Goal: Task Accomplishment & Management: Complete application form

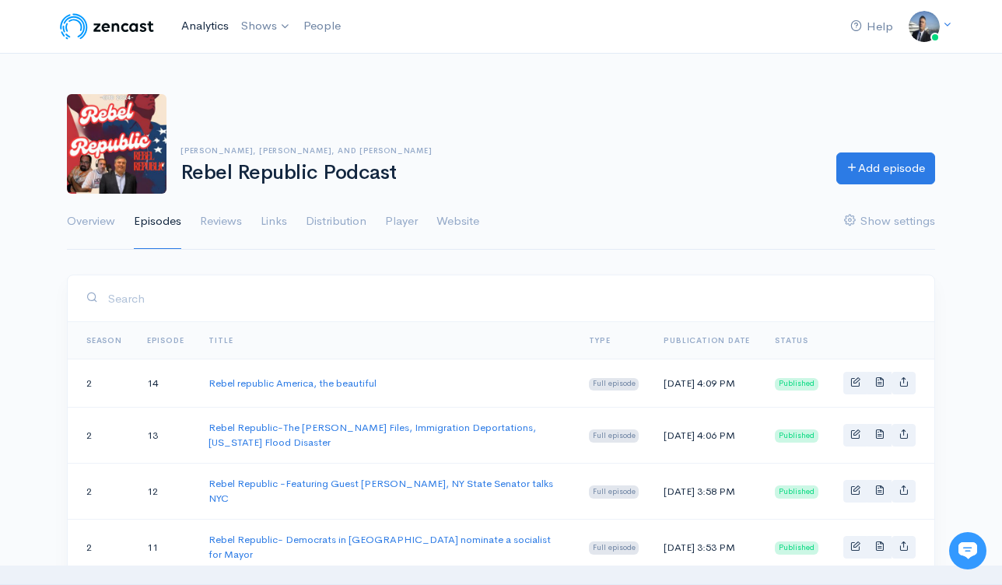
click at [211, 24] on link "Analytics" at bounding box center [205, 25] width 60 height 33
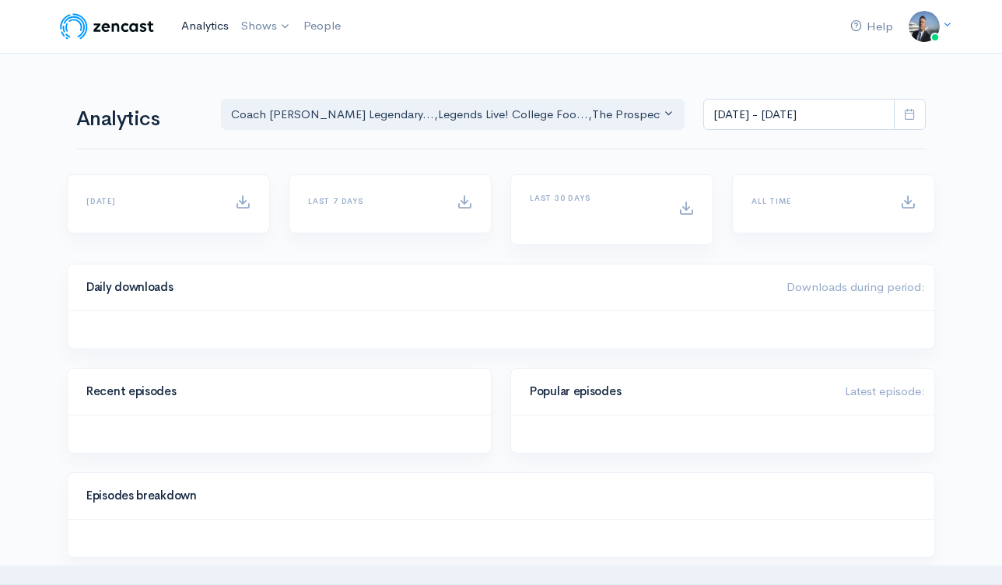
click at [211, 25] on link "Analytics" at bounding box center [205, 25] width 60 height 33
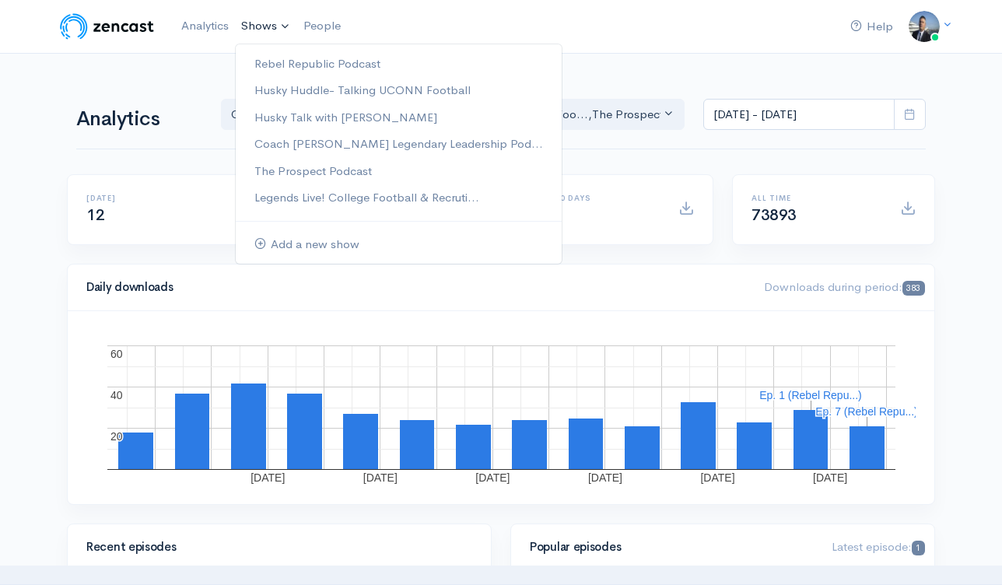
click at [265, 26] on link "Shows" at bounding box center [266, 26] width 62 height 34
click at [305, 61] on link "Rebel Republic Podcast" at bounding box center [399, 64] width 326 height 27
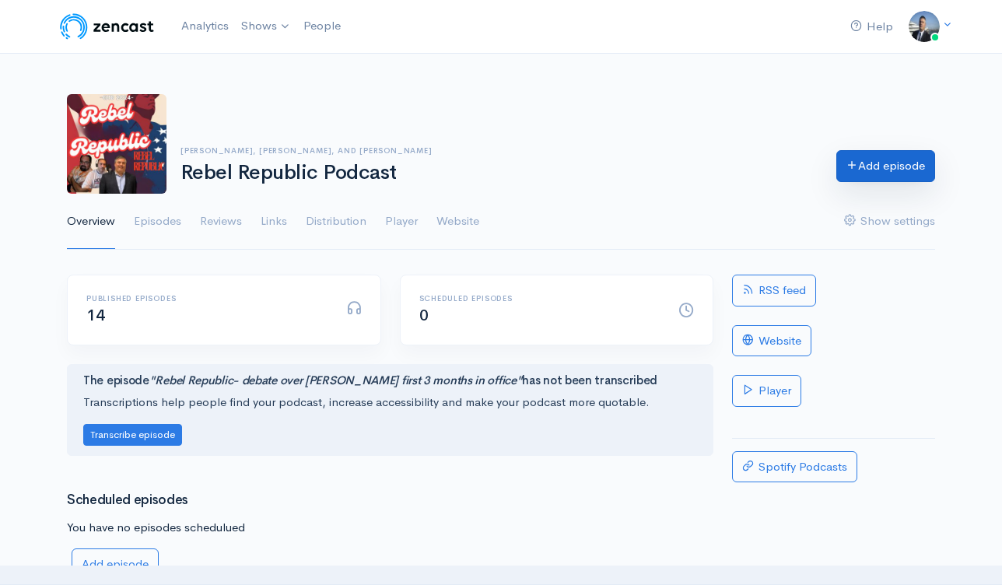
click at [896, 172] on link "Add episode" at bounding box center [885, 166] width 99 height 32
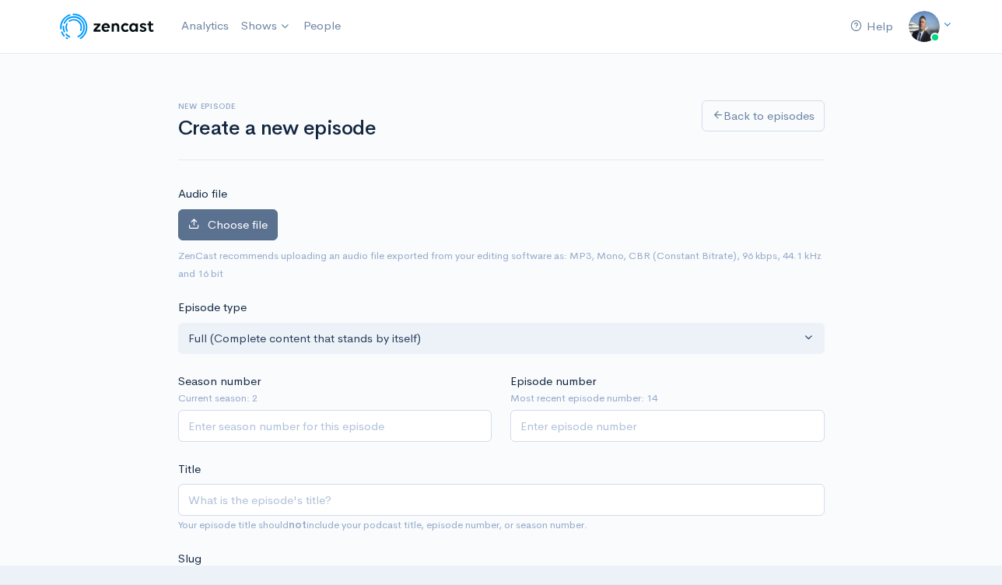
click at [250, 219] on span "Choose file" at bounding box center [238, 224] width 60 height 15
click at [0, 0] on input "Choose file" at bounding box center [0, 0] width 0 height 0
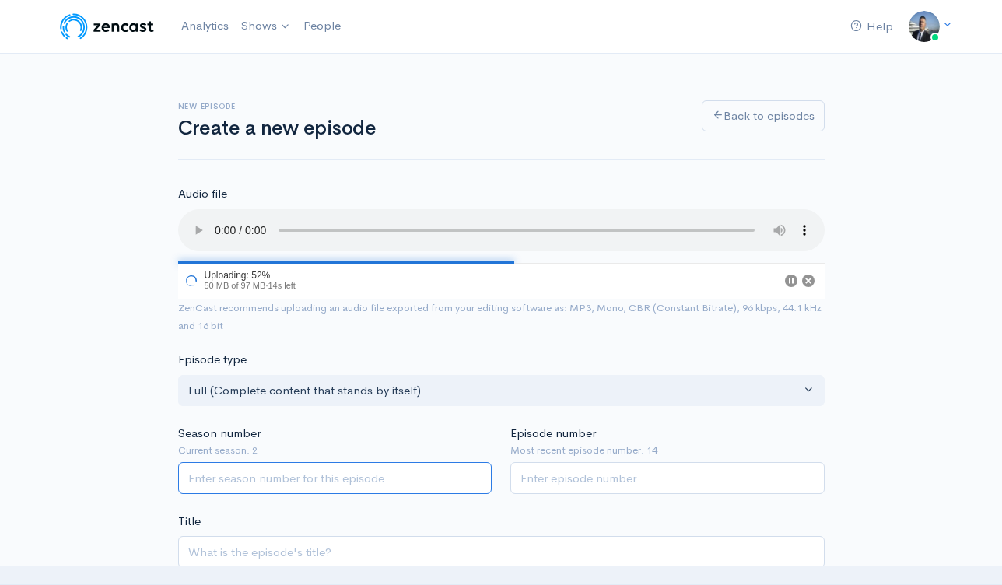
click at [400, 469] on input "Season number" at bounding box center [335, 478] width 314 height 32
type input "2"
click at [600, 459] on div "Episode number Most recent episode number: 14" at bounding box center [667, 459] width 333 height 69
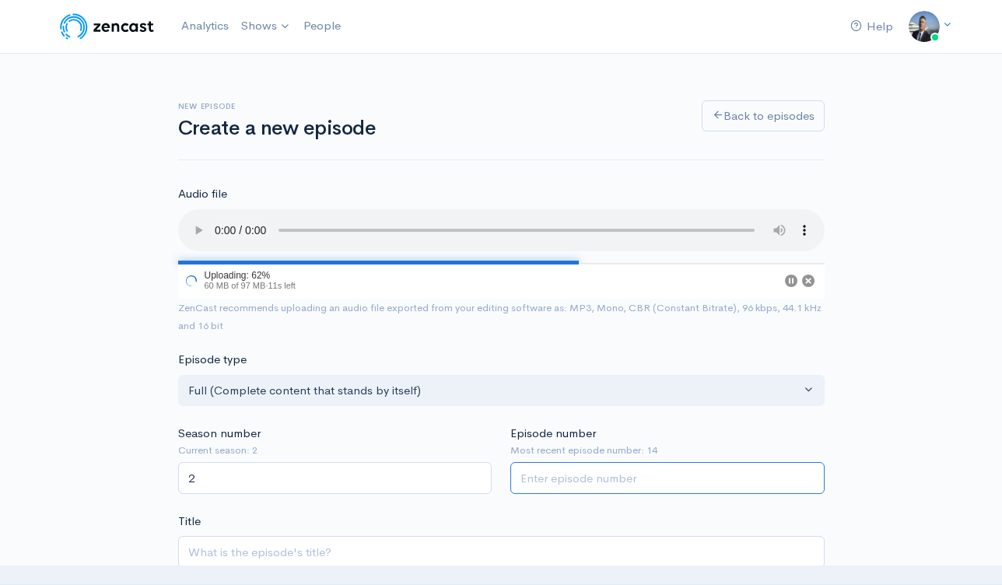
click at [598, 472] on input "Episode number" at bounding box center [667, 478] width 314 height 32
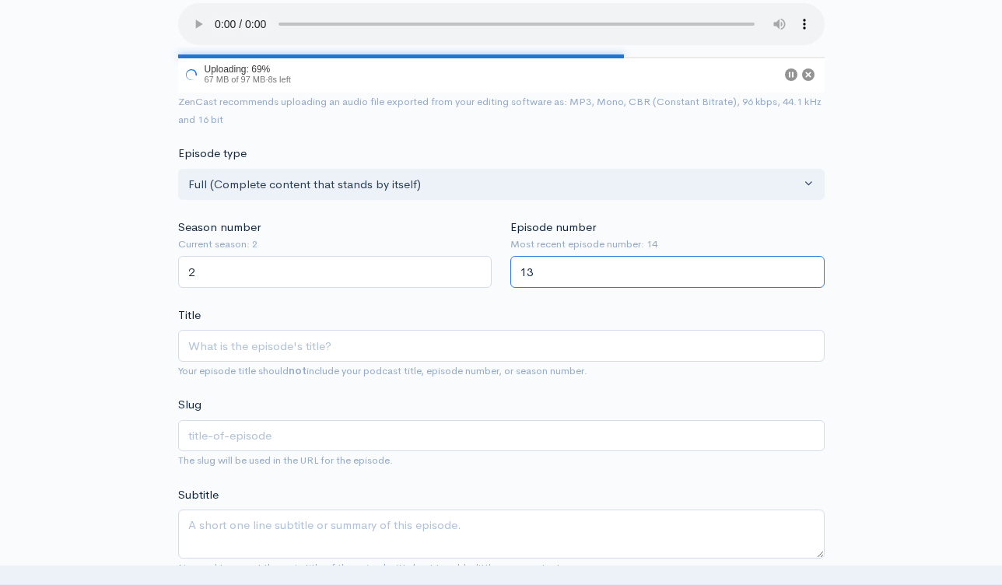
scroll to position [323, 0]
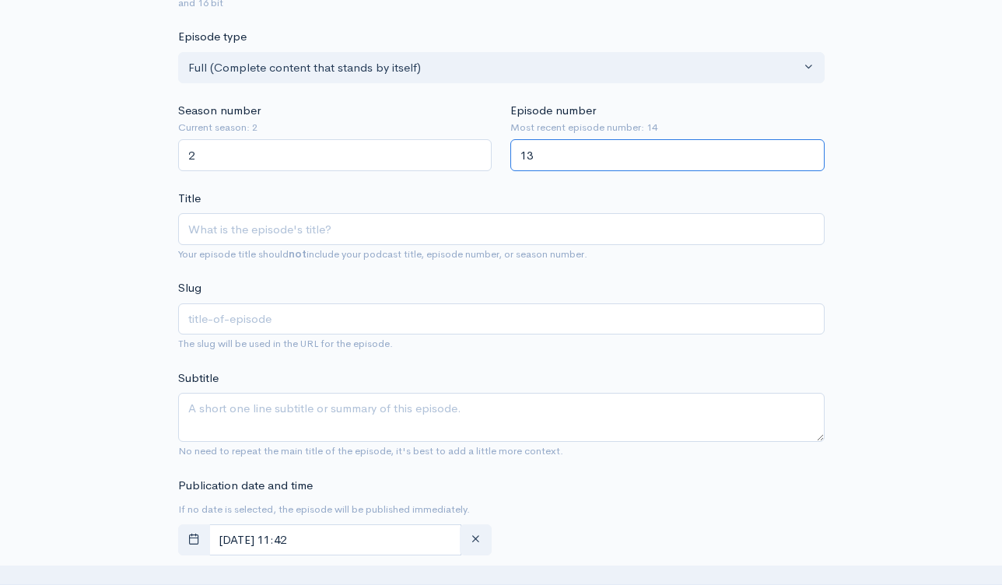
type input "13"
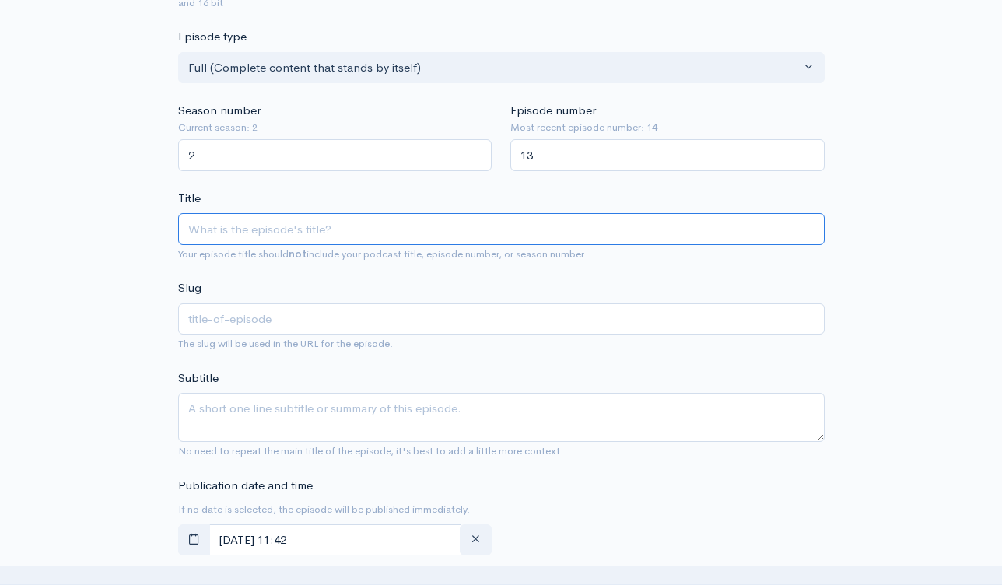
click at [448, 240] on input "Title" at bounding box center [501, 229] width 646 height 32
paste input "Rebel Republic- [PERSON_NAME] the Peacemaker"
type input "Rebel Republic- [PERSON_NAME] the Peacemaker"
type input "rebel-republic-trump-the-peacemaker"
type input "Rebel Republic- [PERSON_NAME] the Peacemaker"
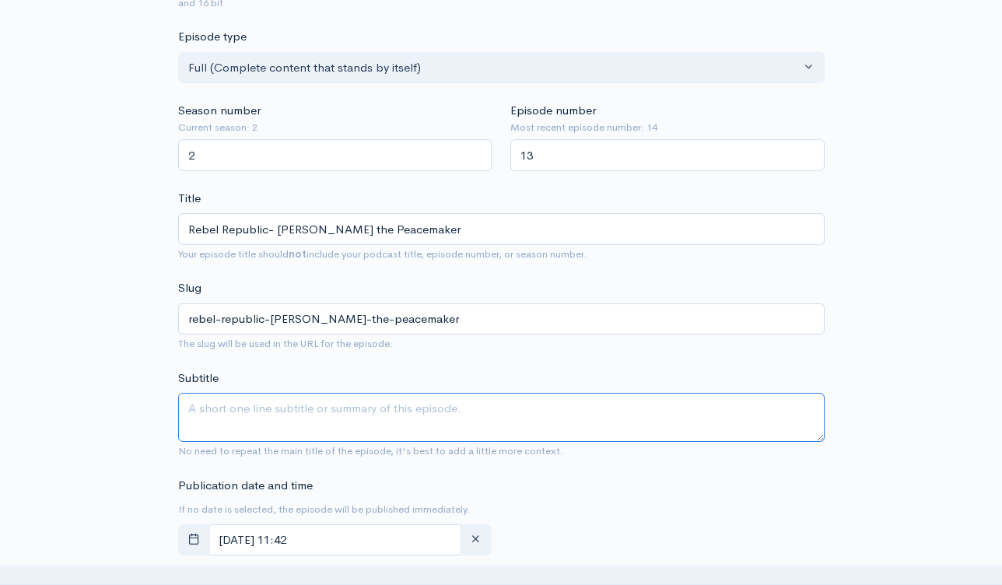
click at [457, 422] on textarea "Subtitle" at bounding box center [501, 417] width 646 height 49
paste textarea "Rebel Republic- [PERSON_NAME] the Peacemaker"
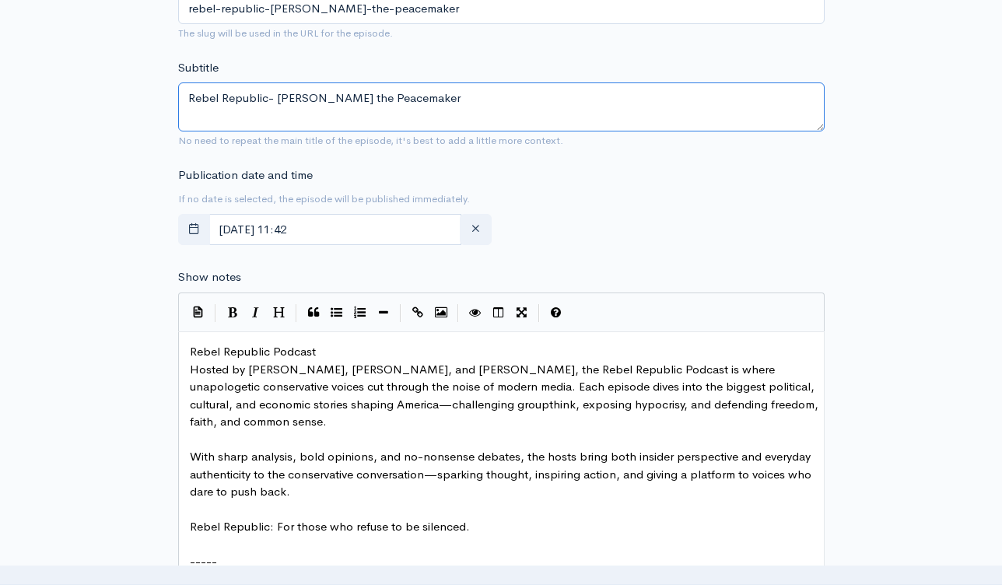
type textarea "Rebel Republic- [PERSON_NAME] the Peacemaker"
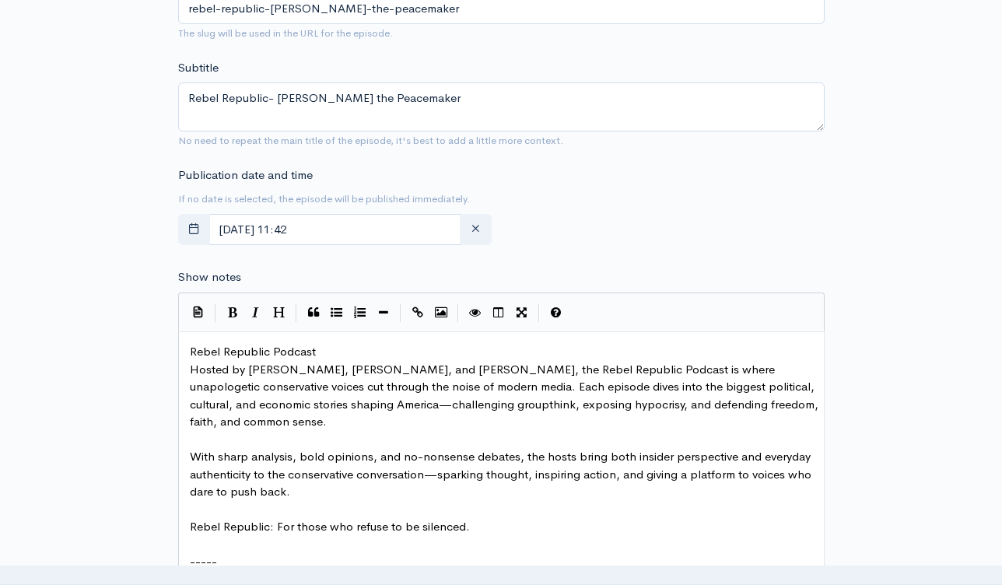
click at [194, 351] on span "Rebel Republic Podcast" at bounding box center [253, 351] width 126 height 15
click at [190, 350] on span "Rebel Republic Podcast" at bounding box center [253, 351] width 126 height 15
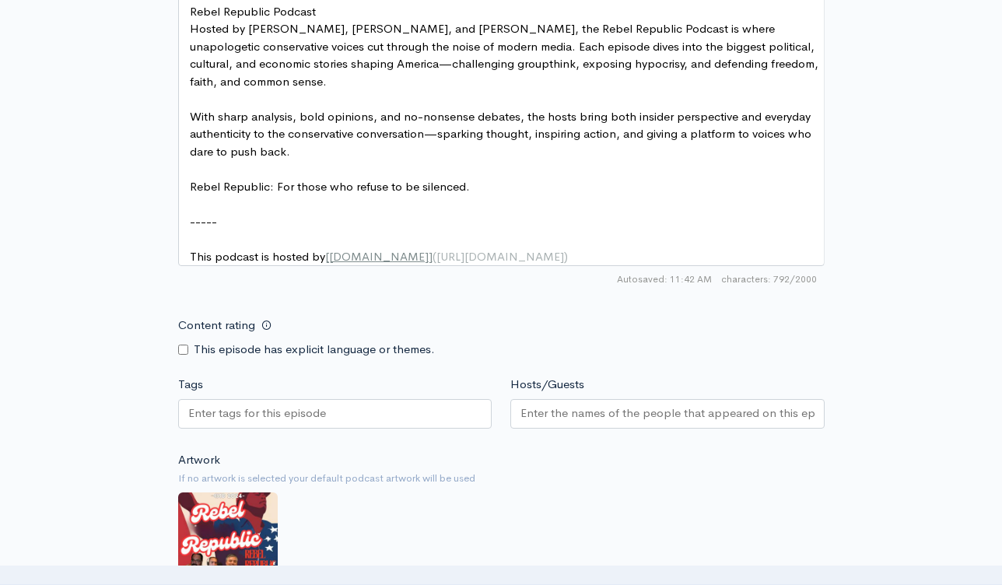
scroll to position [1234, 0]
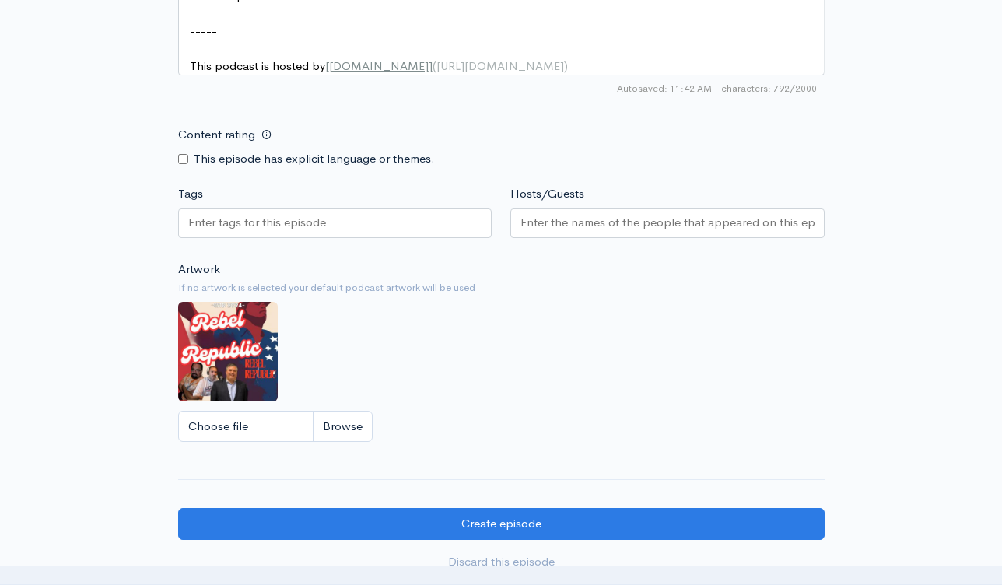
click at [427, 235] on div at bounding box center [335, 223] width 314 height 30
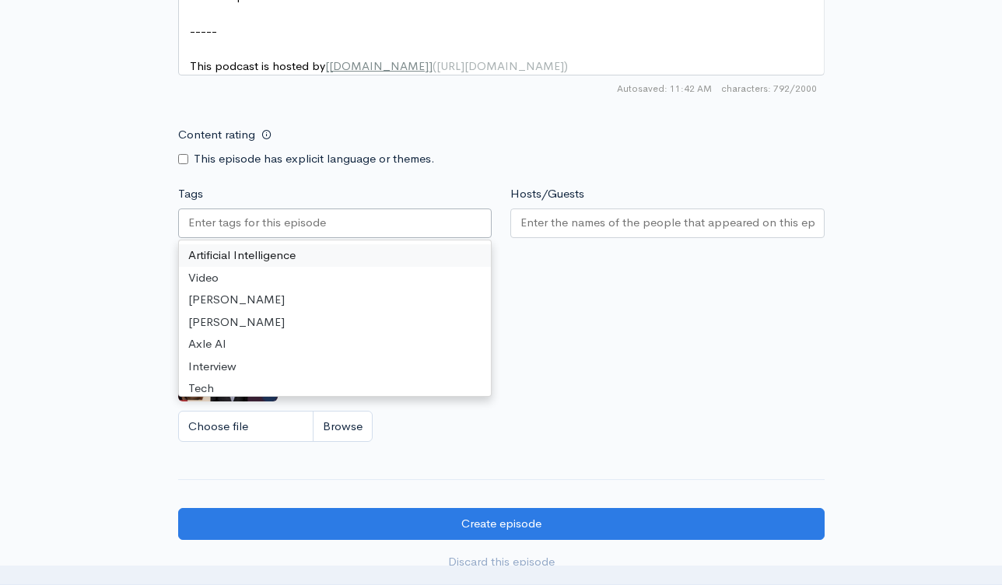
paste input "Rebel Republic- [PERSON_NAME] the Peacemaker"
type input "Rebel Republic- [PERSON_NAME] the Peacemaker"
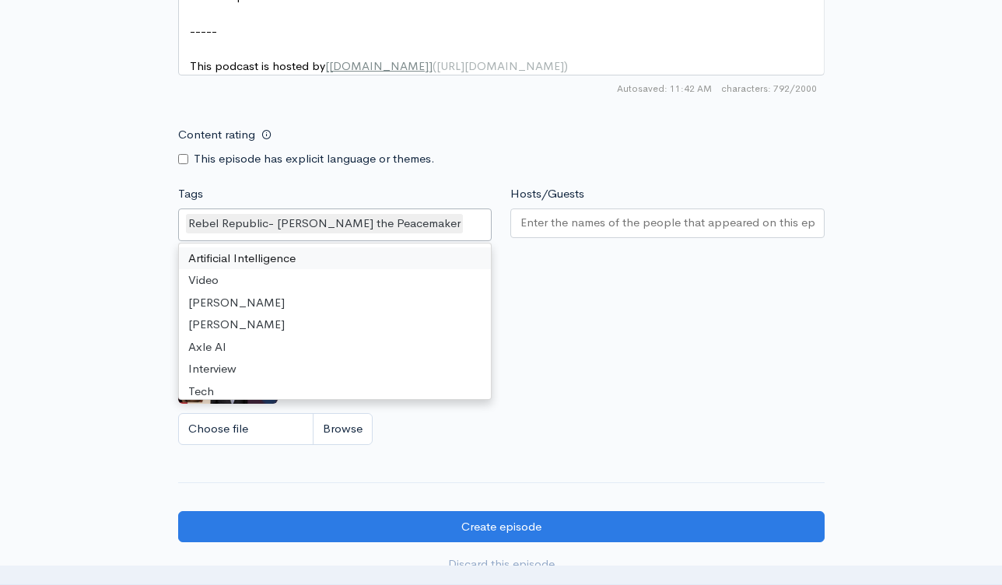
click at [596, 232] on input "Hosts/Guests" at bounding box center [667, 223] width 294 height 18
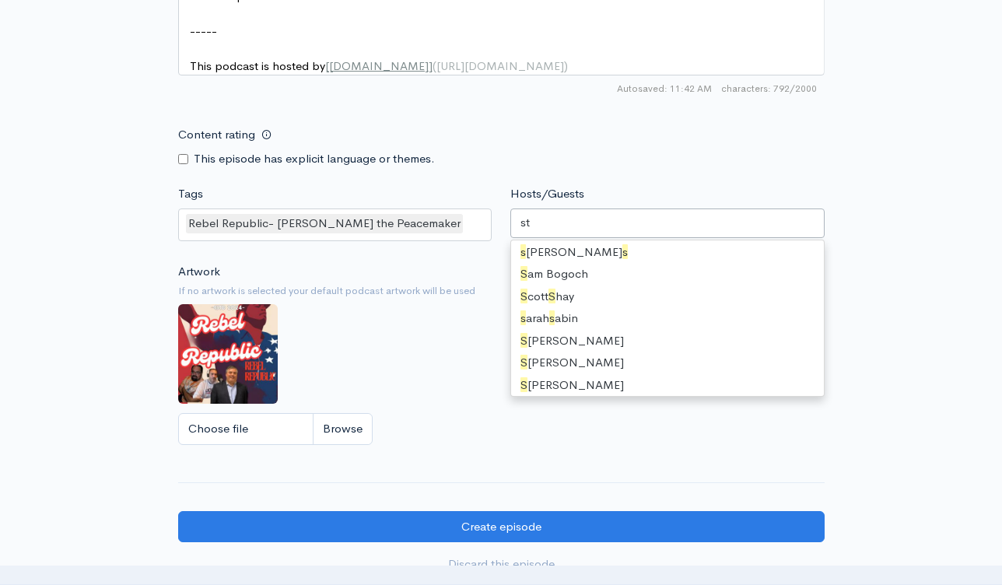
type input "ste"
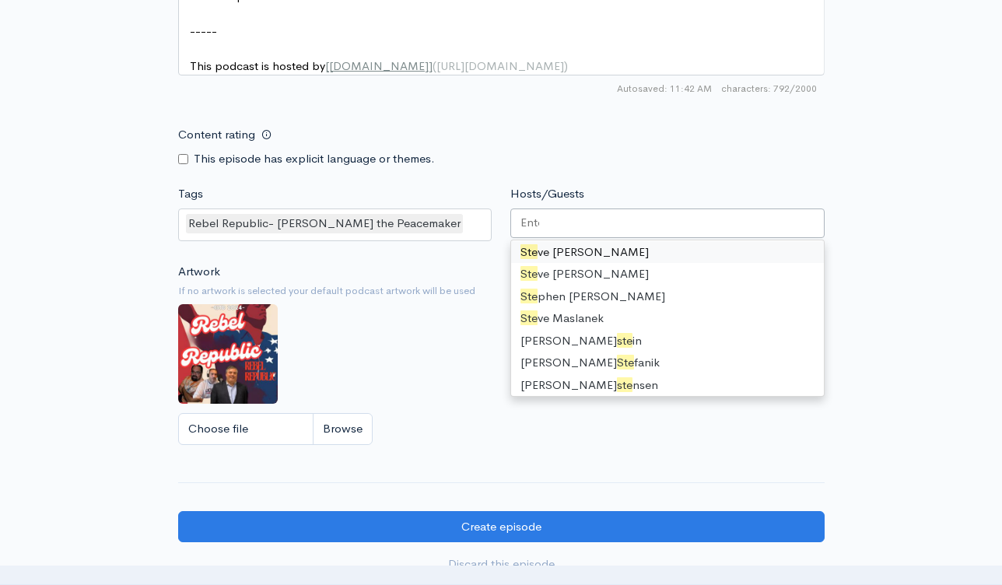
scroll to position [831, 0]
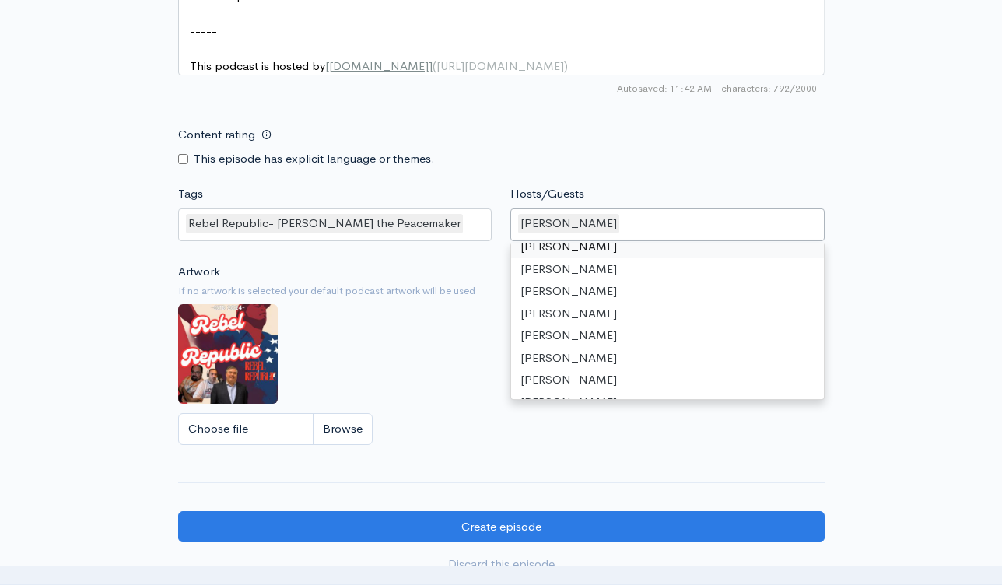
type input "d"
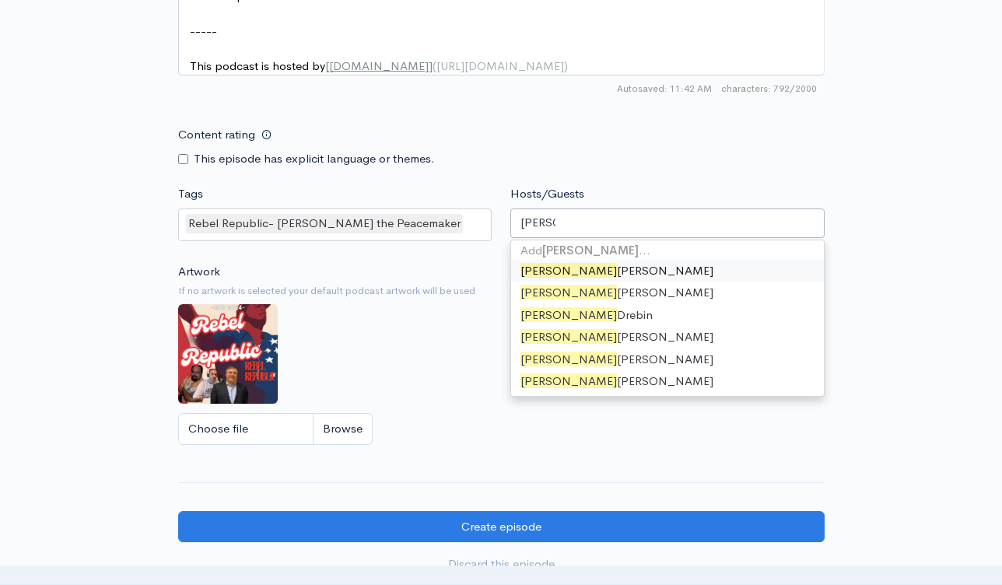
scroll to position [0, 0]
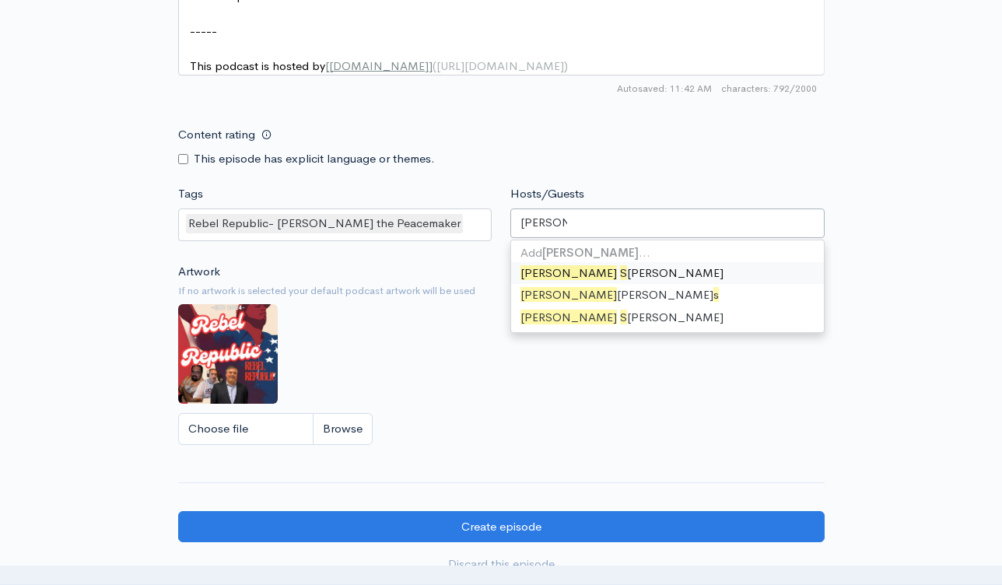
type input "david sch"
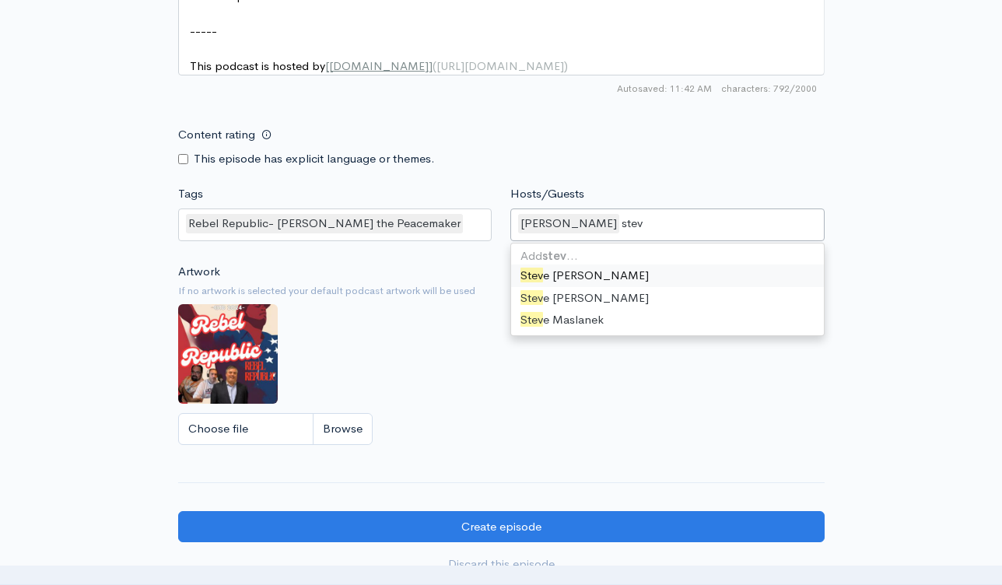
type input "steve"
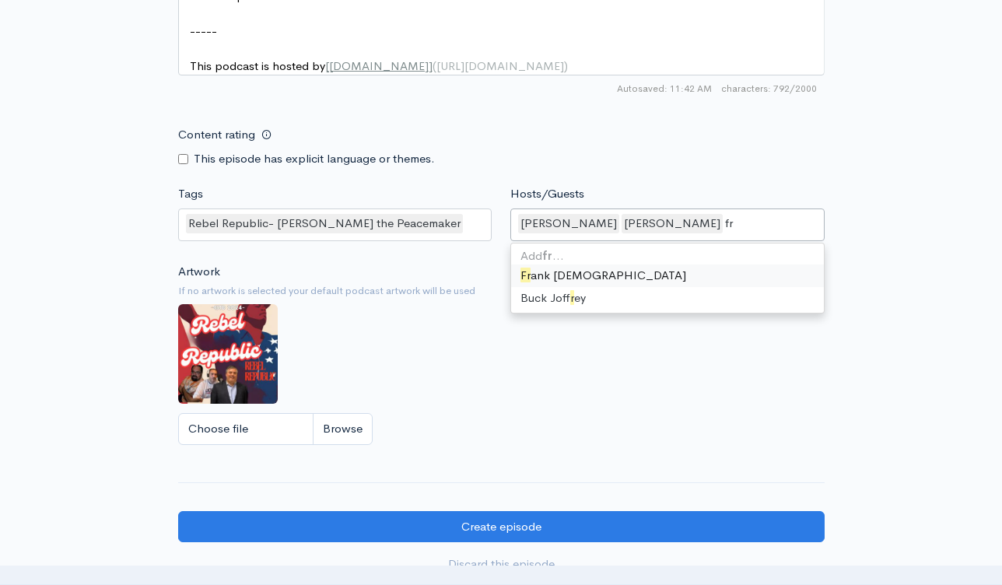
type input "fra"
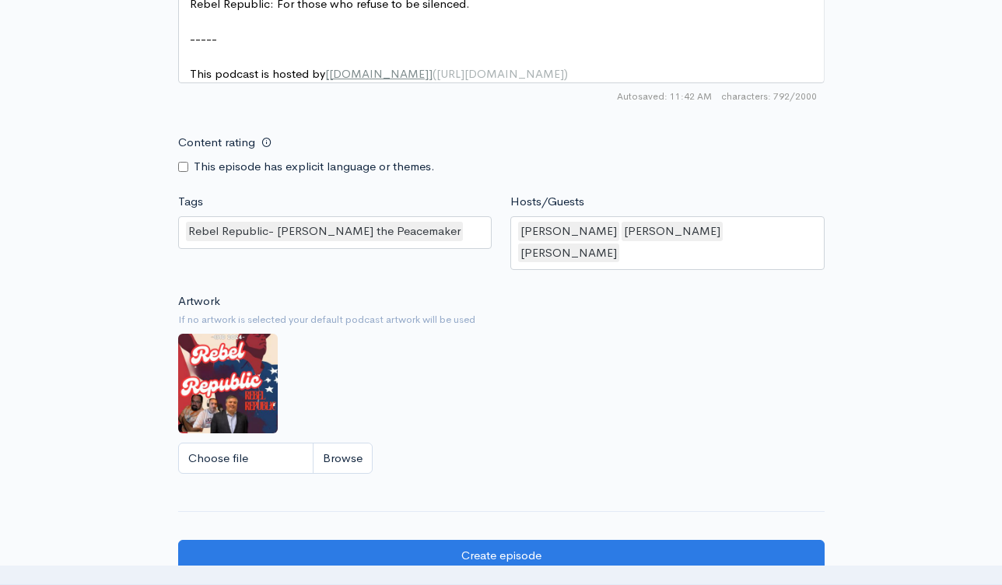
scroll to position [1462, 0]
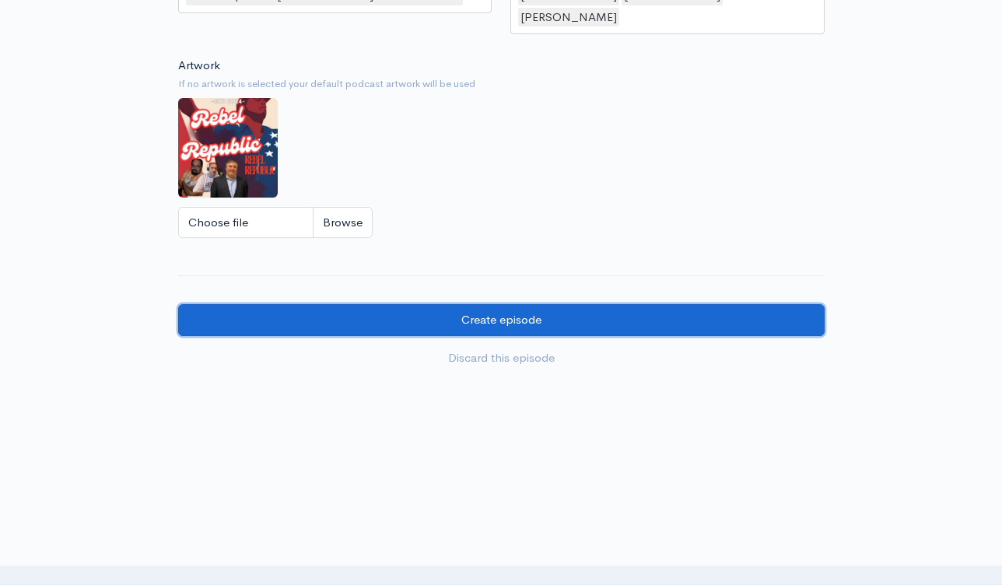
click at [560, 317] on input "Create episode" at bounding box center [501, 320] width 646 height 32
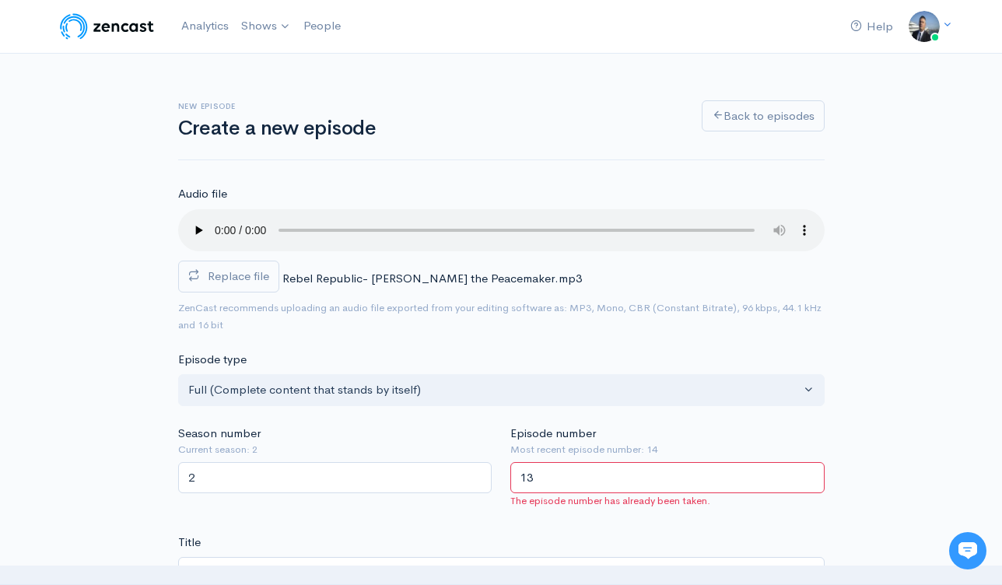
click at [551, 489] on input "13" at bounding box center [667, 478] width 314 height 32
type input "15"
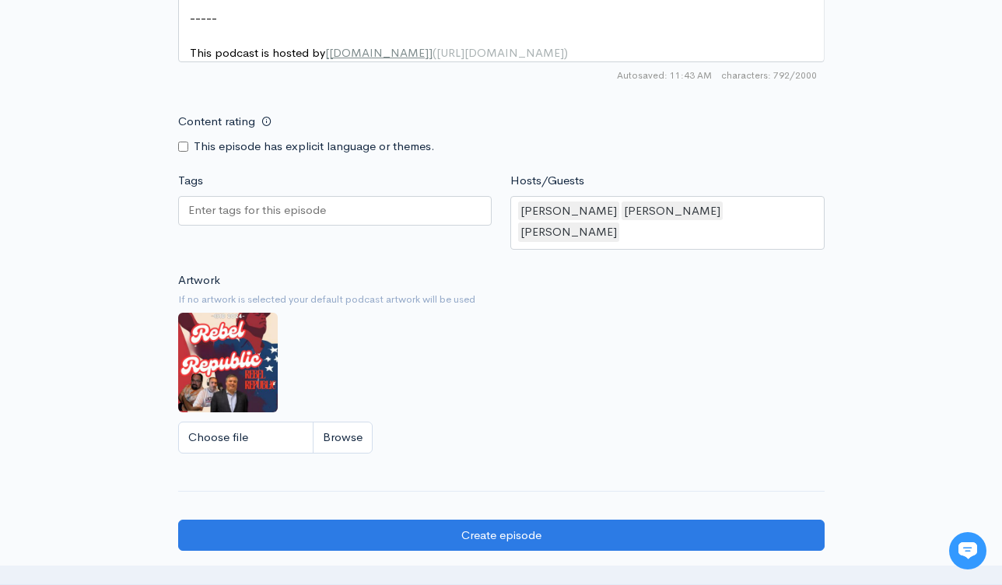
scroll to position [1447, 0]
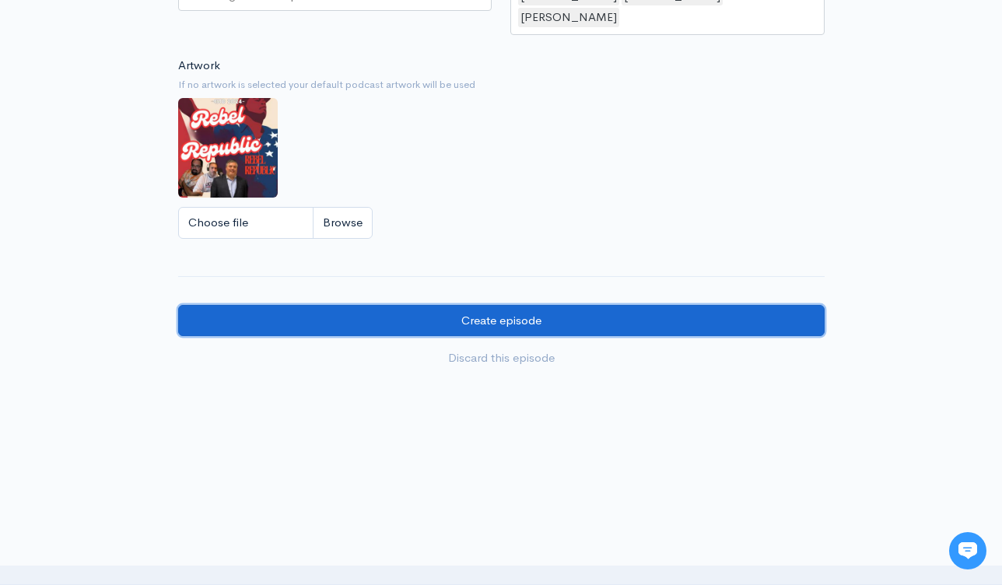
click at [598, 312] on input "Create episode" at bounding box center [501, 321] width 646 height 32
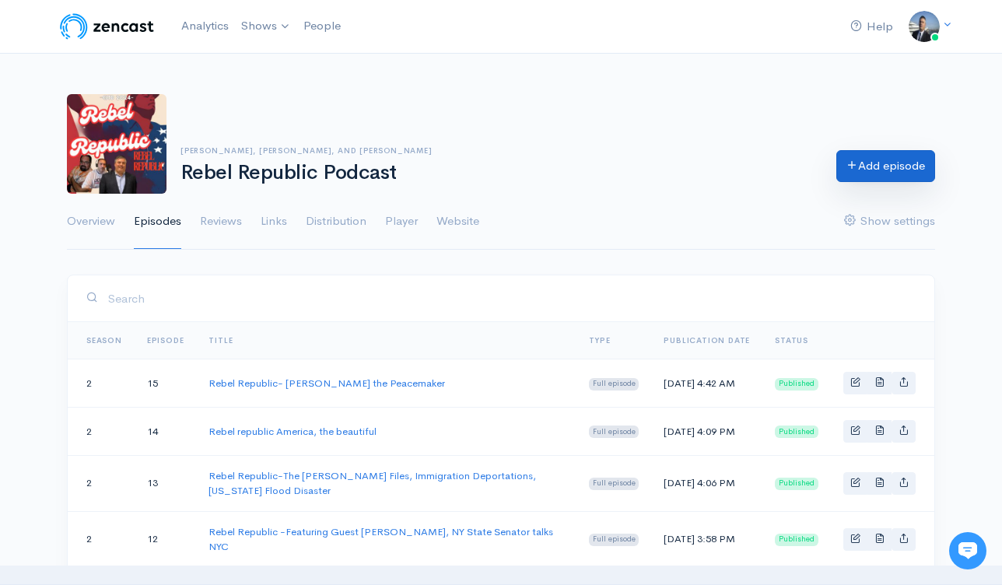
click at [862, 173] on link "Add episode" at bounding box center [885, 166] width 99 height 32
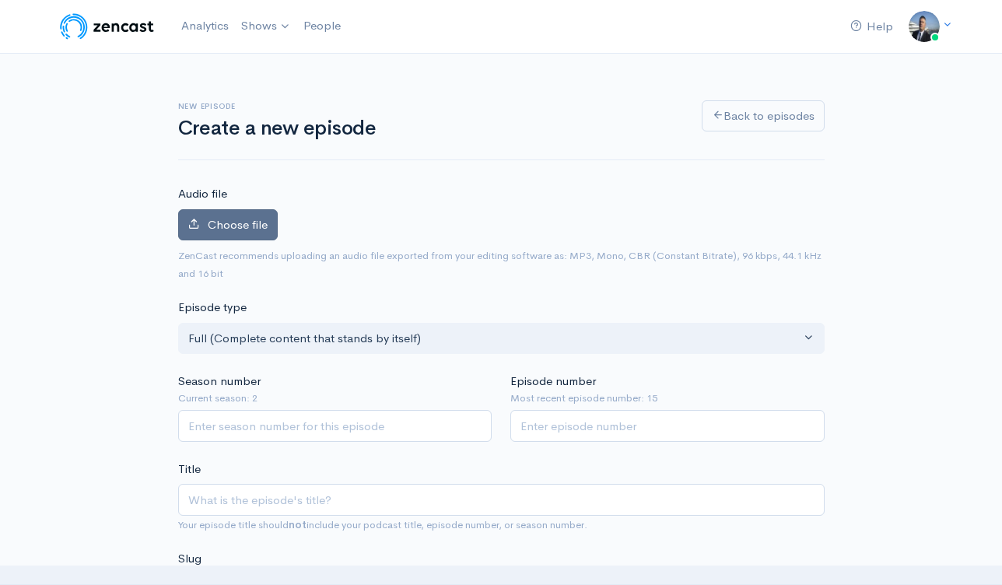
click at [243, 229] on span "Choose file" at bounding box center [238, 224] width 60 height 15
click at [0, 0] on input "Choose file" at bounding box center [0, 0] width 0 height 0
click at [334, 422] on input "Season number" at bounding box center [335, 426] width 314 height 32
type input "2"
click at [574, 420] on input "Episode number" at bounding box center [667, 426] width 314 height 32
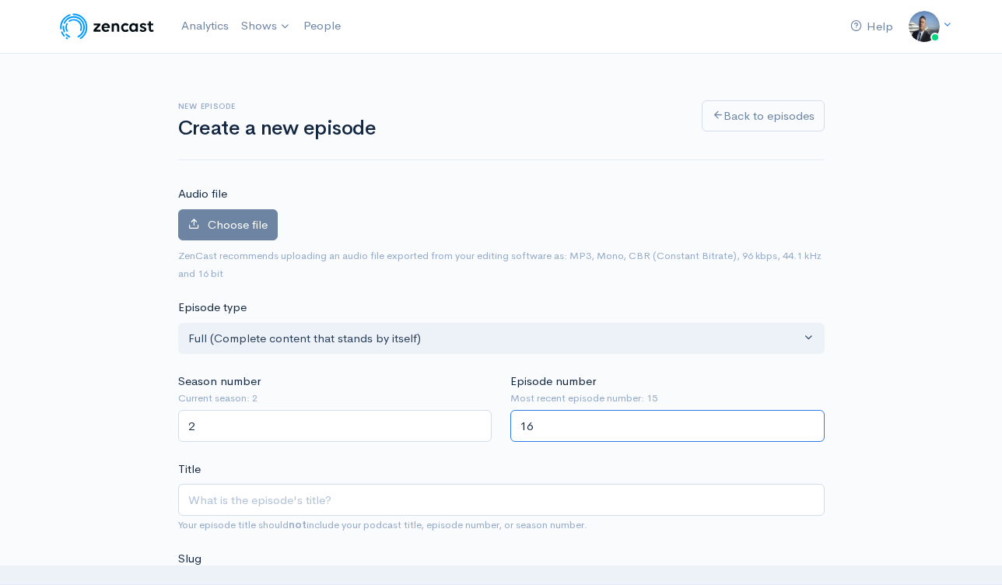
type input "16"
click at [602, 209] on div "Choose file 0" at bounding box center [501, 228] width 646 height 38
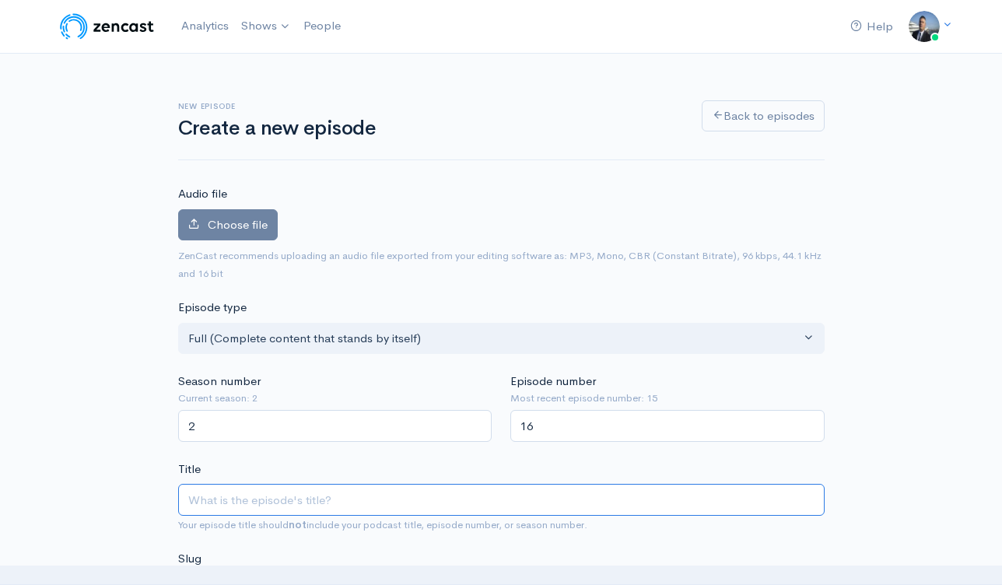
click at [363, 502] on input "Title" at bounding box center [501, 500] width 646 height 32
paste input "https://youtube.com/live/FIewC--5wAA?feature=share"
type input "https://youtube.com/live/FIewC--5wAA?feature=share"
type input "httpsyoutubecomlivefiewc-5waafeatureshare"
click at [429, 492] on input "https://youtube.com/live/FIewC--5wAA?feature=share" at bounding box center [501, 500] width 646 height 32
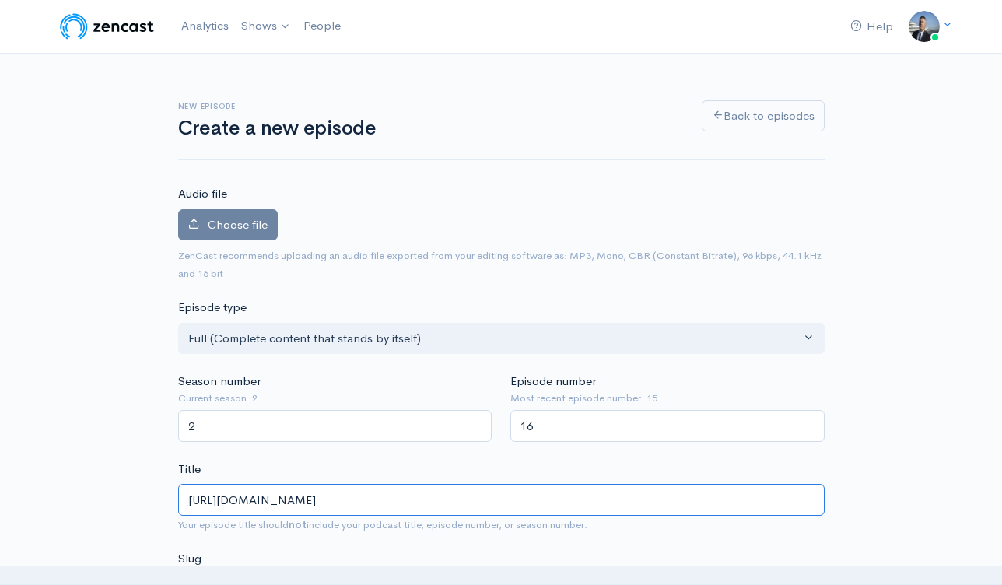
click at [429, 491] on input "https://youtube.com/live/FIewC--5wAA?feature=share" at bounding box center [501, 500] width 646 height 32
click at [429, 490] on input "https://youtube.com/live/FIewC--5wAA?feature=share" at bounding box center [501, 500] width 646 height 32
click at [430, 490] on input "https://youtube.com/live/FIewC--5wAA?feature=share" at bounding box center [501, 500] width 646 height 32
click at [430, 491] on input "https://youtube.com/live/FIewC--5wAA?feature=share" at bounding box center [501, 500] width 646 height 32
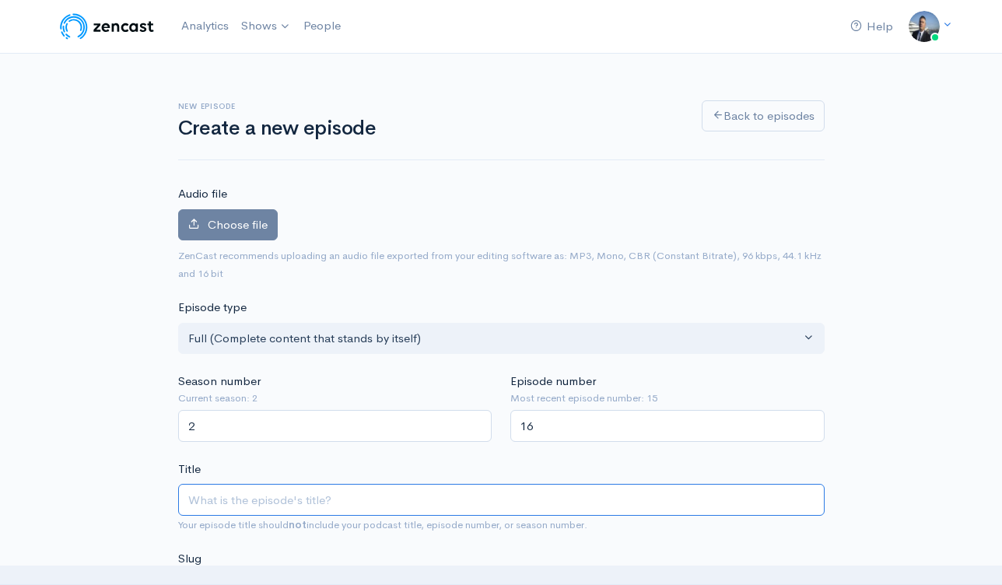
drag, startPoint x: 356, startPoint y: 501, endPoint x: 363, endPoint y: 491, distance: 12.3
click at [356, 501] on input "Title" at bounding box center [501, 500] width 646 height 32
paste input "Rebel Republic- [PERSON_NAME] vs [PERSON_NAME]"
type input "Rebel Republic- [PERSON_NAME] vs [PERSON_NAME]"
type input "rebel-republic-trump-vs-obama"
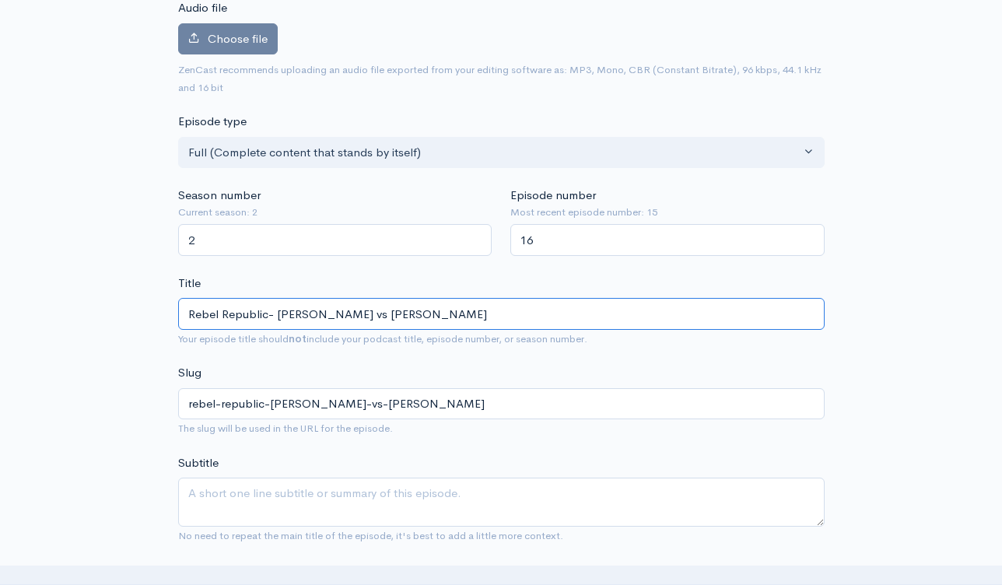
scroll to position [405, 0]
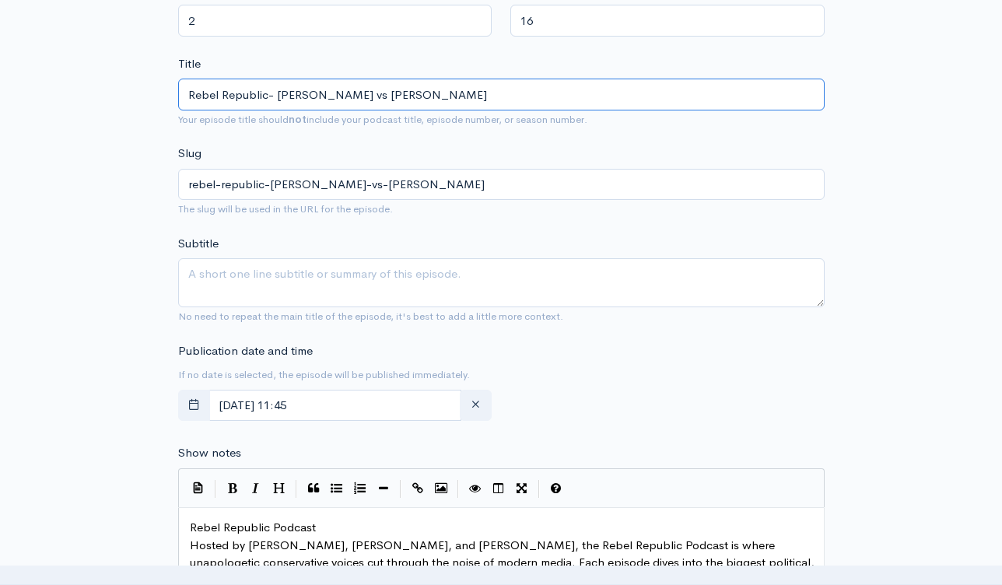
type input "Rebel Republic- [PERSON_NAME] vs [PERSON_NAME]"
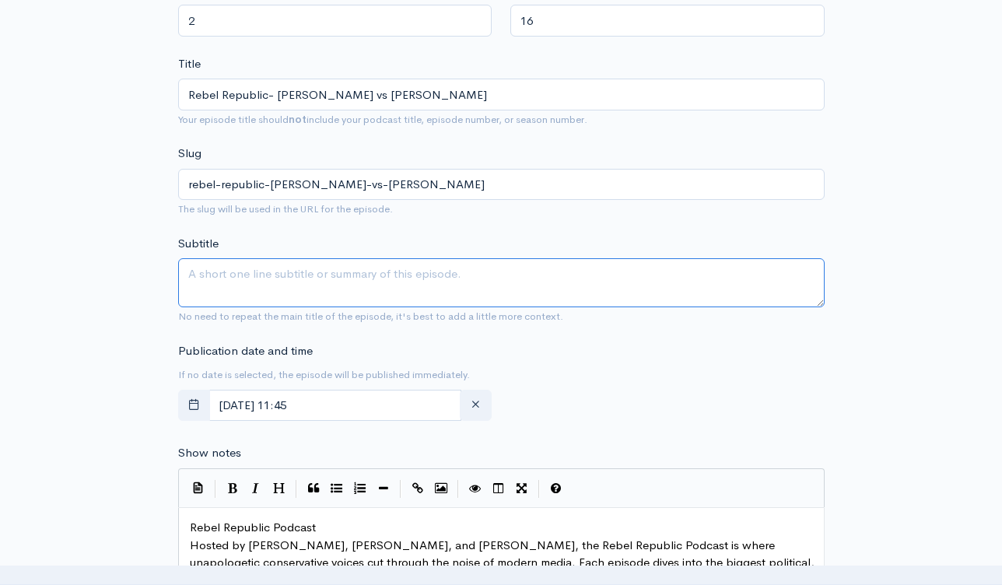
click at [393, 296] on textarea "Subtitle" at bounding box center [501, 282] width 646 height 49
paste textarea "Rebel Republic- [PERSON_NAME] vs [PERSON_NAME]"
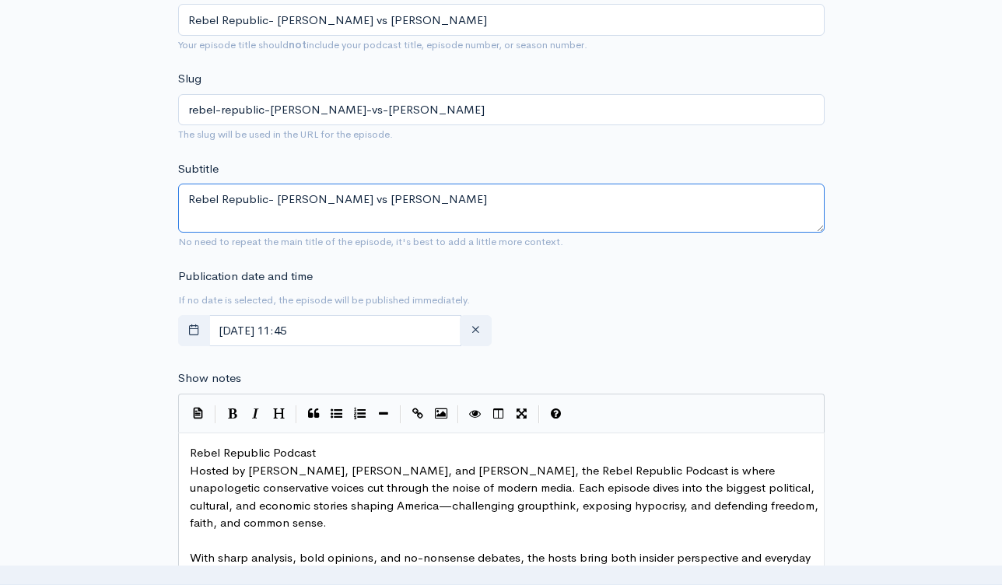
scroll to position [555, 0]
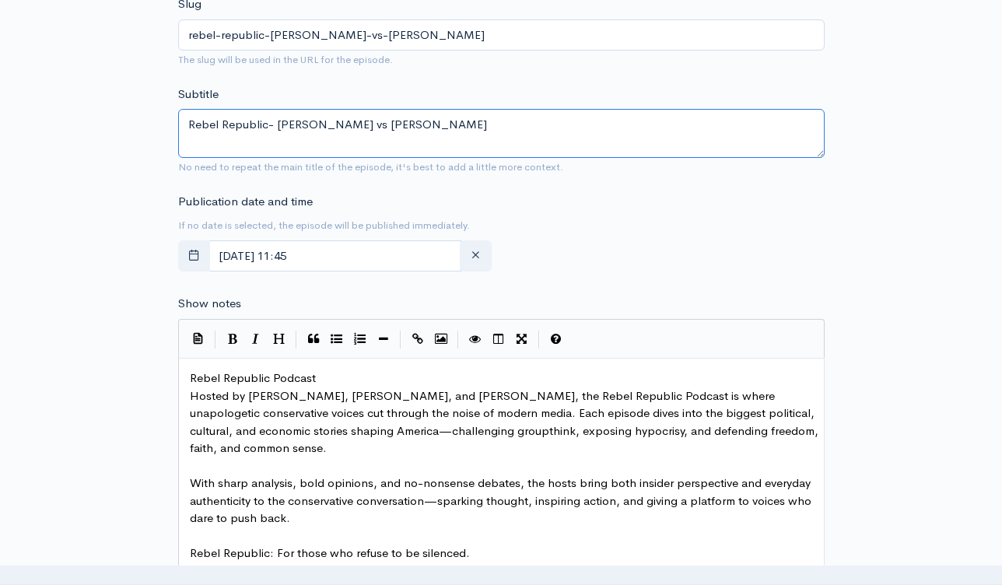
type textarea "Rebel Republic- [PERSON_NAME] vs [PERSON_NAME]"
click at [191, 377] on span "Rebel Republic Podcast" at bounding box center [253, 377] width 126 height 15
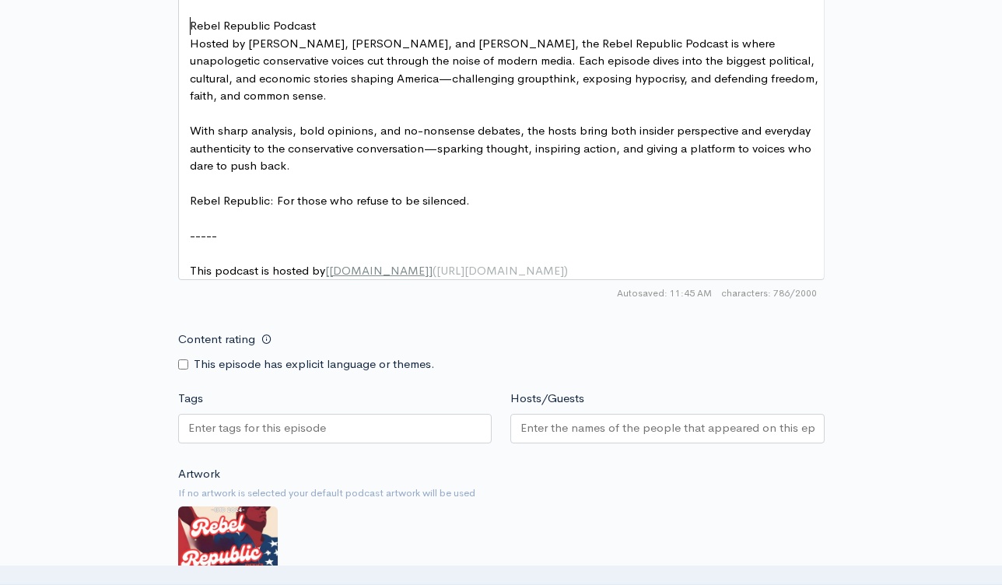
scroll to position [984, 0]
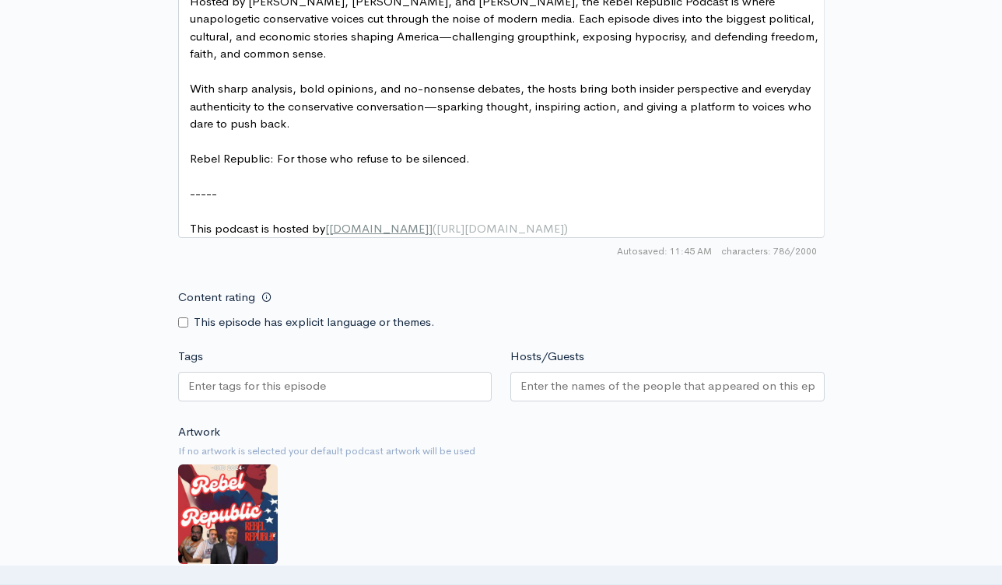
click at [422, 400] on div at bounding box center [335, 387] width 314 height 30
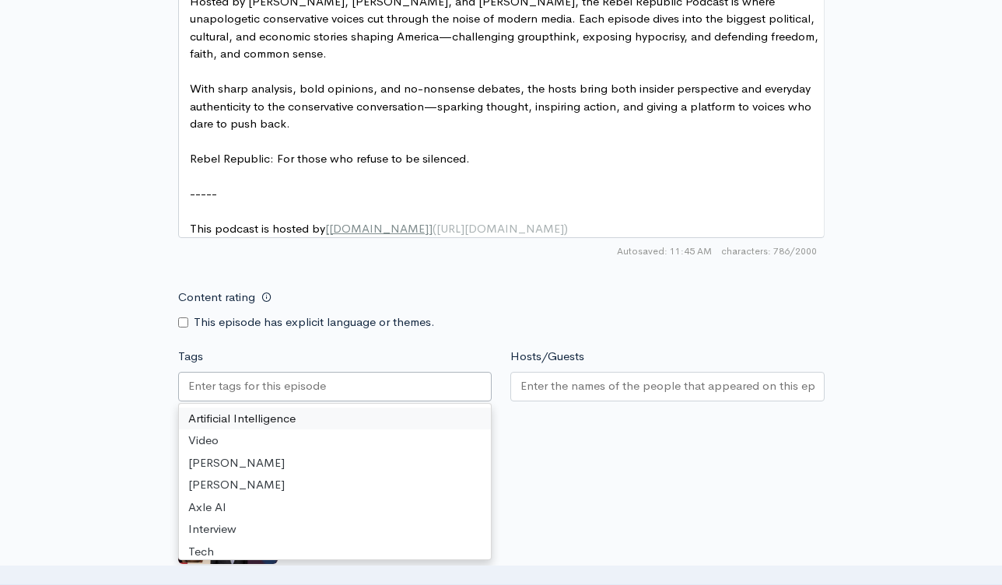
paste input "Rebel Republic- [PERSON_NAME] vs [PERSON_NAME]"
type input "Rebel Republic- [PERSON_NAME] vs [PERSON_NAME]"
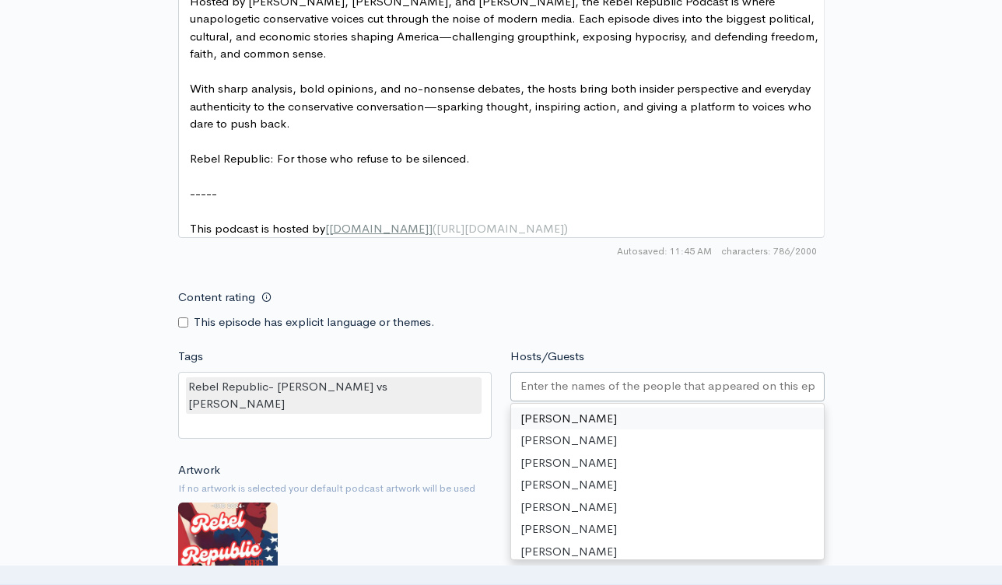
click at [574, 395] on input "Hosts/Guests" at bounding box center [667, 386] width 294 height 18
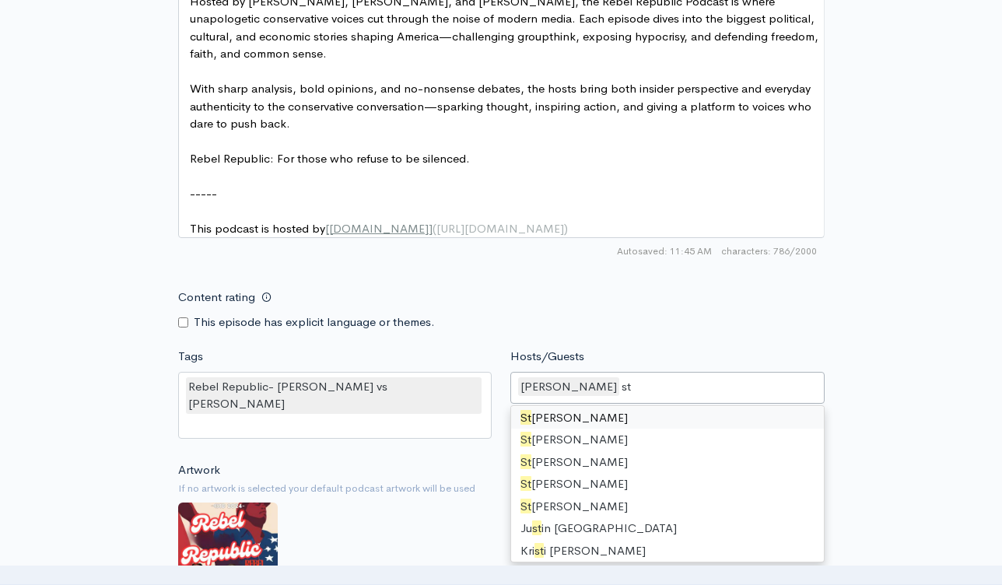
type input "ste"
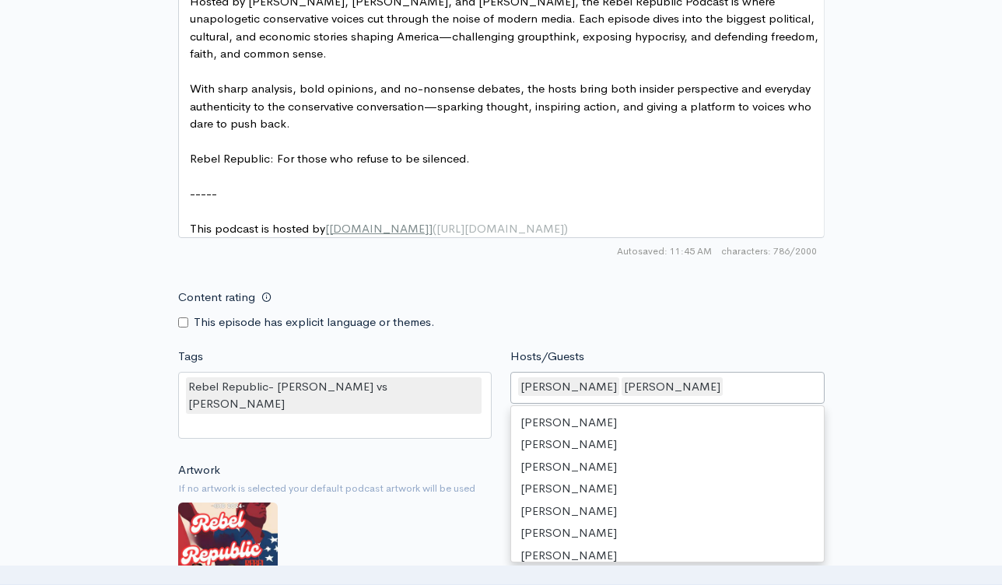
scroll to position [809, 0]
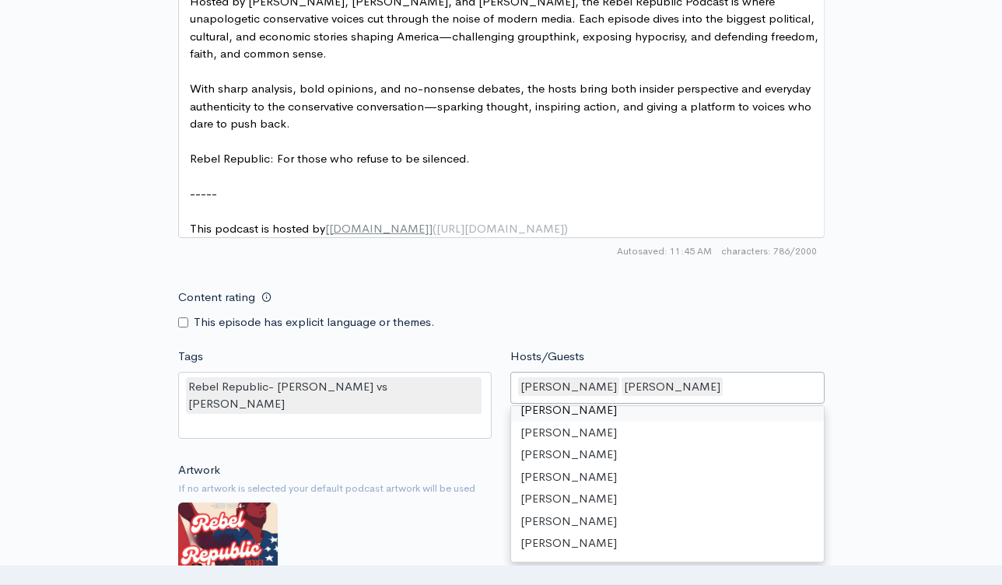
type input "d"
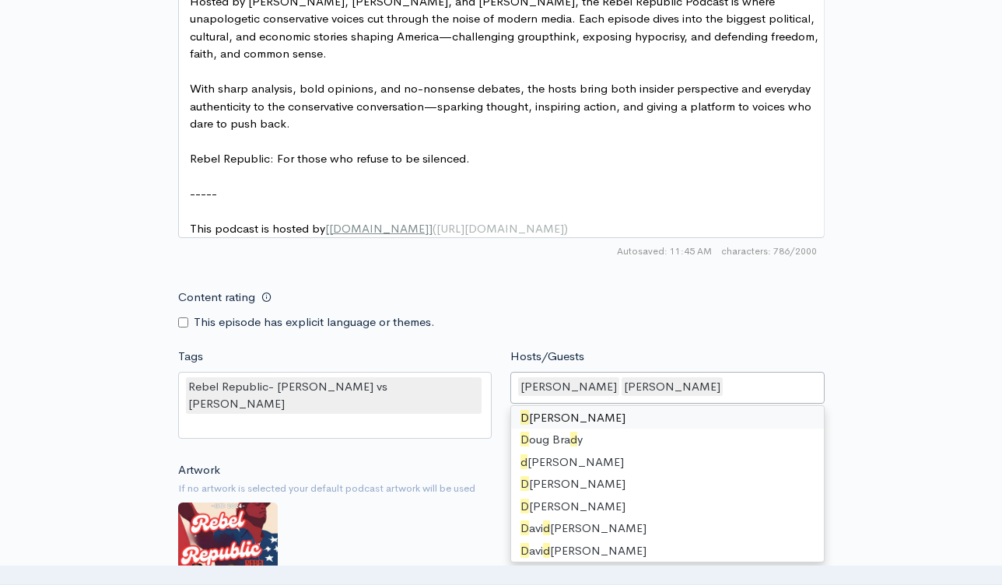
scroll to position [1562, 0]
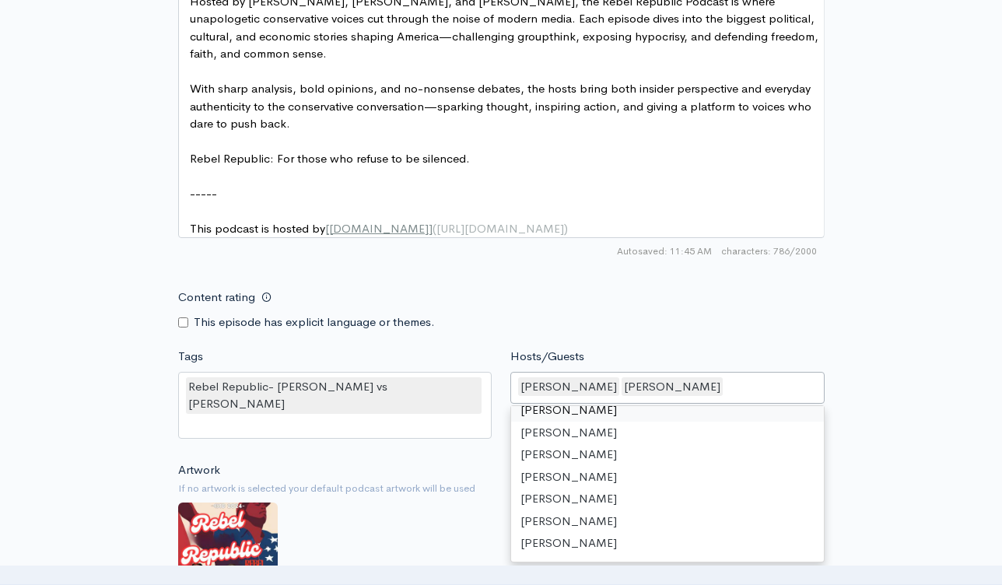
type input "f"
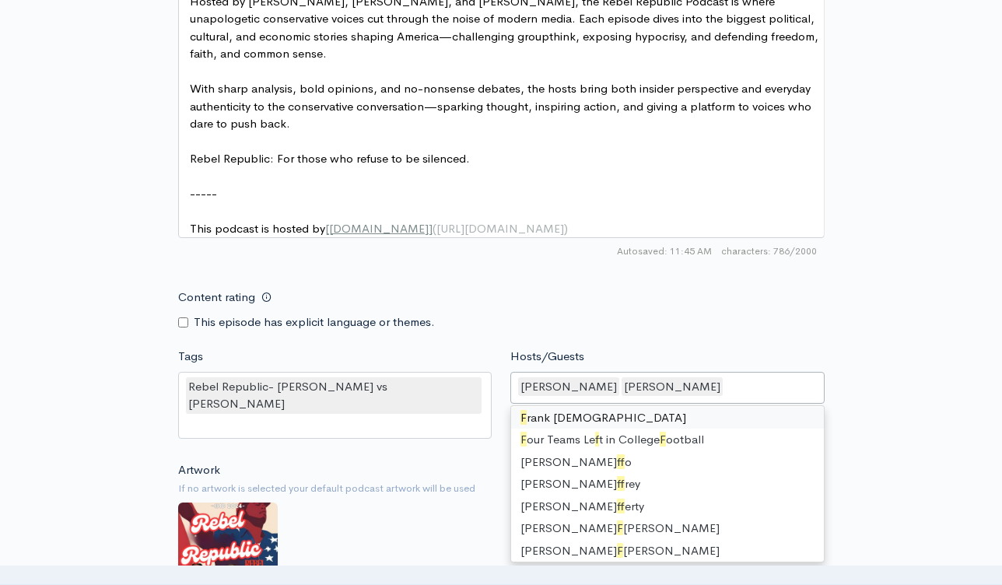
scroll to position [1695, 0]
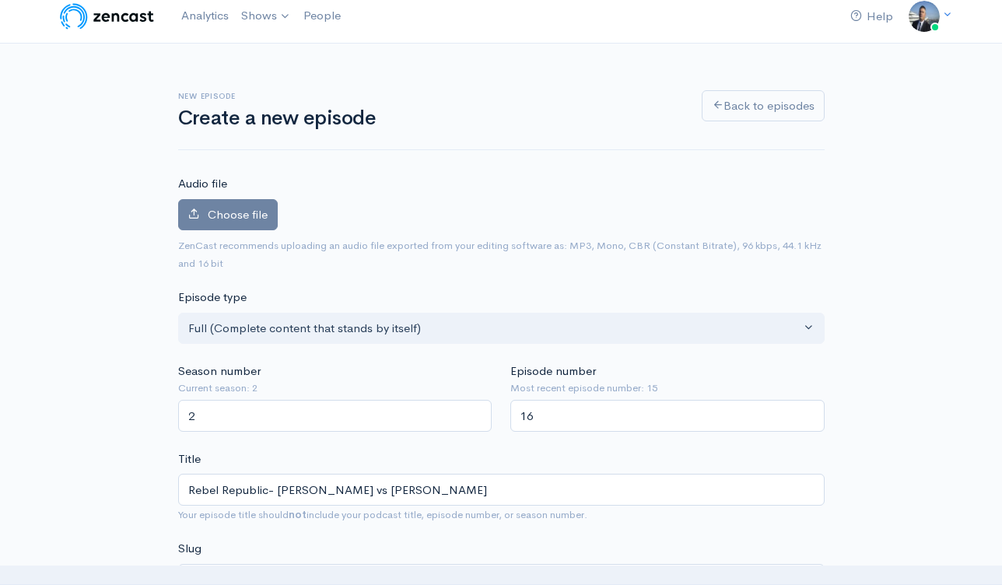
scroll to position [0, 0]
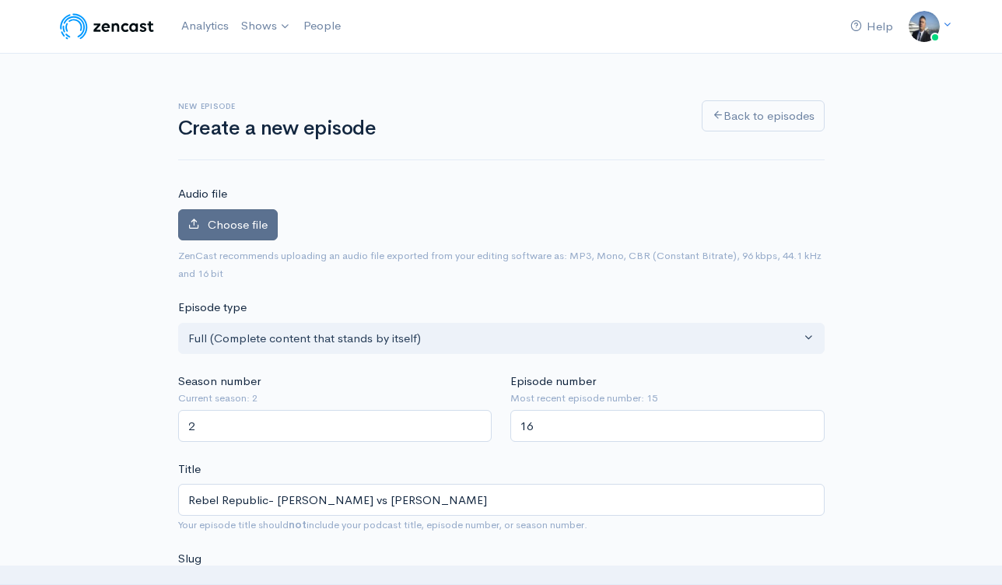
click at [229, 224] on span "Choose file" at bounding box center [238, 224] width 60 height 15
click at [0, 0] on input "Choose file" at bounding box center [0, 0] width 0 height 0
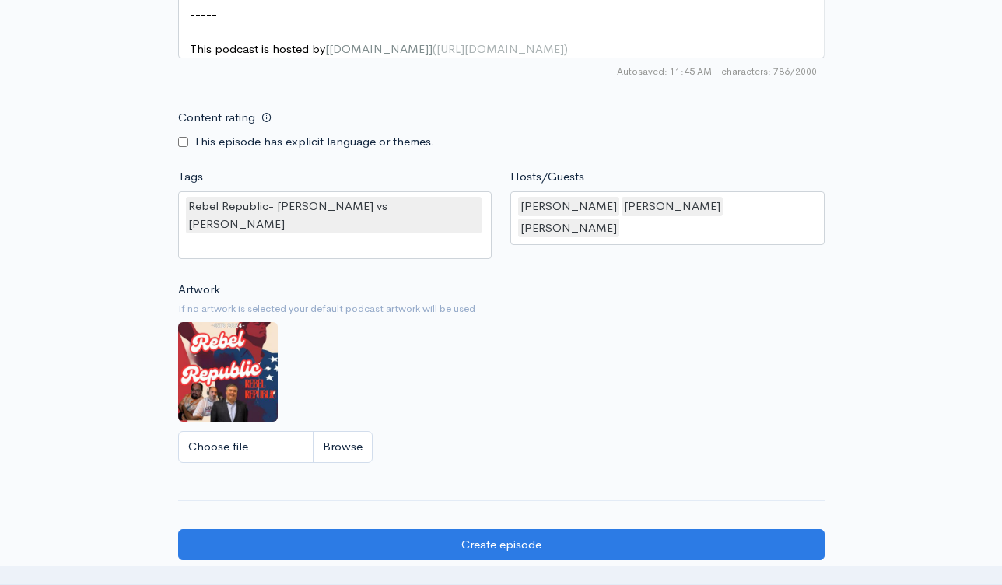
scroll to position [1329, 0]
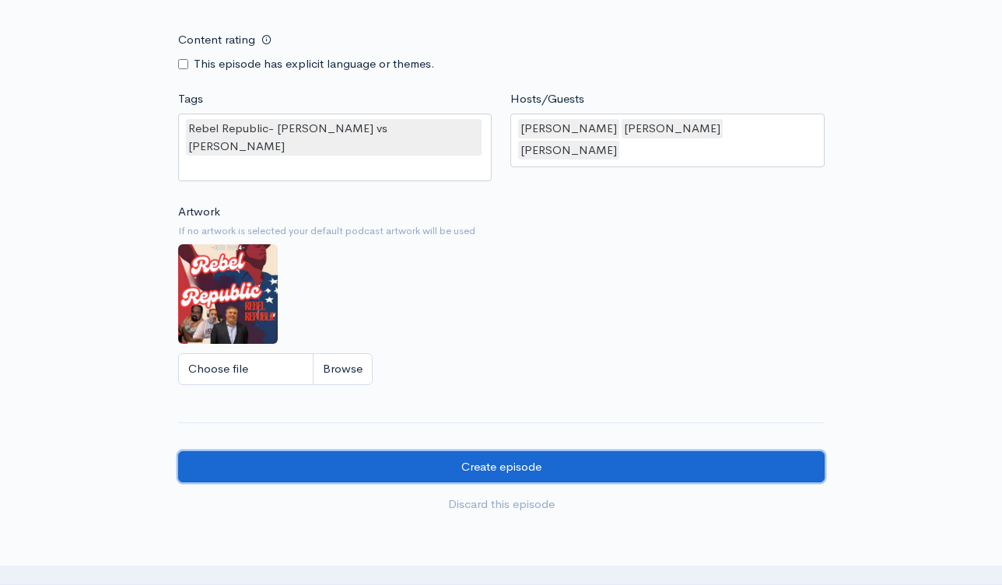
click at [545, 451] on input "Create episode" at bounding box center [501, 467] width 646 height 32
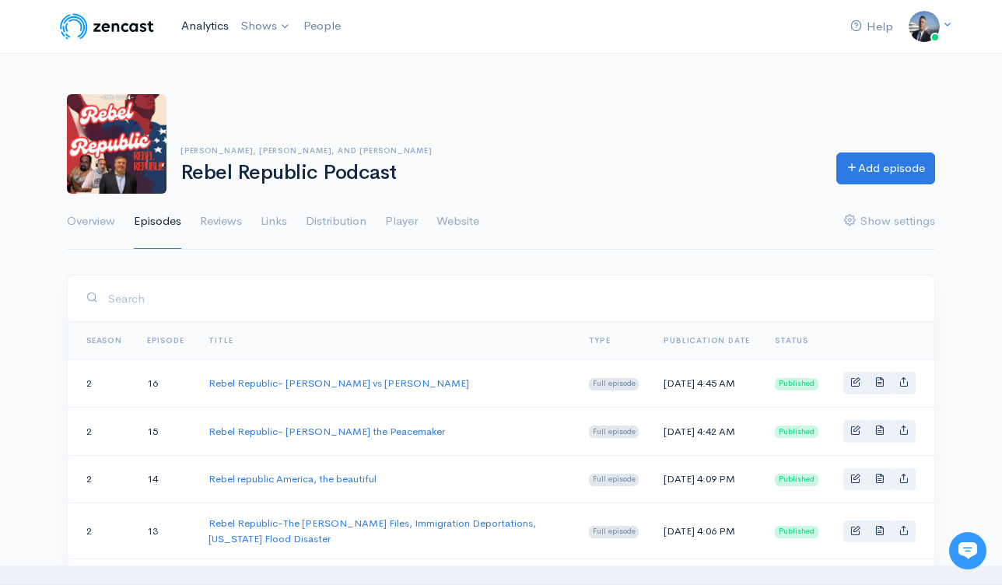
click at [205, 19] on link "Analytics" at bounding box center [205, 25] width 60 height 33
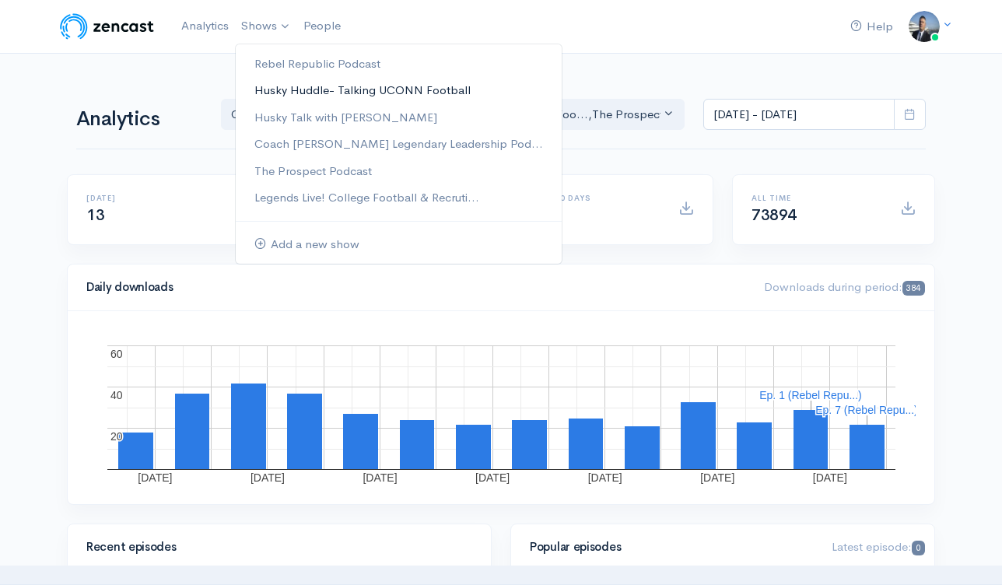
click at [300, 87] on link "Husky Huddle- Talking UCONN Football" at bounding box center [399, 90] width 326 height 27
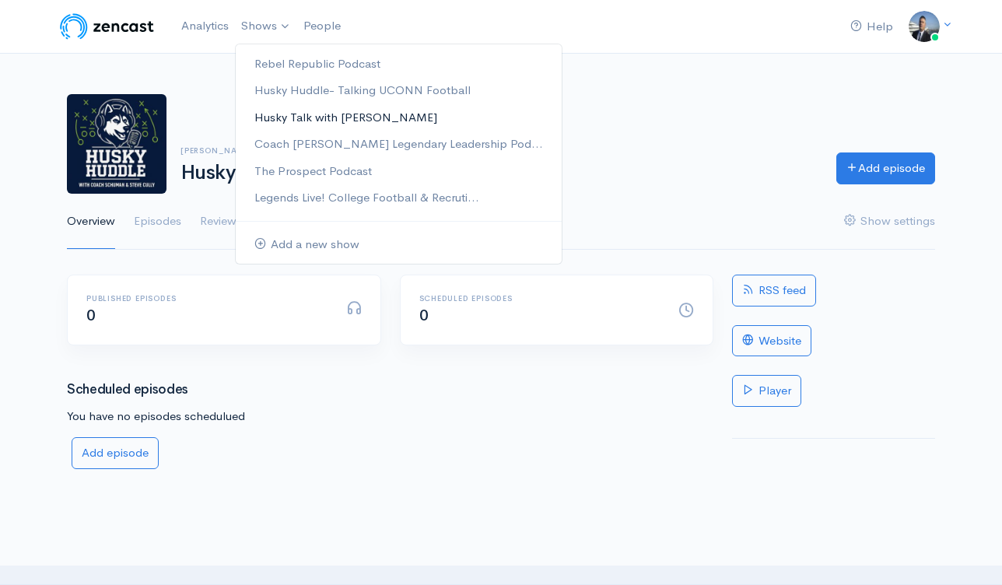
click at [297, 121] on link "Husky Talk with [PERSON_NAME]" at bounding box center [399, 117] width 326 height 27
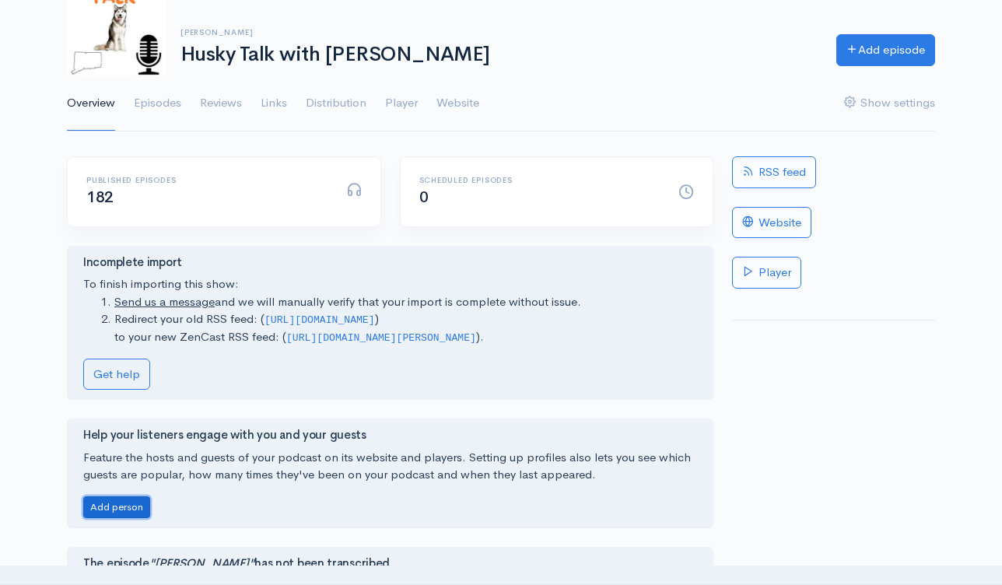
click at [140, 511] on button "Add person" at bounding box center [116, 507] width 67 height 23
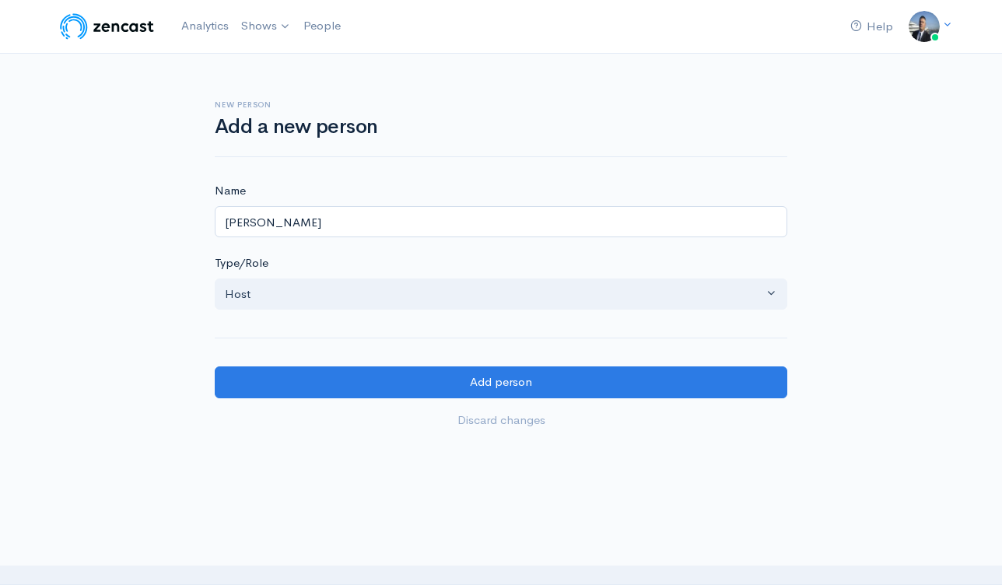
type input "[PERSON_NAME]"
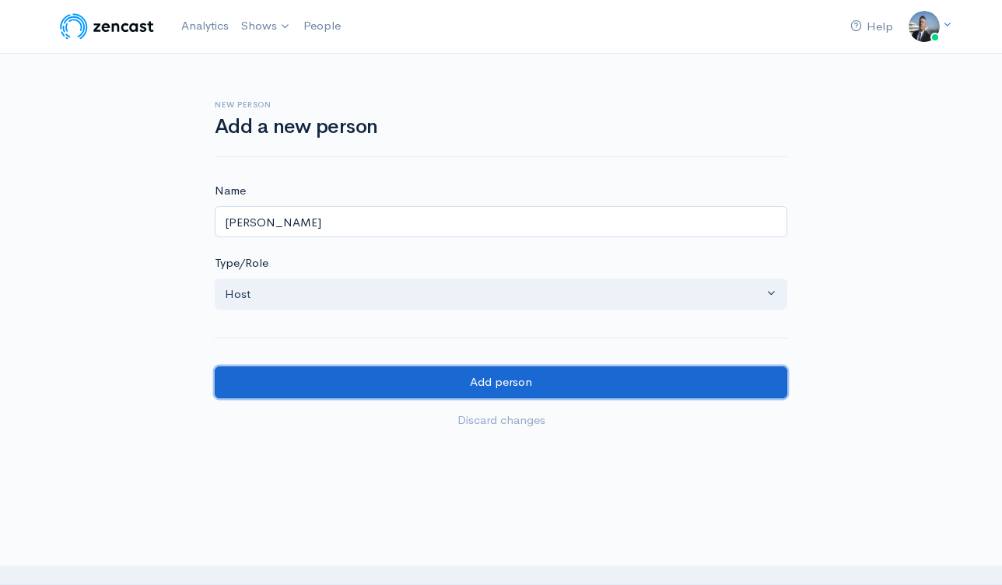
click at [399, 381] on input "Add person" at bounding box center [501, 382] width 572 height 32
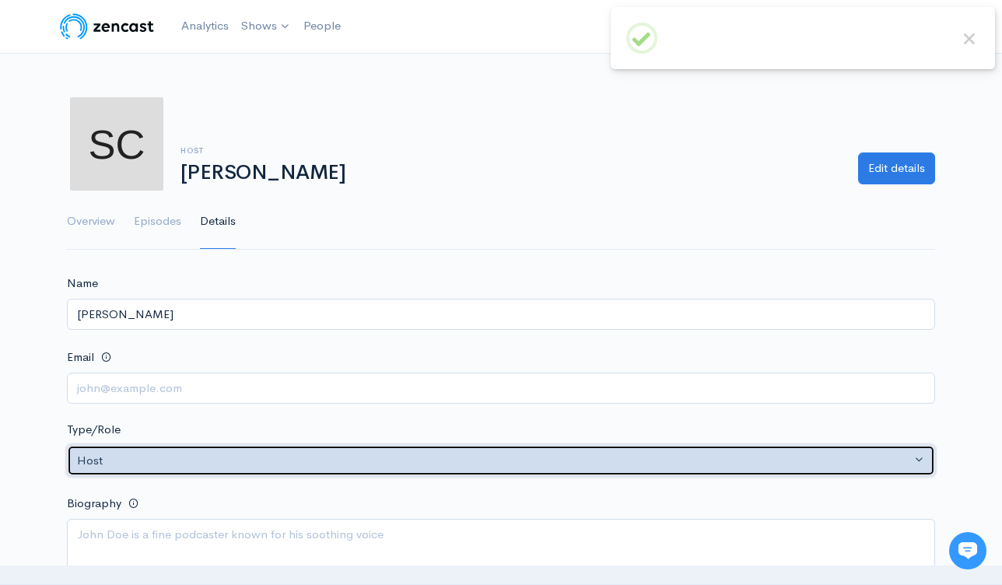
click at [366, 455] on div "Host" at bounding box center [494, 461] width 834 height 18
click at [365, 454] on div "Host" at bounding box center [494, 461] width 834 height 18
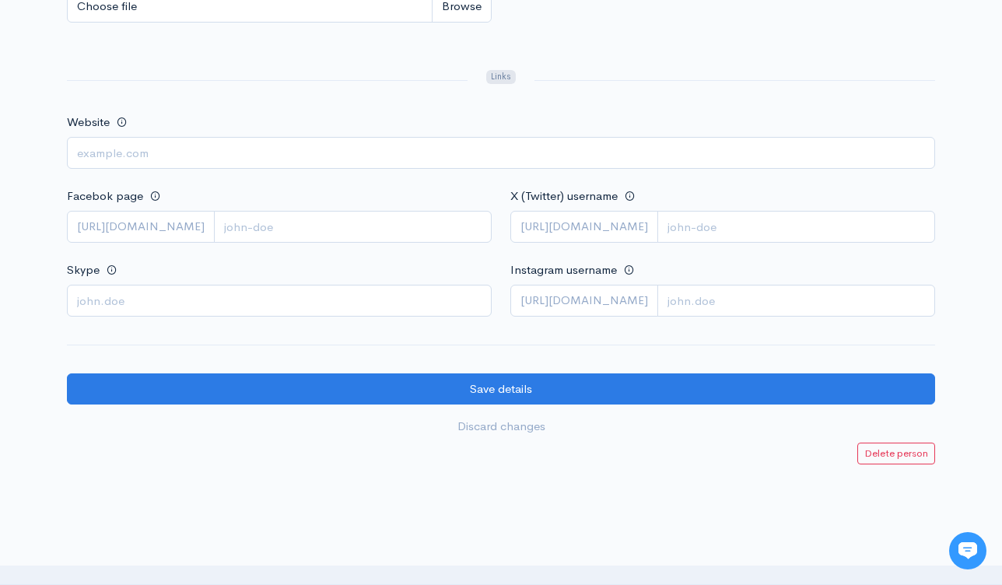
scroll to position [835, 0]
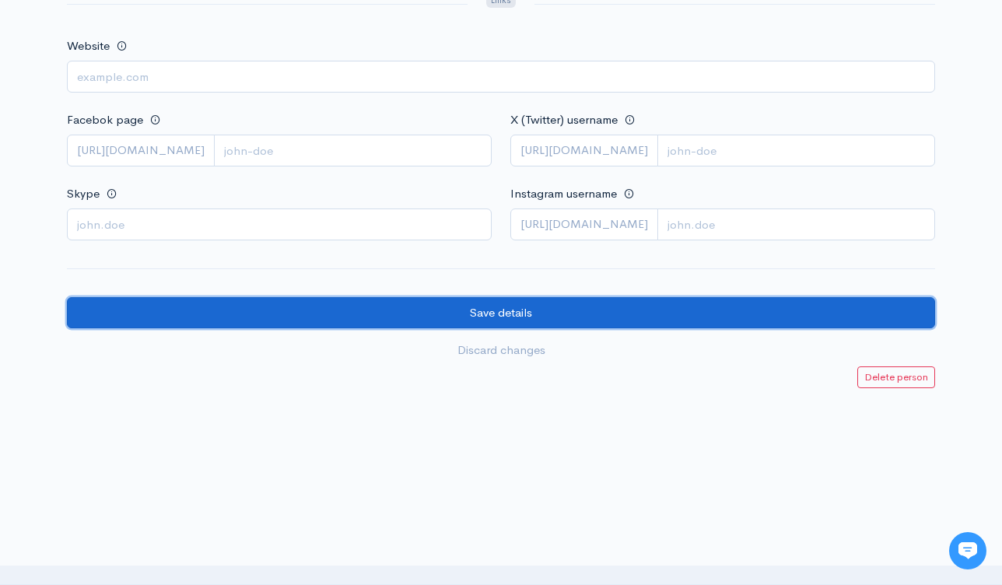
click at [527, 311] on input "Save details" at bounding box center [501, 313] width 868 height 32
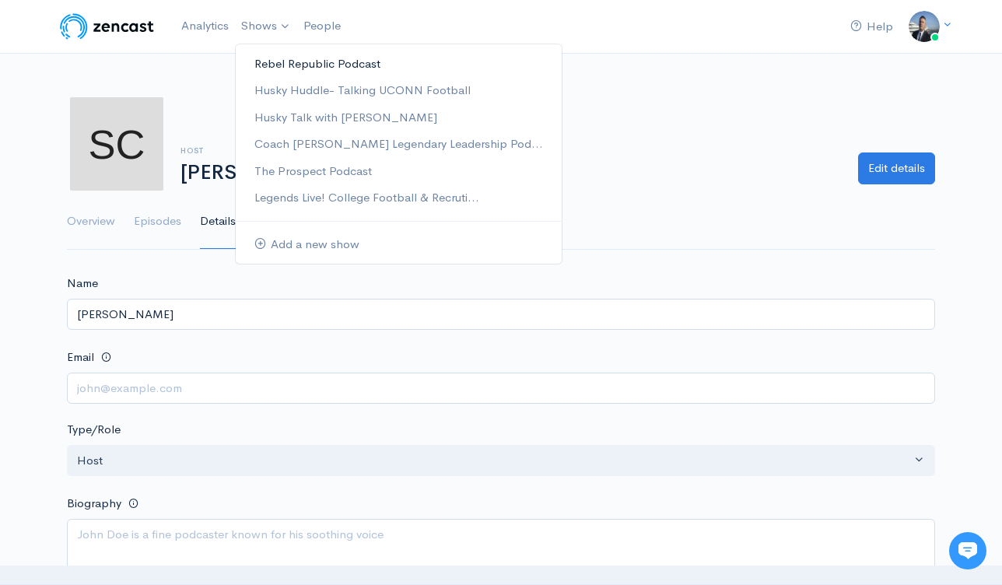
click at [311, 63] on link "Rebel Republic Podcast" at bounding box center [399, 64] width 326 height 27
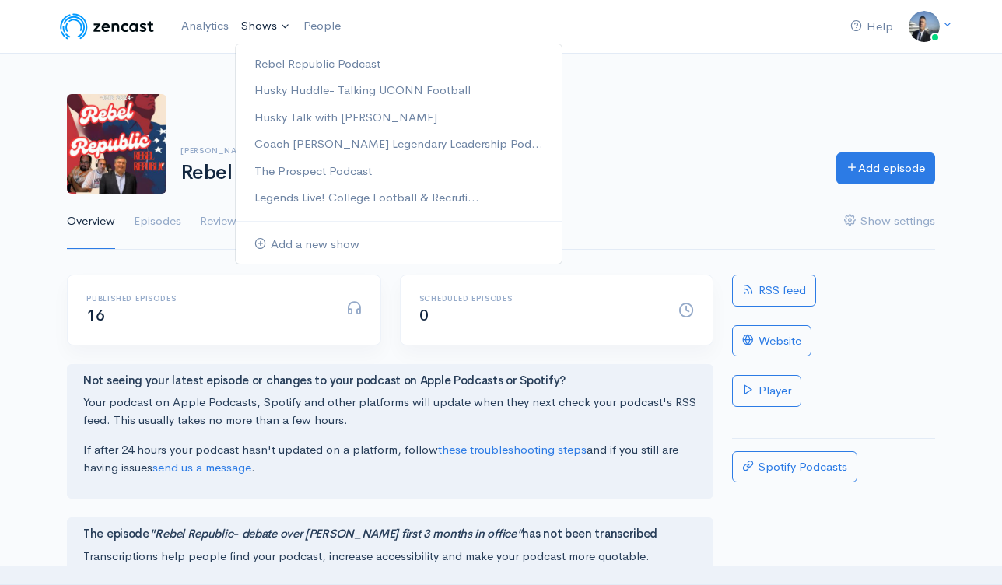
click at [264, 26] on link "Shows" at bounding box center [266, 26] width 62 height 34
click at [287, 68] on link "Rebel Republic Podcast" at bounding box center [399, 64] width 326 height 27
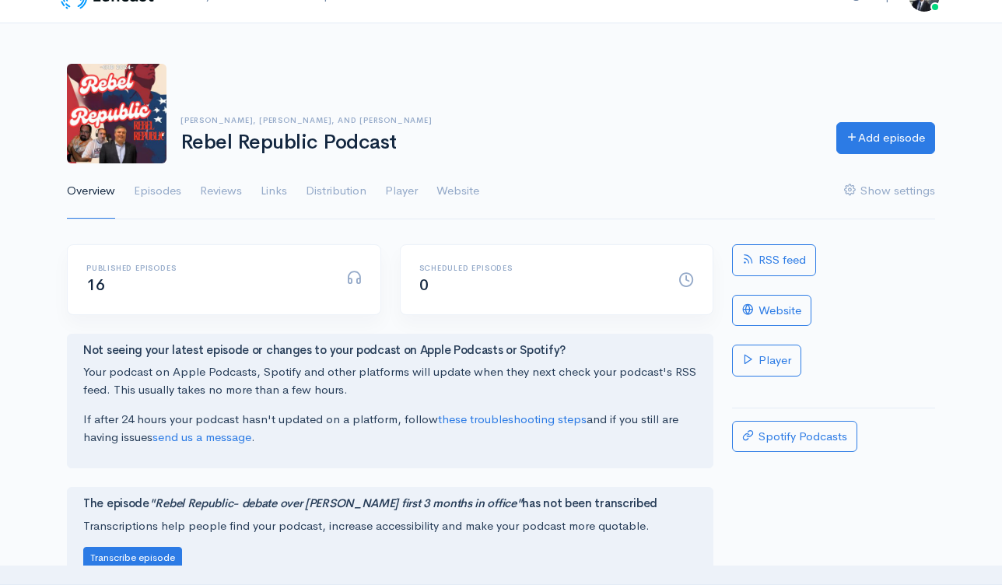
scroll to position [369, 0]
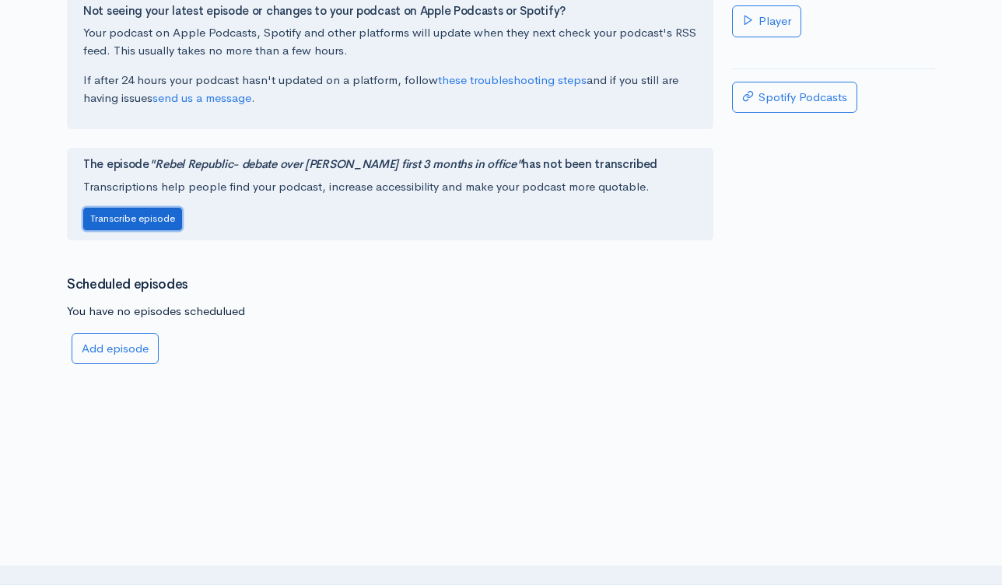
click at [170, 224] on button "Transcribe episode" at bounding box center [132, 219] width 99 height 23
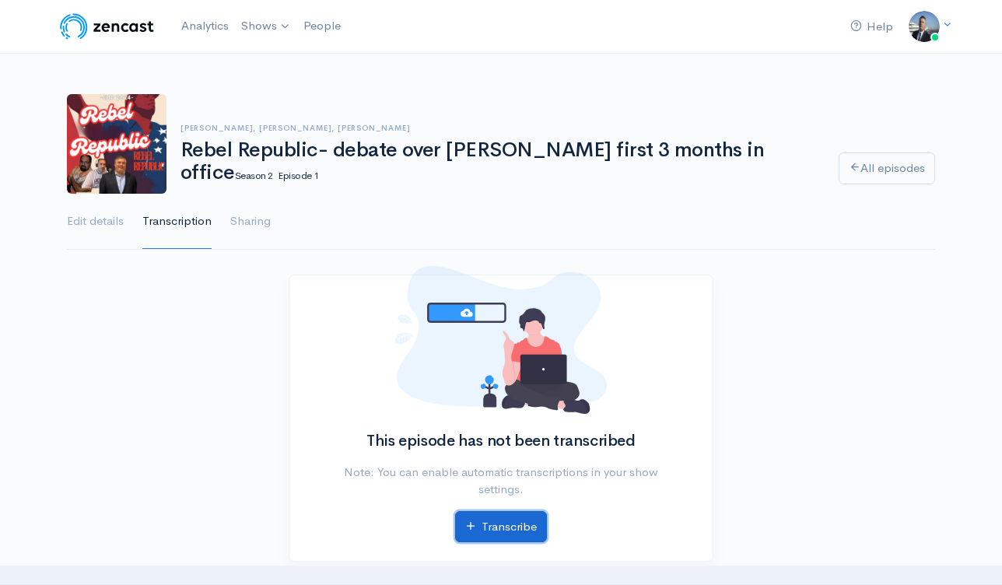
click at [519, 525] on link "Transcribe" at bounding box center [501, 527] width 92 height 32
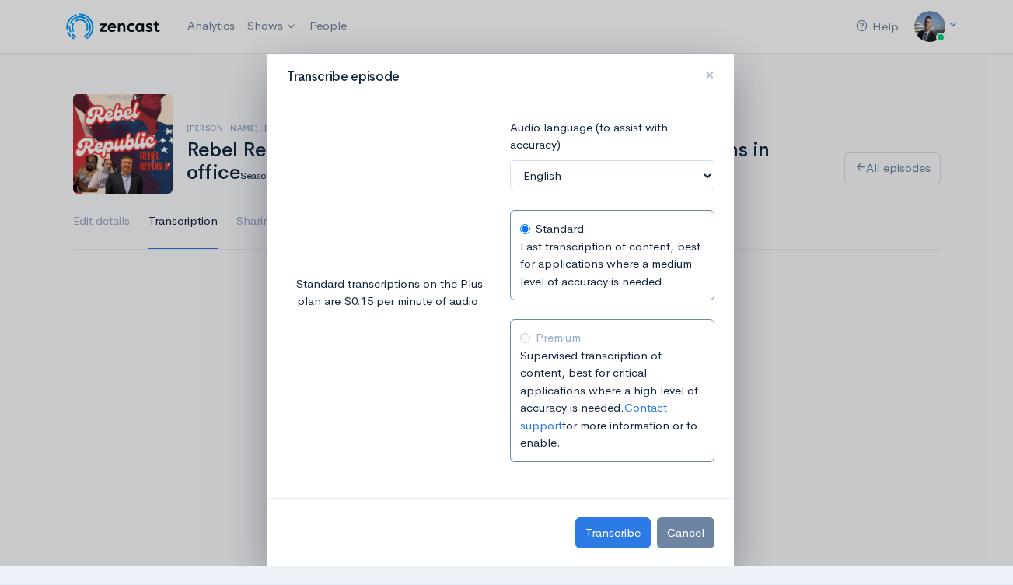
click at [706, 72] on span "×" at bounding box center [709, 75] width 9 height 23
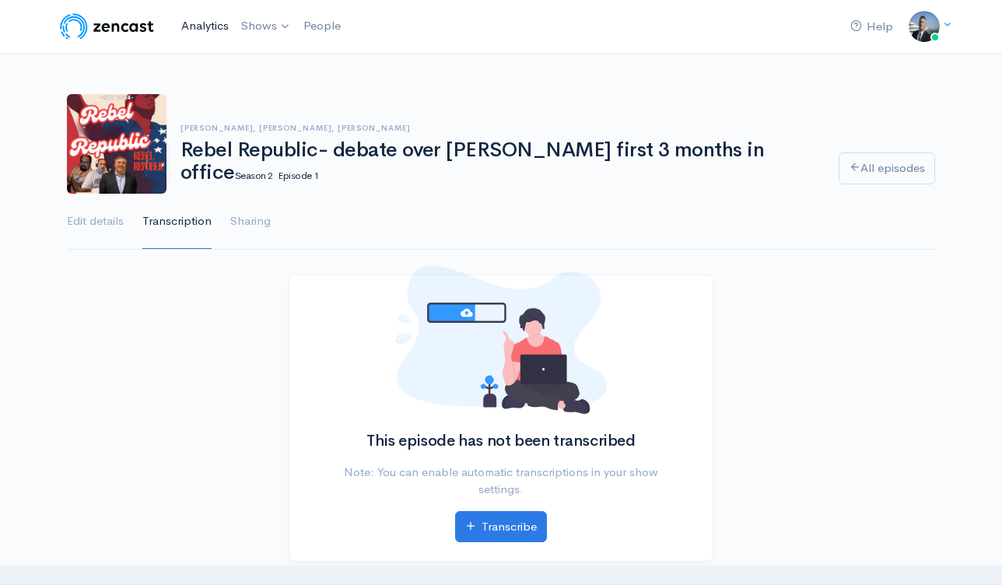
click at [208, 28] on link "Analytics" at bounding box center [205, 25] width 60 height 33
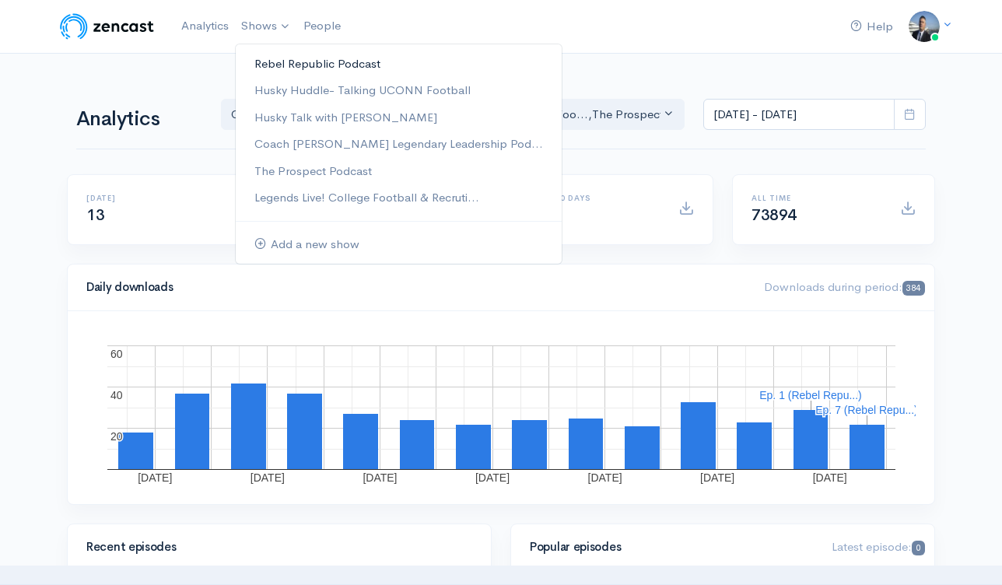
click at [283, 61] on link "Rebel Republic Podcast" at bounding box center [399, 64] width 326 height 27
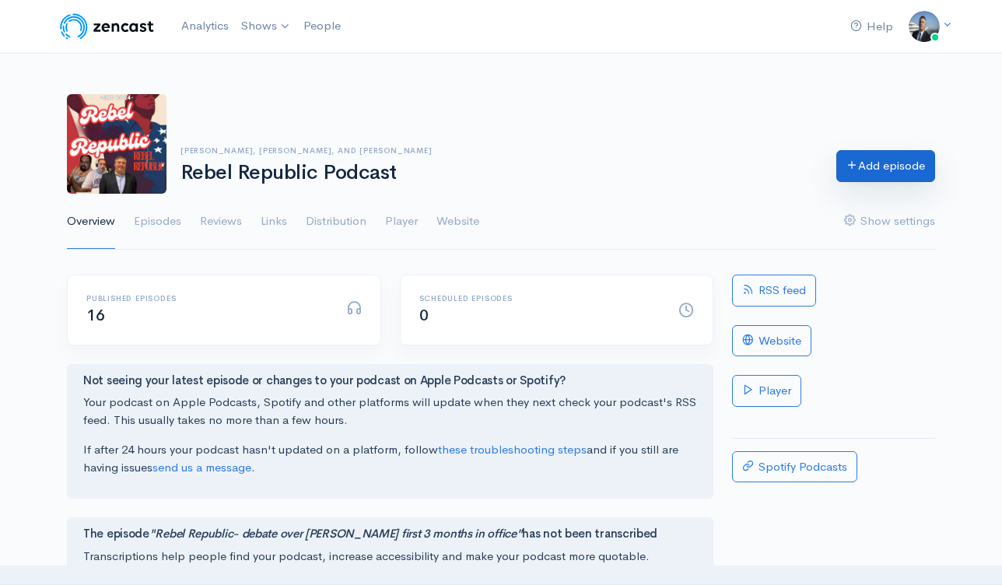
click at [860, 167] on link "Add episode" at bounding box center [885, 166] width 99 height 32
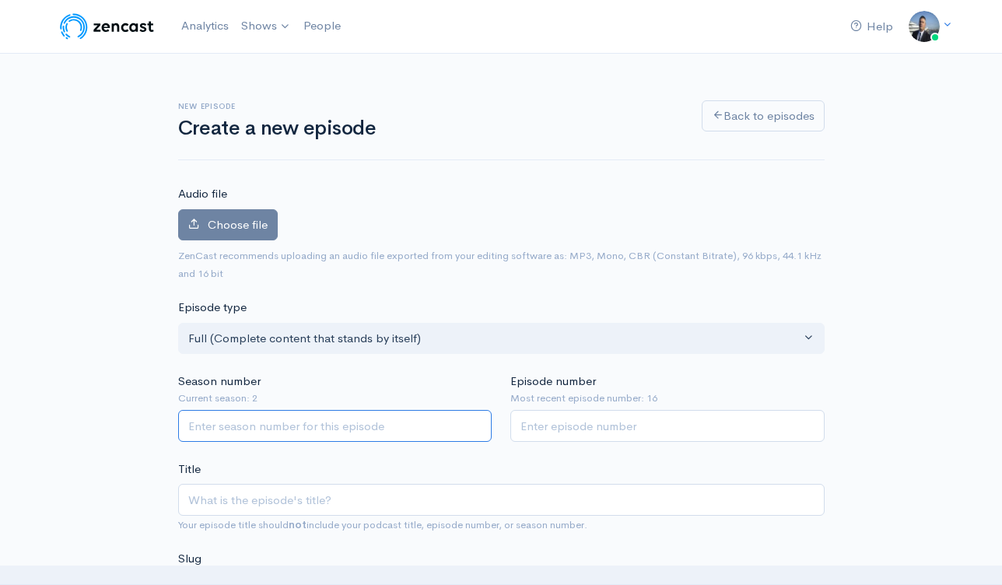
click at [381, 419] on input "Season number" at bounding box center [335, 426] width 314 height 32
type input "2"
click at [555, 419] on input "Episode number" at bounding box center [667, 426] width 314 height 32
type input "17"
click at [615, 215] on div "Choose file 0" at bounding box center [501, 228] width 646 height 38
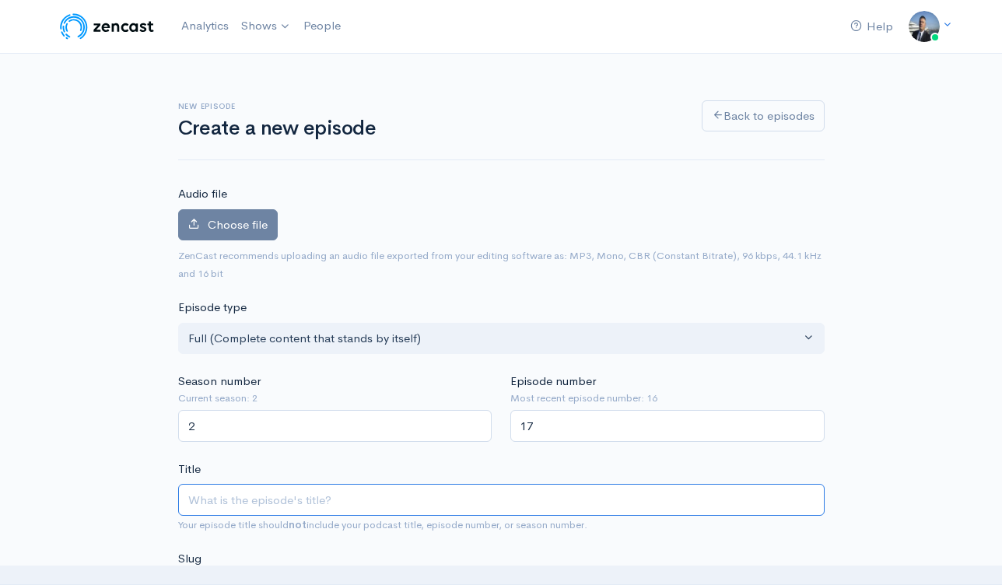
click at [426, 485] on input "Title" at bounding box center [501, 500] width 646 height 32
type input "R"
type input "r"
type input "Re"
type input "re"
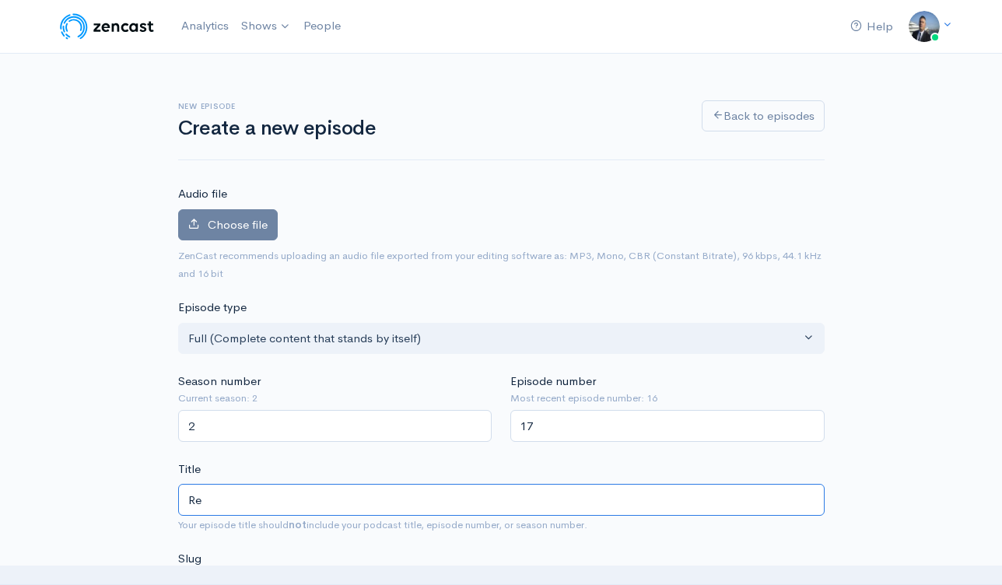
type input "Reb"
type input "reb"
type input "Rebe"
type input "rebe"
type input "Rebel"
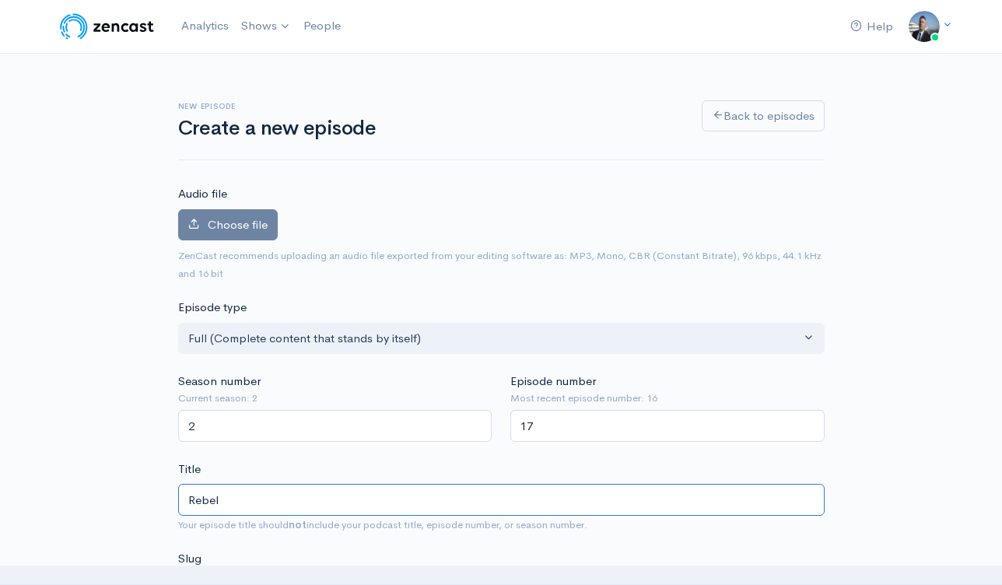
type input "rebel"
type input "Rebel R"
type input "rebel-r"
type input "Rebel Re"
type input "rebel-re"
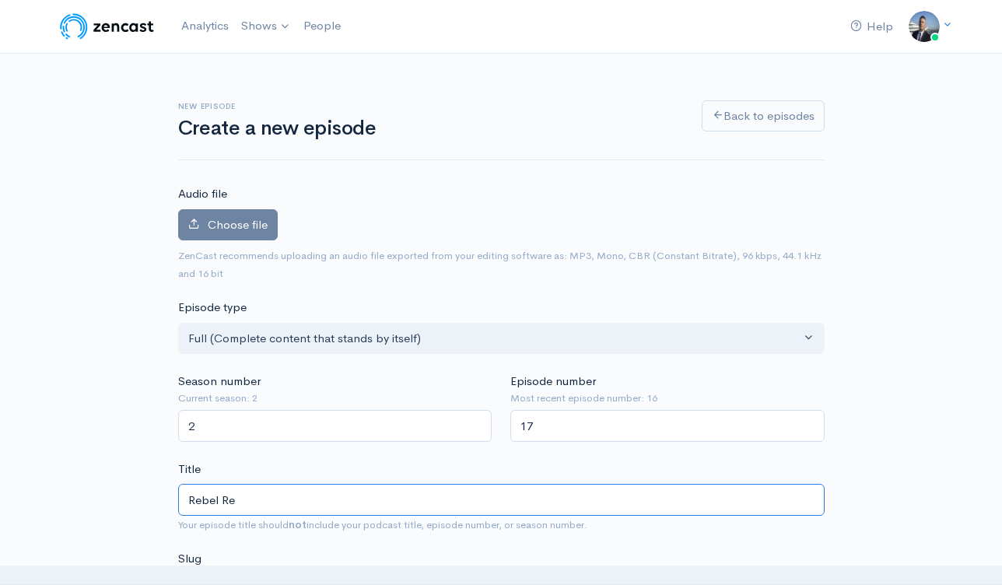
type input "Rebel Rep"
type input "rebel-rep"
type input "Rebel Repu"
type input "rebel-repu"
type input "Rebel Repub"
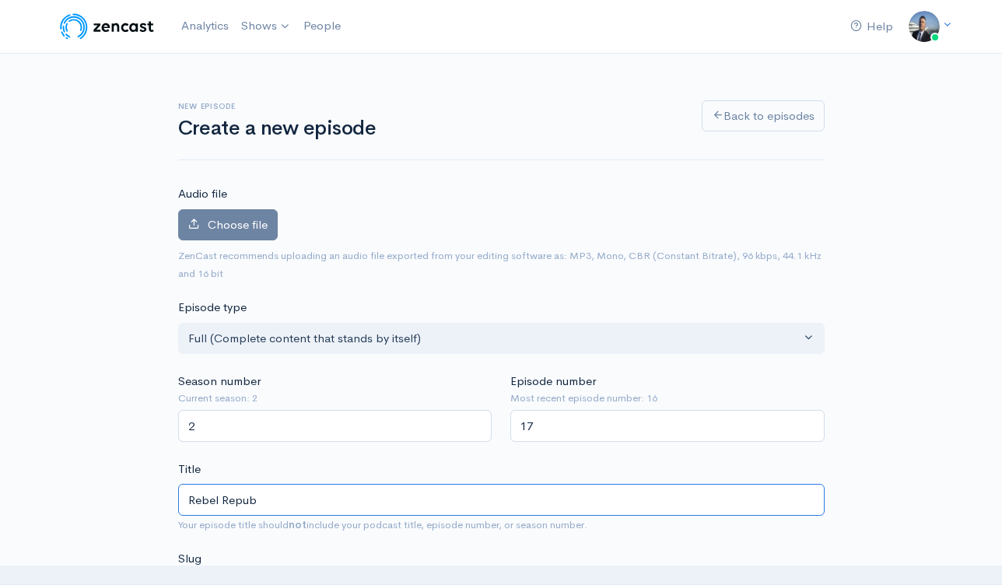
type input "rebel-repub"
type input "Rebel Republ"
type input "rebel-republ"
type input "Rebel Republi"
type input "rebel-republi"
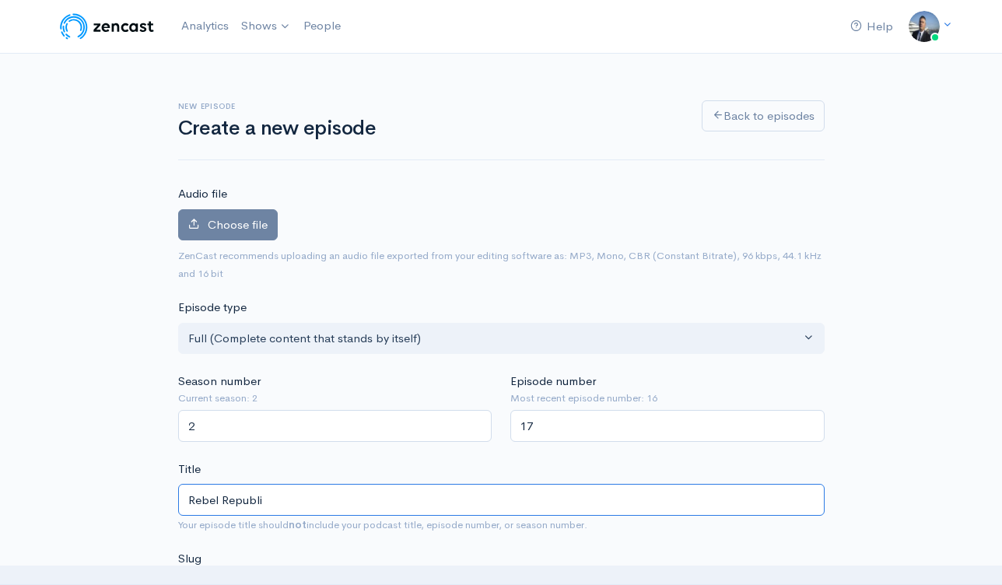
type input "Rebel Republic"
type input "rebel-republic"
type input "Rebel Republic- C"
type input "rebel-republic-c"
type input "Rebel Republic- Cr"
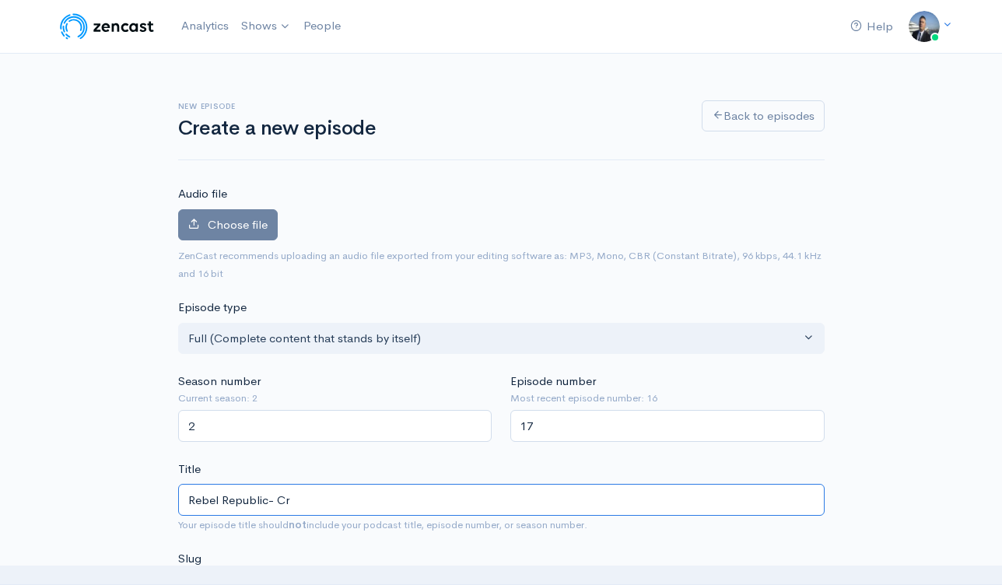
type input "rebel-republic-cr"
type input "Rebel Republic- Cra"
type input "rebel-republic-cra"
type input "Rebel Republic- Craz"
type input "rebel-republic-craz"
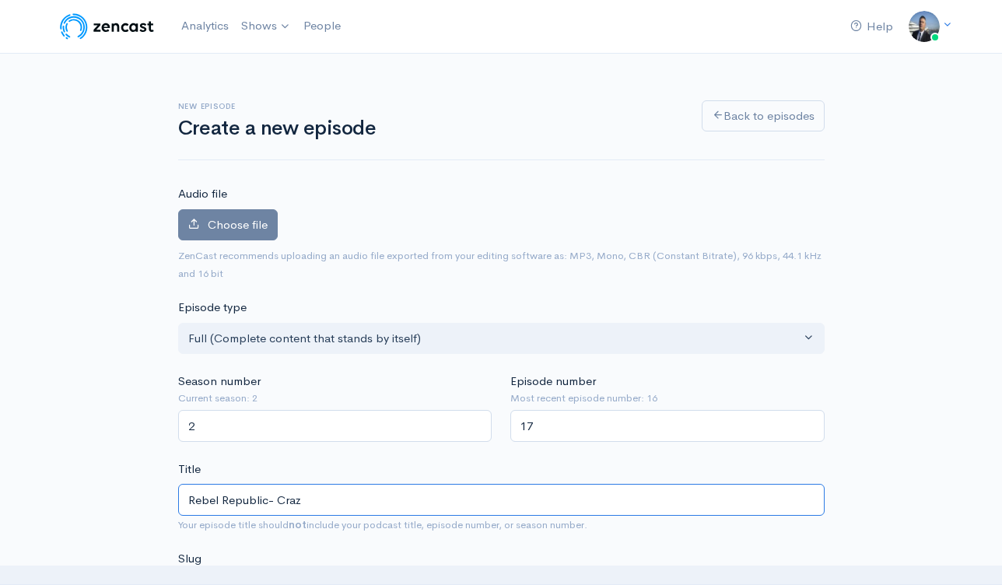
type input "Rebel Republic- Crazy"
type input "rebel-republic-crazy"
type input "Rebel Republic- Crazy C"
type input "rebel-republic-crazy-c"
type input "Rebel Republic- Crazy Co"
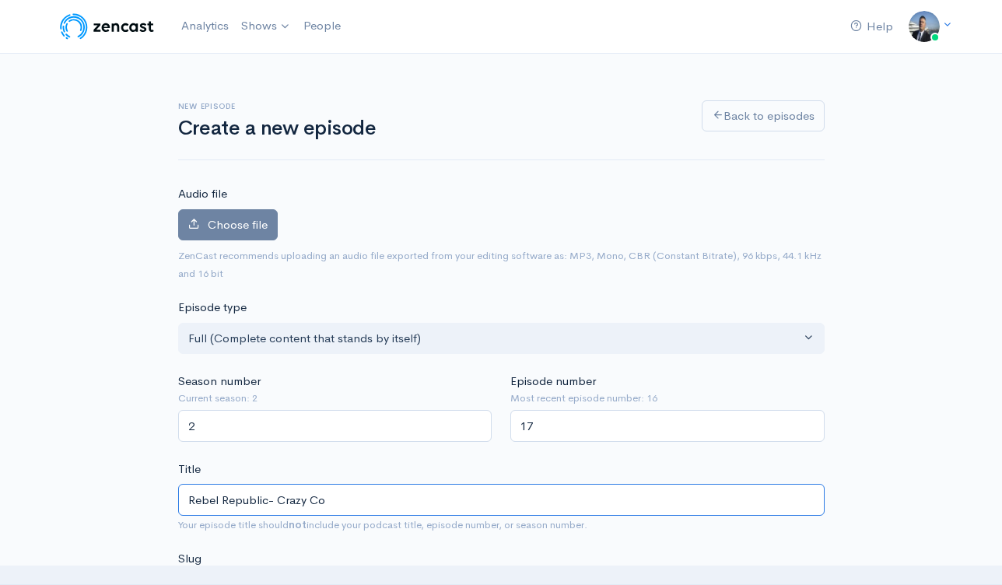
type input "rebel-republic-crazy-co"
type input "Rebel Republic- Crazy Cons"
type input "rebel-republic-crazy-cons"
type input "Rebel Republic- Crazy Consp"
type input "rebel-republic-crazy-consp"
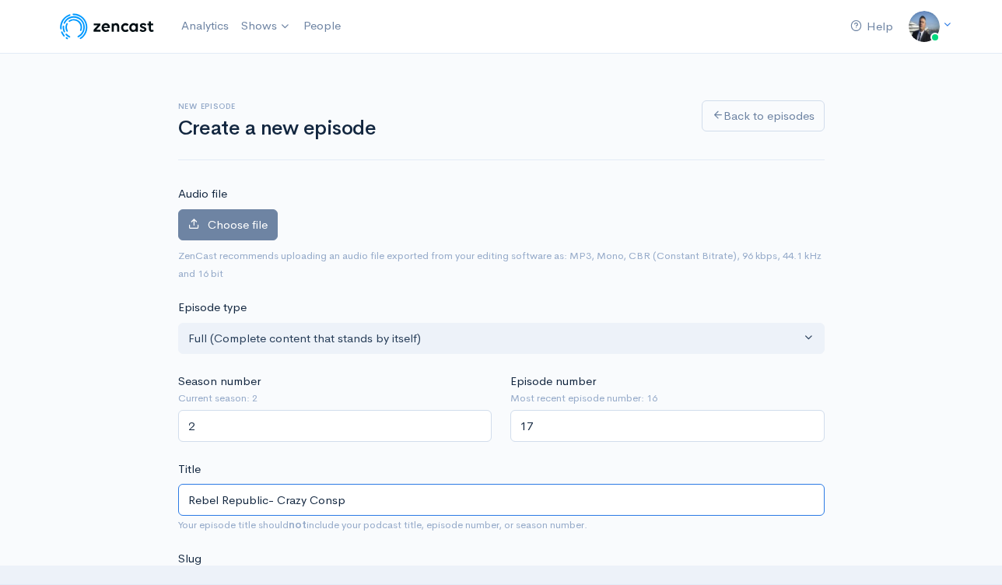
type input "Rebel Republic- Crazy Conspi"
type input "rebel-republic-crazy-conspi"
type input "Rebel Republic- Crazy Conspir"
type input "rebel-republic-crazy-conspir"
type input "Rebel Republic- Crazy Conspira"
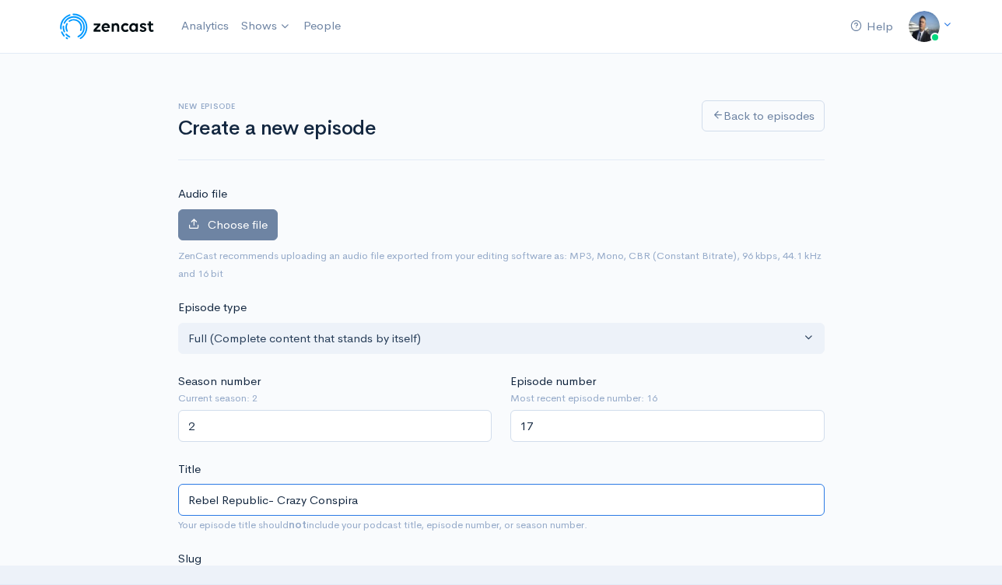
type input "rebel-republic-crazy-conspira"
type input "Rebel Republic- Crazy Conspirac"
type input "rebel-republic-crazy-conspirac"
type input "Rebel Republic- Crazy Conspiracy"
type input "rebel-republic-crazy-conspiracy"
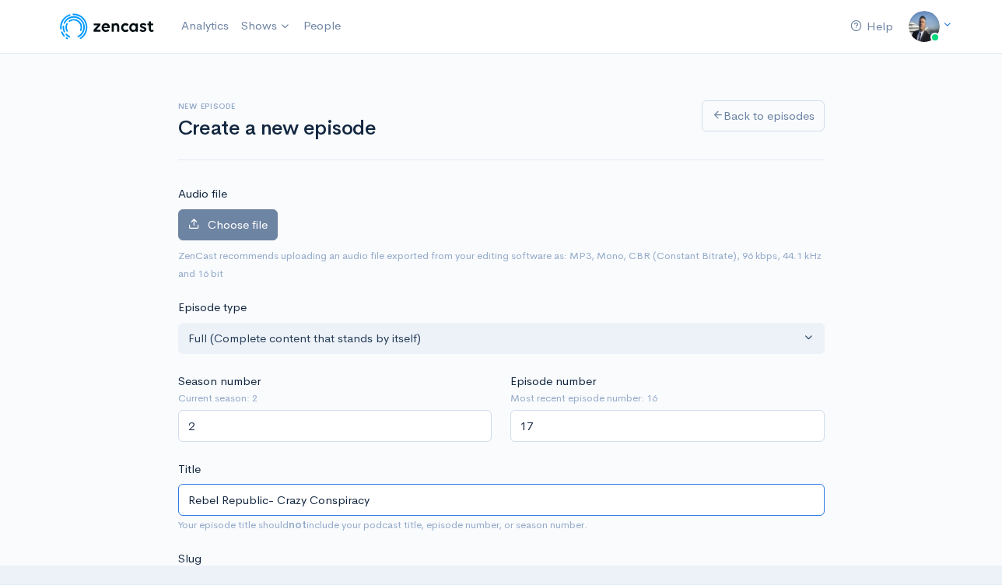
type input "Rebel Republic- Crazy Conspiracy T"
type input "rebel-republic-crazy-conspiracy-t"
type input "Rebel Republic- Crazy Conspiracy Th"
type input "rebel-republic-crazy-conspiracy-th"
type input "Rebel Republic- Crazy Conspiracy Ther"
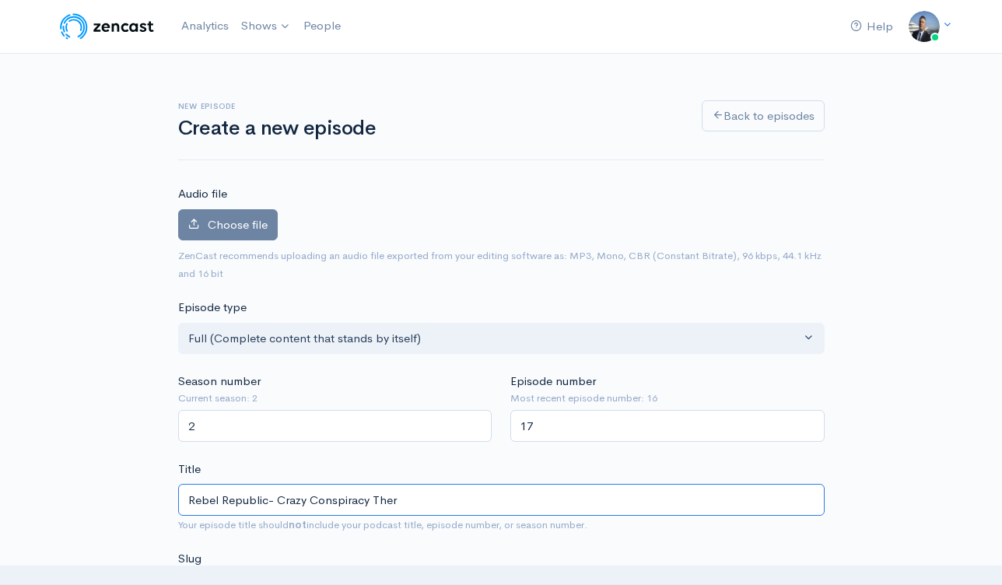
type input "rebel-republic-crazy-conspiracy-ther"
type input "Rebel Republic- Crazy Conspiracy Thero"
type input "rebel-republic-crazy-conspiracy-thero"
type input "Rebel Republic- Crazy Conspiracy Ther"
type input "rebel-republic-crazy-conspiracy-ther"
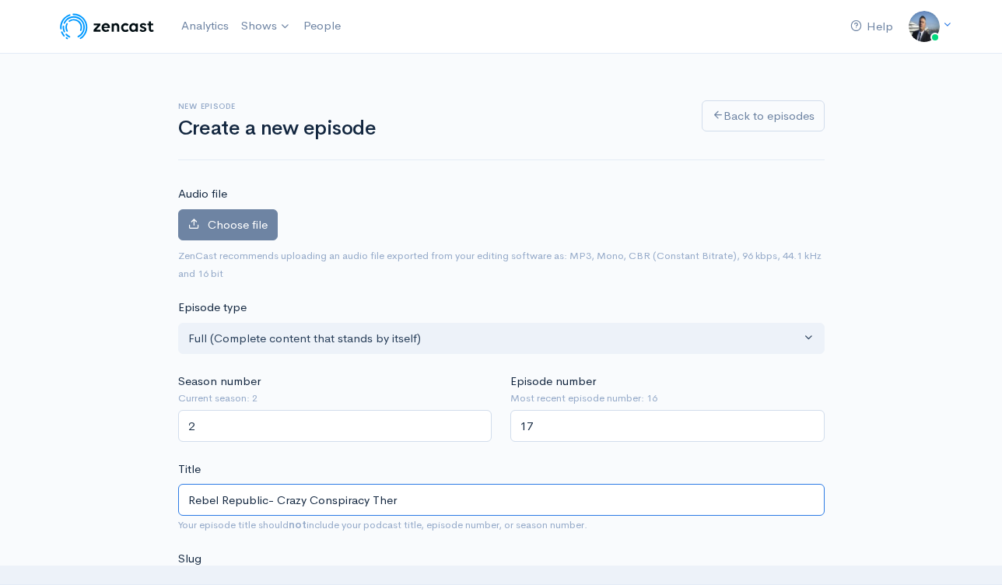
type input "Rebel Republic- Crazy Conspiracy The"
type input "rebel-republic-crazy-conspiracy-the"
type input "Rebel Republic- Crazy Conspiracy Theo"
type input "rebel-republic-crazy-conspiracy-theo"
type input "Rebel Republic- Crazy Conspiracy Theor"
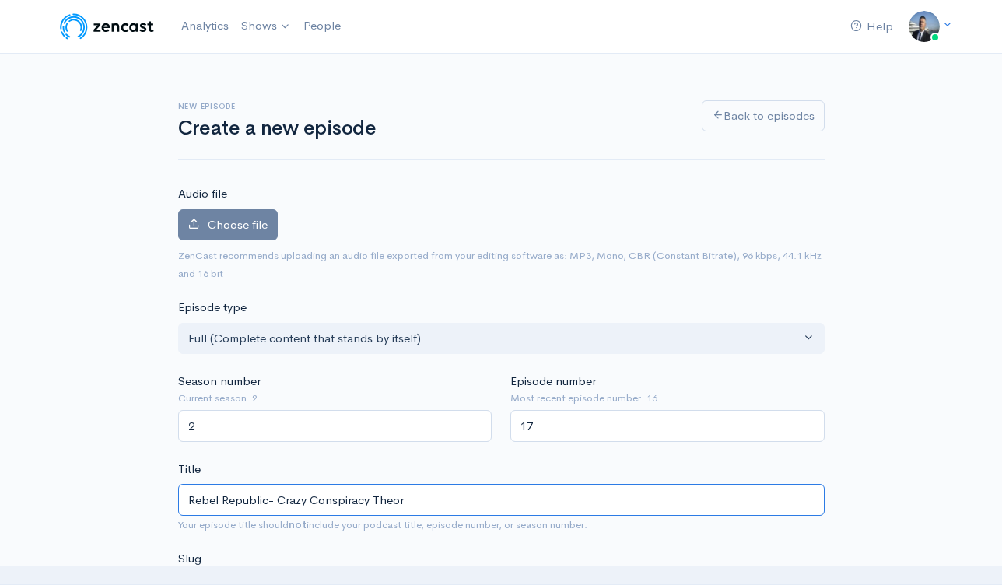
type input "rebel-republic-crazy-conspiracy-theor"
type input "Rebel Republic- Crazy Conspiracy Theori"
type input "rebel-republic-crazy-conspiracy-theori"
type input "Rebel Republic- Crazy Conspiracy Theorie"
type input "rebel-republic-crazy-conspiracy-theorie"
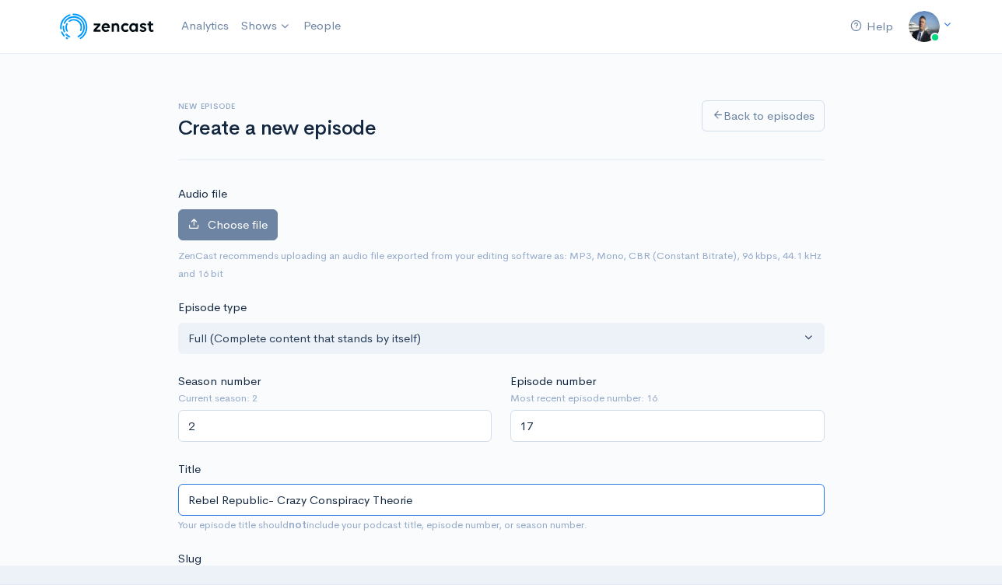
type input "Rebel Republic- Crazy Conspiracy Theories"
type input "rebel-republic-crazy-conspiracy-theories"
type input "Rebel Republic- Crazy Conspiracy Theories TH"
type input "rebel-republic-crazy-conspiracy-theories-th"
type input "Rebel Republic- Crazy Conspiracy Theories THat"
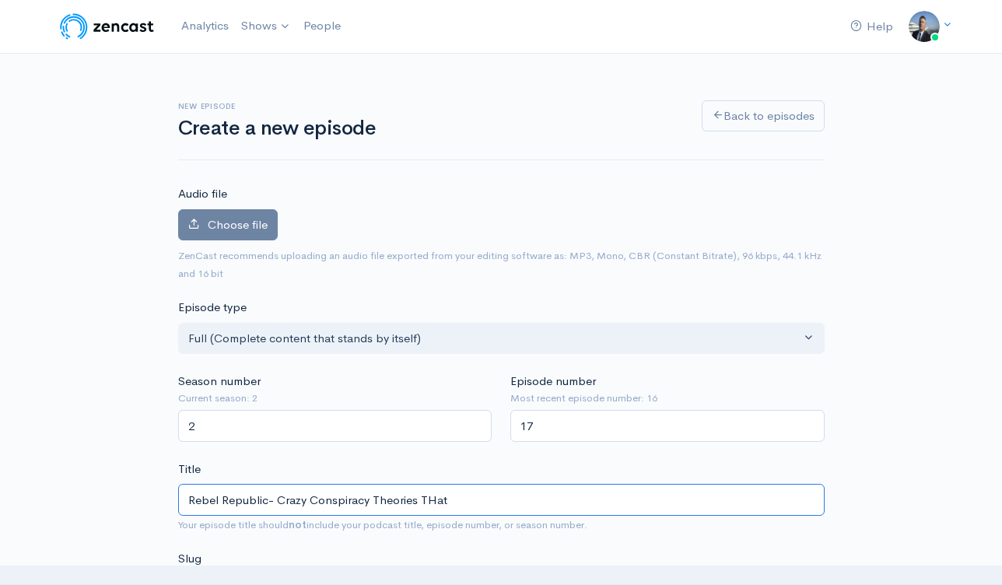
type input "rebel-republic-crazy-conspiracy-theories-that"
type input "Rebel Republic- Crazy Conspiracy Theories THa"
type input "rebel-republic-crazy-conspiracy-theories-tha"
type input "Rebel Republic- Crazy Conspiracy Theories TH"
type input "rebel-republic-crazy-conspiracy-theories-th"
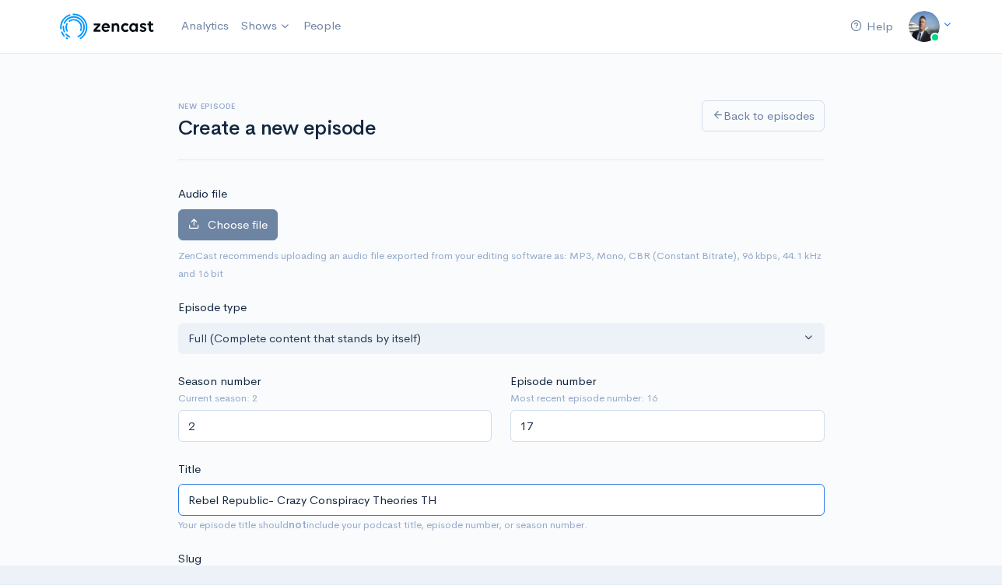
type input "Rebel Republic- Crazy Conspiracy Theories T"
type input "rebel-republic-crazy-conspiracy-theories-t"
type input "Rebel Republic- Crazy Conspiracy Theories Tt"
type input "rebel-republic-crazy-conspiracy-theories-tt"
type input "Rebel Republic- Crazy Conspiracy Theories Tth"
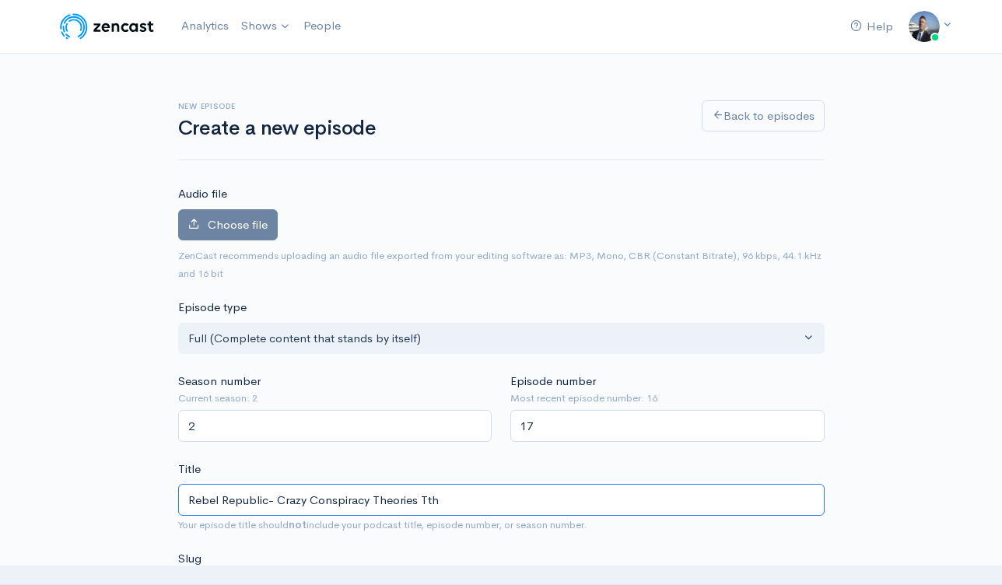
type input "rebel-republic-crazy-conspiracy-theories-tth"
type input "Rebel Republic- Crazy Conspiracy Theories Tthat"
type input "rebel-republic-crazy-conspiracy-theories-tthat"
type input "Rebel Republic- Crazy Conspiracy Theories Ttha"
type input "rebel-republic-crazy-conspiracy-theories-ttha"
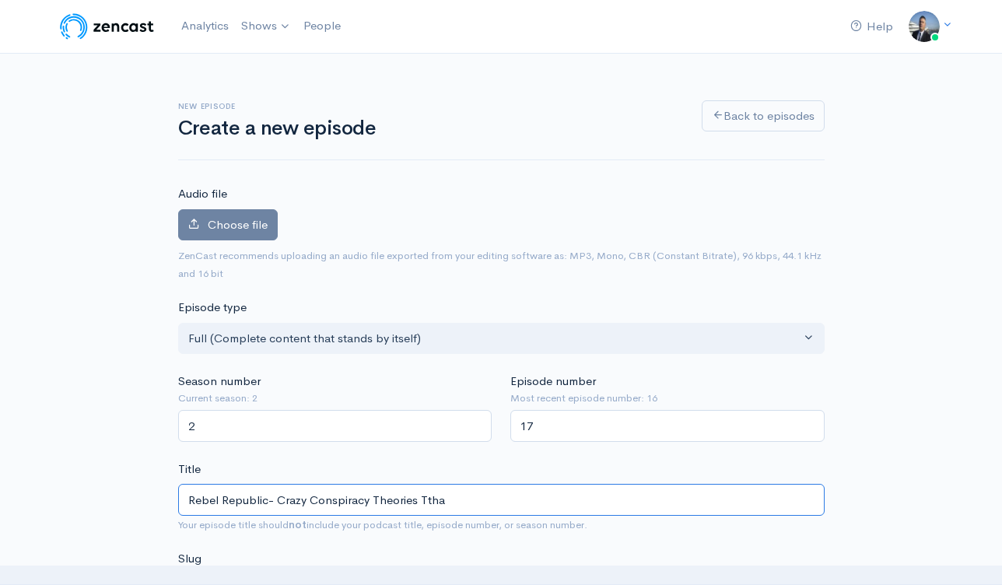
type input "Rebel Republic- Crazy Conspiracy Theories Tth"
type input "rebel-republic-crazy-conspiracy-theories-tth"
type input "Rebel Republic- Crazy Conspiracy Theories Tt"
type input "rebel-republic-crazy-conspiracy-theories-tt"
type input "Rebel Republic- Crazy Conspiracy Theories T"
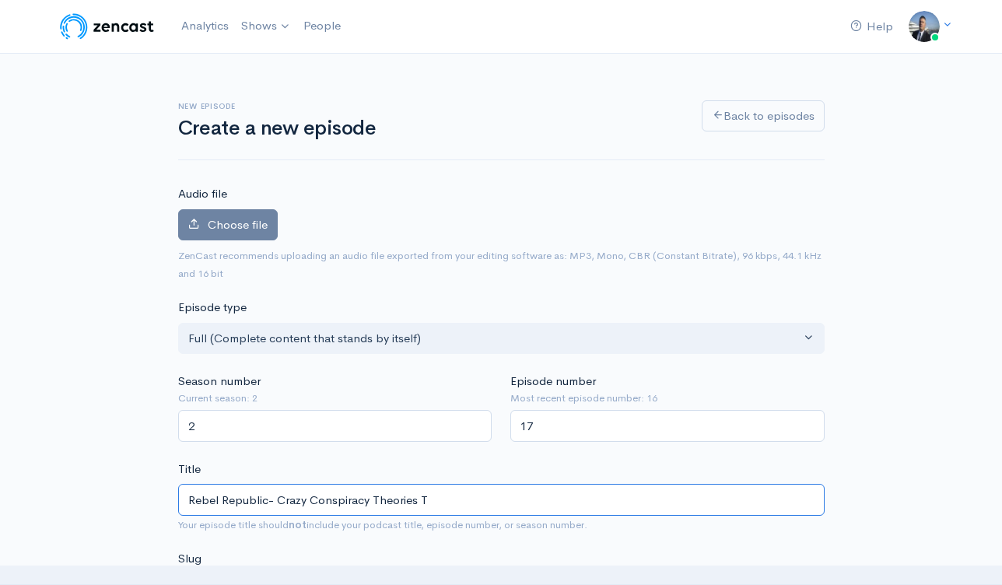
type input "rebel-republic-crazy-conspiracy-theories-t"
type input "Rebel Republic- Crazy Conspiracy Theories"
type input "rebel-republic-crazy-conspiracy-theories"
type input "Rebel Republic- Crazy Conspiracy Theories t"
type input "rebel-republic-crazy-conspiracy-theories-t"
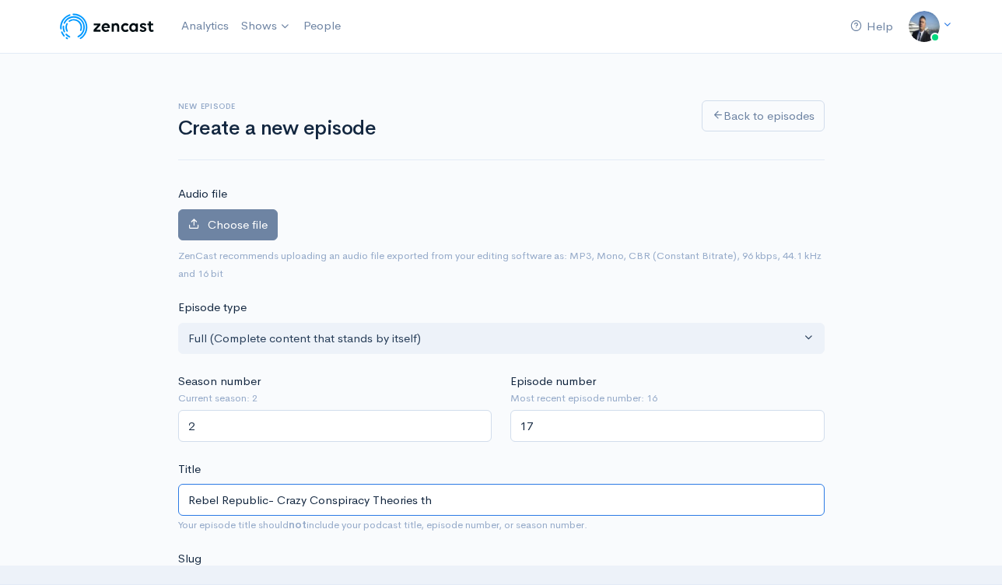
type input "Rebel Republic- Crazy Conspiracy Theories tha"
type input "rebel-republic-crazy-conspiracy-theories-tha"
type input "Rebel Republic- Crazy Conspiracy Theories that"
type input "rebel-republic-crazy-conspiracy-theories-that"
type input "Rebel Republic- Crazy Conspiracy Theories that a"
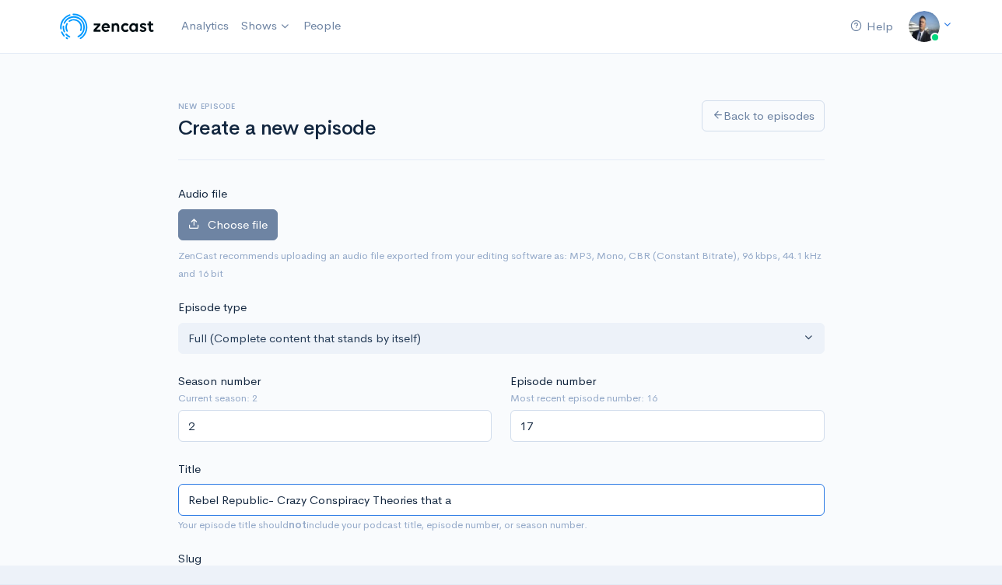
type input "rebel-republic-crazy-conspiracy-theories-that-a"
type input "Rebel Republic- Crazy Conspiracy Theories that are"
type input "rebel-republic-crazy-conspiracy-theories-that-are"
type input "Rebel Republic- Crazy Conspiracy Theories that are j"
type input "rebel-republic-crazy-conspiracy-theories-that-are-j"
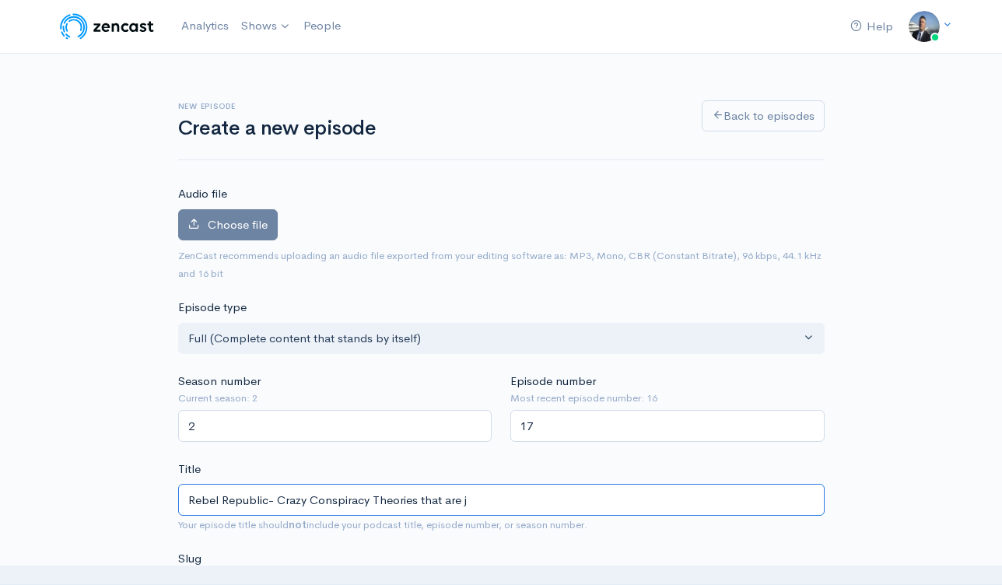
type input "Rebel Republic- Crazy Conspiracy Theories that are ju"
type input "rebel-republic-crazy-conspiracy-theories-that-are-ju"
type input "Rebel Republic- Crazy Conspiracy Theories that are jus"
type input "rebel-republic-crazy-conspiracy-theories-that-are-jus"
type input "Rebel Republic- Crazy Conspiracy Theories that are just"
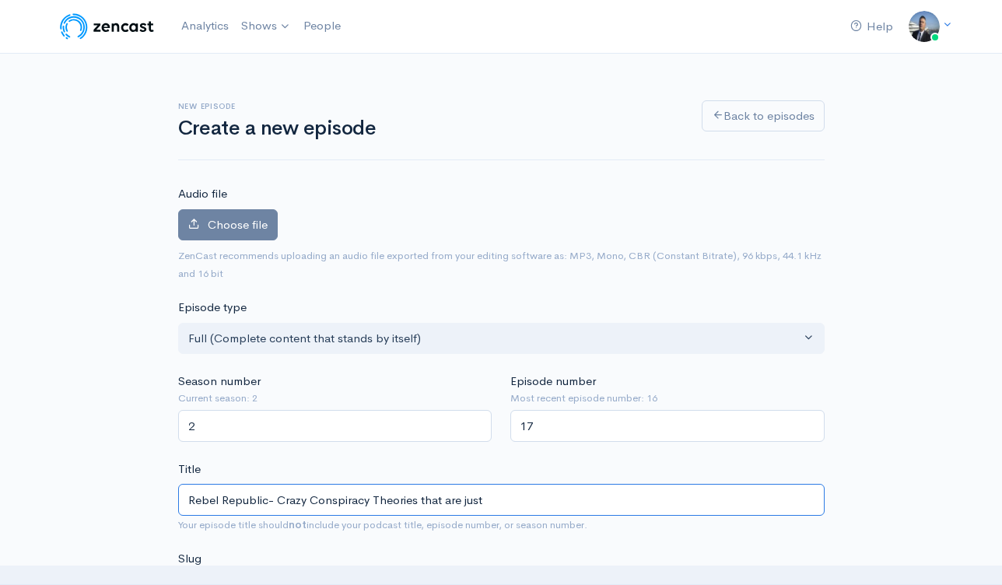
type input "rebel-republic-crazy-conspiracy-theories-that-are-just"
type input "Rebel Republic- Crazy Conspiracy Theories that are just o"
type input "rebel-republic-crazy-conspiracy-theories-that-are-just-o"
type input "Rebel Republic- Crazy Conspiracy Theories that are just ou"
type input "rebel-republic-crazy-conspiracy-theories-that-are-just-ou"
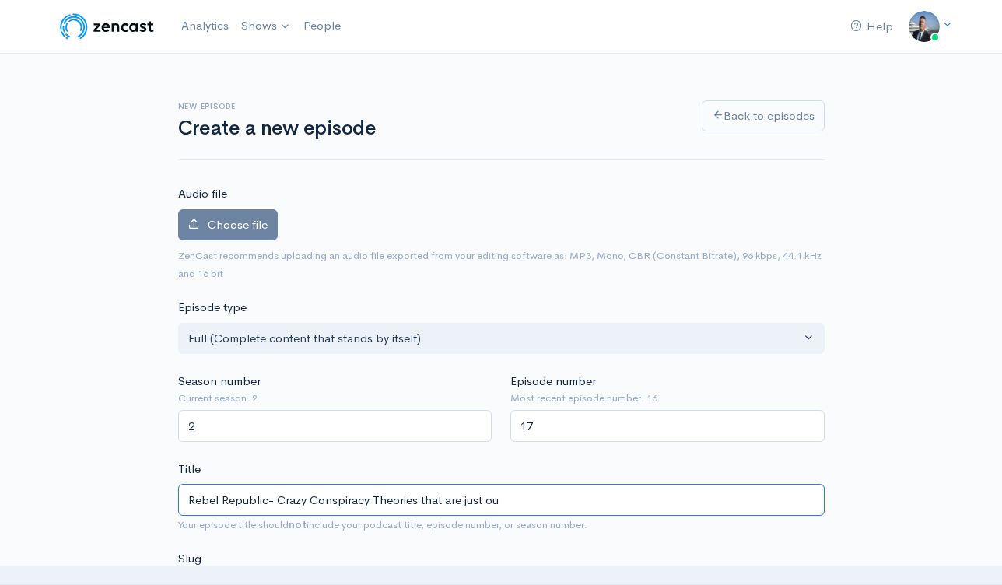
type input "Rebel Republic- Crazy Conspiracy Theories that are just out"
type input "rebel-republic-crazy-conspiracy-theories-that-are-just-out"
type input "Rebel Republic- Crazy Conspiracy Theories that are just out t"
type input "rebel-republic-crazy-conspiracy-theories-that-are-just-out-t"
type input "Rebel Republic- Crazy Conspiracy Theories that are just out th"
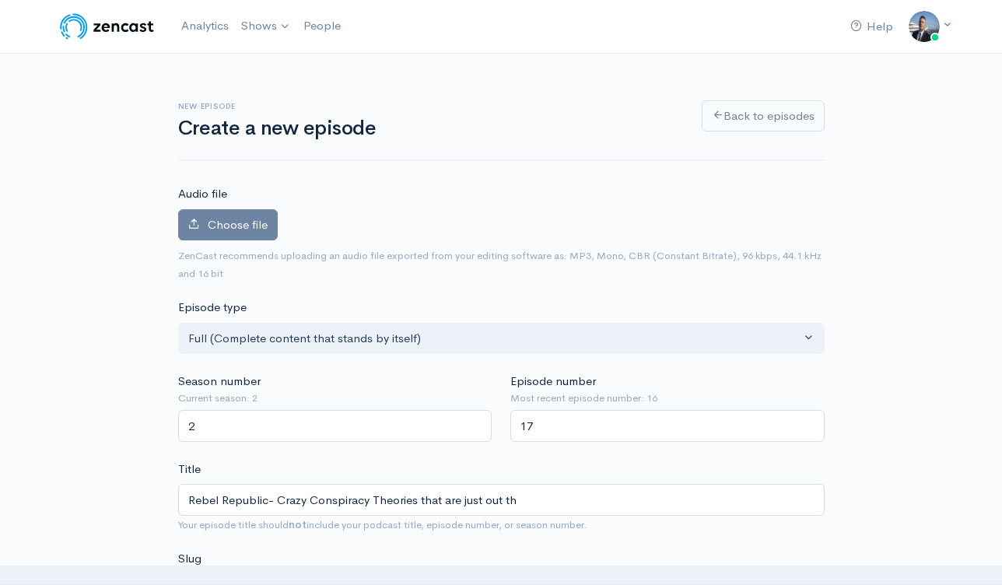
type input "rebel-republic-crazy-conspiracy-theories-that-are-just-out-th"
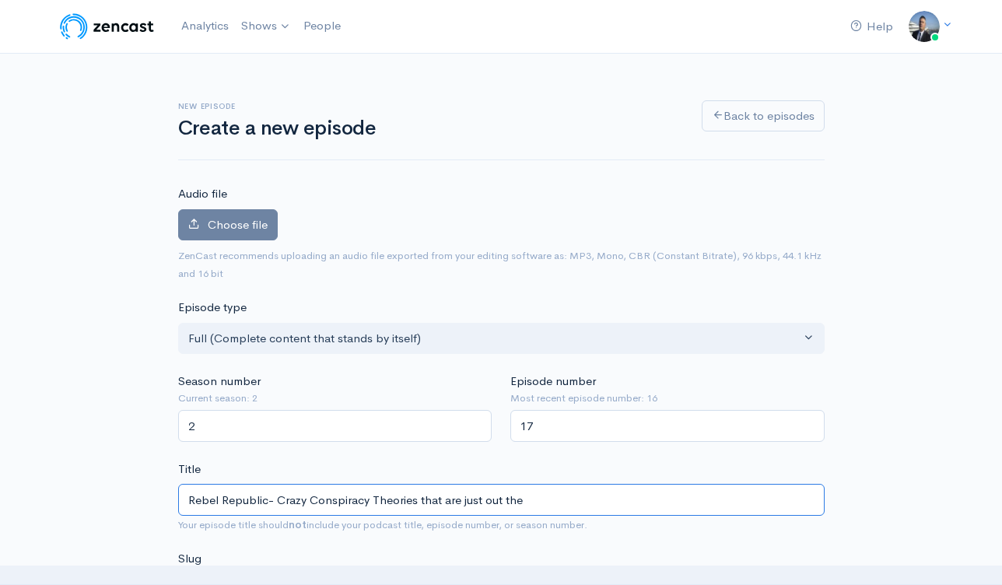
type input "Rebel Republic- Crazy Conspiracy Theories that are just out ther"
type input "rebel-republic-crazy-conspiracy-theories-that-are-just-out-ther"
type input "Rebel Republic- Crazy Conspiracy Theories that are just out there"
type input "rebel-republic-crazy-conspiracy-theories-that-are-just-out-there"
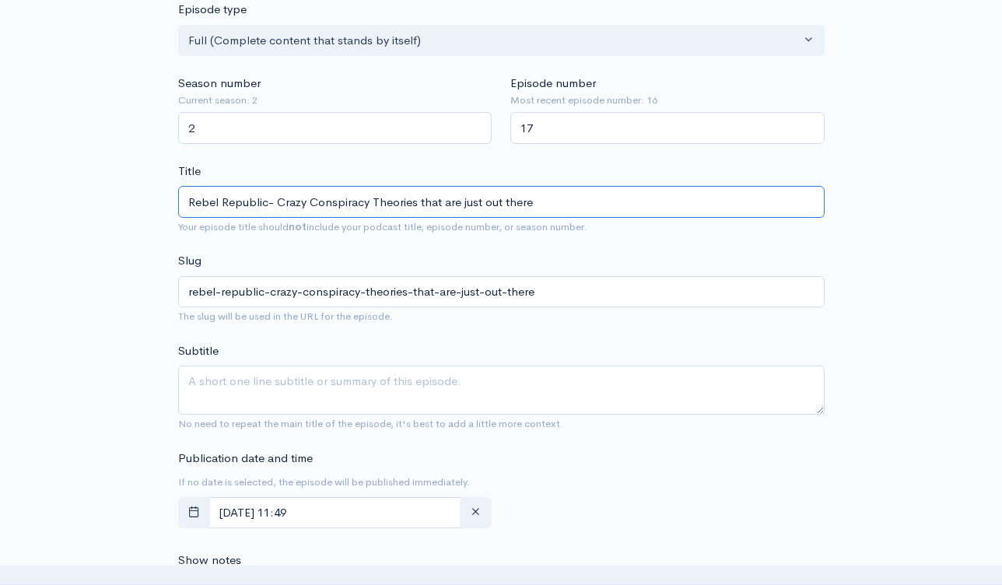
click at [334, 202] on input "Rebel Republic- Crazy Conspiracy Theories that are just out there" at bounding box center [501, 202] width 646 height 32
click at [334, 201] on input "Rebel Republic- Crazy Conspiracy Theories that are just out there" at bounding box center [501, 202] width 646 height 32
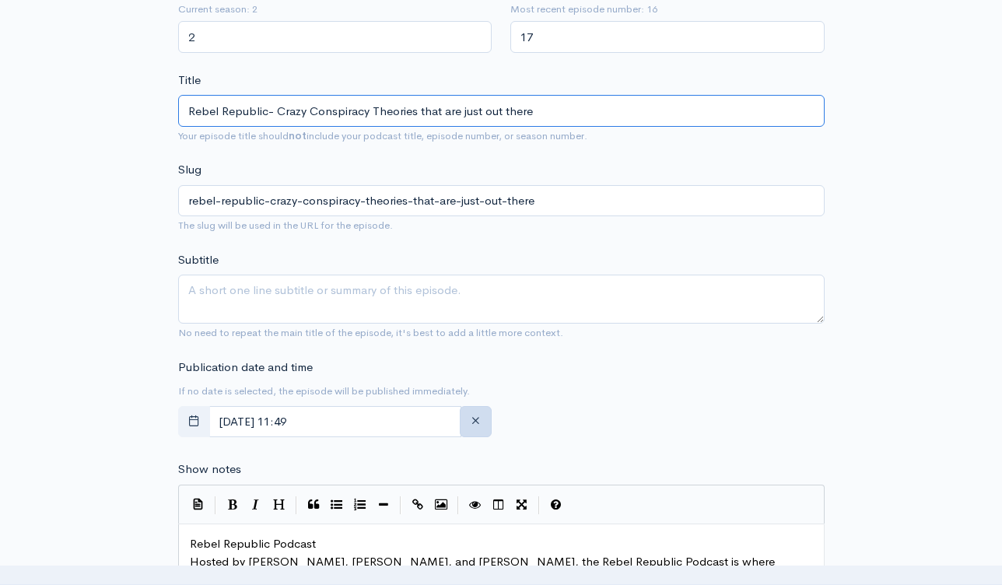
scroll to position [614, 0]
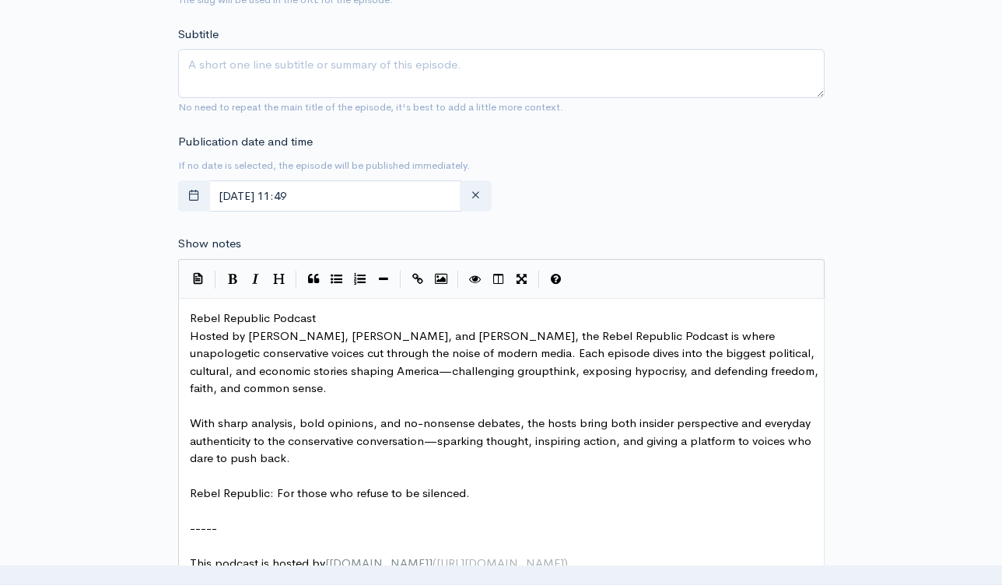
type input "Rebel Republic- Crazy Conspiracy Theories that are just out there"
click at [287, 69] on textarea "Subtitle" at bounding box center [501, 73] width 646 height 49
paste textarea "Rebel Republic- Crazy Conspiracy Theories that are just out there"
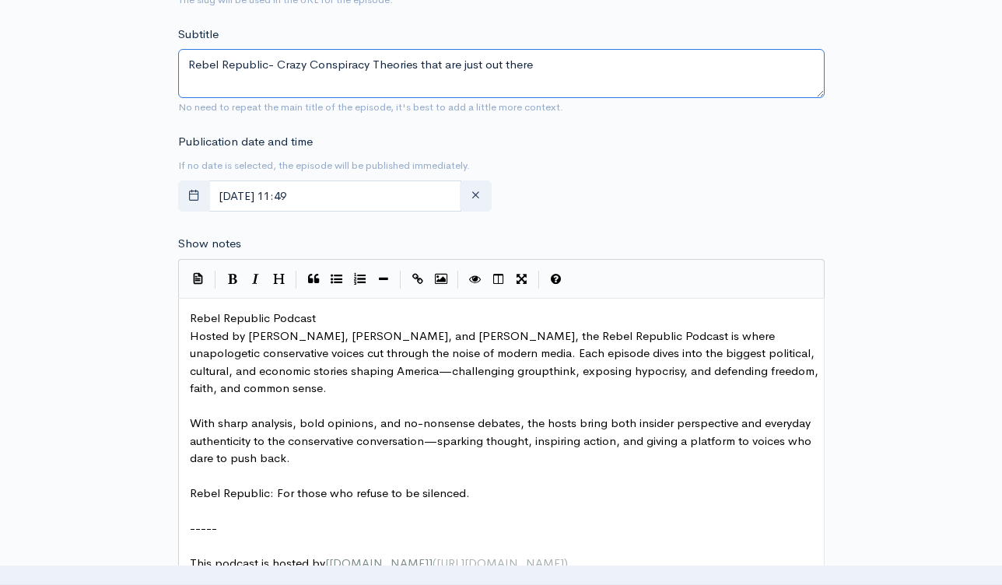
type textarea "Rebel Republic- Crazy Conspiracy Theories that are just out there"
click at [191, 320] on span "Rebel Republic Podcast" at bounding box center [253, 317] width 126 height 15
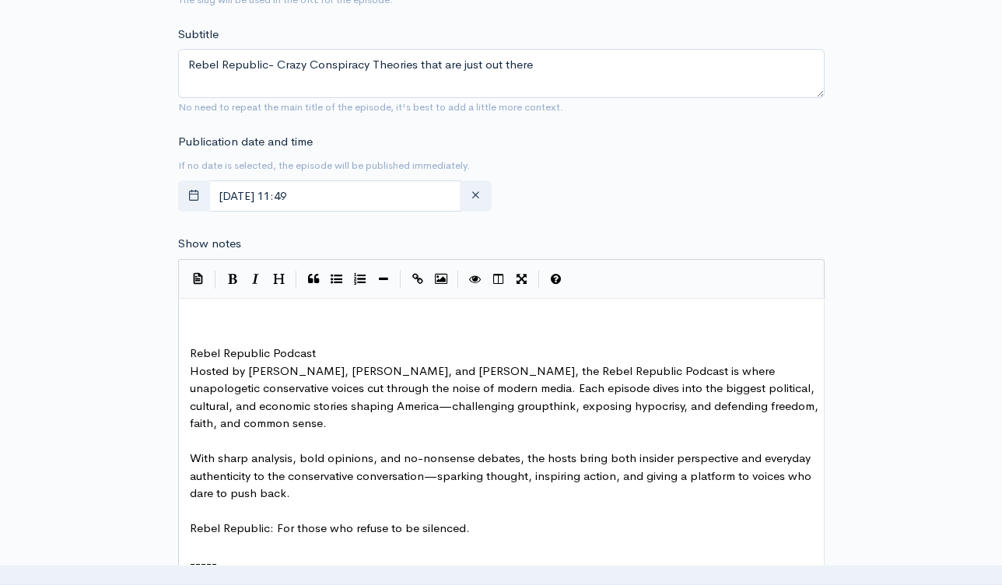
click at [214, 316] on pre "​" at bounding box center [507, 319] width 641 height 18
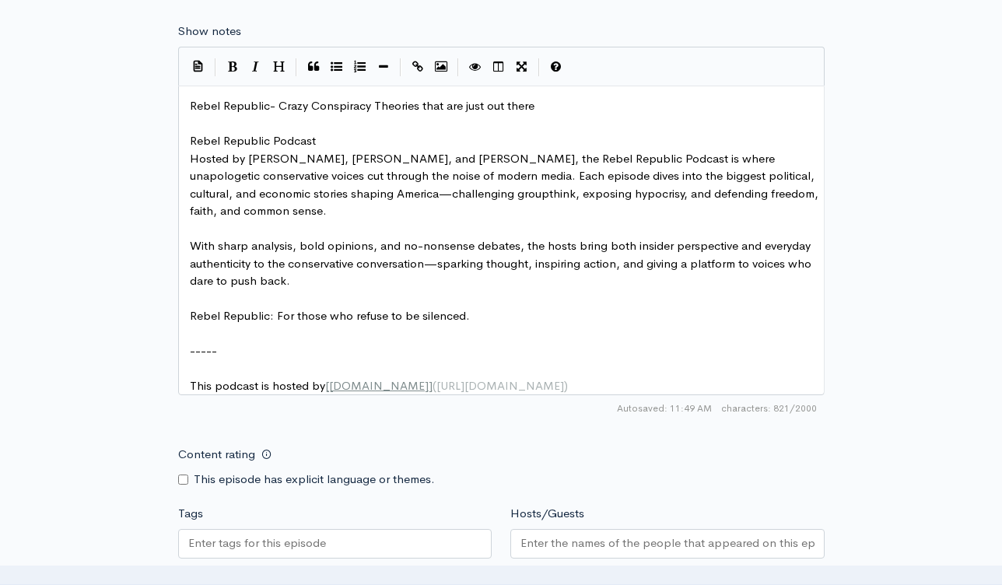
scroll to position [945, 0]
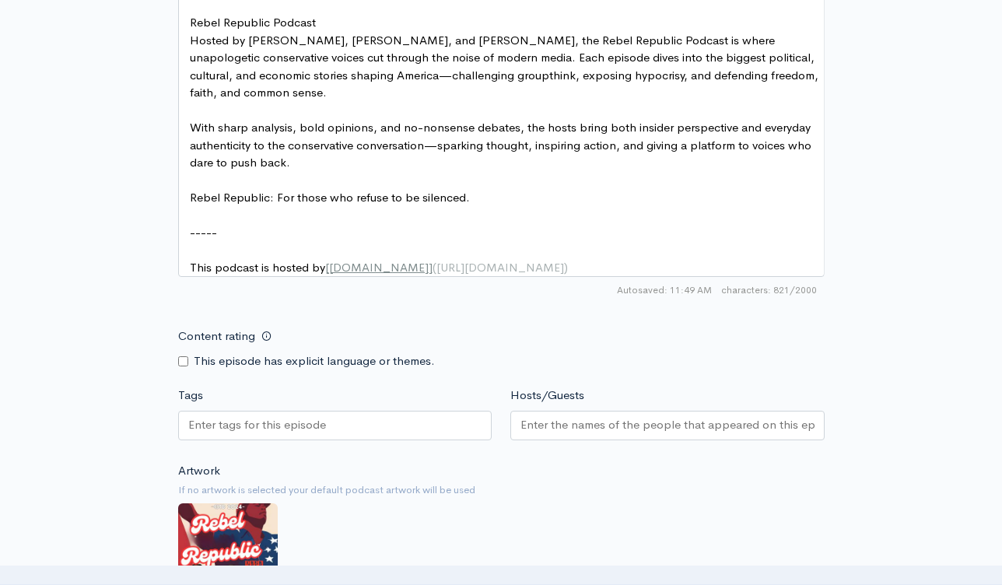
click at [335, 446] on div at bounding box center [335, 428] width 314 height 35
click at [353, 436] on div at bounding box center [335, 426] width 314 height 30
paste input "Rebel Republic- Crazy Conspiracy Theories that are just out there"
type input "Rebel Republic- Crazy Conspiracy Theories that are just out there"
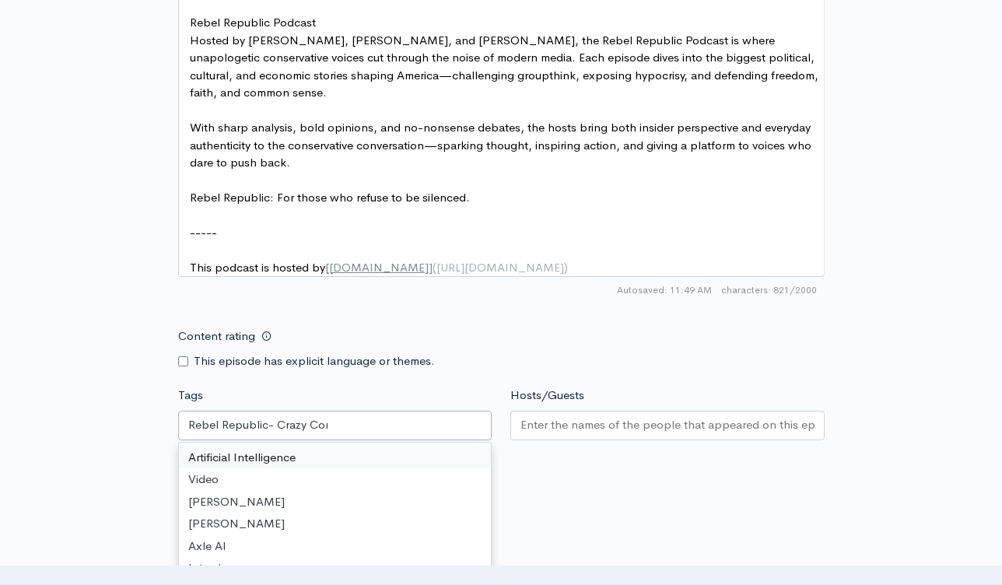
scroll to position [0, 48]
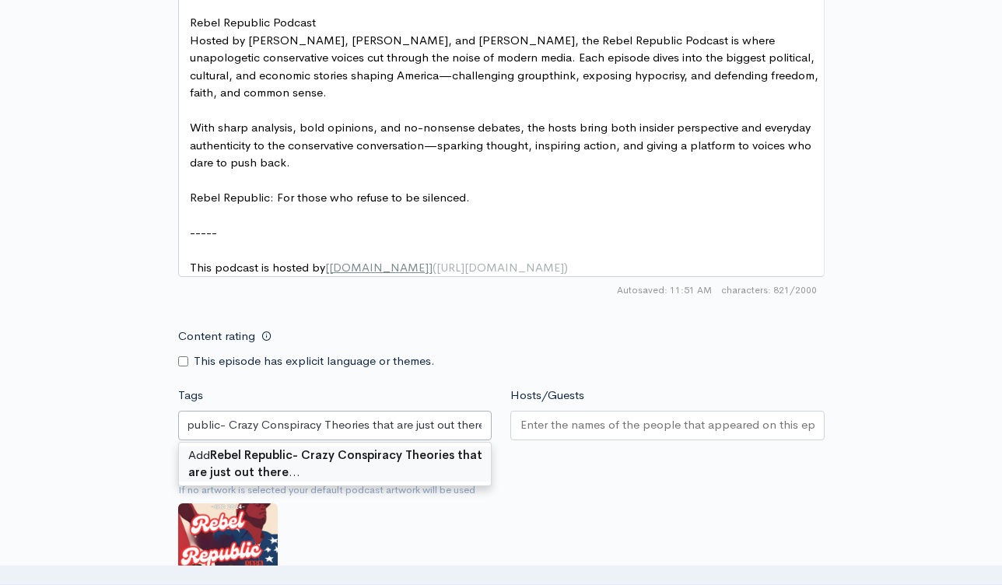
drag, startPoint x: 422, startPoint y: 467, endPoint x: 503, endPoint y: 449, distance: 82.8
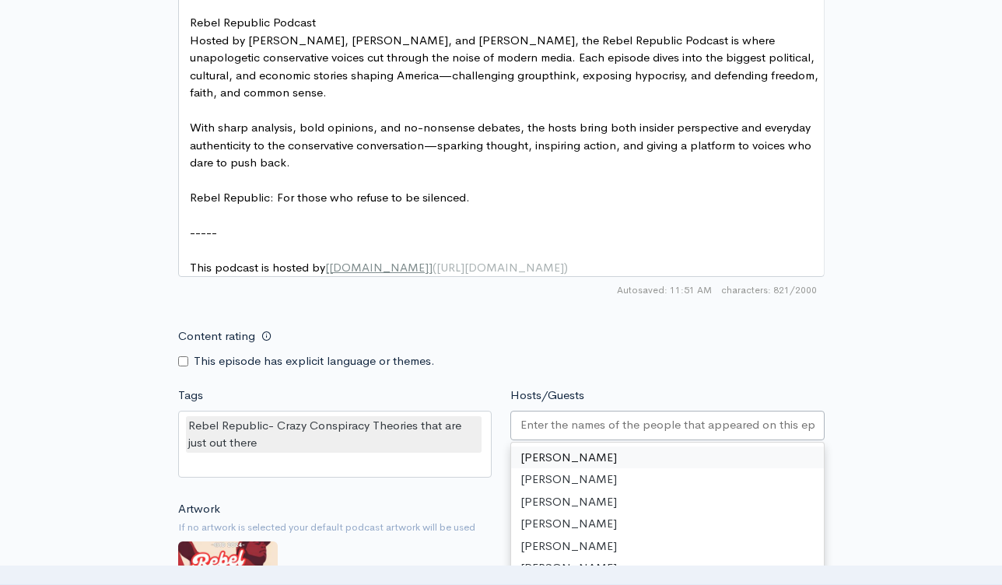
click at [573, 434] on input "Hosts/Guests" at bounding box center [667, 425] width 294 height 18
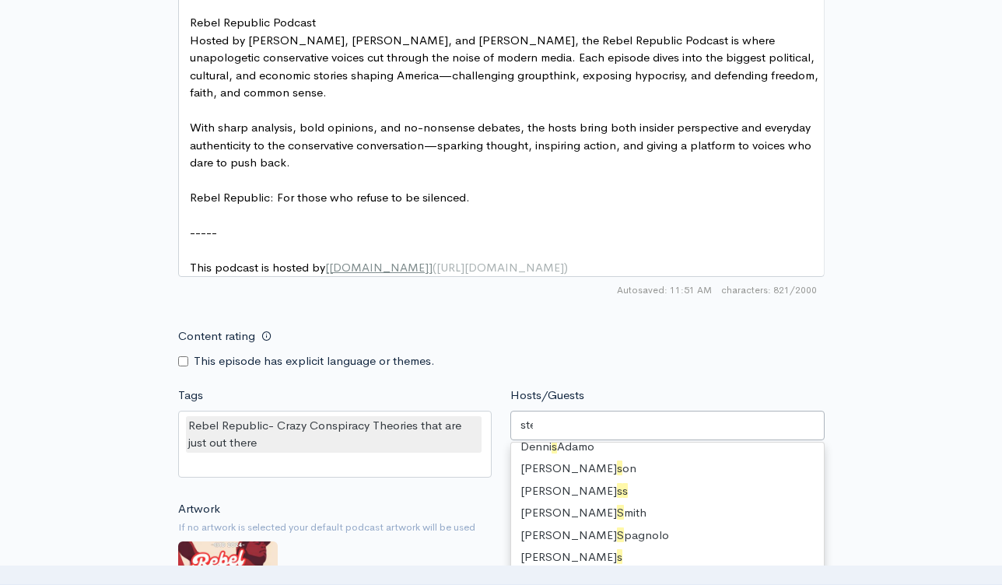
scroll to position [21, 0]
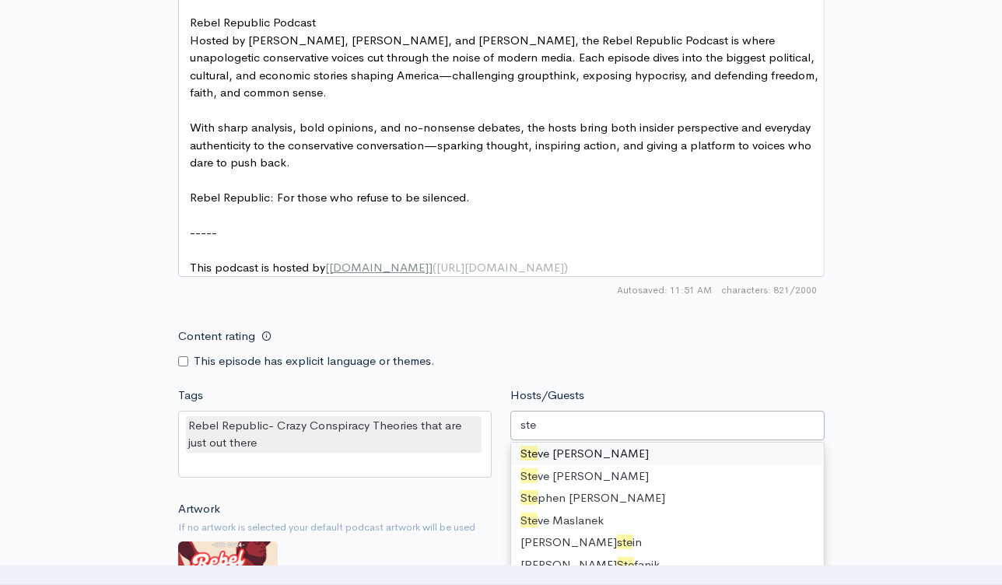
type input "ste e"
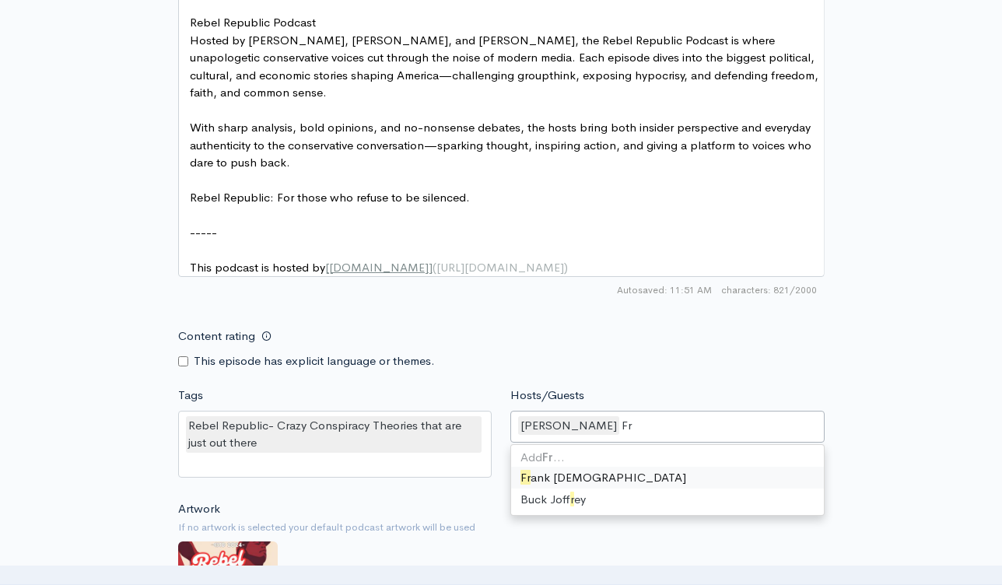
scroll to position [0, 0]
type input "Frank"
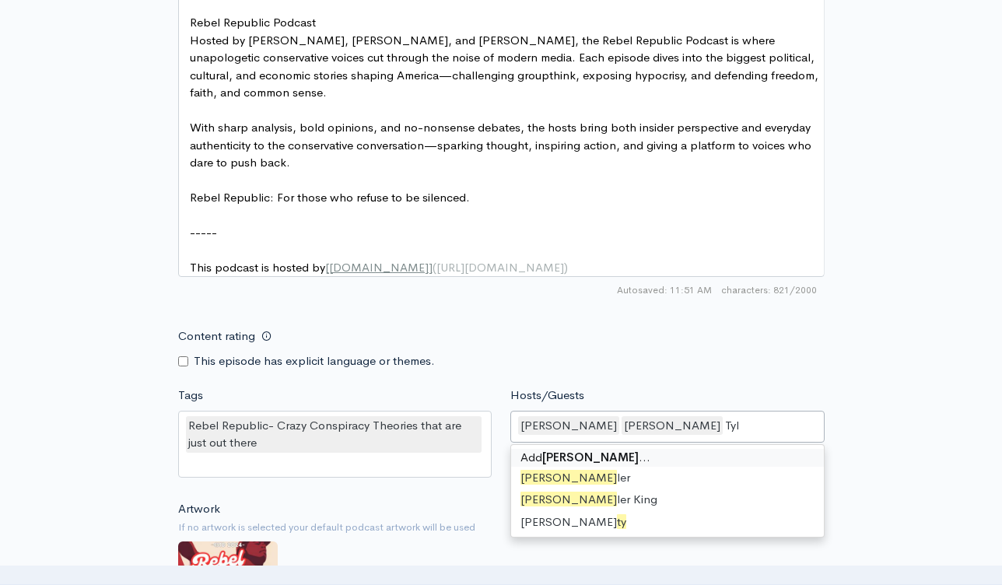
type input "Tyler"
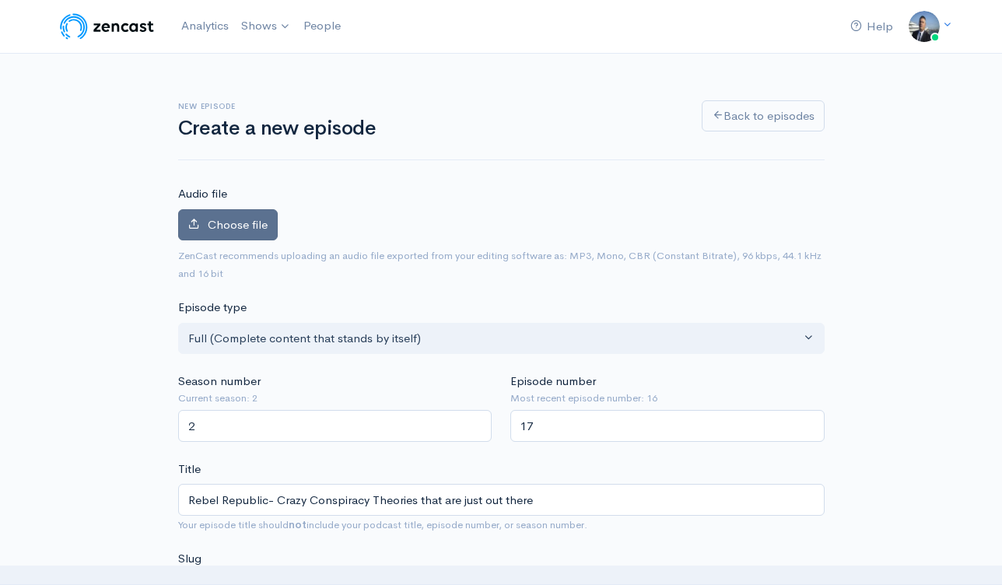
click at [229, 225] on span "Choose file" at bounding box center [238, 224] width 60 height 15
click at [0, 0] on input "Choose file" at bounding box center [0, 0] width 0 height 0
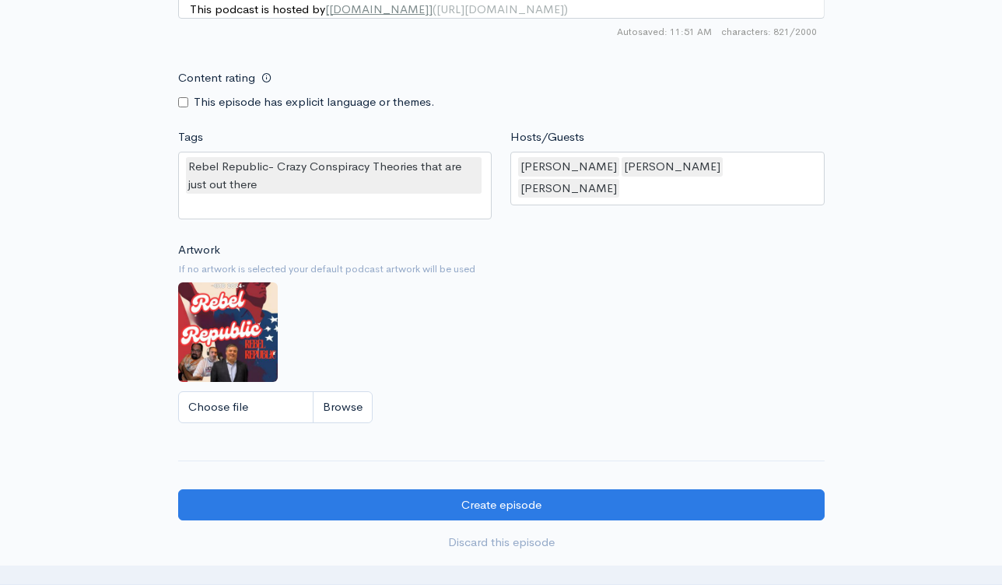
scroll to position [1356, 0]
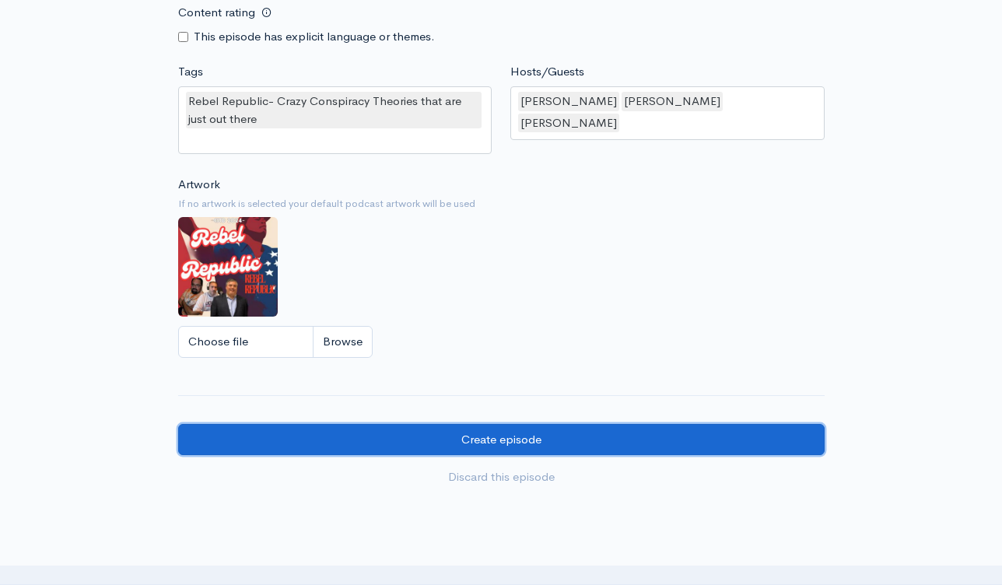
click at [503, 453] on input "Create episode" at bounding box center [501, 440] width 646 height 32
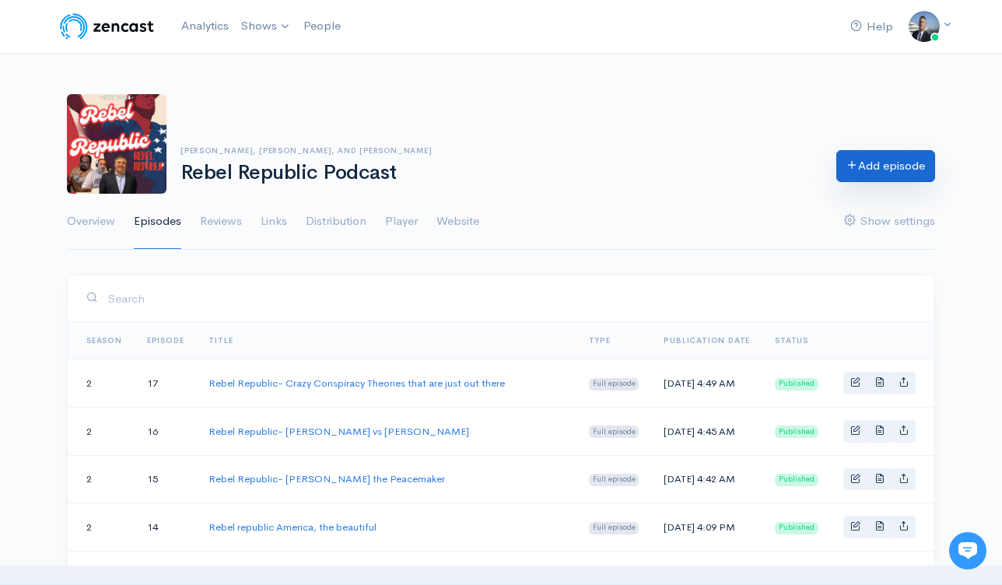
click at [864, 168] on link "Add episode" at bounding box center [885, 166] width 99 height 32
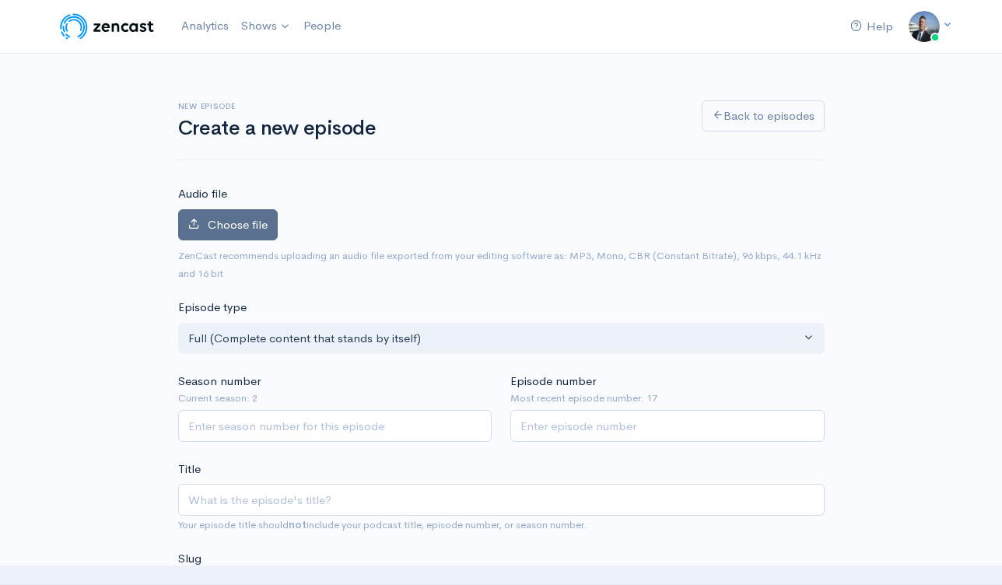
click at [233, 216] on label "Choose file" at bounding box center [228, 225] width 100 height 32
click at [0, 0] on input "Choose file" at bounding box center [0, 0] width 0 height 0
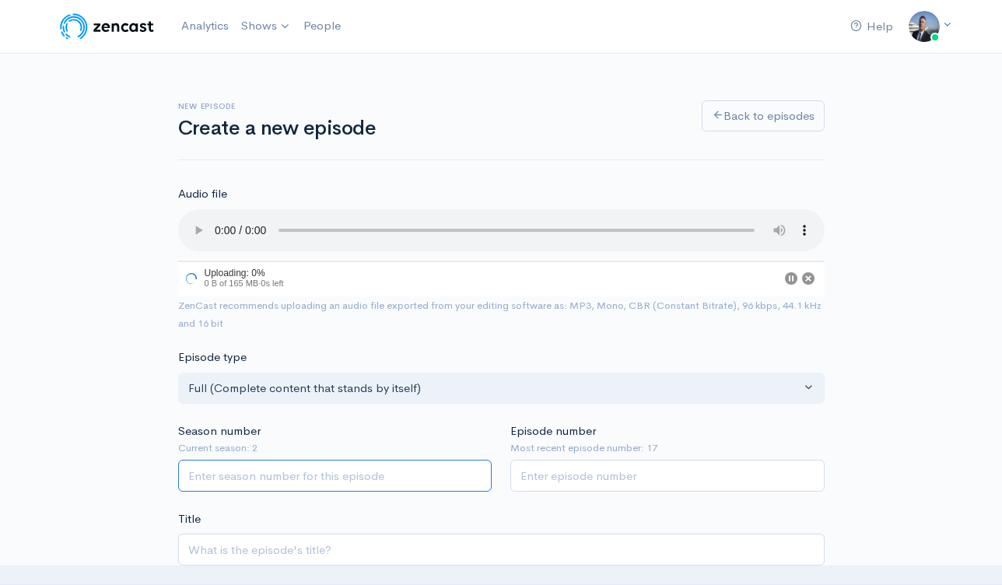
click at [453, 481] on input "Season number" at bounding box center [335, 476] width 314 height 32
type input "2"
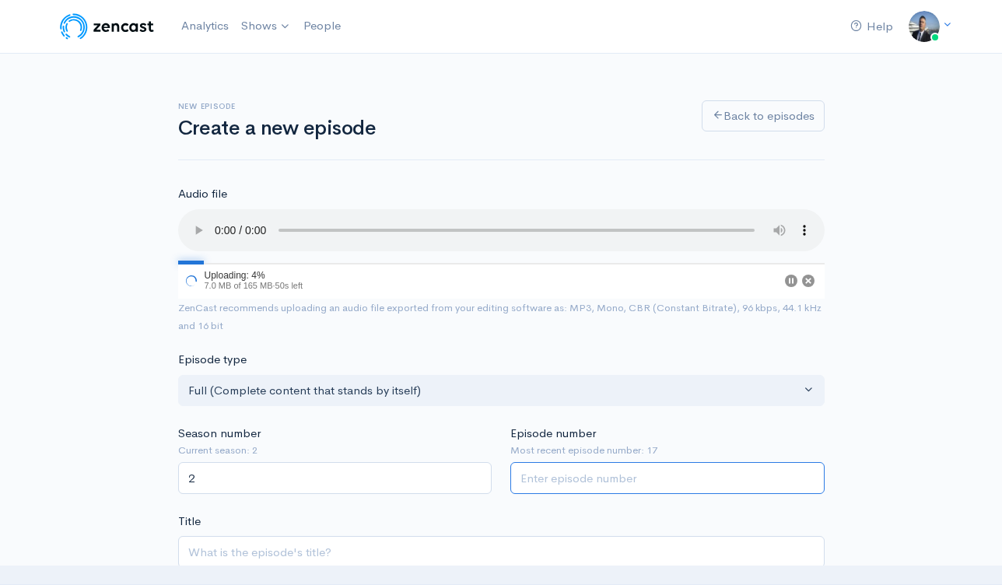
click at [600, 483] on input "Episode number" at bounding box center [667, 478] width 314 height 32
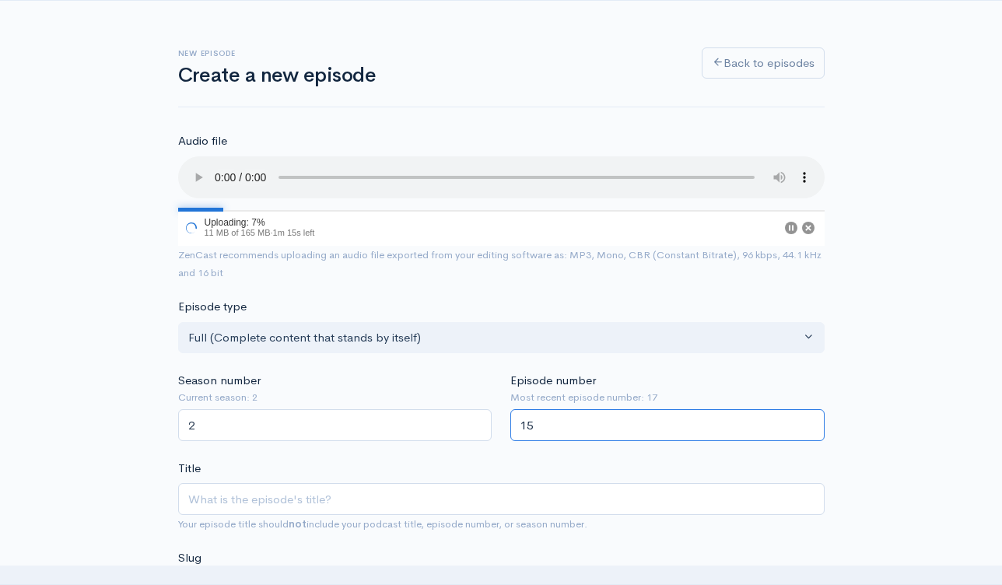
scroll to position [126, 0]
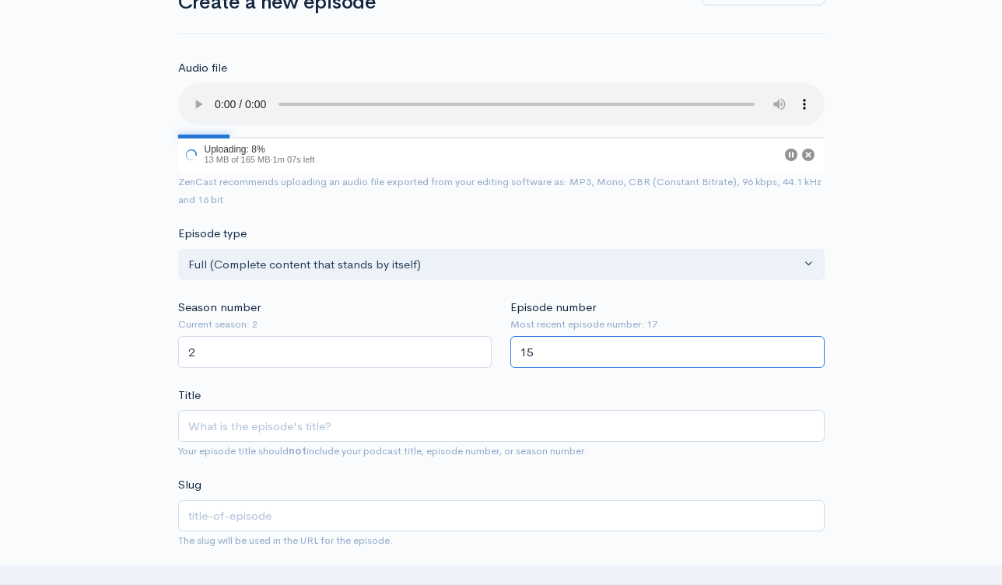
type input "15"
click at [439, 429] on input "Title" at bounding box center [501, 426] width 646 height 32
paste input "[URL][DOMAIN_NAME]"
type input "[URL][DOMAIN_NAME]"
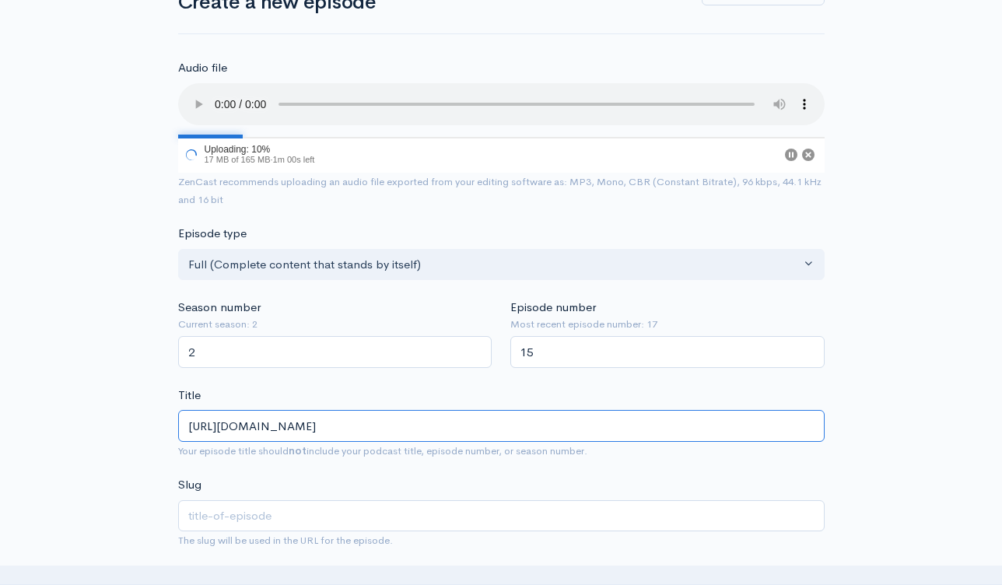
type input "httpsyoutubecomlivellxfdbrff6gfeatureshare"
click at [452, 423] on input "[URL][DOMAIN_NAME]" at bounding box center [501, 426] width 646 height 32
click at [453, 422] on input "[URL][DOMAIN_NAME]" at bounding box center [501, 426] width 646 height 32
paste input "Rebel Republic- [PERSON_NAME] Paints the Wall Black"
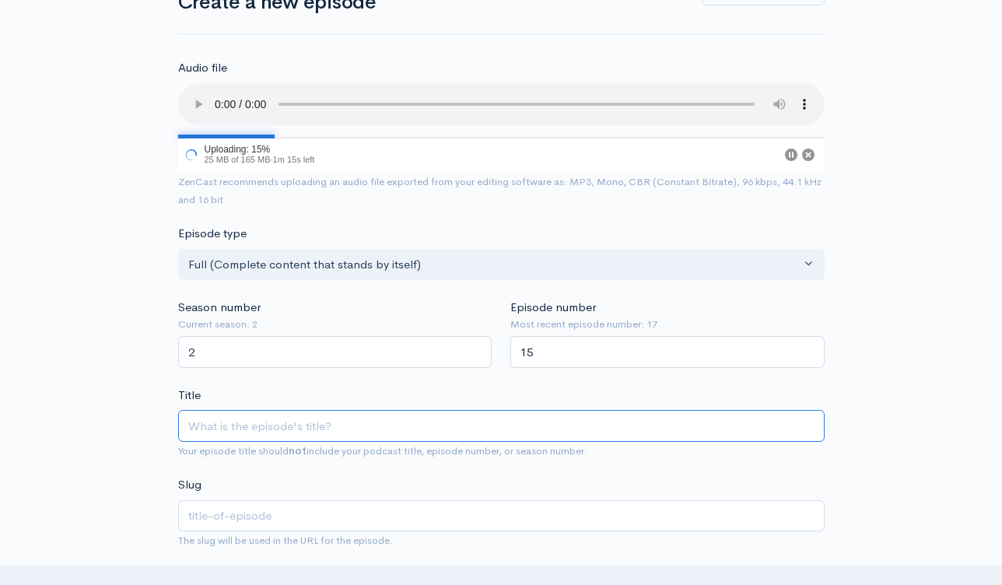
type input "Rebel Republic- [PERSON_NAME] Paints the Wall Black"
type input "rebel-republic-[PERSON_NAME]-paints-the-wall-black"
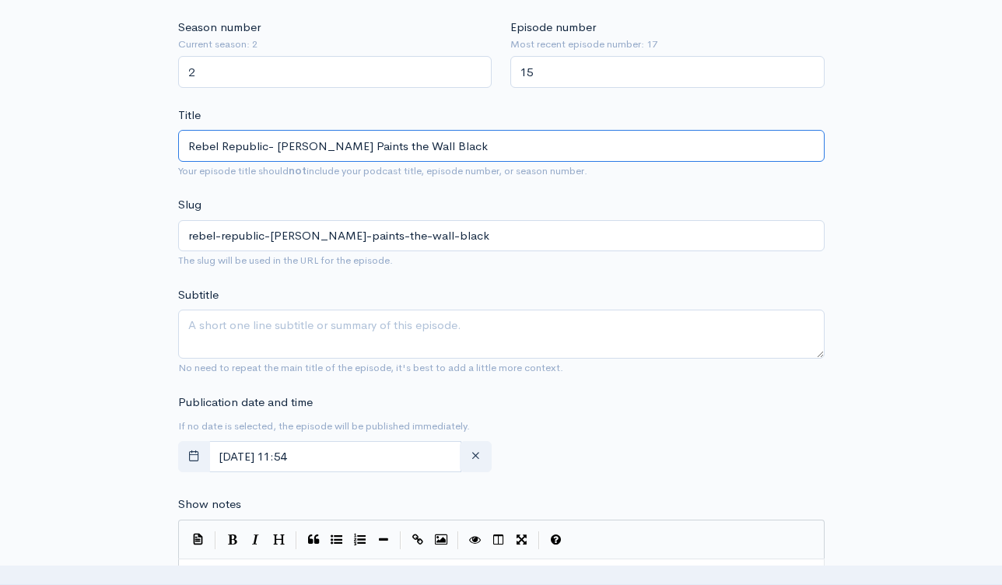
scroll to position [429, 0]
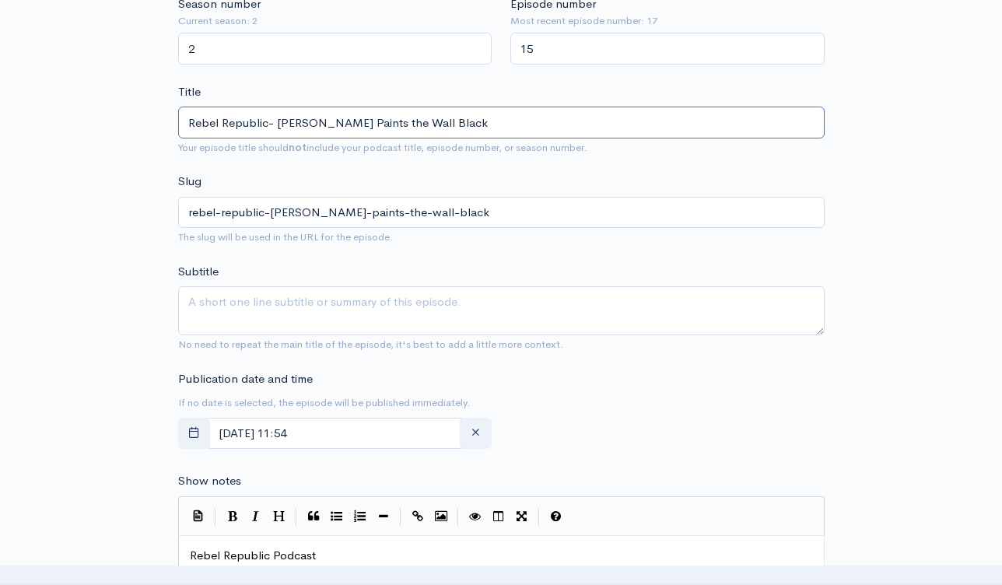
type input "Rebel Republic- [PERSON_NAME] Paints the Wall Black"
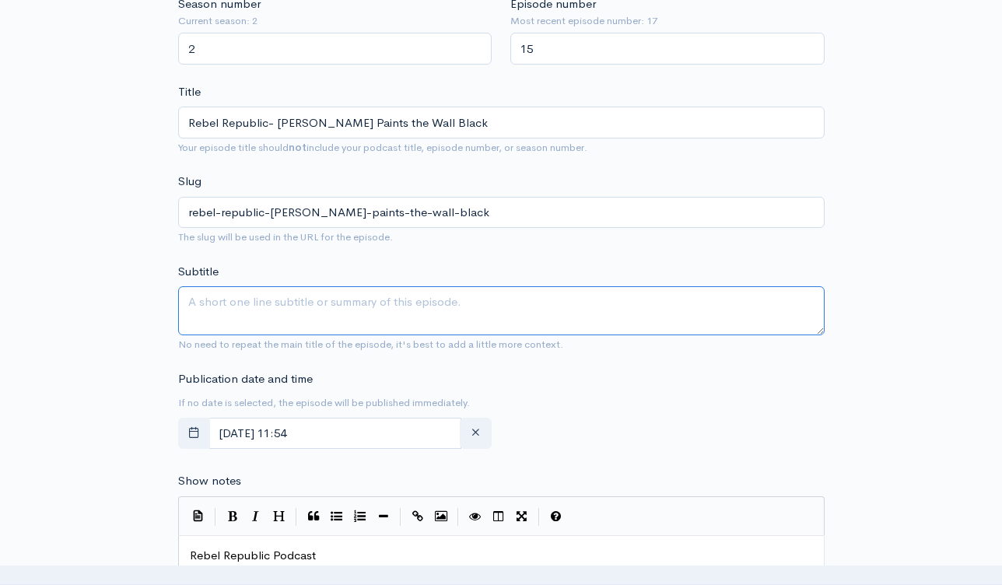
click at [349, 321] on textarea "Subtitle" at bounding box center [501, 310] width 646 height 49
paste textarea "Rebel Republic- [PERSON_NAME] Paints the Wall Black"
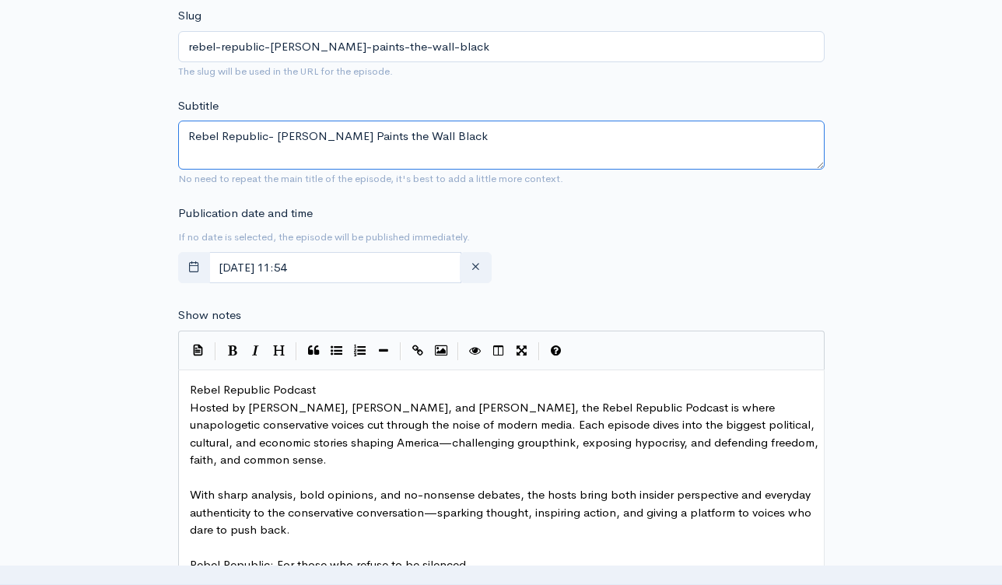
scroll to position [721, 0]
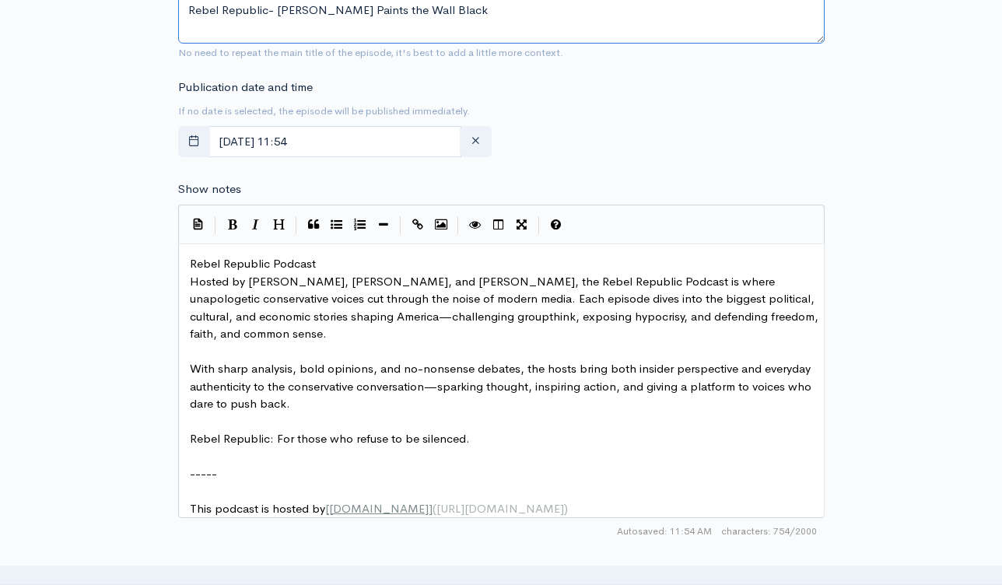
type textarea "Rebel Republic- [PERSON_NAME] Paints the Wall Black"
drag, startPoint x: 189, startPoint y: 260, endPoint x: 202, endPoint y: 261, distance: 13.3
click at [190, 260] on span "Rebel Republic Podcast" at bounding box center [253, 263] width 126 height 15
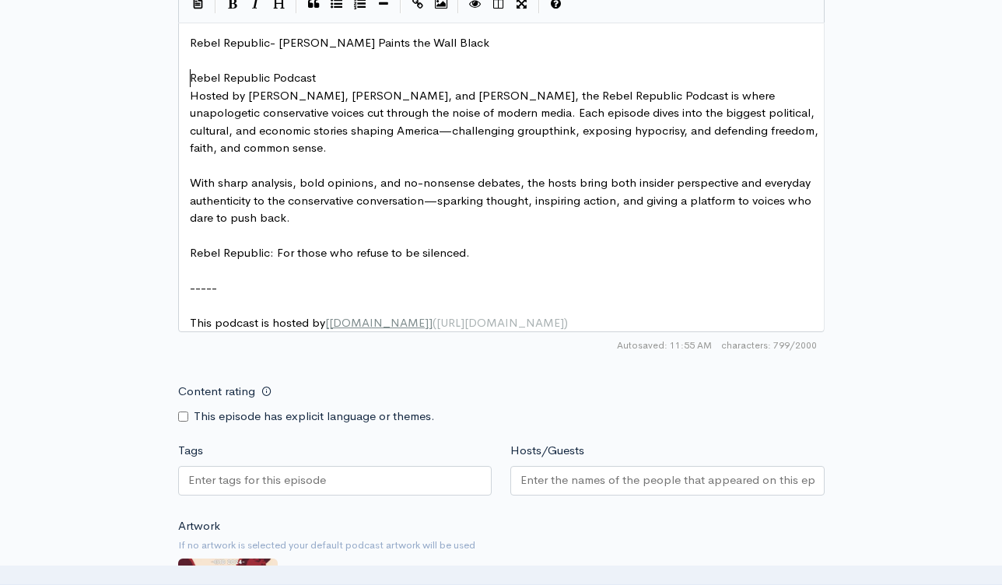
scroll to position [1026, 0]
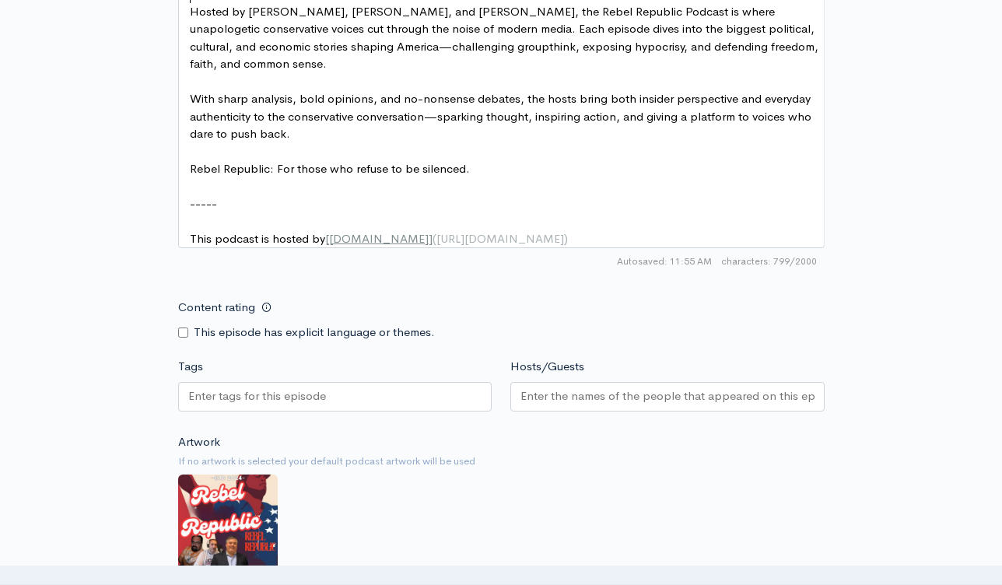
click at [469, 404] on div at bounding box center [335, 397] width 314 height 30
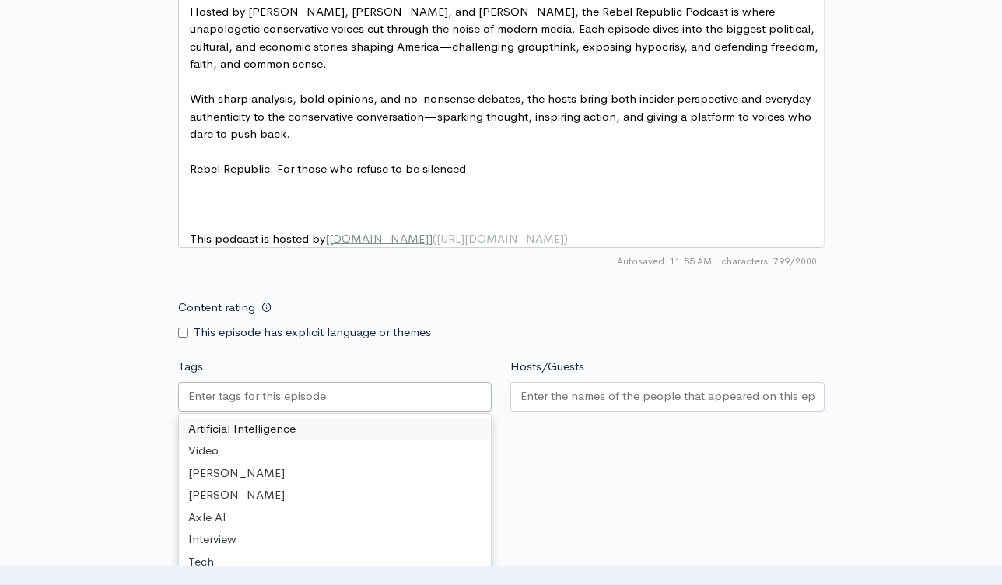
paste input "Rebel Republic- [PERSON_NAME] Paints the Wall Black"
type input "Rebel Republic- [PERSON_NAME] Paints the Wall Black"
click at [591, 411] on div at bounding box center [667, 397] width 314 height 30
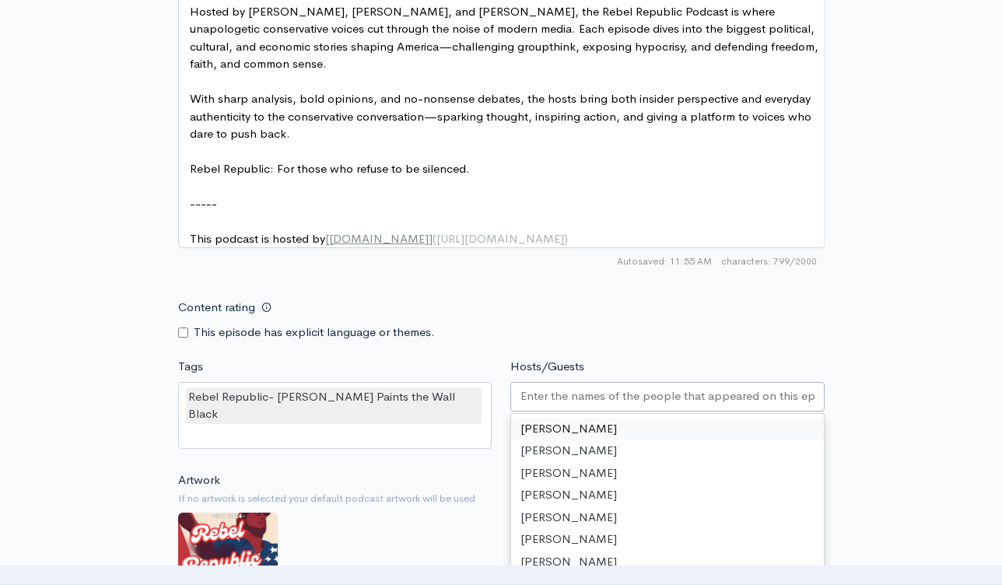
type input "s"
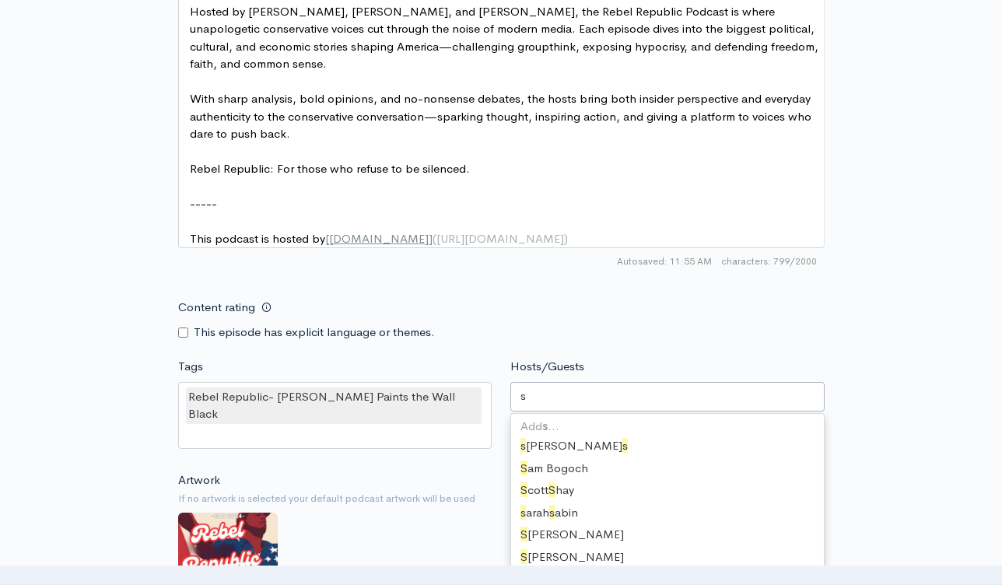
scroll to position [760, 0]
type input "dav"
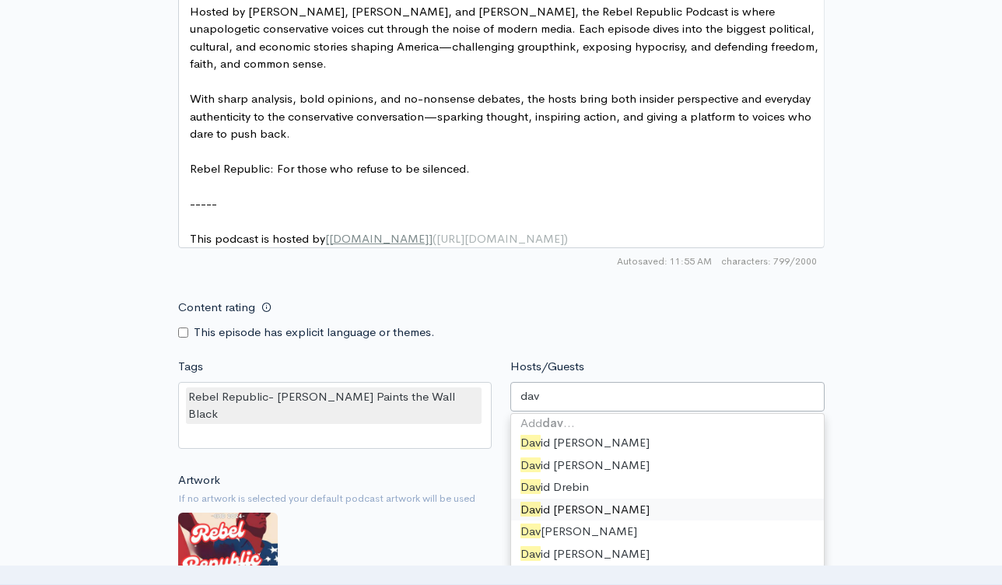
scroll to position [2, 0]
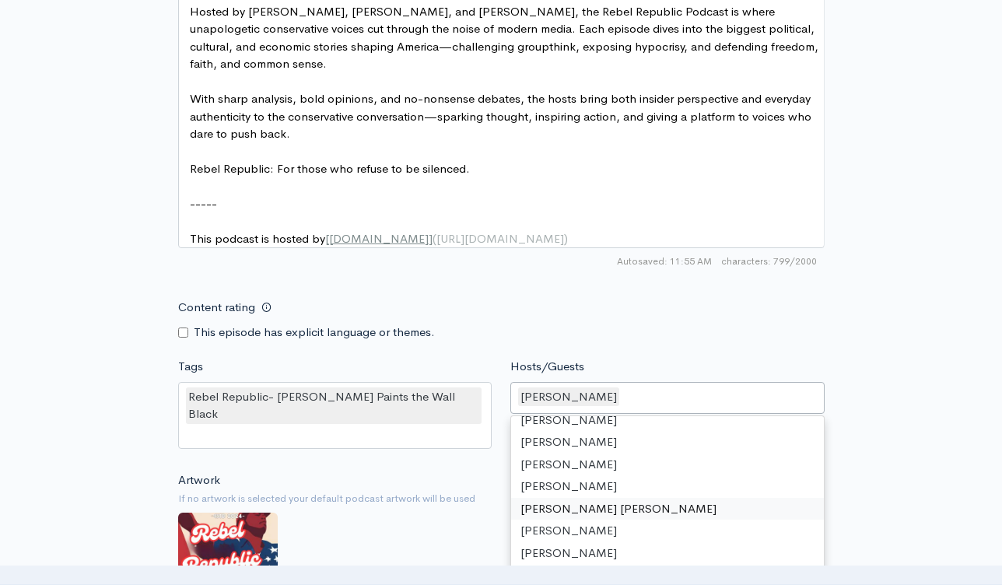
type input "f"
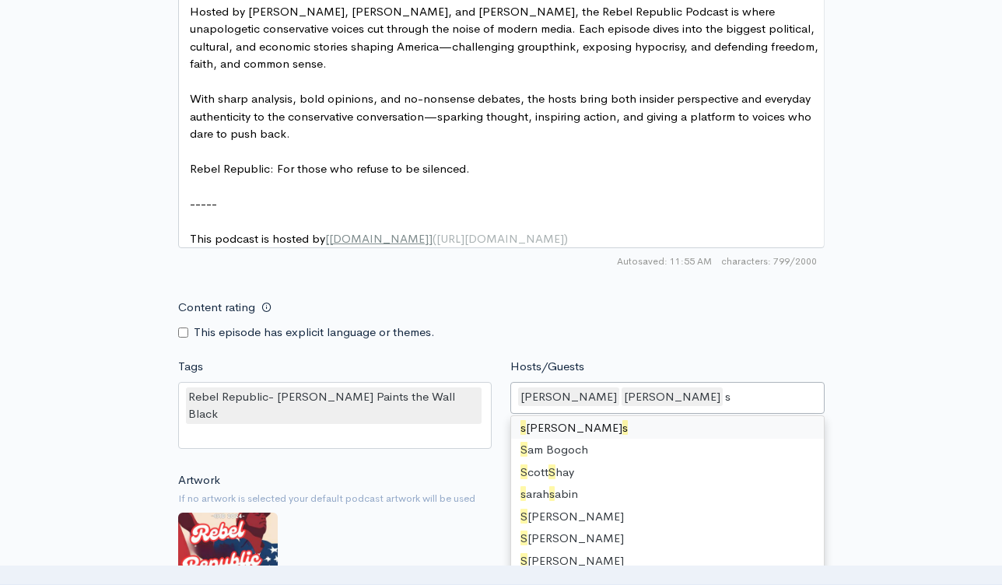
type input "st"
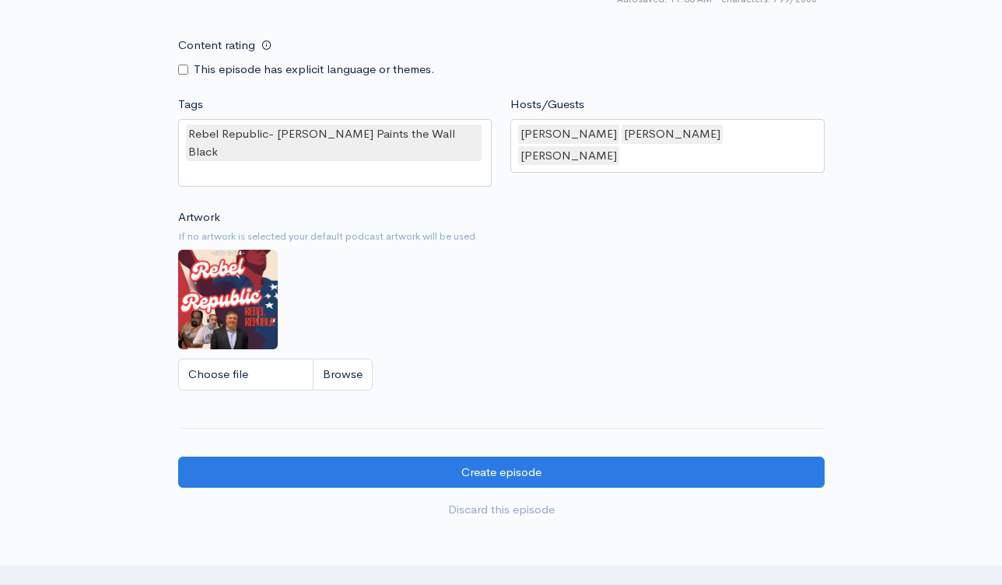
scroll to position [1462, 0]
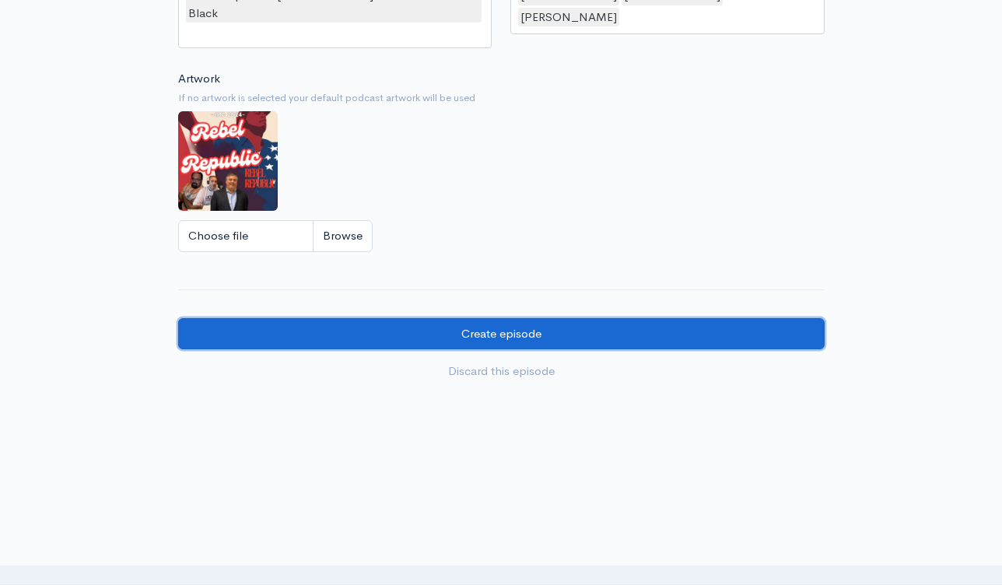
click at [482, 318] on input "Create episode" at bounding box center [501, 334] width 646 height 32
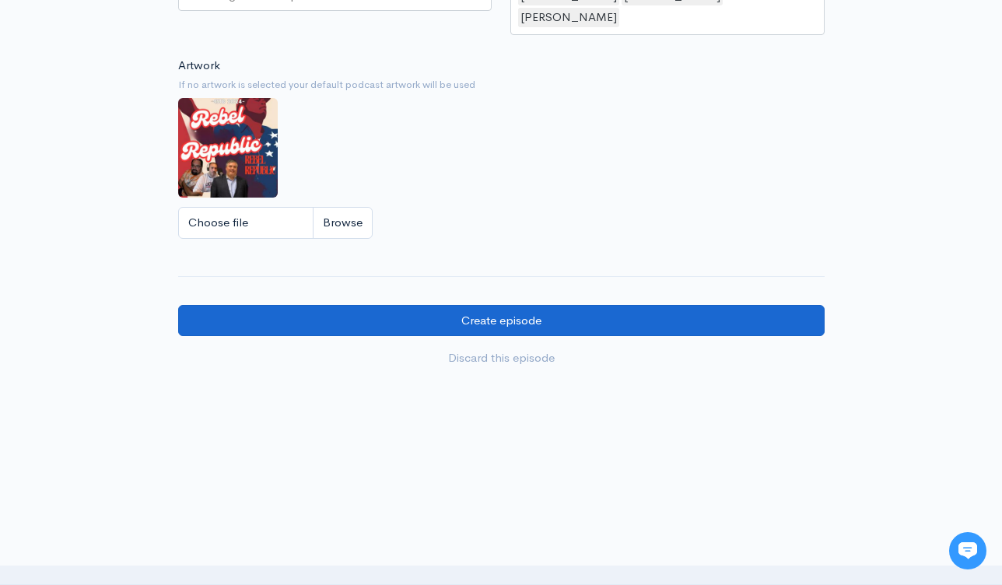
type input "18"
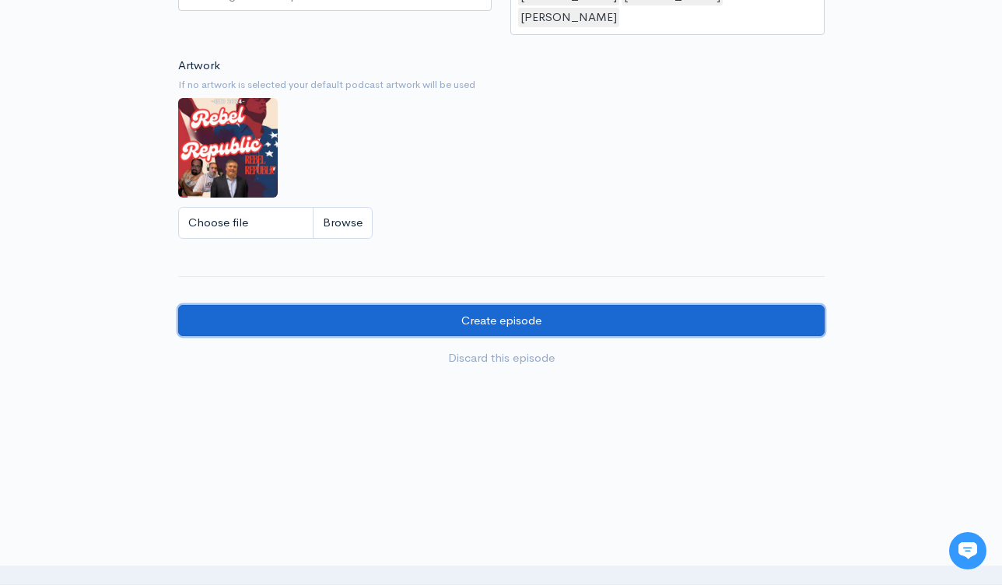
click at [593, 307] on input "Create episode" at bounding box center [501, 321] width 646 height 32
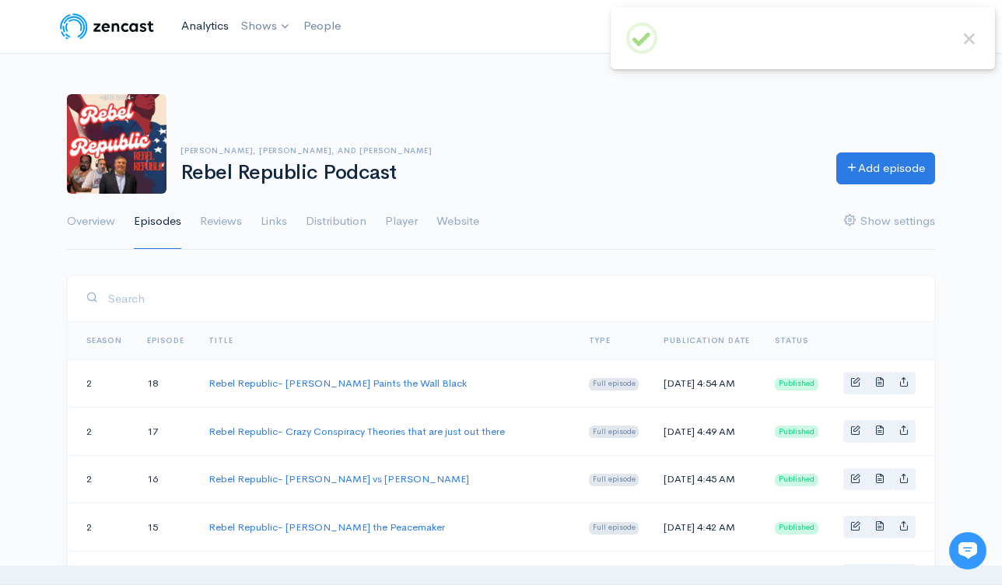
click at [200, 33] on link "Analytics" at bounding box center [205, 25] width 60 height 33
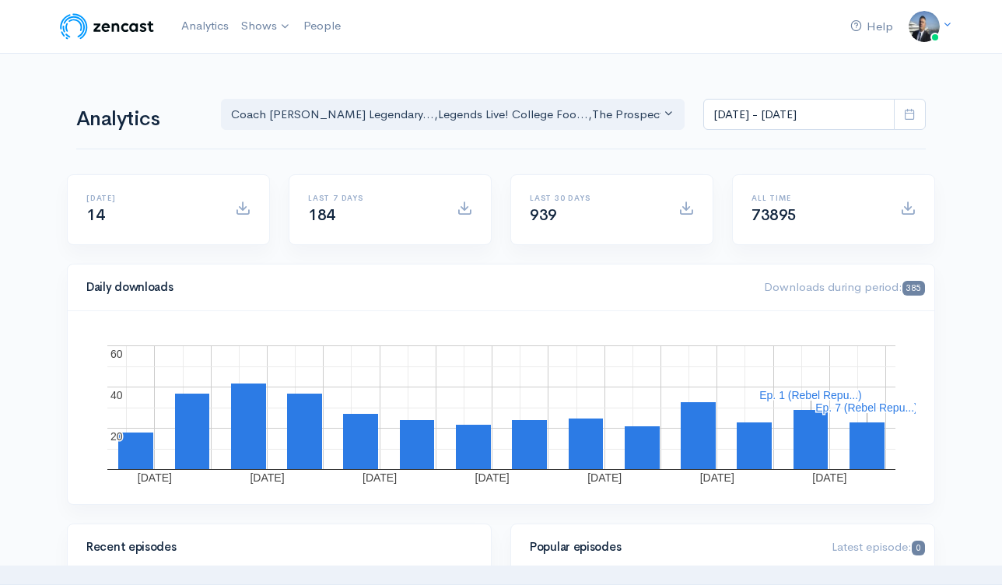
click at [680, 213] on span at bounding box center [686, 208] width 16 height 16
click at [813, 299] on div "Daily downloads Downloads during period: 385" at bounding box center [501, 287] width 866 height 47
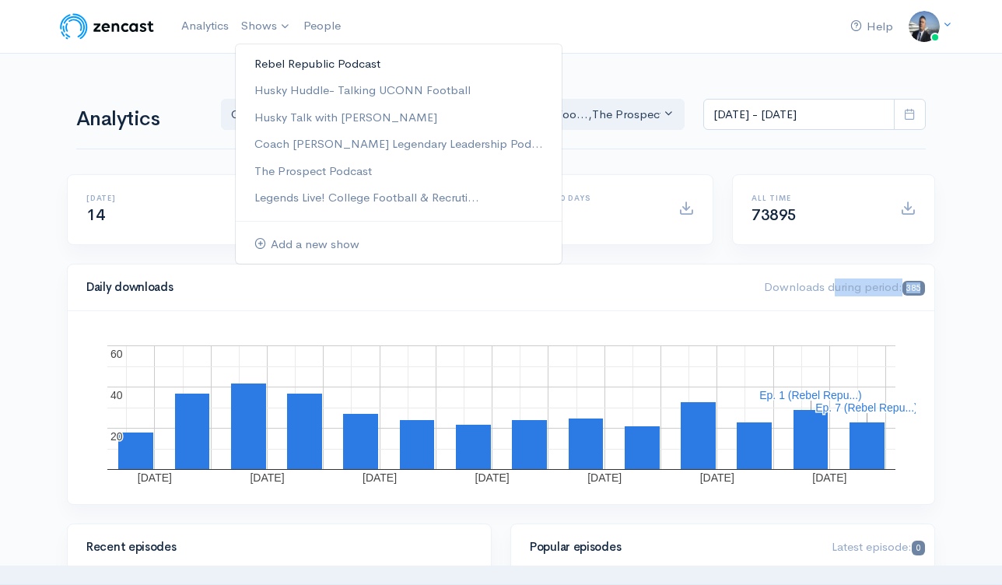
click at [277, 59] on link "Rebel Republic Podcast" at bounding box center [399, 64] width 326 height 27
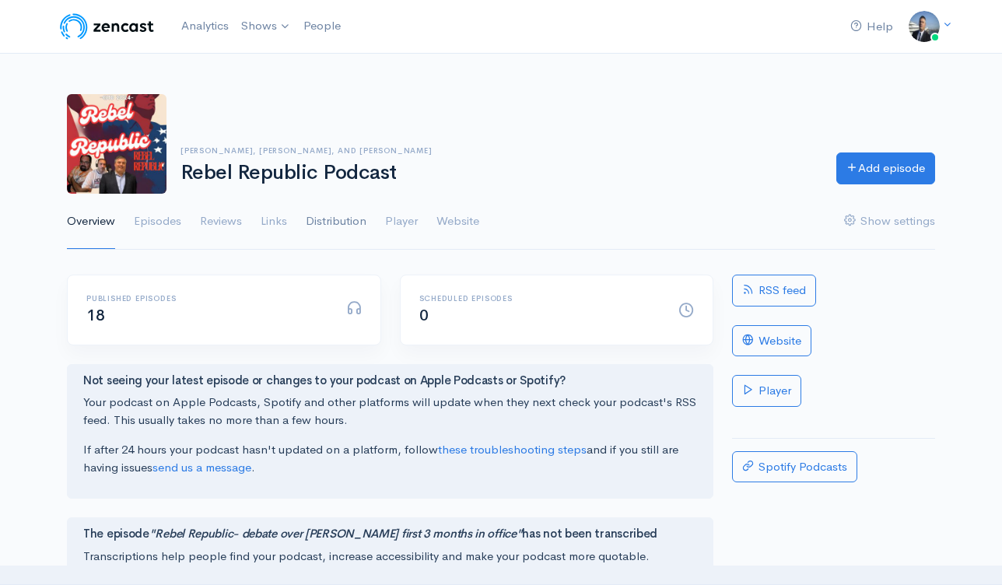
click at [327, 222] on link "Distribution" at bounding box center [336, 222] width 61 height 56
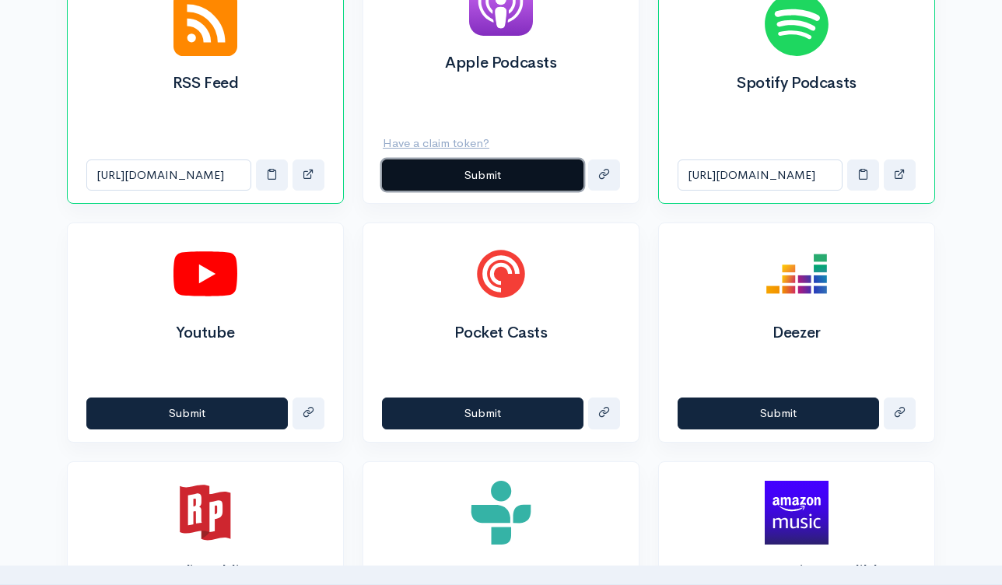
click at [453, 174] on button "Submit" at bounding box center [482, 175] width 201 height 32
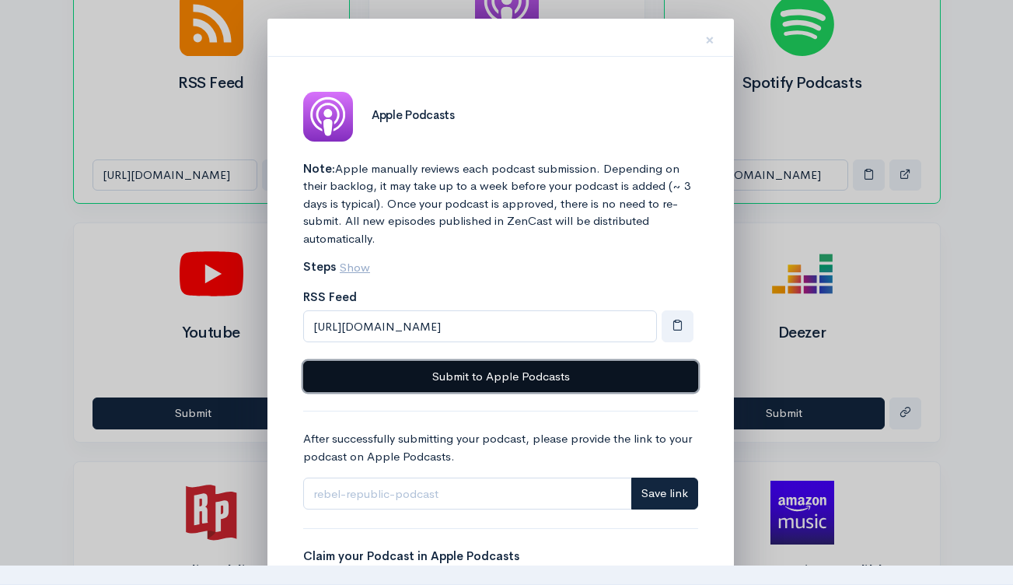
click at [530, 372] on button "Submit to Apple Podcasts" at bounding box center [500, 377] width 395 height 32
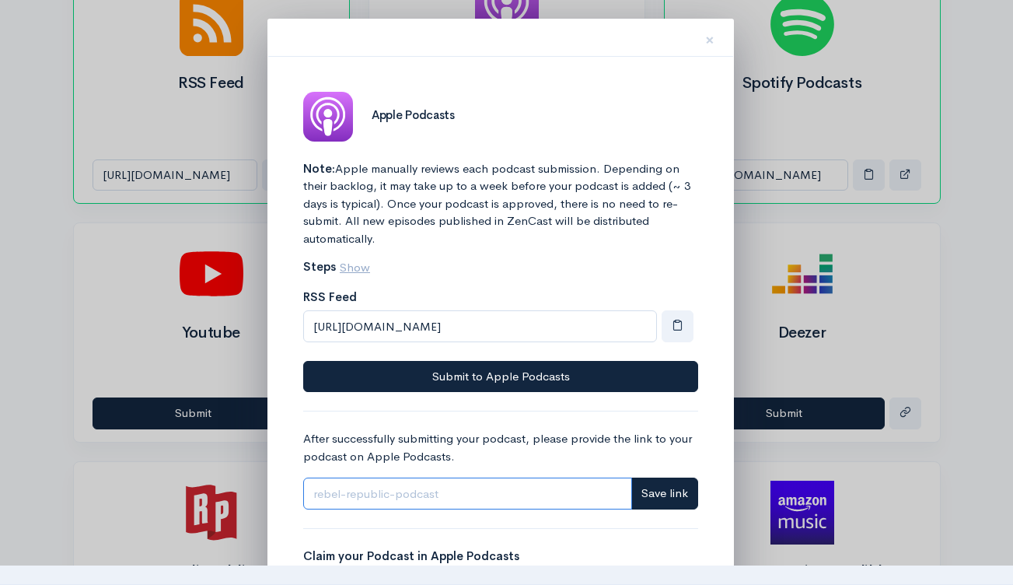
click at [511, 495] on input "Link" at bounding box center [467, 494] width 329 height 32
paste input "[URL][DOMAIN_NAME]"
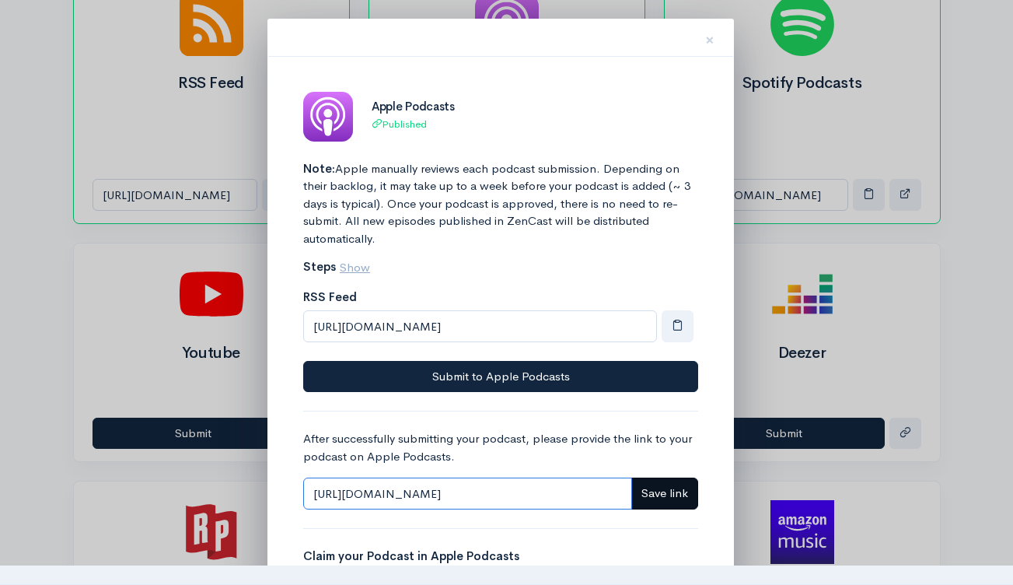
type input "[URL][DOMAIN_NAME]"
click at [670, 492] on span "Save link" at bounding box center [665, 492] width 47 height 15
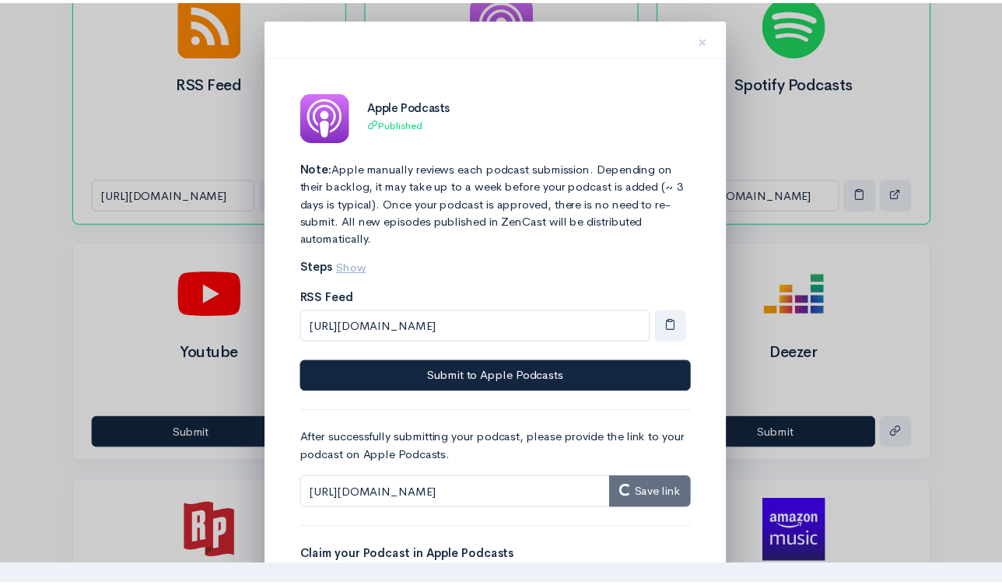
scroll to position [0, 0]
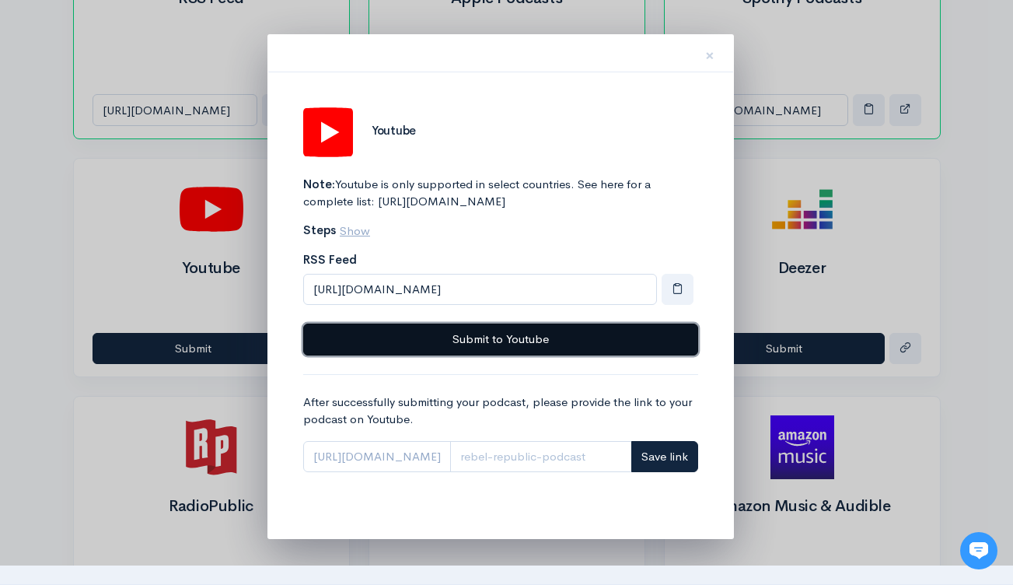
click at [527, 355] on button "Submit to Youtube" at bounding box center [500, 340] width 395 height 32
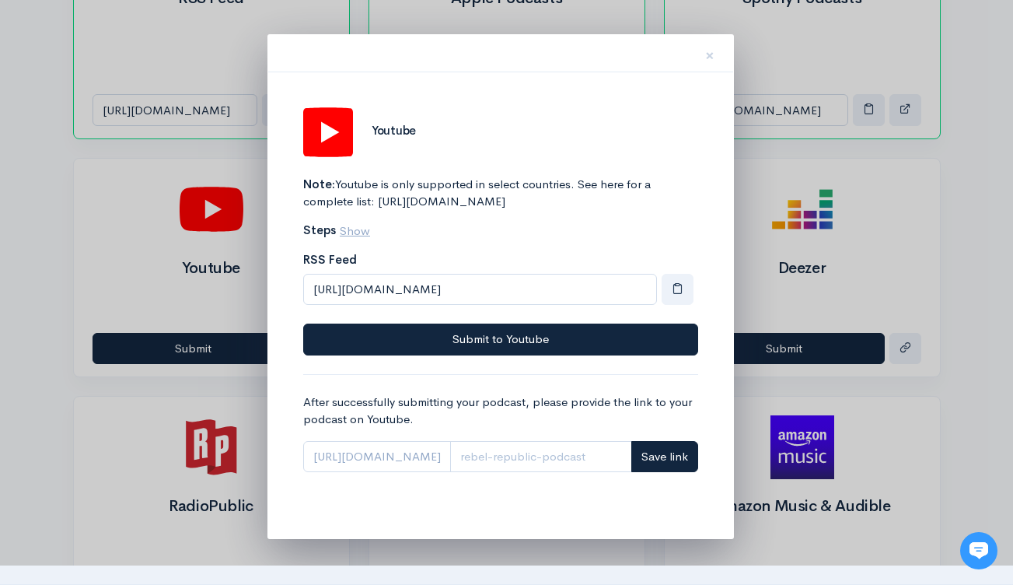
click at [437, 471] on span "https://www.youtube.com/playlist?list=" at bounding box center [377, 457] width 148 height 32
click at [449, 473] on span "https://www.youtube.com/playlist?list=" at bounding box center [377, 457] width 148 height 32
click at [712, 58] on span "×" at bounding box center [709, 55] width 9 height 23
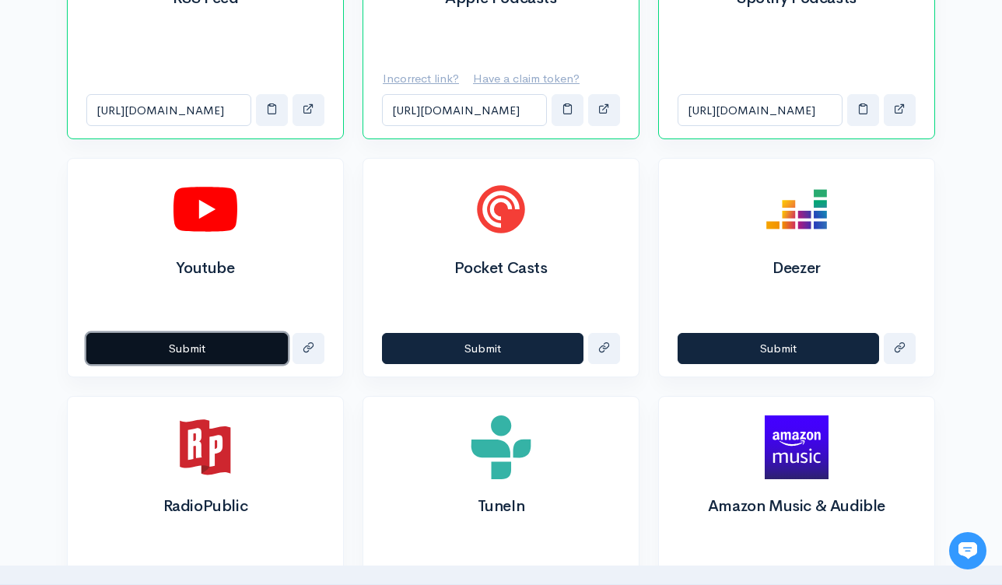
click at [237, 355] on button "Submit" at bounding box center [186, 349] width 201 height 32
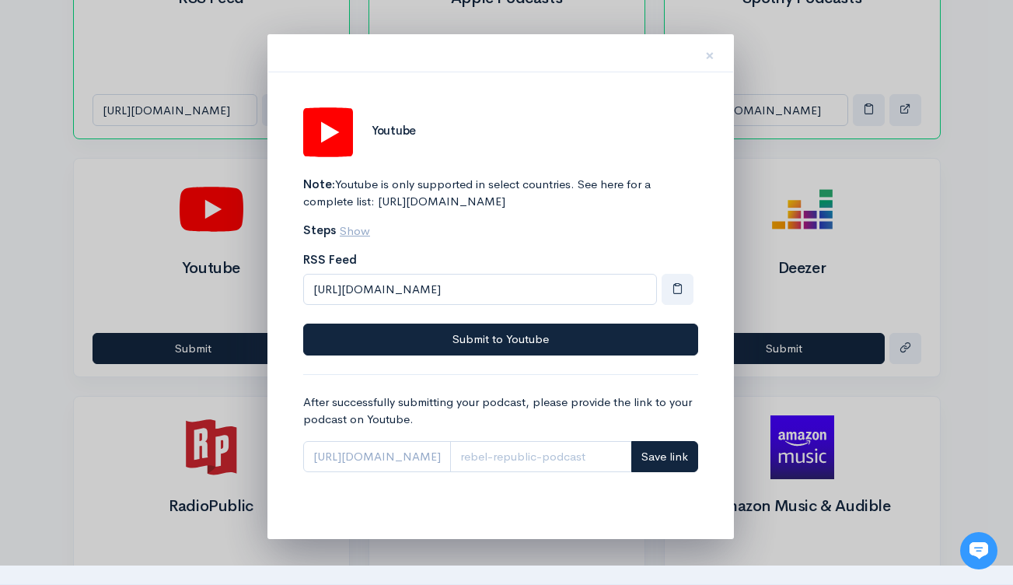
click at [410, 463] on span "https://www.youtube.com/playlist?list=" at bounding box center [377, 457] width 148 height 32
click at [410, 470] on span "https://www.youtube.com/playlist?list=" at bounding box center [377, 457] width 148 height 32
click at [403, 473] on span "https://www.youtube.com/playlist?list=" at bounding box center [377, 457] width 148 height 32
click at [405, 473] on span "https://www.youtube.com/playlist?list=" at bounding box center [377, 457] width 148 height 32
click at [406, 473] on span "https://www.youtube.com/playlist?list=" at bounding box center [377, 457] width 148 height 32
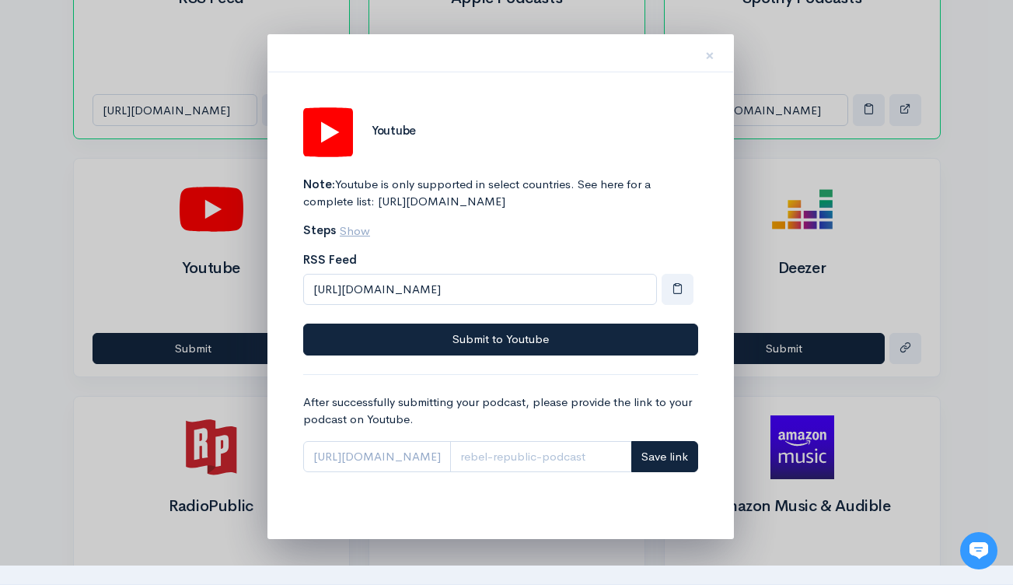
click at [451, 473] on span "https://www.youtube.com/playlist?list=" at bounding box center [377, 457] width 148 height 32
click at [355, 473] on span "https://www.youtube.com/playlist?list=" at bounding box center [377, 457] width 148 height 32
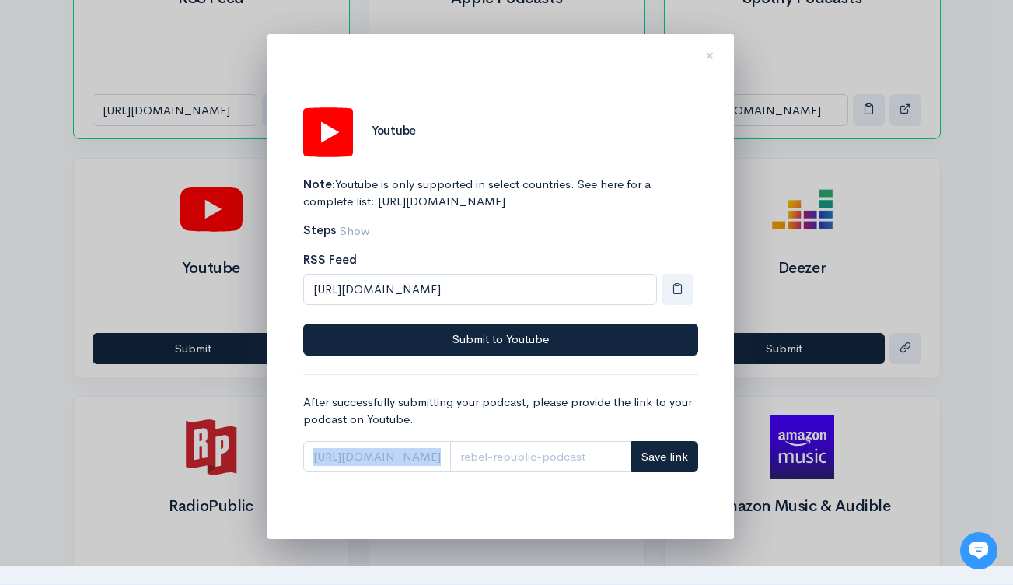
click at [355, 473] on span "https://www.youtube.com/playlist?list=" at bounding box center [377, 457] width 148 height 32
click at [557, 473] on input "Link" at bounding box center [541, 457] width 182 height 32
paste input "PLSVhMudLCreQqolZr93JudT7mEr4pNLuA"
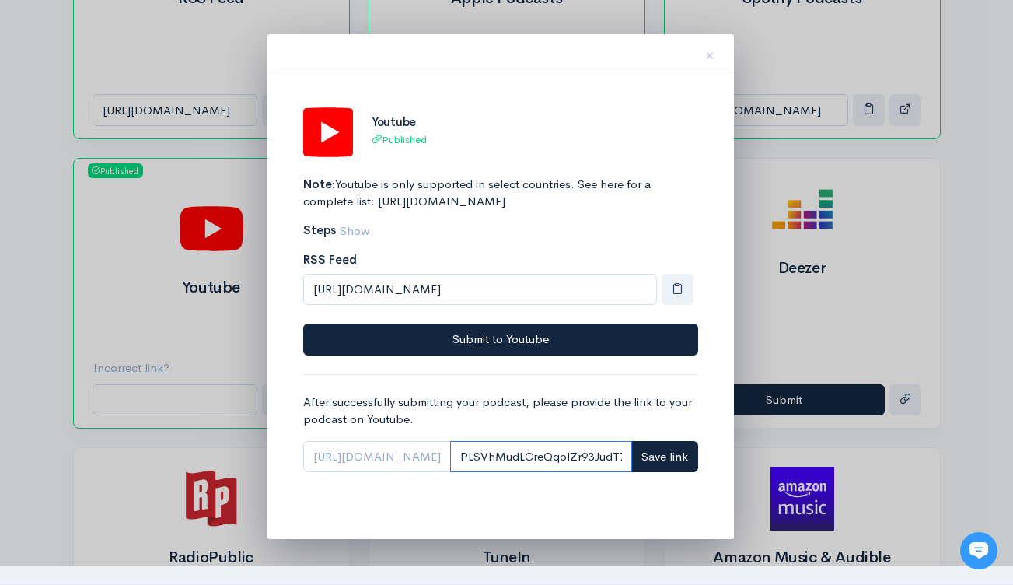
scroll to position [0, 149]
type input "PLSVhMudLCreQqolZr93JudT7mEr4pNLuA"
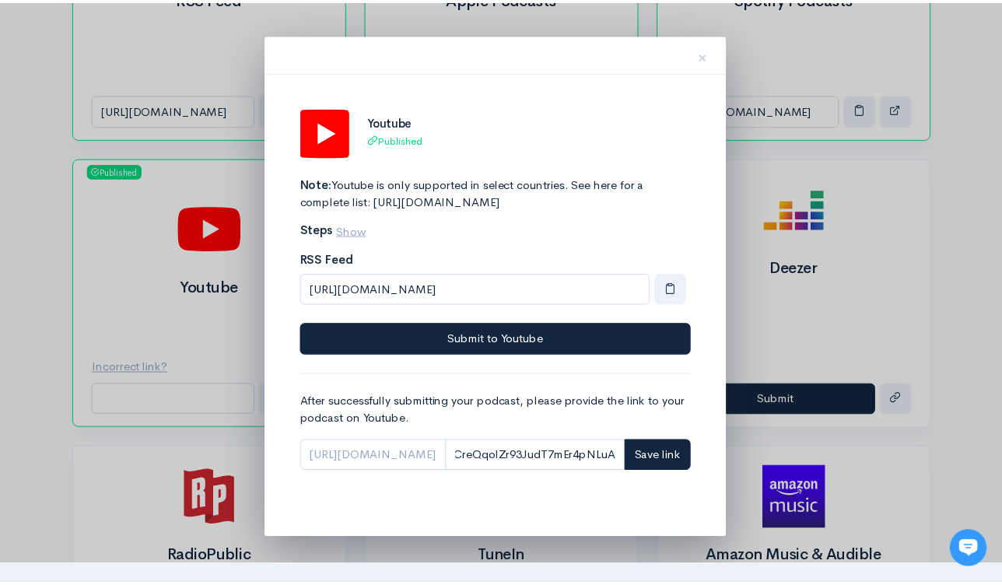
scroll to position [0, 0]
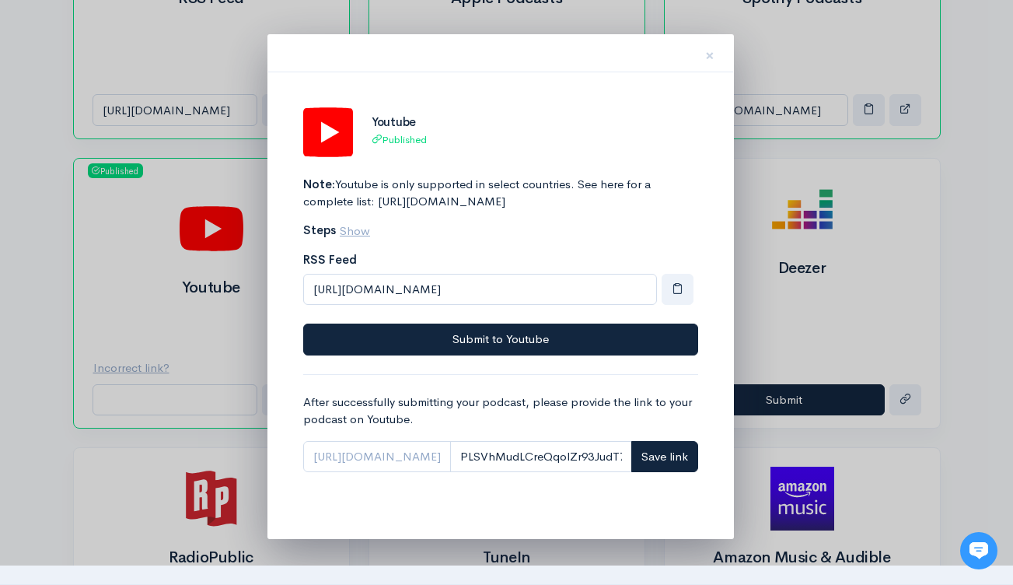
click at [451, 473] on span "https://www.youtube.com/playlist?list=" at bounding box center [377, 457] width 148 height 32
click at [652, 464] on span "Save link" at bounding box center [665, 456] width 47 height 15
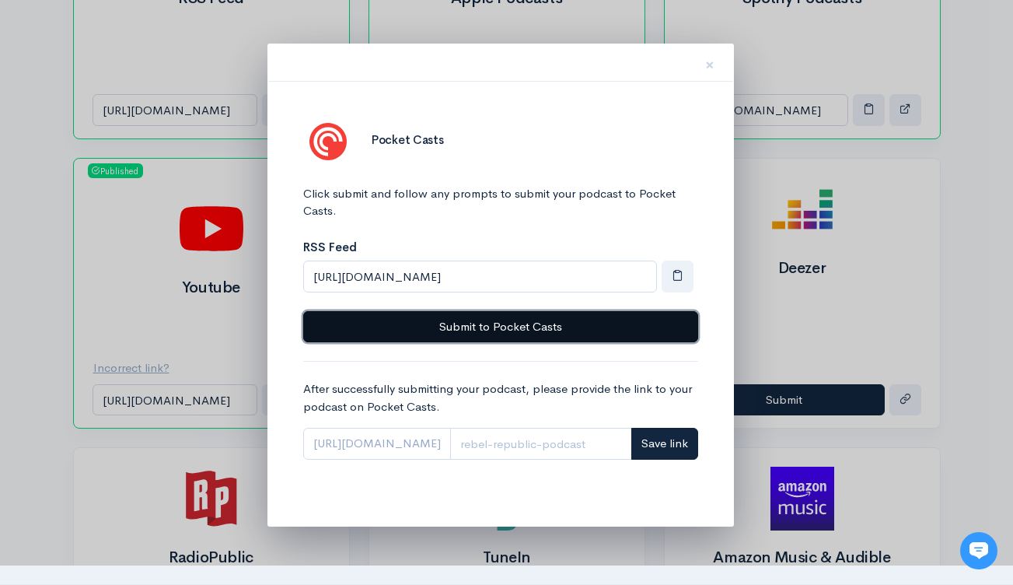
click at [578, 326] on button "Submit to Pocket Casts" at bounding box center [500, 327] width 395 height 32
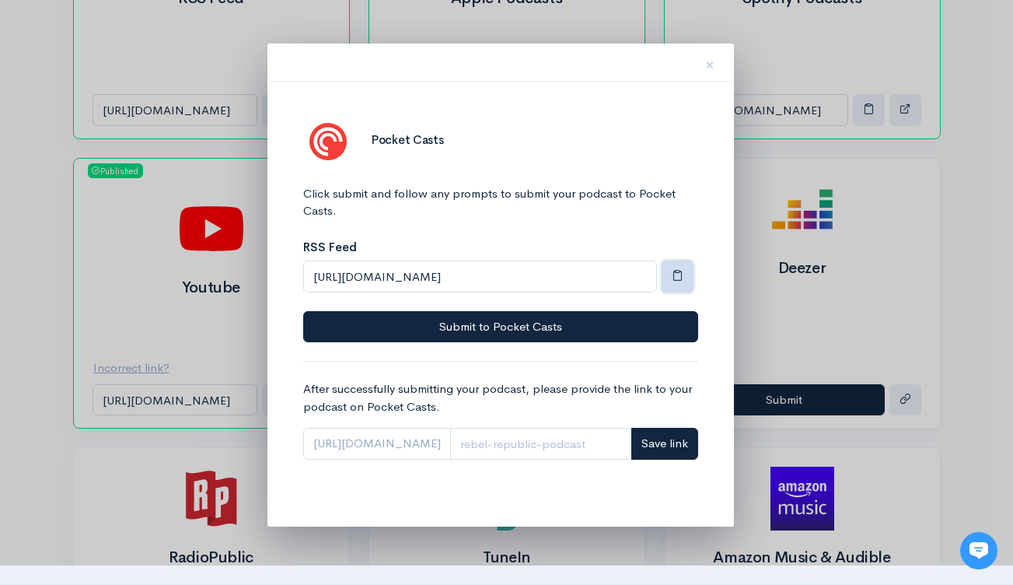
click at [673, 278] on span "button" at bounding box center [678, 275] width 12 height 12
click at [488, 448] on input "Link" at bounding box center [541, 444] width 182 height 32
paste input "v7y8q73p"
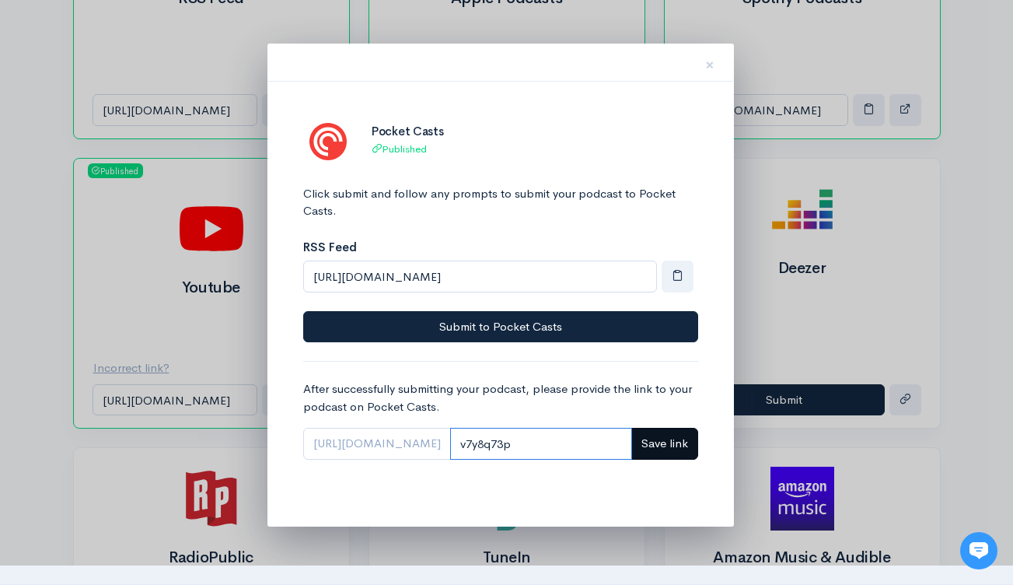
type input "v7y8q73p"
click at [660, 446] on span "Save link" at bounding box center [665, 443] width 47 height 15
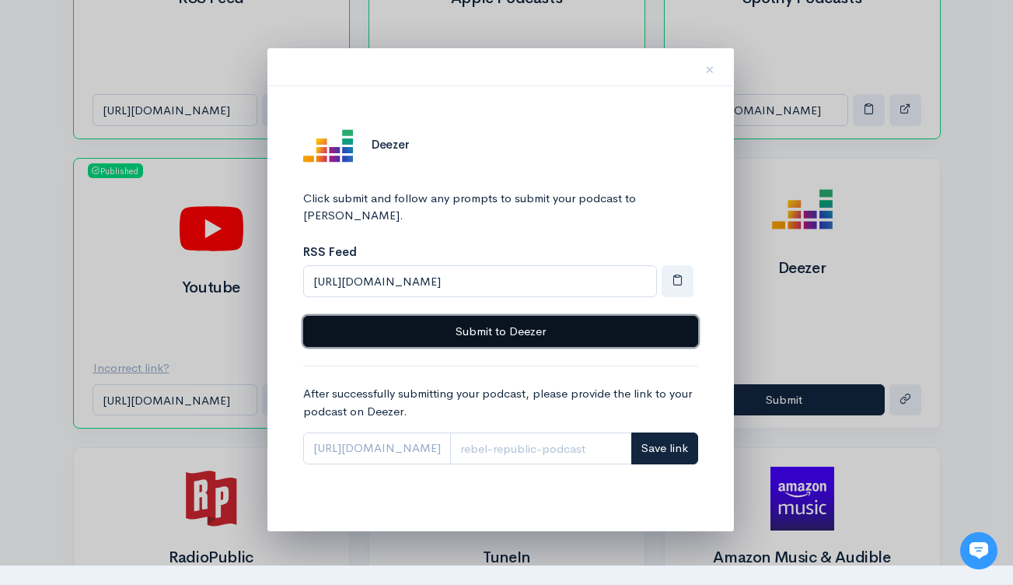
click at [518, 316] on button "Submit to Deezer" at bounding box center [500, 332] width 395 height 32
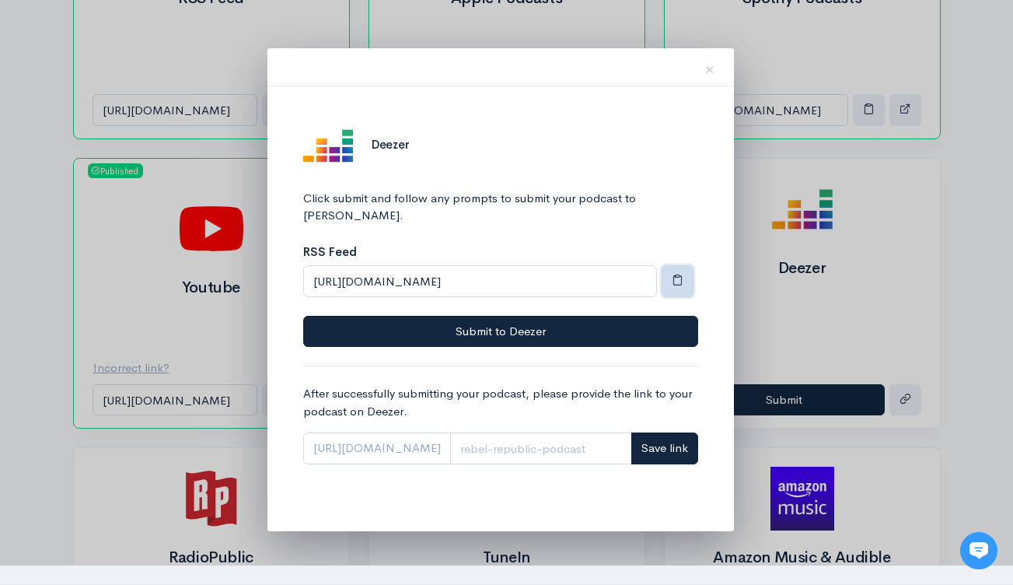
click at [680, 265] on button "button" at bounding box center [678, 281] width 32 height 32
click at [565, 436] on input "Link" at bounding box center [541, 448] width 182 height 32
paste input "1002194941"
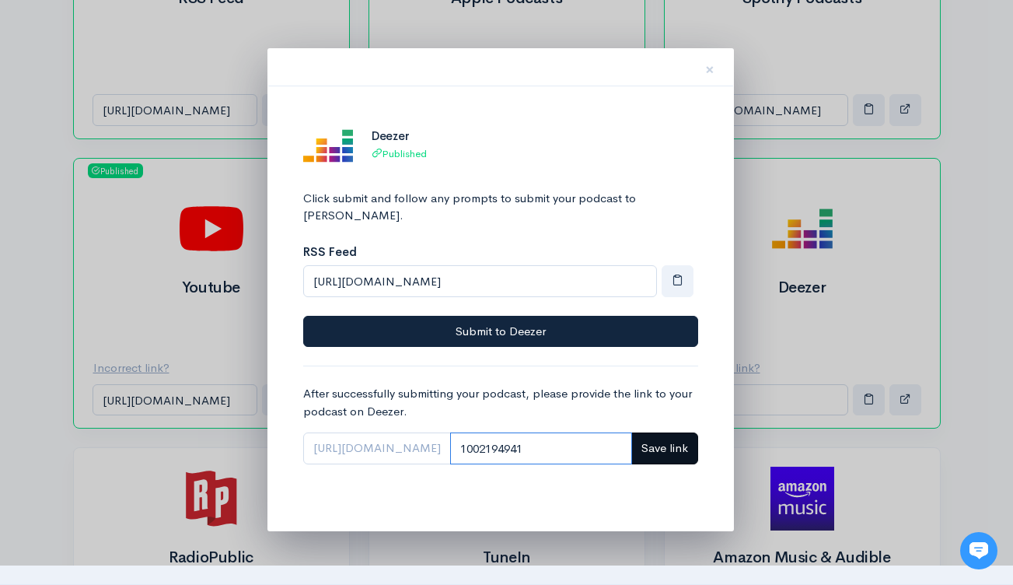
type input "1002194941"
click at [662, 440] on span "Save link" at bounding box center [665, 447] width 47 height 15
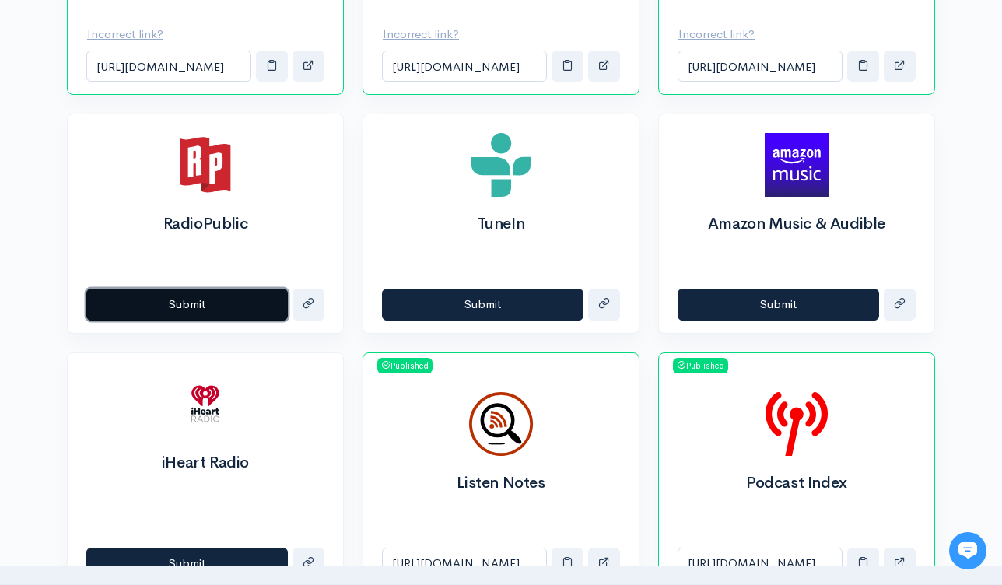
click at [202, 310] on button "Submit" at bounding box center [186, 305] width 201 height 32
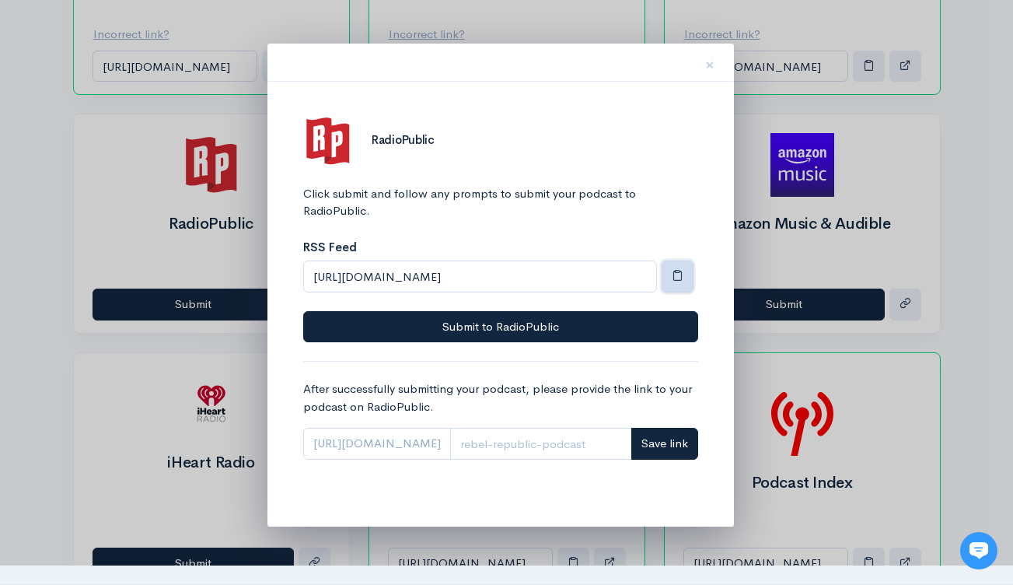
click at [675, 276] on span "button" at bounding box center [678, 275] width 12 height 12
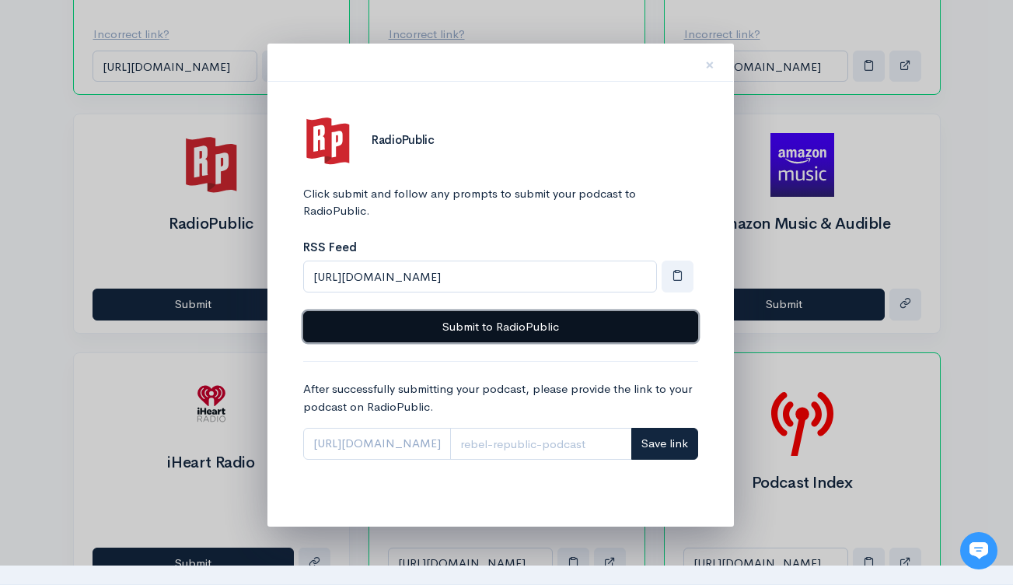
click at [590, 331] on button "Submit to RadioPublic" at bounding box center [500, 327] width 395 height 32
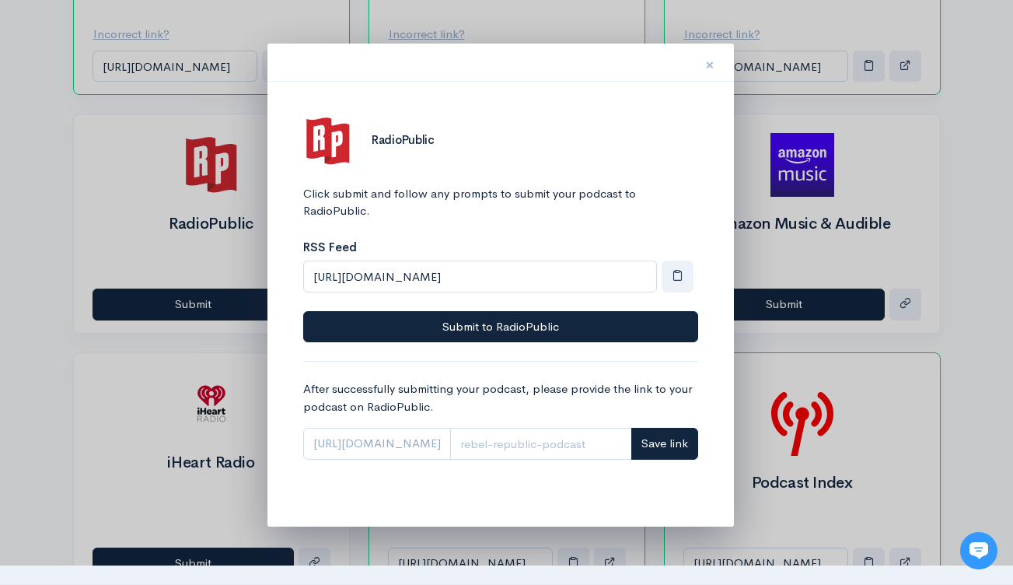
click at [708, 62] on span "×" at bounding box center [709, 65] width 9 height 23
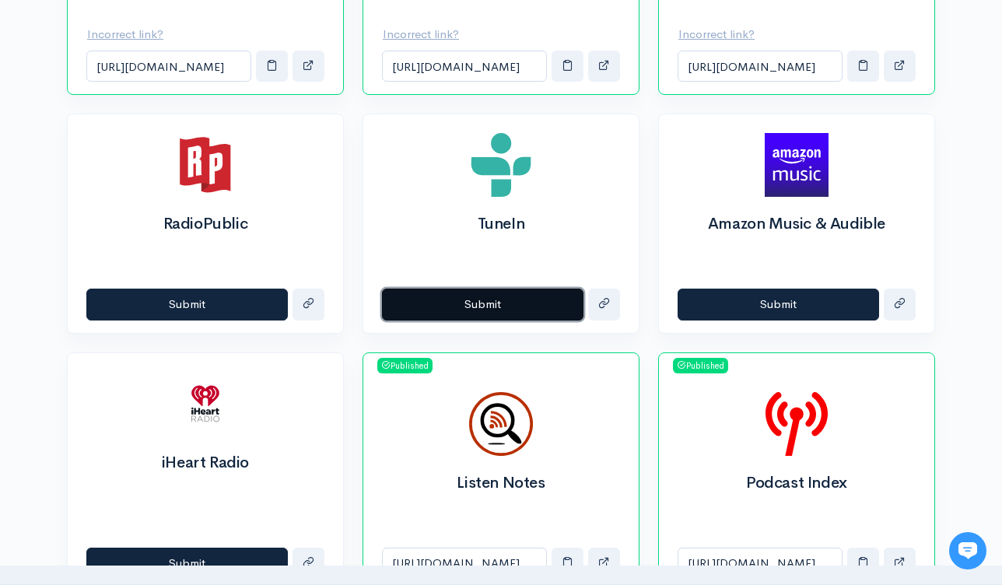
click at [505, 296] on button "Submit" at bounding box center [482, 305] width 201 height 32
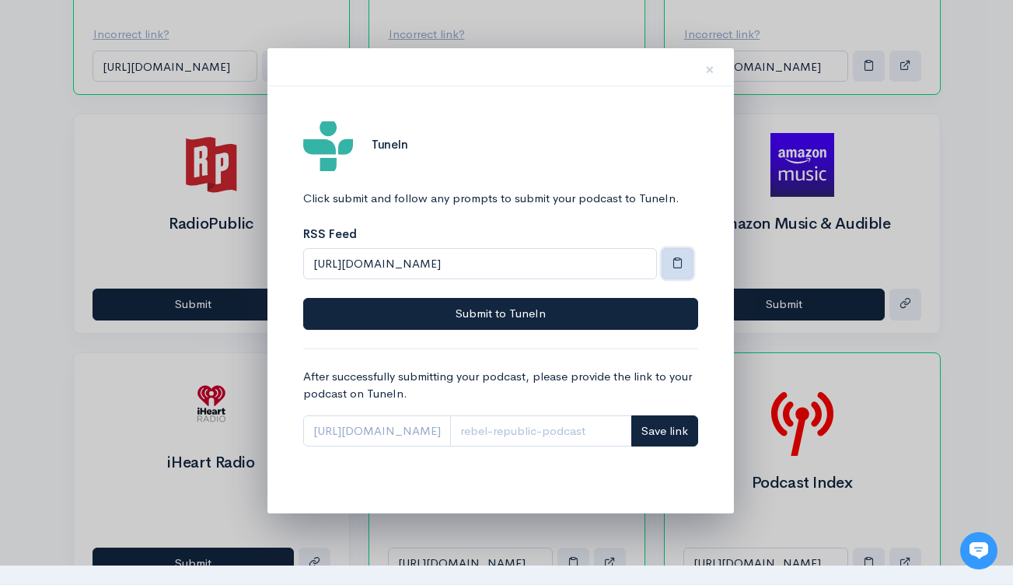
click at [672, 261] on span "button" at bounding box center [678, 263] width 12 height 12
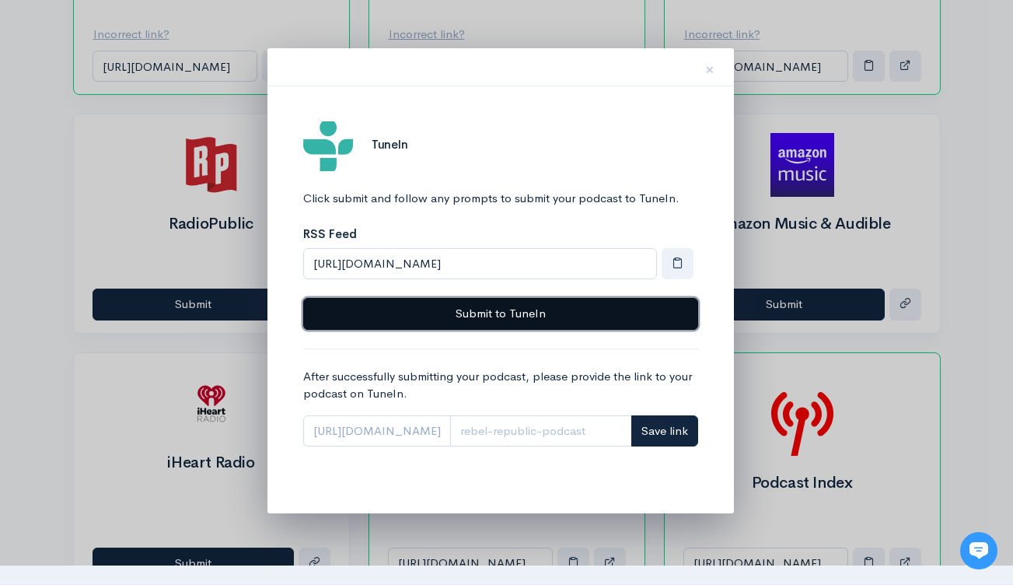
click at [617, 310] on button "Submit to TuneIn" at bounding box center [500, 314] width 395 height 32
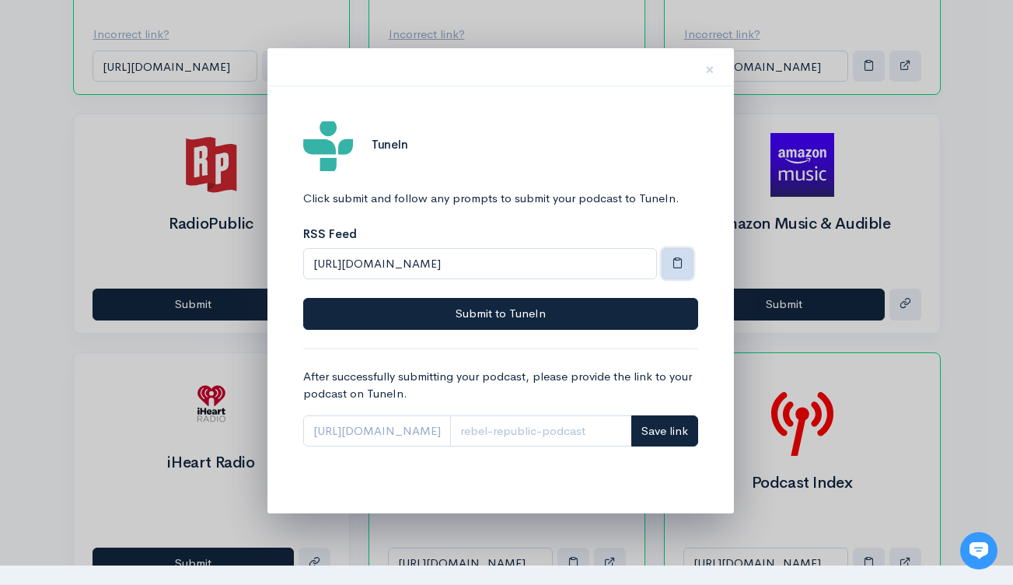
click at [684, 268] on button "button" at bounding box center [678, 264] width 32 height 32
click at [684, 267] on button "button" at bounding box center [678, 264] width 32 height 32
click at [573, 431] on input "Link" at bounding box center [541, 431] width 182 height 32
paste input "4673642"
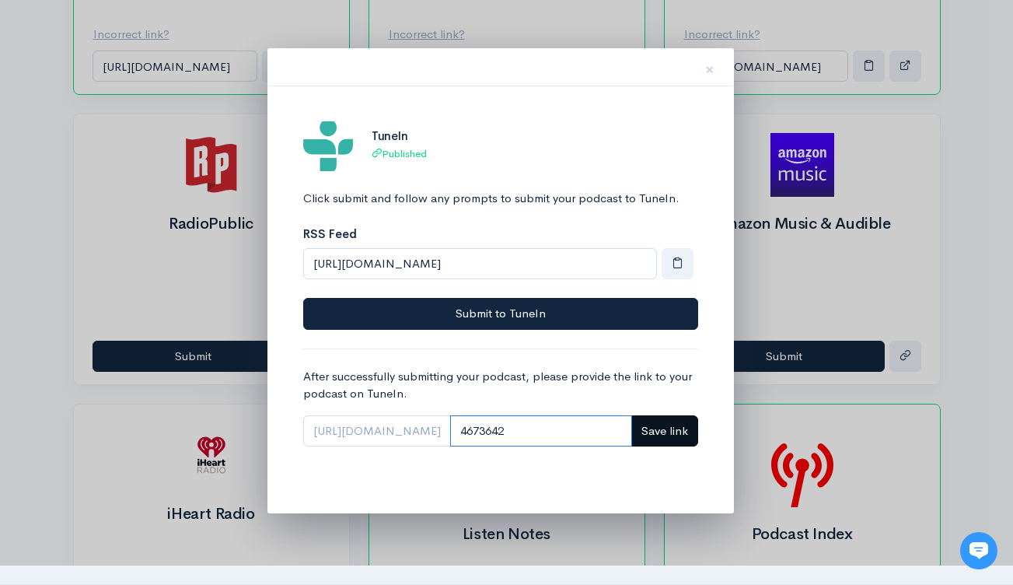
type input "4673642"
click at [659, 432] on span "Save link" at bounding box center [665, 430] width 47 height 15
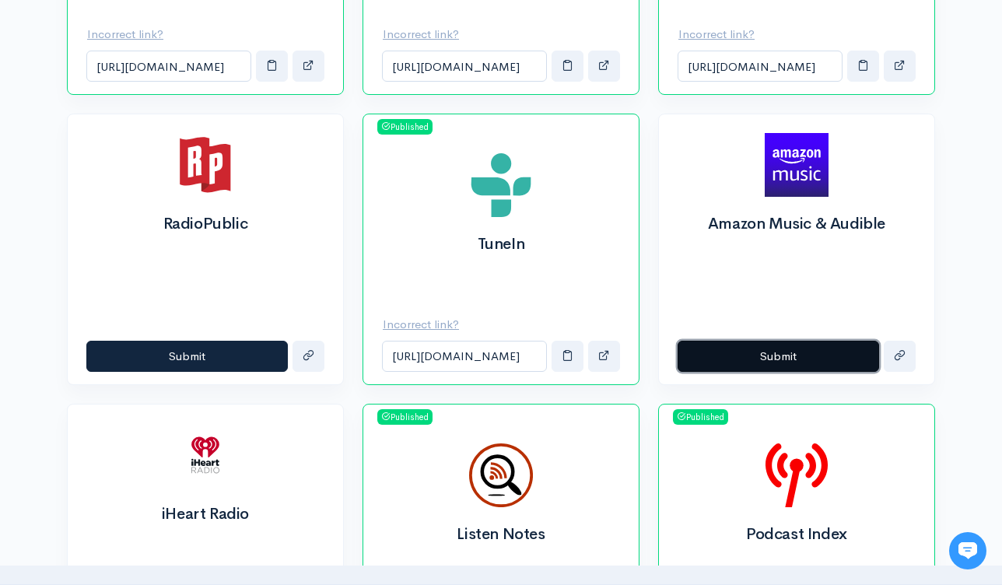
click at [778, 359] on button "Submit" at bounding box center [777, 357] width 201 height 32
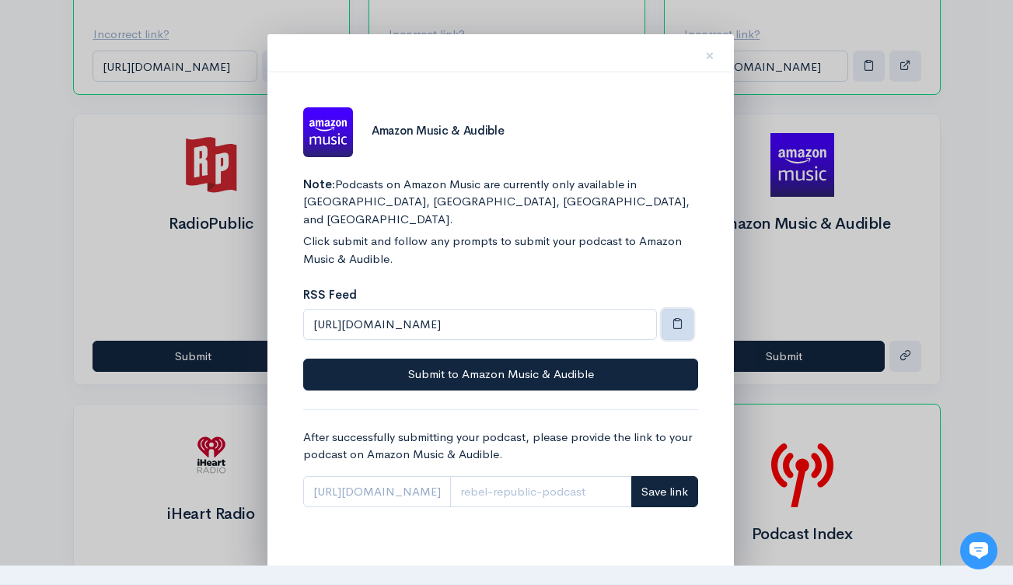
click at [674, 317] on span "button" at bounding box center [678, 323] width 12 height 12
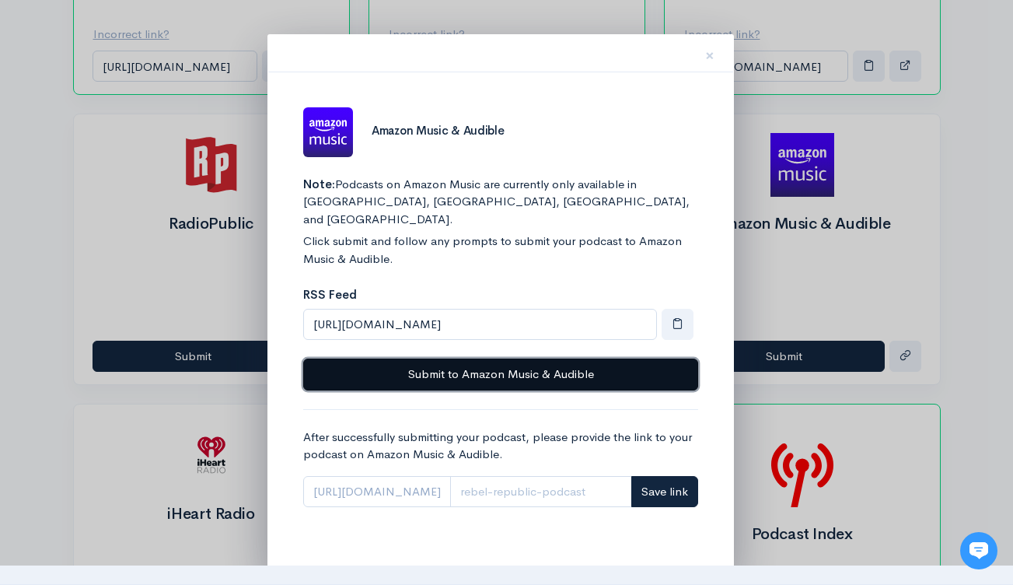
click at [543, 362] on button "Submit to Amazon Music & Audible" at bounding box center [500, 375] width 395 height 32
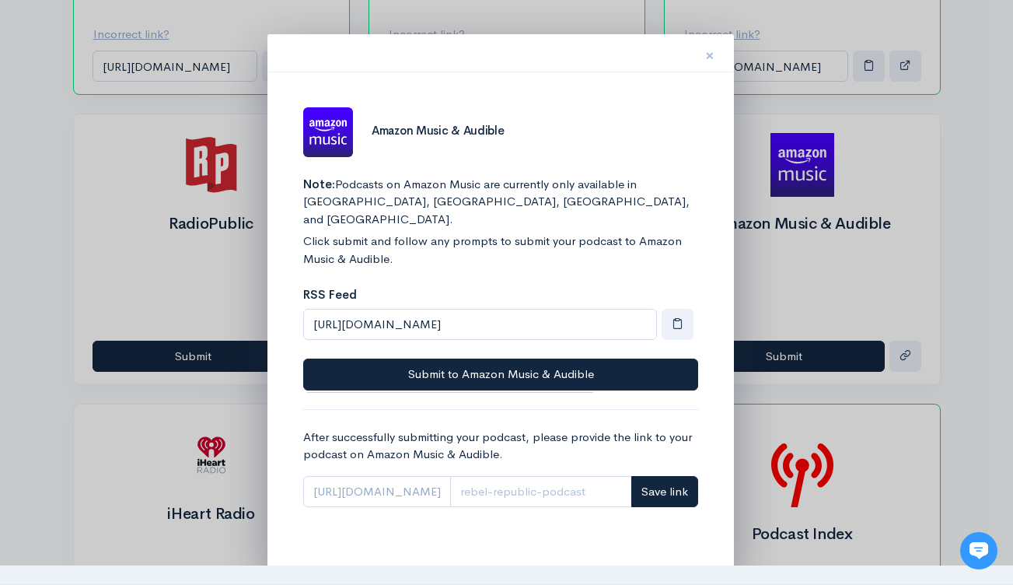
click at [709, 53] on span "×" at bounding box center [709, 55] width 9 height 23
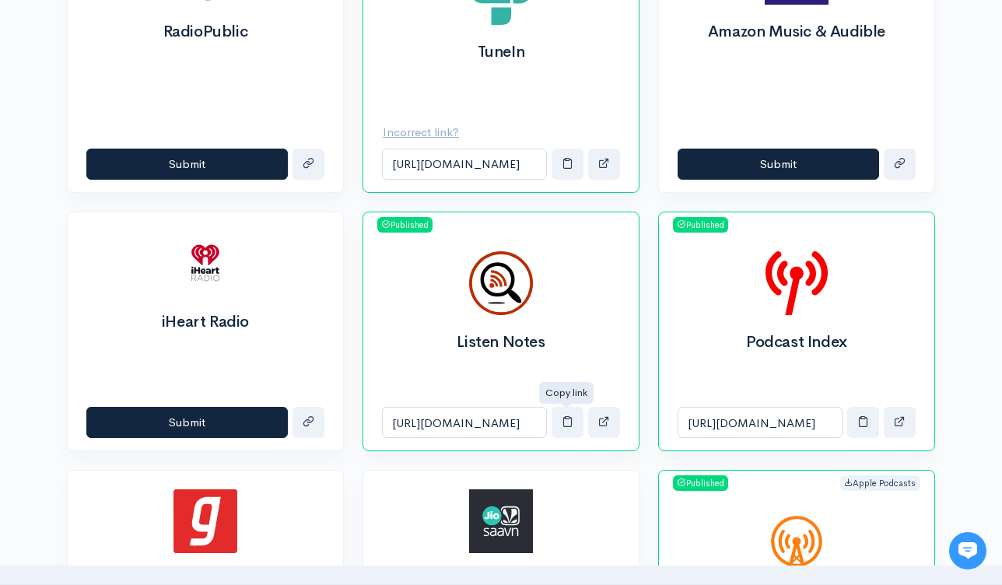
scroll to position [1305, 0]
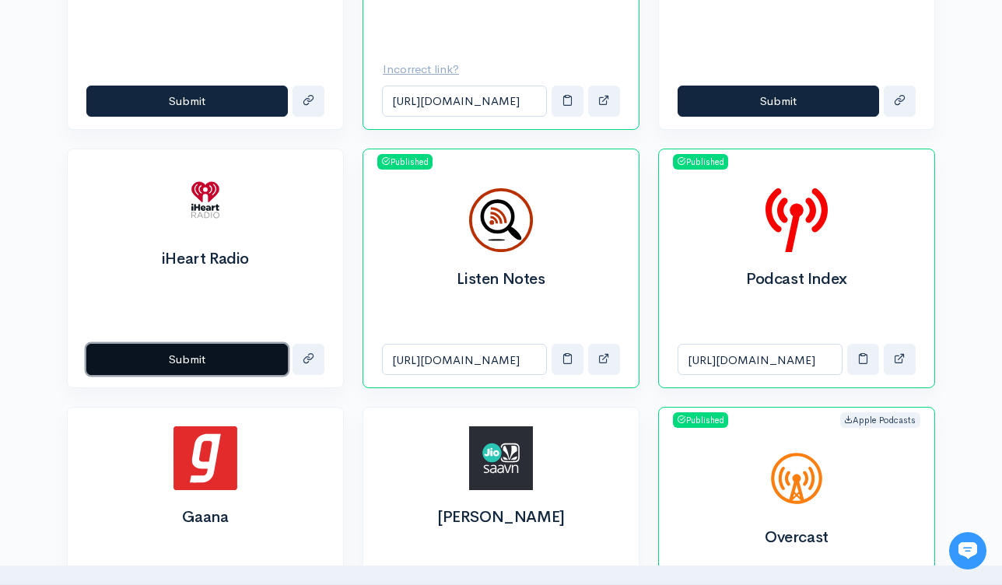
click at [204, 361] on button "Submit" at bounding box center [186, 360] width 201 height 32
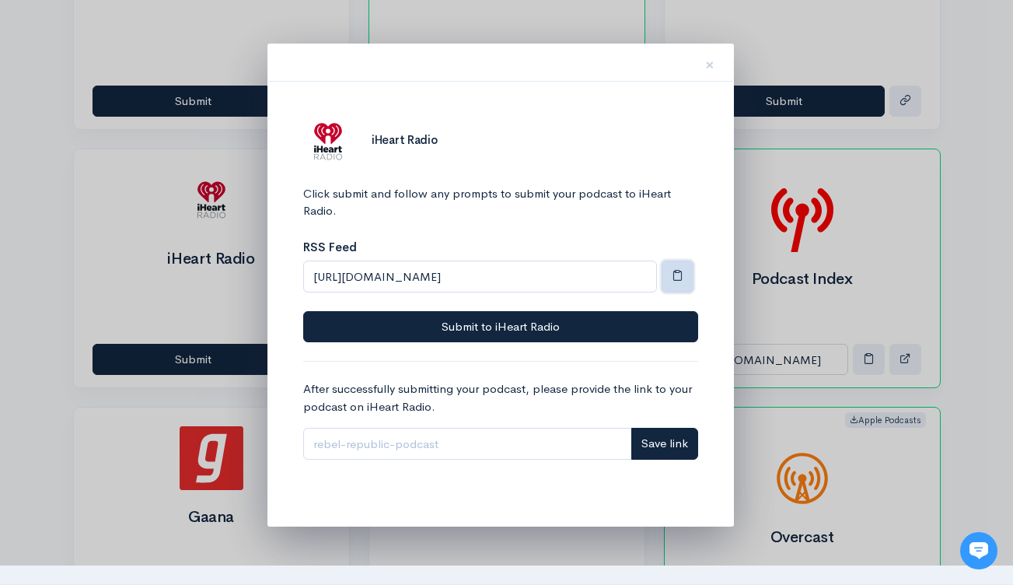
drag, startPoint x: 687, startPoint y: 272, endPoint x: 686, endPoint y: 286, distance: 14.1
click at [687, 273] on button "button" at bounding box center [678, 277] width 32 height 32
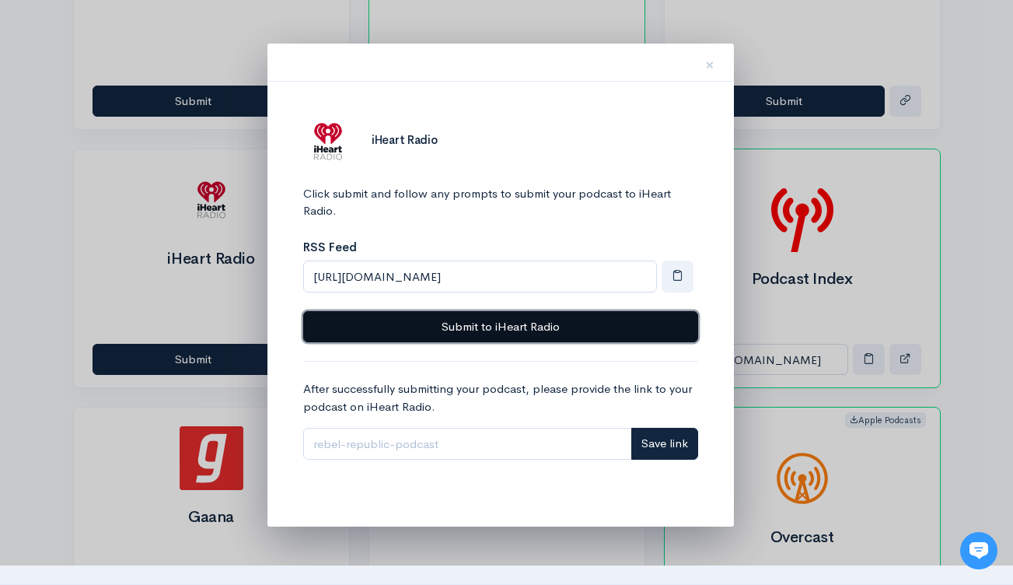
click at [646, 328] on button "Submit to iHeart Radio" at bounding box center [500, 327] width 395 height 32
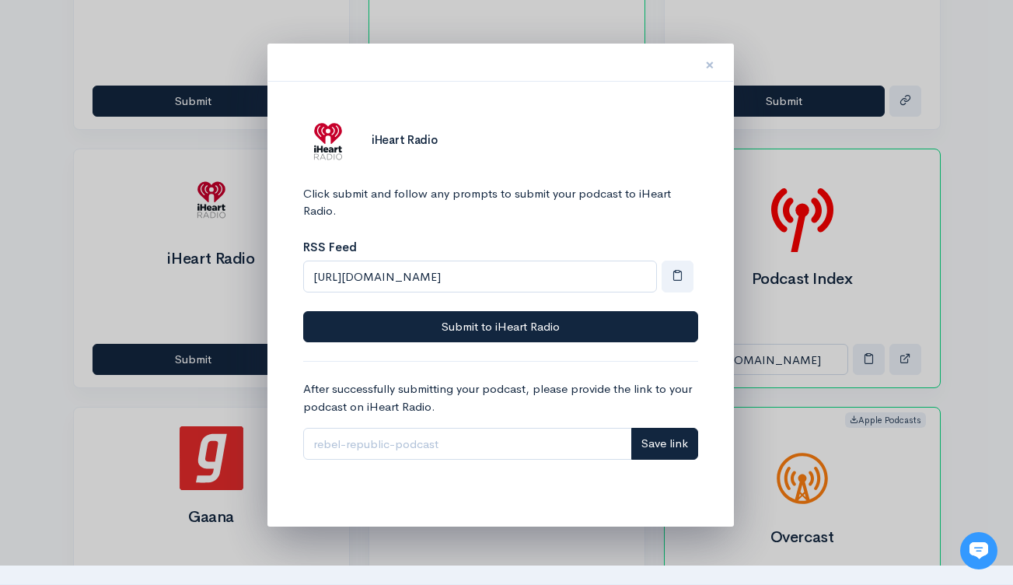
click at [706, 63] on span "×" at bounding box center [709, 65] width 9 height 23
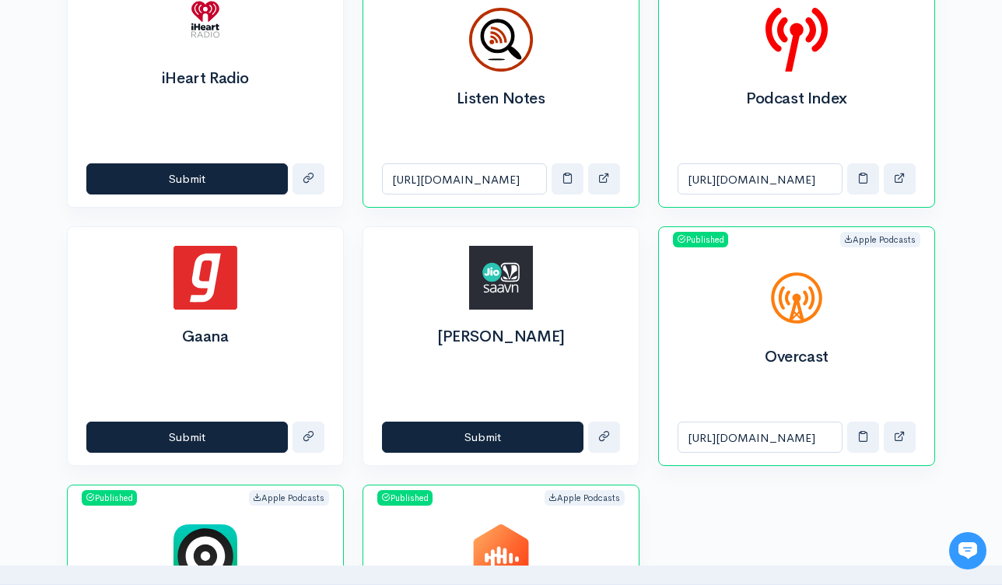
scroll to position [1499, 0]
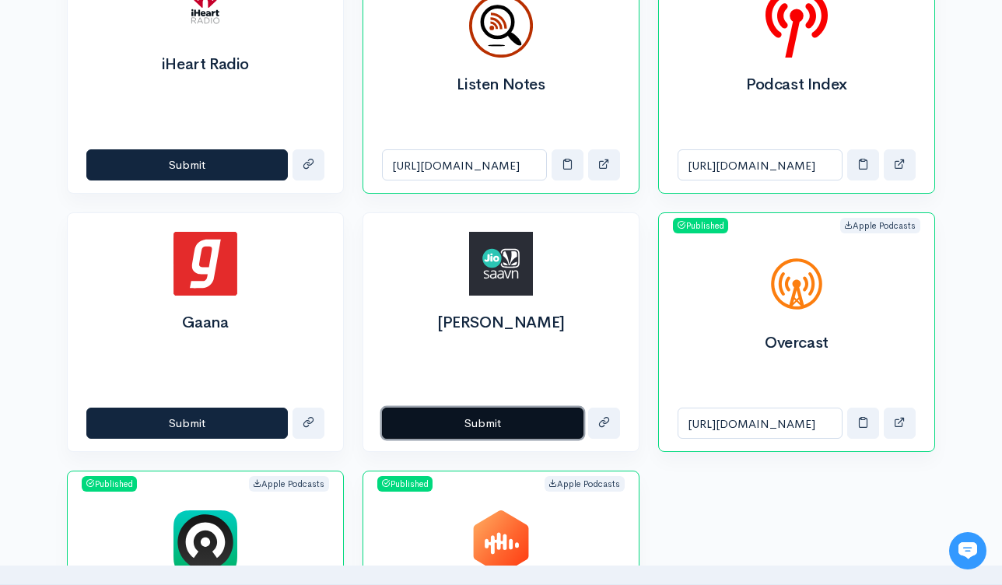
click at [524, 425] on button "Submit" at bounding box center [482, 424] width 201 height 32
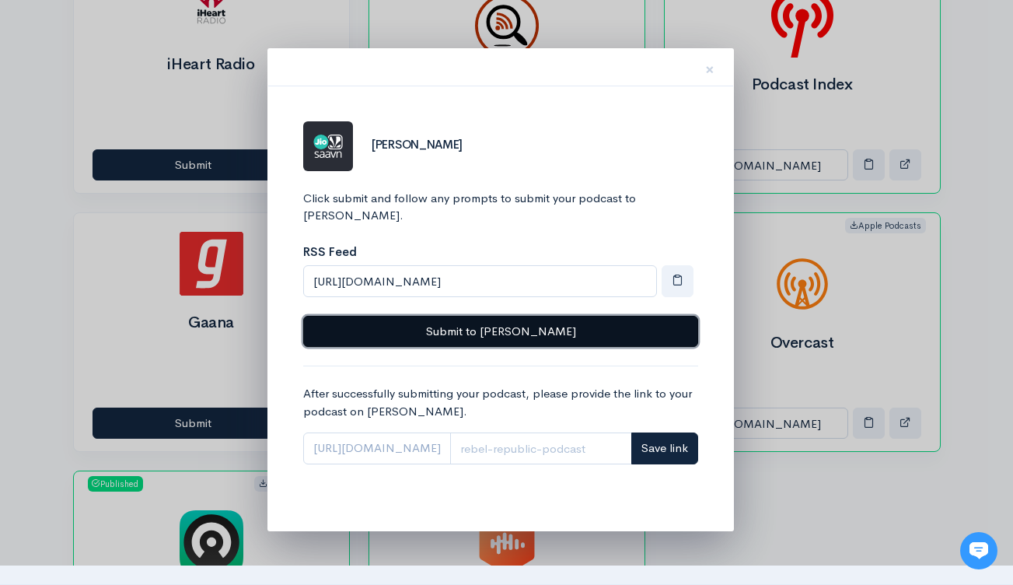
click at [488, 316] on button "Submit to Jio Saavn" at bounding box center [500, 332] width 395 height 32
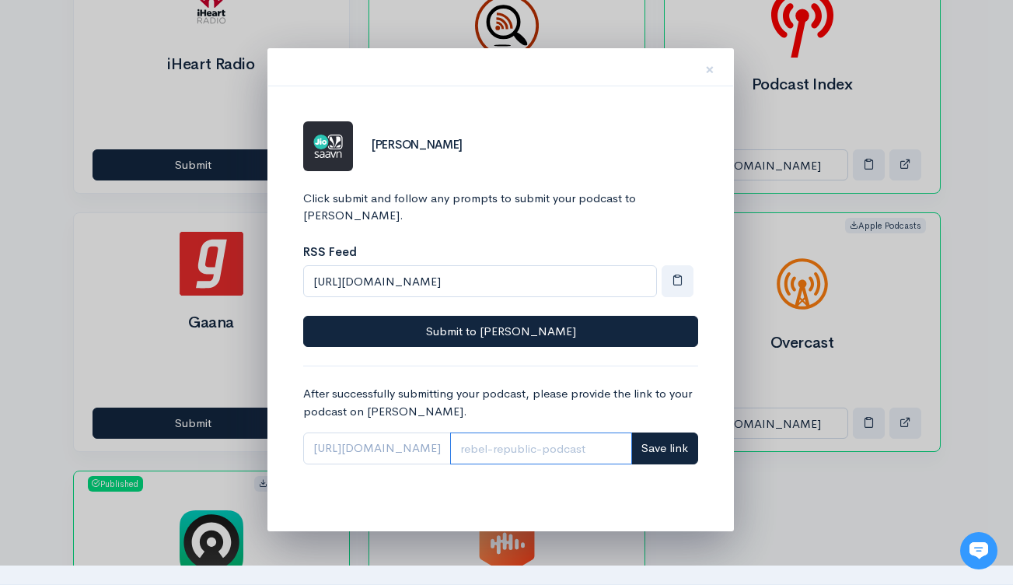
click at [544, 436] on input "Link" at bounding box center [541, 448] width 182 height 32
paste input "603662"
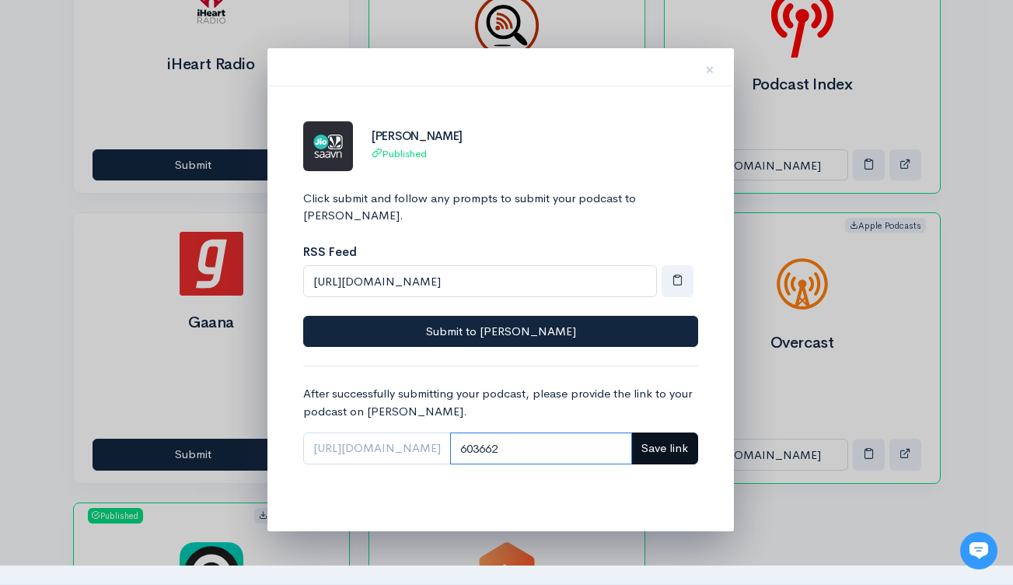
type input "603662"
click at [672, 440] on span "Save link" at bounding box center [665, 447] width 47 height 15
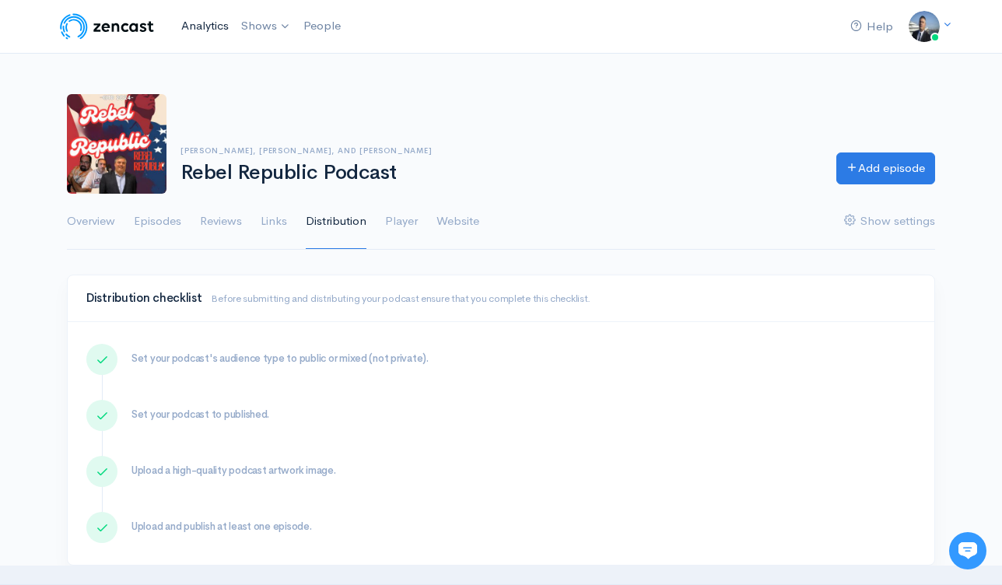
click at [207, 23] on link "Analytics" at bounding box center [205, 25] width 60 height 33
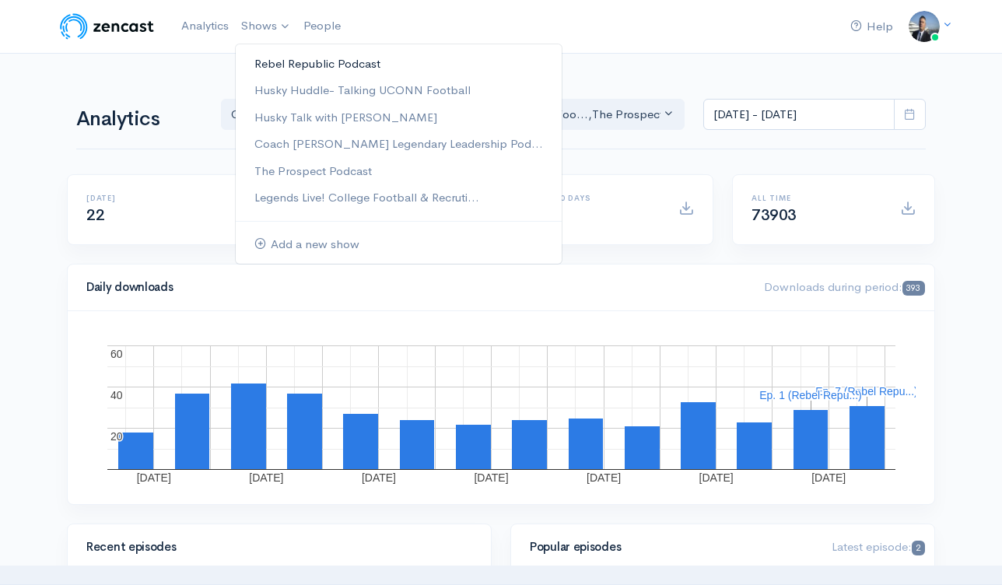
click at [274, 63] on link "Rebel Republic Podcast" at bounding box center [399, 64] width 326 height 27
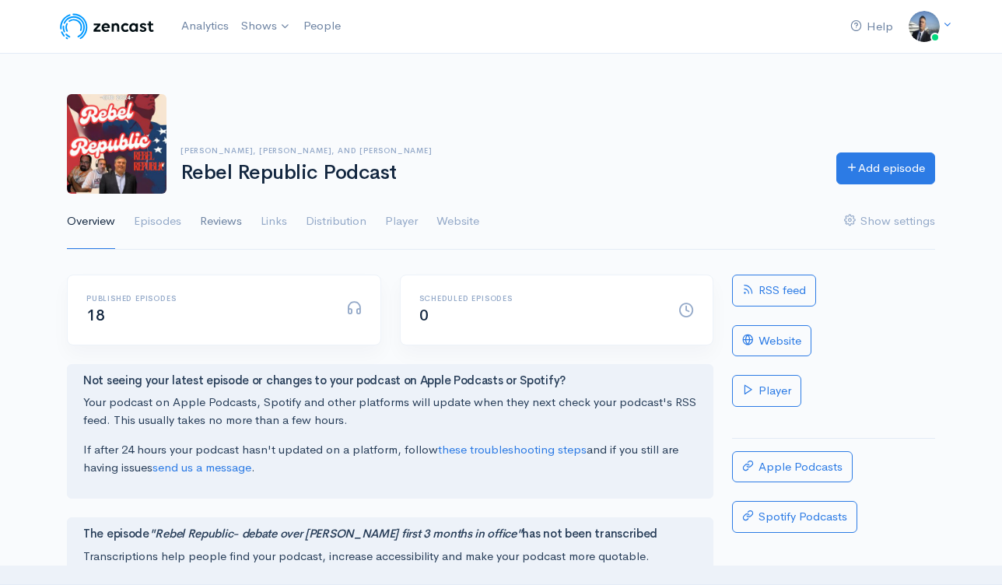
click at [222, 223] on link "Reviews" at bounding box center [221, 222] width 42 height 56
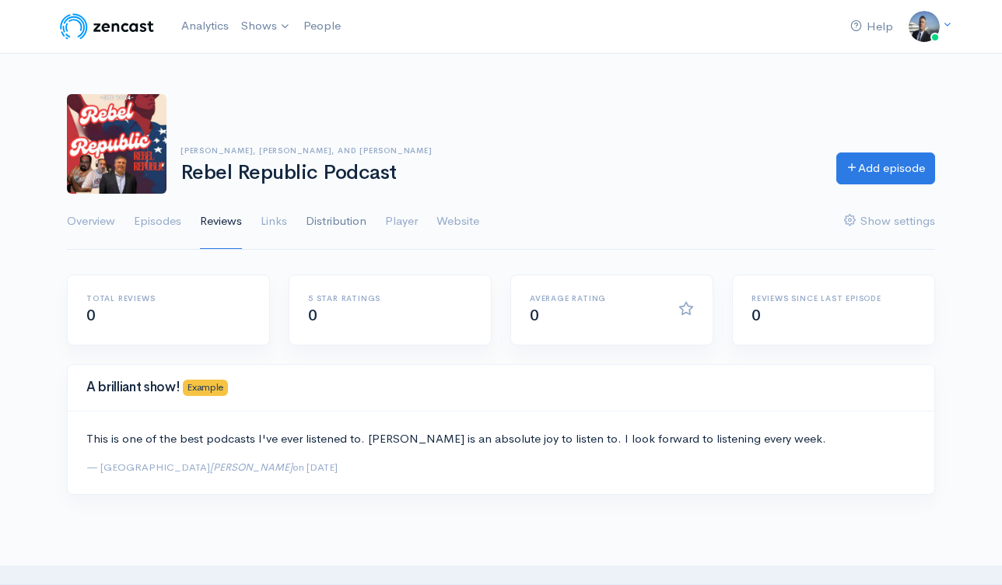
click at [353, 222] on link "Distribution" at bounding box center [336, 222] width 61 height 56
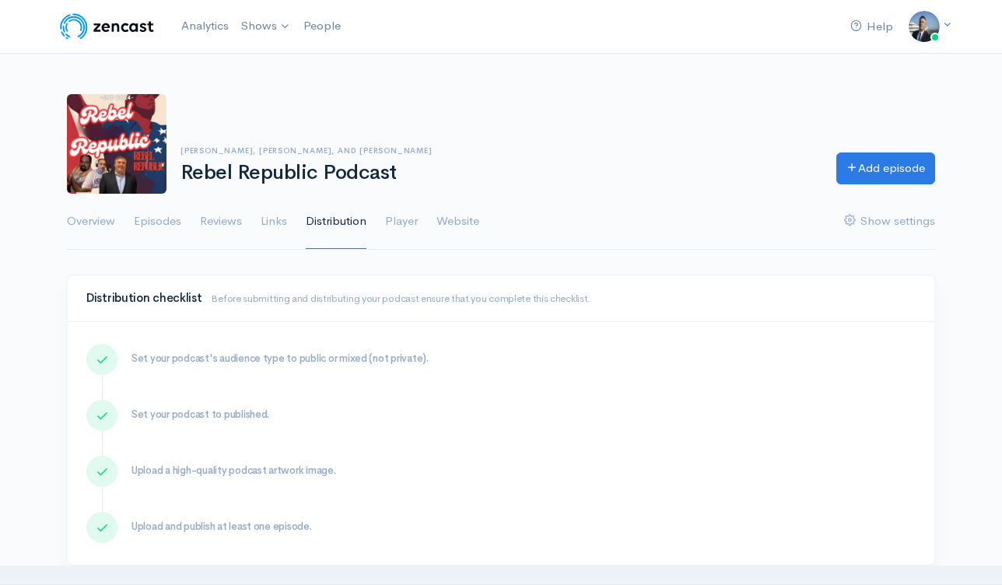
click at [272, 221] on link "Links" at bounding box center [274, 222] width 26 height 56
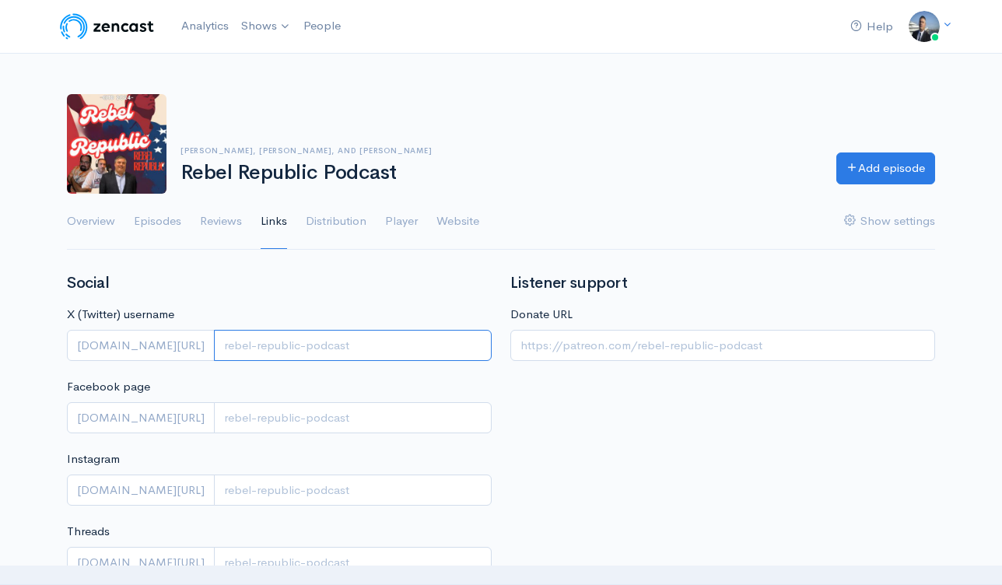
click at [214, 352] on input "X (Twitter) username" at bounding box center [353, 346] width 278 height 32
click at [154, 225] on link "Episodes" at bounding box center [157, 222] width 47 height 56
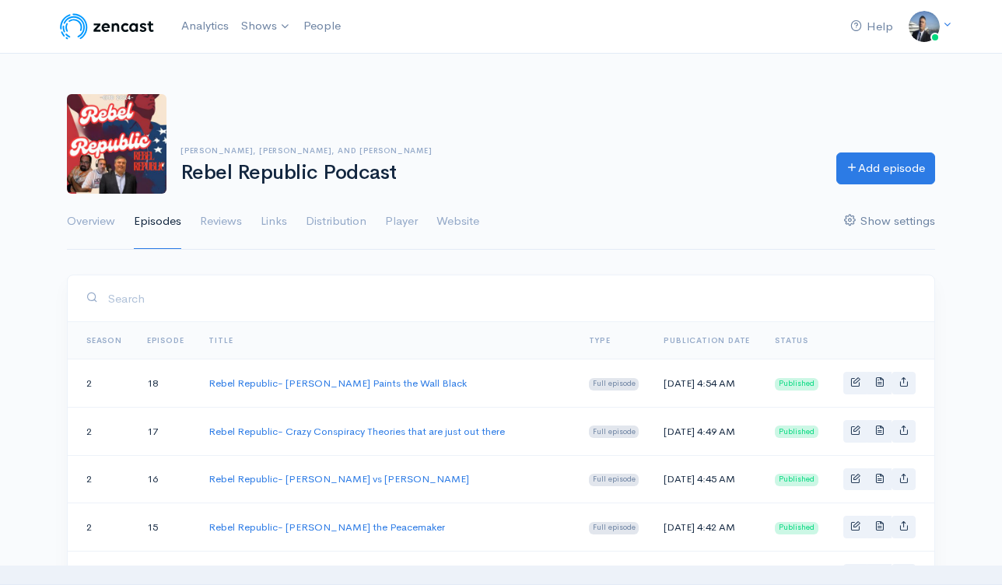
click at [859, 221] on link "Show settings" at bounding box center [889, 222] width 91 height 56
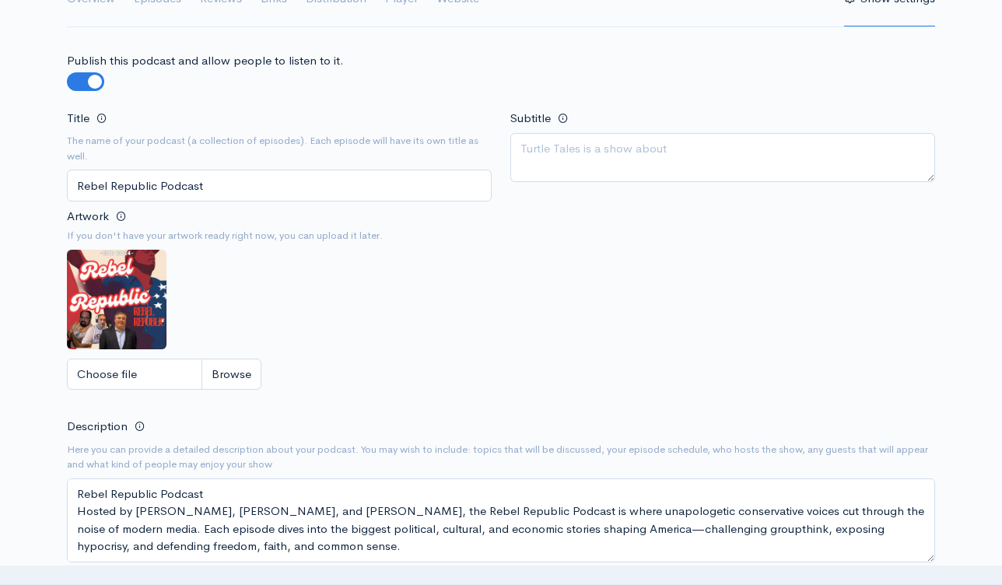
scroll to position [326, 0]
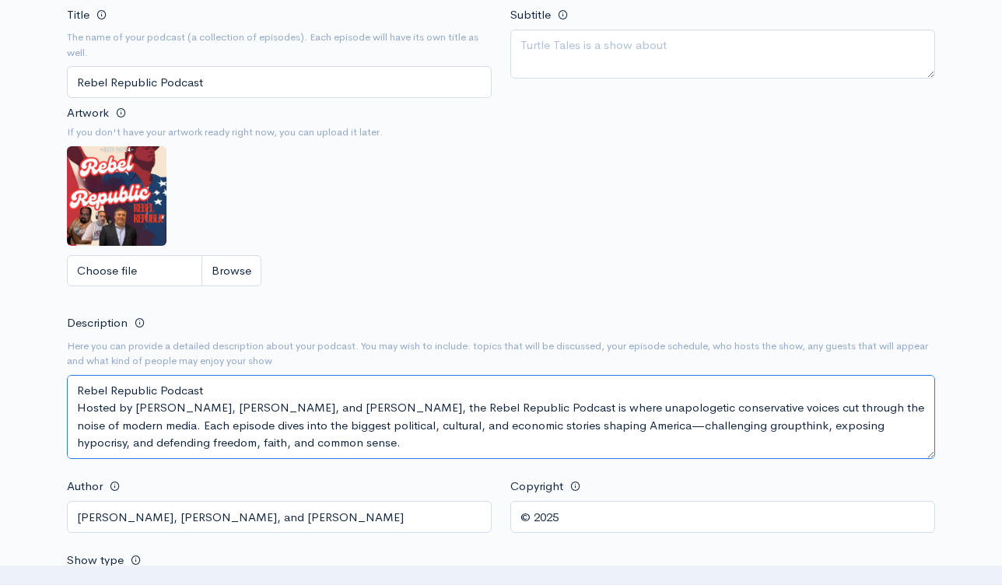
drag, startPoint x: 77, startPoint y: 389, endPoint x: 419, endPoint y: 532, distance: 370.9
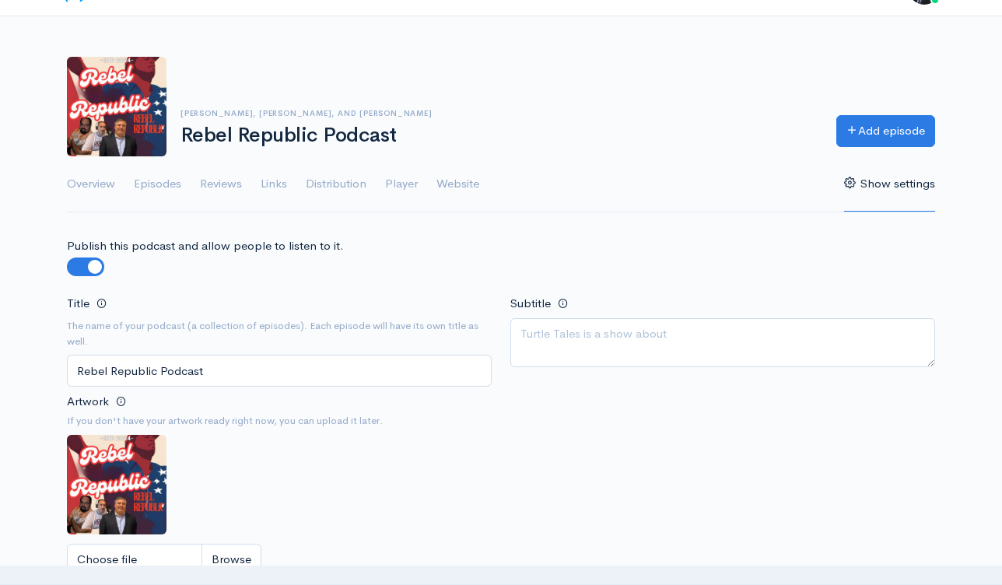
scroll to position [0, 0]
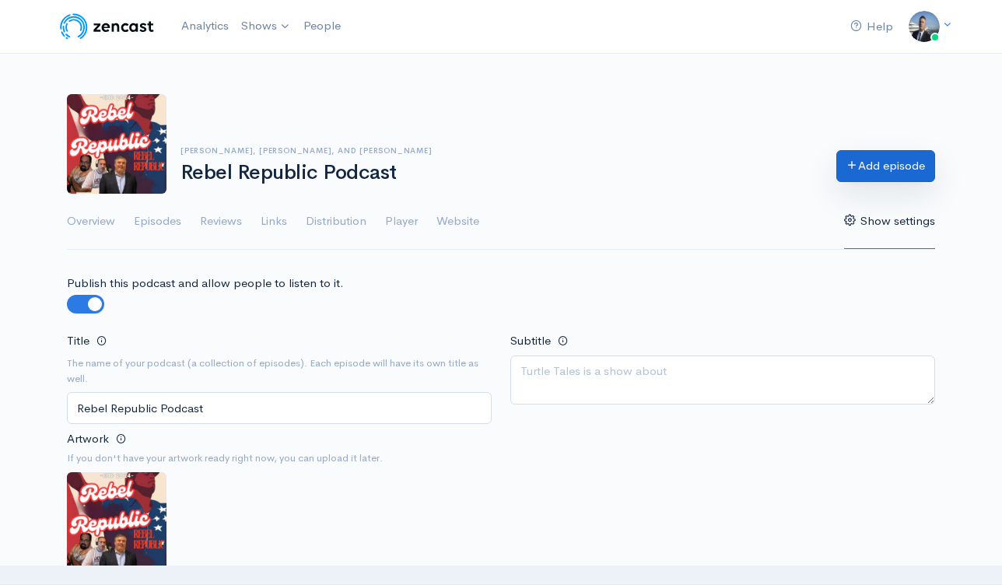
click at [877, 175] on link "Add episode" at bounding box center [885, 166] width 99 height 32
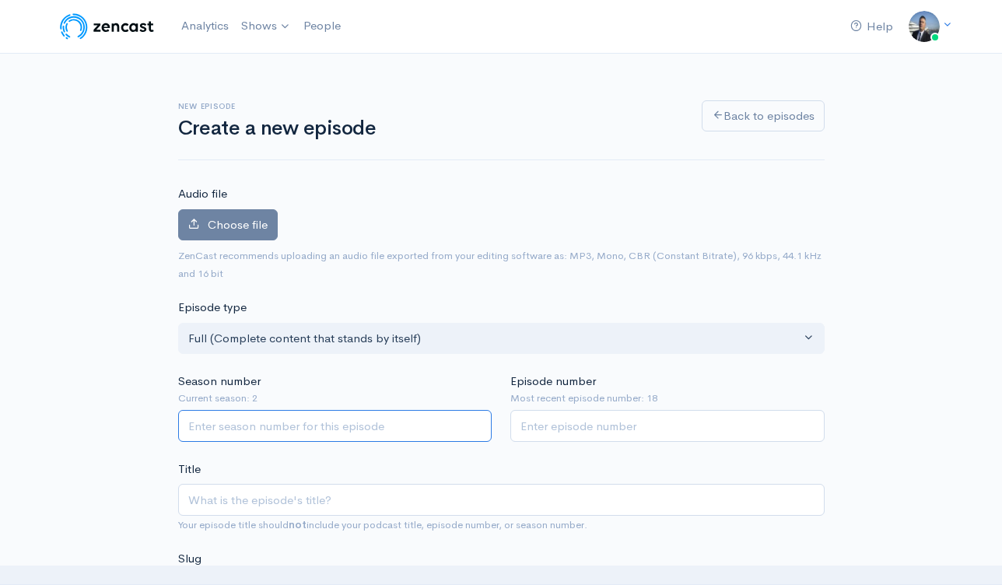
click at [386, 428] on input "Season number" at bounding box center [335, 426] width 314 height 32
type input "2"
click at [574, 432] on input "Episode number" at bounding box center [667, 426] width 314 height 32
type input "19"
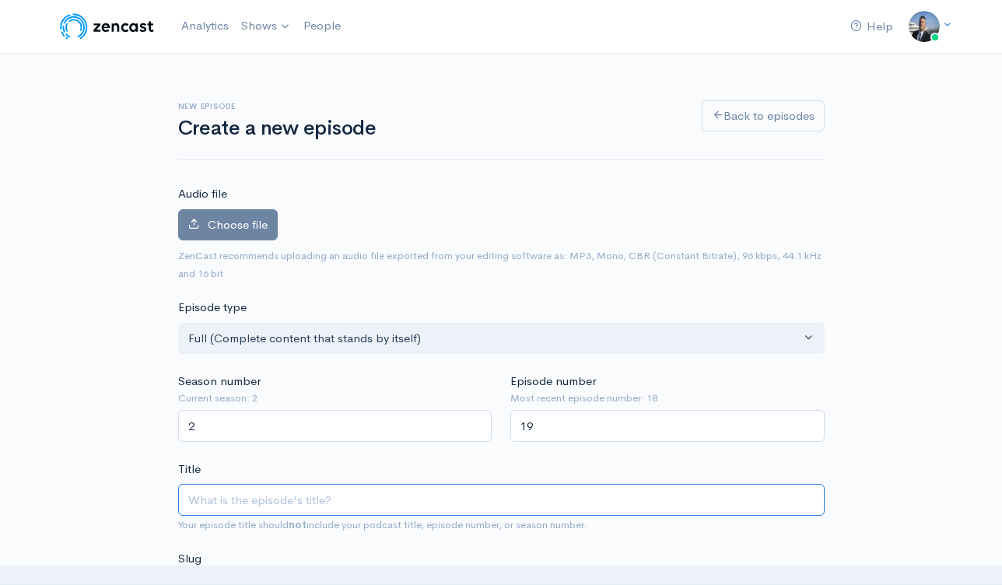
click at [393, 500] on input "Title" at bounding box center [501, 500] width 646 height 32
click at [403, 507] on input "Title" at bounding box center [501, 500] width 646 height 32
paste input "Rebel Republic- [PERSON_NAME] says if you burn the flag you go to jail"
type input "Rebel Republic- [PERSON_NAME] says if you burn the flag you go to jail"
type input "rebel-republic-trump-says-if-you-burn-the-flag-you-go-to-jail"
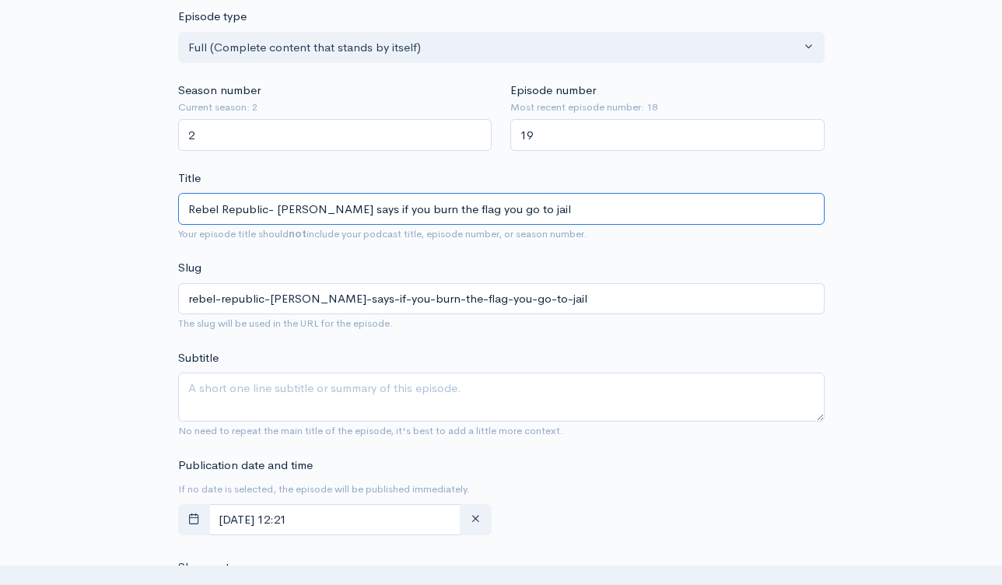
scroll to position [457, 0]
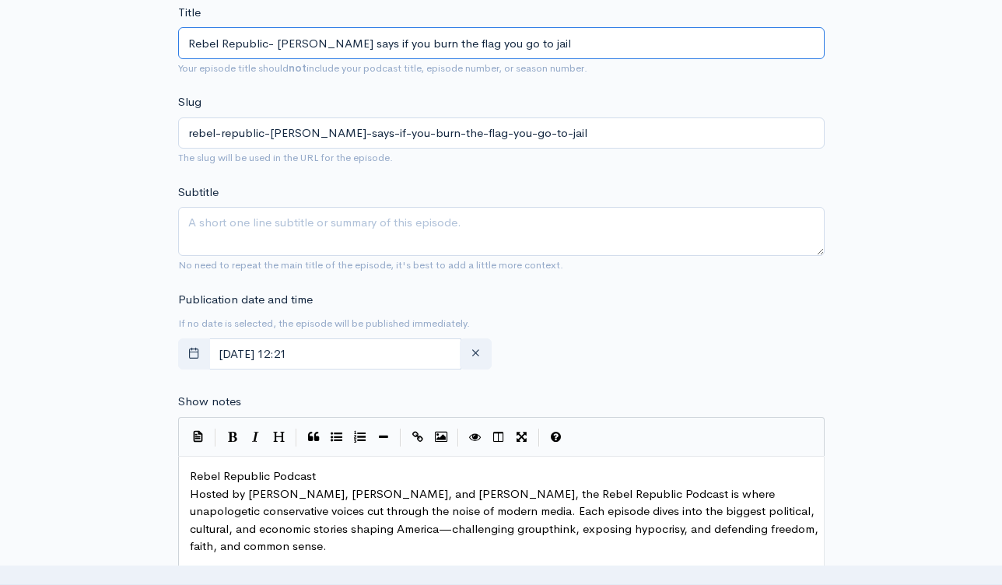
type input "Rebel Republic- [PERSON_NAME] says if you burn the flag you go to jail"
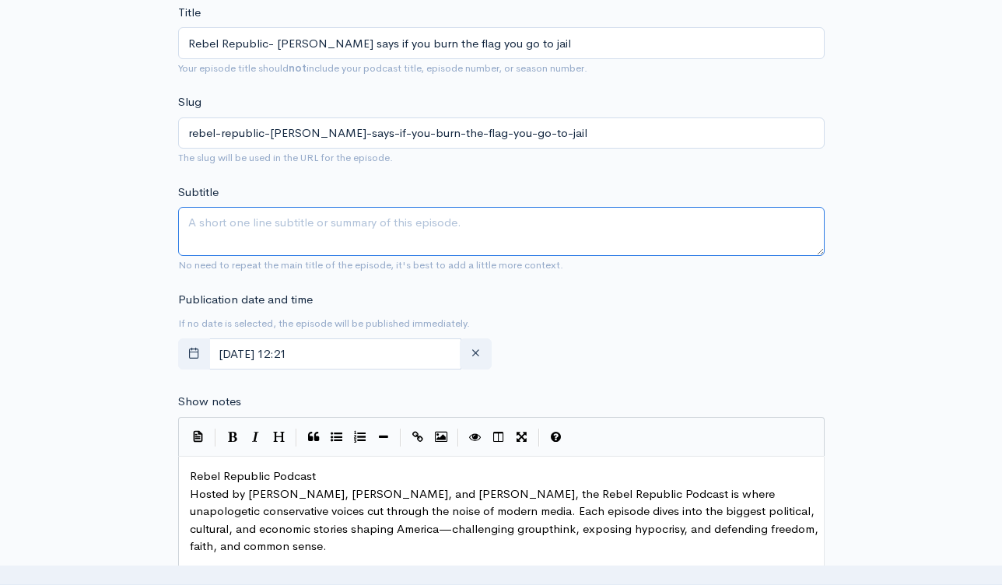
click at [331, 223] on textarea "Subtitle" at bounding box center [501, 231] width 646 height 49
paste textarea "Rebel Republic- [PERSON_NAME] says if you burn the flag you go to jail"
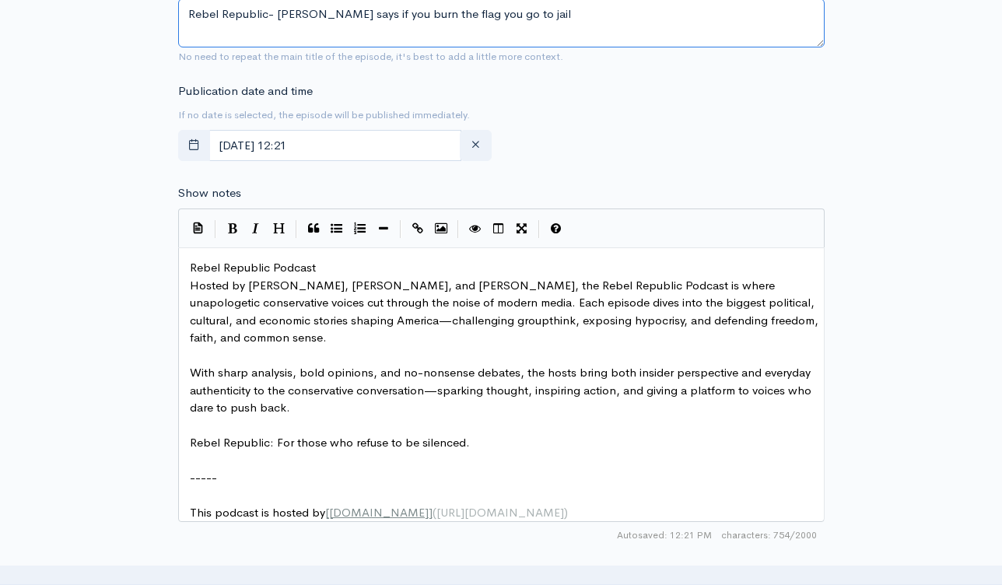
scroll to position [754, 0]
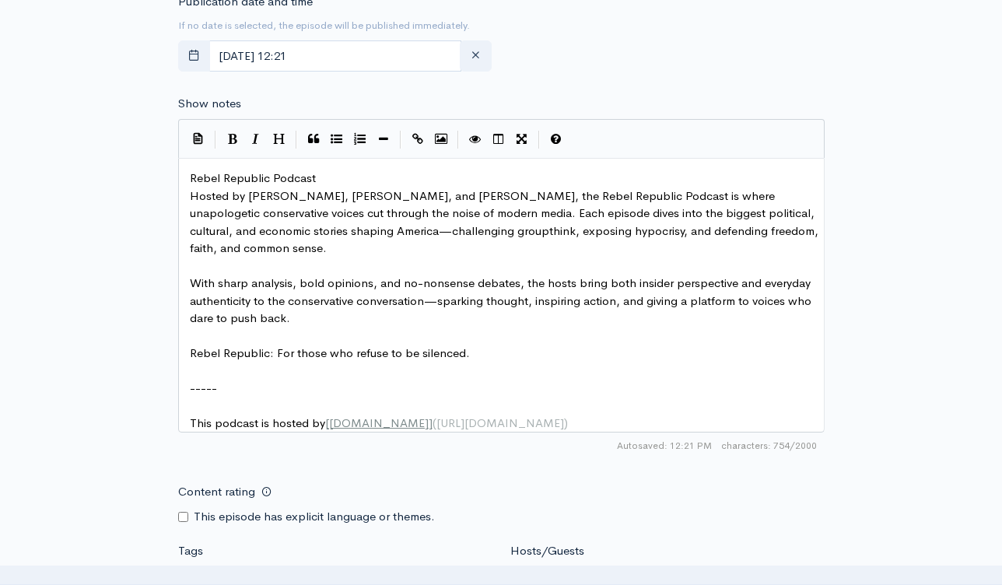
type textarea "Rebel Republic- [PERSON_NAME] says if you burn the flag you go to jail"
click at [191, 173] on span "Rebel Republic Podcast" at bounding box center [253, 177] width 126 height 15
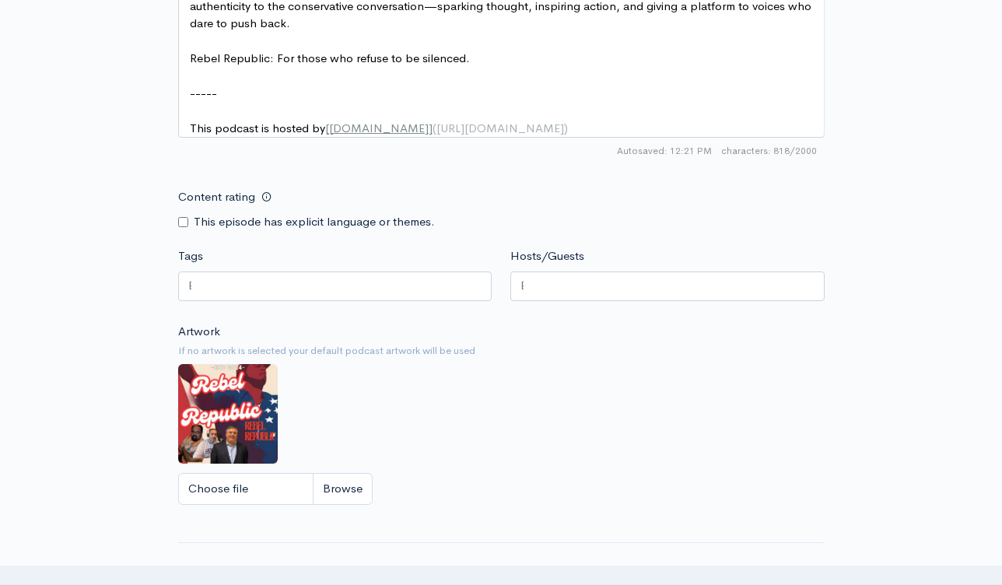
scroll to position [1289, 0]
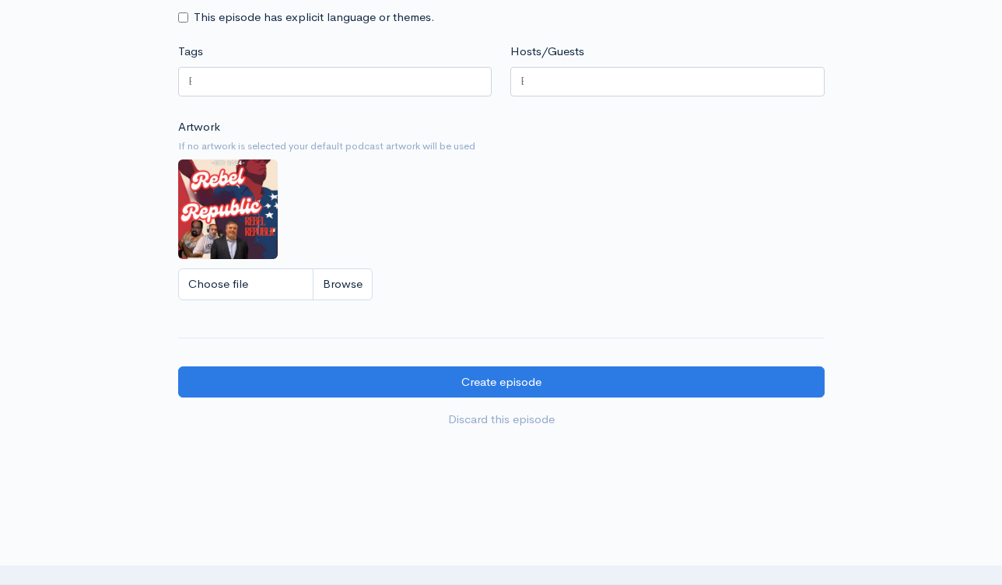
click at [319, 96] on div at bounding box center [335, 82] width 314 height 30
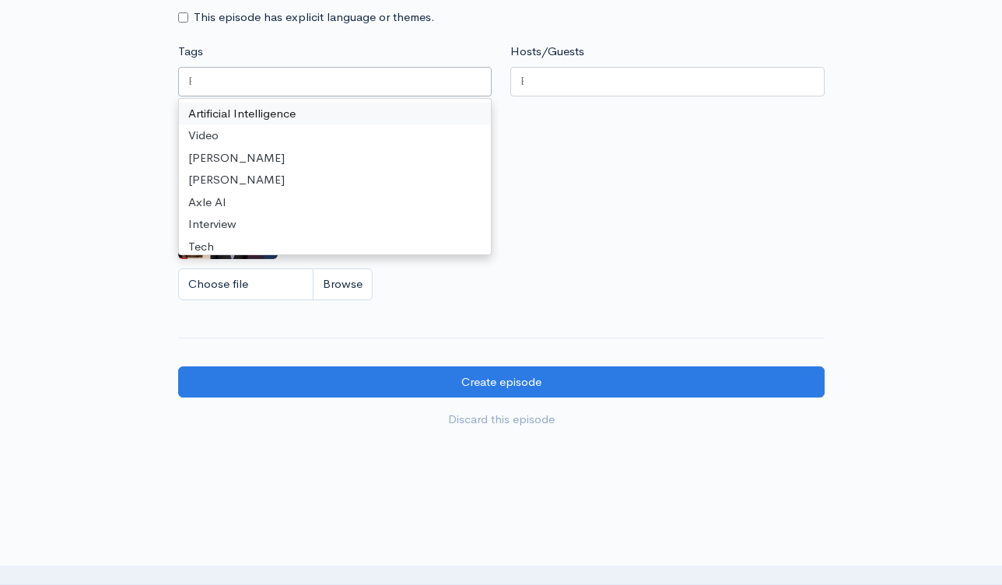
paste input "Rebel Republic- [PERSON_NAME] says if you burn the flag you go to jail"
type input "Rebel Republic- [PERSON_NAME] says if you burn the flag you go to jail"
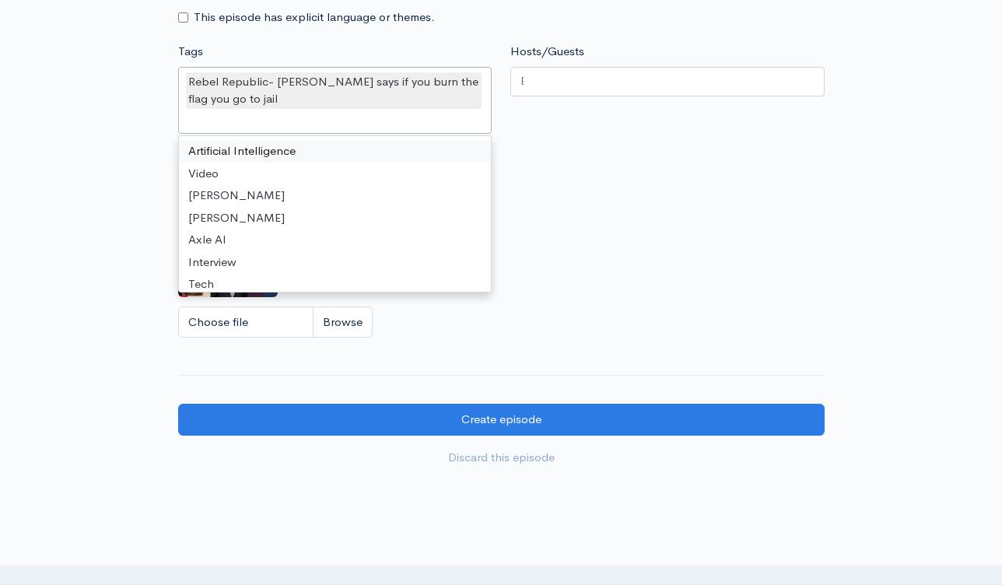
scroll to position [0, 0]
click at [589, 96] on div at bounding box center [667, 82] width 314 height 30
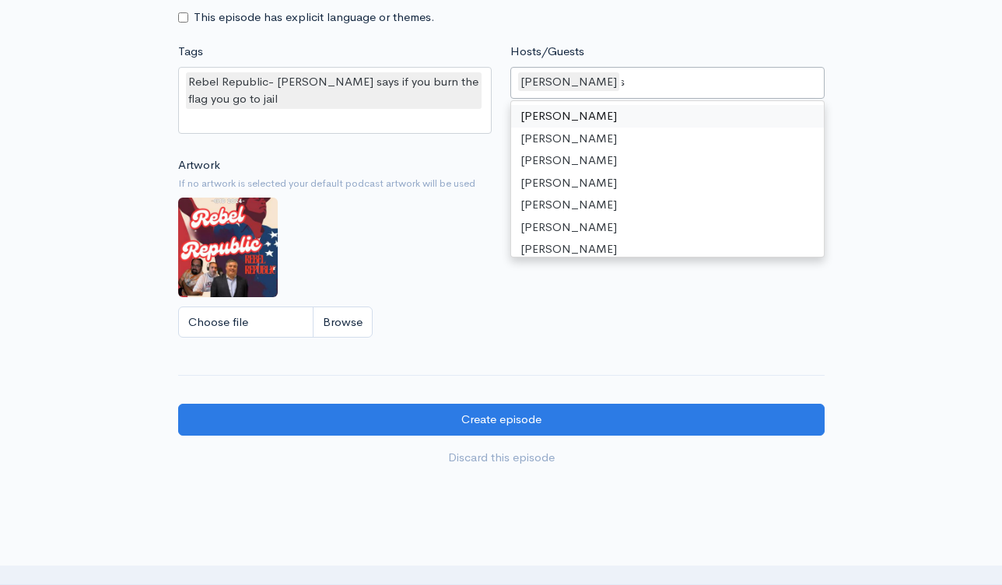
scroll to position [117, 0]
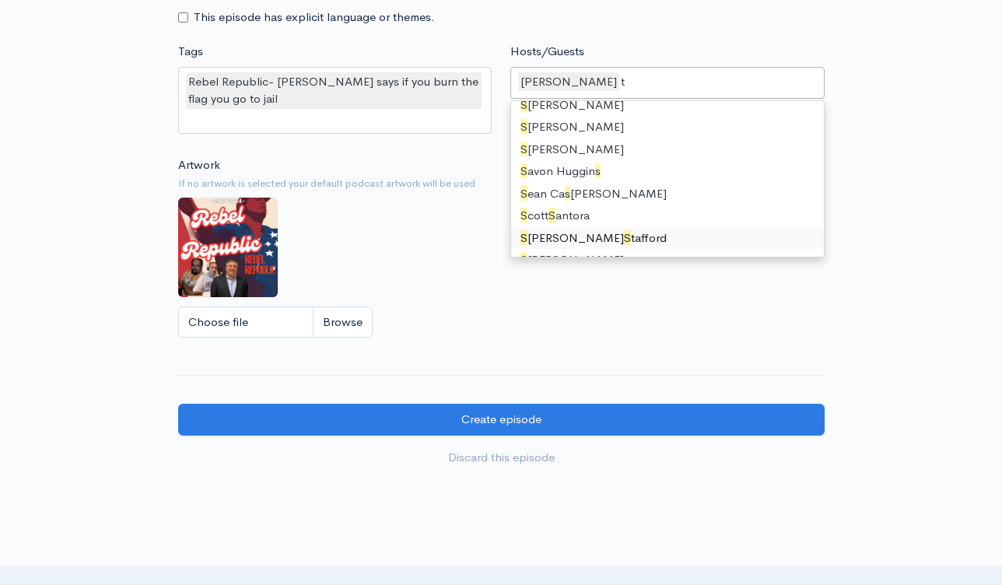
type input "ste"
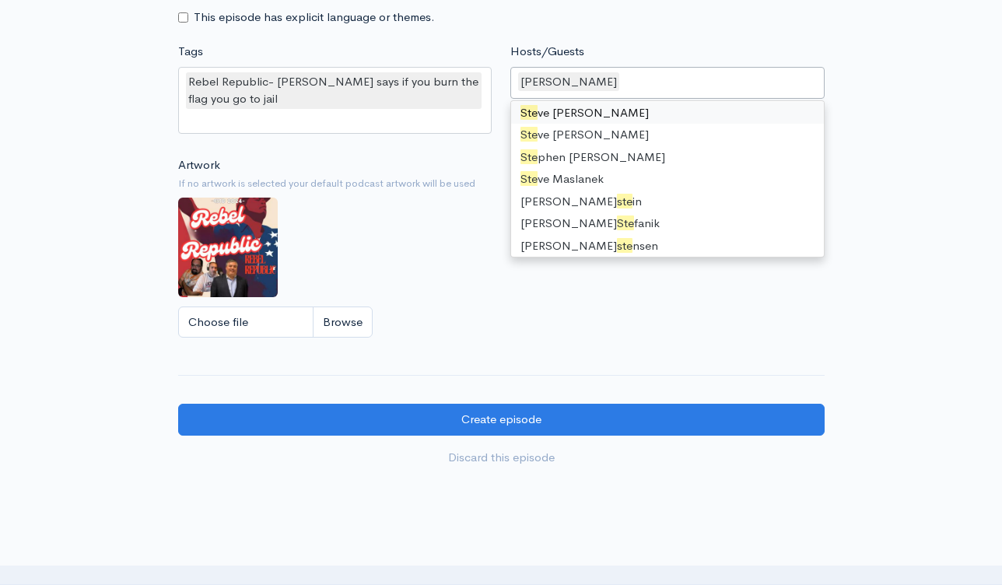
scroll to position [0, 0]
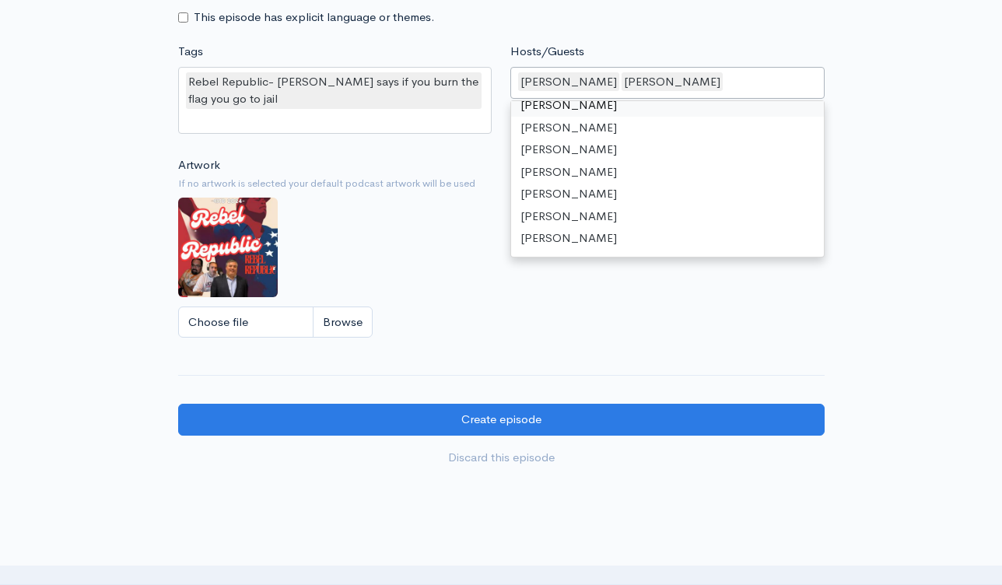
type input "g"
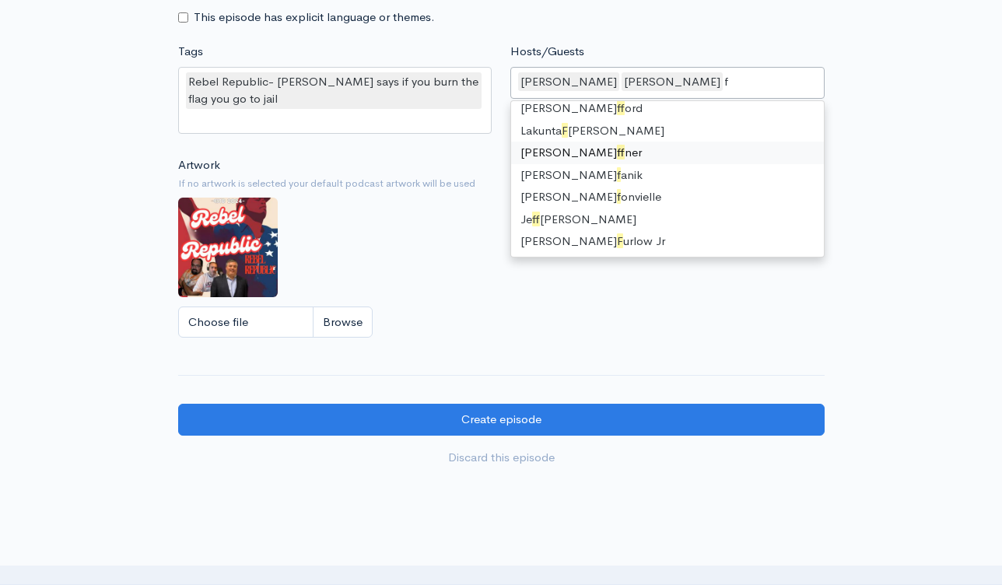
scroll to position [180, 0]
type input "fr"
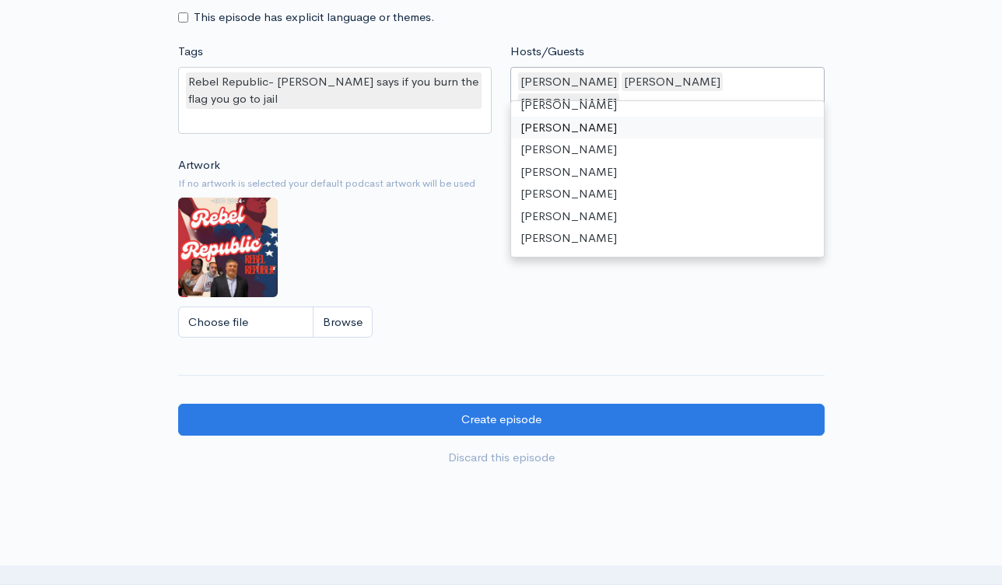
scroll to position [0, 0]
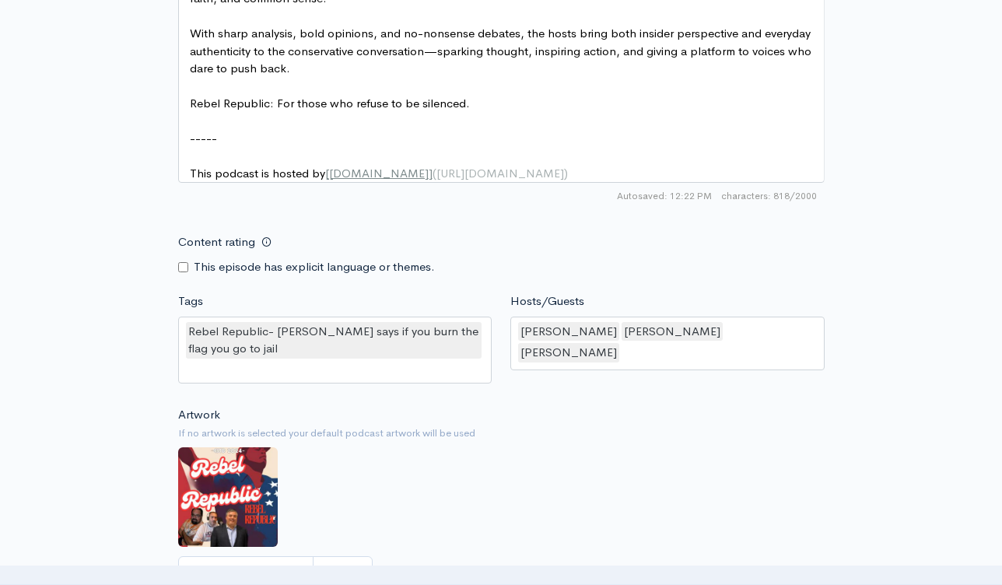
scroll to position [957, 0]
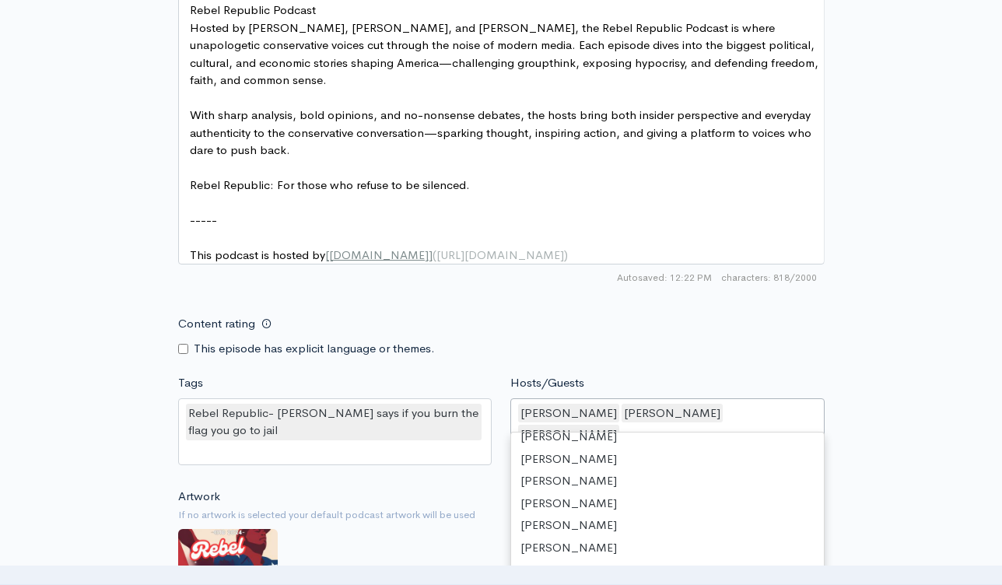
click at [779, 426] on div "David Schuman Steve Cully Frank Cristiano" at bounding box center [667, 425] width 314 height 54
type input "ty"
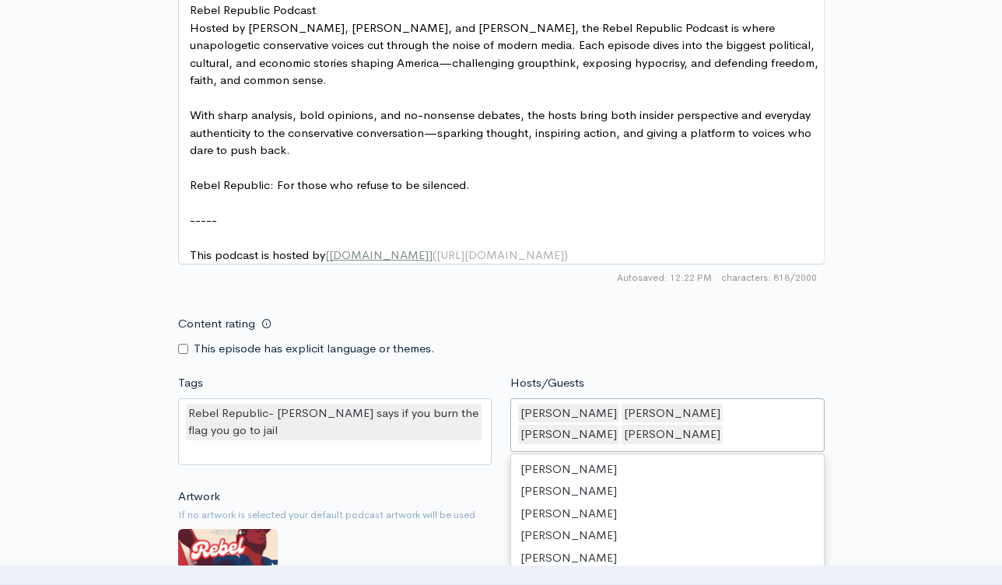
scroll to position [0, 0]
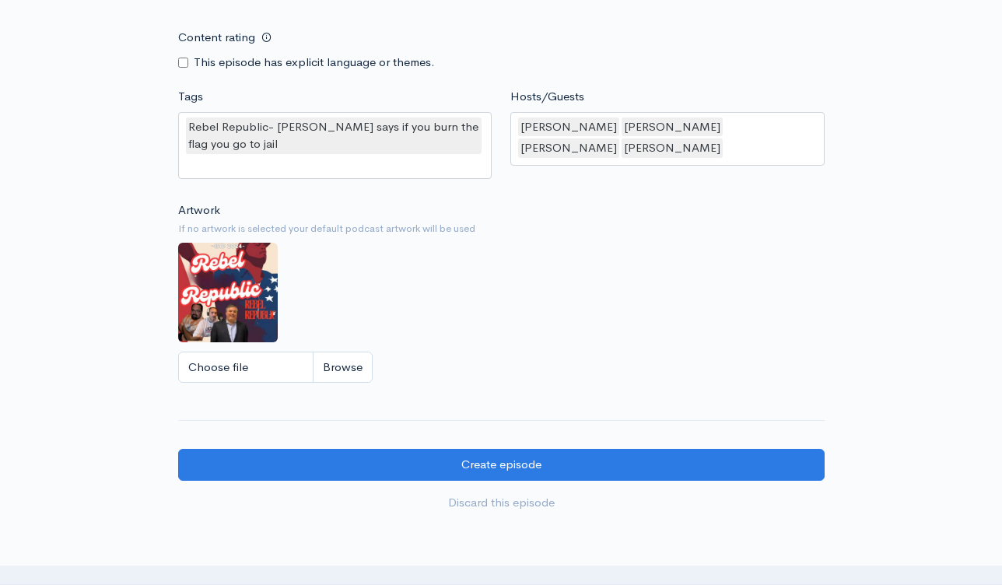
scroll to position [1409, 0]
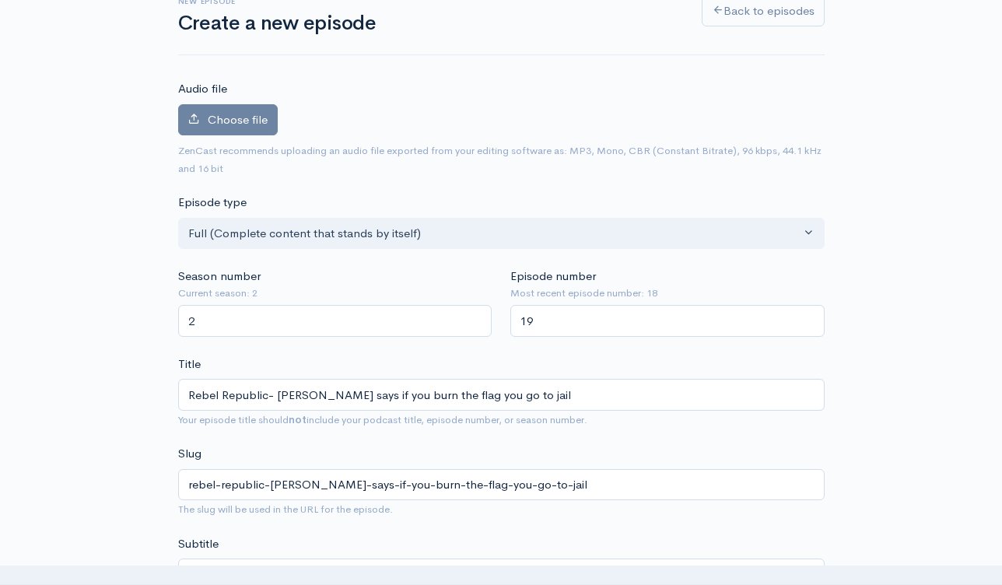
scroll to position [84, 0]
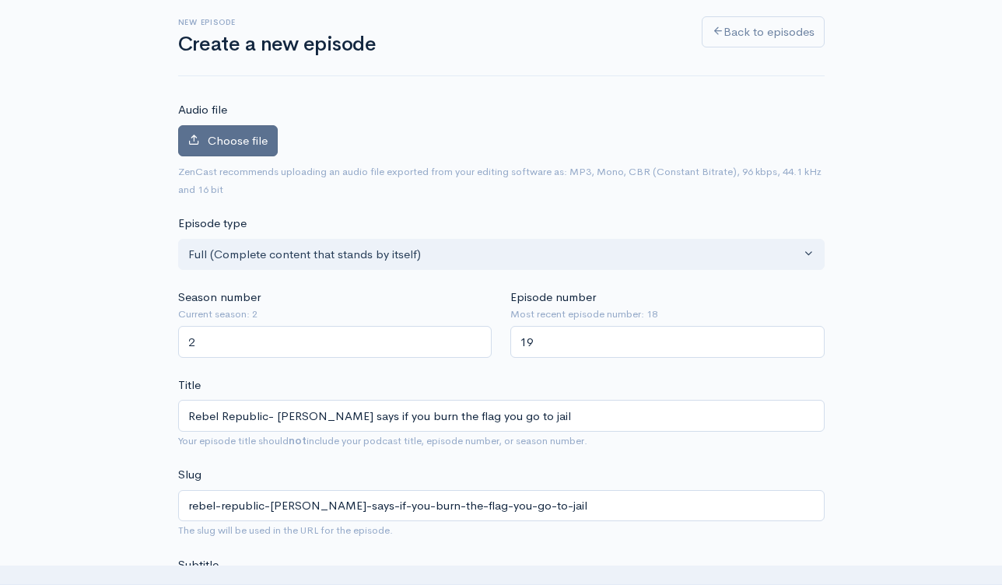
click at [217, 145] on span "Choose file" at bounding box center [238, 140] width 60 height 15
click at [0, 0] on input "Choose file" at bounding box center [0, 0] width 0 height 0
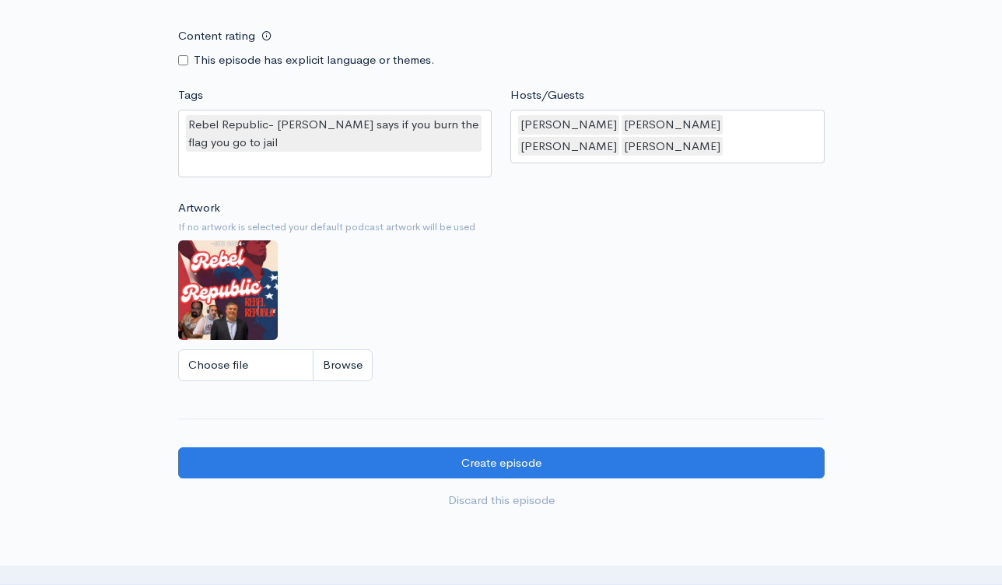
scroll to position [1490, 0]
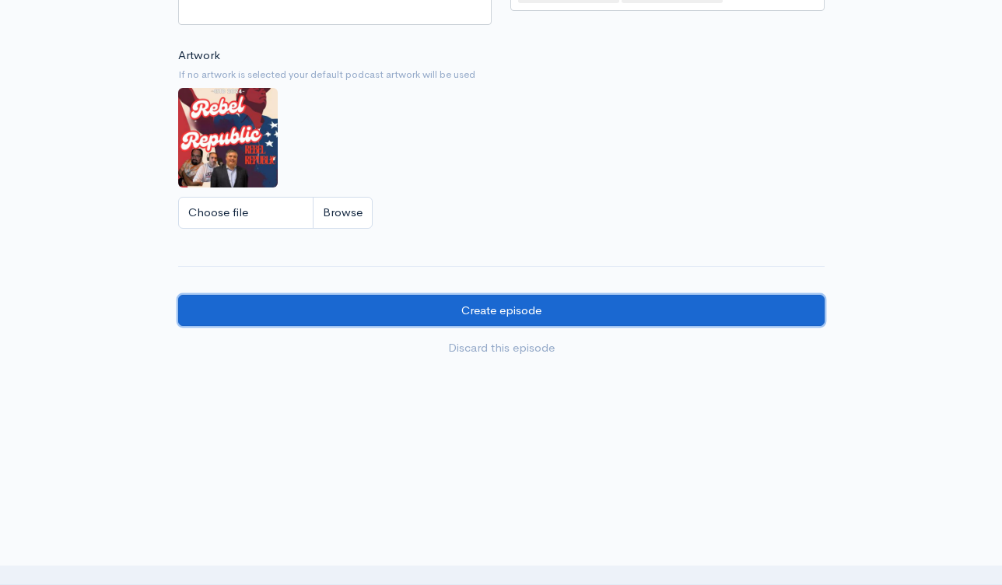
click at [490, 316] on input "Create episode" at bounding box center [501, 311] width 646 height 32
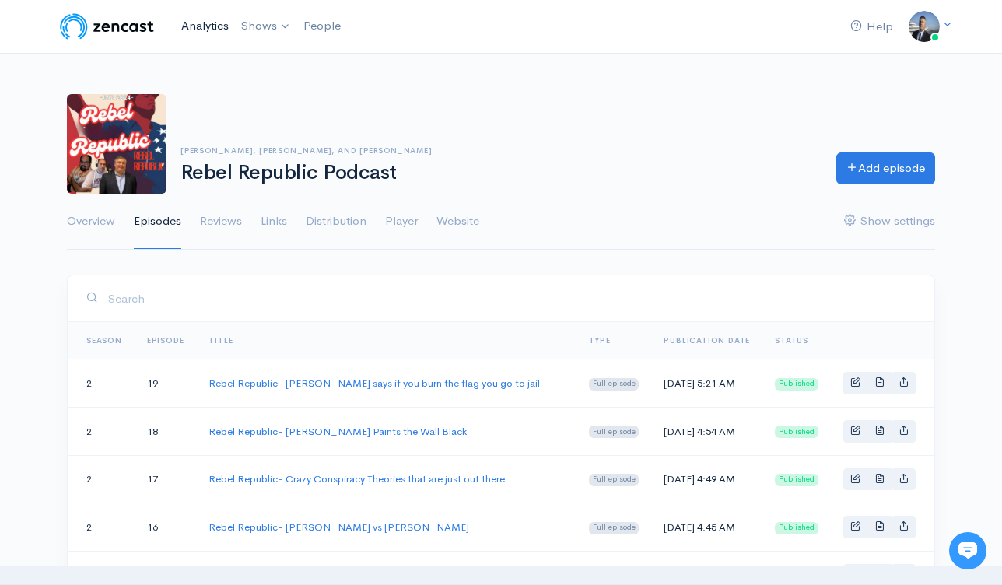
click at [209, 26] on link "Analytics" at bounding box center [205, 25] width 60 height 33
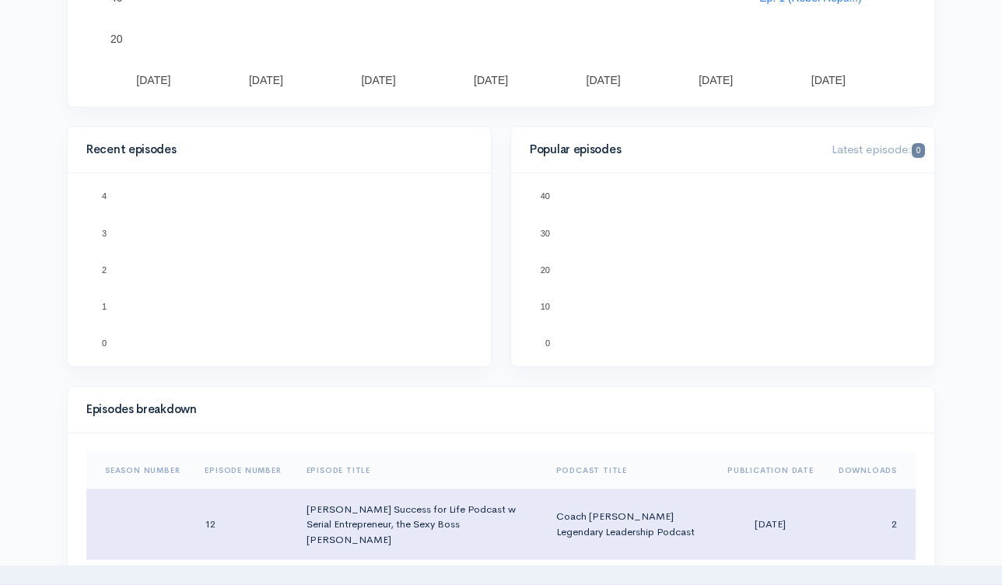
scroll to position [499, 0]
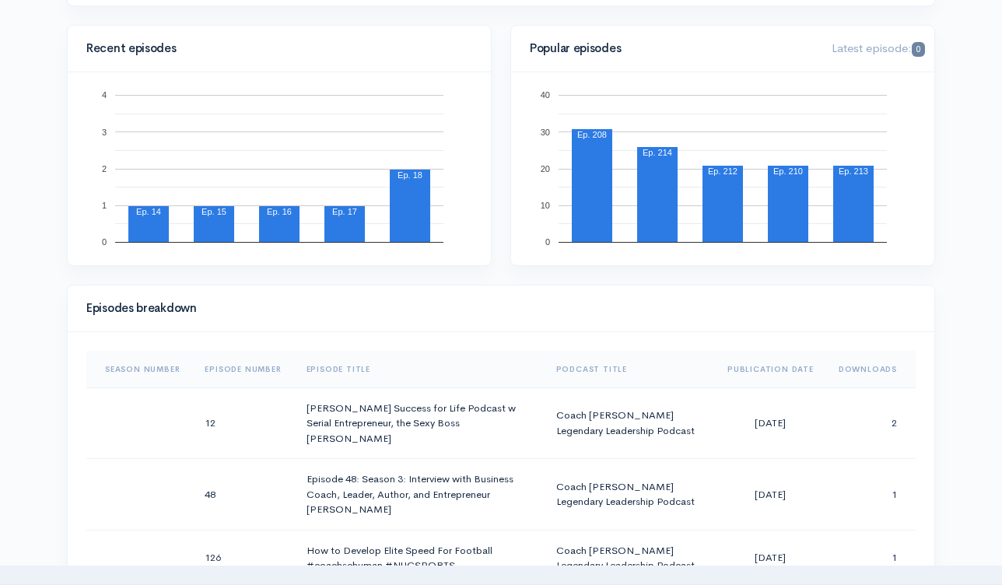
click at [856, 364] on th "Downloads" at bounding box center [870, 369] width 89 height 37
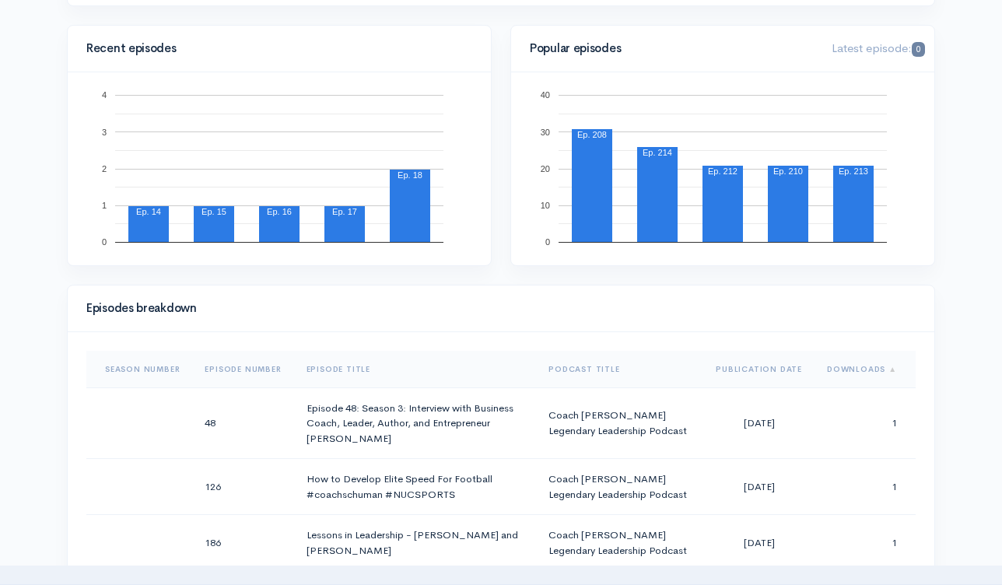
click at [856, 363] on th "Downloads" at bounding box center [864, 369] width 101 height 37
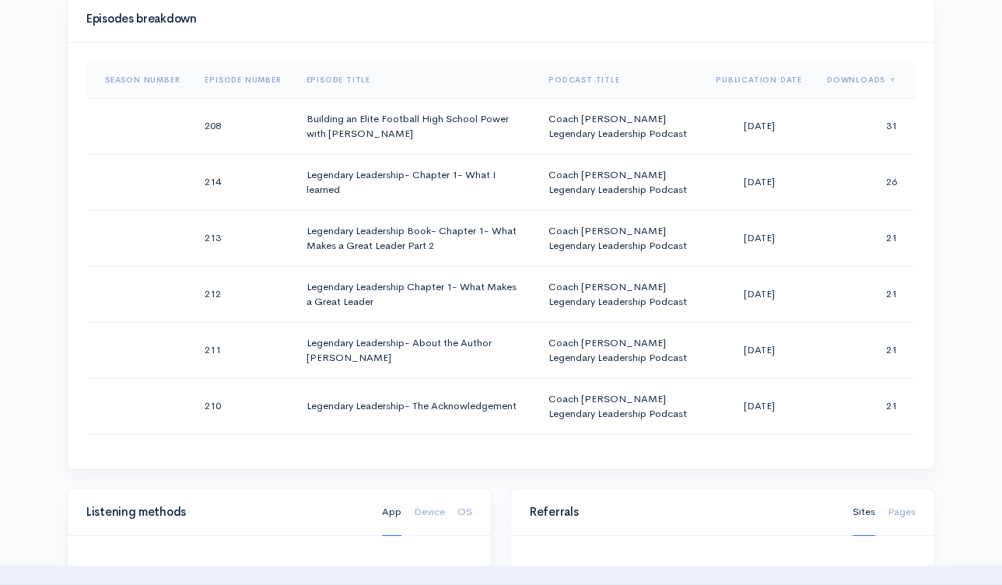
scroll to position [901, 0]
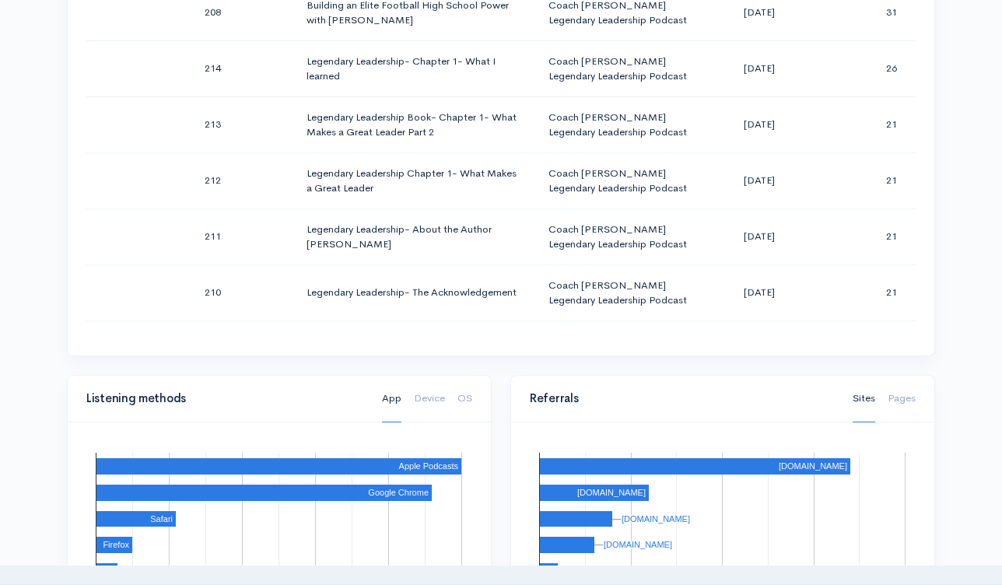
click at [830, 465] on rect "A chart." at bounding box center [805, 465] width 82 height 9
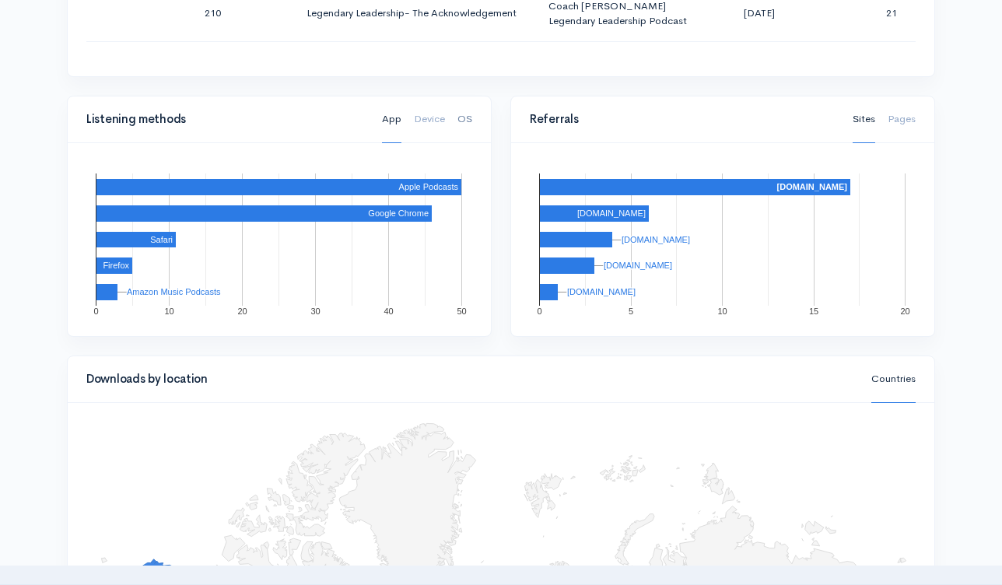
click at [462, 119] on link "OS" at bounding box center [464, 119] width 15 height 47
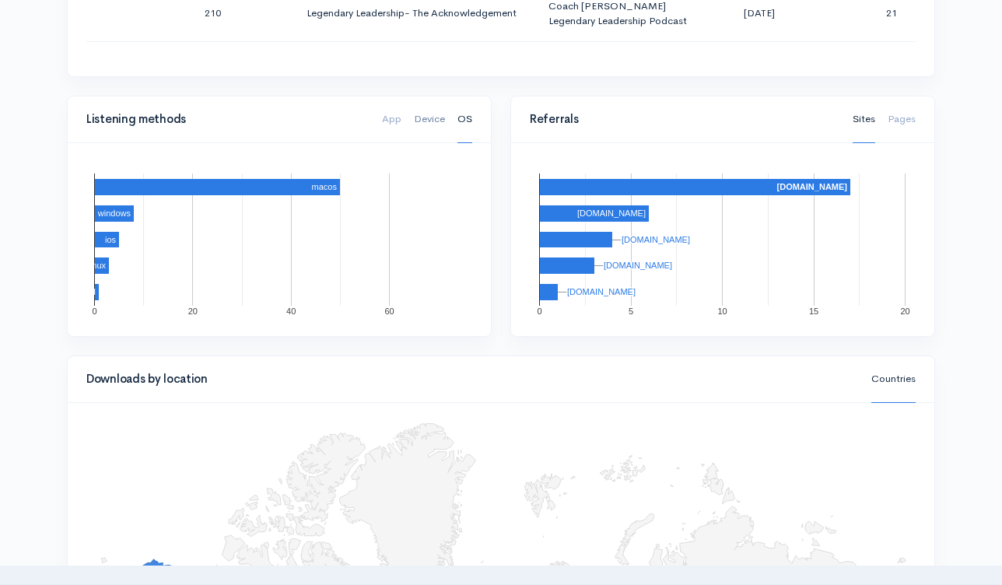
click at [435, 124] on link "Device" at bounding box center [429, 119] width 31 height 47
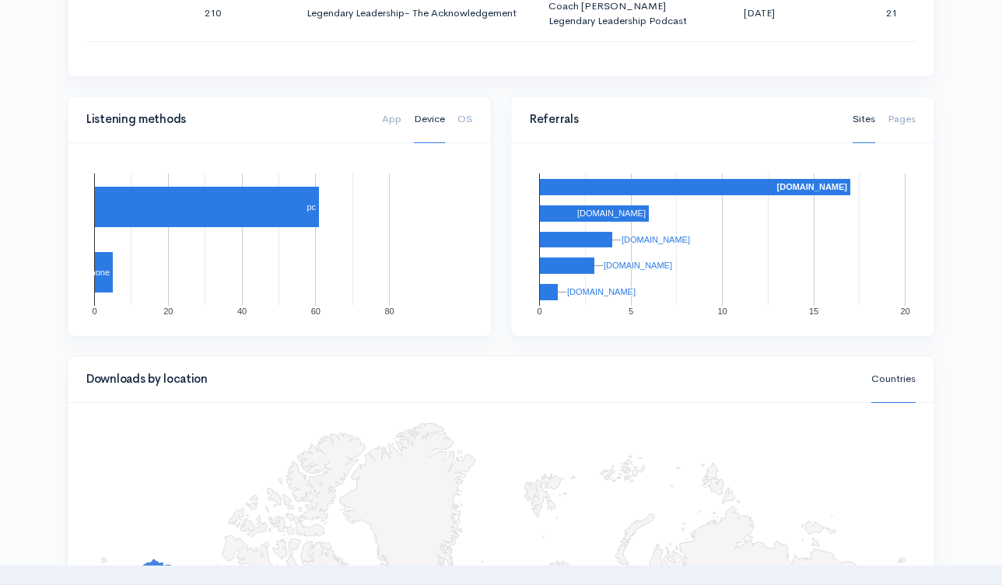
click at [456, 119] on ul "App Device OS" at bounding box center [427, 119] width 90 height 47
click at [464, 120] on link "OS" at bounding box center [464, 119] width 15 height 47
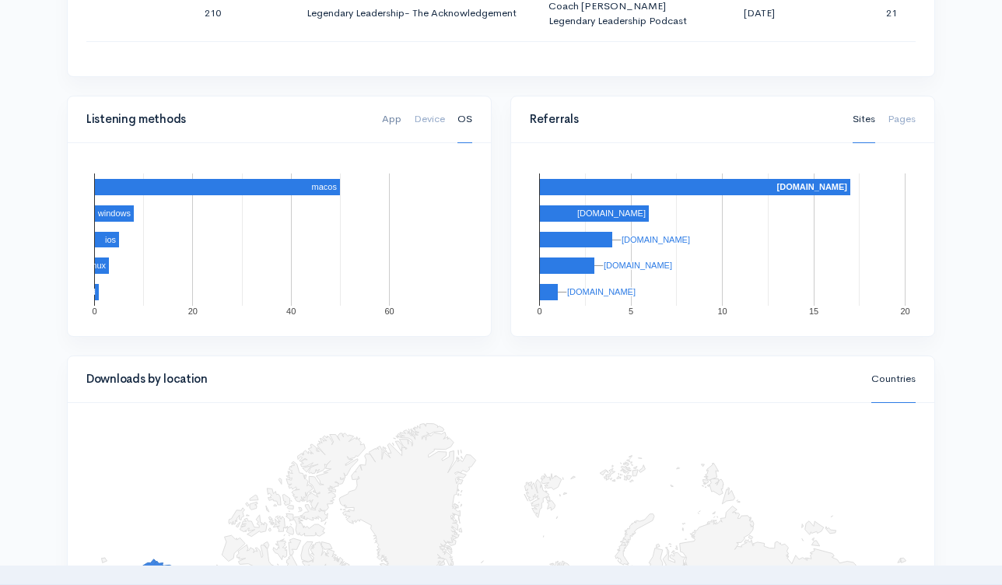
click at [396, 124] on link "App" at bounding box center [391, 119] width 19 height 47
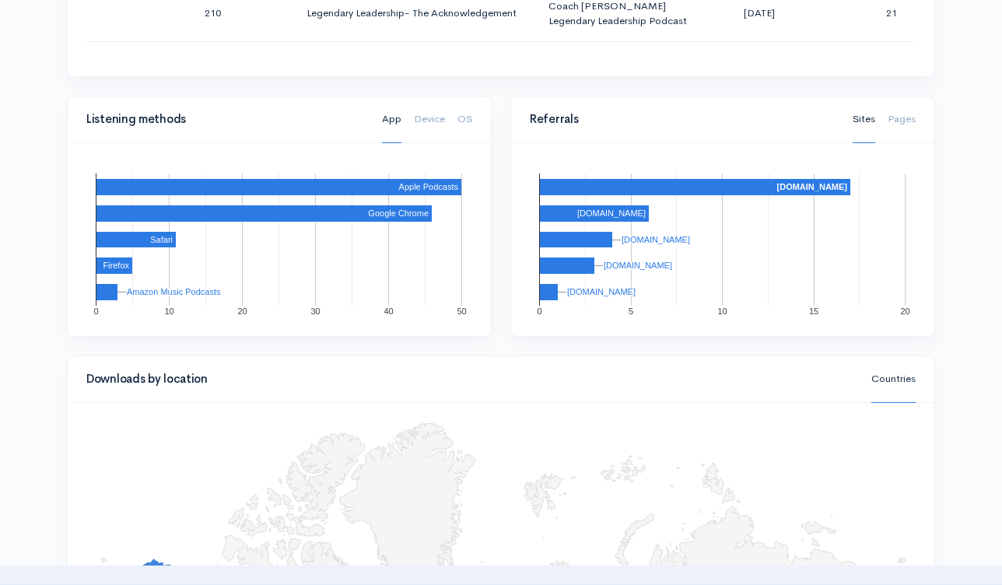
click at [446, 117] on ul "App Device OS" at bounding box center [427, 119] width 90 height 47
click at [440, 121] on link "Device" at bounding box center [429, 119] width 31 height 47
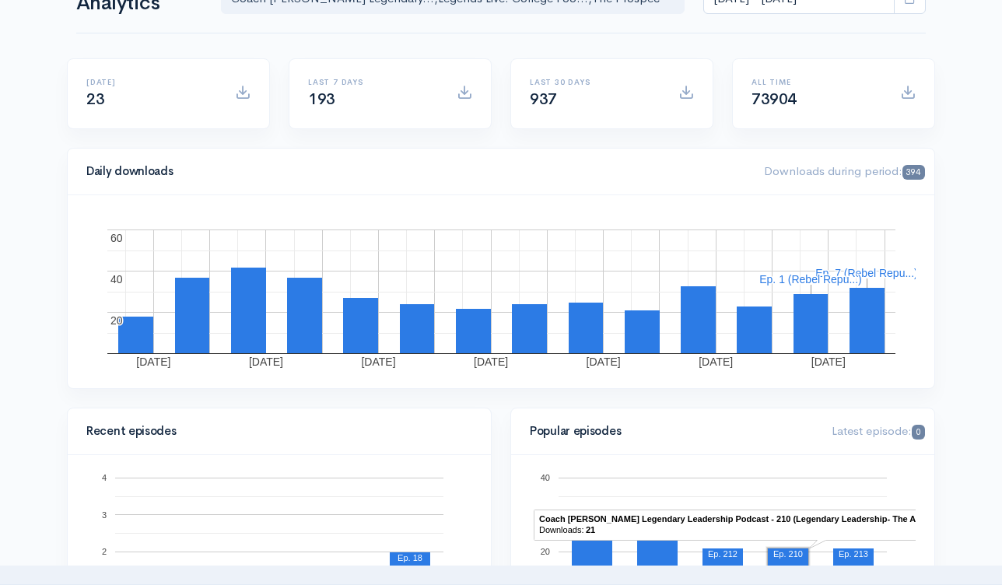
scroll to position [0, 0]
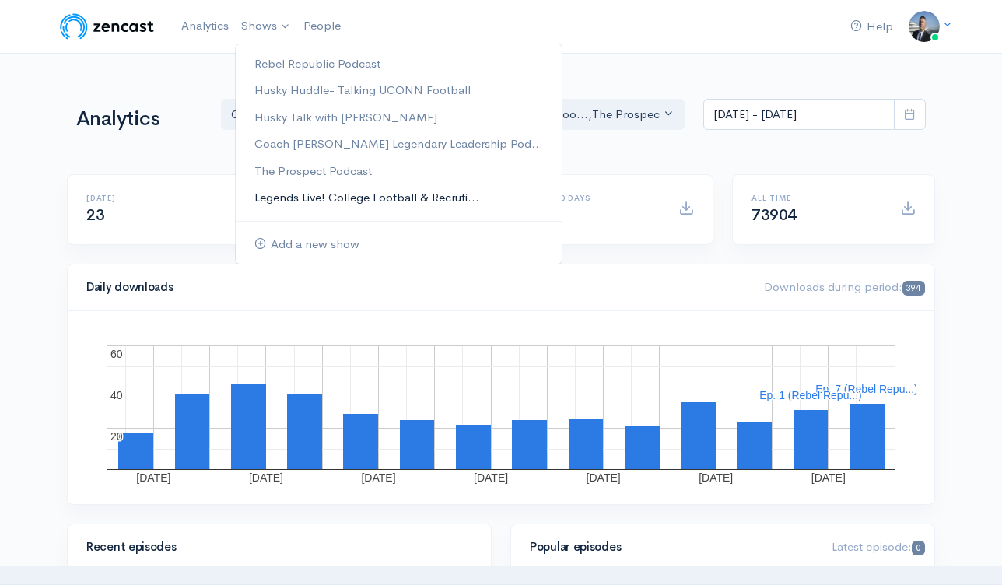
click at [300, 195] on link "Legends Live! College Football & Recruti..." at bounding box center [399, 197] width 326 height 27
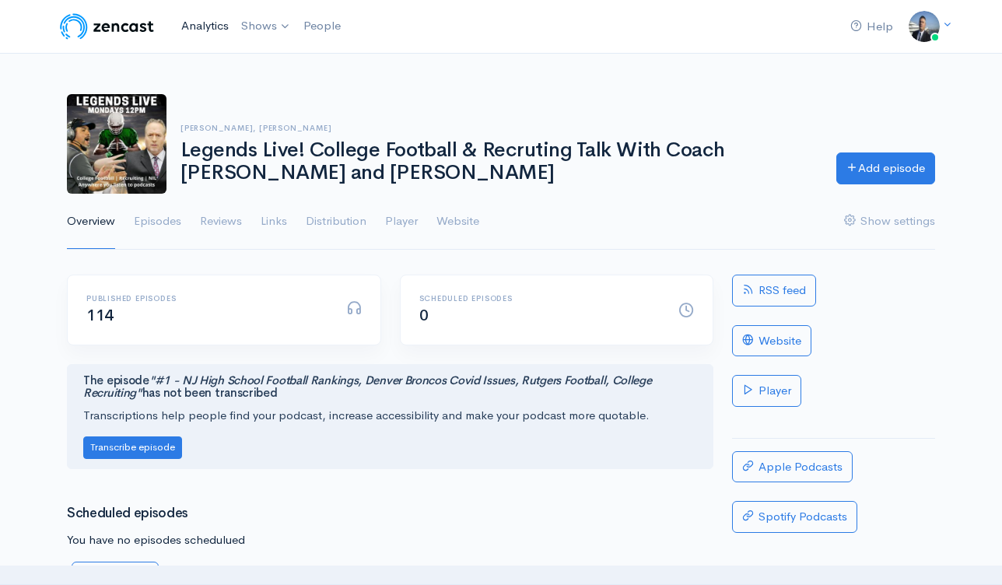
click at [207, 26] on link "Analytics" at bounding box center [205, 25] width 60 height 33
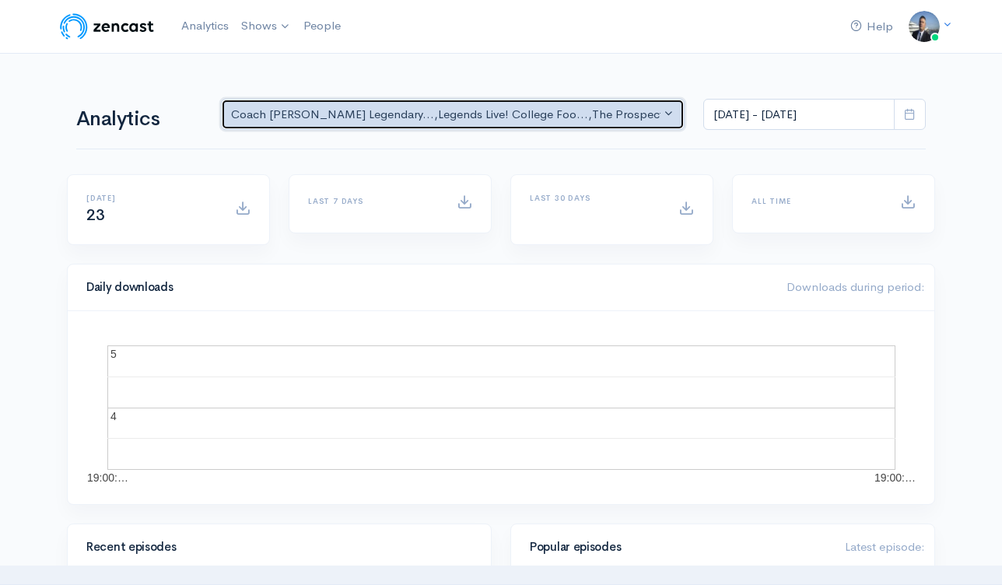
click at [373, 124] on button "Coach Schuman's Legendary... , Legends Live! College Foo... , The Prospect Podc…" at bounding box center [453, 115] width 464 height 32
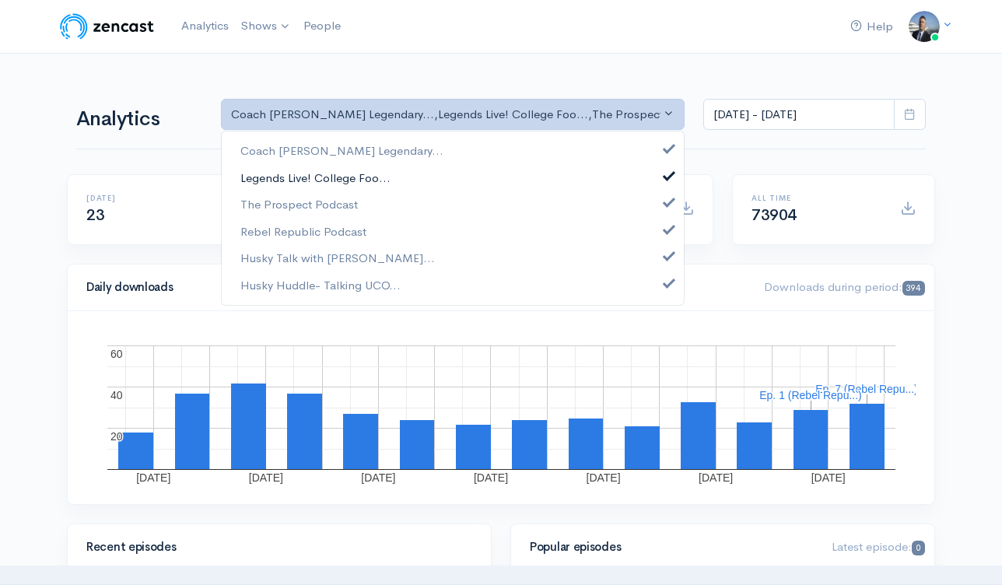
click at [361, 174] on span "Legends Live! College Foo..." at bounding box center [315, 178] width 150 height 18
drag, startPoint x: 343, startPoint y: 203, endPoint x: 337, endPoint y: 227, distance: 24.9
click at [343, 204] on span "The Prospect Podcast" at bounding box center [298, 205] width 117 height 18
click at [337, 229] on span "Rebel Republic Podcast" at bounding box center [303, 231] width 126 height 18
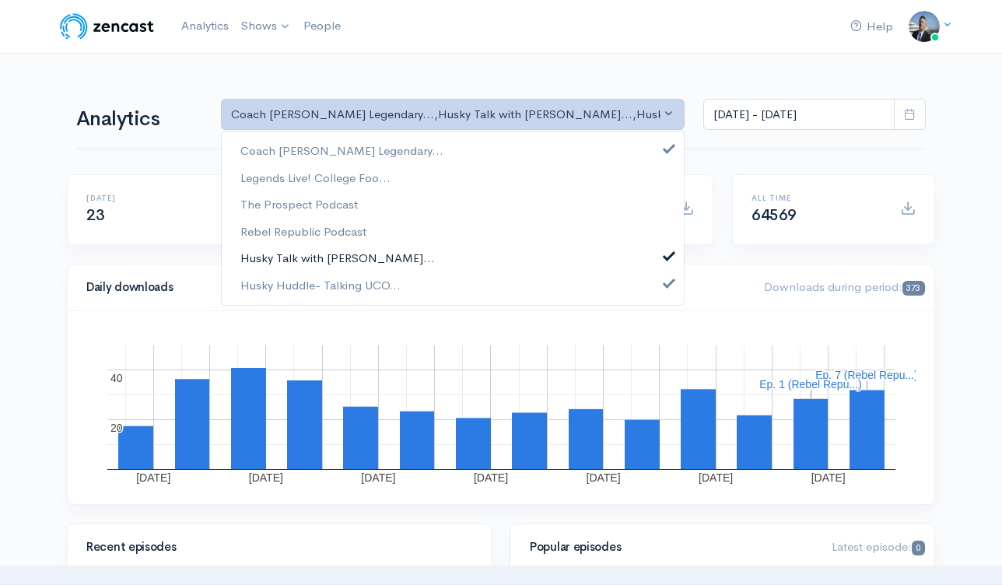
click at [327, 253] on span "Husky Talk with Steve Cul..." at bounding box center [337, 259] width 194 height 18
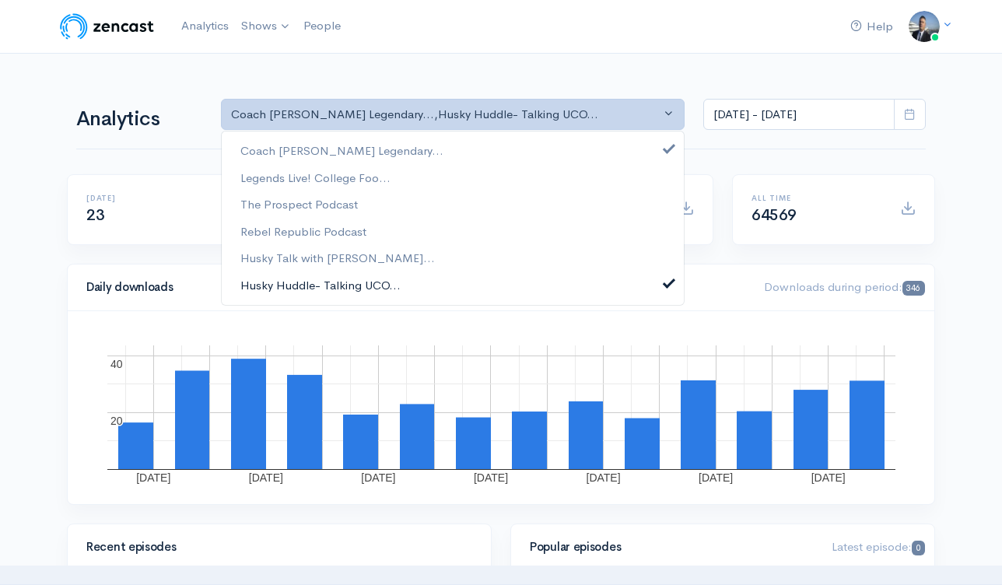
click at [329, 278] on span "Husky Huddle- Talking UCO..." at bounding box center [320, 285] width 160 height 18
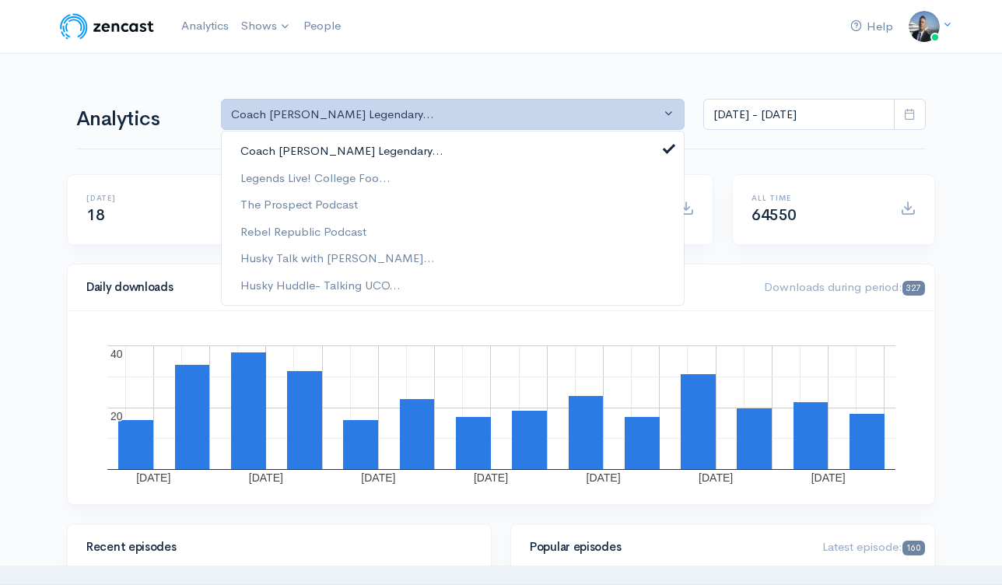
click at [335, 146] on span "Coach Schuman's Legendary..." at bounding box center [341, 151] width 203 height 18
click at [329, 172] on span "Legends Live! College Foo..." at bounding box center [315, 178] width 150 height 18
select select "6083"
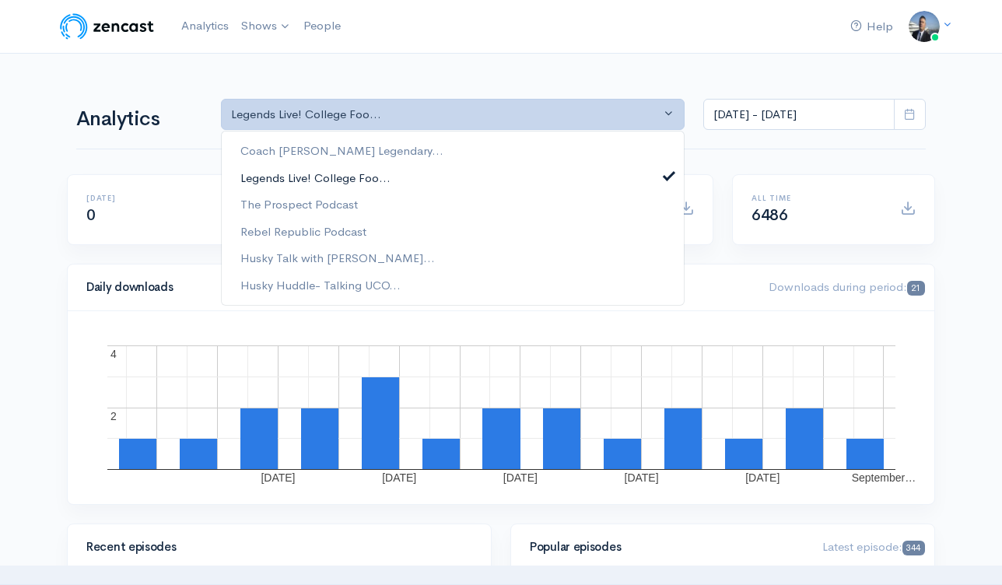
click at [331, 174] on span "Legends Live! College Foo..." at bounding box center [315, 178] width 150 height 18
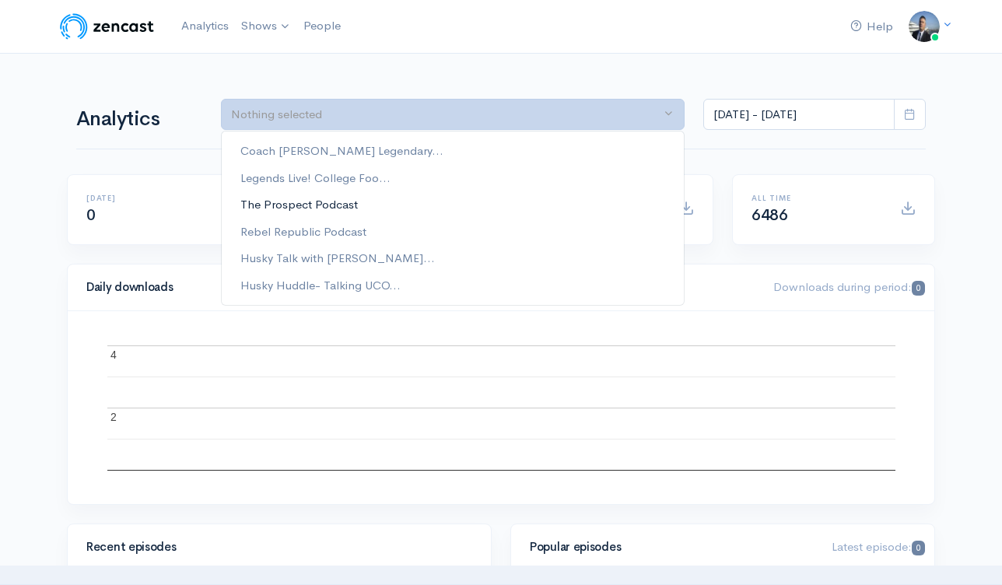
click at [328, 201] on span "The Prospect Podcast" at bounding box center [298, 205] width 117 height 18
select select "6266"
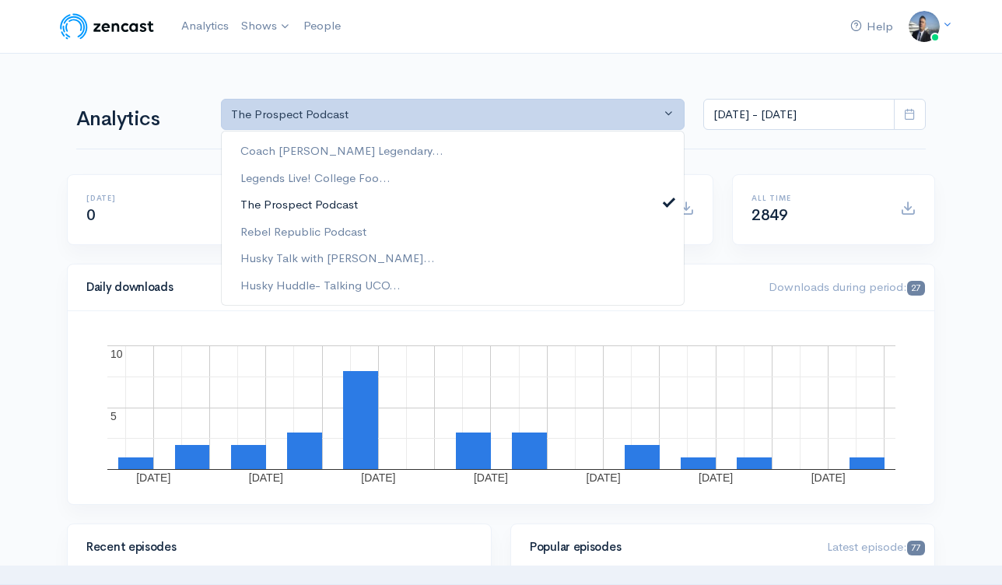
click at [338, 198] on span "The Prospect Podcast" at bounding box center [298, 205] width 117 height 18
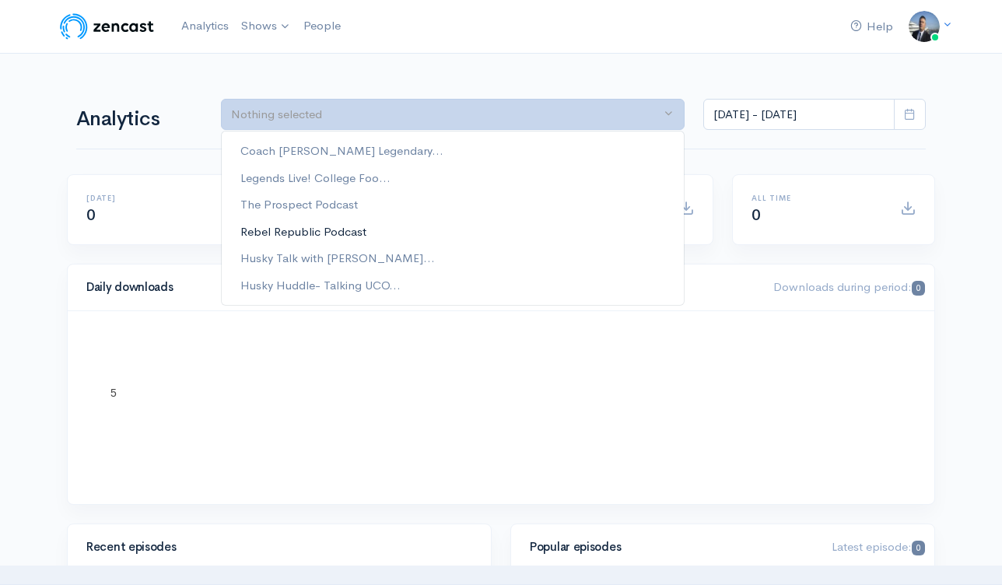
click at [329, 229] on span "Rebel Republic Podcast" at bounding box center [303, 231] width 126 height 18
select select "15927"
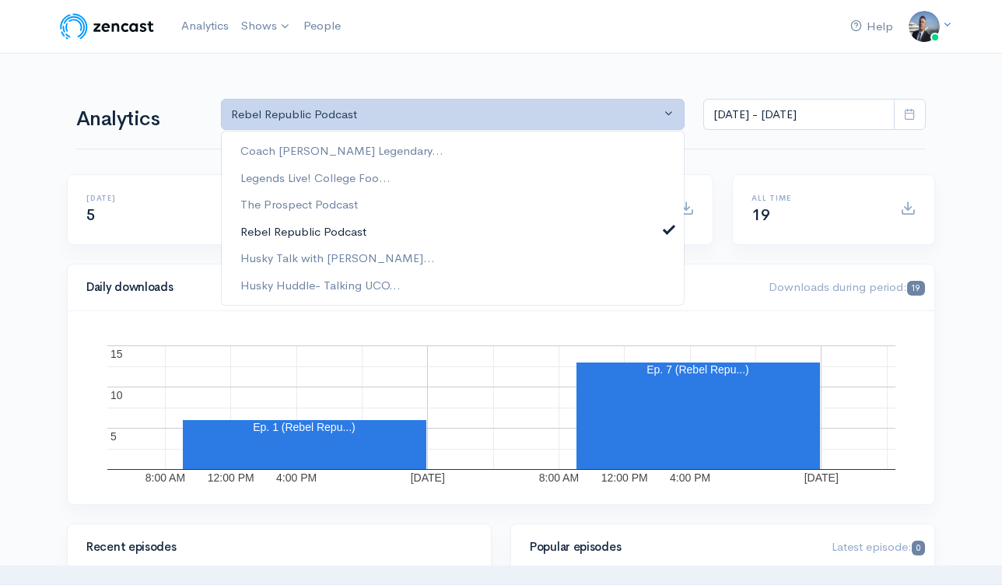
click at [322, 233] on span "Rebel Republic Podcast" at bounding box center [303, 231] width 126 height 18
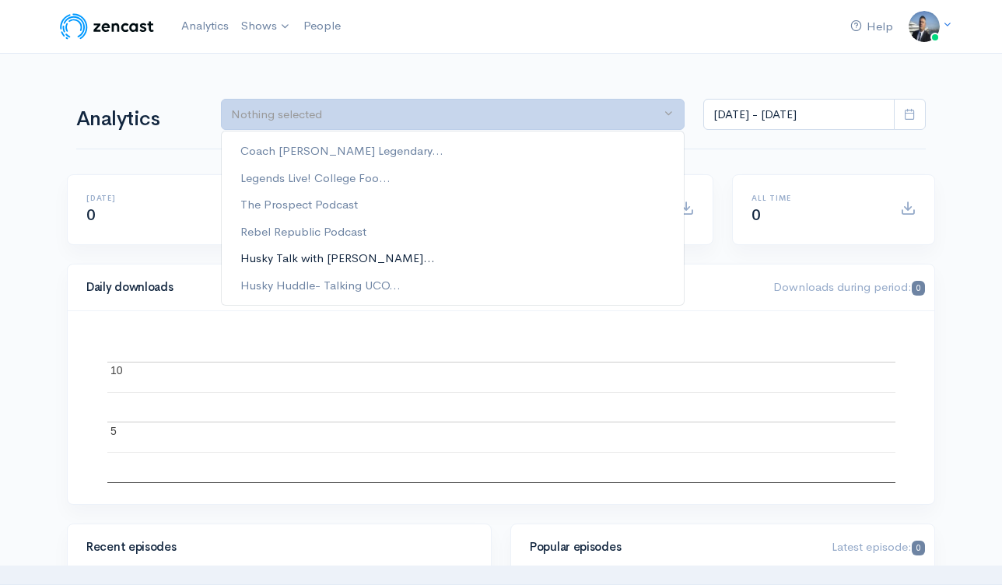
click at [317, 260] on span "Husky Talk with [PERSON_NAME]..." at bounding box center [337, 259] width 194 height 18
select select "15928"
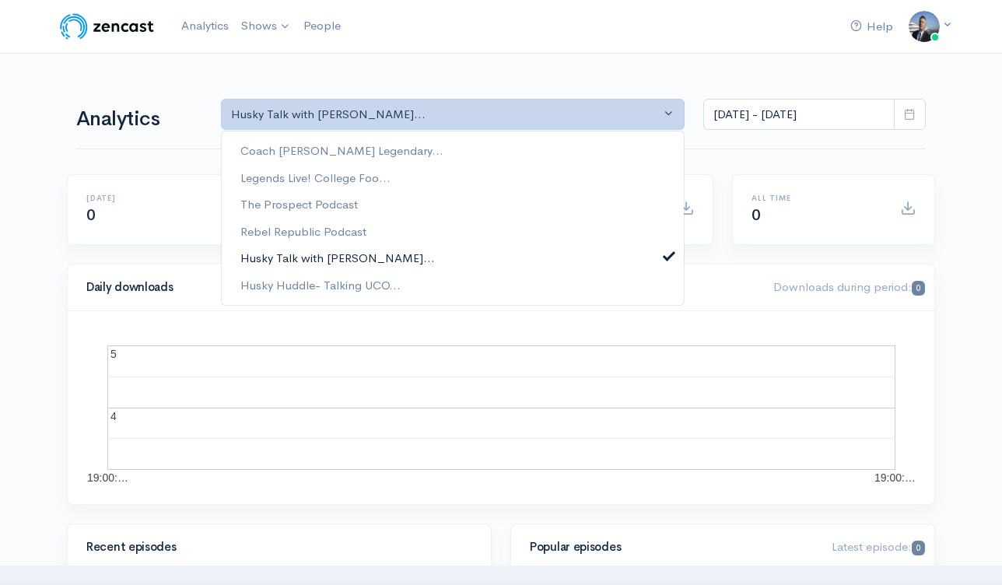
click at [320, 262] on span "Husky Talk with [PERSON_NAME]..." at bounding box center [337, 259] width 194 height 18
click at [315, 285] on span "Husky Huddle- Talking UCO..." at bounding box center [320, 285] width 160 height 18
click at [368, 250] on span "Husky Talk with [PERSON_NAME]..." at bounding box center [337, 259] width 194 height 18
click at [360, 235] on span "Rebel Republic Podcast" at bounding box center [303, 231] width 126 height 18
click at [356, 208] on link "The Prospect Podcast" at bounding box center [453, 204] width 462 height 27
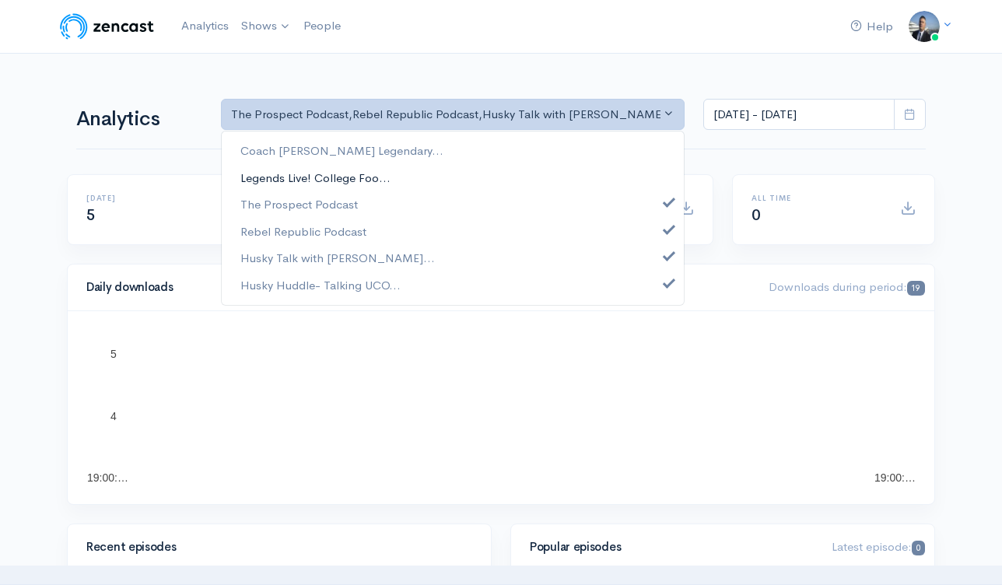
click at [348, 170] on span "Legends Live! College Foo..." at bounding box center [315, 178] width 150 height 18
click at [352, 152] on span "Coach [PERSON_NAME] Legendary..." at bounding box center [341, 151] width 203 height 18
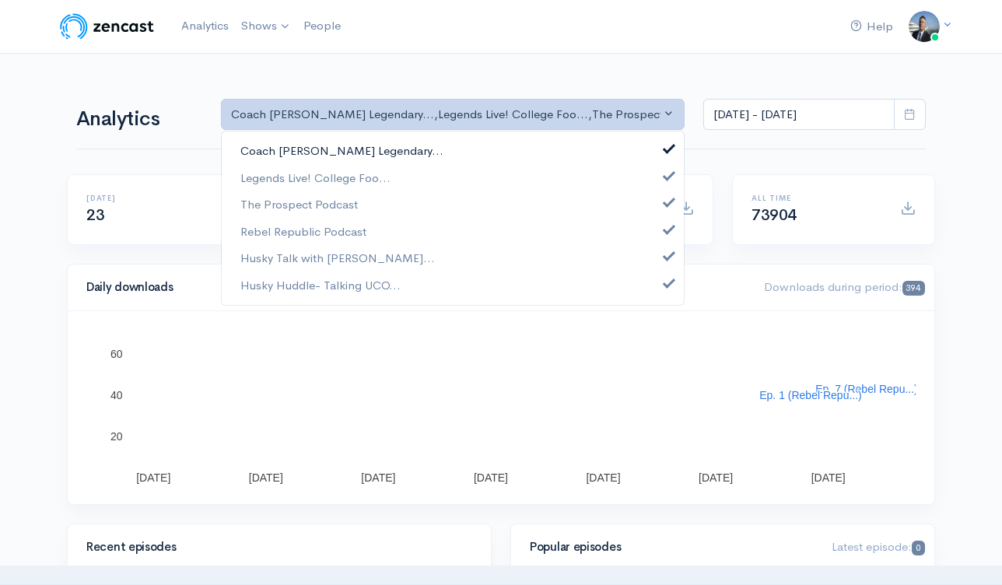
click at [366, 151] on span "Coach [PERSON_NAME] Legendary..." at bounding box center [341, 151] width 203 height 18
click at [351, 178] on span "Legends Live! College Foo..." at bounding box center [315, 178] width 150 height 18
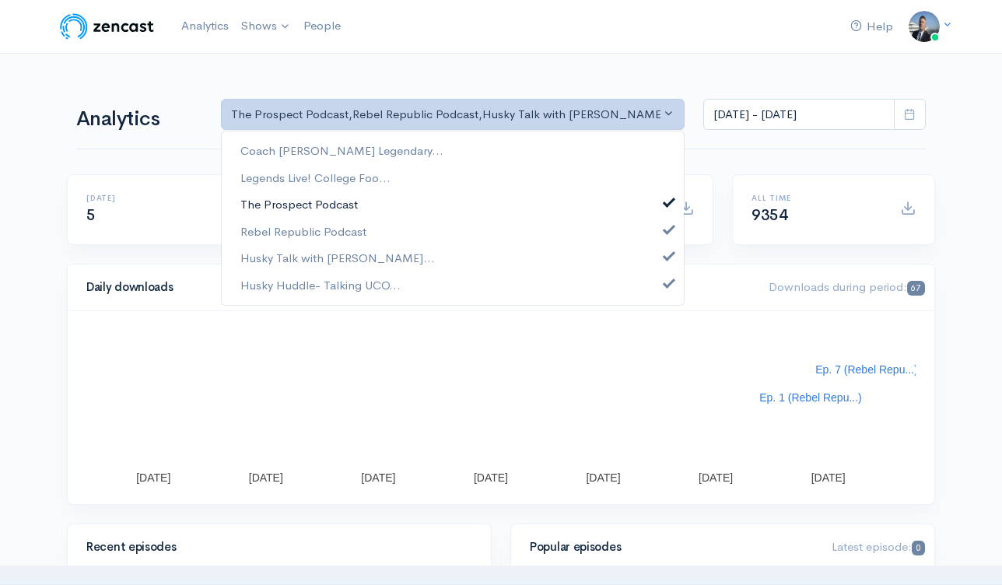
click at [340, 210] on span "The Prospect Podcast" at bounding box center [298, 205] width 117 height 18
drag, startPoint x: 331, startPoint y: 229, endPoint x: 335, endPoint y: 243, distance: 14.8
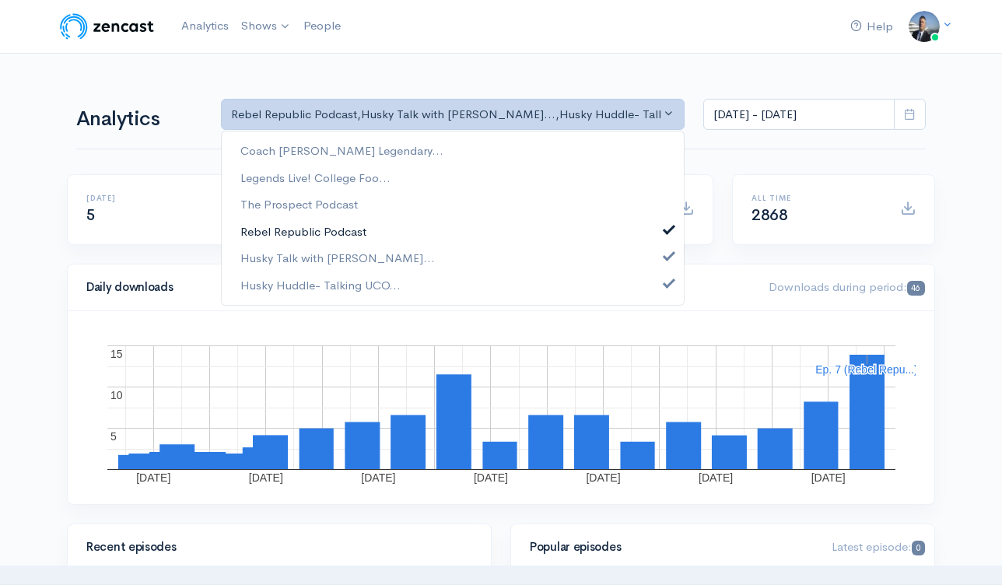
click at [331, 229] on span "Rebel Republic Podcast" at bounding box center [303, 231] width 126 height 18
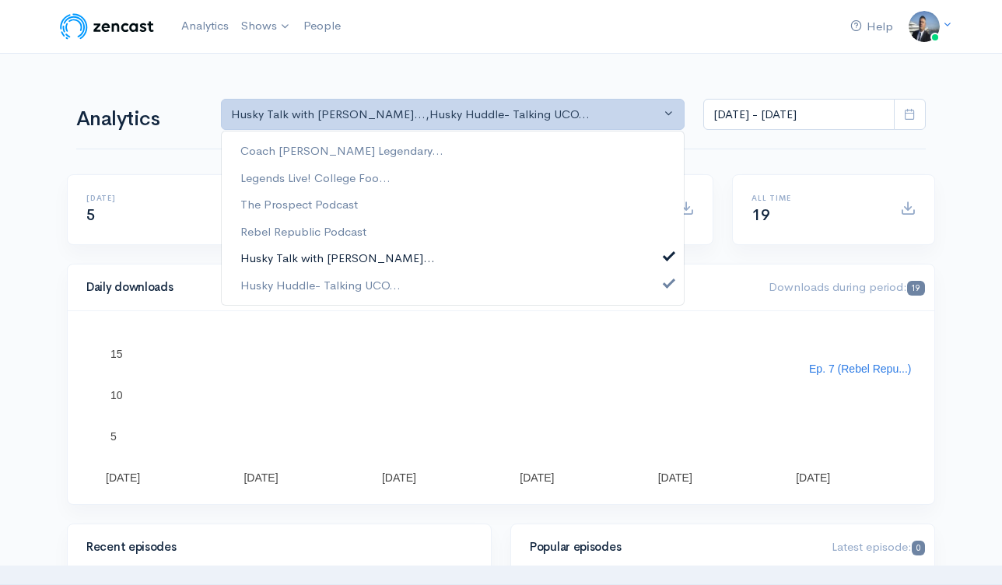
drag, startPoint x: 335, startPoint y: 249, endPoint x: 334, endPoint y: 261, distance: 11.8
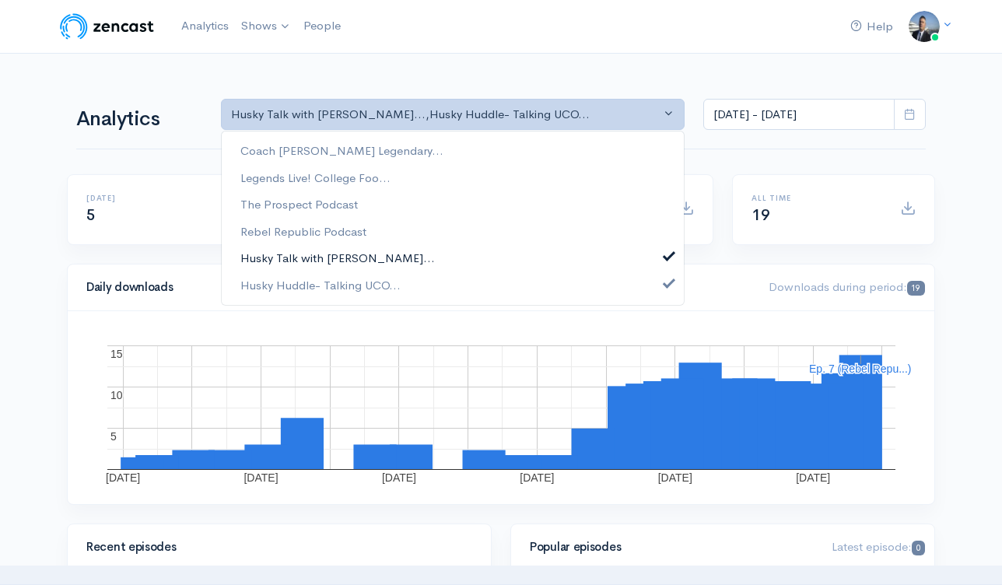
click at [335, 250] on span "Husky Talk with [PERSON_NAME]..." at bounding box center [337, 259] width 194 height 18
select select "15929"
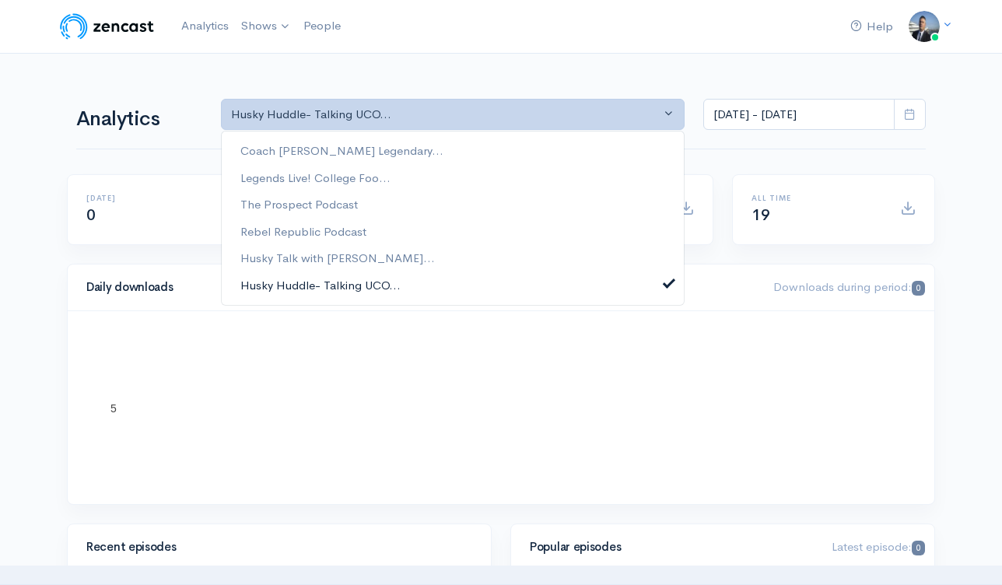
click at [332, 278] on span "Husky Huddle- Talking UCO..." at bounding box center [320, 285] width 160 height 18
click at [374, 148] on span "Coach [PERSON_NAME] Legendary..." at bounding box center [341, 151] width 203 height 18
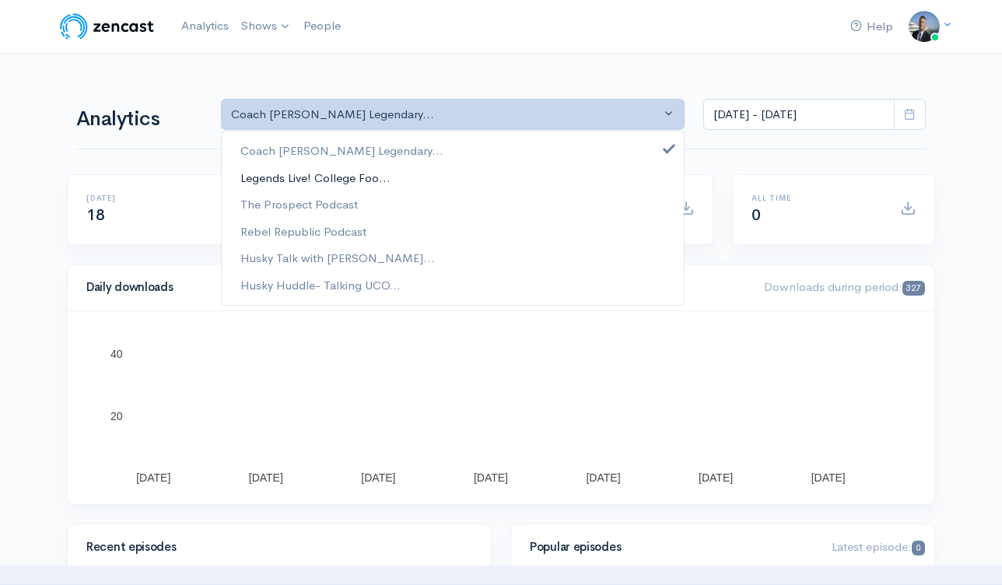
click at [357, 173] on span "Legends Live! College Foo..." at bounding box center [315, 178] width 150 height 18
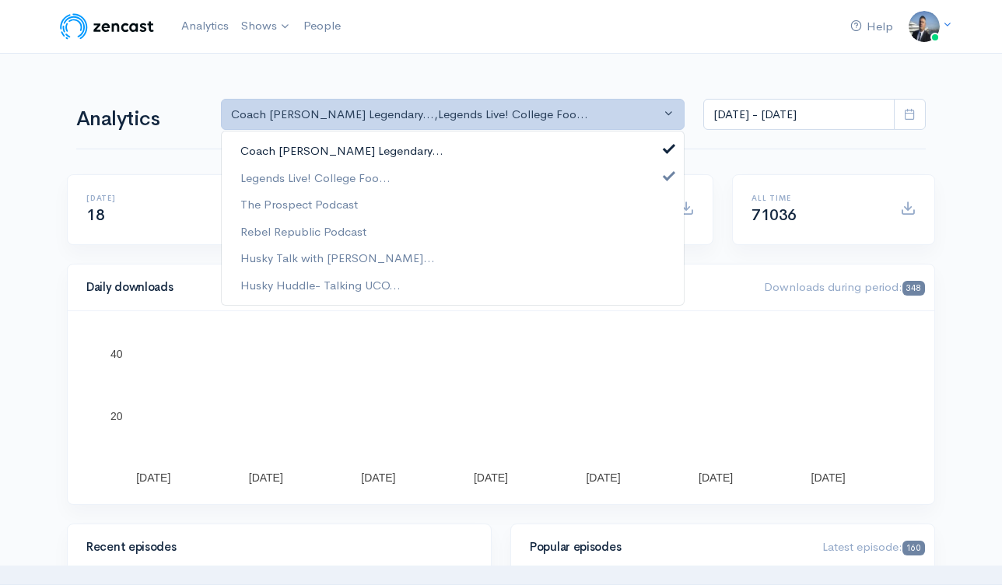
click at [368, 153] on span "Coach [PERSON_NAME] Legendary..." at bounding box center [341, 151] width 203 height 18
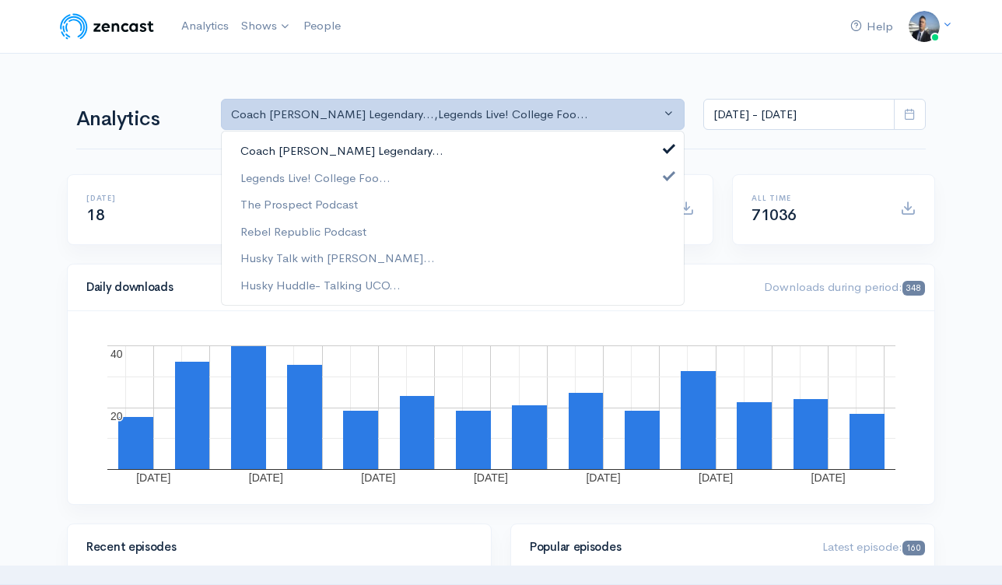
select select "6083"
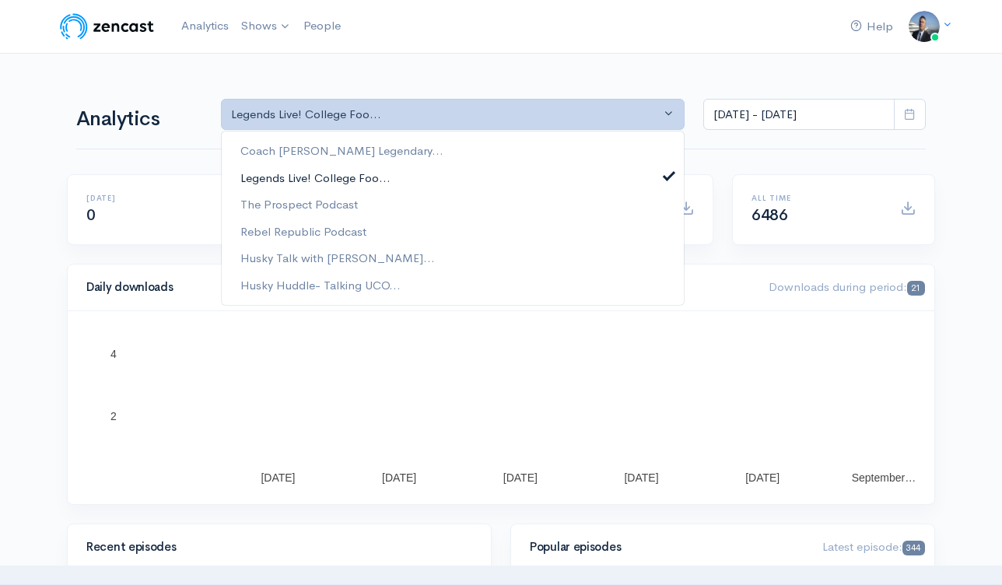
click at [357, 187] on link "Legends Live! College Foo..." at bounding box center [453, 177] width 462 height 27
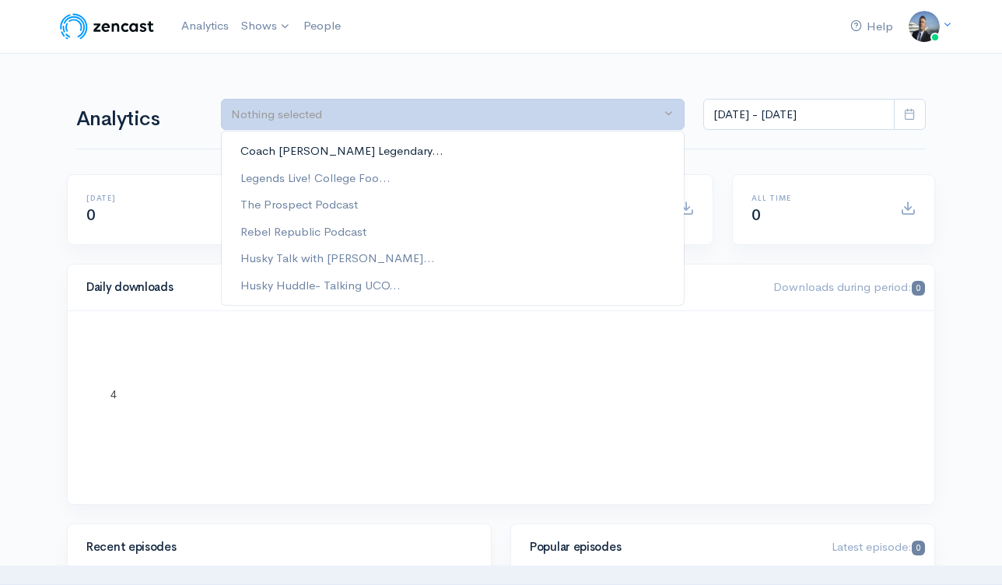
click at [375, 151] on span "Coach [PERSON_NAME] Legendary..." at bounding box center [341, 151] width 203 height 18
select select "782"
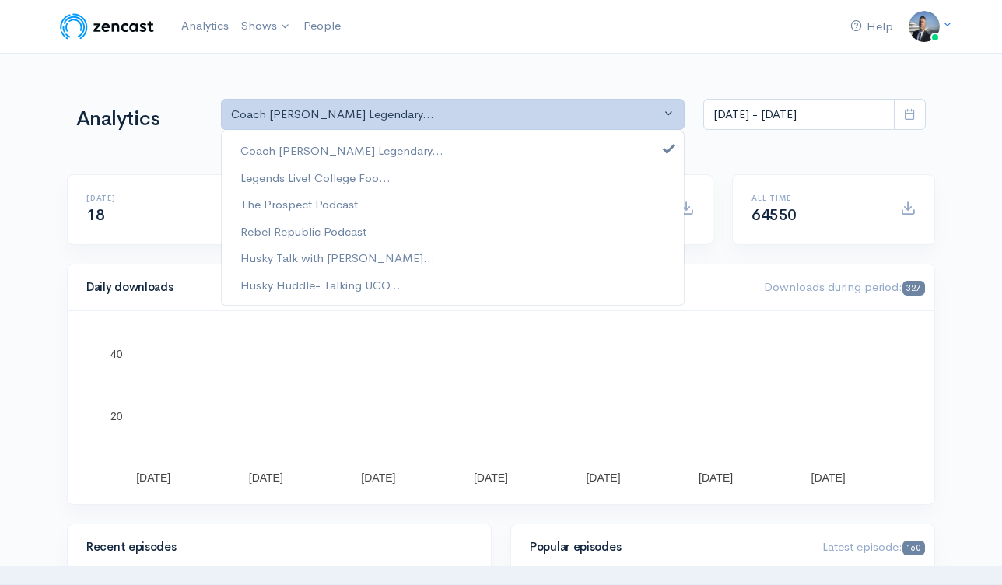
click at [752, 250] on div "All time 64550" at bounding box center [833, 218] width 222 height 89
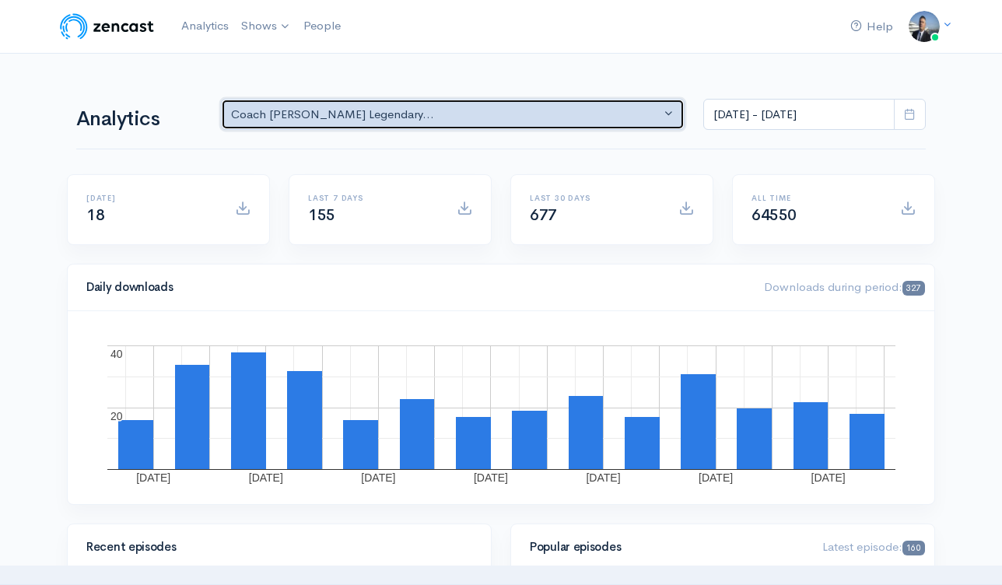
click at [490, 109] on div "Coach [PERSON_NAME] Legendary..." at bounding box center [445, 115] width 429 height 18
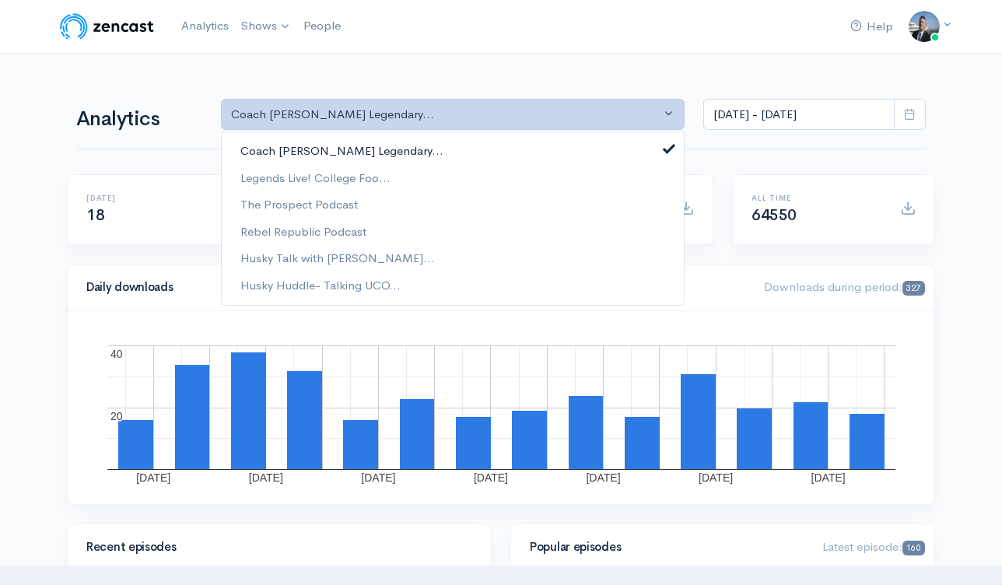
click at [490, 153] on link "Coach [PERSON_NAME] Legendary..." at bounding box center [453, 151] width 462 height 27
select select "analytics podcast selector"
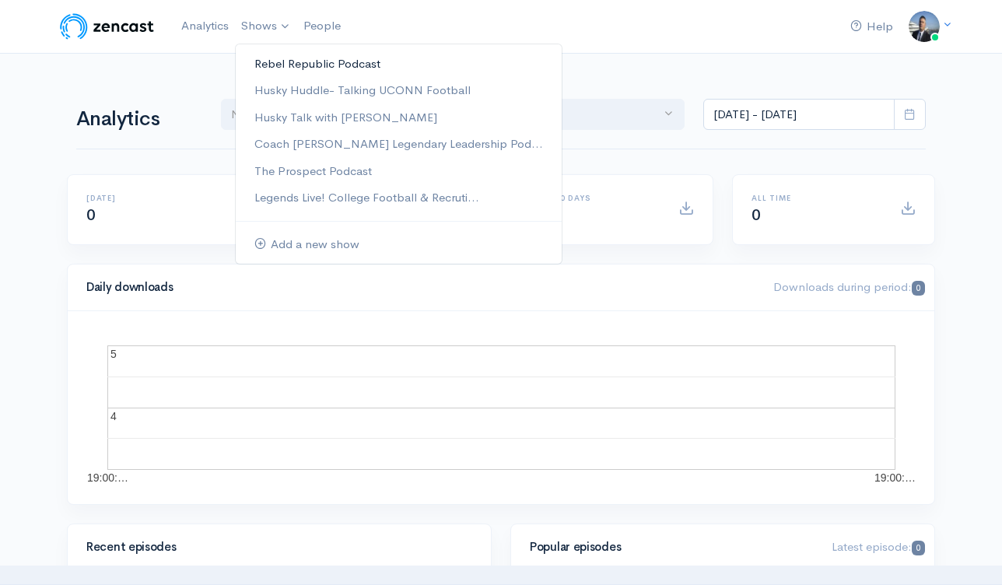
click at [290, 59] on link "Rebel Republic Podcast" at bounding box center [399, 64] width 326 height 27
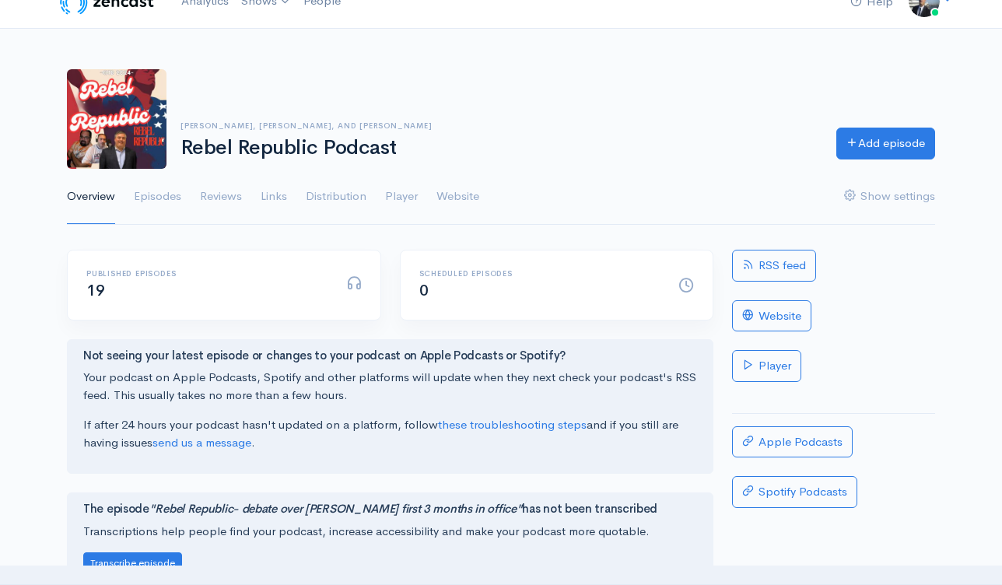
scroll to position [25, 0]
click at [799, 506] on link "Spotify Podcasts" at bounding box center [794, 492] width 125 height 32
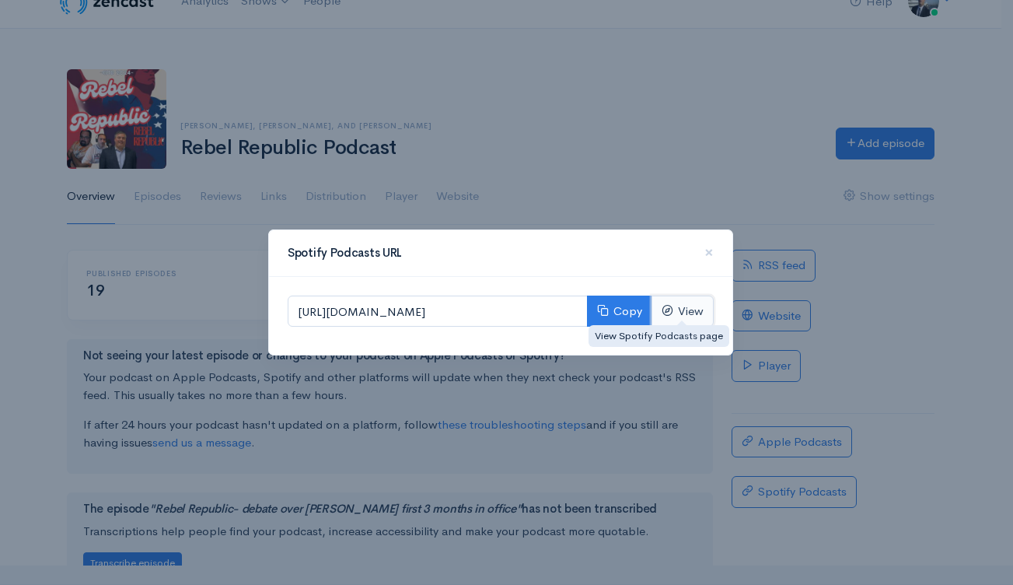
click at [682, 319] on link "View" at bounding box center [683, 312] width 62 height 32
click at [645, 91] on div "Spotify Podcasts URL × https://open.spotify.com/show/14TS4shyRo2h2al8RfRk8S Cop…" at bounding box center [506, 292] width 1013 height 585
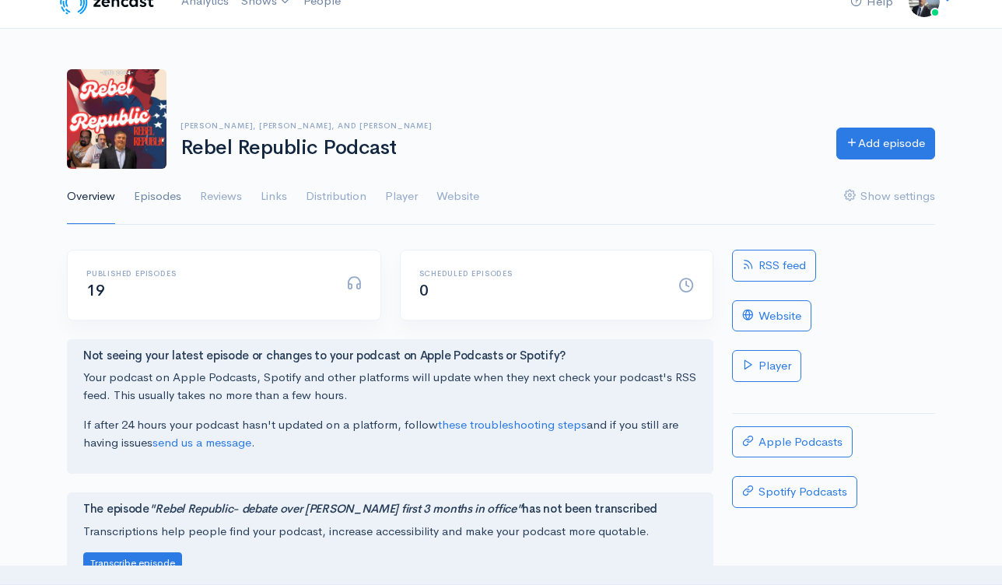
click at [163, 198] on link "Episodes" at bounding box center [157, 197] width 47 height 56
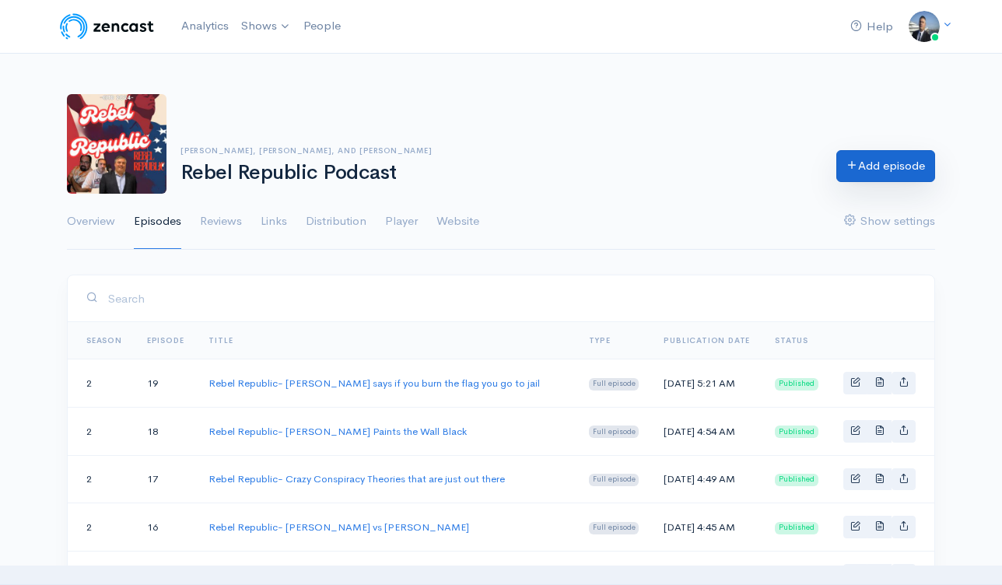
click at [866, 174] on link "Add episode" at bounding box center [885, 166] width 99 height 32
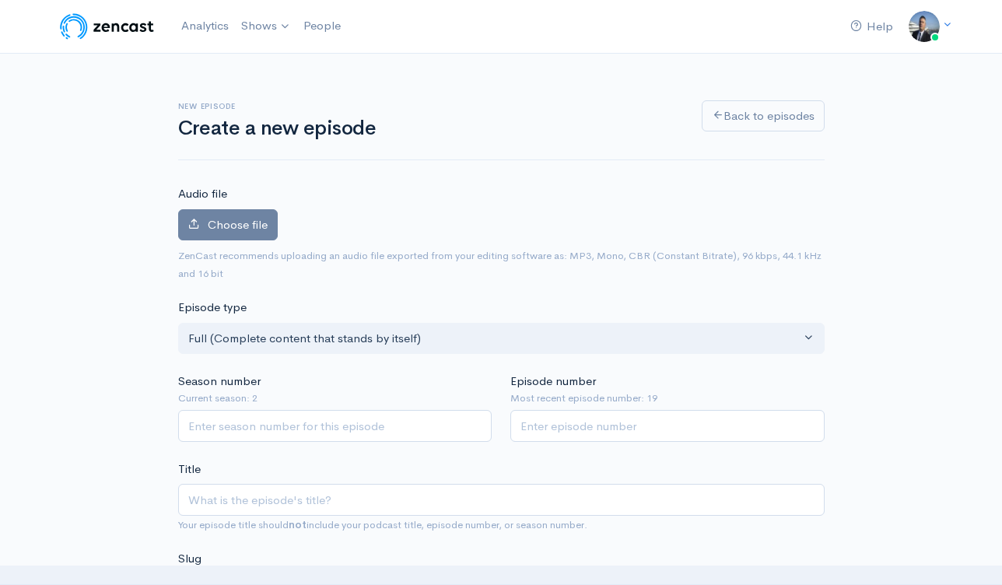
drag, startPoint x: 387, startPoint y: 446, endPoint x: 384, endPoint y: 424, distance: 22.0
click at [384, 422] on input "Season number" at bounding box center [335, 426] width 314 height 32
type input "2"
type input "20"
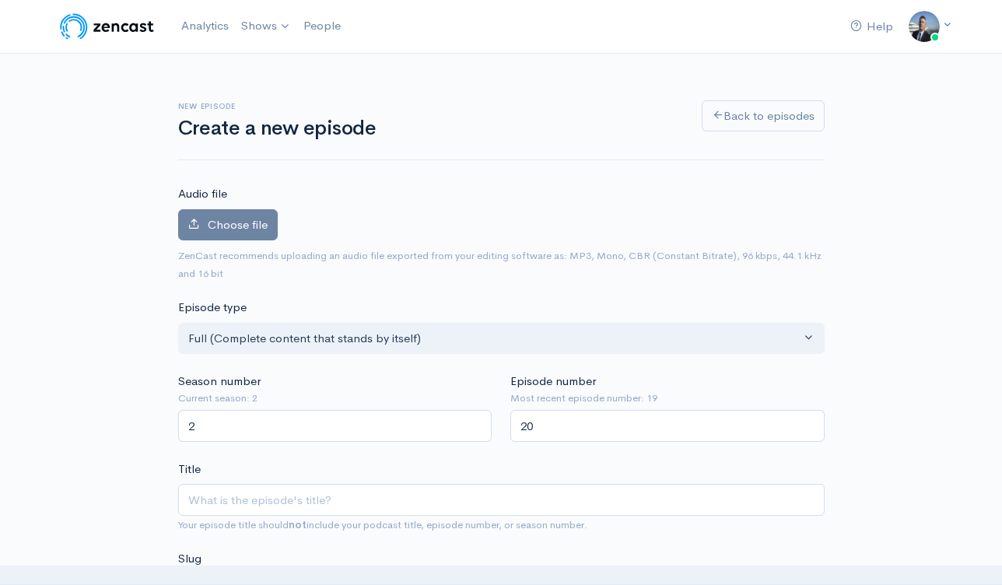
click at [240, 232] on label "Choose file" at bounding box center [228, 225] width 100 height 32
click at [0, 0] on input "Choose file" at bounding box center [0, 0] width 0 height 0
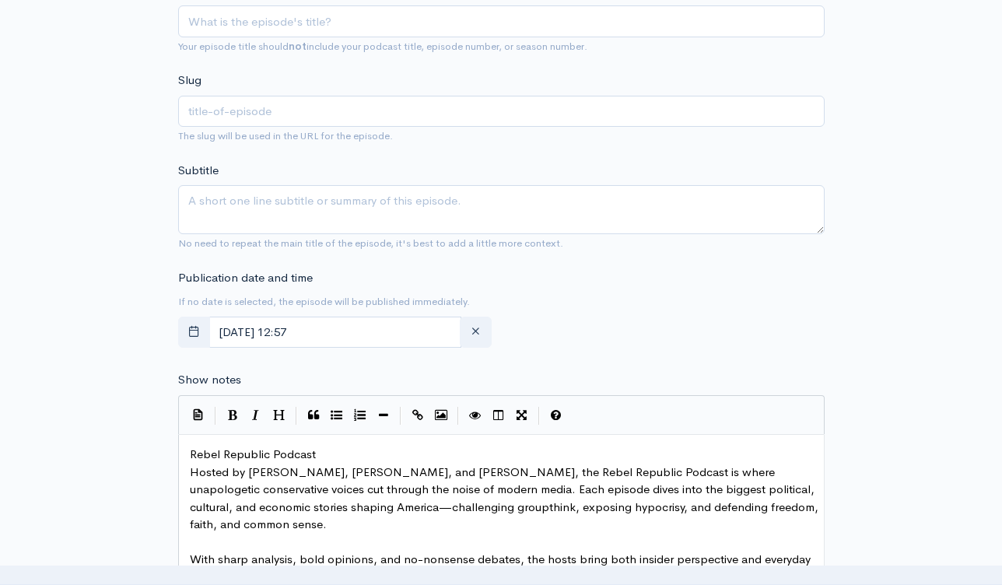
scroll to position [530, 0]
click at [190, 450] on span "Rebel Republic Podcast" at bounding box center [253, 453] width 126 height 15
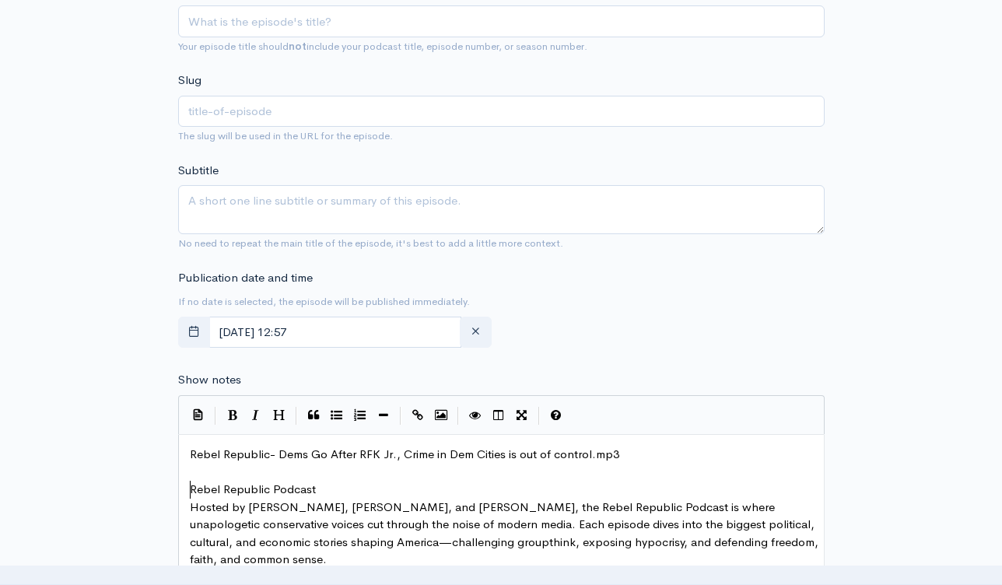
click at [693, 320] on div "Publication date and time If no date is selected, the episode will be published…" at bounding box center [501, 312] width 665 height 86
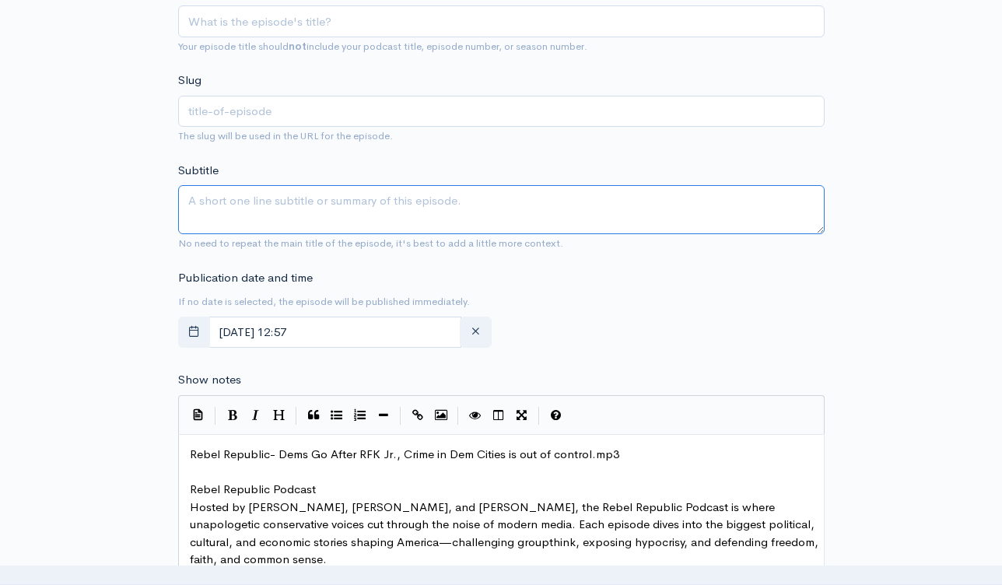
click at [465, 219] on textarea "Subtitle" at bounding box center [501, 209] width 646 height 49
paste textarea "Rebel Republic- Dems Go After RFK Jr., Crime in Dem Cities is out of control.mp3"
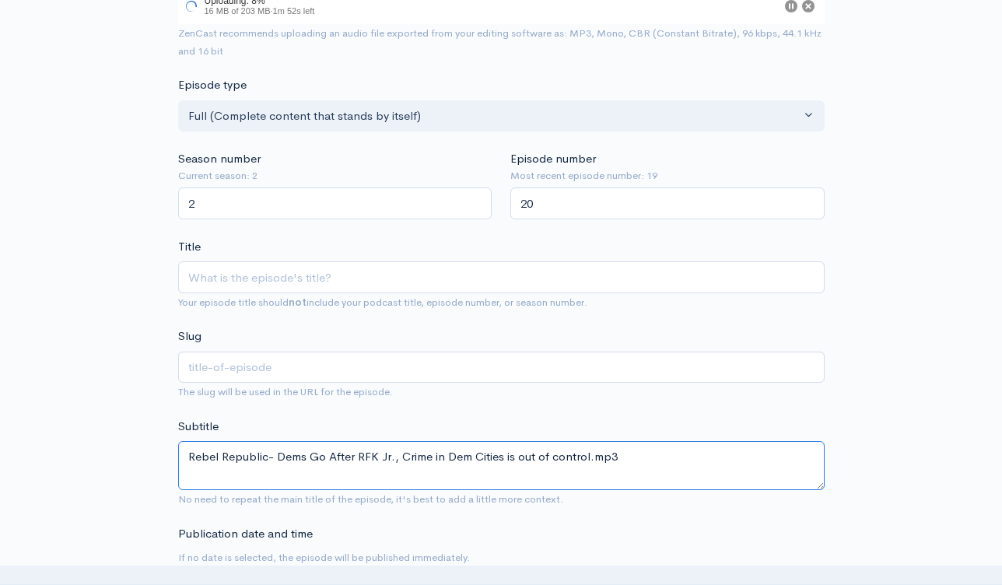
scroll to position [271, 0]
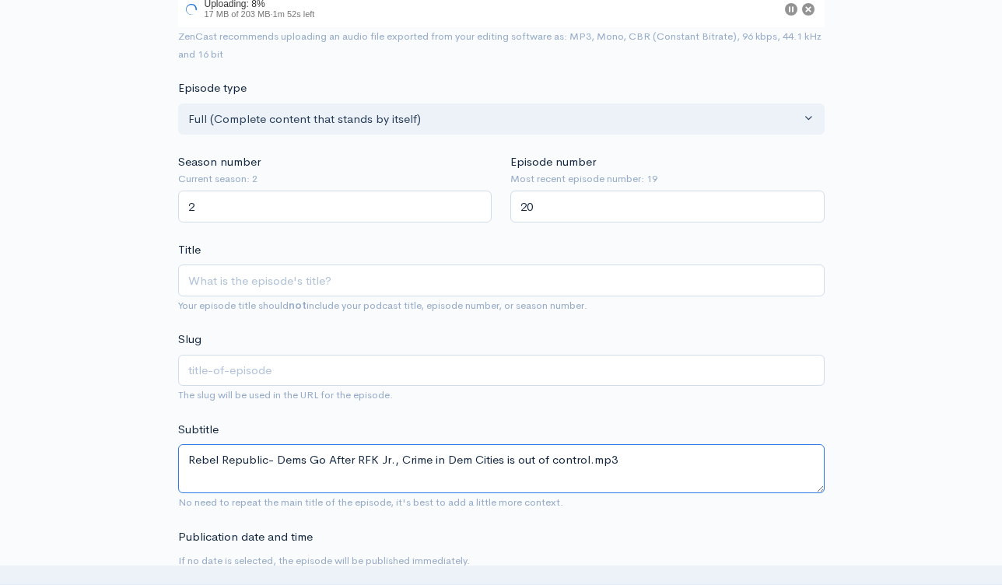
type textarea "Rebel Republic- Dems Go After RFK Jr., Crime in Dem Cities is out of control.mp3"
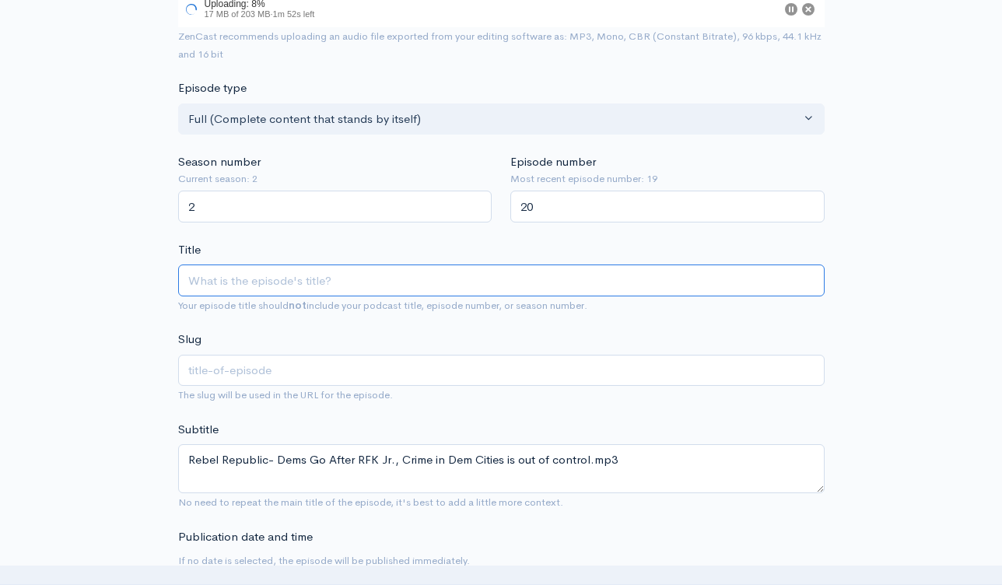
click at [506, 296] on span "Your episode title should not include your podcast title, episode number, or se…" at bounding box center [501, 305] width 646 height 18
click at [516, 289] on input "Title" at bounding box center [501, 280] width 646 height 32
paste input "Rebel Republic- Dems Go After RFK Jr., Crime in Dem Cities is out of control.mp3"
type input "Rebel Republic- Dems Go After RFK Jr., Crime in Dem Cities is out of control.mp3"
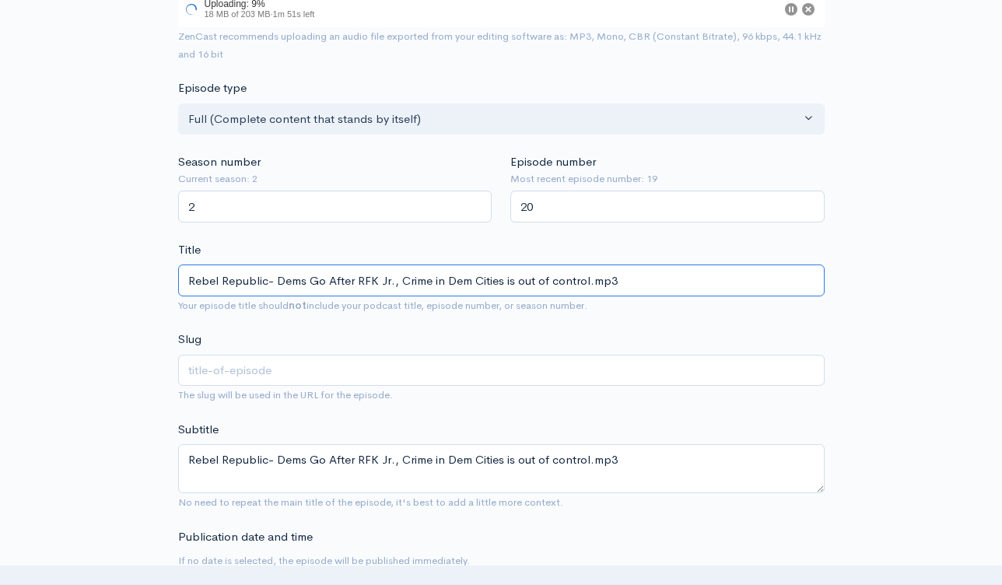
type input "rebel-republic-dems-go-after-rfk-jr-crime-in-dem-cities-is-out-of-controlmp3"
drag, startPoint x: 626, startPoint y: 281, endPoint x: 589, endPoint y: 284, distance: 36.7
click at [589, 284] on input "Rebel Republic- Dems Go After RFK Jr., Crime in Dem Cities is out of control.mp3" at bounding box center [501, 280] width 646 height 32
type input "Rebel Republic- Dems Go After RFK Jr., Crime in Dem Cities is out of control"
type input "rebel-republic-dems-go-after-rfk-jr-crime-in-dem-cities-is-out-of-control"
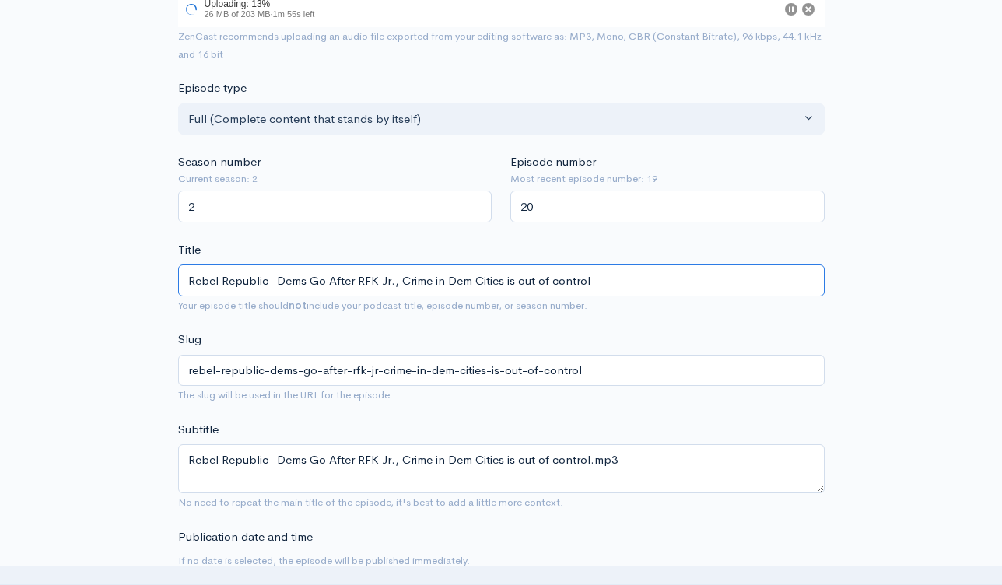
type input "Rebel Republic- Dems Go After RFK Jr., Crime in Dem Cities is out of control"
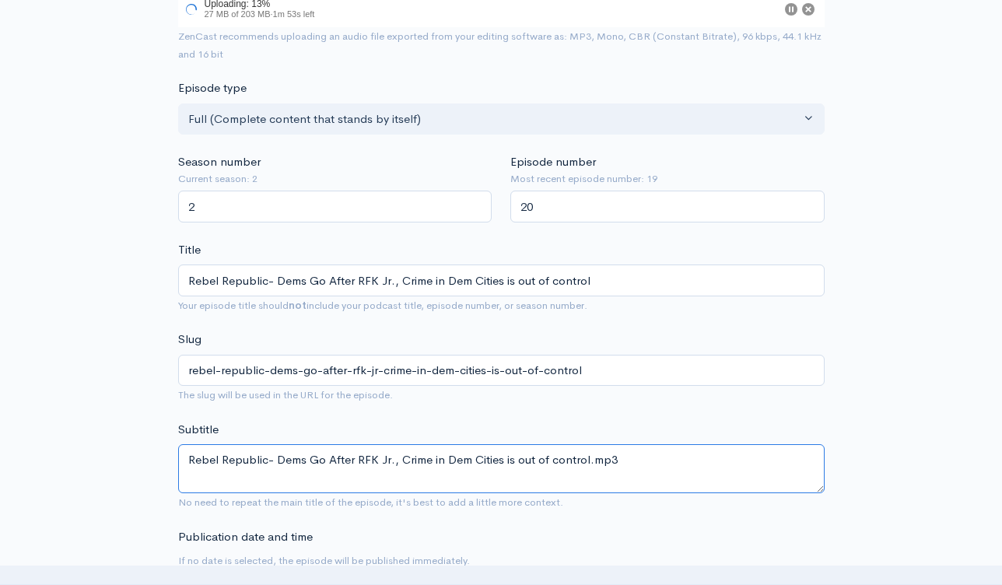
drag, startPoint x: 653, startPoint y: 465, endPoint x: 591, endPoint y: 467, distance: 62.2
click at [591, 466] on textarea "Rebel Republic- Dems Go After RFK Jr., Crime in Dem Cities is out of control.mp3" at bounding box center [501, 468] width 646 height 49
type textarea "Rebel Republic- Dems Go After RFK Jr., Crime in Dem Cities is out of control"
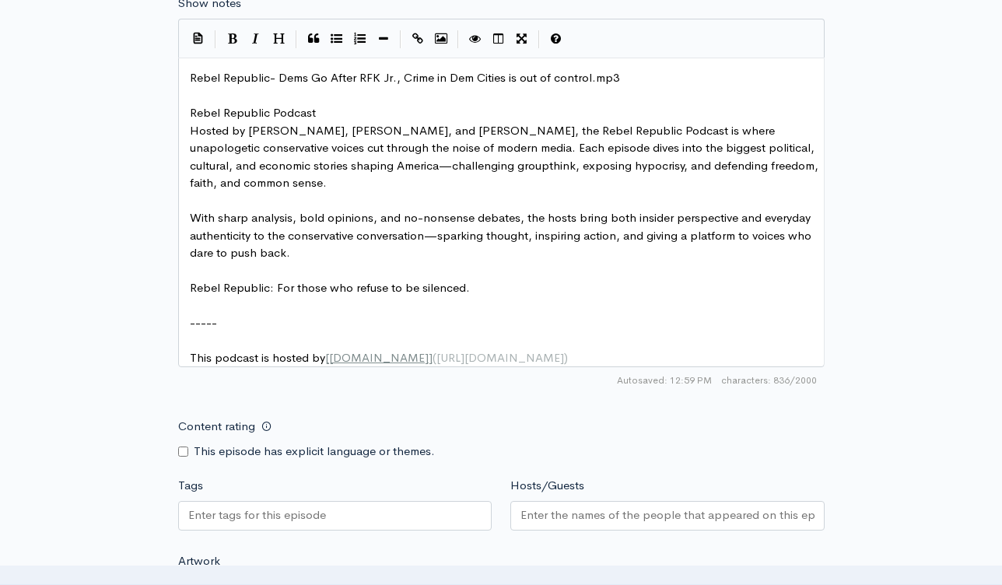
scroll to position [836, 0]
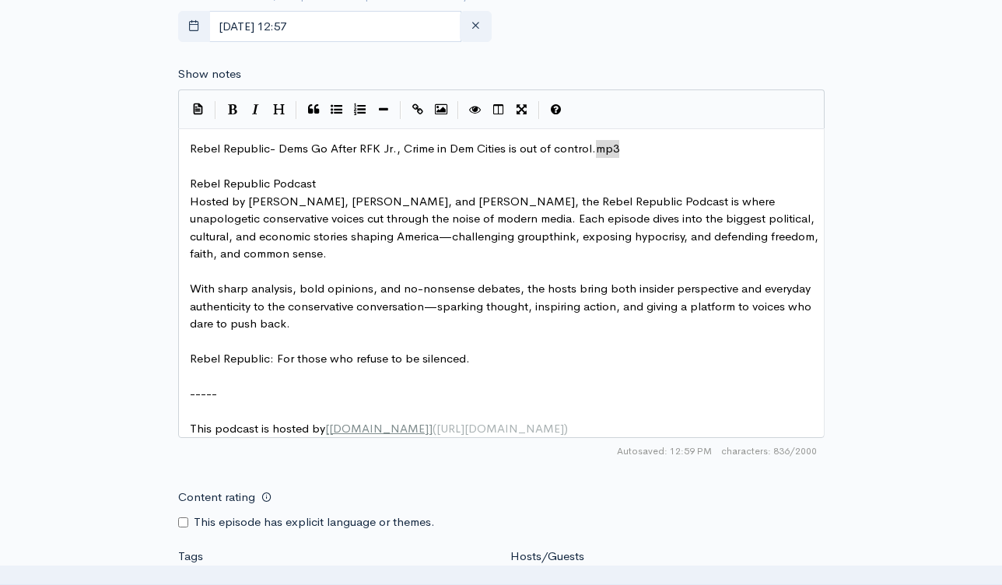
type textarea ".mp3"
drag, startPoint x: 625, startPoint y: 149, endPoint x: 593, endPoint y: 148, distance: 31.9
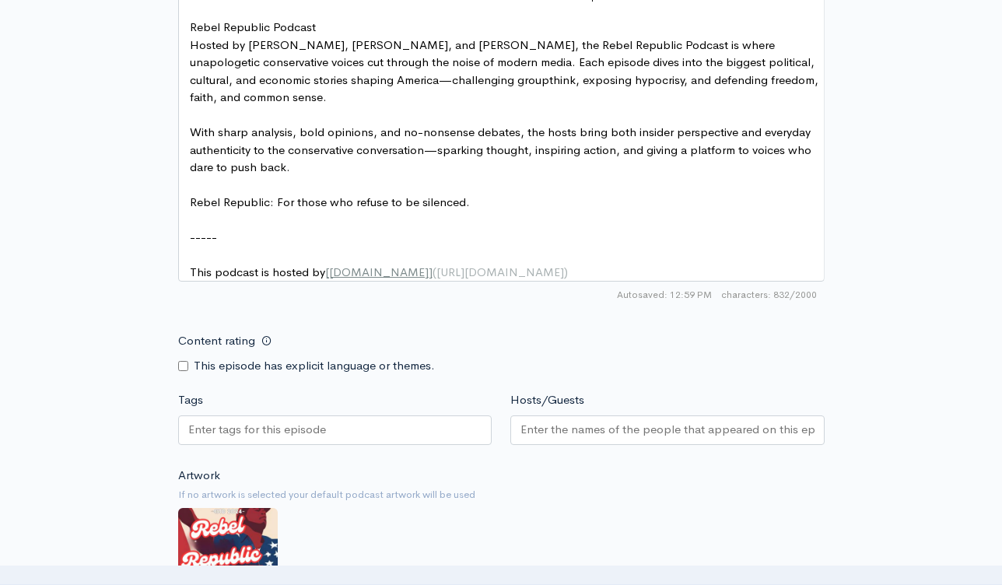
scroll to position [780, 0]
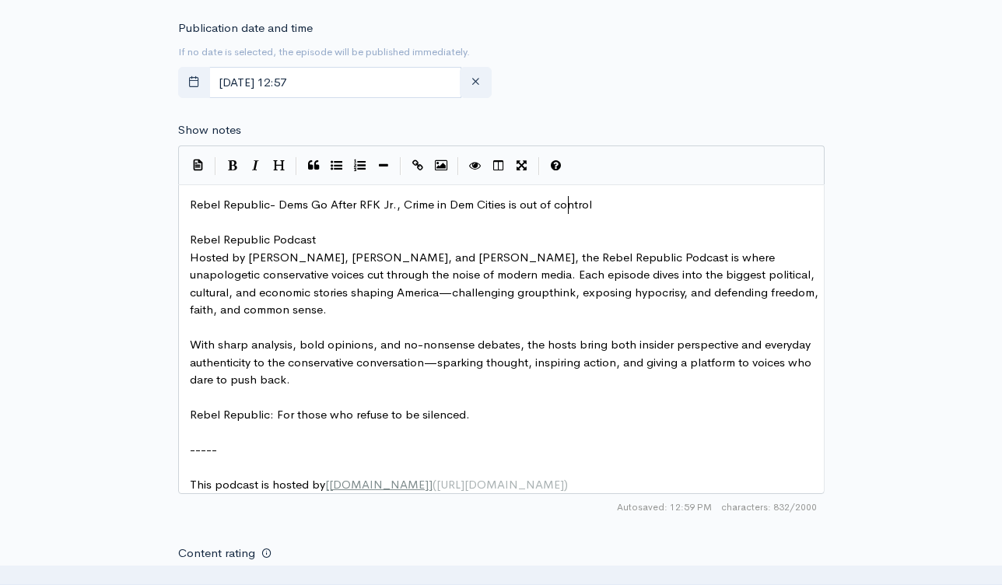
click at [569, 201] on span "Rebel Republic- Dems Go After RFK Jr., Crime in Dem Cities is out of control" at bounding box center [391, 204] width 402 height 15
type textarea "Rebel Republic- Dems Go After RFK Jr., Crime in Dem Cities is out of control"
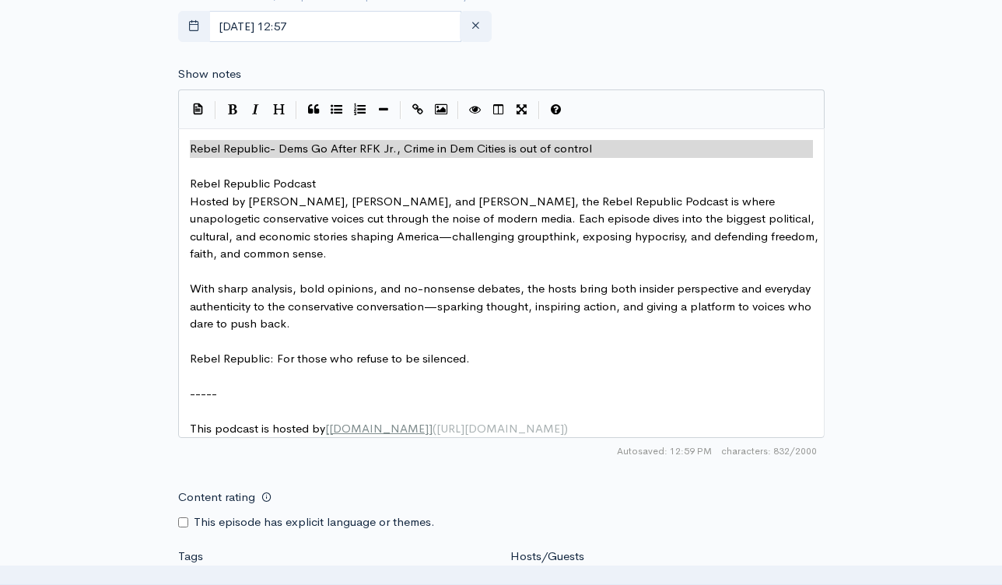
scroll to position [1078, 0]
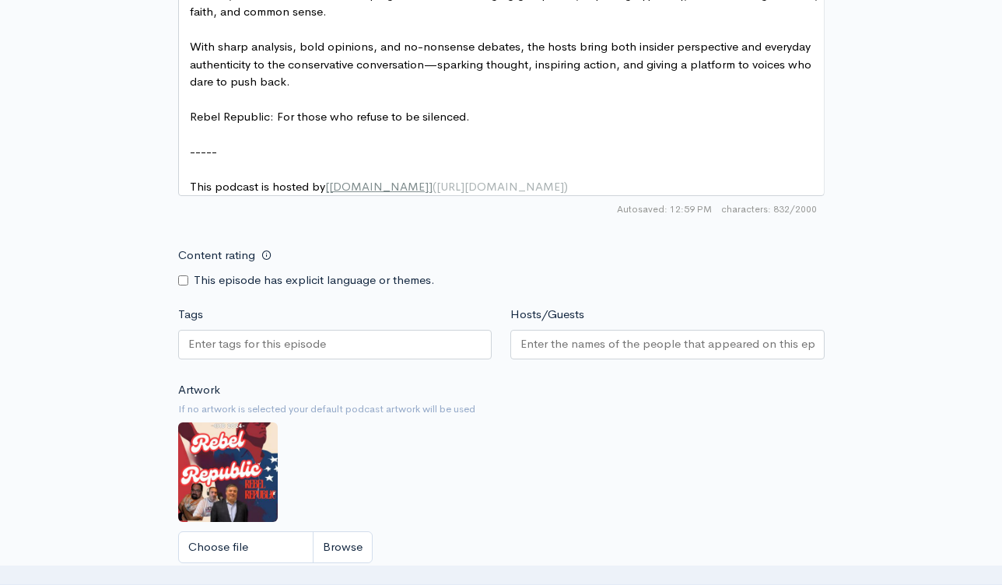
click at [419, 355] on div at bounding box center [335, 345] width 314 height 30
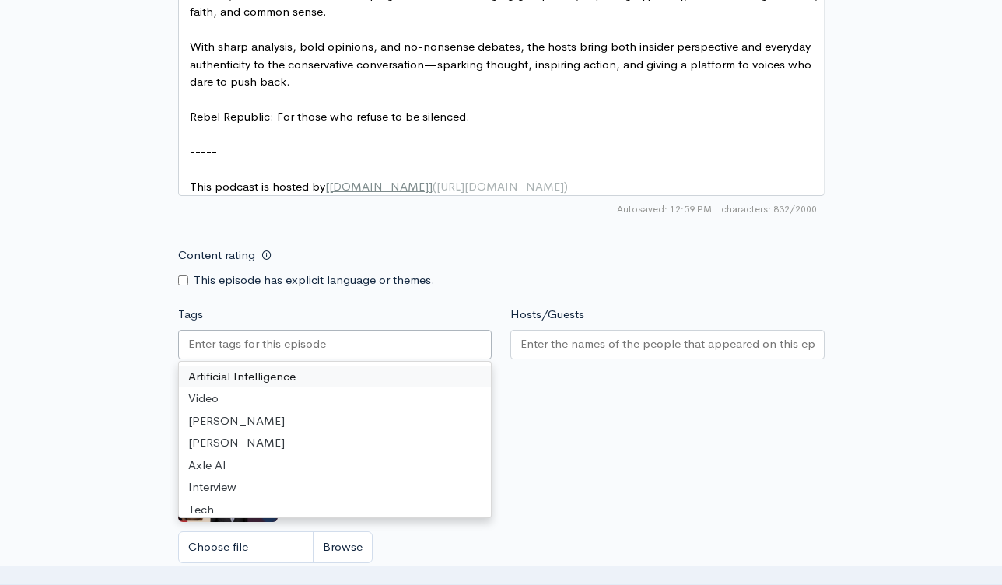
paste input "text"
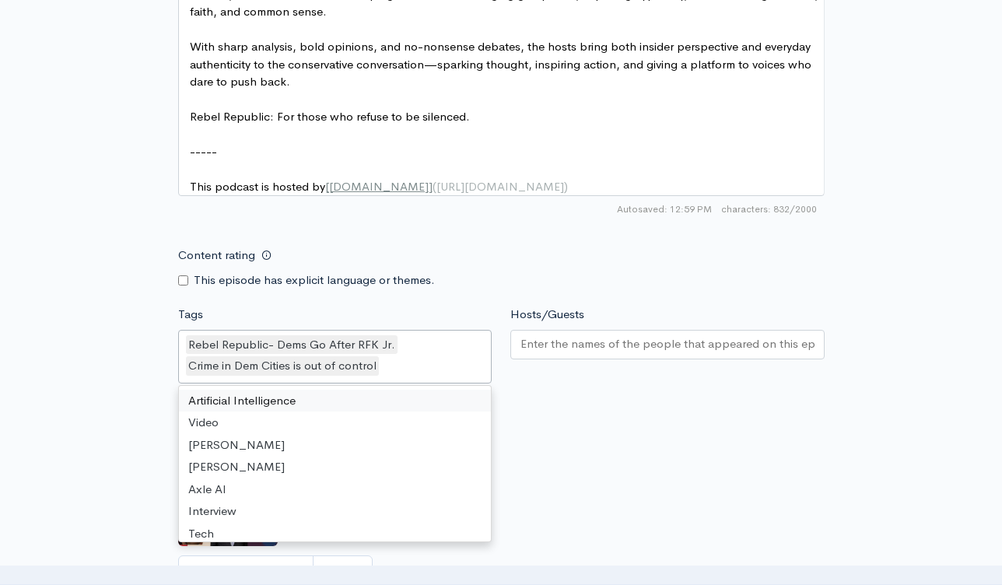
scroll to position [0, 0]
drag, startPoint x: 684, startPoint y: 415, endPoint x: 673, endPoint y: 394, distance: 24.0
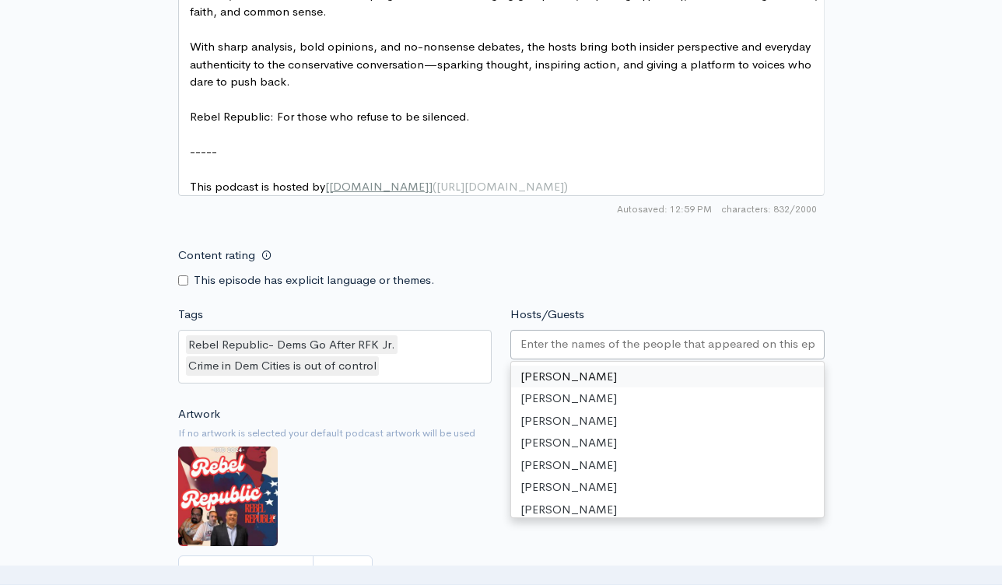
click at [625, 352] on input "Hosts/Guests" at bounding box center [667, 344] width 294 height 18
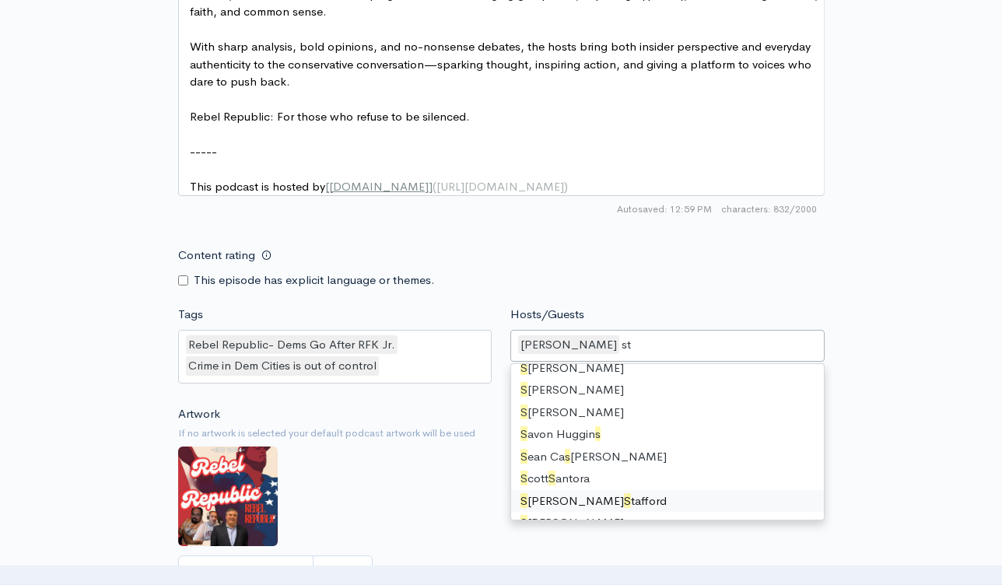
type input "ste"
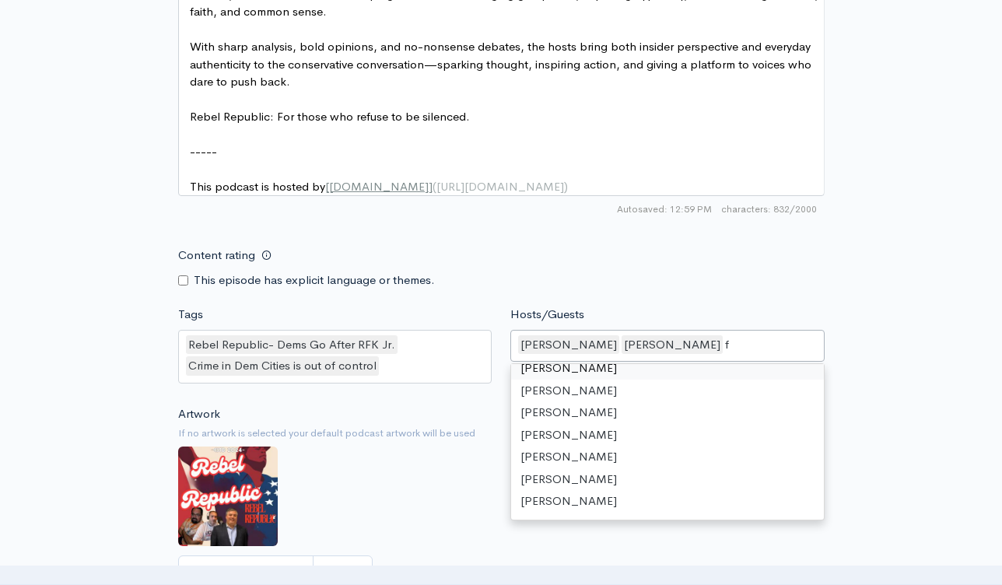
scroll to position [110, 0]
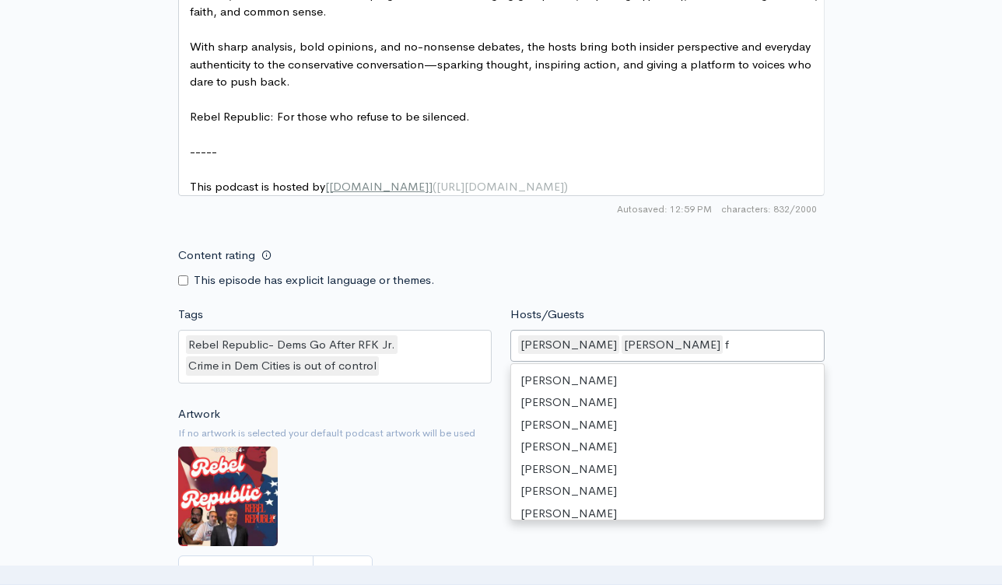
type input "fr"
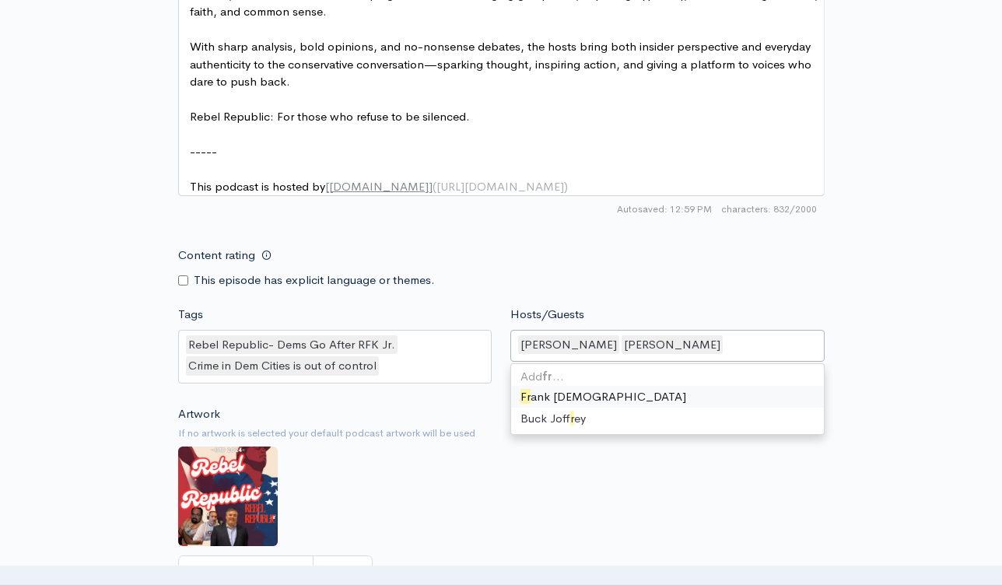
scroll to position [587, 0]
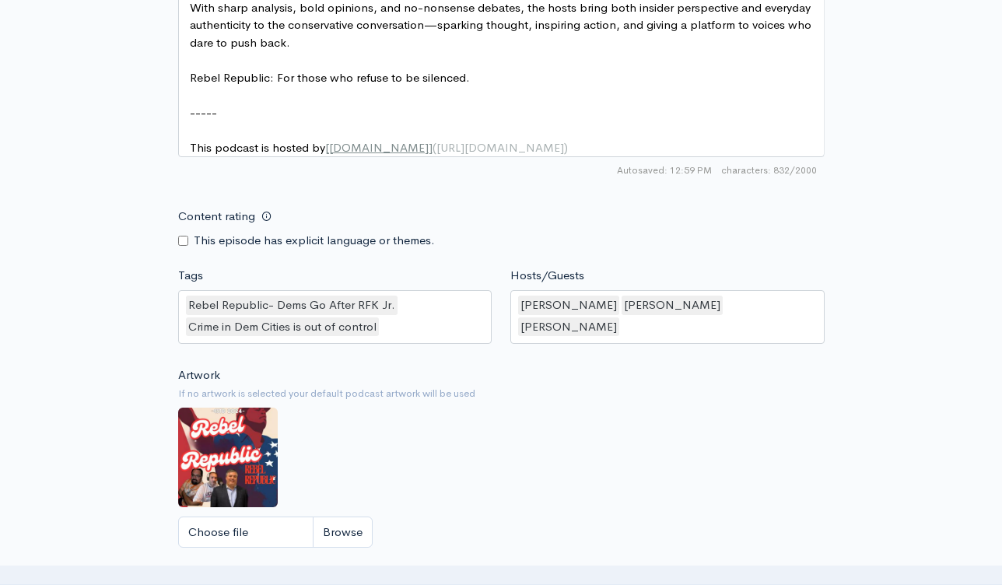
scroll to position [1349, 0]
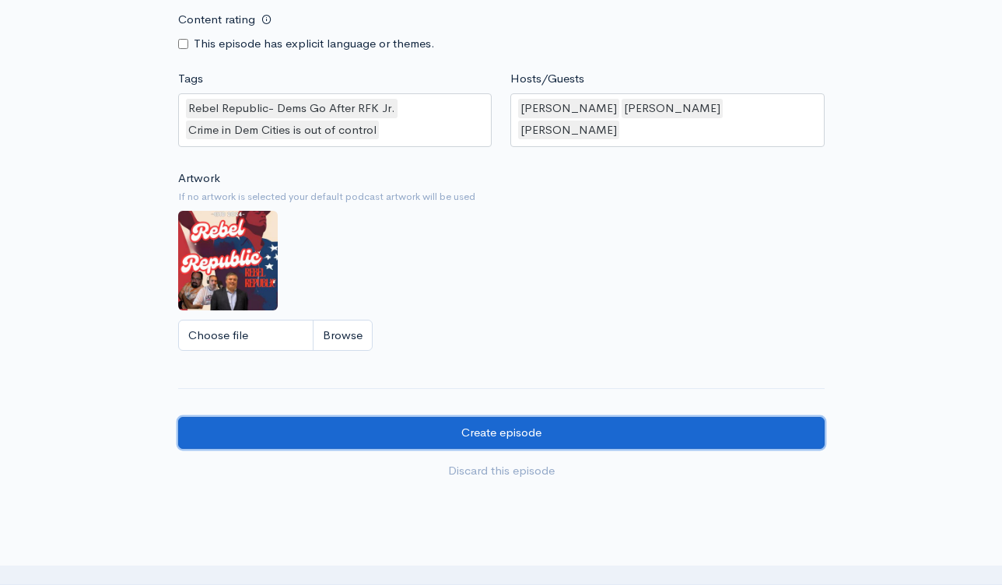
click at [639, 443] on input "Create episode" at bounding box center [501, 433] width 646 height 32
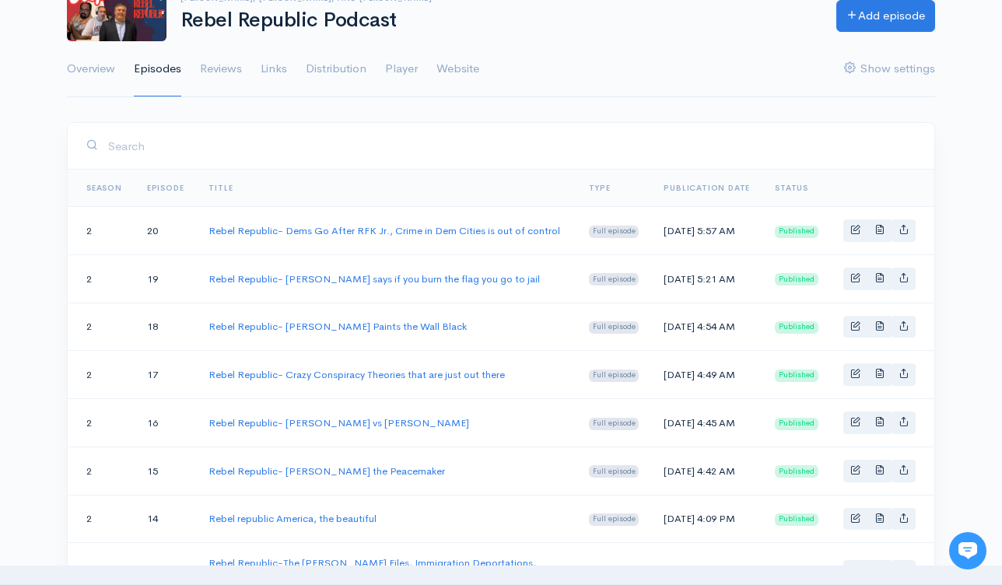
scroll to position [150, 0]
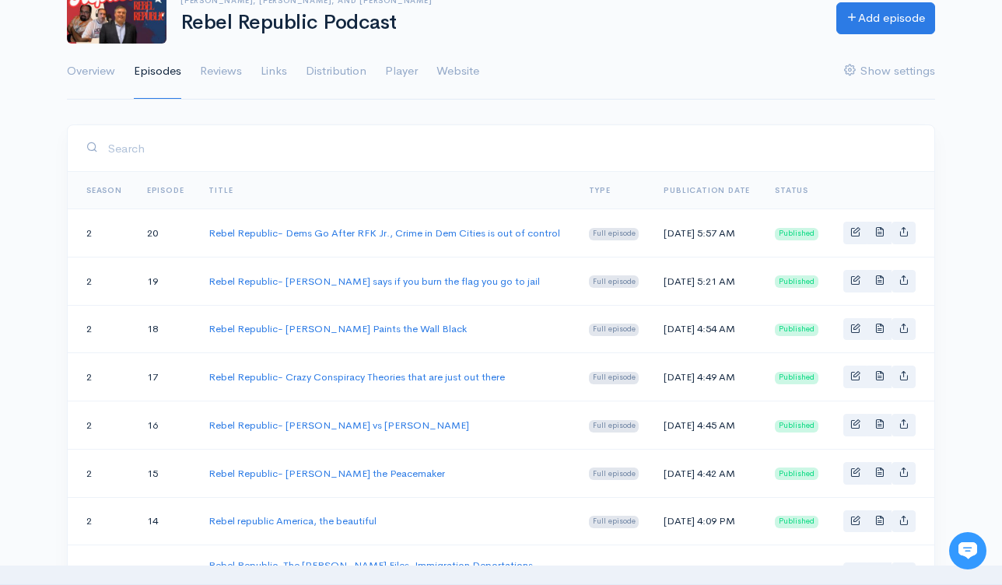
click at [523, 152] on input "search" at bounding box center [511, 148] width 808 height 32
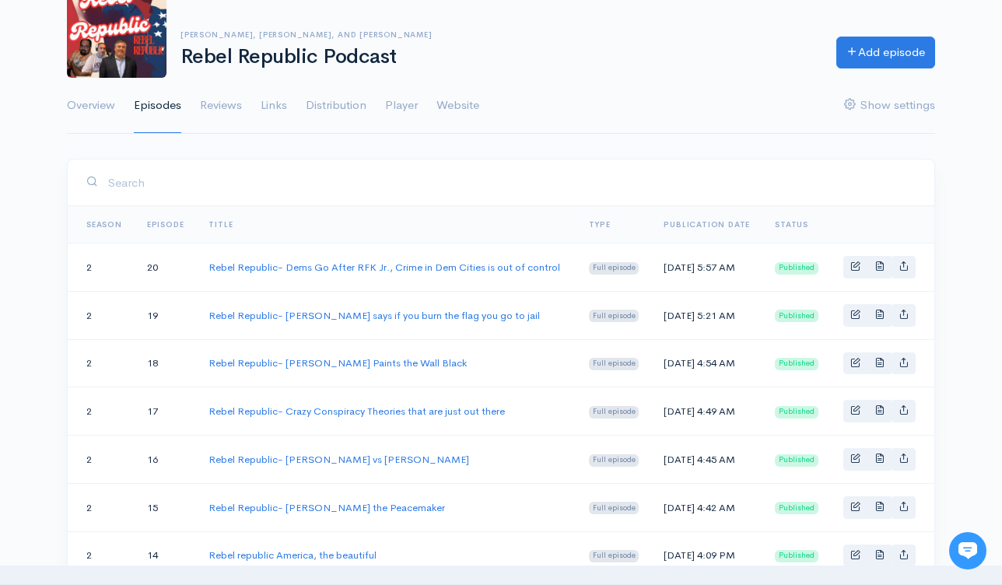
scroll to position [0, 0]
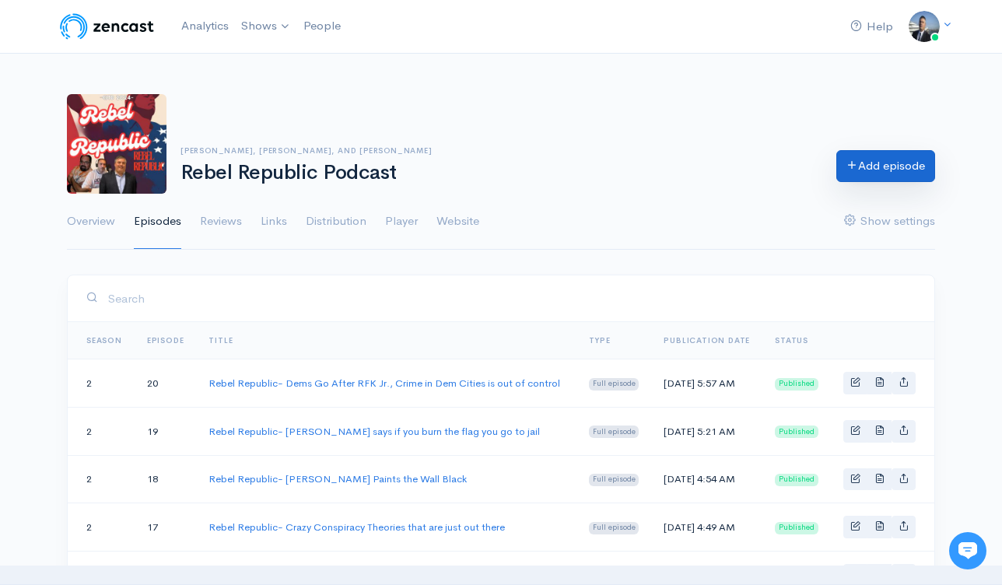
click at [845, 155] on link "Add episode" at bounding box center [885, 166] width 99 height 32
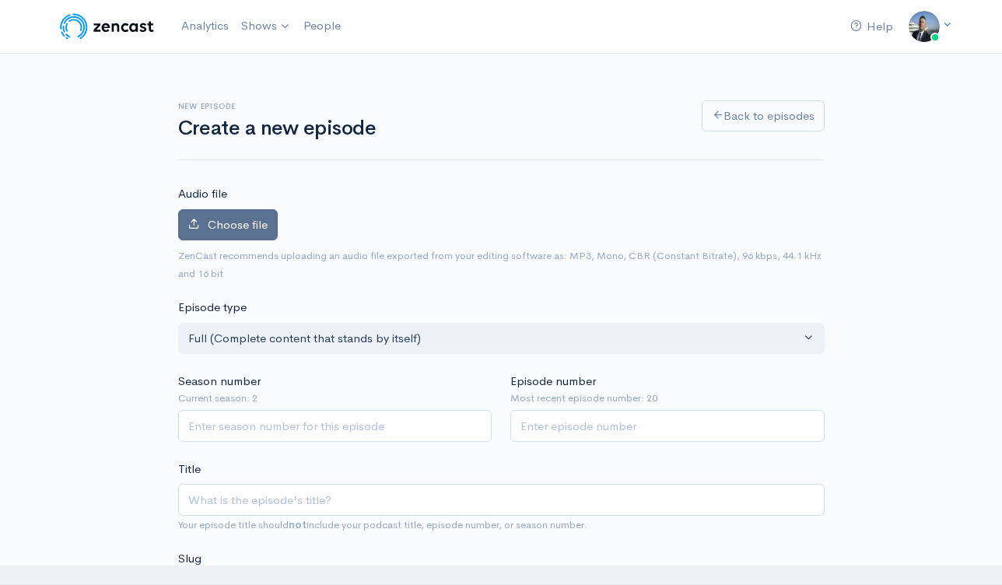
click at [227, 222] on span "Choose file" at bounding box center [238, 224] width 60 height 15
click at [0, 0] on input "Choose file" at bounding box center [0, 0] width 0 height 0
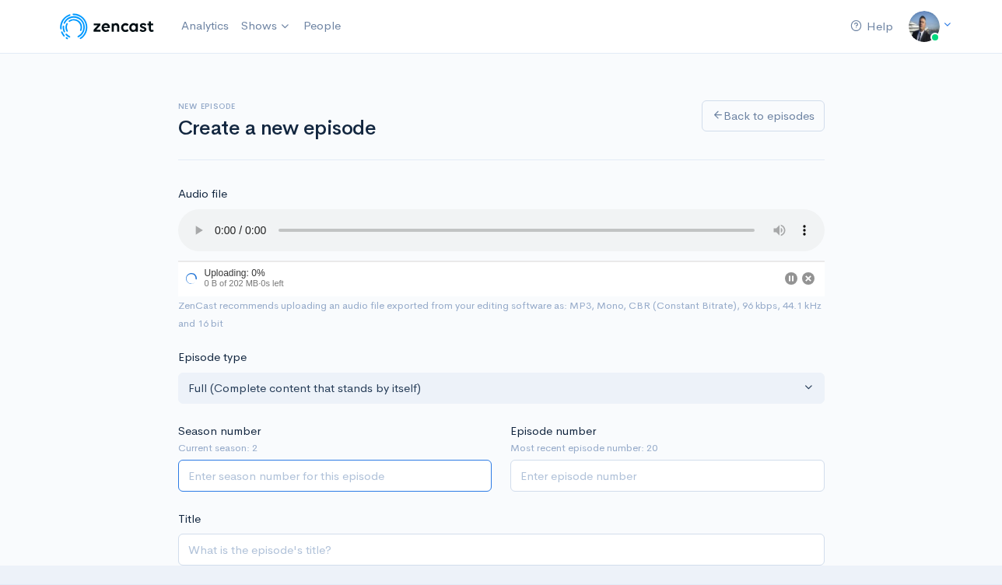
click at [390, 479] on input "Season number" at bounding box center [335, 476] width 314 height 32
type input "2"
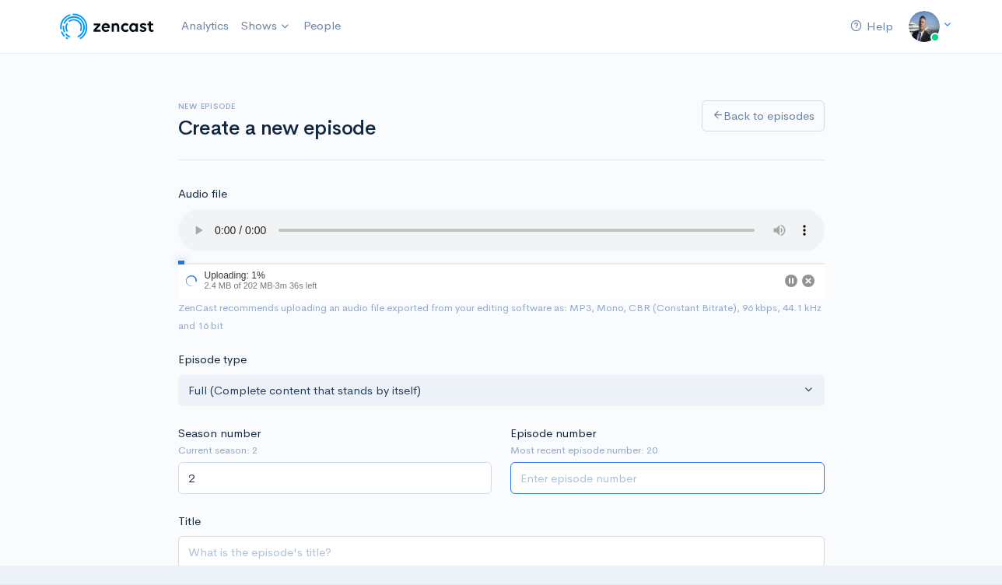
click at [638, 475] on input "Episode number" at bounding box center [667, 478] width 314 height 32
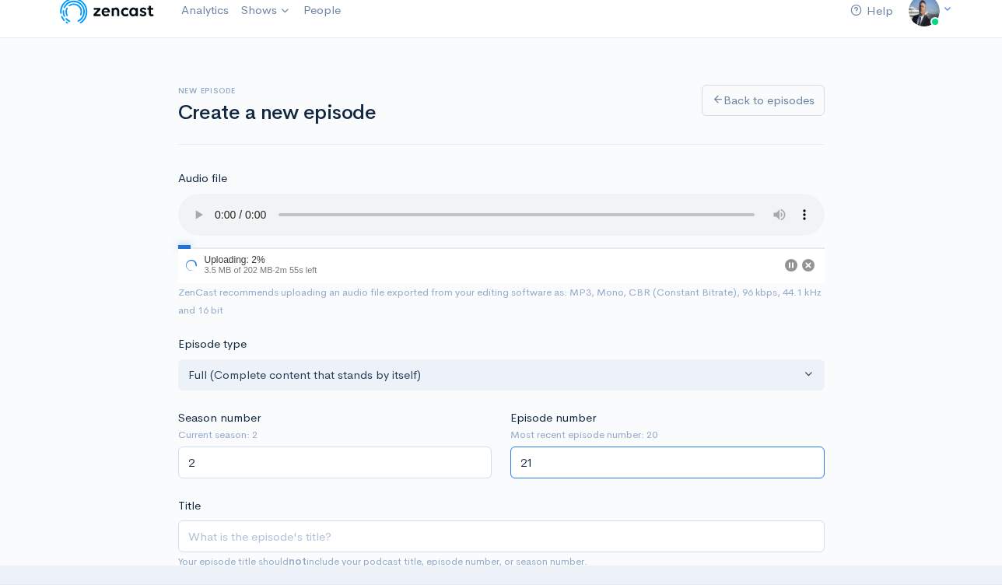
scroll to position [139, 0]
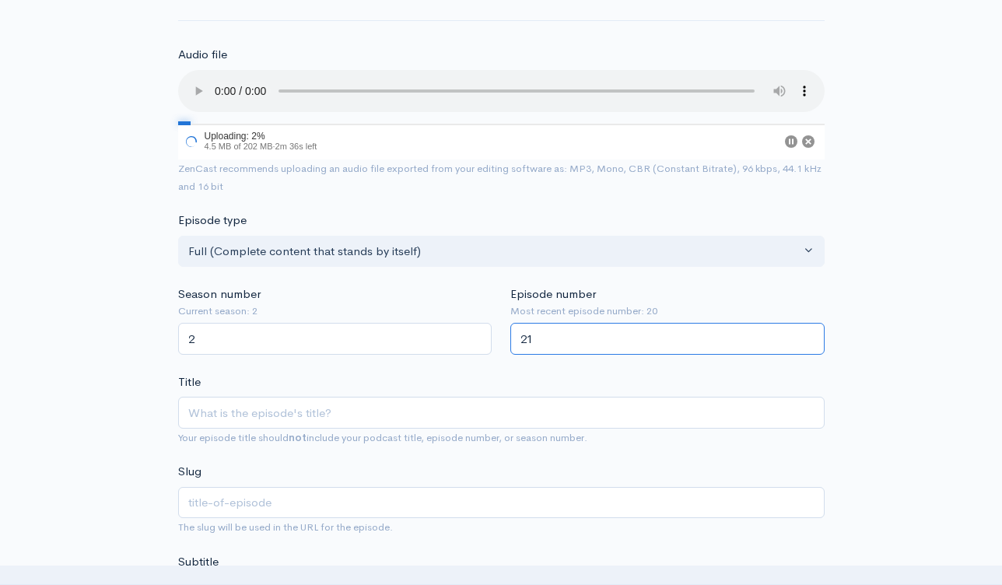
type input "21"
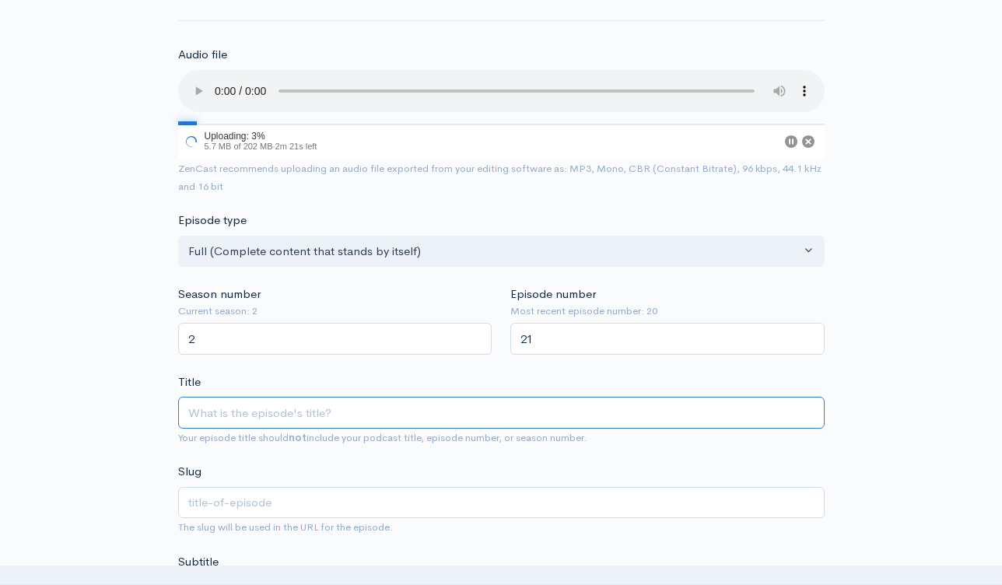
click at [483, 422] on input "Title" at bounding box center [501, 413] width 646 height 32
paste input "Rebel Republic Special Edition- [PERSON_NAME] Assassination and America on the …"
type input "Rebel Republic Special Edition- [PERSON_NAME] Assassination and America on the …"
type input "rebel-republic-special-edition-[PERSON_NAME]-assassination-and-america-on-the-b…"
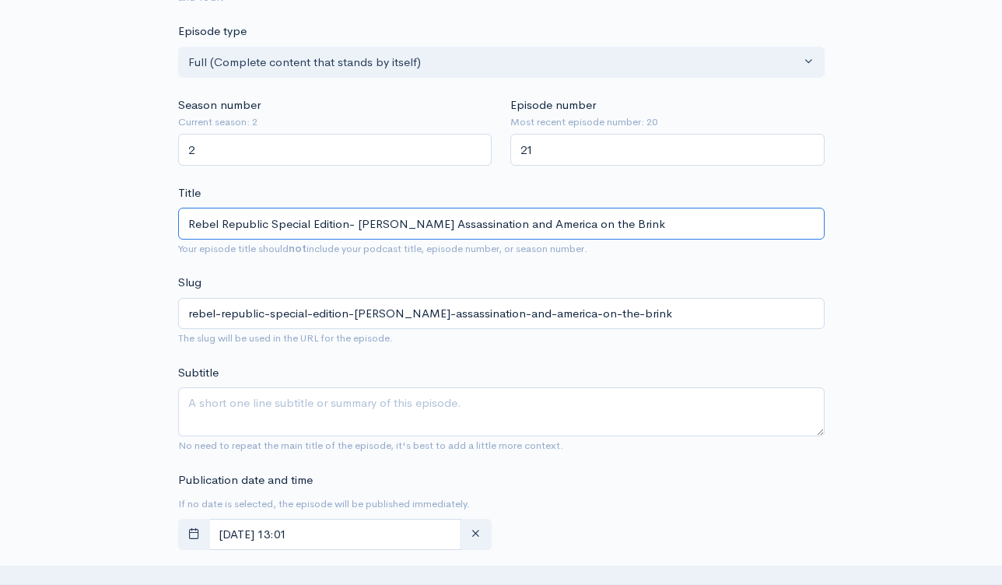
scroll to position [411, 0]
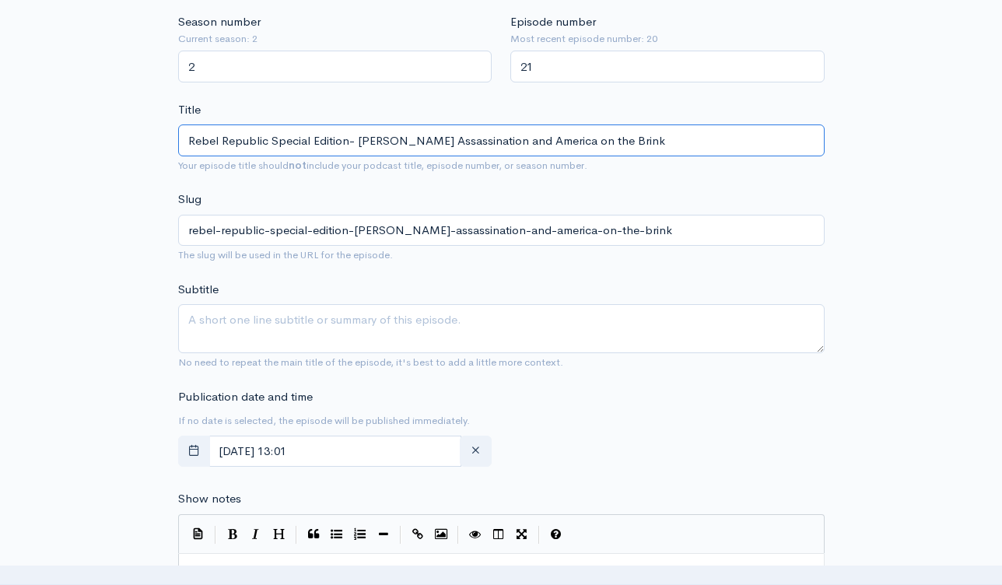
type input "Rebel Republic Special Edition- [PERSON_NAME] Assassination and America on the …"
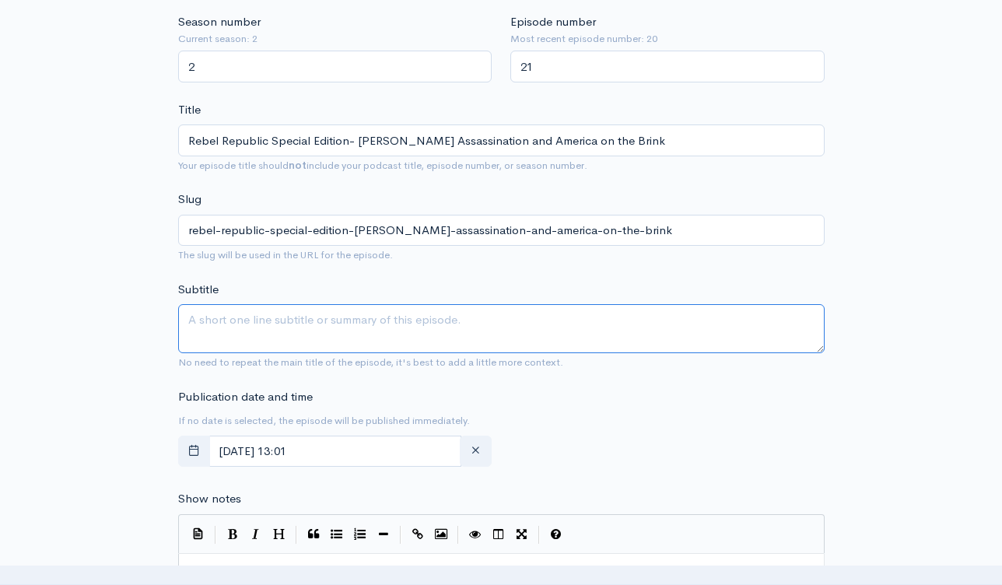
click at [575, 333] on textarea "Subtitle" at bounding box center [501, 328] width 646 height 49
paste textarea "Rebel Republic Special Edition- [PERSON_NAME] Assassination and America on the …"
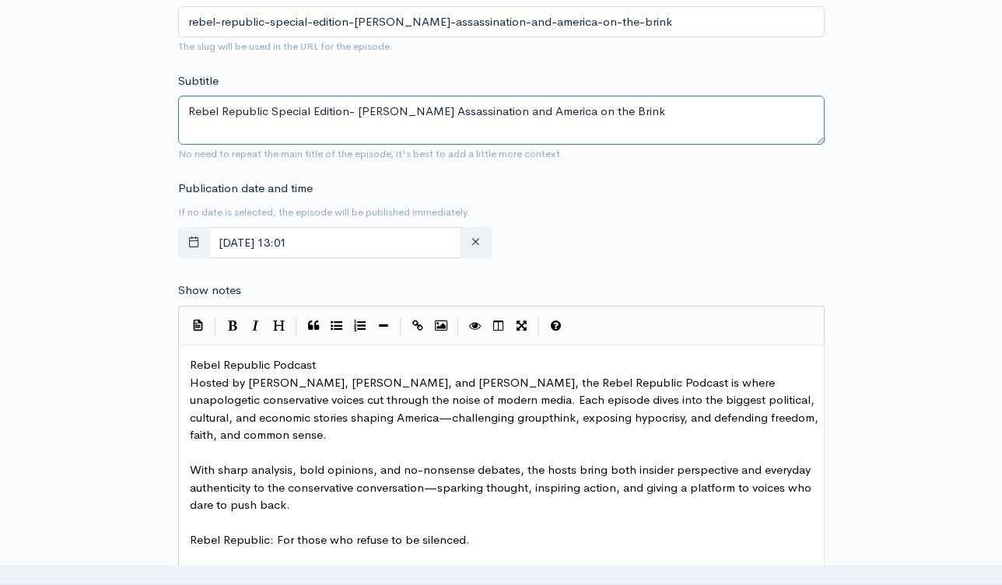
scroll to position [736, 0]
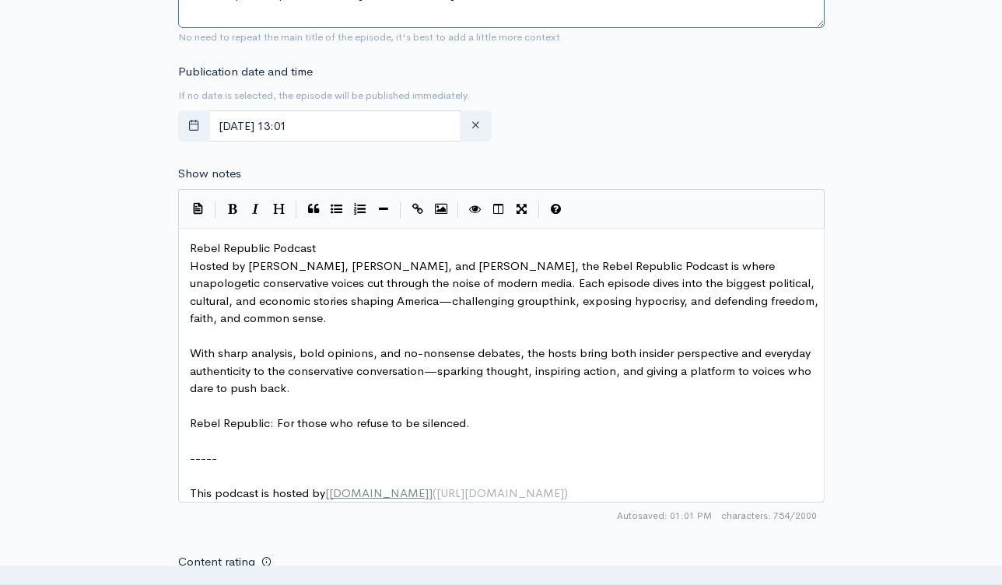
type textarea "Rebel Republic Special Edition- [PERSON_NAME] Assassination and America on the …"
click at [187, 248] on pre "Rebel Republic Podcast" at bounding box center [507, 249] width 641 height 18
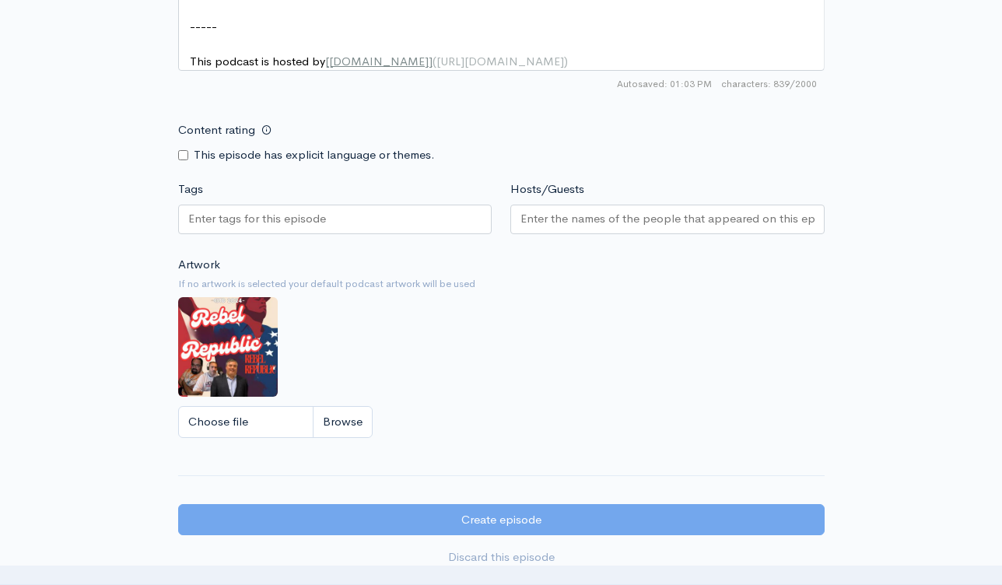
scroll to position [1114, 0]
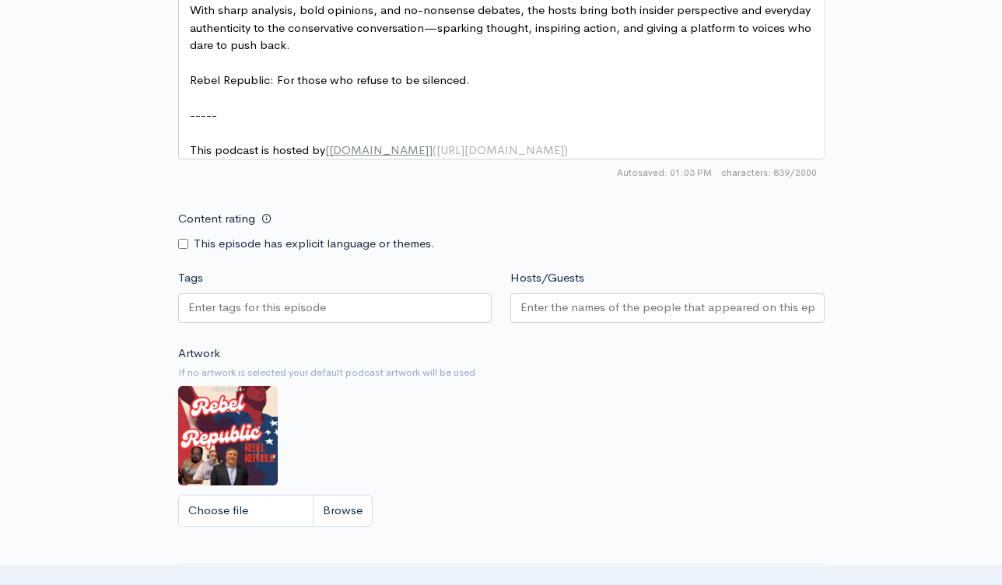
click at [429, 317] on div at bounding box center [335, 308] width 314 height 30
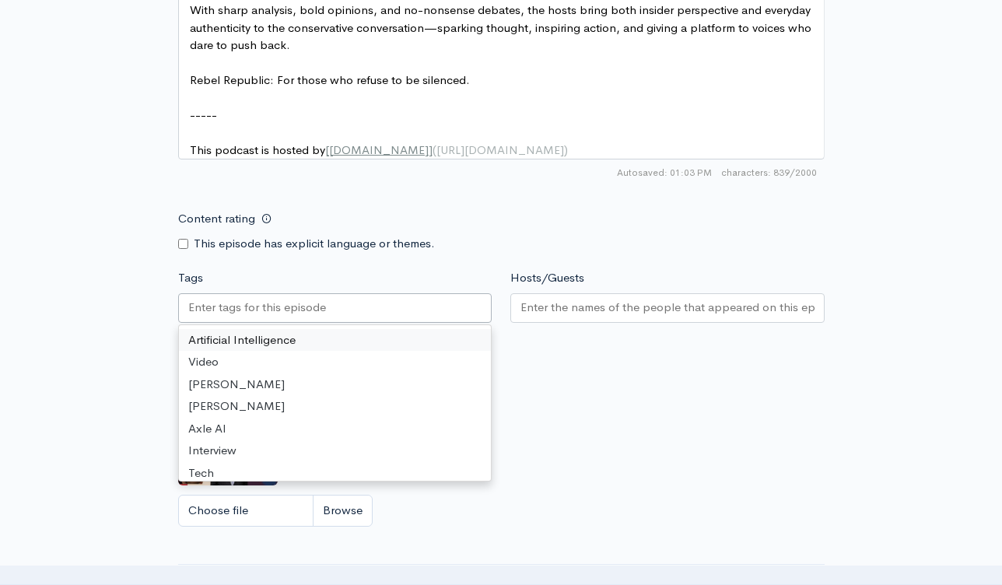
paste input "Rebel Republic Special Edition- [PERSON_NAME] Assassination and America on the …"
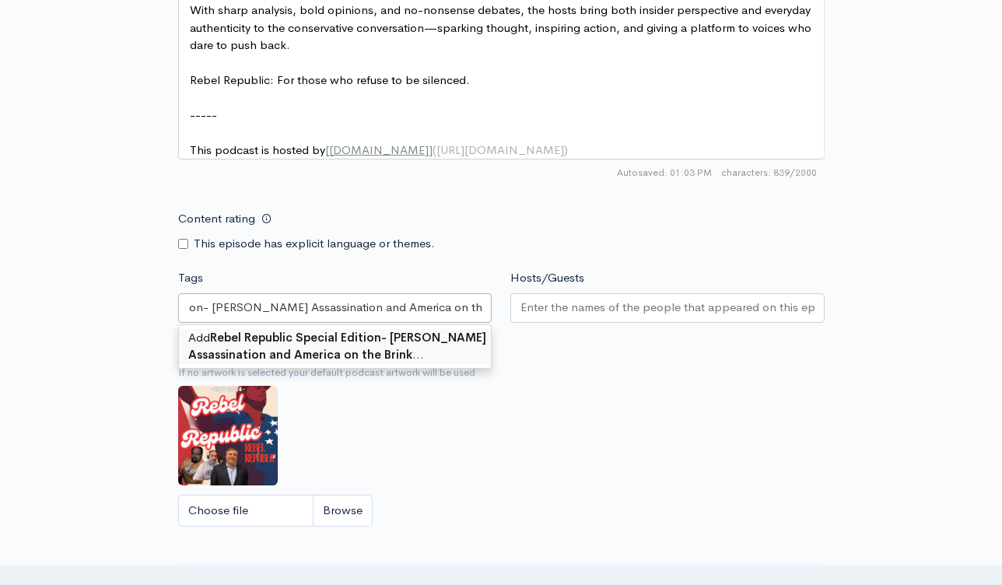
type input "Rebel Republic Special Edition- [PERSON_NAME] Assassination and America on the …"
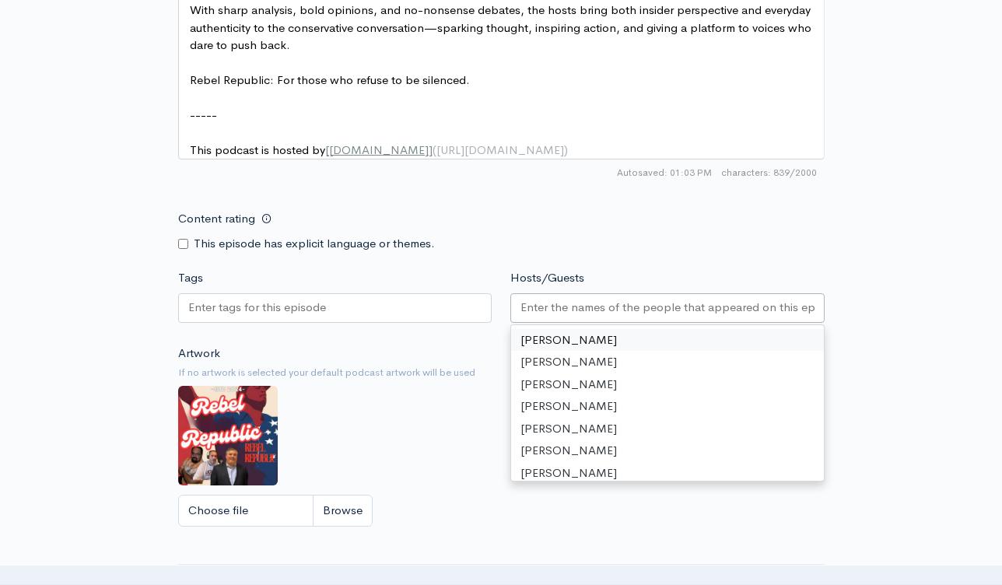
click at [570, 317] on input "Hosts/Guests" at bounding box center [667, 308] width 294 height 18
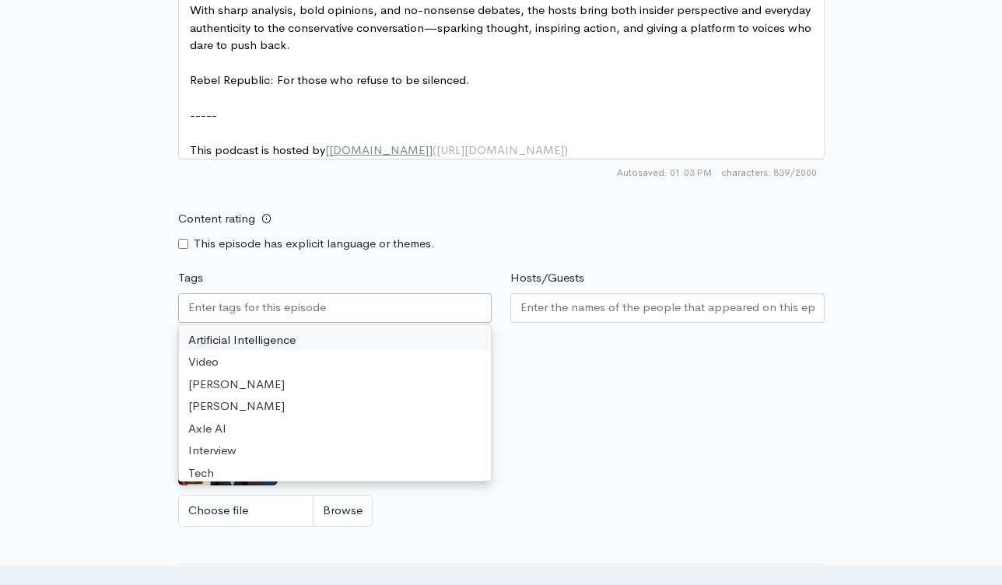
click at [417, 314] on div at bounding box center [335, 308] width 314 height 30
paste input "Rebel Republic Special Edition- [PERSON_NAME] Assassination and America on the …"
type input "Rebel Republic Special Edition- [PERSON_NAME] Assassination and America on the …"
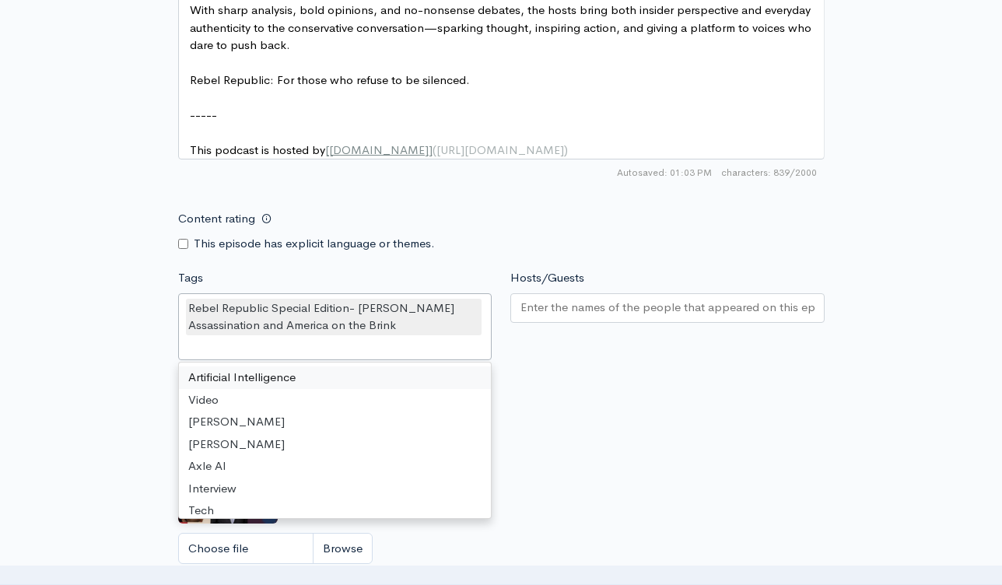
click at [617, 317] on input "Hosts/Guests" at bounding box center [667, 308] width 294 height 18
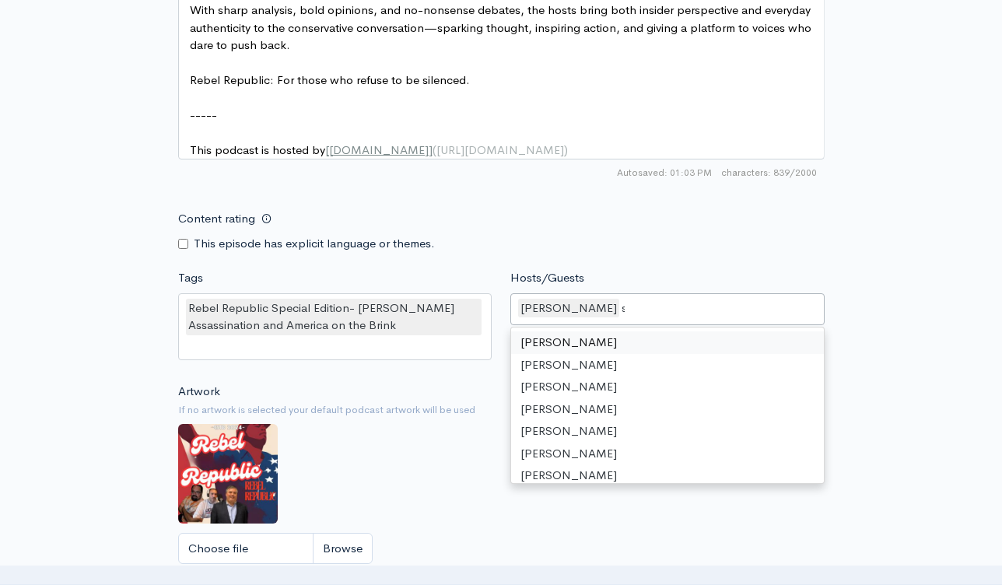
type input "st"
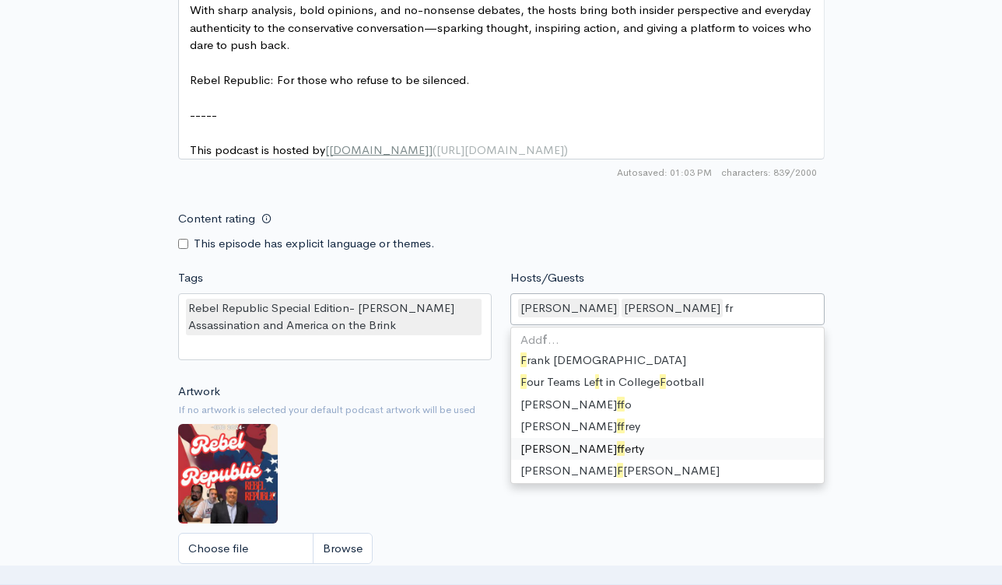
type input "fra"
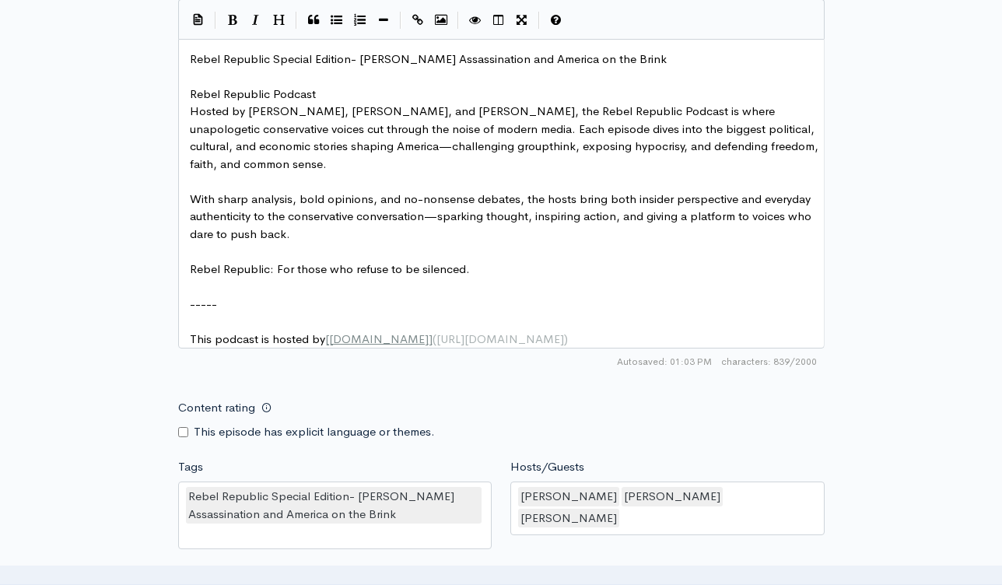
scroll to position [1306, 0]
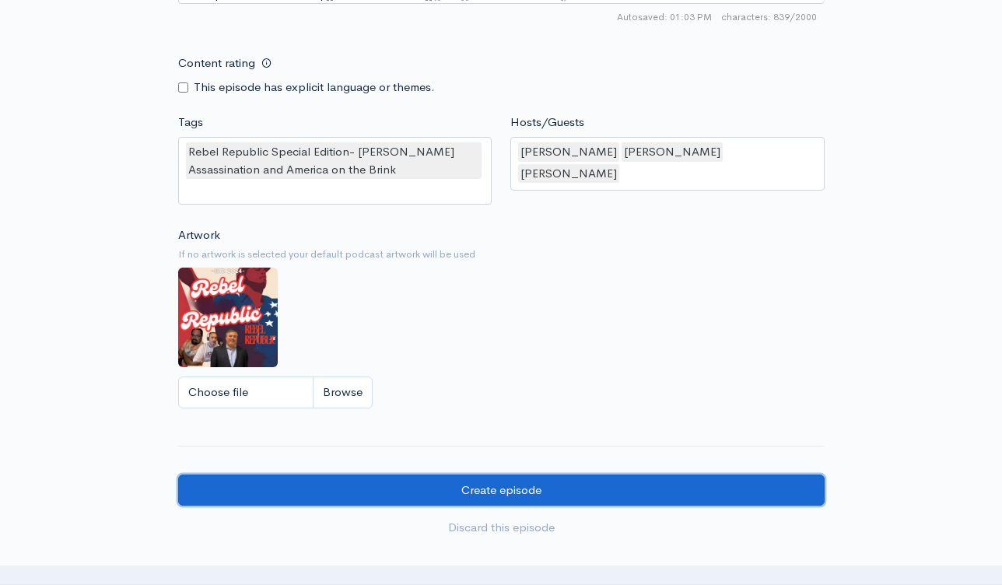
click at [561, 499] on input "Create episode" at bounding box center [501, 490] width 646 height 32
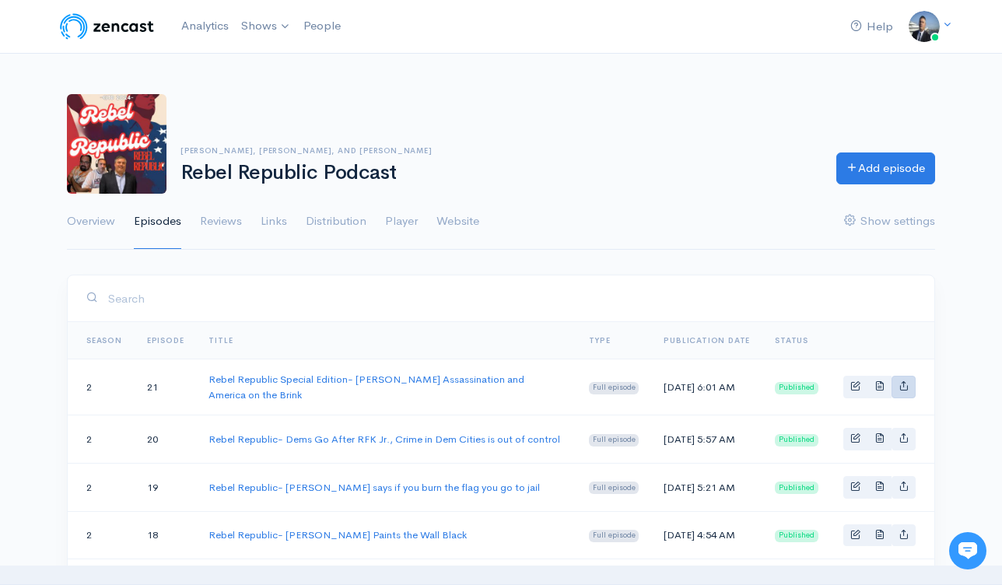
click at [906, 388] on icon "Basic example" at bounding box center [903, 385] width 10 height 10
type input "[URL][DOMAIN_NAME][PERSON_NAME]"
type input "[URL][DOMAIN_NAME]"
type input "<iframe src='[URL][DOMAIN_NAME]' width='100%' height='190' frameborder='0' scro…"
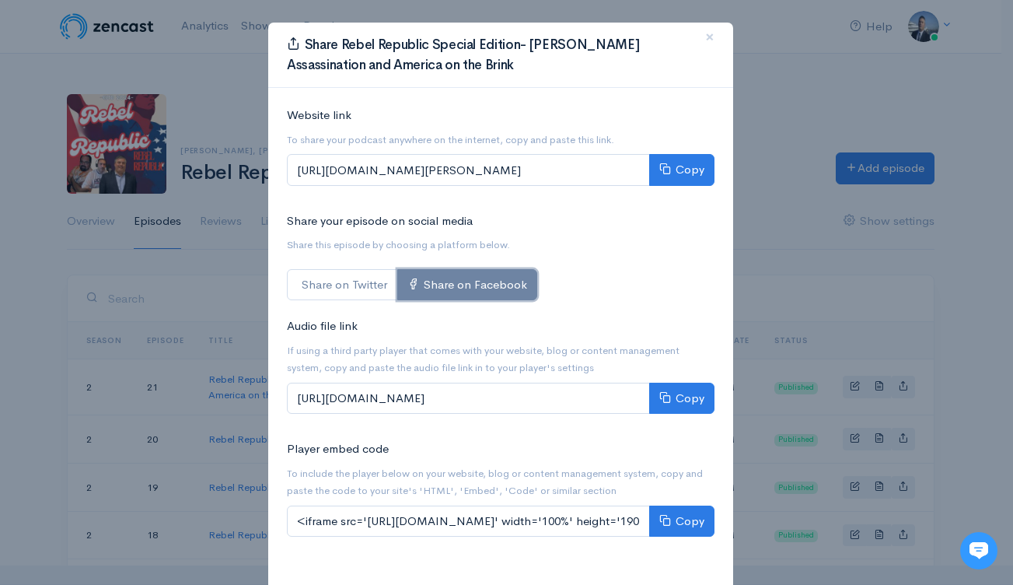
click at [455, 284] on link "Share on Facebook" at bounding box center [467, 285] width 140 height 32
click at [638, 278] on div "Share your episode on social media Share this episode by choosing a platform be…" at bounding box center [501, 256] width 446 height 89
click at [708, 34] on span "×" at bounding box center [709, 37] width 9 height 23
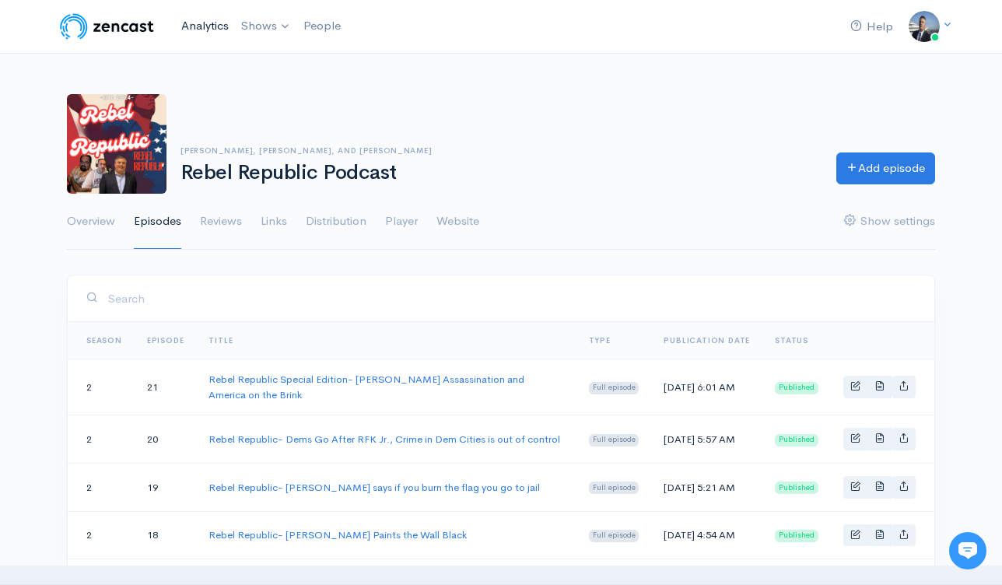
click at [201, 26] on link "Analytics" at bounding box center [205, 25] width 60 height 33
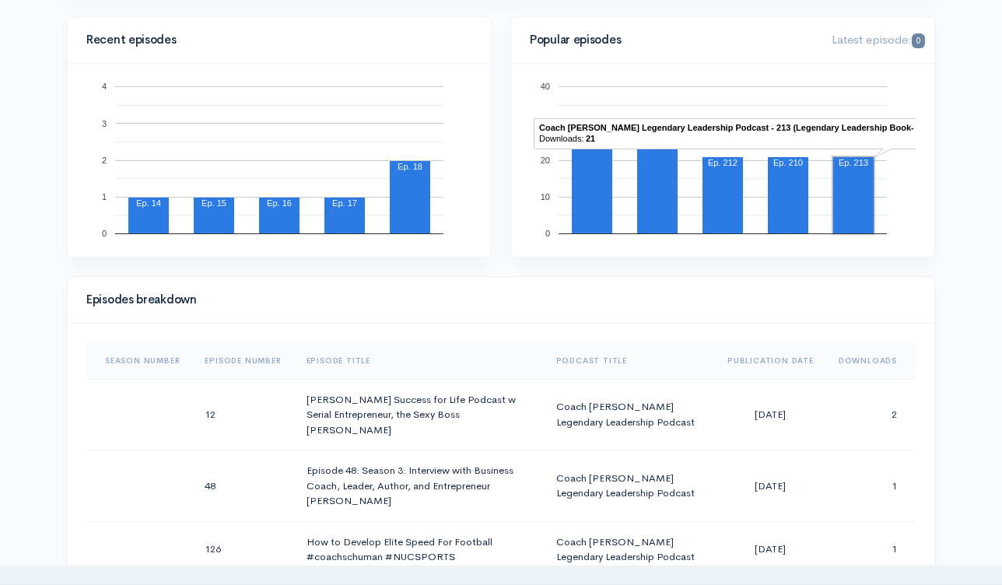
scroll to position [512, 0]
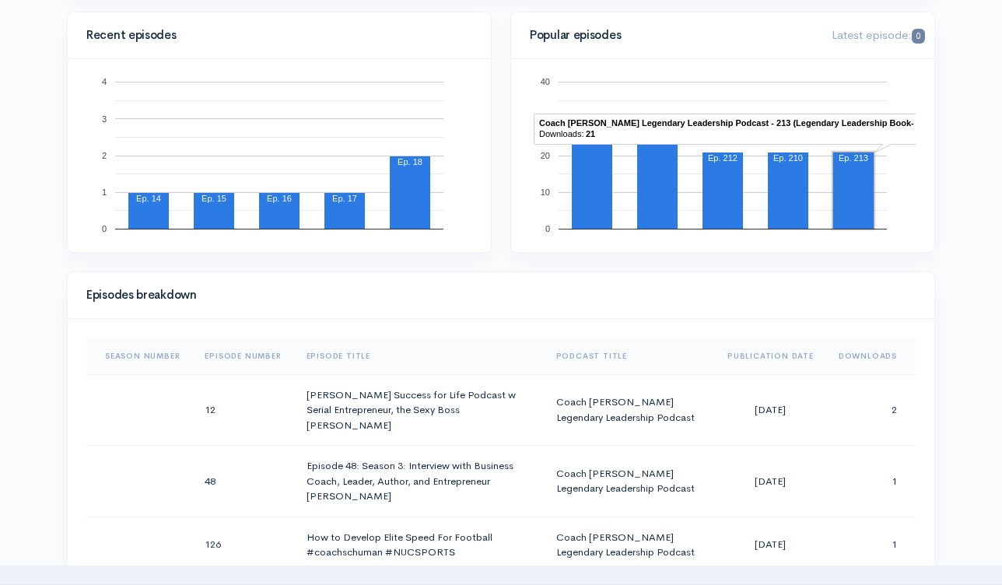
click at [867, 354] on th "Downloads" at bounding box center [870, 356] width 89 height 37
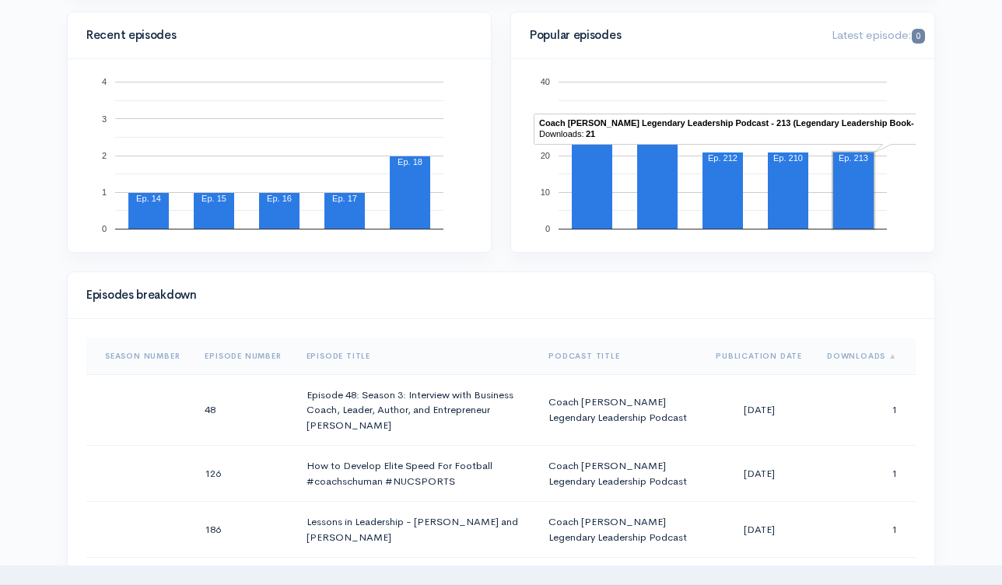
click at [867, 354] on th "Downloads" at bounding box center [864, 356] width 101 height 37
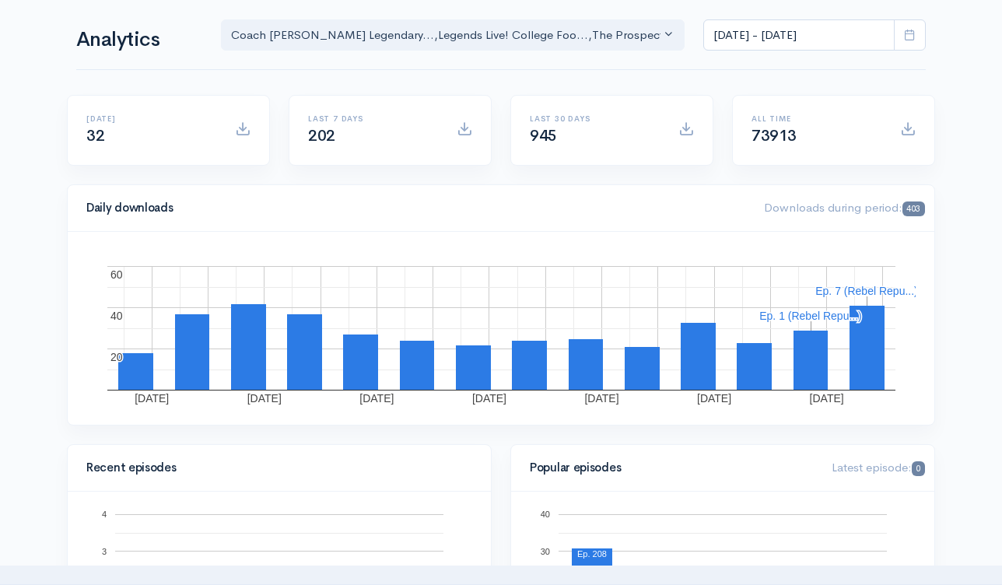
scroll to position [0, 0]
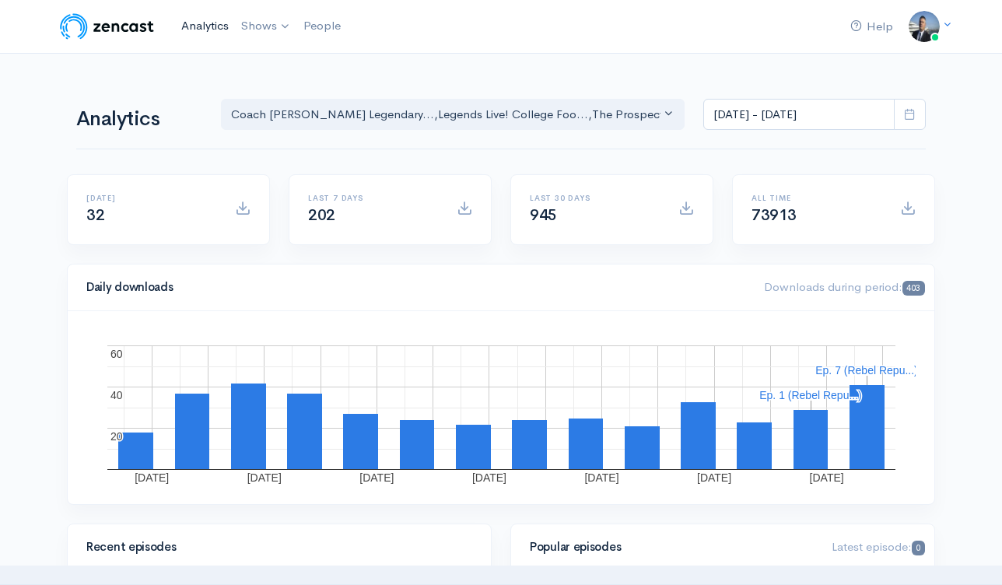
click at [205, 24] on link "Analytics" at bounding box center [205, 25] width 60 height 33
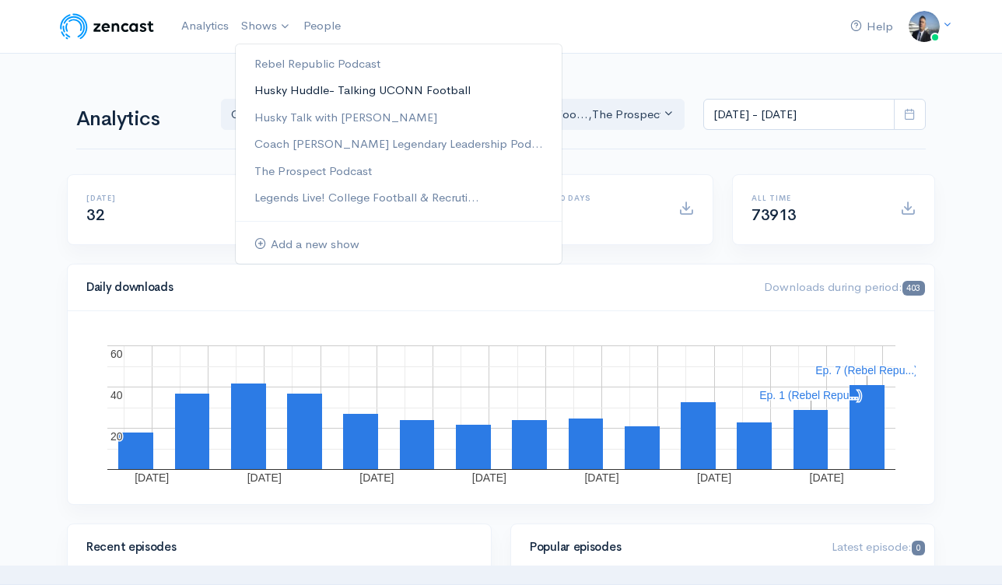
click at [282, 96] on link "Husky Huddle- Talking UCONN Football" at bounding box center [399, 90] width 326 height 27
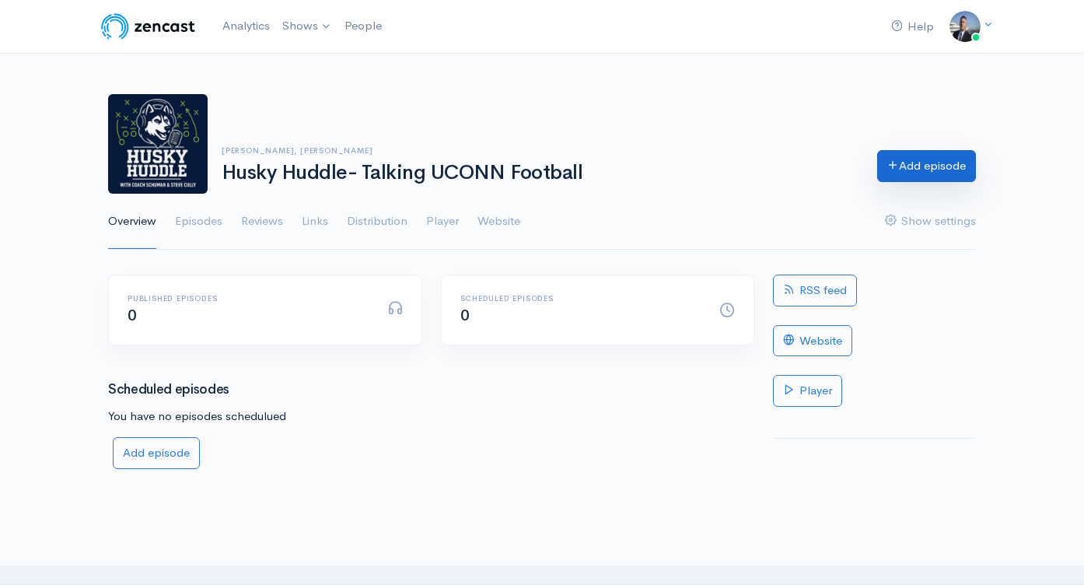
click at [915, 163] on link "Add episode" at bounding box center [926, 166] width 99 height 32
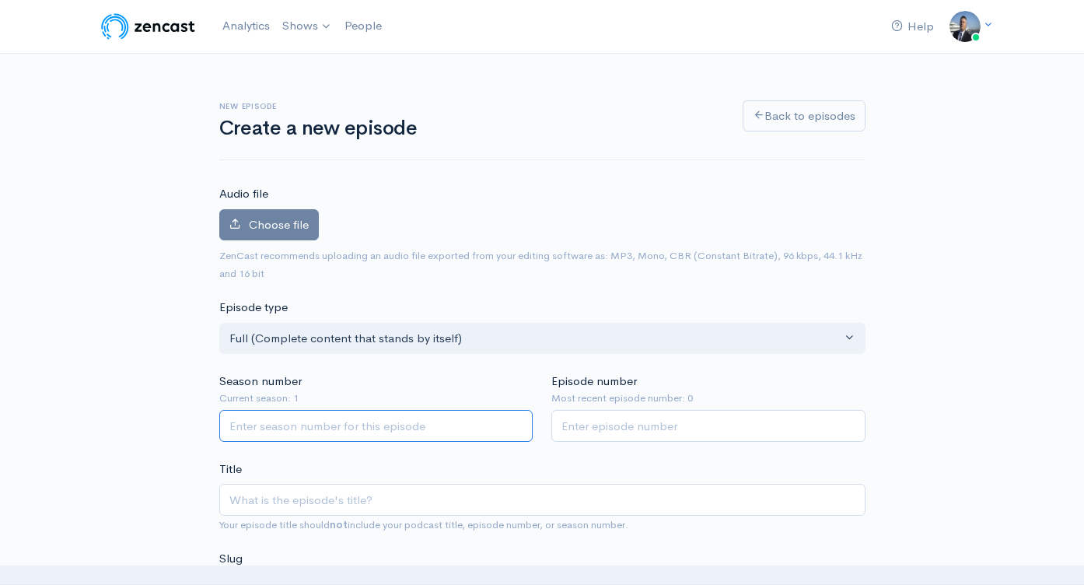
click at [362, 429] on input "Season number" at bounding box center [376, 426] width 314 height 32
type input "2"
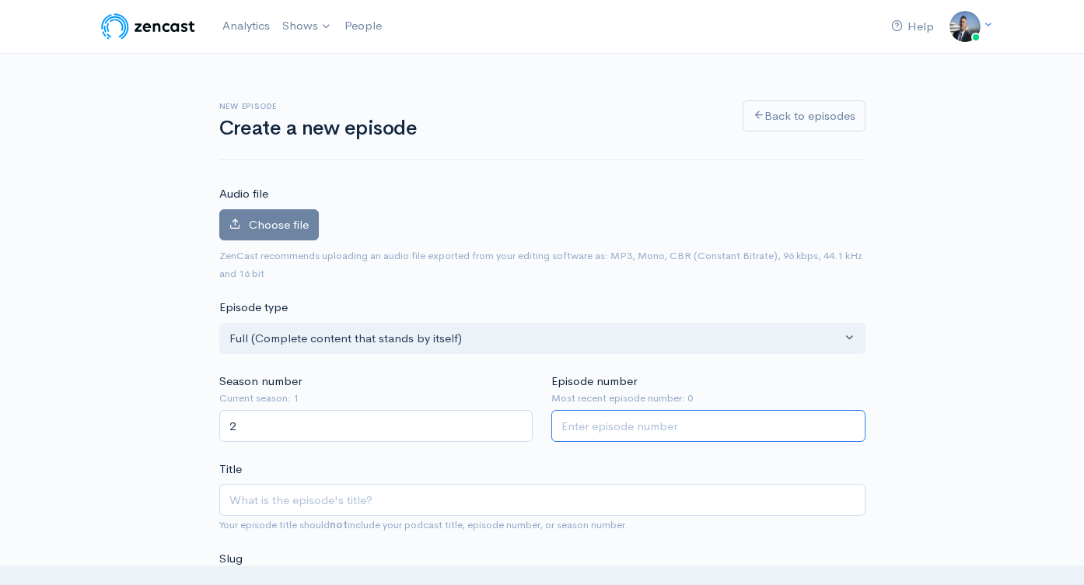
click at [676, 429] on input "Episode number" at bounding box center [708, 426] width 314 height 32
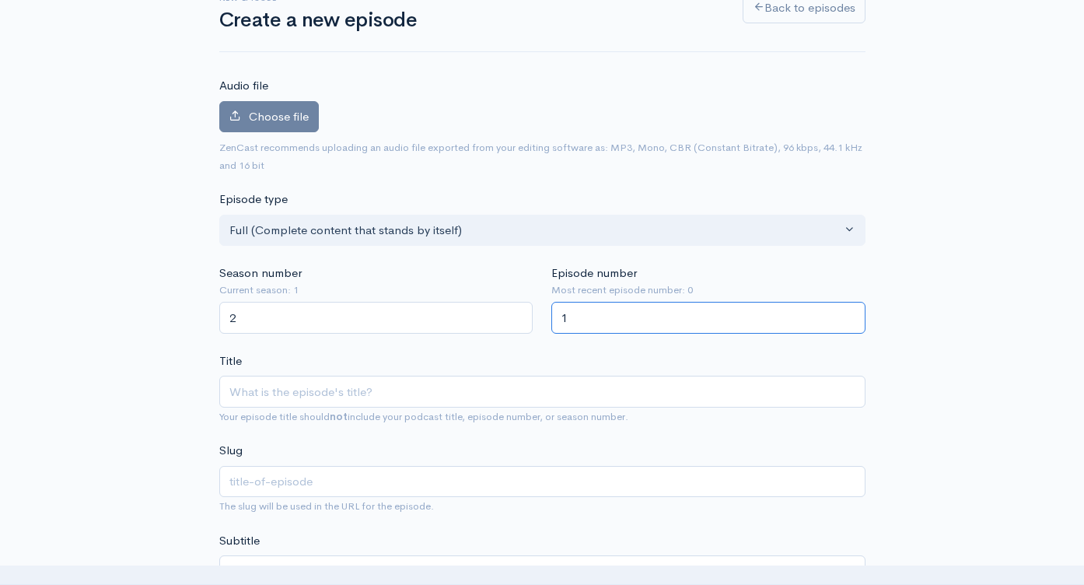
scroll to position [142, 0]
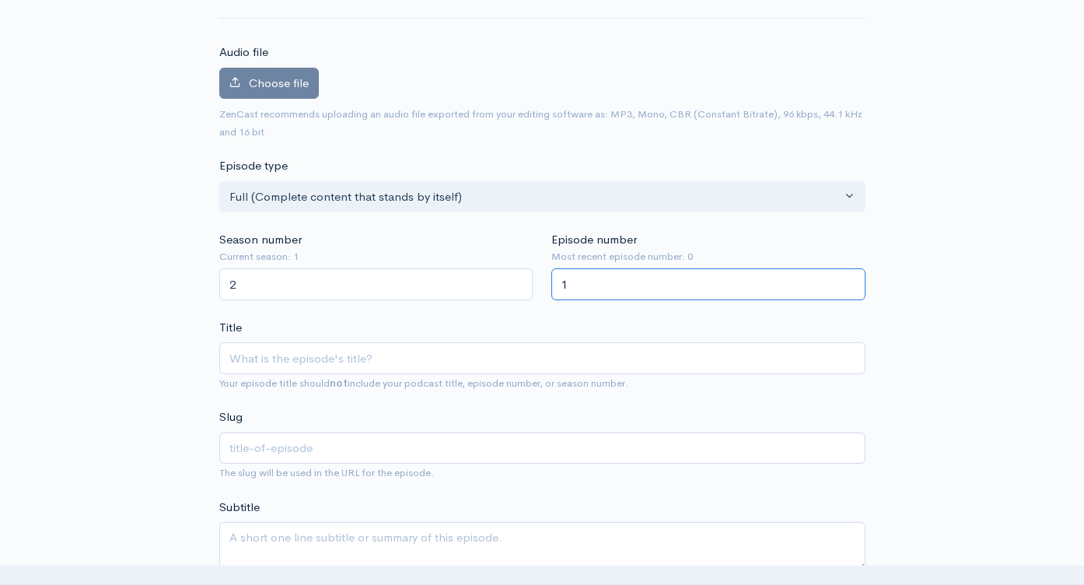
type input "1"
click at [468, 349] on input "Title" at bounding box center [542, 358] width 646 height 32
paste input "Husky Huddle - talking off season moves and NIL"
type input "Husky Huddle - talking off season moves and NIL"
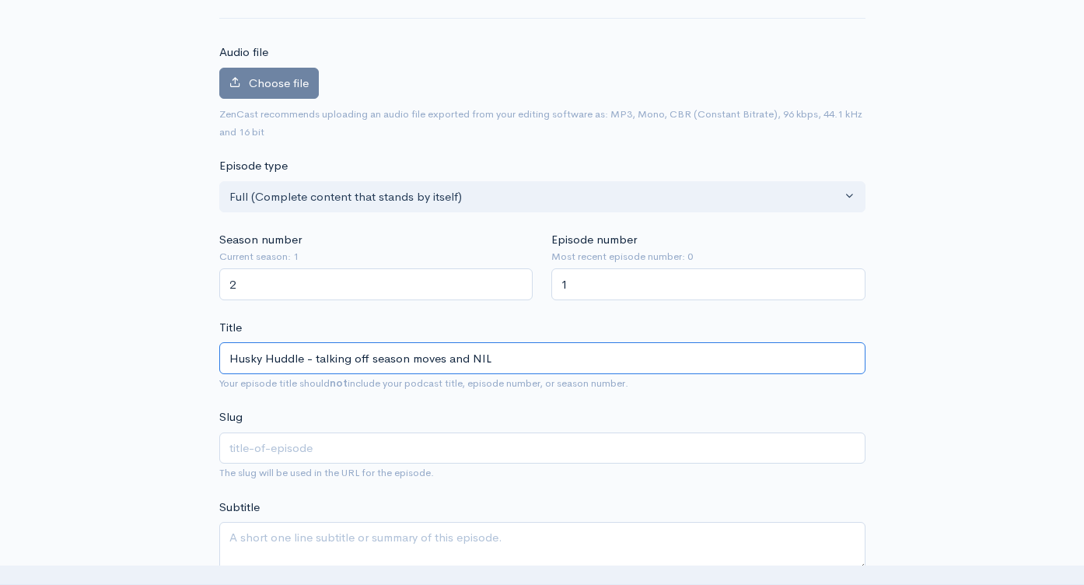
type input "husky-huddle-talking-off-season-moves-and-nil"
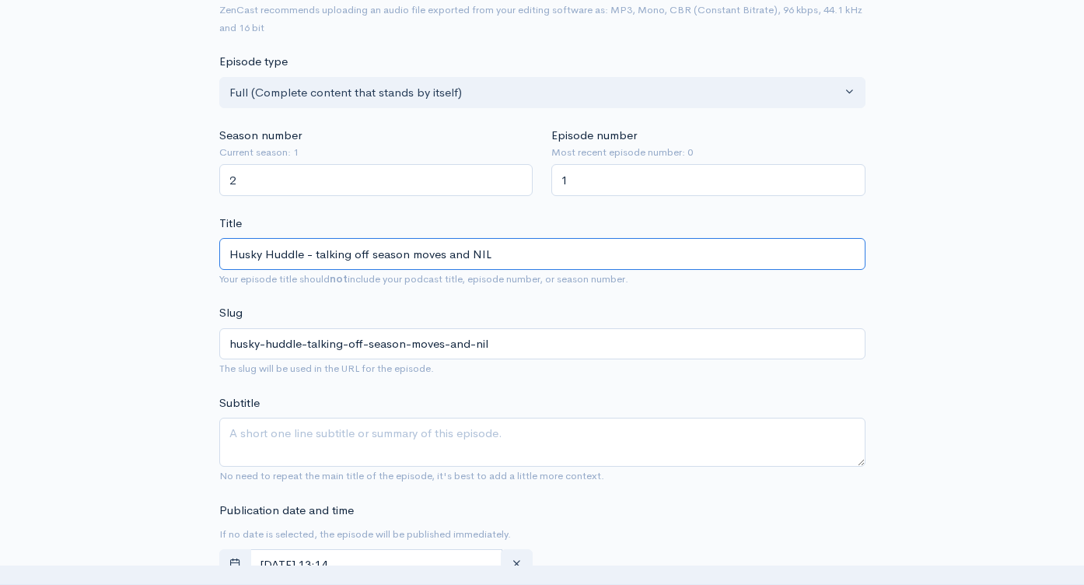
scroll to position [282, 0]
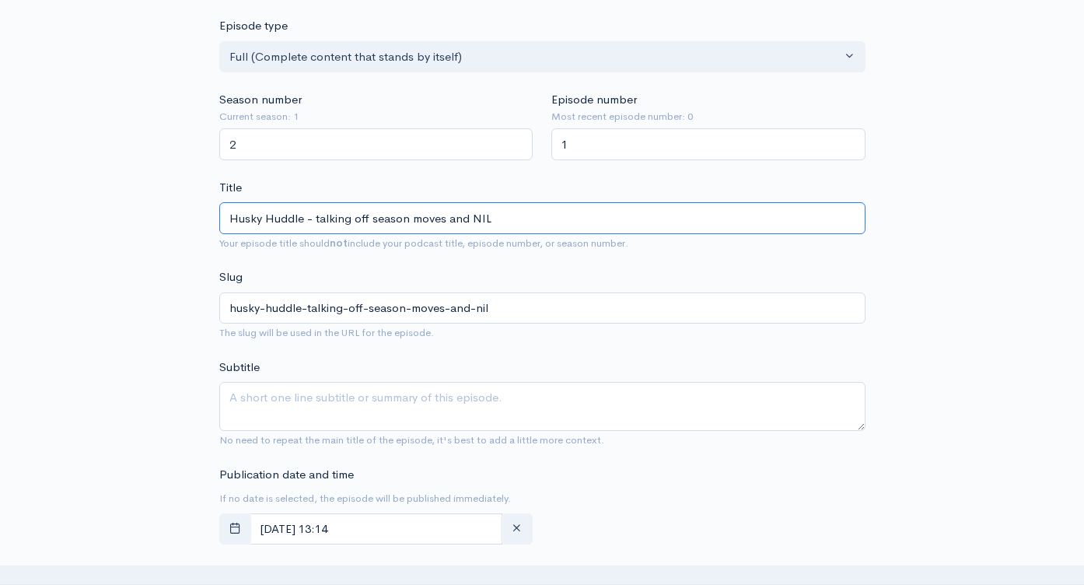
type input "Husky Huddle - talking off season moves and NIL"
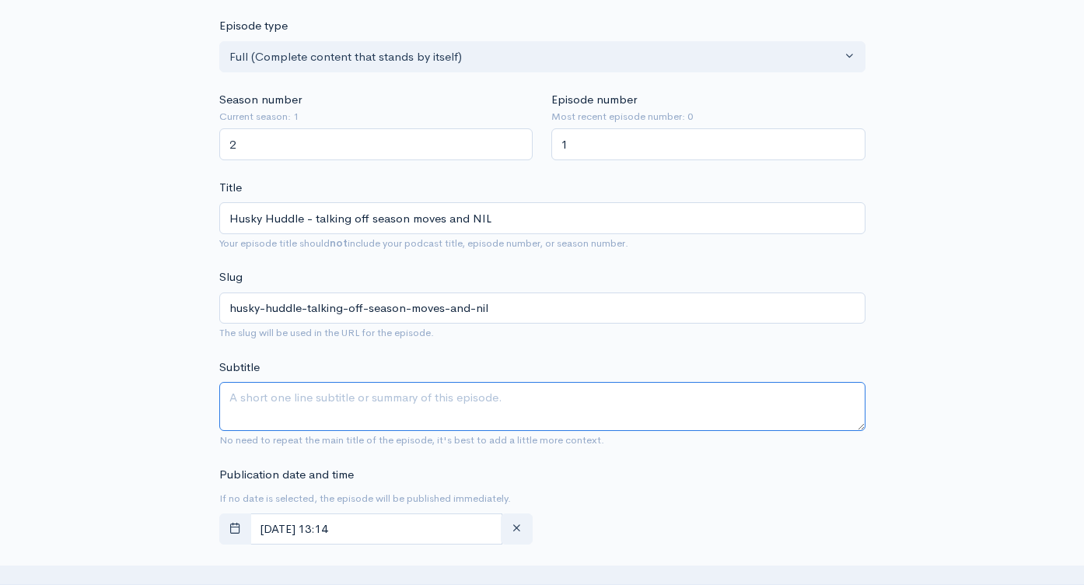
drag, startPoint x: 516, startPoint y: 398, endPoint x: 570, endPoint y: 400, distance: 54.5
click at [516, 398] on textarea "Subtitle" at bounding box center [542, 406] width 646 height 49
paste textarea "Husky Huddle - talking off season moves and NIL"
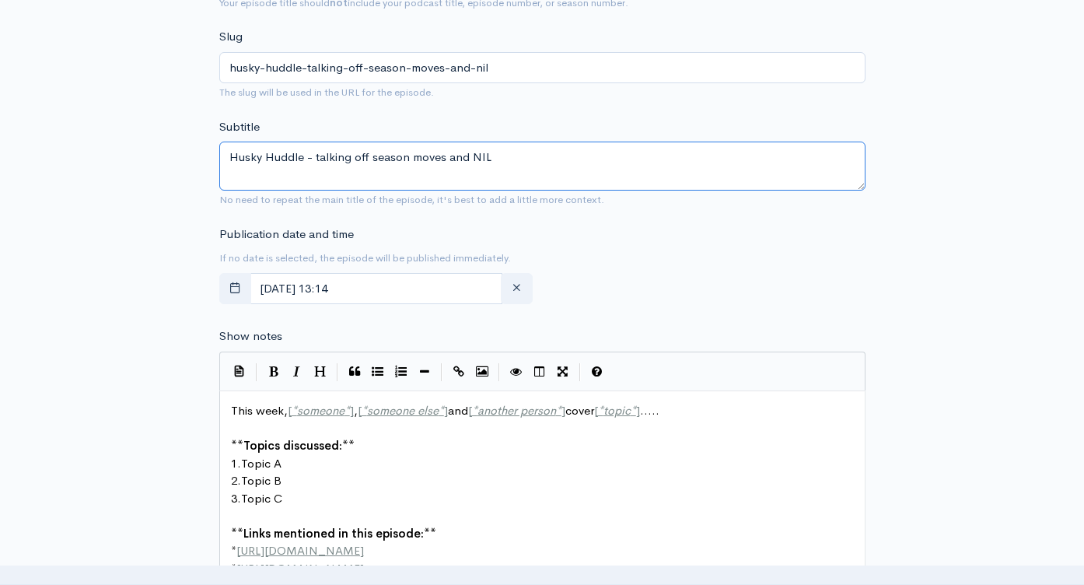
scroll to position [798, 0]
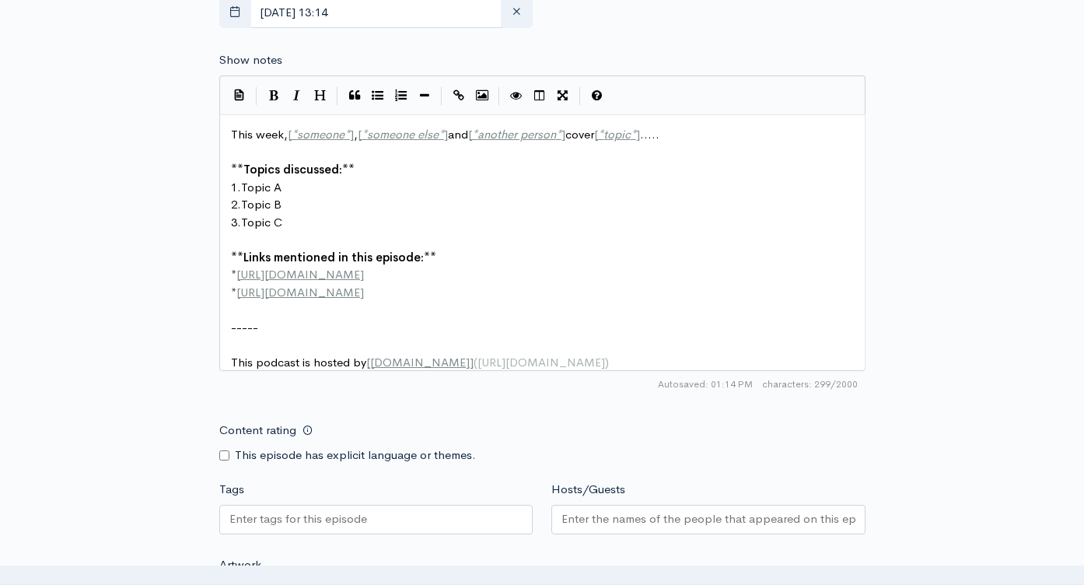
type textarea "Husky Huddle - talking off season moves and NIL"
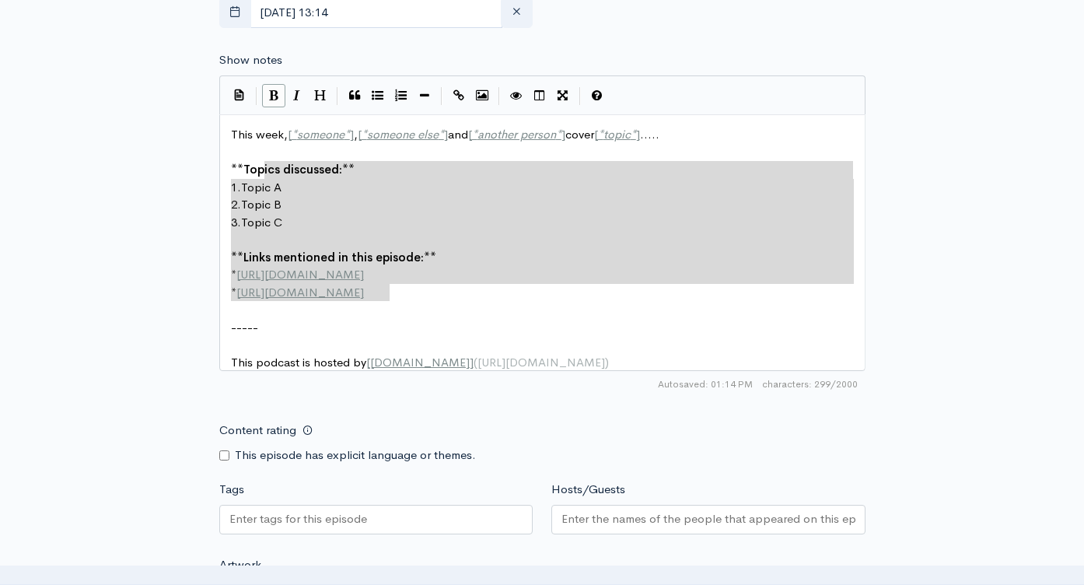
type textarea "This week, [*someone*], [*someone else*] and [*another person*] cover [*topic*]…"
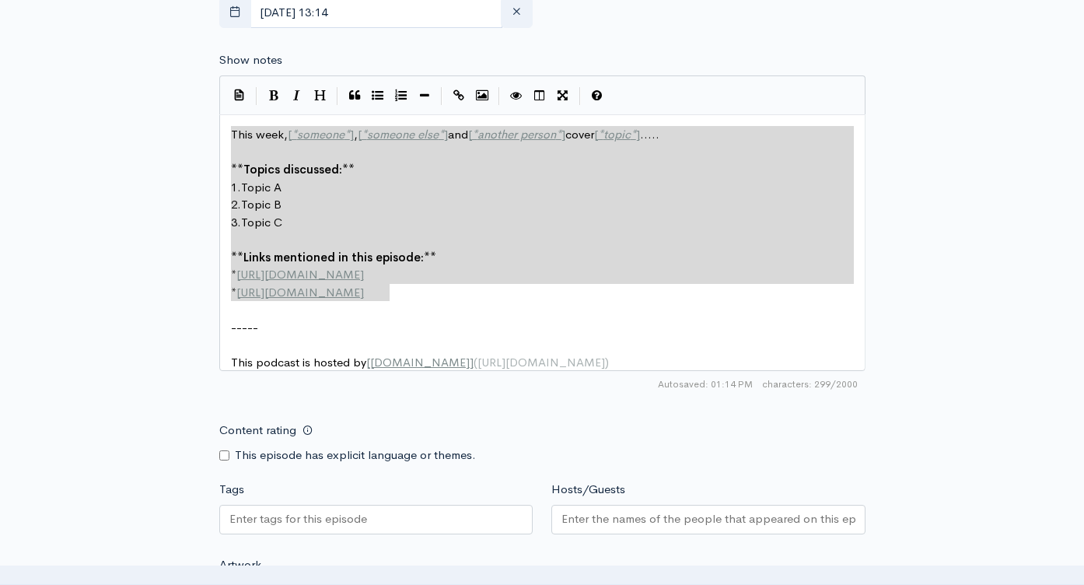
drag, startPoint x: 451, startPoint y: 300, endPoint x: 221, endPoint y: 121, distance: 291.5
paste textarea
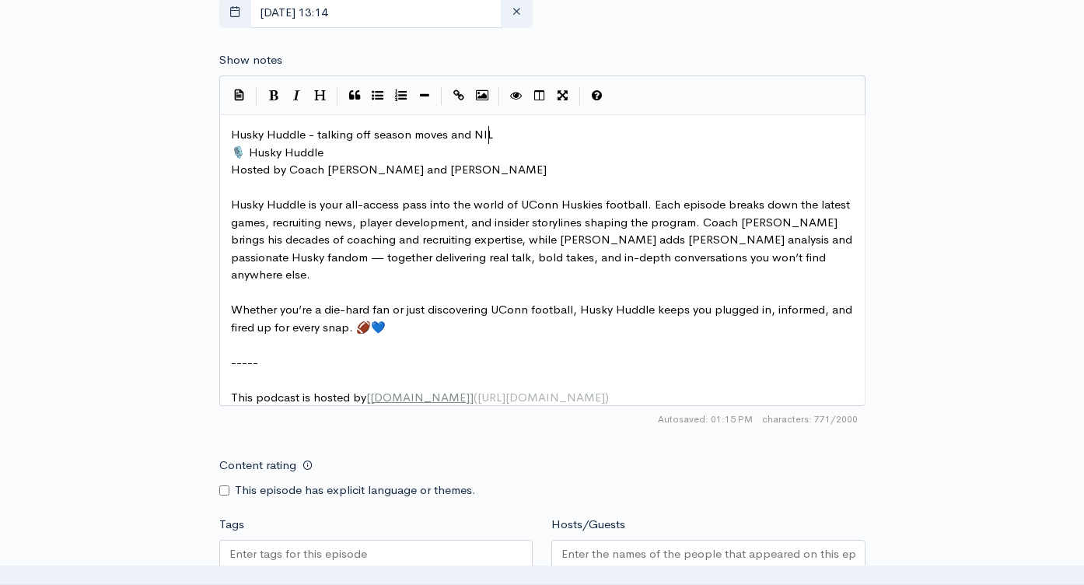
click at [505, 134] on pre "Husky Huddle - talking off season moves and NIL" at bounding box center [548, 135] width 641 height 18
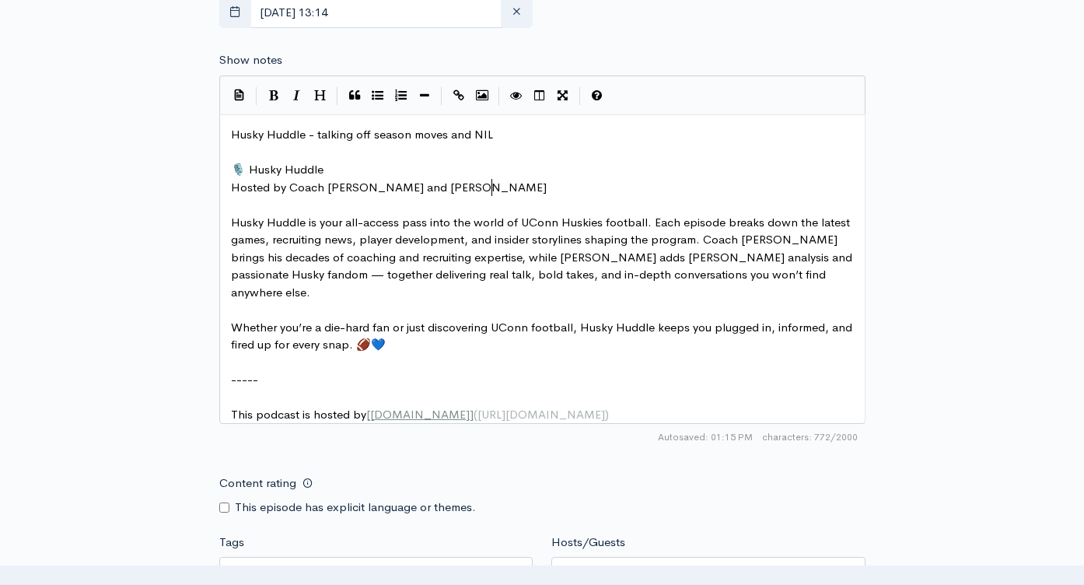
click at [520, 192] on pre "Hosted by Coach [PERSON_NAME] and [PERSON_NAME]" at bounding box center [548, 188] width 641 height 18
click at [509, 206] on pre "​" at bounding box center [548, 205] width 641 height 18
paste textarea """
type textarea """
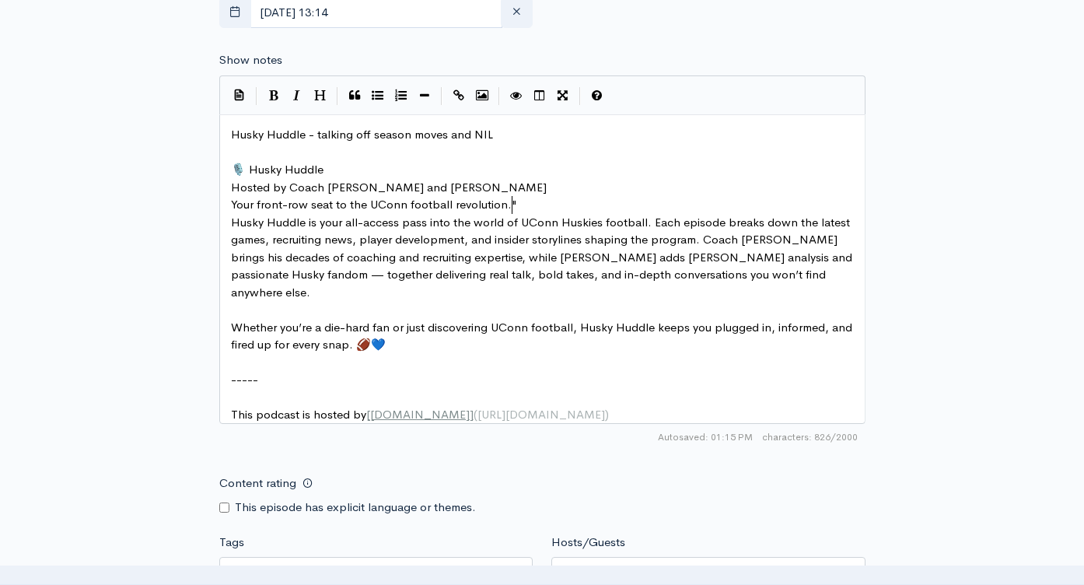
click at [231, 221] on span "Husky Huddle is your all-access pass into the world of UConn Huskies football. …" at bounding box center [543, 257] width 624 height 85
type textarea """
click at [544, 205] on pre "Your front-row seat to the UConn football revolution."" at bounding box center [548, 205] width 641 height 18
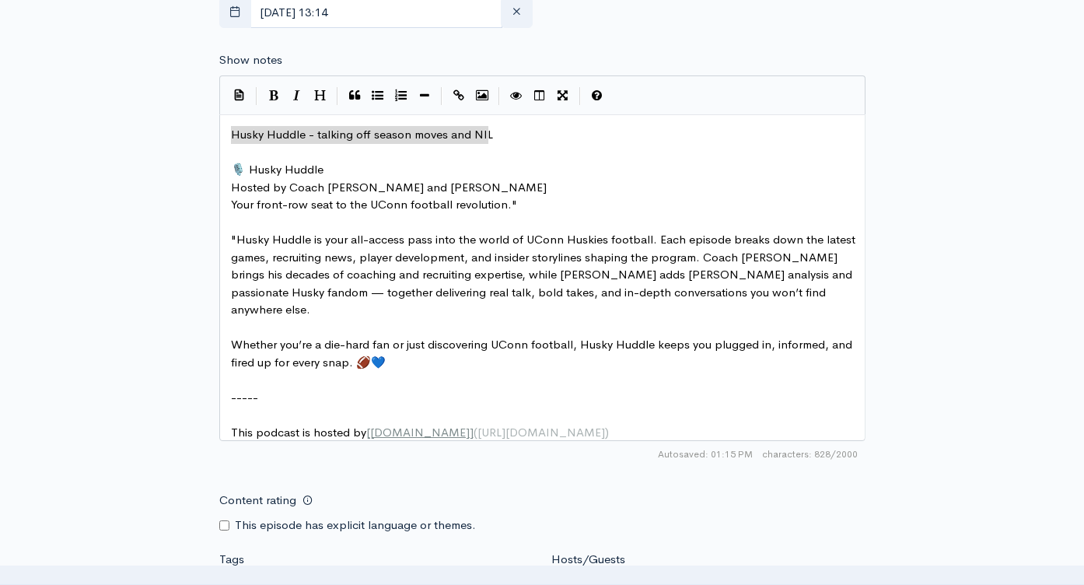
drag, startPoint x: 467, startPoint y: 138, endPoint x: 167, endPoint y: 127, distance: 300.4
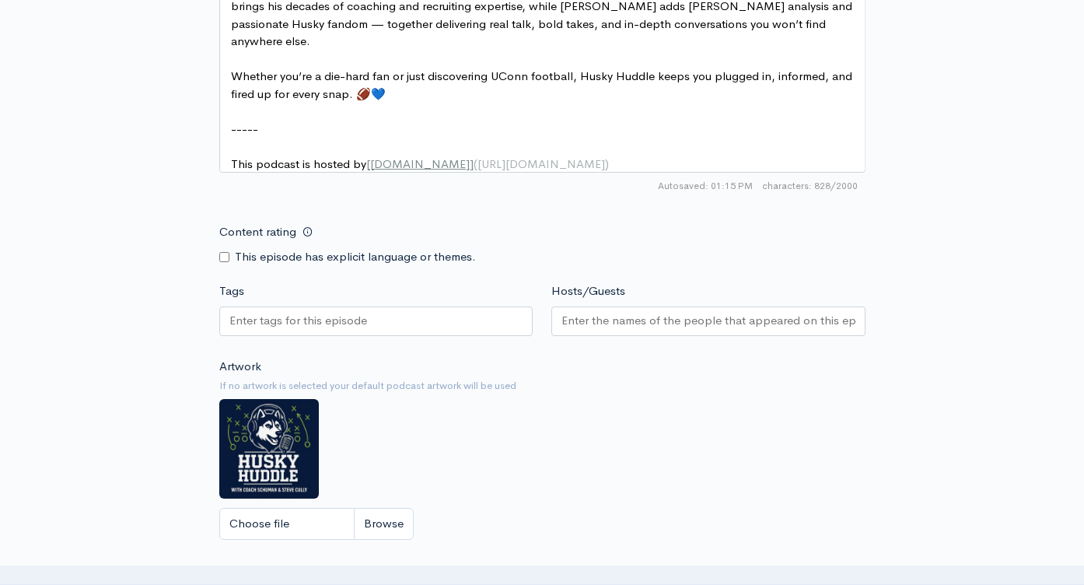
scroll to position [1067, 0]
type textarea "Husky Huddle - talking off season moves and NIL"
click at [334, 314] on input "Tags" at bounding box center [299, 320] width 140 height 18
paste input "Husky Huddle - talking off season moves and NIL"
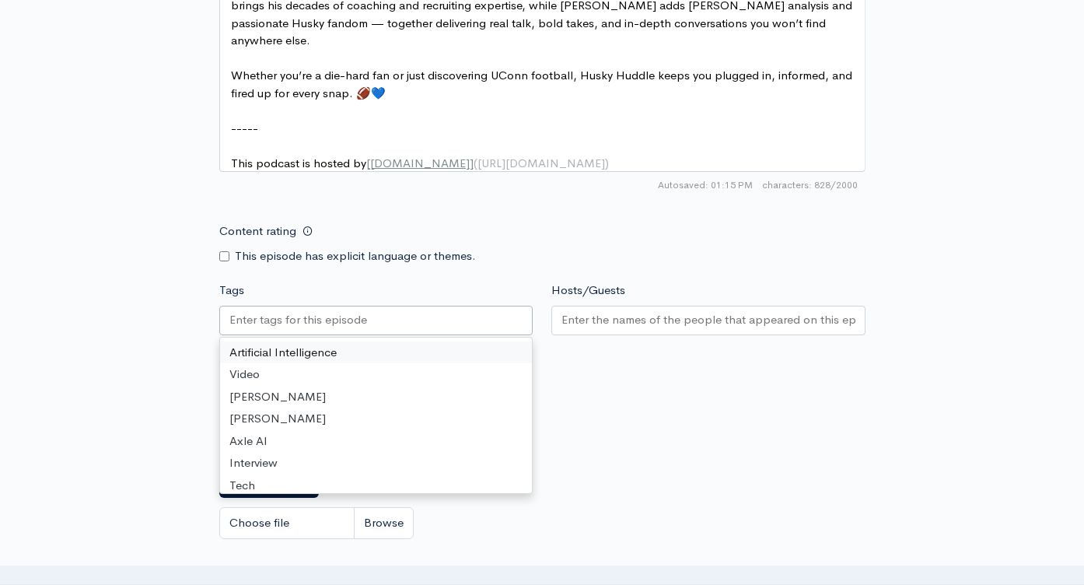
type input "Husky Huddle - talking off season moves and NIL"
paste input "Husky Huddle - talking off season moves and NIL"
type input "Husky Huddle - talking off season moves and NIL"
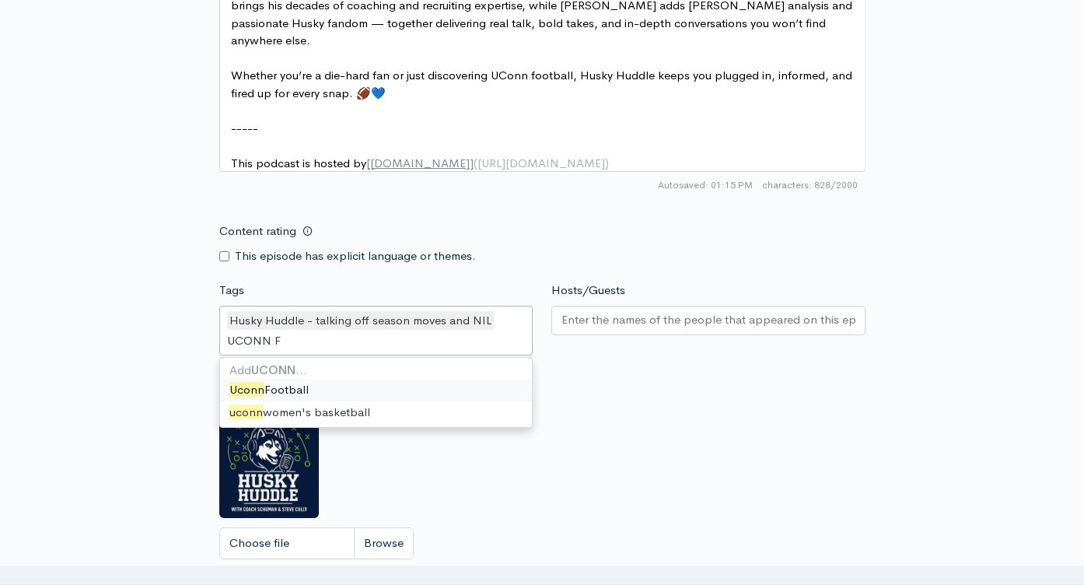
type input "UCONN FO"
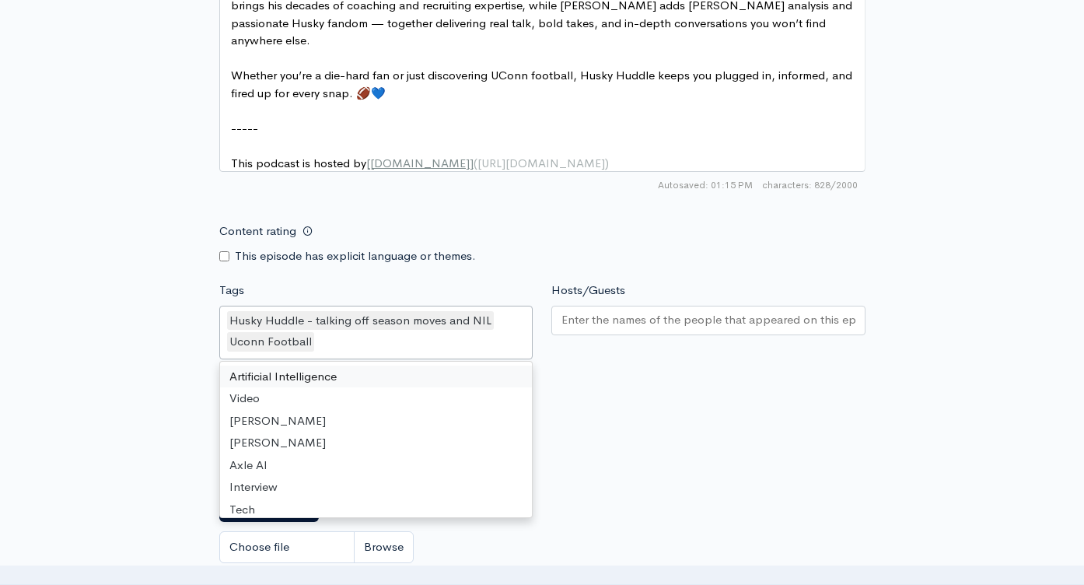
click at [640, 314] on input "Hosts/Guests" at bounding box center [708, 320] width 294 height 18
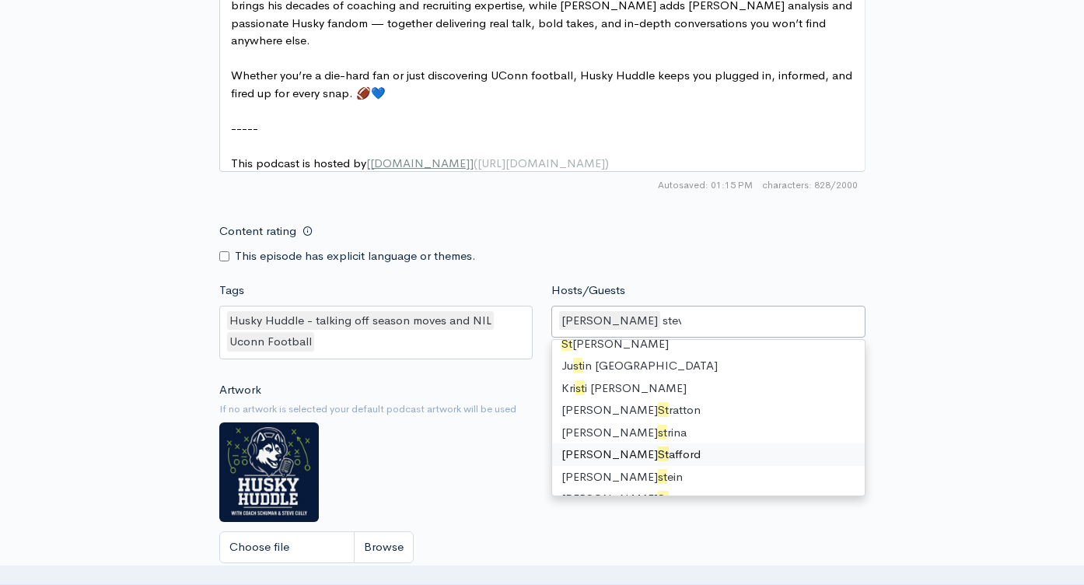
scroll to position [21, 0]
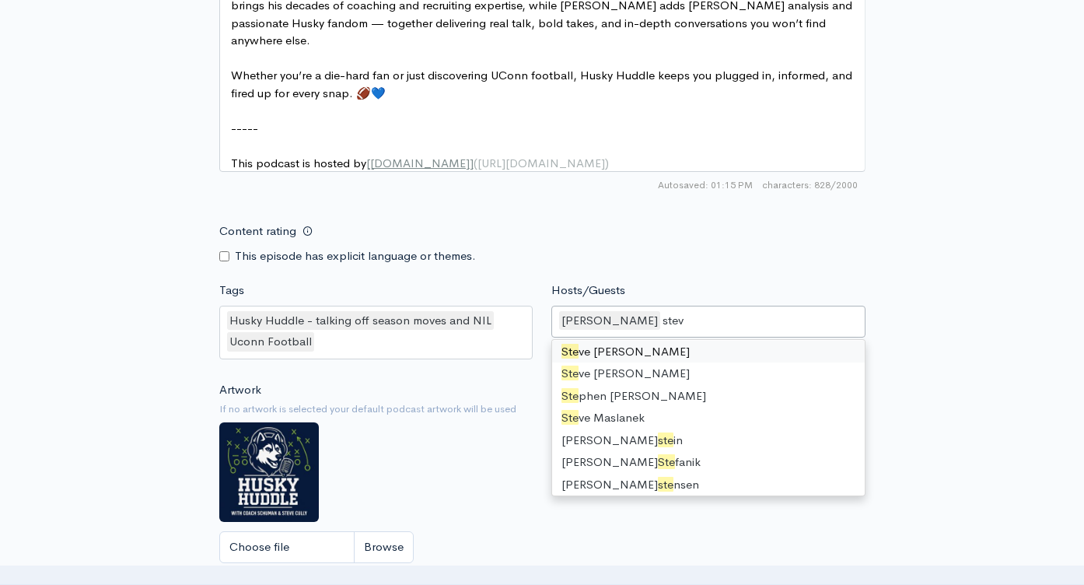
type input "[PERSON_NAME]"
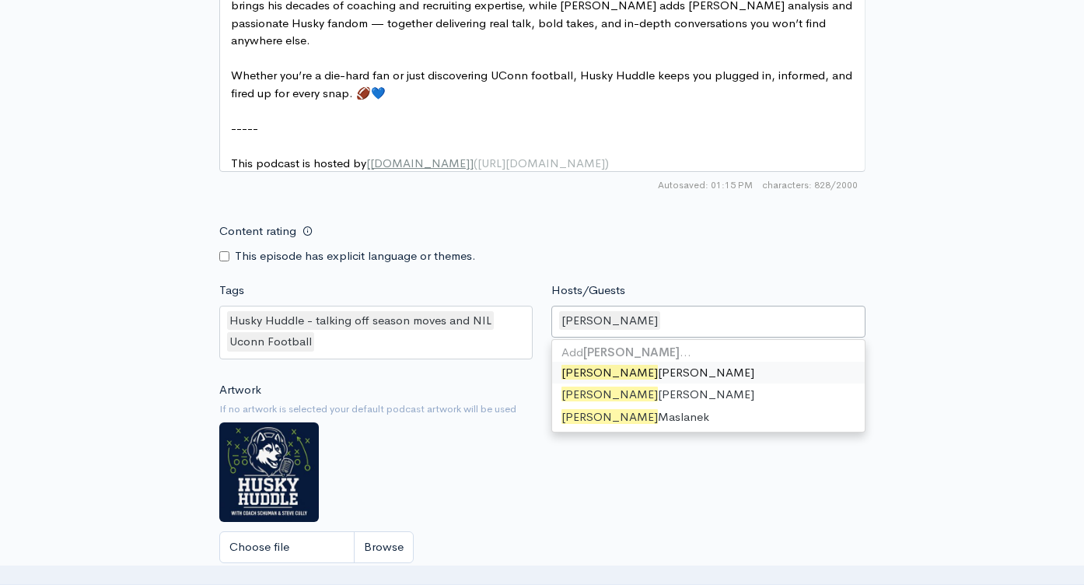
scroll to position [809, 0]
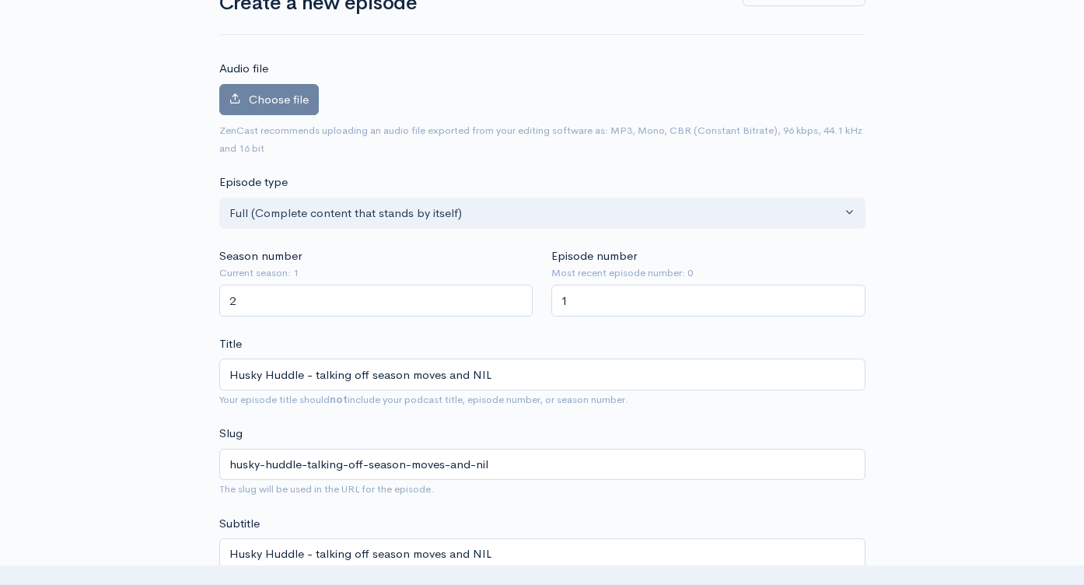
scroll to position [0, 0]
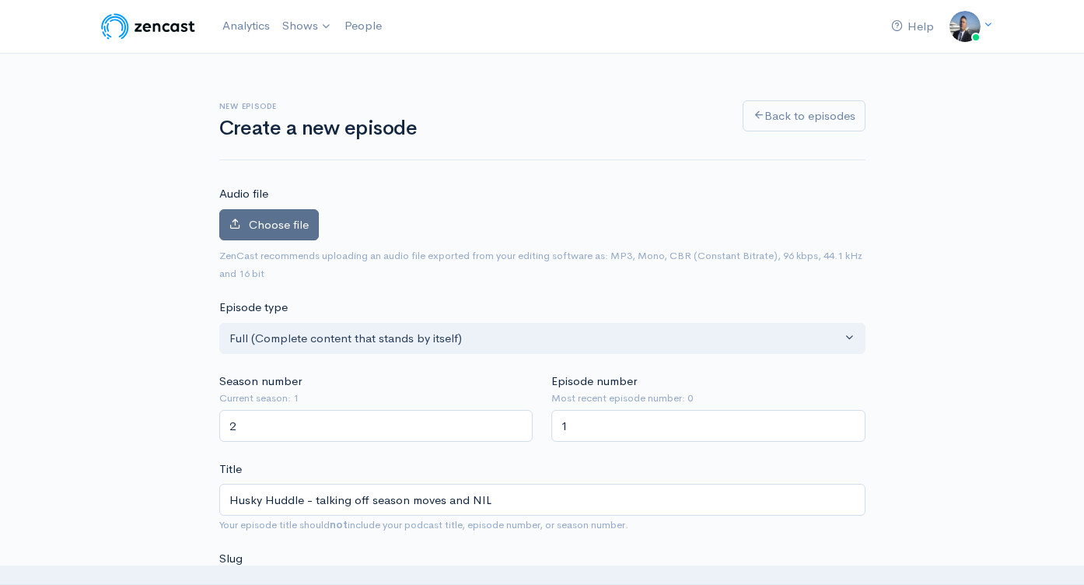
click at [295, 227] on span "Choose file" at bounding box center [279, 224] width 60 height 15
click at [0, 0] on input "Choose file" at bounding box center [0, 0] width 0 height 0
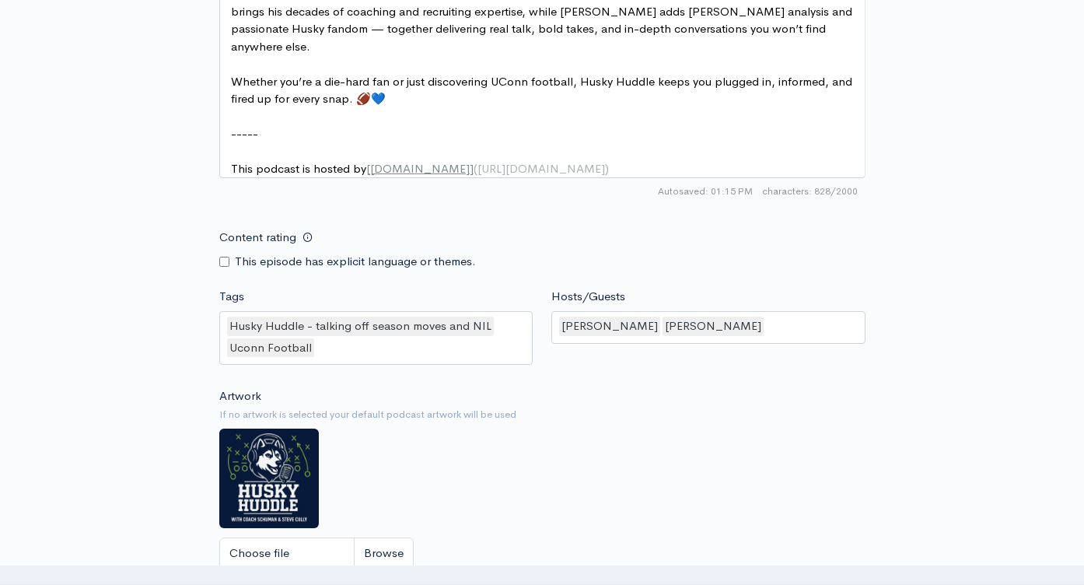
scroll to position [1440, 0]
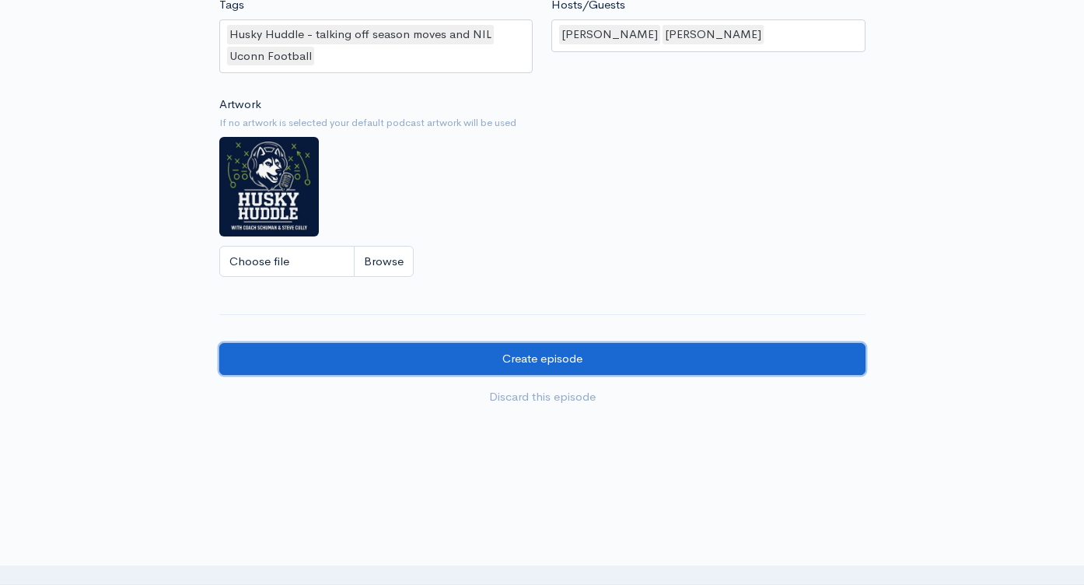
click at [601, 358] on input "Create episode" at bounding box center [542, 359] width 646 height 32
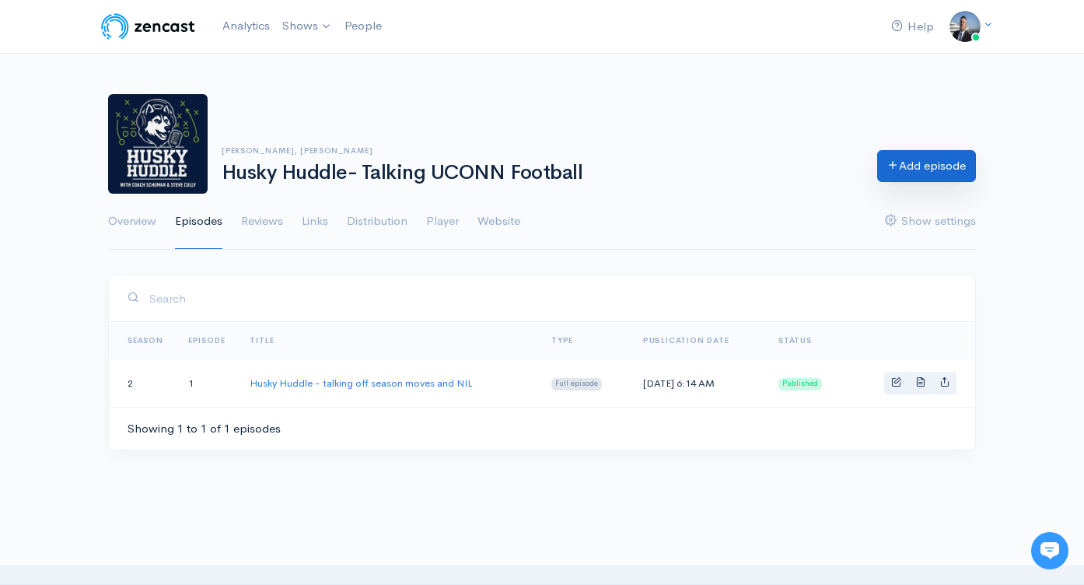
click at [911, 175] on link "Add episode" at bounding box center [926, 166] width 99 height 32
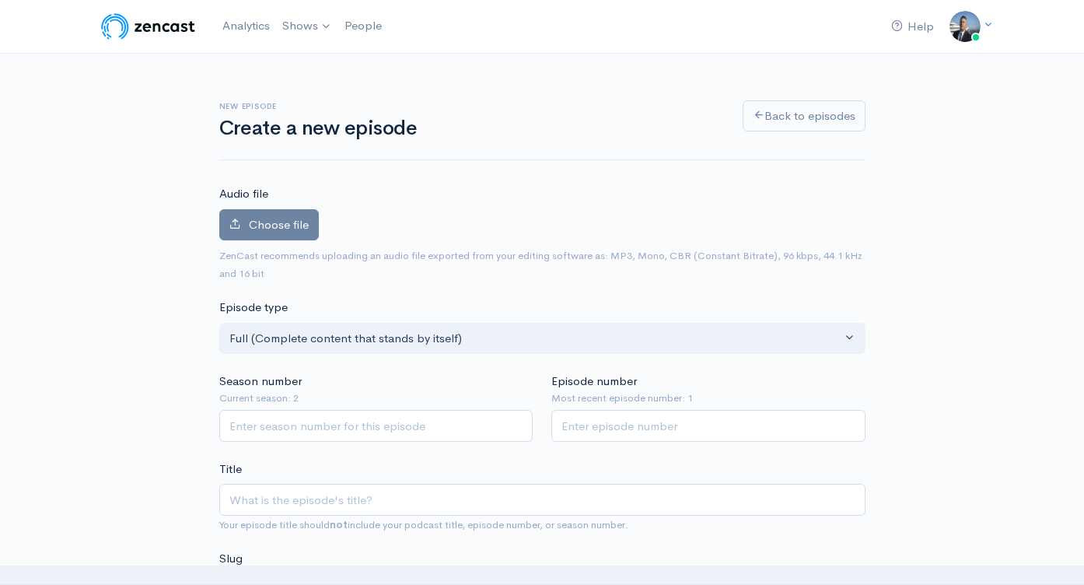
click at [310, 429] on input "Season number" at bounding box center [376, 426] width 314 height 32
type input "2"
click at [648, 433] on input "Episode number" at bounding box center [708, 426] width 314 height 32
type input "2"
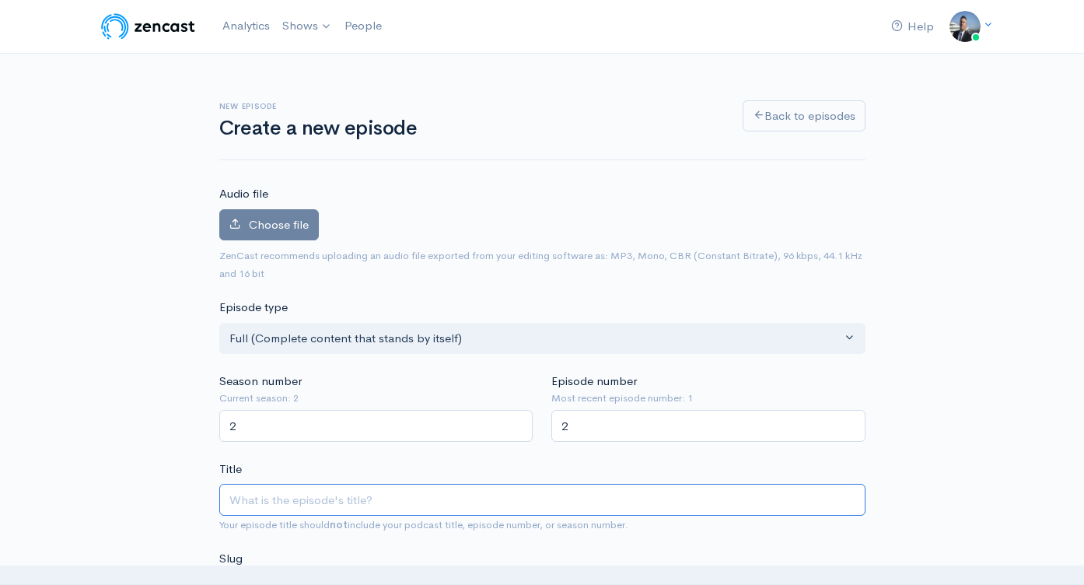
click at [516, 493] on input "Title" at bounding box center [542, 500] width 646 height 32
paste input "Husky HUDDLE talking NFL draft results"
type input "Husky HUDDLE talking NFL draft results"
type input "husky-huddle-talking-nfl-draft-results"
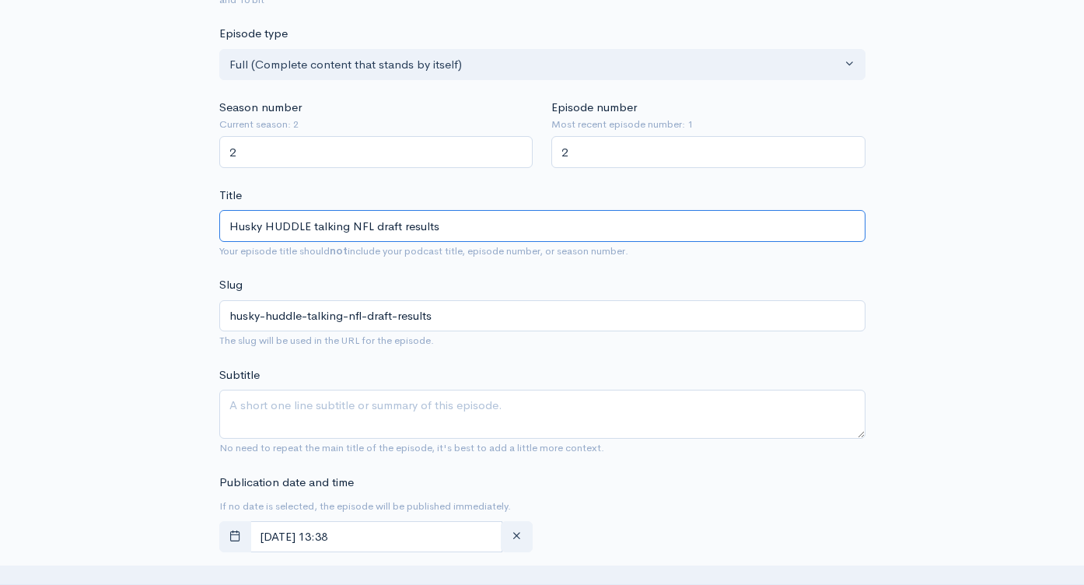
scroll to position [331, 0]
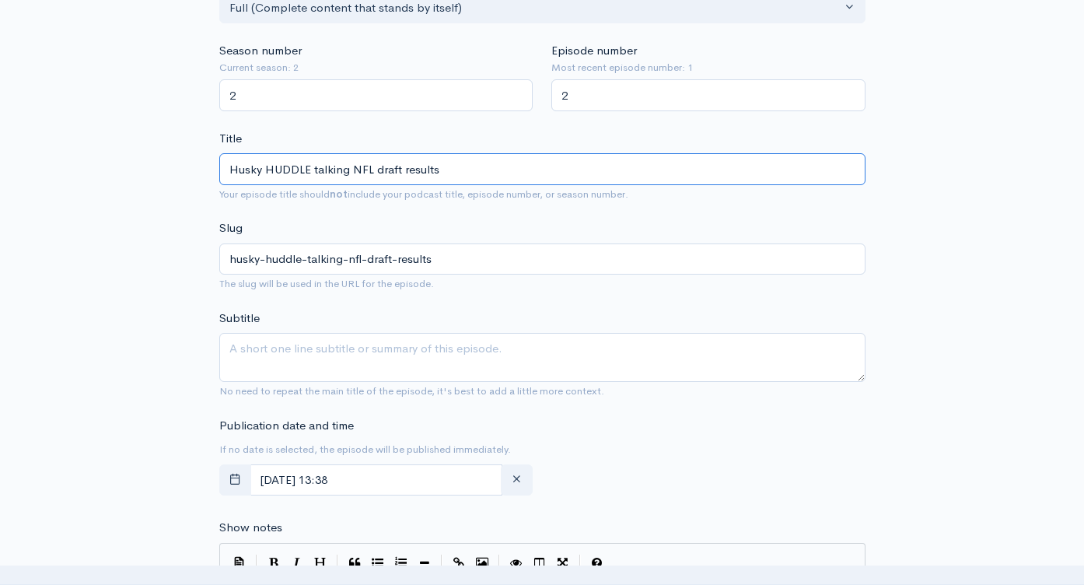
type input "Husky HUDDLE talking NFL draft results"
drag, startPoint x: 393, startPoint y: 363, endPoint x: 515, endPoint y: 367, distance: 122.2
click at [393, 363] on textarea "Subtitle" at bounding box center [542, 357] width 646 height 49
paste textarea "Husky HUDDLE talking NFL draft results"
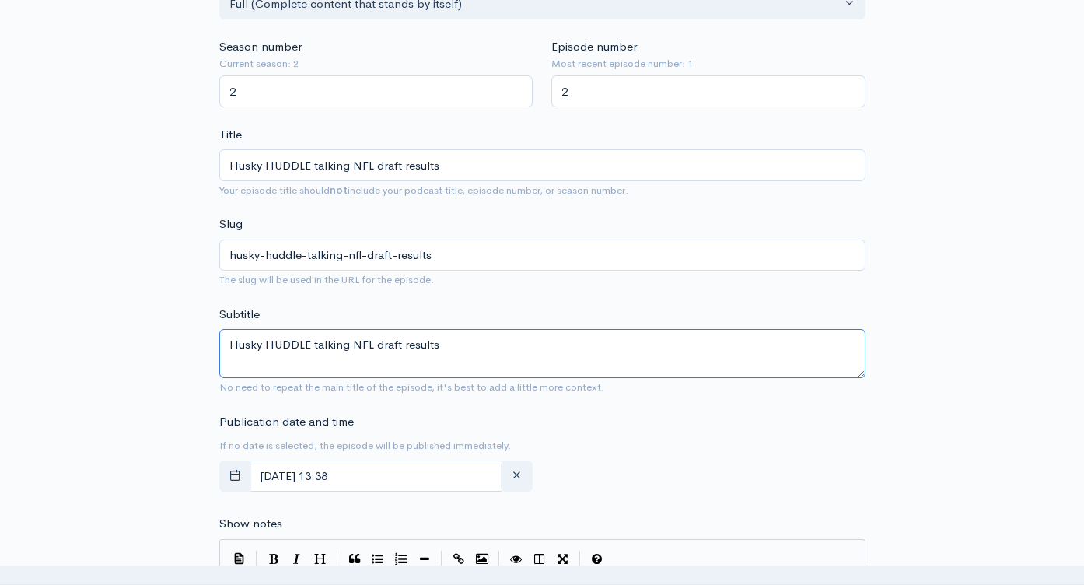
scroll to position [820, 0]
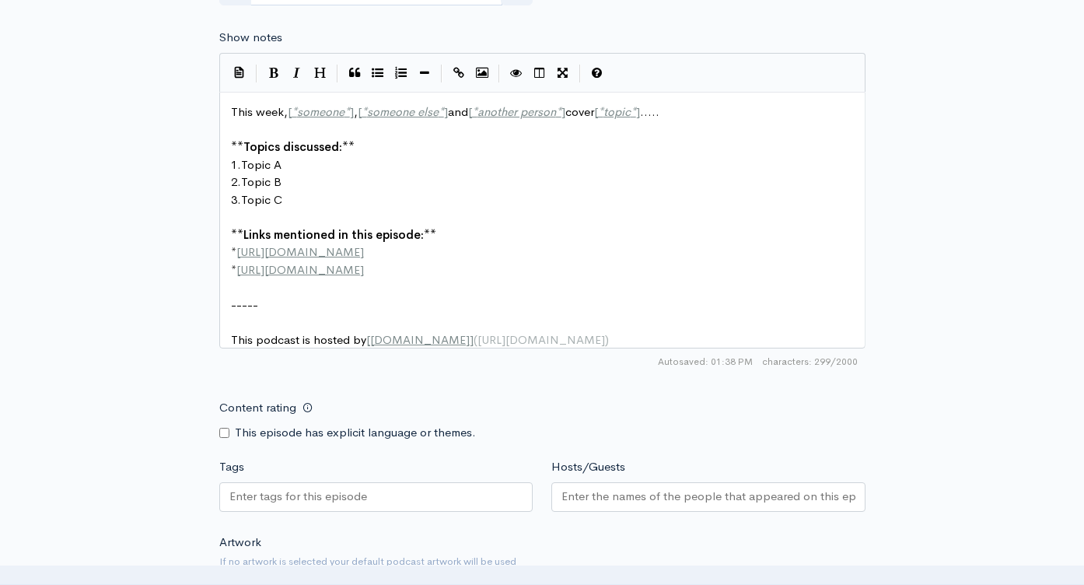
type textarea "Husky HUDDLE talking NFL draft results"
click at [231, 109] on span "This week, [ * someone * ] , [ * someone else * ] and [ * another person * ] co…" at bounding box center [445, 111] width 429 height 15
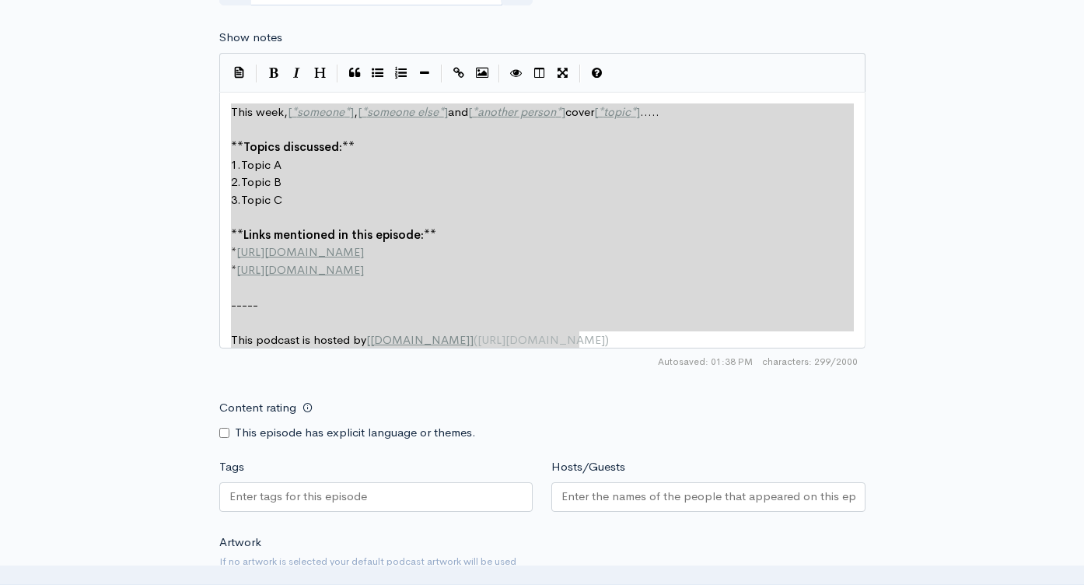
type textarea "This week, [*someone*], [*someone else*] and [*another person*] cover [*topic*]…"
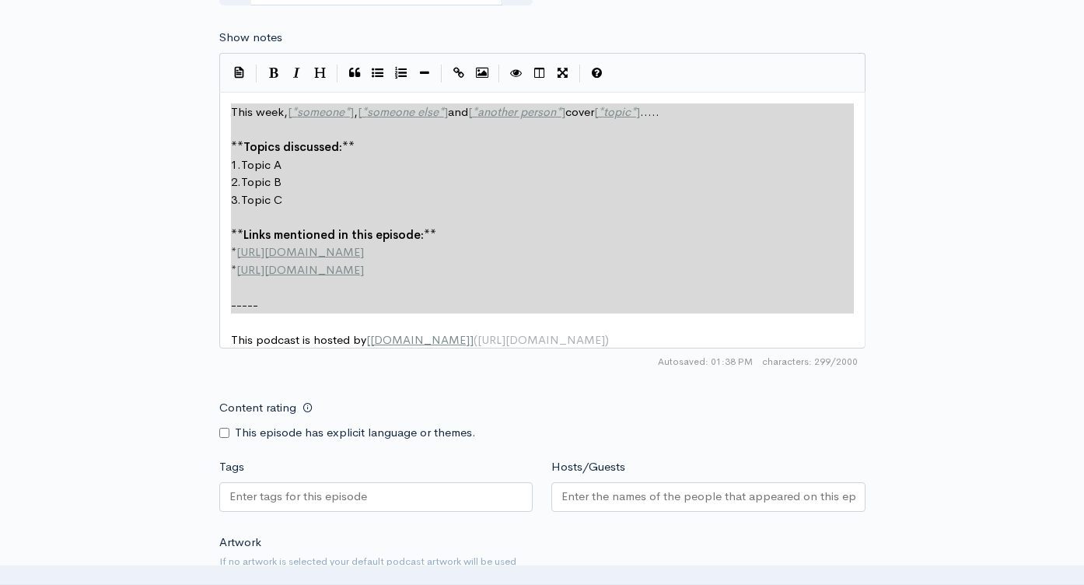
drag, startPoint x: 230, startPoint y: 109, endPoint x: 687, endPoint y: 330, distance: 507.8
paste textarea
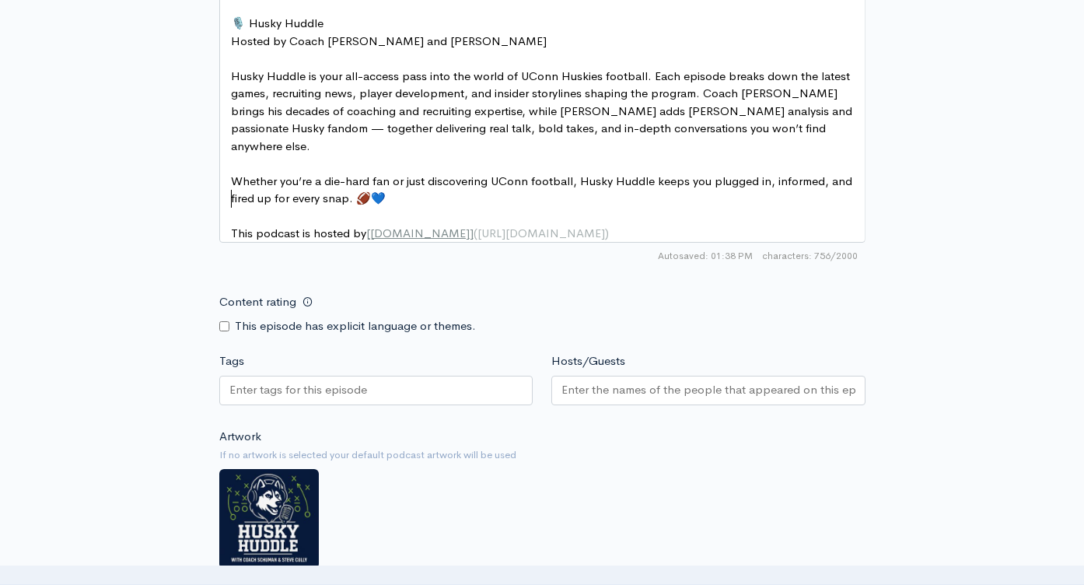
scroll to position [801, 0]
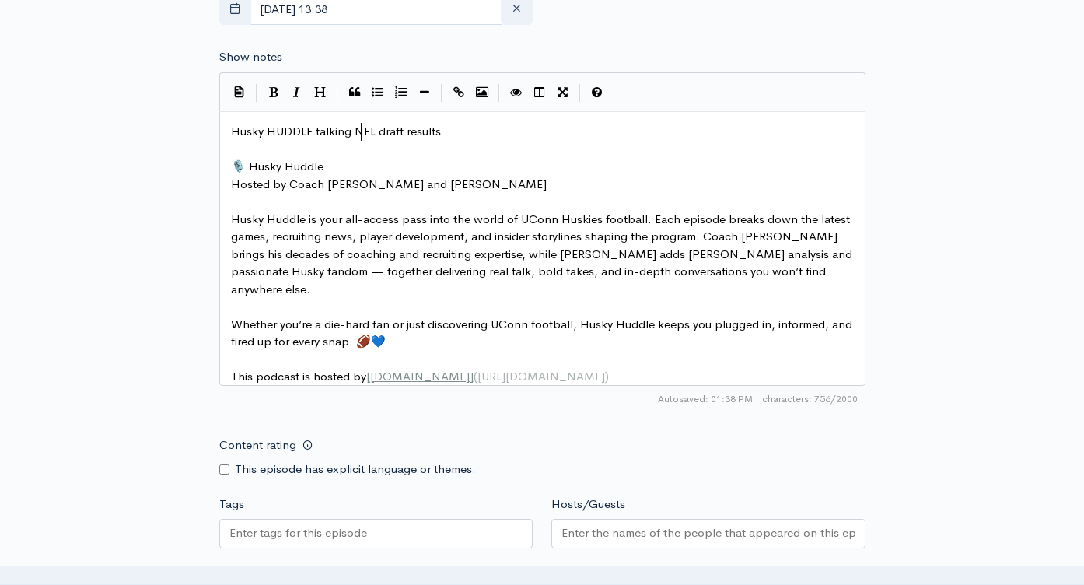
click at [361, 137] on span "Husky HUDDLE talking NFL draft results" at bounding box center [336, 131] width 210 height 15
type textarea "Husky HUDDLE talking NFL draft results"
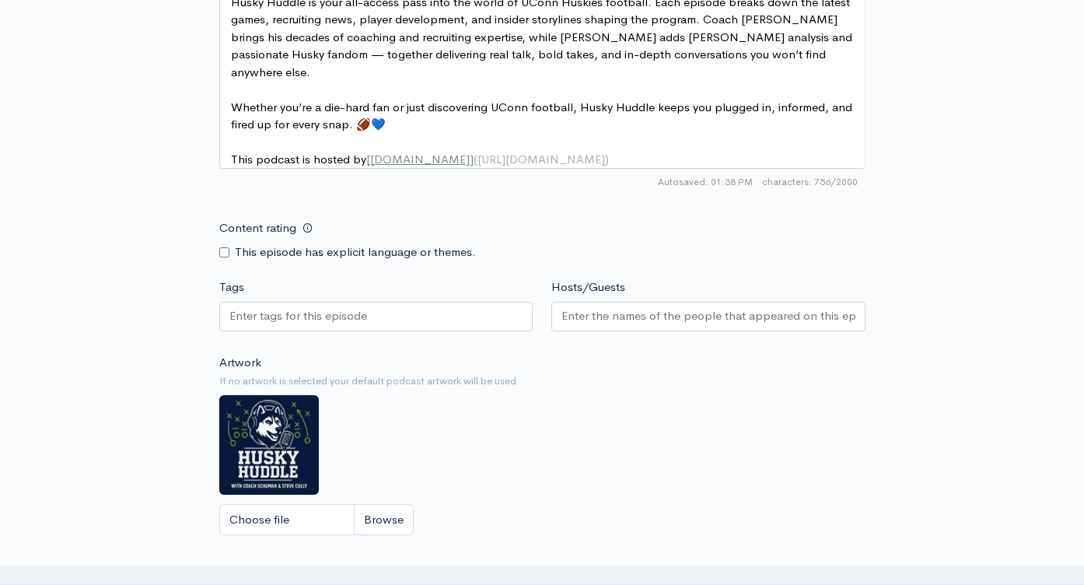
scroll to position [1104, 0]
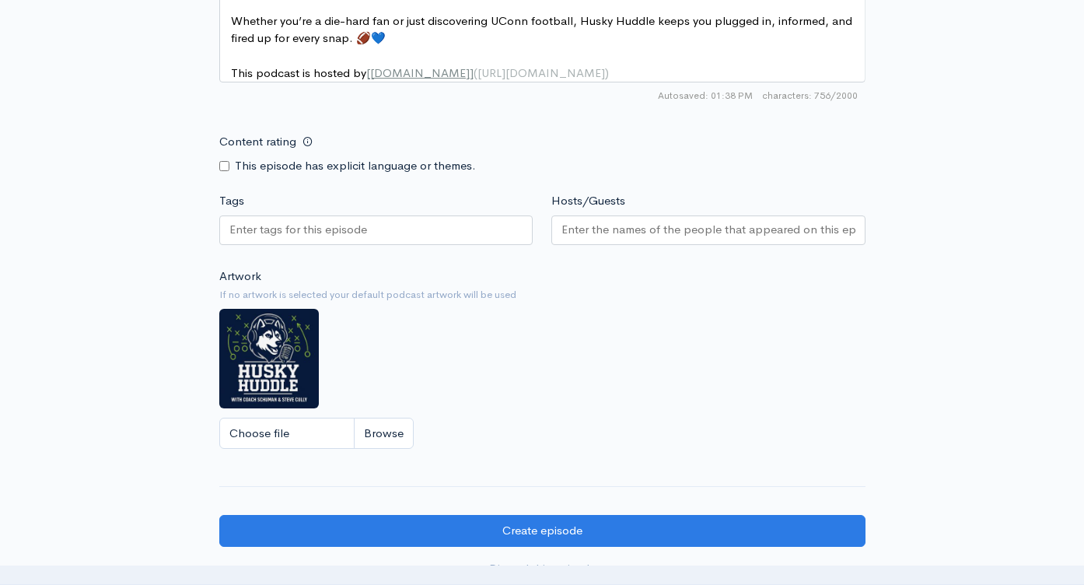
click at [390, 219] on div at bounding box center [376, 230] width 314 height 30
paste input "Husky HUDDLE talking NFL draft results"
type input "Husky HUDDLE talking NFL draft results"
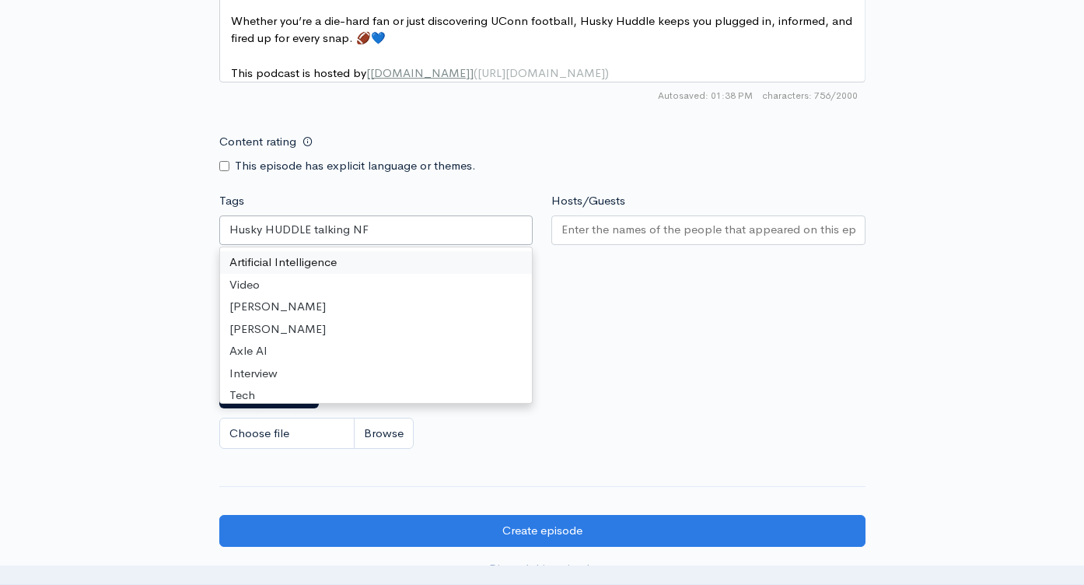
scroll to position [0, 0]
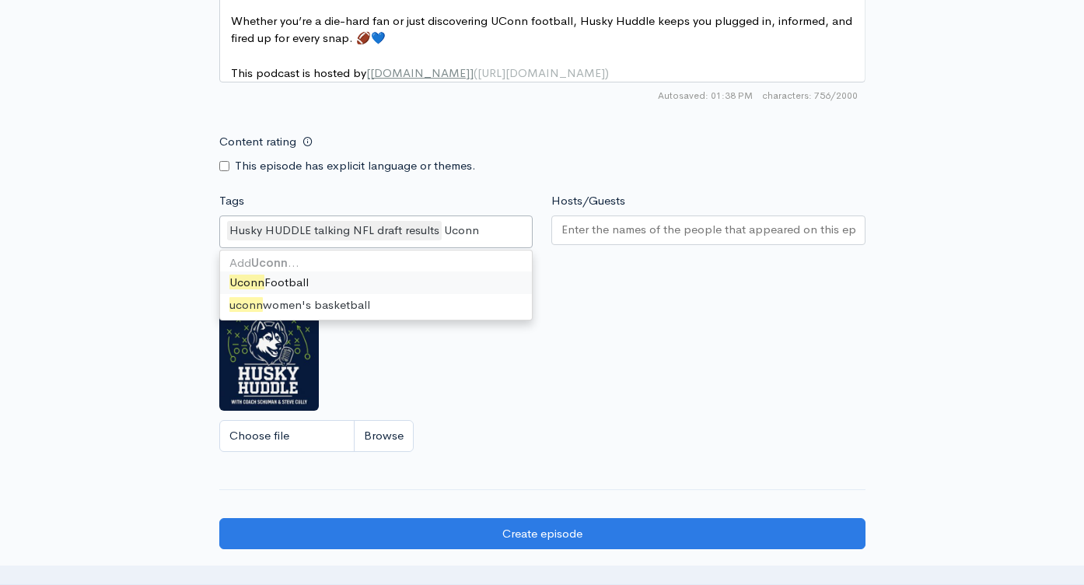
type input "Uconn"
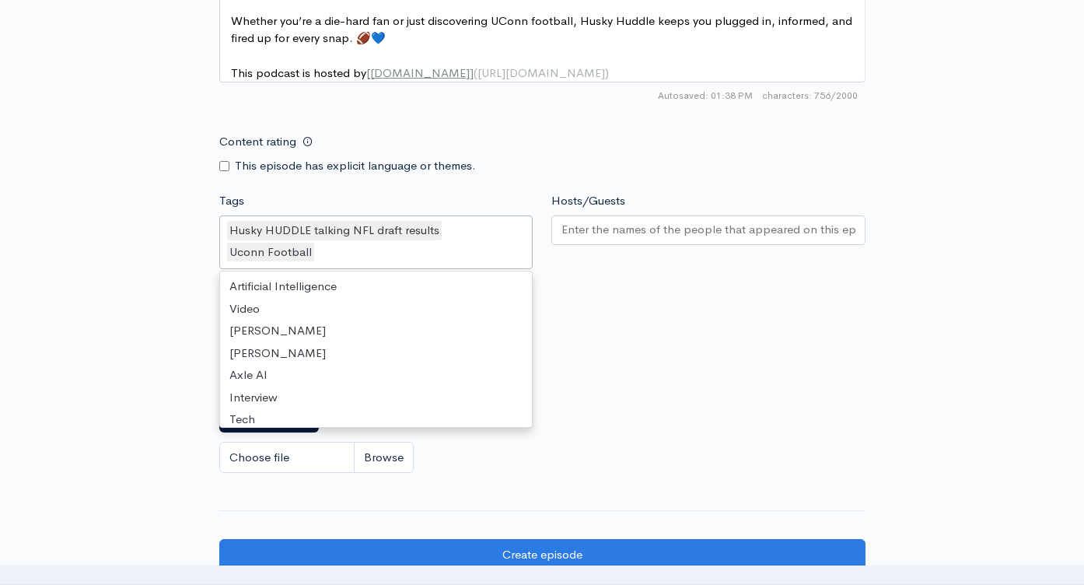
scroll to position [9756, 0]
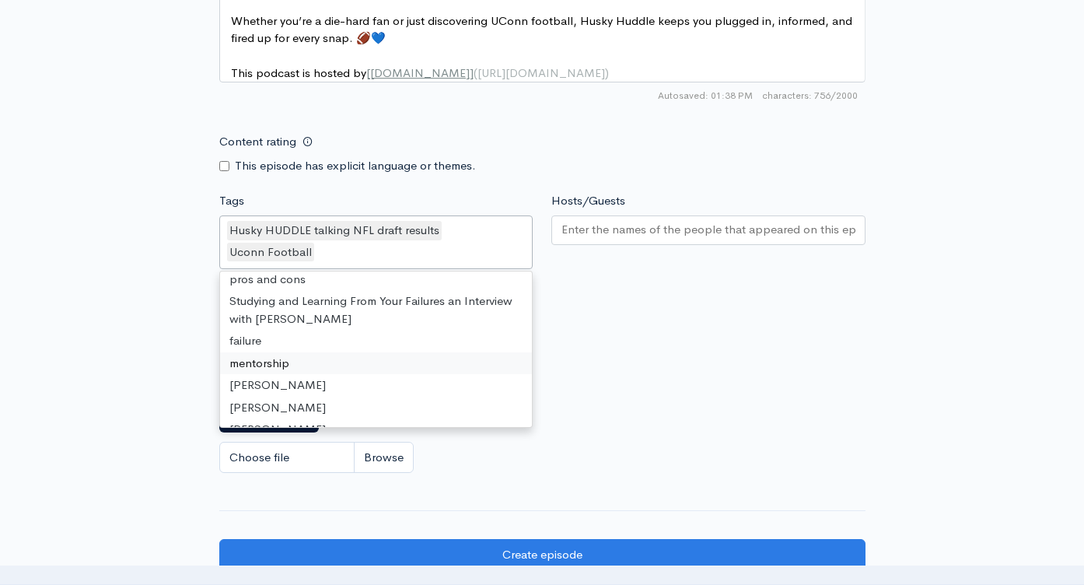
click at [636, 234] on div at bounding box center [708, 230] width 314 height 30
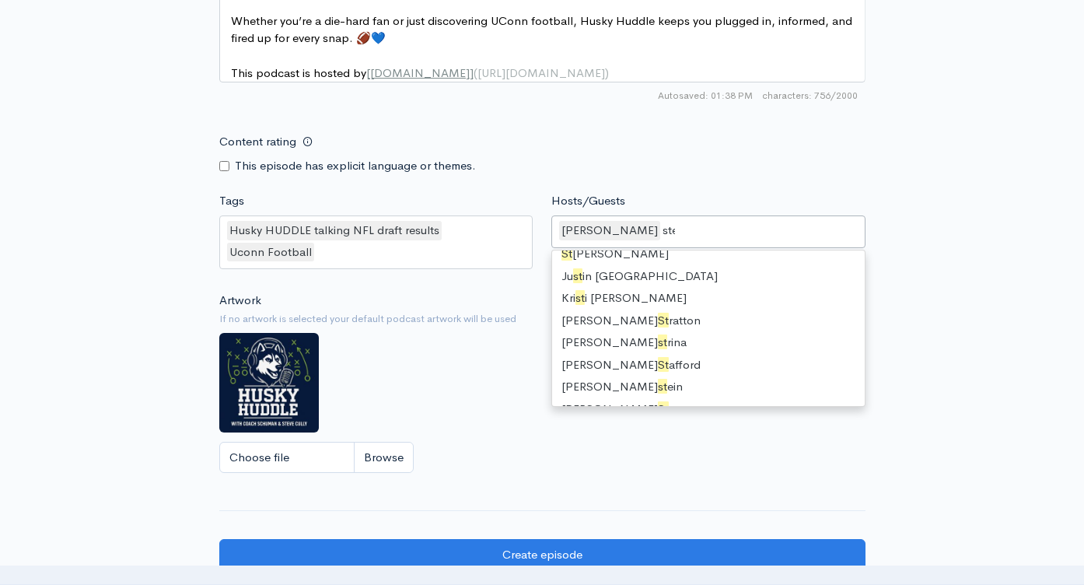
scroll to position [21, 0]
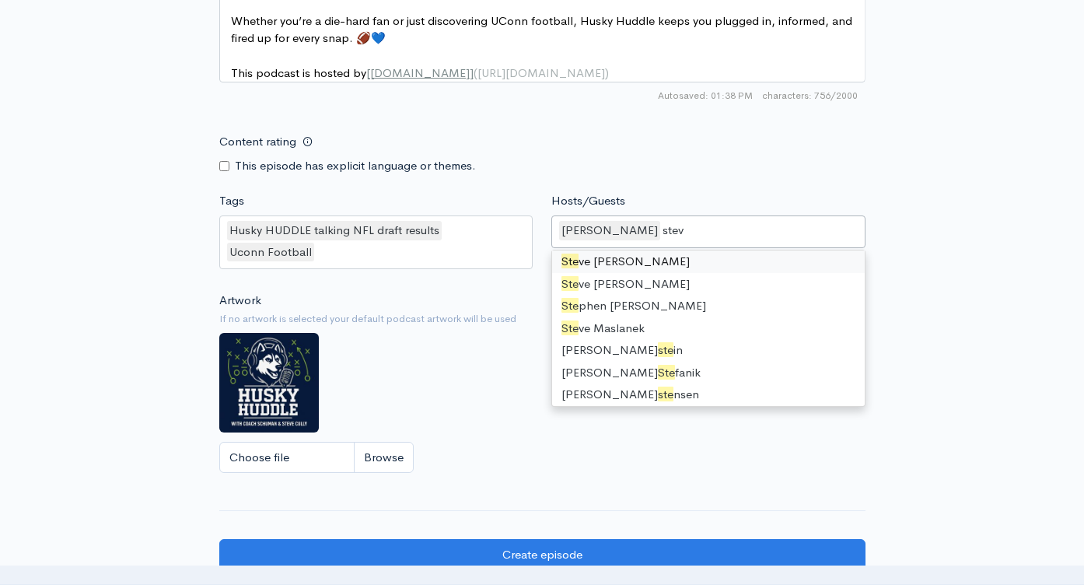
type input "steve"
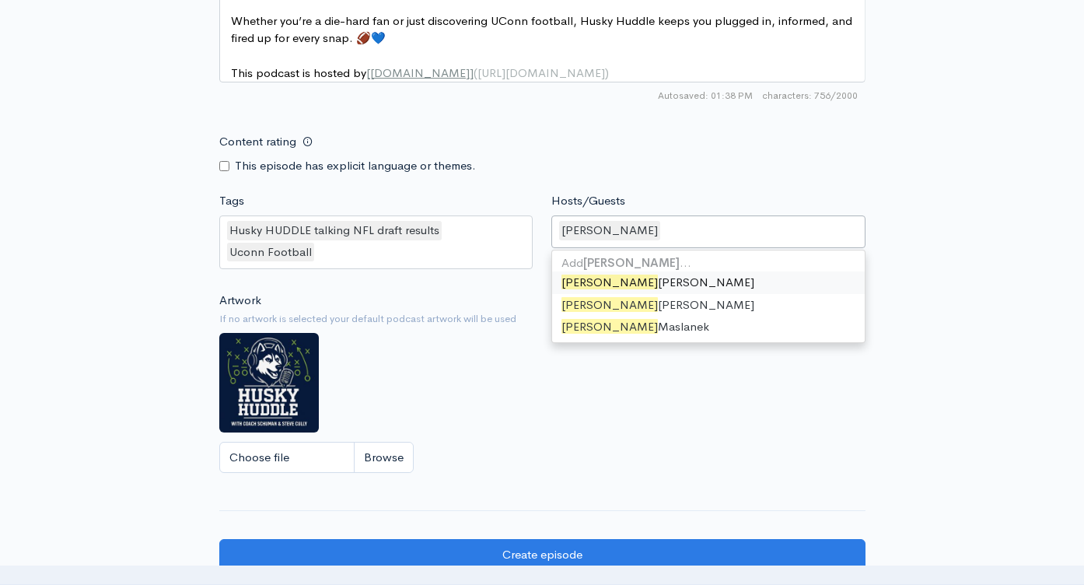
scroll to position [809, 0]
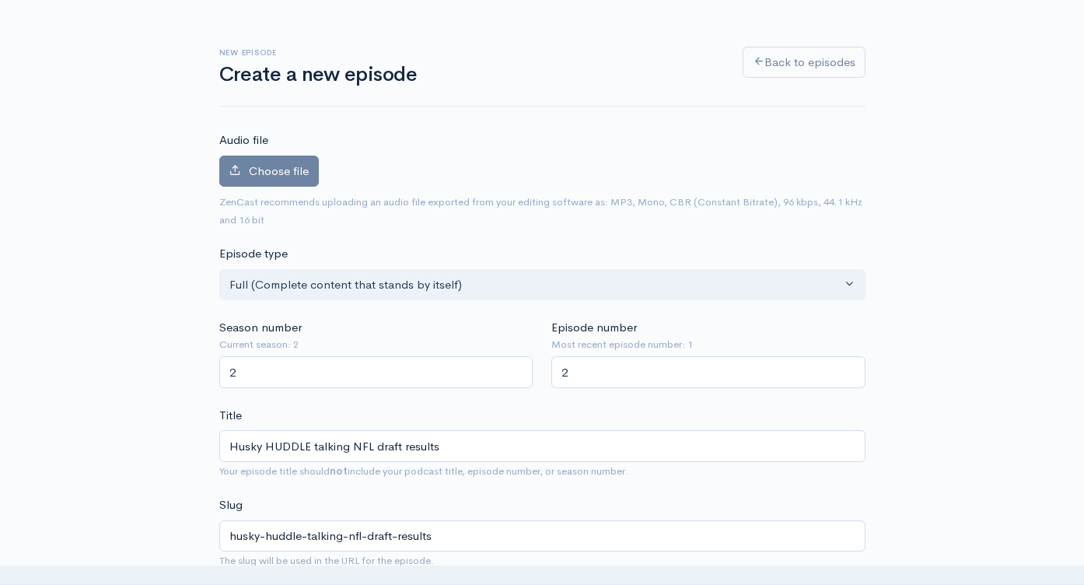
scroll to position [0, 0]
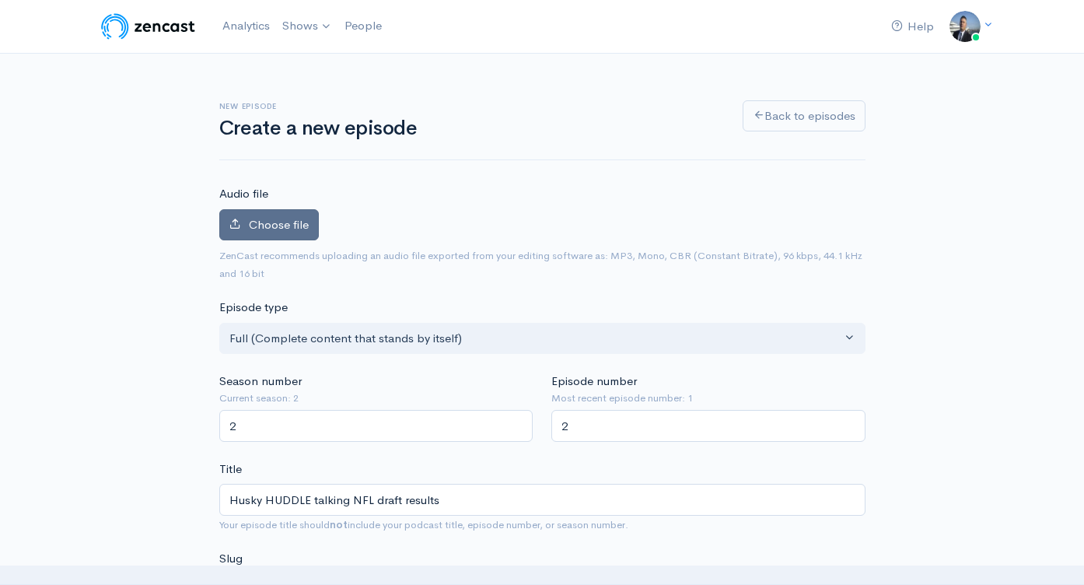
click at [287, 240] on label "Choose file" at bounding box center [269, 225] width 100 height 32
click at [0, 0] on input "Choose file" at bounding box center [0, 0] width 0 height 0
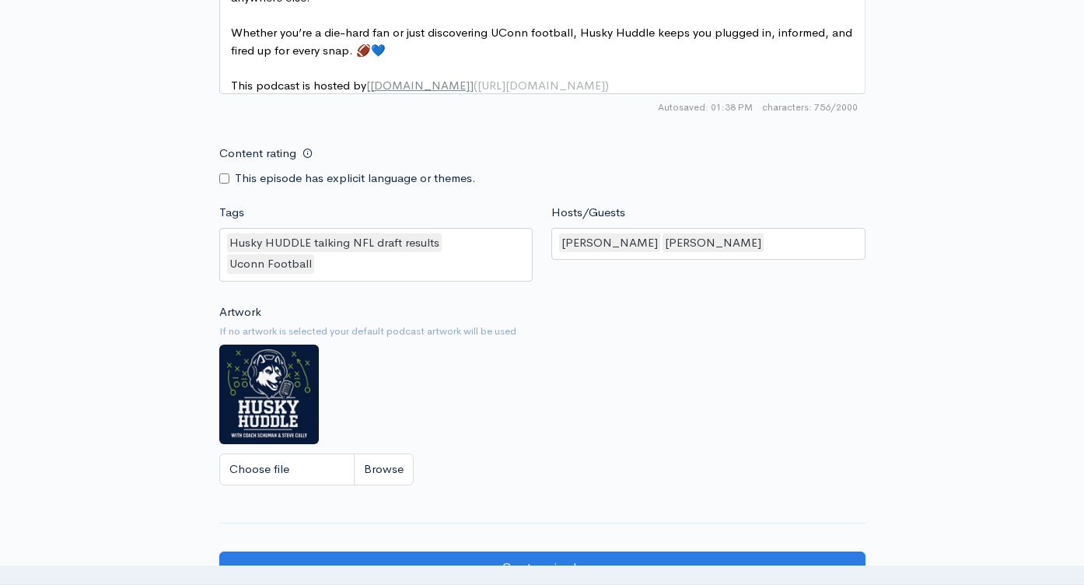
scroll to position [1196, 0]
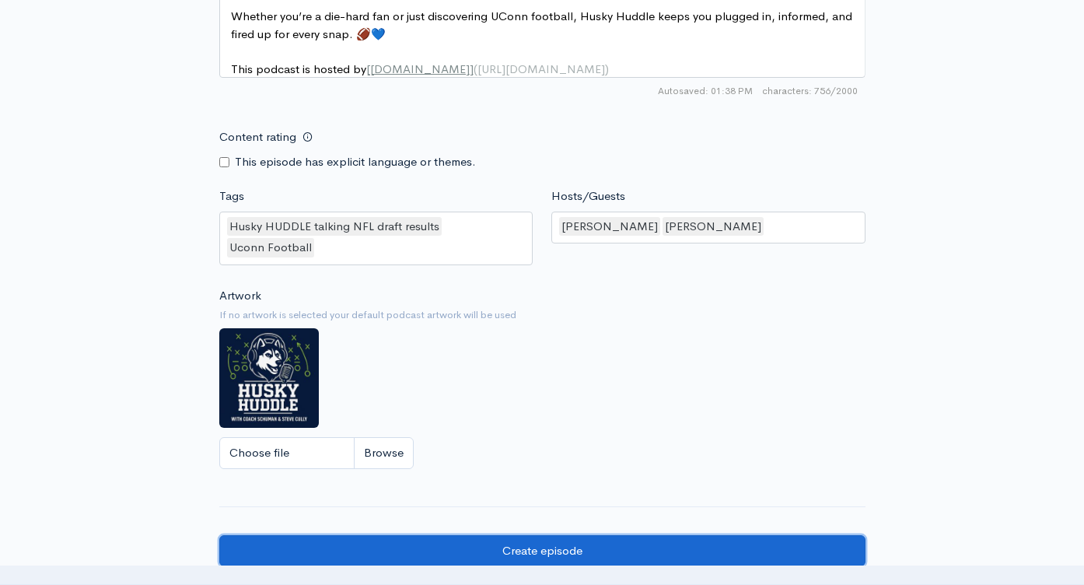
click at [639, 548] on input "Create episode" at bounding box center [542, 551] width 646 height 32
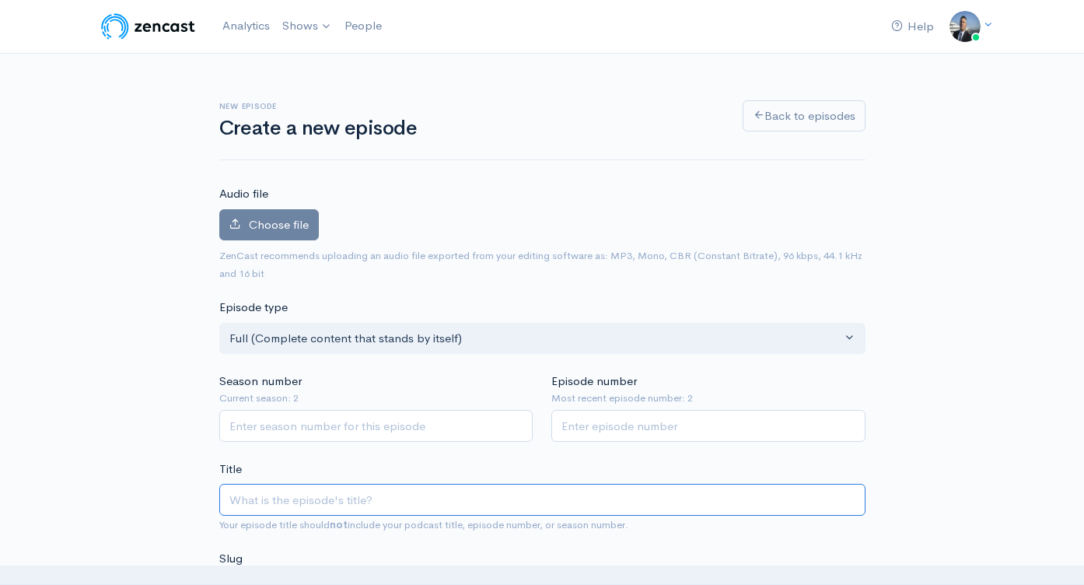
click at [398, 497] on input "Title" at bounding box center [542, 500] width 646 height 32
paste input "Husky Huddle- Uconn Football Recruiting Period, Targets and More"
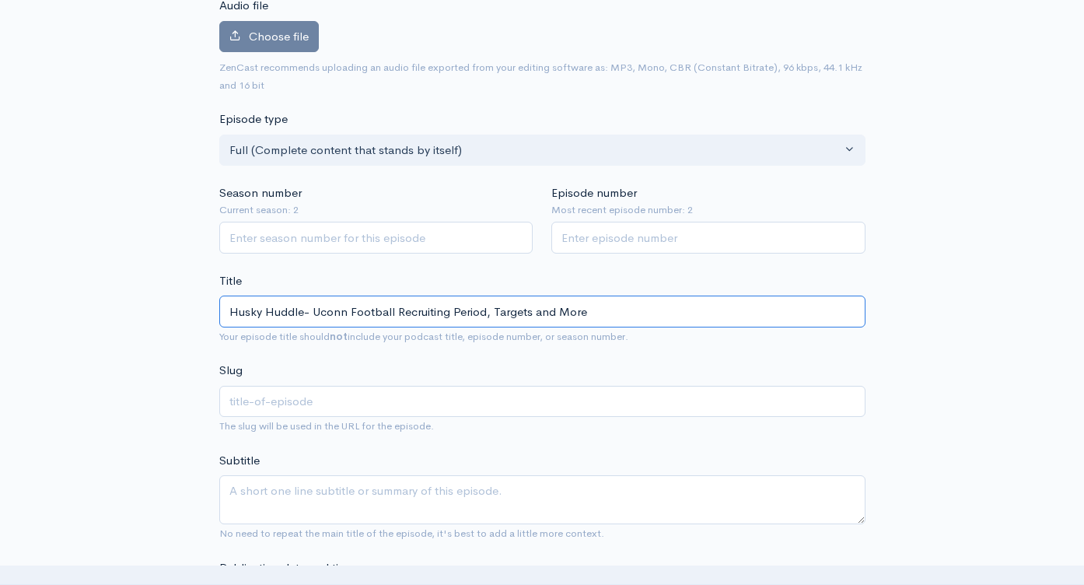
scroll to position [283, 0]
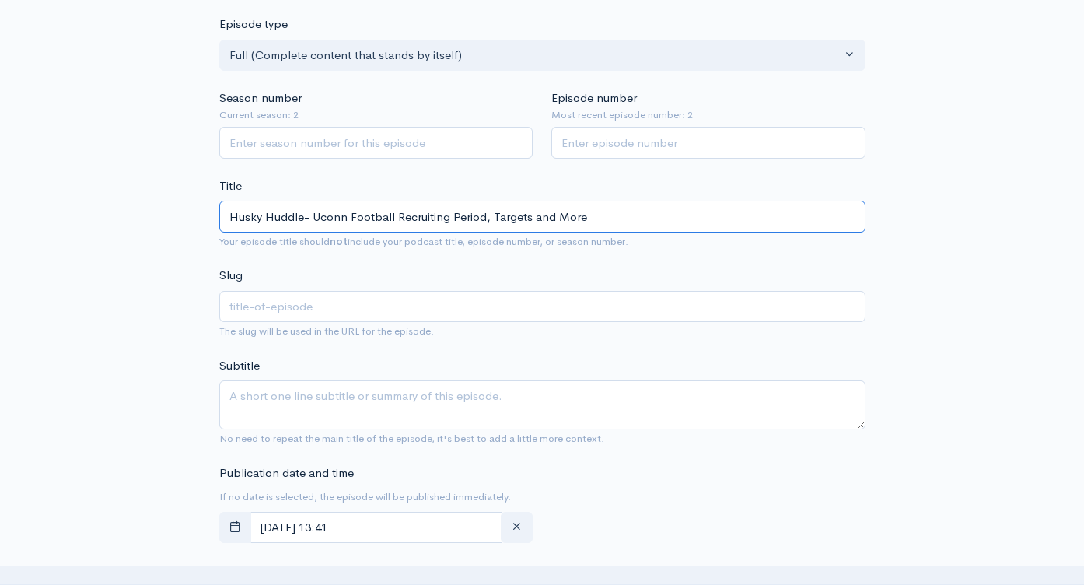
type input "Husky Huddle- Uconn Football Recruiting Period, Targets and More"
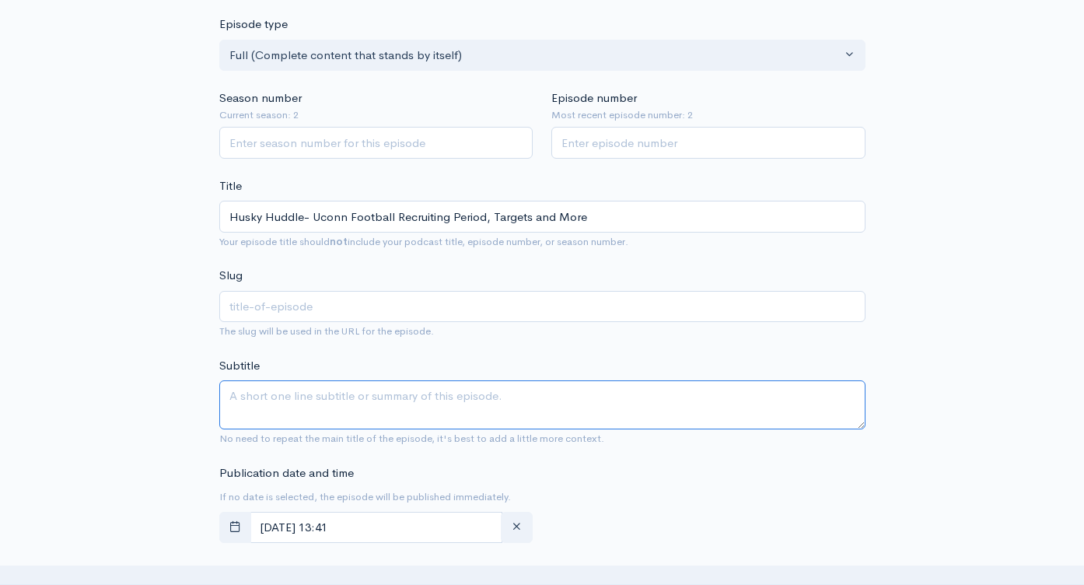
type input "husky-huddle-uconn-football-recruiting-period-targets-and-more"
click at [374, 382] on textarea "Subtitle" at bounding box center [542, 404] width 646 height 49
paste textarea "Husky Huddle- Uconn Football Recruiting Period, Targets and More"
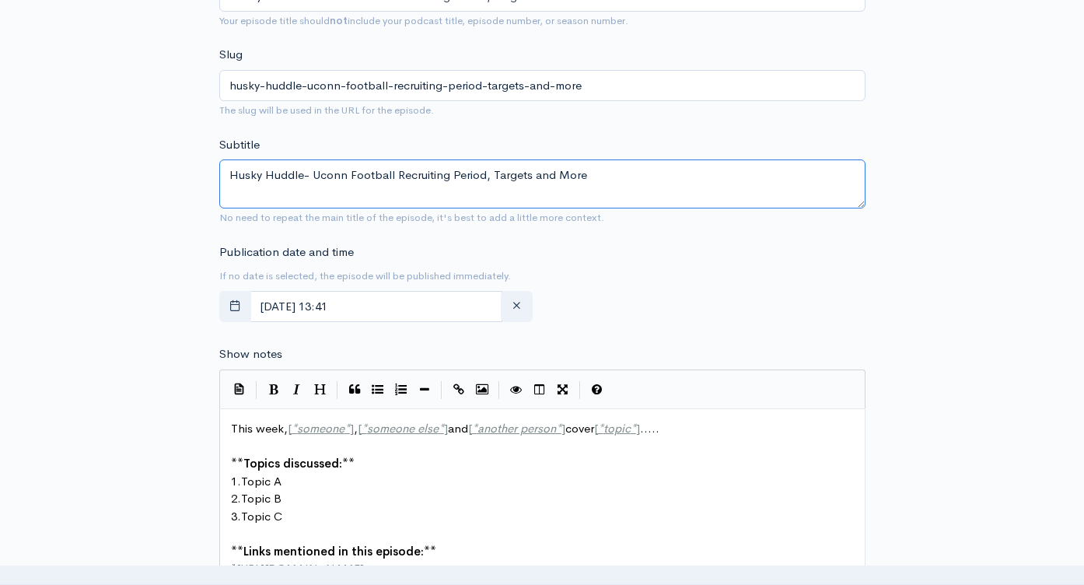
scroll to position [702, 0]
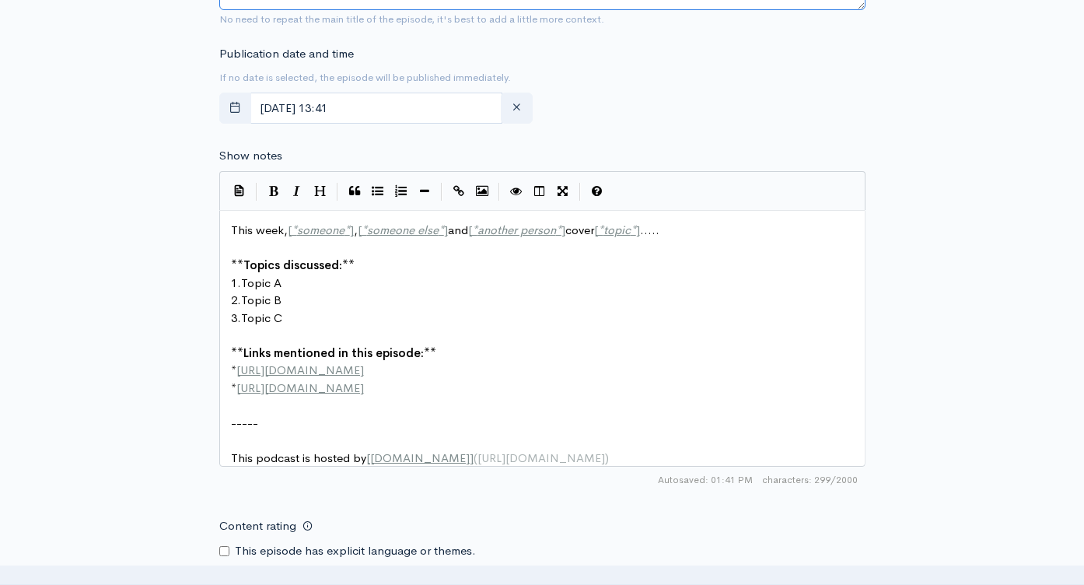
type textarea "Husky Huddle- Uconn Football Recruiting Period, Targets and More"
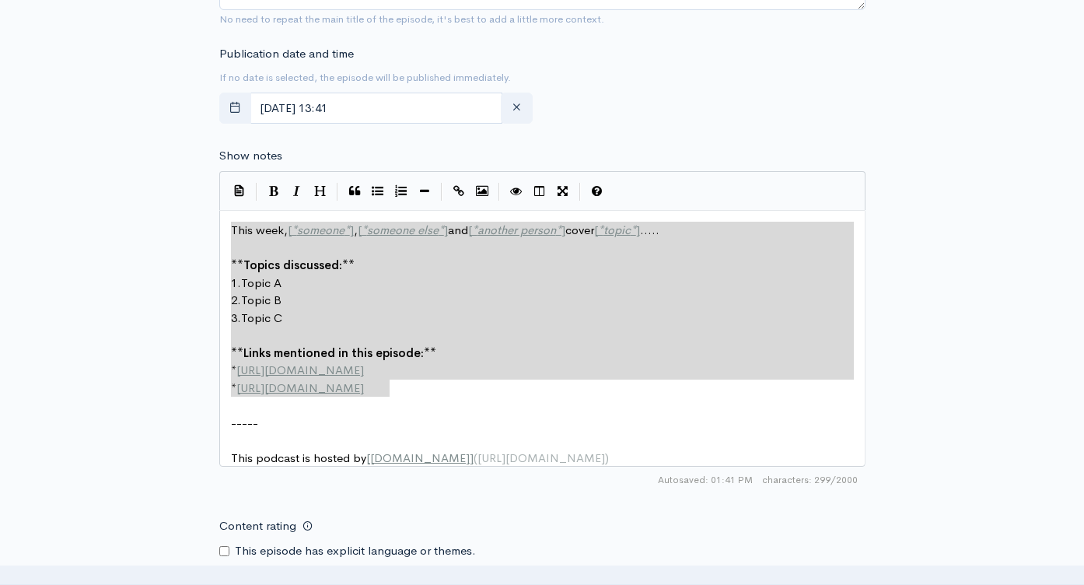
drag, startPoint x: 413, startPoint y: 394, endPoint x: 219, endPoint y: 229, distance: 255.4
type textarea "​This week, [*someone*], [*someone else*] and [*another person*] cover [*topic*…"
paste textarea
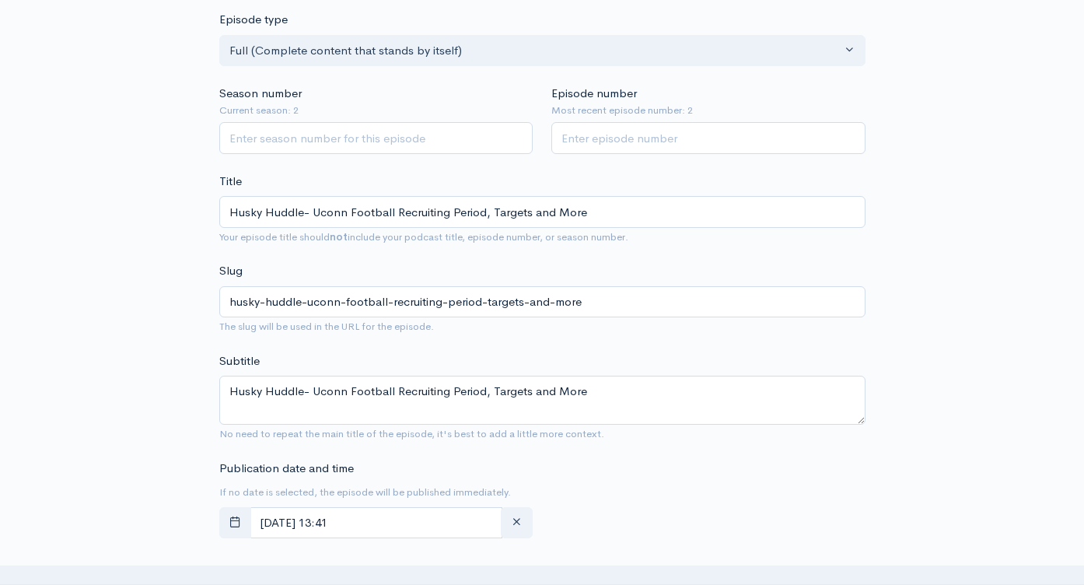
scroll to position [32, 0]
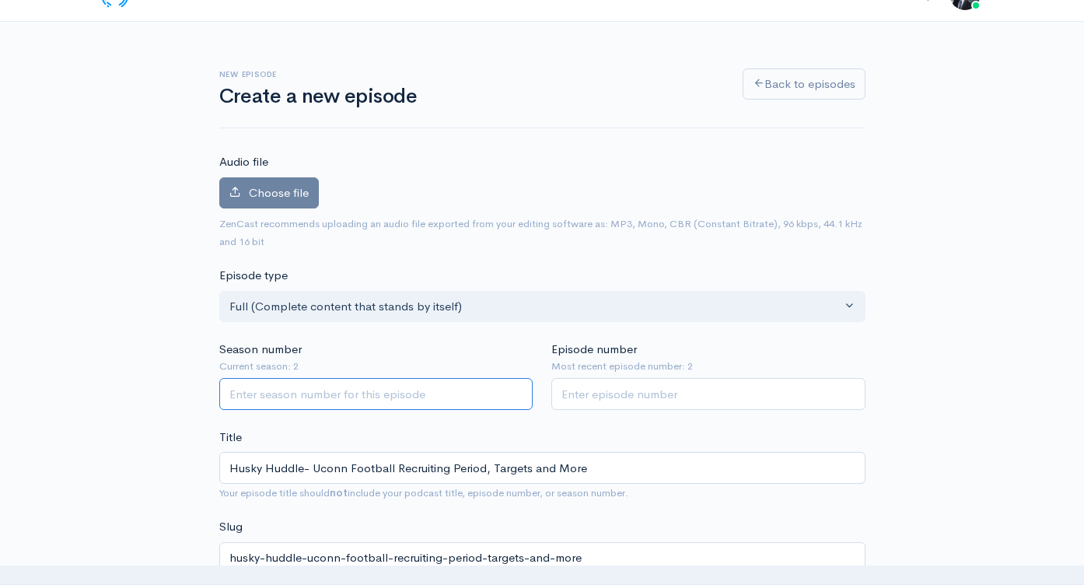
click at [462, 391] on input "Season number" at bounding box center [376, 394] width 314 height 32
type input "2"
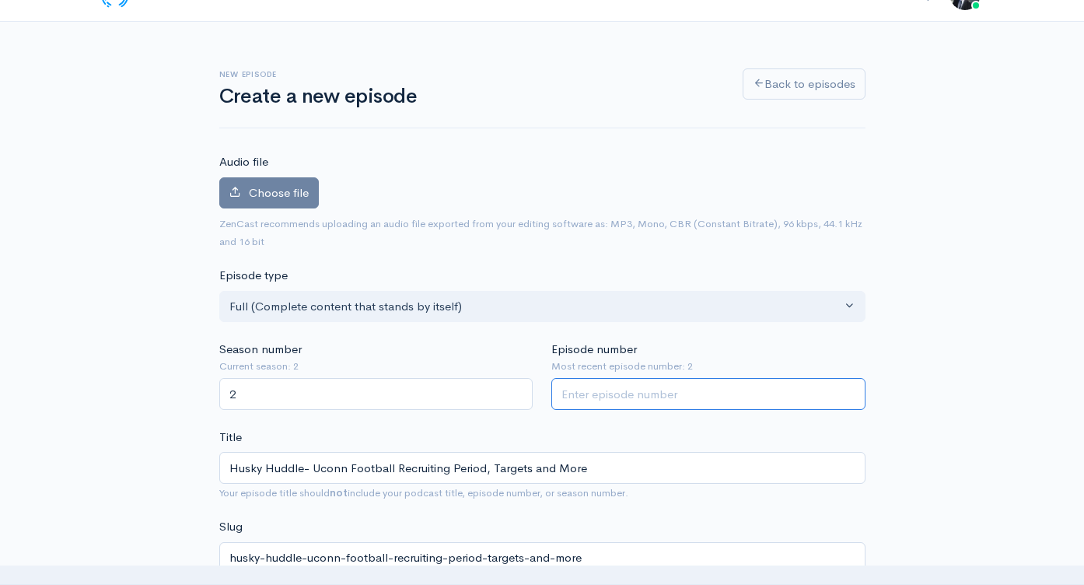
click at [645, 397] on input "Episode number" at bounding box center [708, 394] width 314 height 32
type input "3"
drag, startPoint x: 925, startPoint y: 283, endPoint x: 929, endPoint y: 275, distance: 8.7
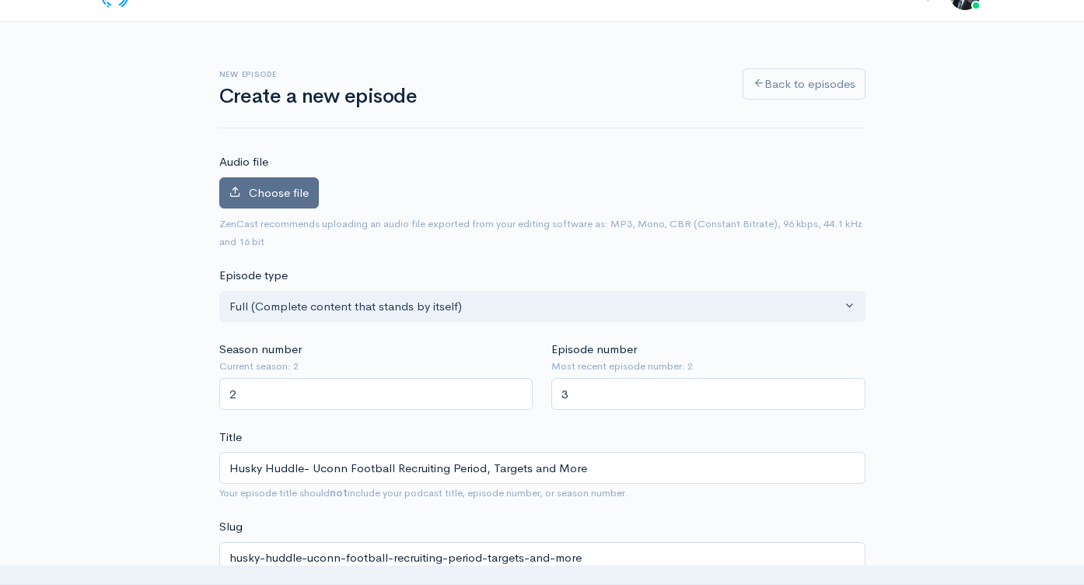
click at [291, 193] on span "Choose file" at bounding box center [279, 192] width 60 height 15
click at [0, 0] on input "Choose file" at bounding box center [0, 0] width 0 height 0
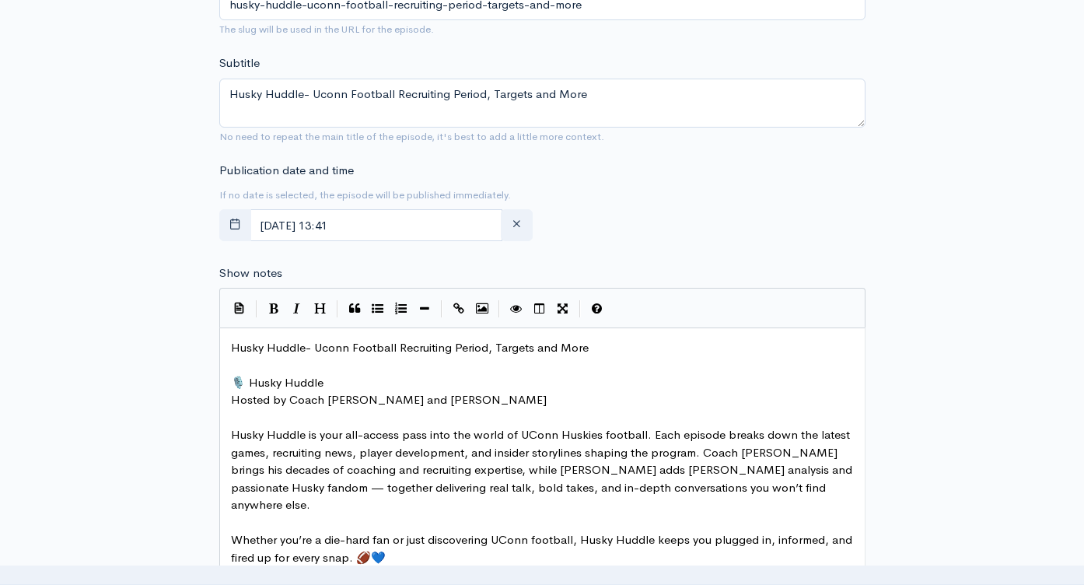
scroll to position [941, 0]
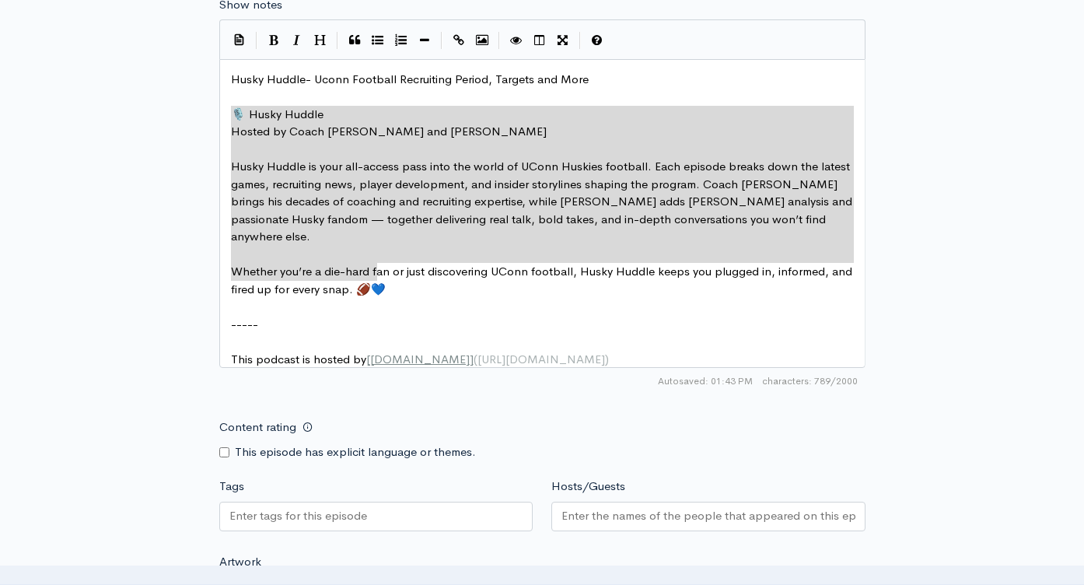
drag, startPoint x: 376, startPoint y: 278, endPoint x: 234, endPoint y: 110, distance: 219.1
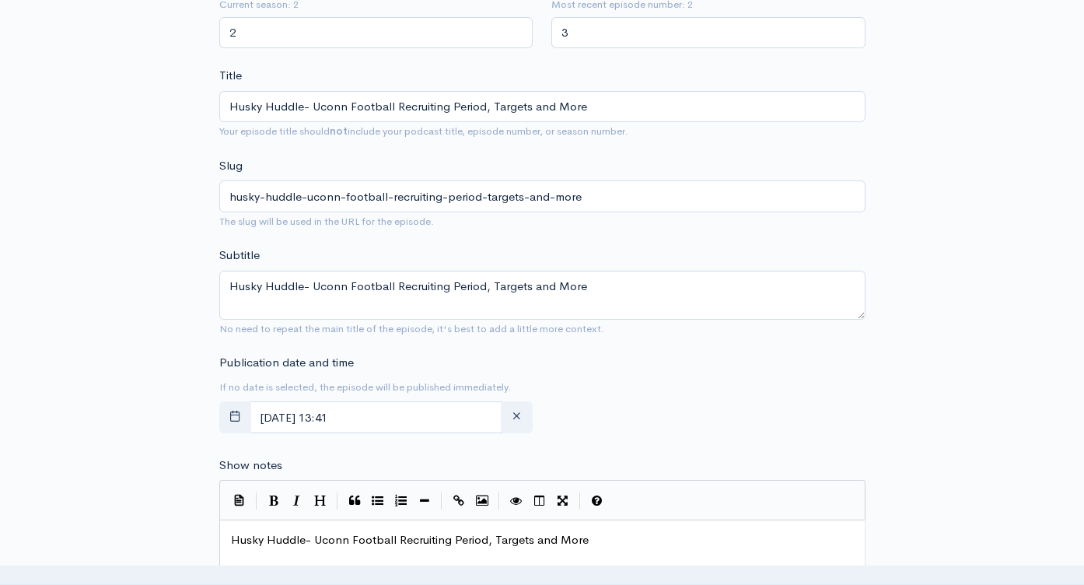
scroll to position [568, 0]
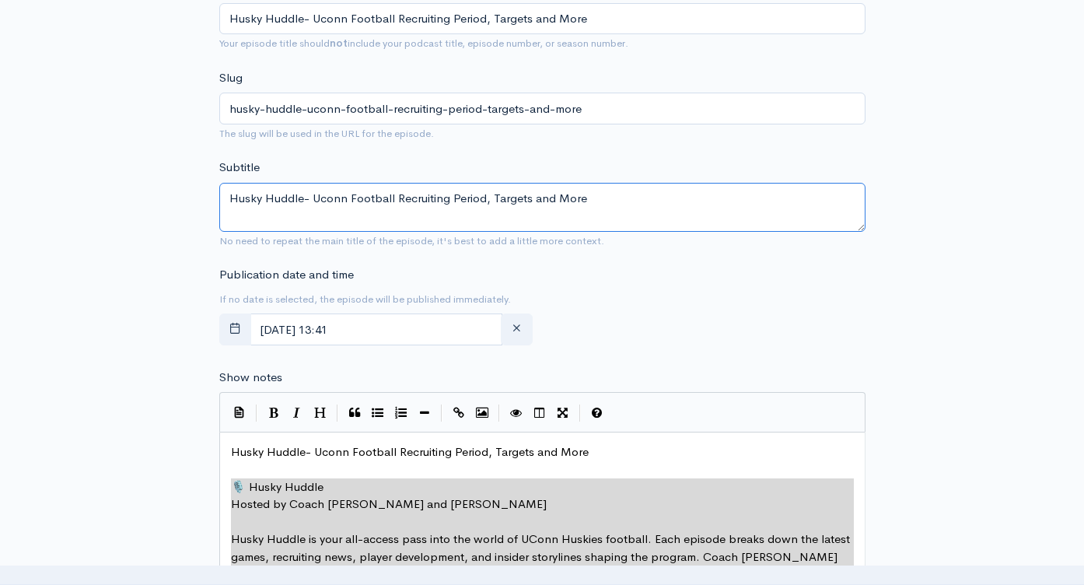
click at [498, 193] on textarea "Husky Huddle- Uconn Football Recruiting Period, Targets and More" at bounding box center [542, 207] width 646 height 49
click at [498, 192] on textarea "Husky Huddle- Uconn Football Recruiting Period, Targets and More" at bounding box center [542, 207] width 646 height 49
click at [498, 193] on textarea "Husky Huddle- Uconn Football Recruiting Period, Targets and More" at bounding box center [542, 207] width 646 height 49
type textarea "🎙️ Husky Huddle Hosted by Coach David Schuman and Steve Cully Husky Huddle is y…"
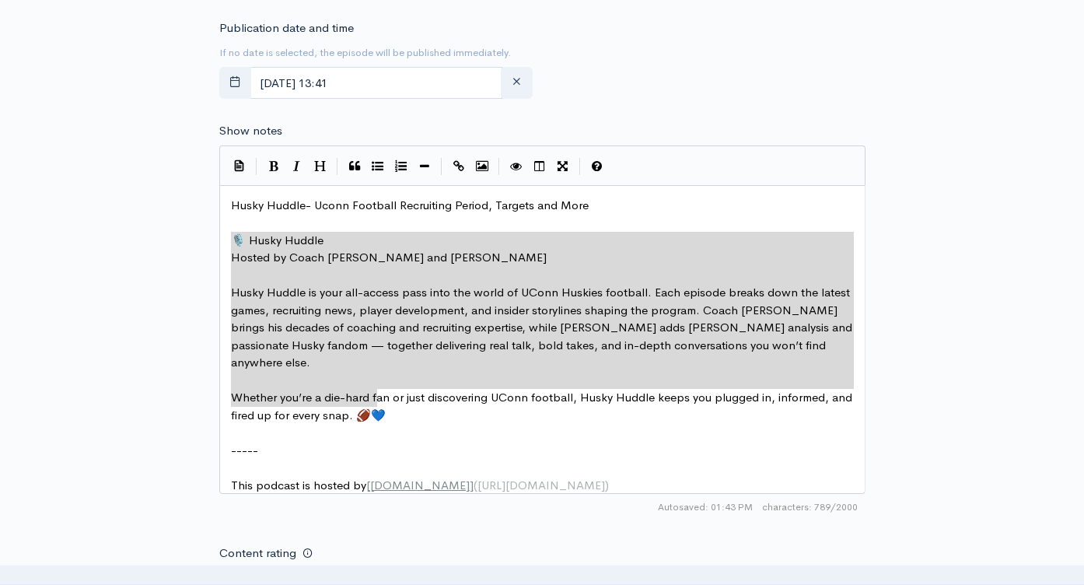
scroll to position [1087, 0]
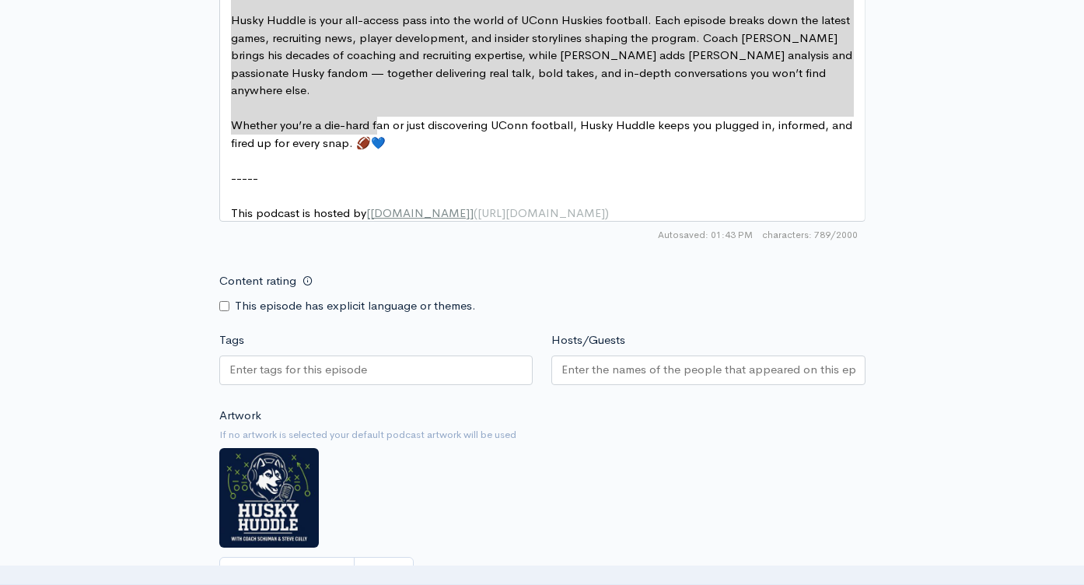
click at [400, 355] on div at bounding box center [376, 370] width 314 height 30
paste input "text"
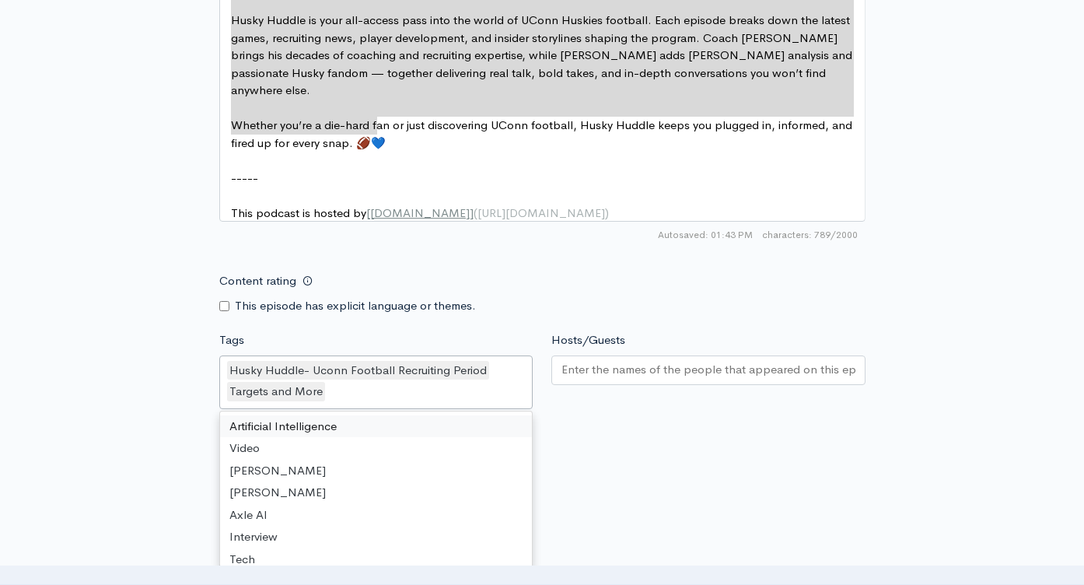
scroll to position [0, 0]
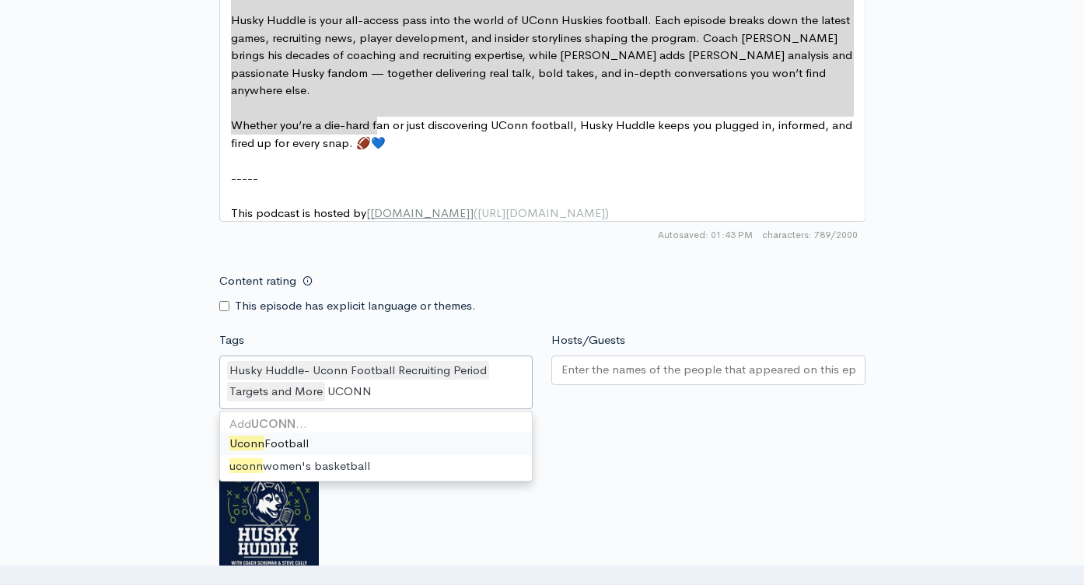
type input "UCONN F"
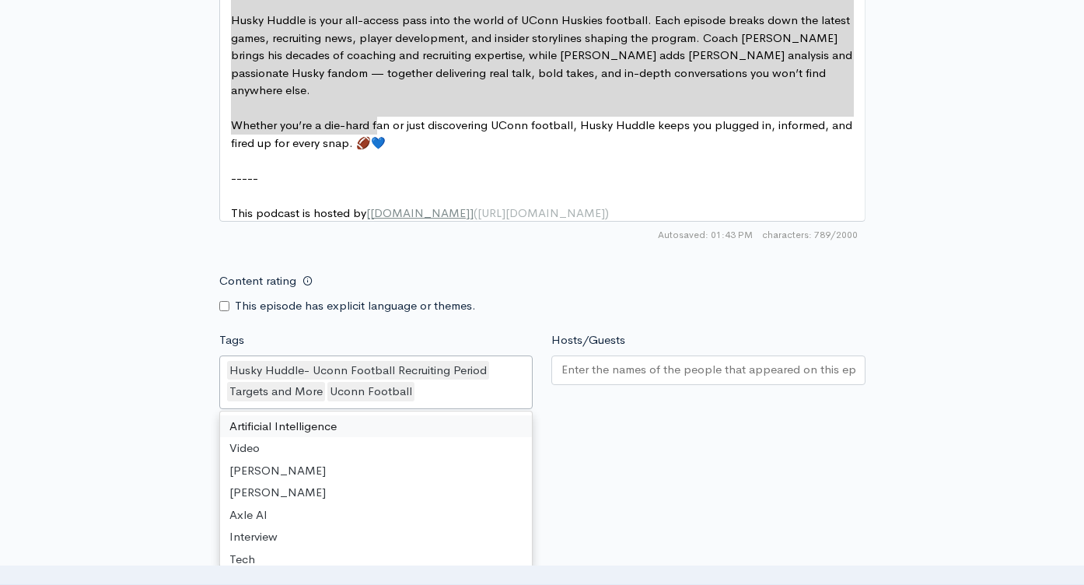
click at [615, 369] on input "Hosts/Guests" at bounding box center [708, 370] width 294 height 18
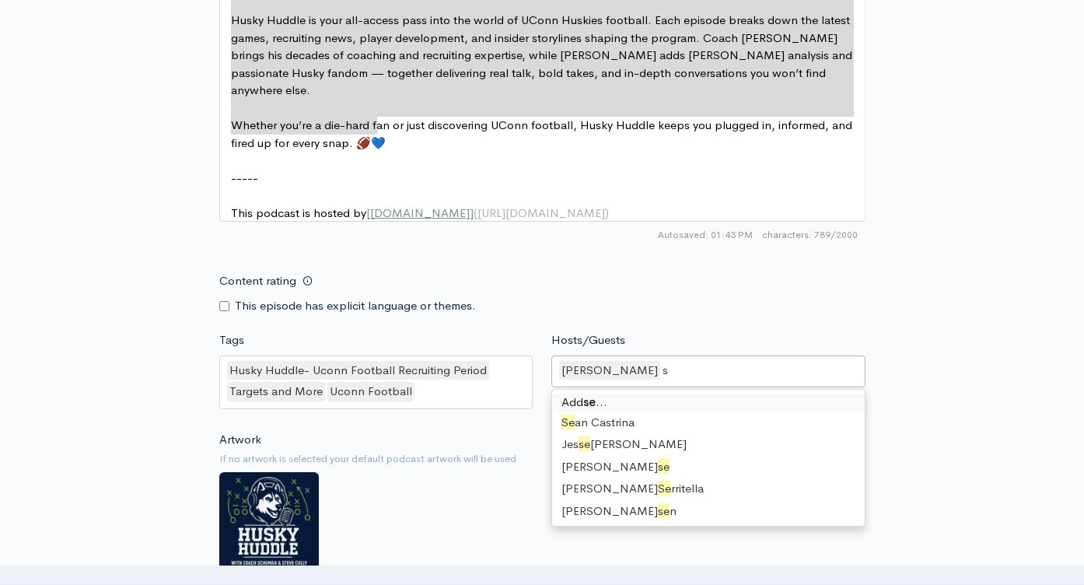
type input "st"
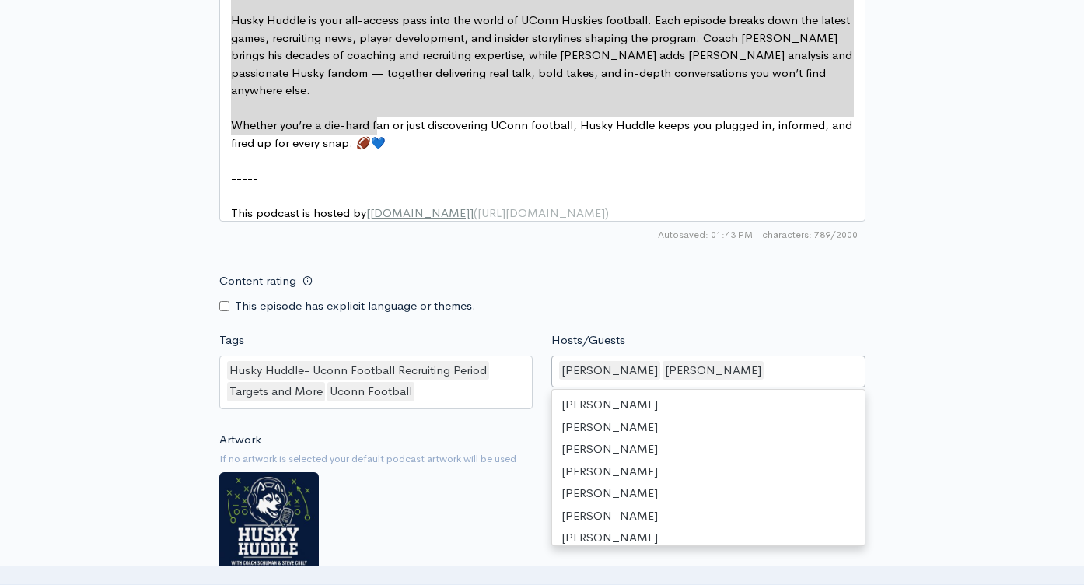
scroll to position [809, 0]
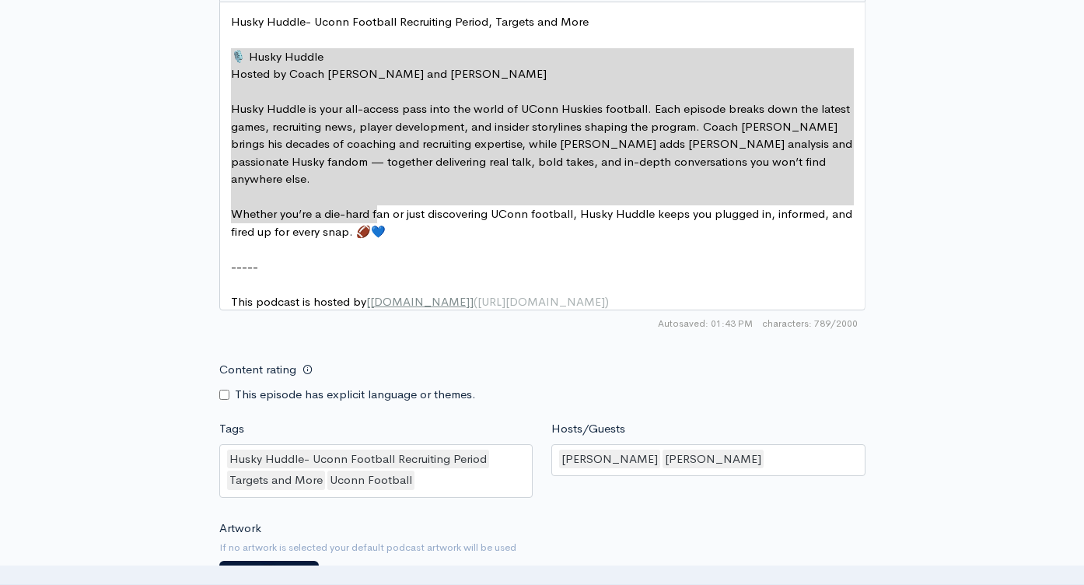
scroll to position [937, 0]
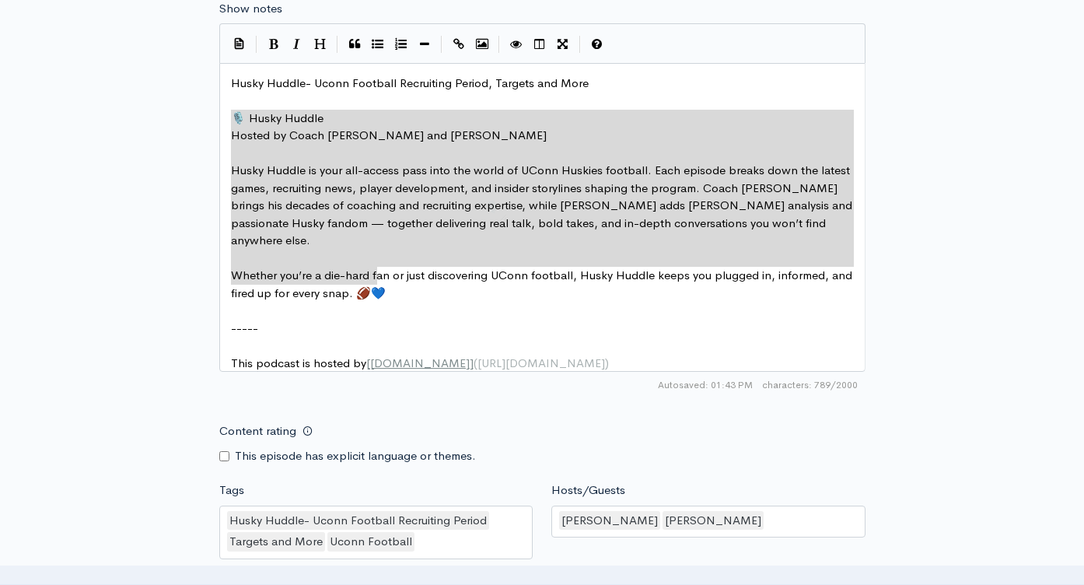
type textarea "​🎙️ Husky Huddle Hosted by Coach David Schuman and Steve Cully Husky Huddle is …"
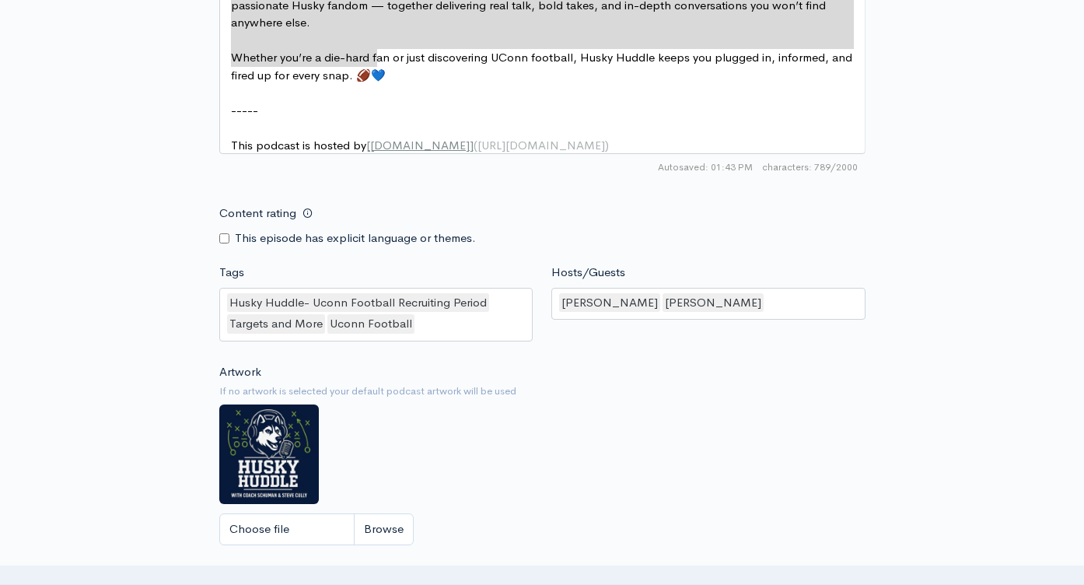
scroll to position [1464, 0]
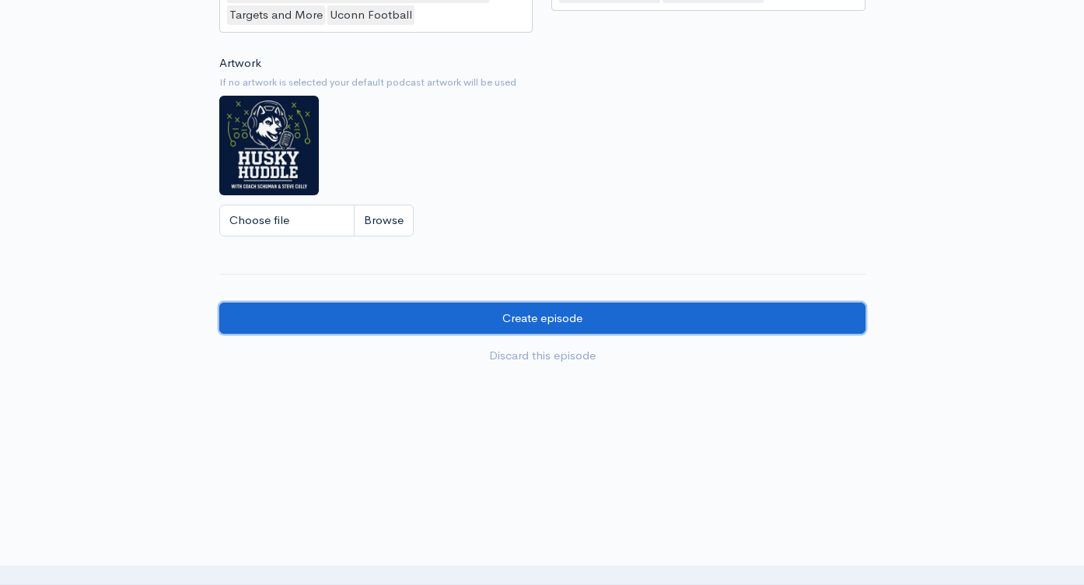
click at [558, 311] on input "Create episode" at bounding box center [542, 319] width 646 height 32
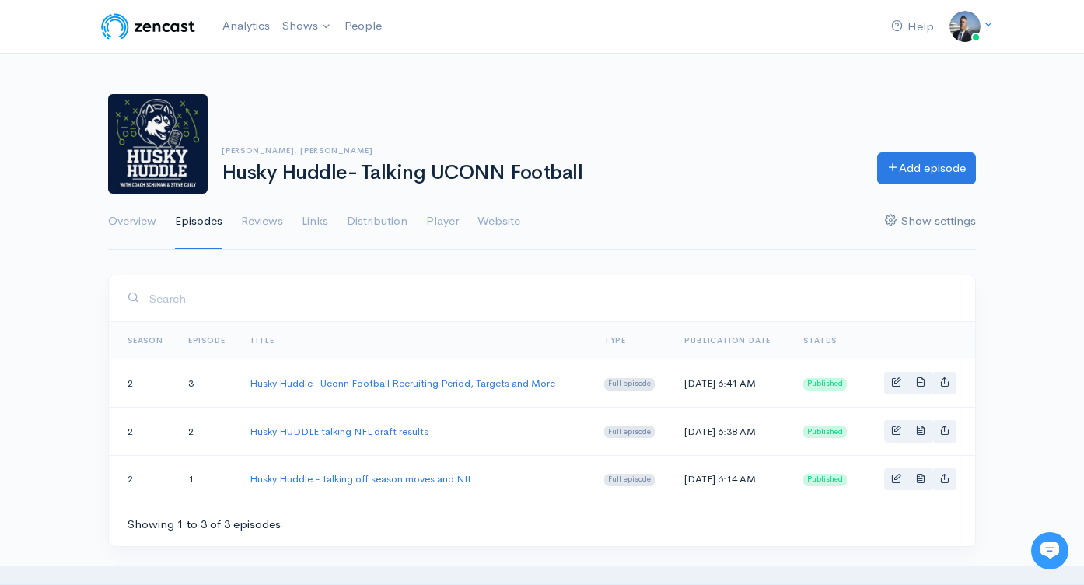
click at [922, 214] on link "Show settings" at bounding box center [930, 222] width 91 height 56
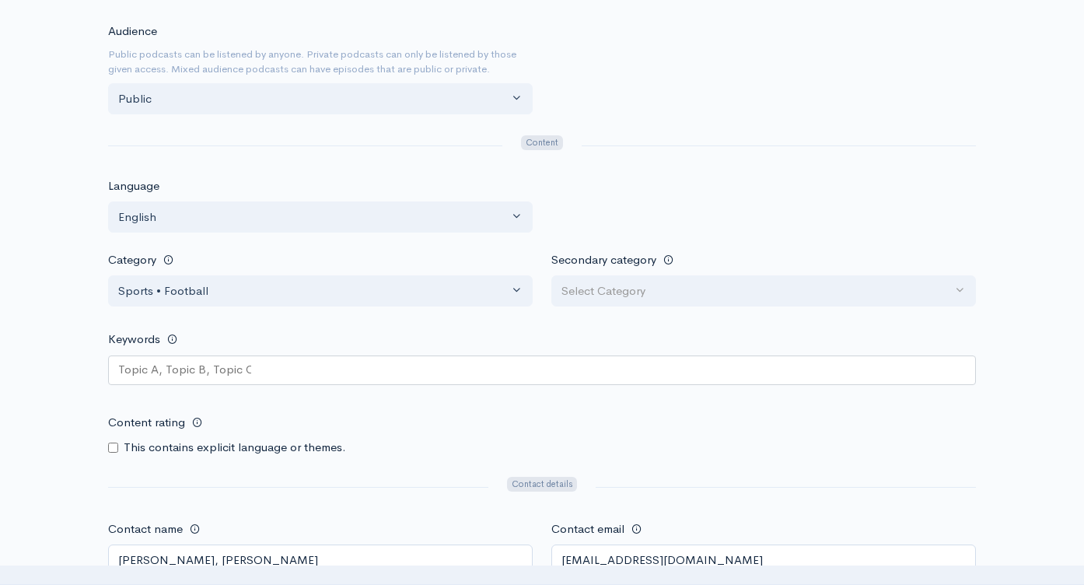
scroll to position [1167, 0]
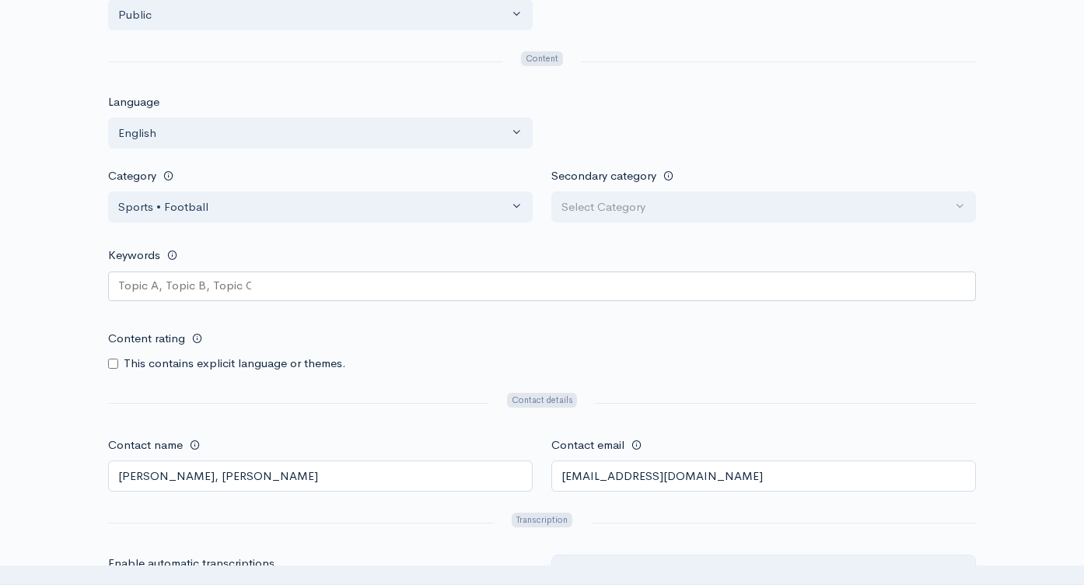
click at [332, 284] on div at bounding box center [542, 286] width 868 height 30
click at [331, 283] on div at bounding box center [542, 286] width 868 height 30
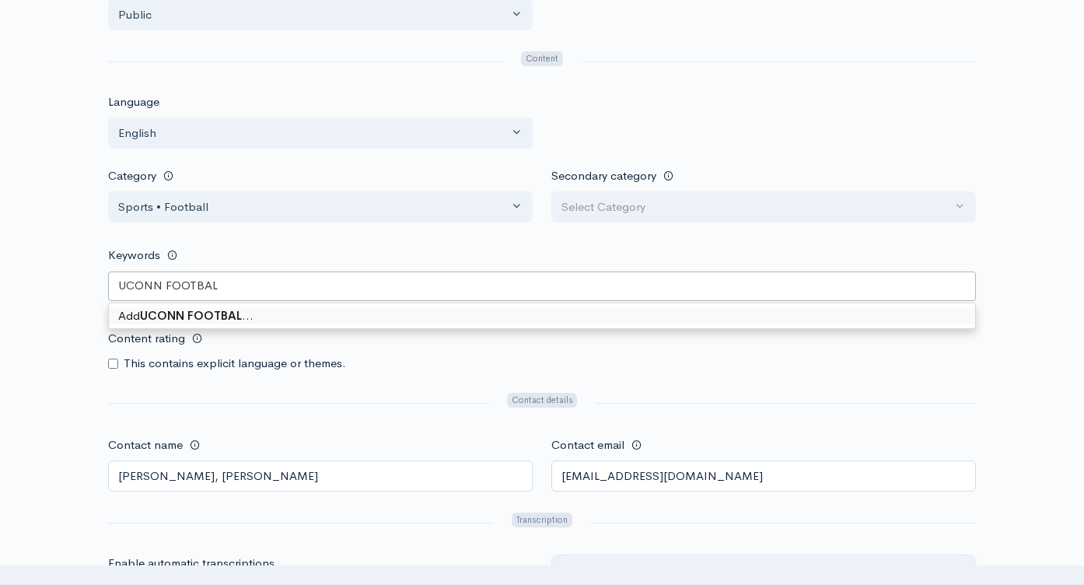
type keywords-picker-selectized "UCONN FOOTBALL"
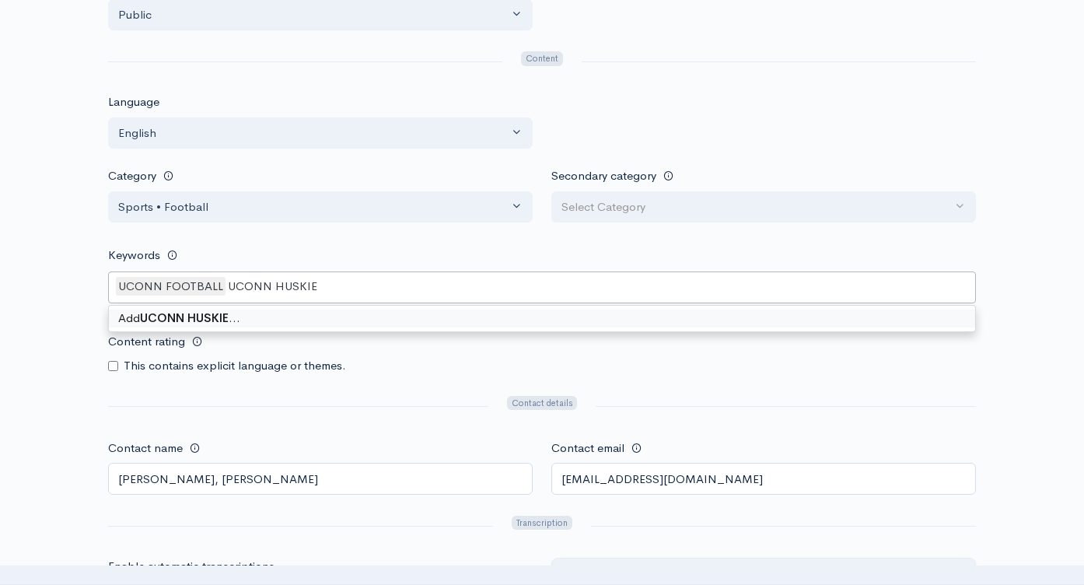
type keywords-picker-selectized "UCONN HUSKIES"
type keywords-picker-selectized "COACH [PERSON_NAME]"
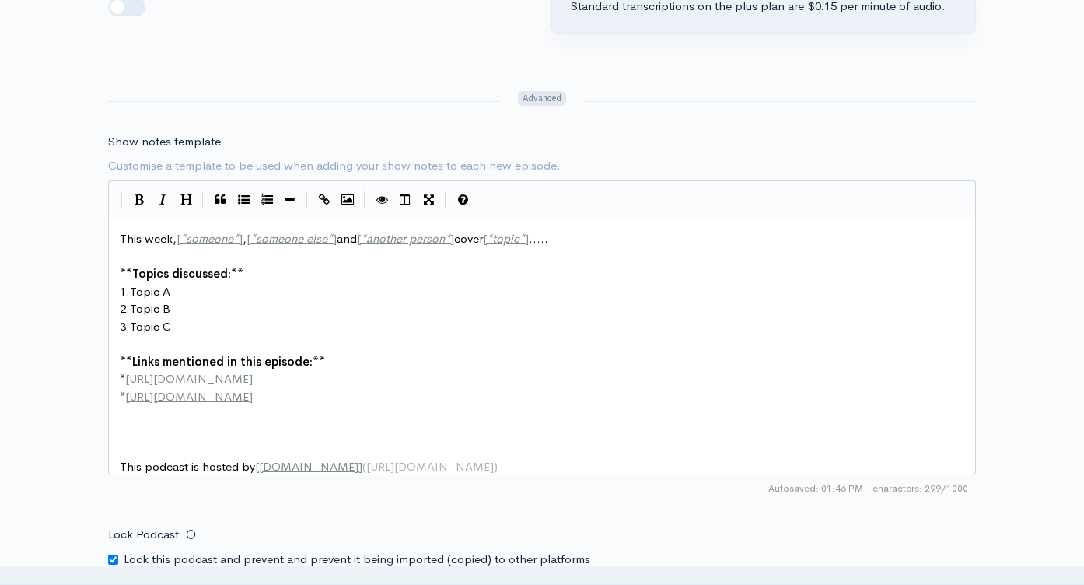
scroll to position [1729, 0]
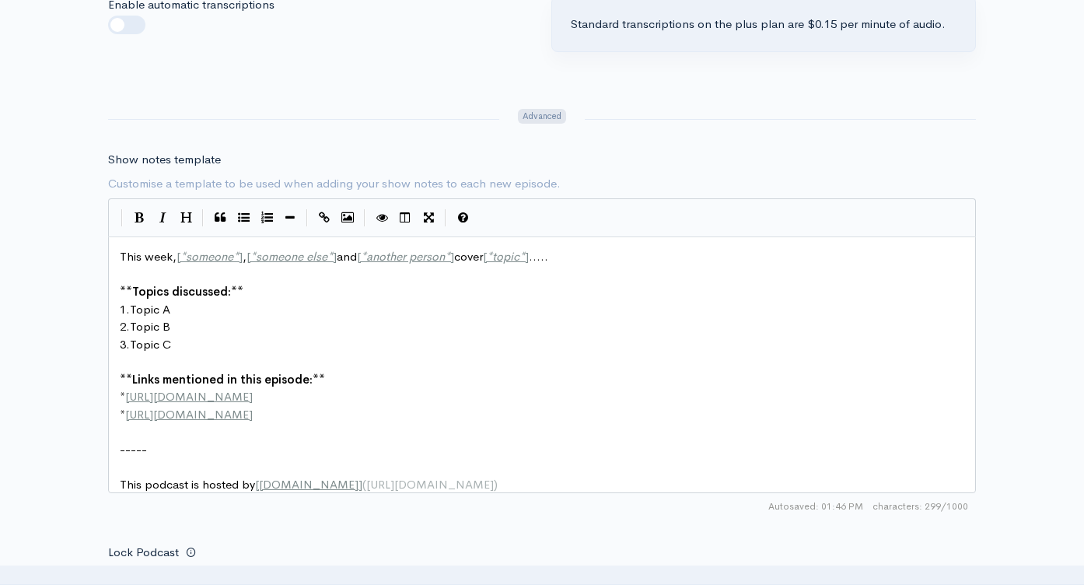
drag, startPoint x: 121, startPoint y: 22, endPoint x: 137, endPoint y: 24, distance: 16.5
click at [152, 16] on label at bounding box center [152, 16] width 0 height 0
click at [121, 22] on input "checkbox" at bounding box center [114, 23] width 12 height 15
checkbox input "true"
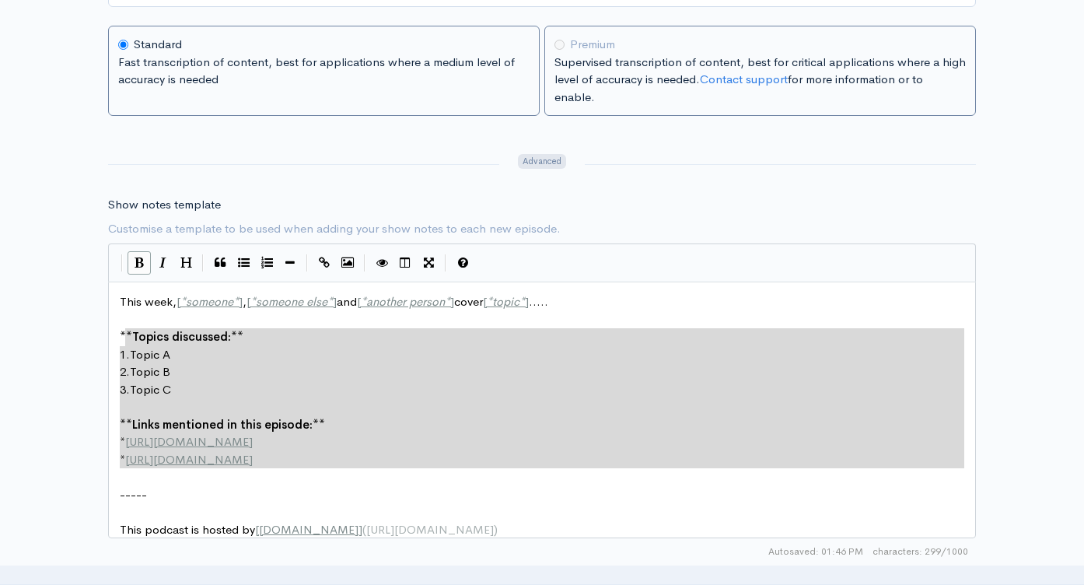
scroll to position [5, 0]
type textarea "This week, [*someone*], [*someone else*] and [*another person*] cover [*topic*]…"
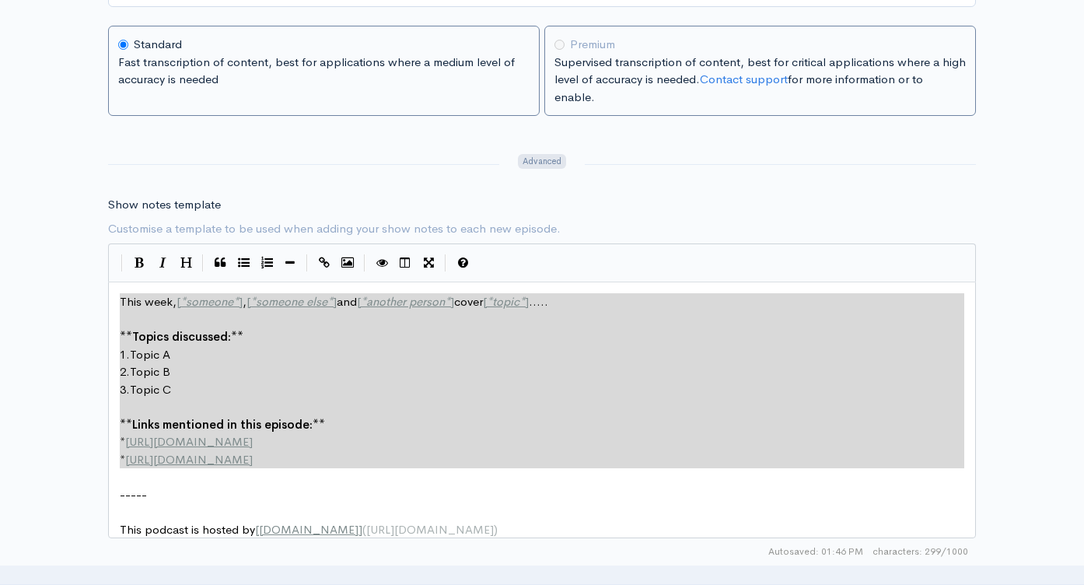
drag, startPoint x: 127, startPoint y: 348, endPoint x: 95, endPoint y: 288, distance: 67.8
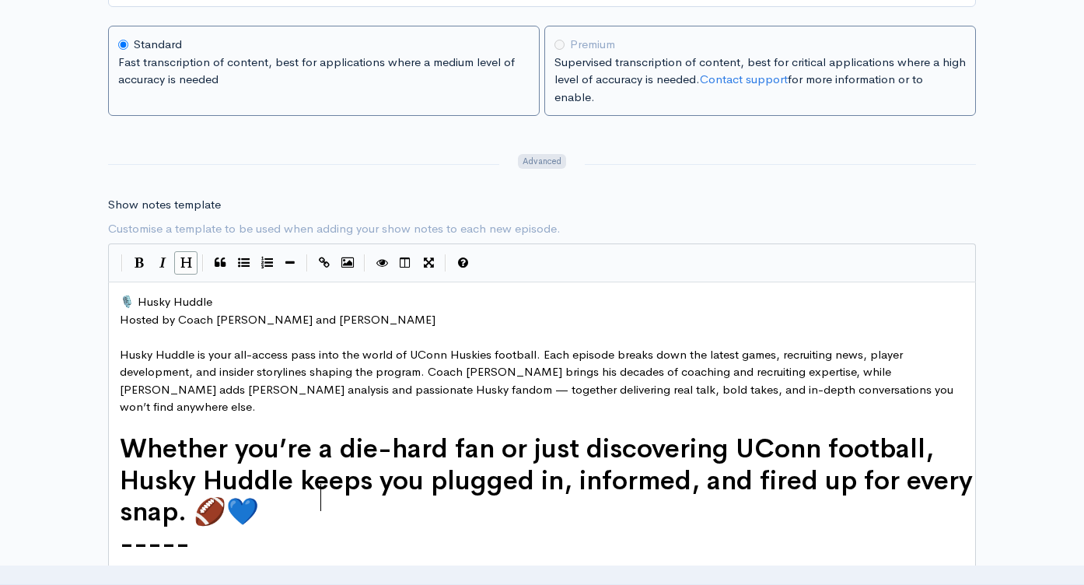
scroll to position [2292, 0]
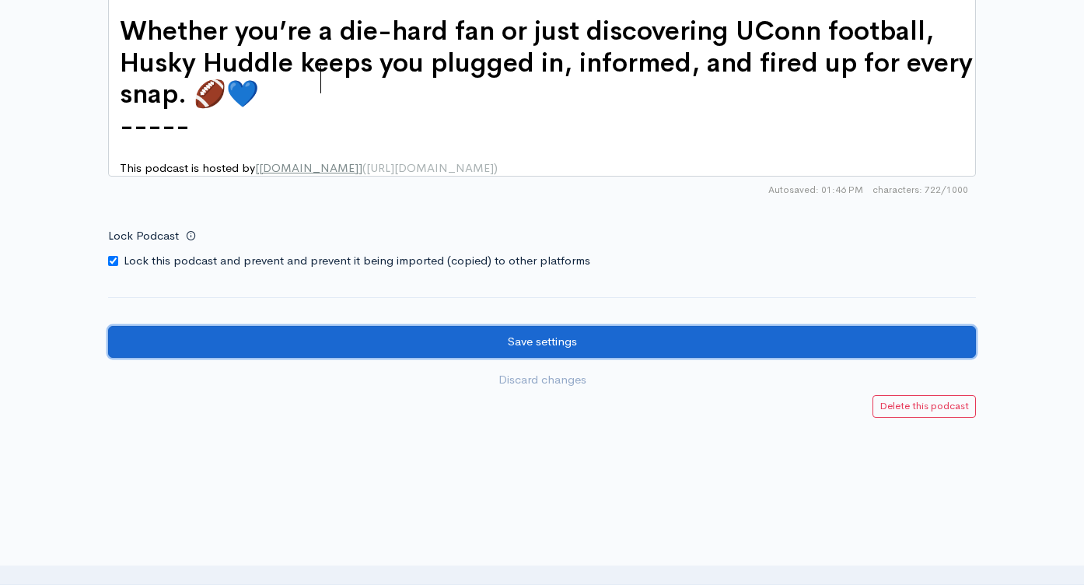
click at [566, 346] on input "Save settings" at bounding box center [542, 342] width 868 height 32
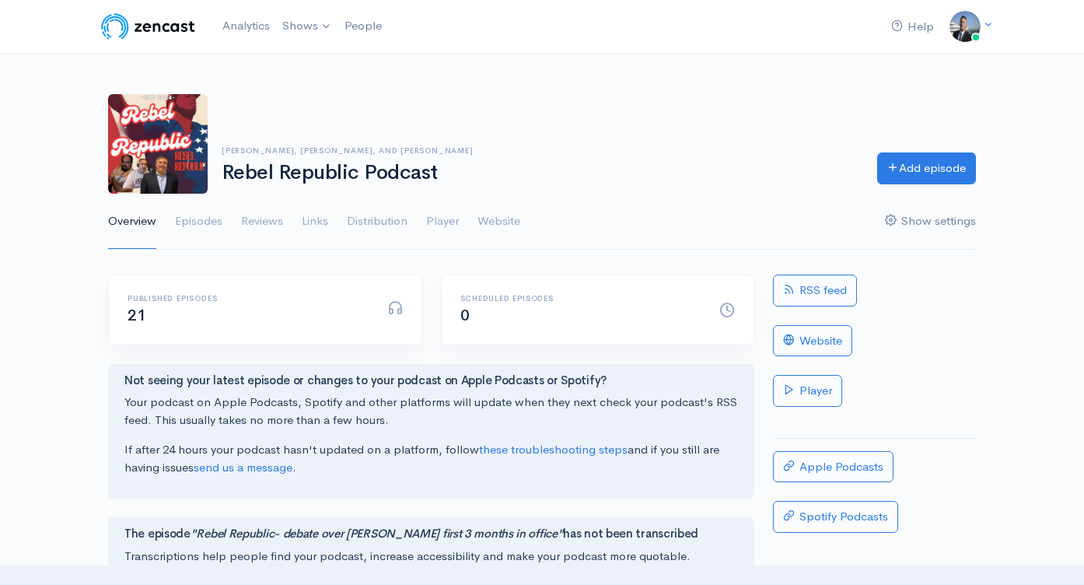
click at [941, 224] on link "Show settings" at bounding box center [930, 222] width 91 height 56
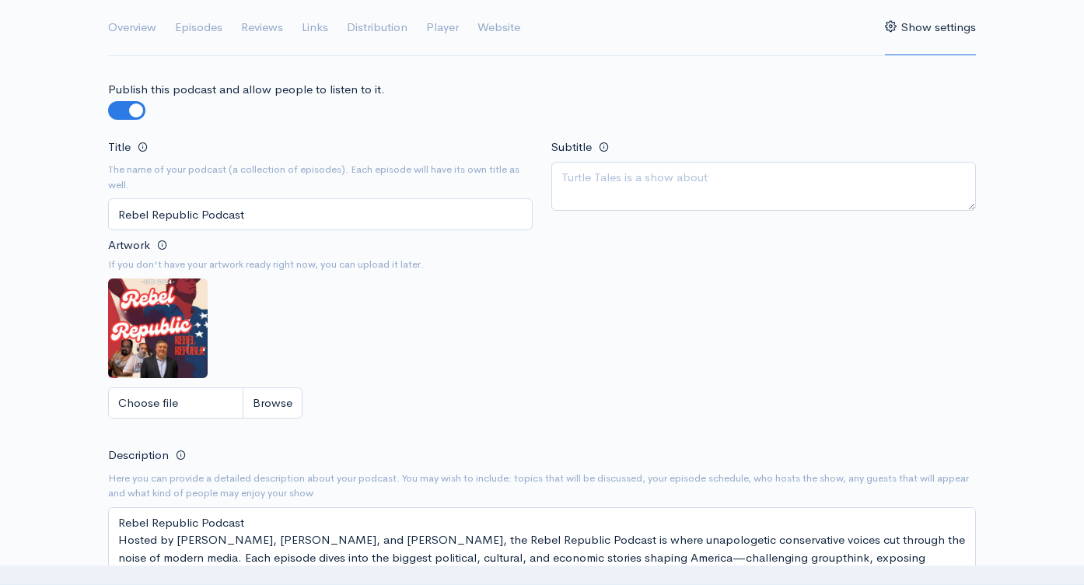
scroll to position [272, 0]
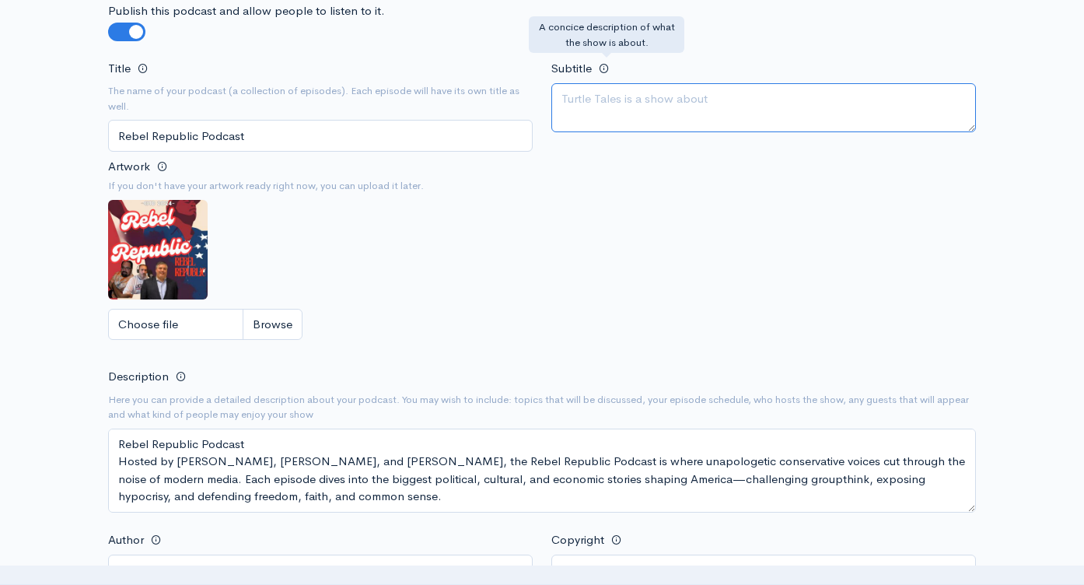
click at [593, 101] on textarea "Subtitle" at bounding box center [763, 107] width 425 height 49
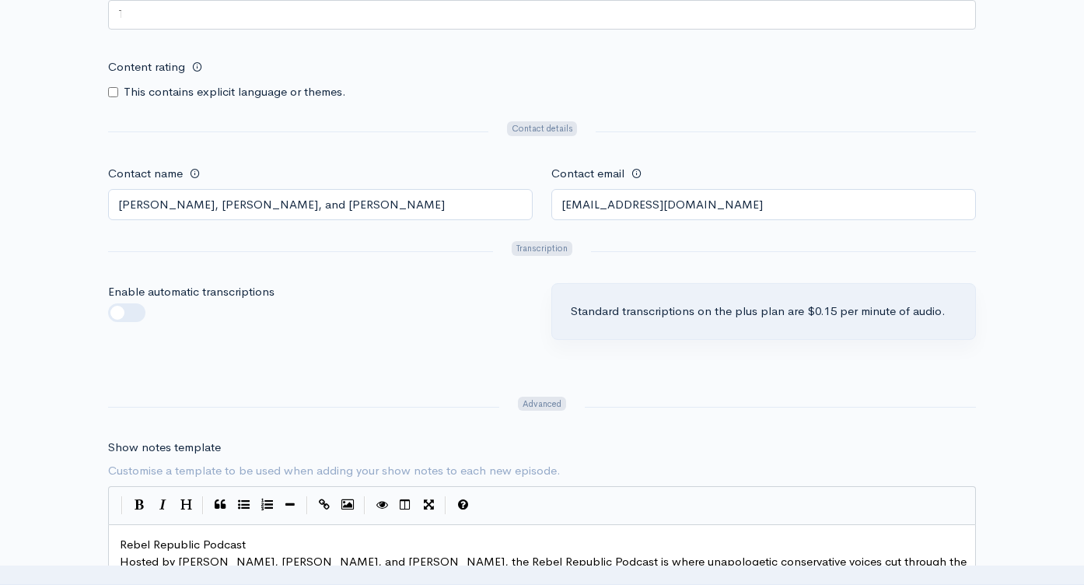
scroll to position [1530, 0]
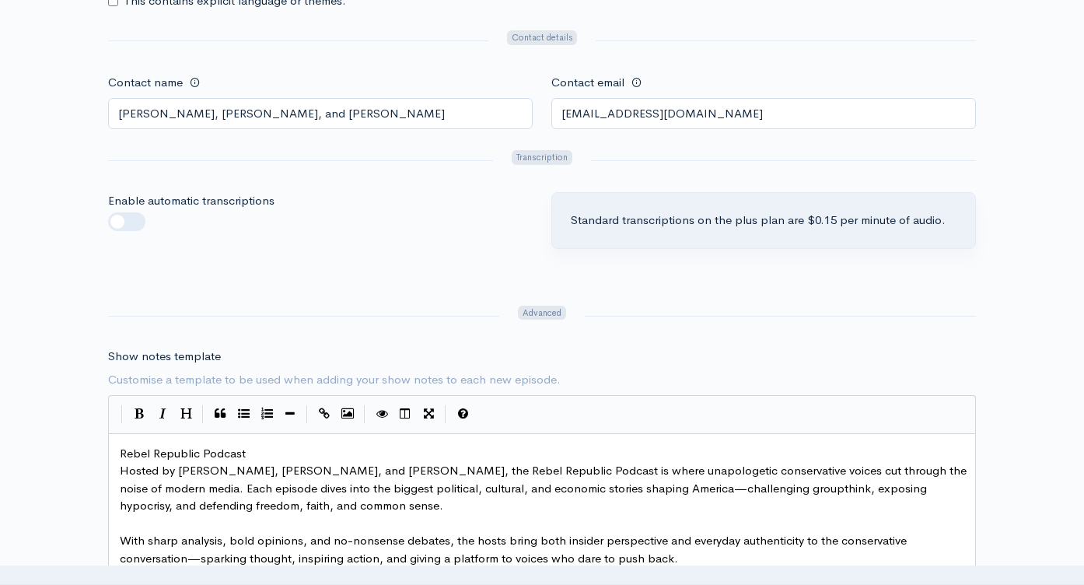
type textarea "Politics, Fair and Truthful"
click at [152, 212] on label at bounding box center [152, 212] width 0 height 0
click at [119, 221] on input "checkbox" at bounding box center [114, 219] width 12 height 15
checkbox input "true"
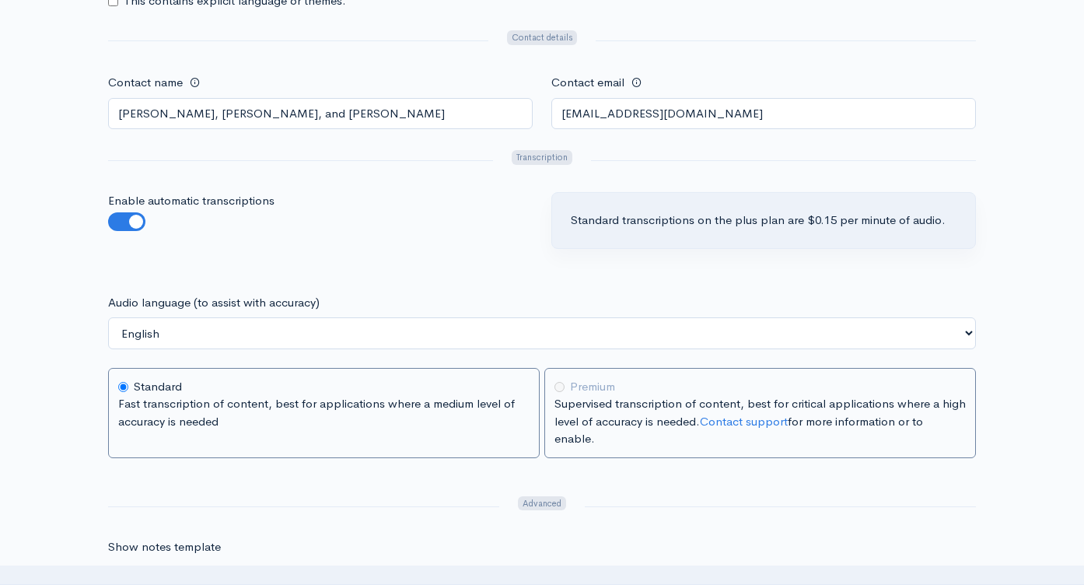
click at [565, 387] on div "Premium" at bounding box center [760, 387] width 411 height 18
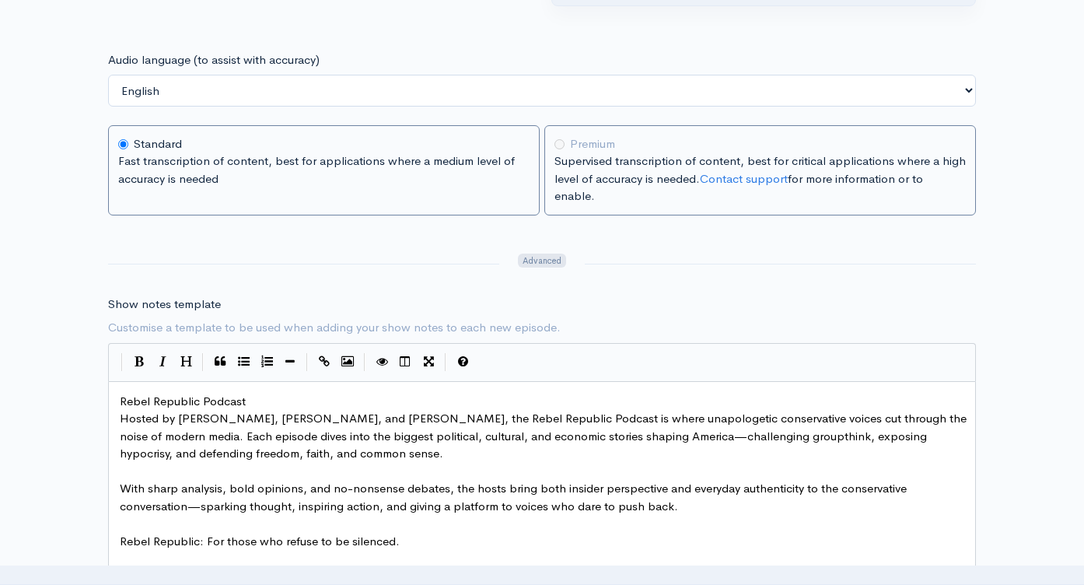
scroll to position [2035, 0]
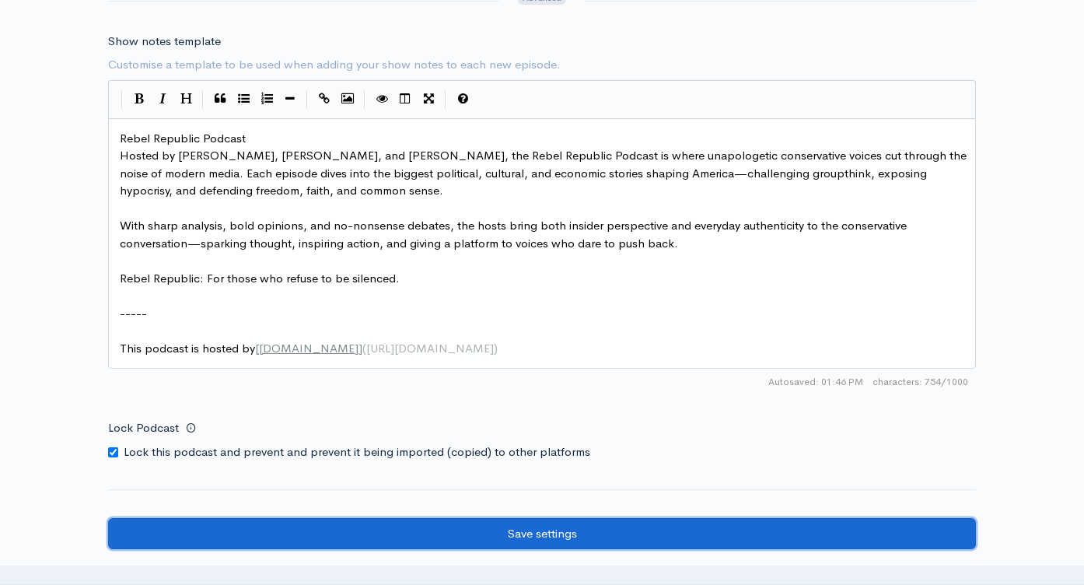
click at [494, 541] on input "Save settings" at bounding box center [542, 534] width 868 height 32
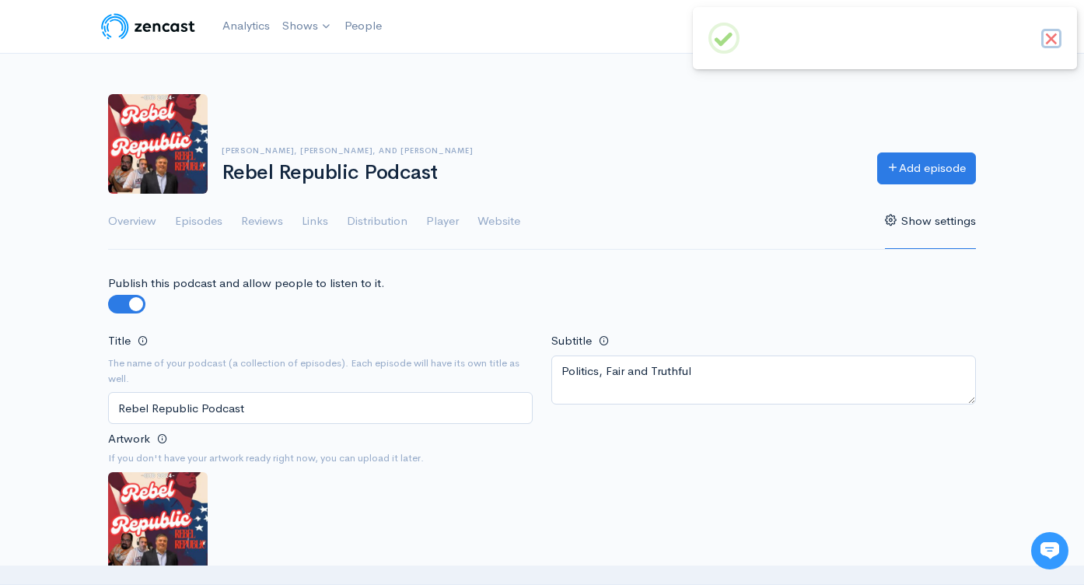
click at [1049, 40] on button "×" at bounding box center [1051, 39] width 20 height 20
click at [249, 28] on link "Analytics" at bounding box center [246, 25] width 60 height 33
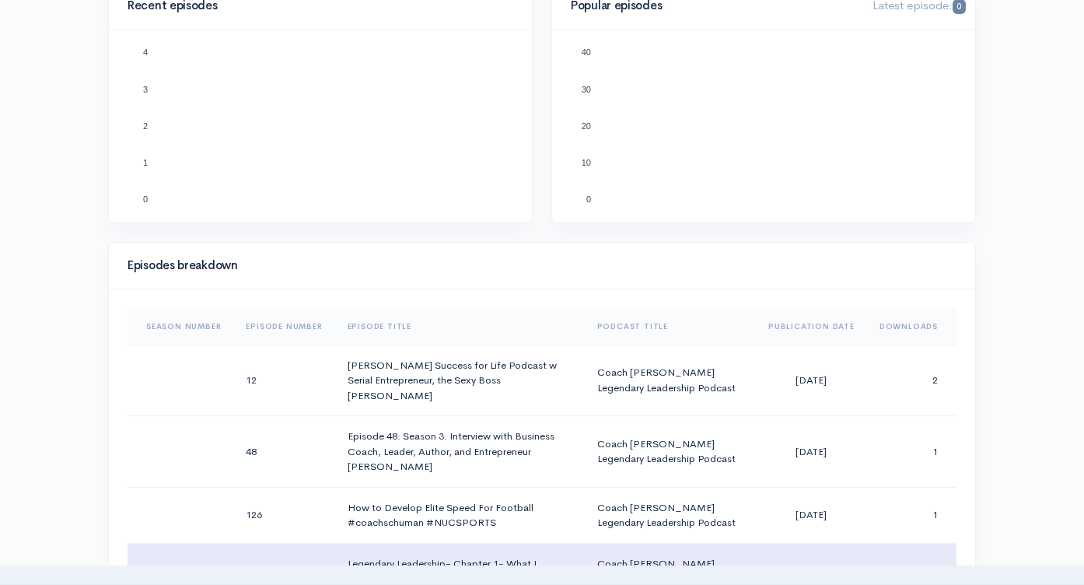
scroll to position [663, 0]
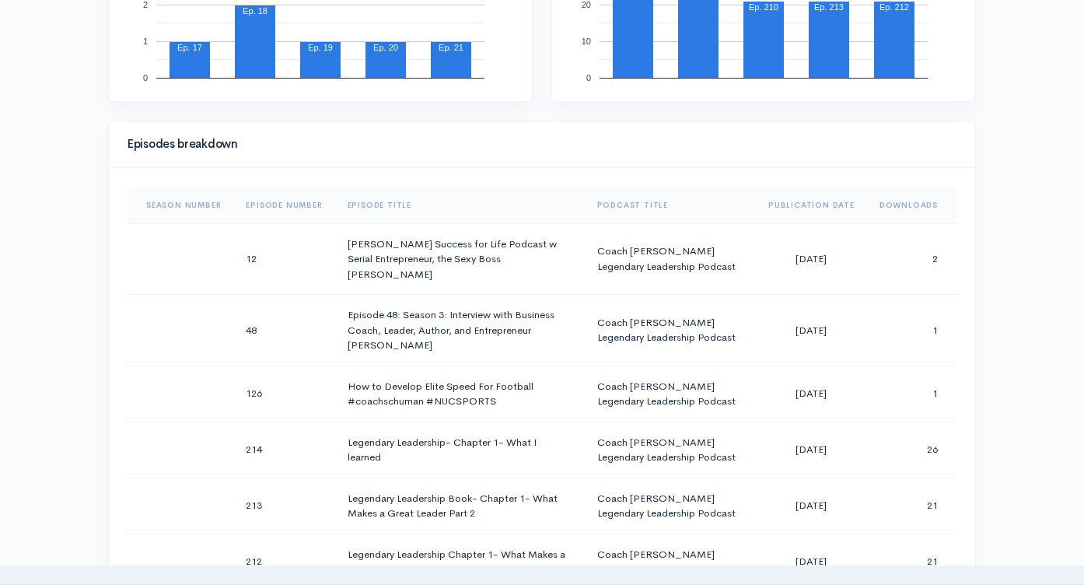
click at [899, 207] on th "Downloads" at bounding box center [911, 205] width 89 height 37
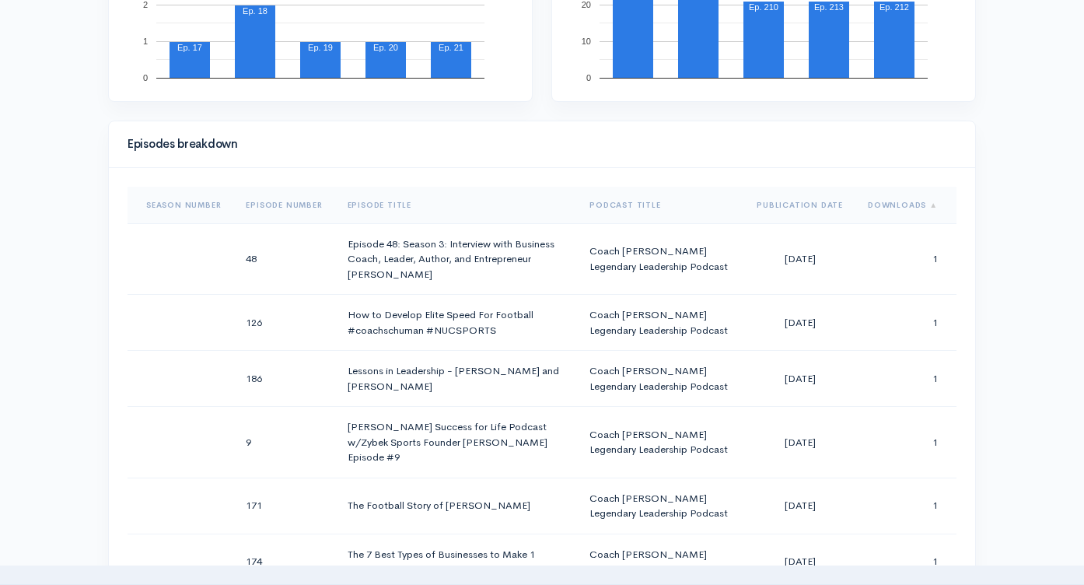
click at [899, 207] on th "Downloads" at bounding box center [905, 205] width 101 height 37
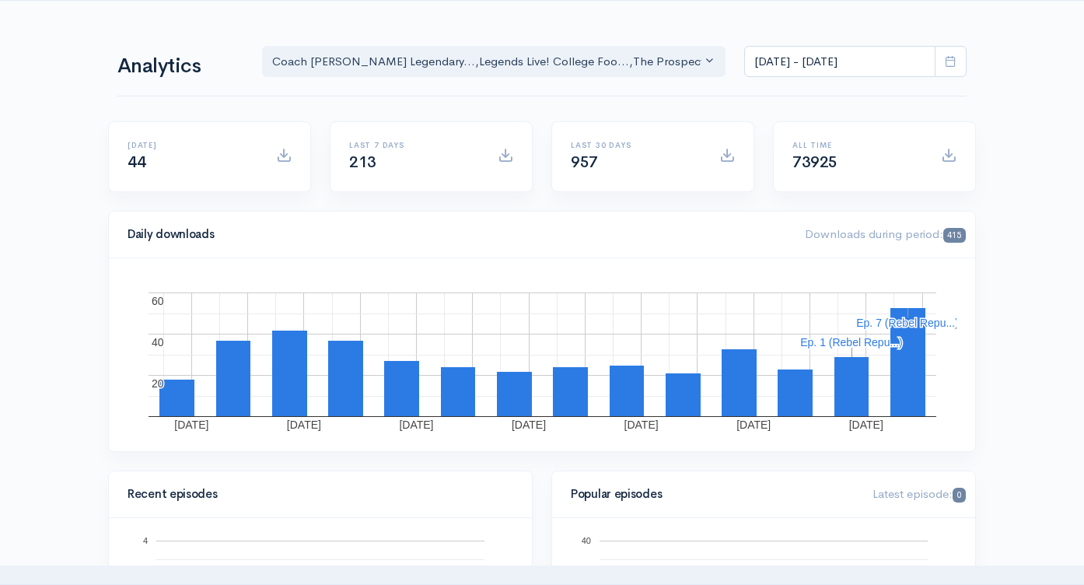
scroll to position [0, 0]
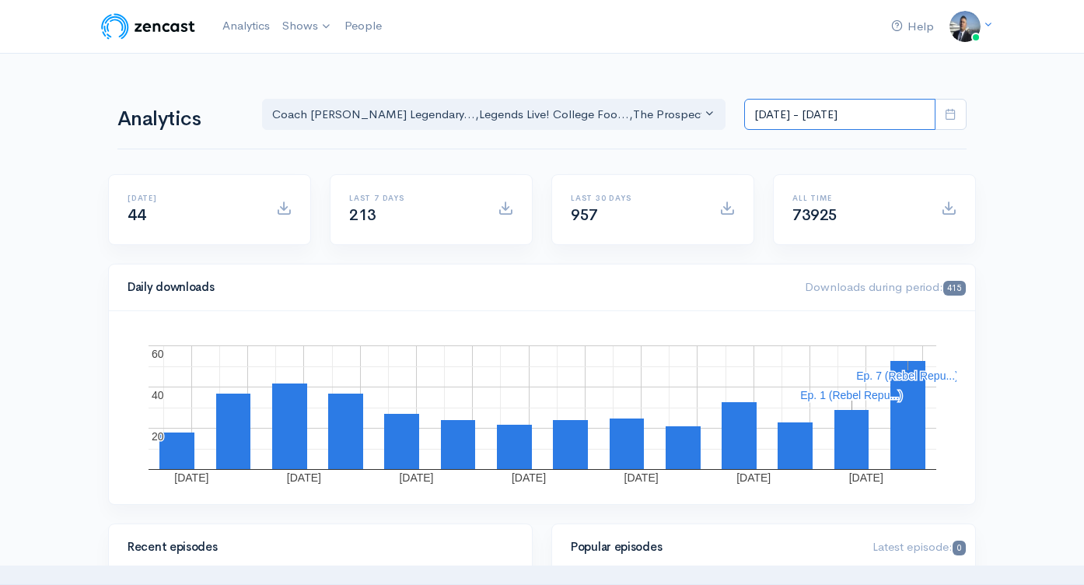
click at [827, 116] on input "[DATE] - [DATE]" at bounding box center [839, 115] width 191 height 32
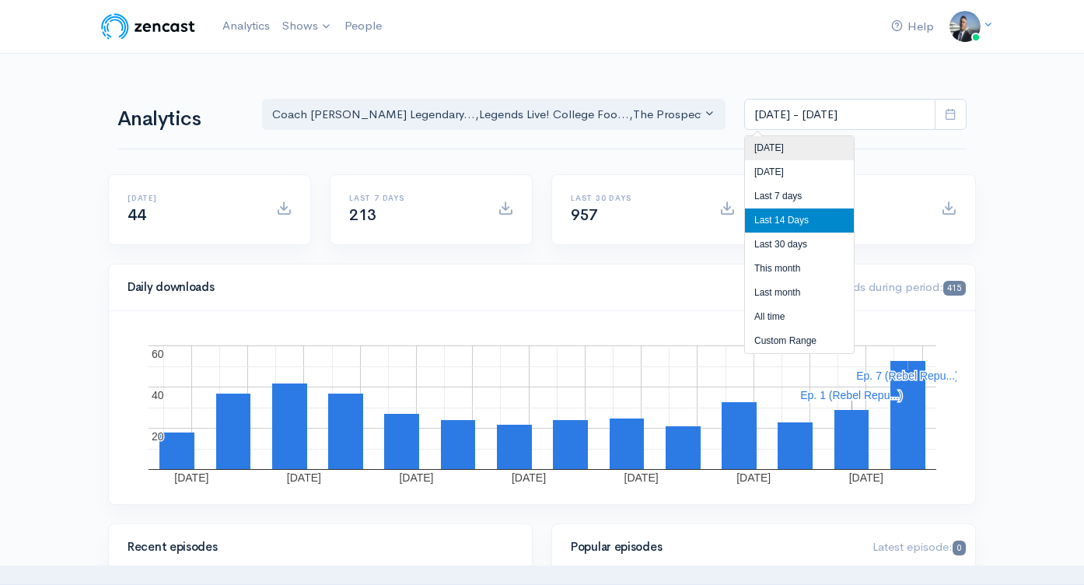
click at [799, 152] on li "[DATE]" at bounding box center [799, 148] width 109 height 24
type input "[DATE] - [DATE]"
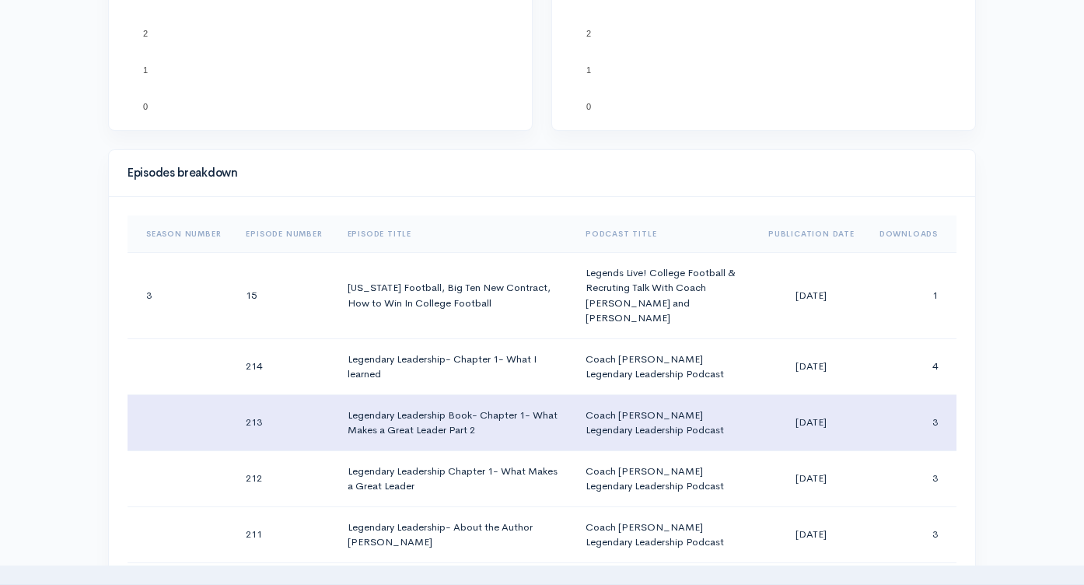
scroll to position [540, 0]
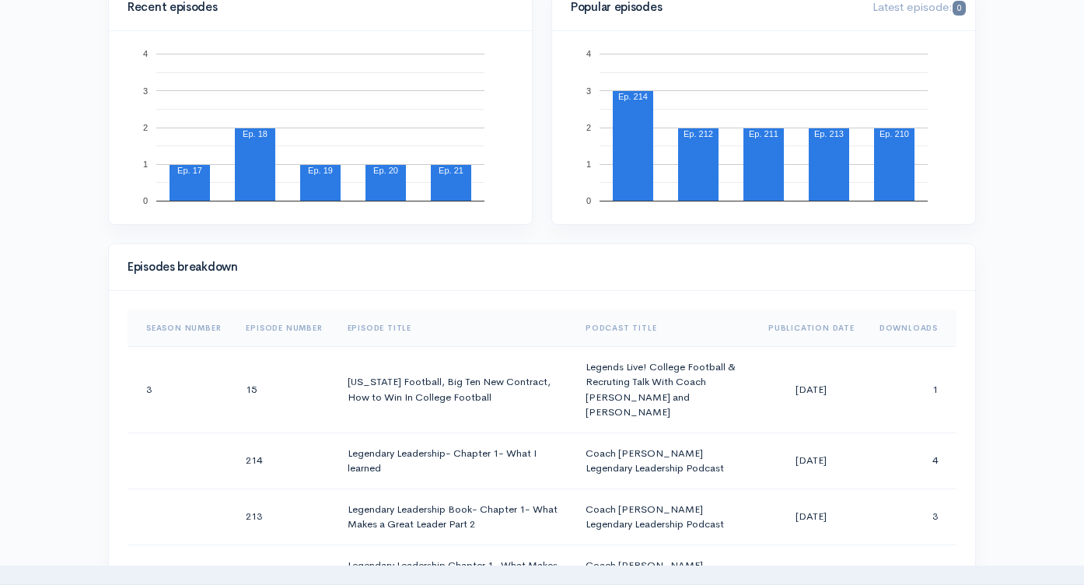
click at [882, 331] on th "Downloads" at bounding box center [911, 328] width 89 height 37
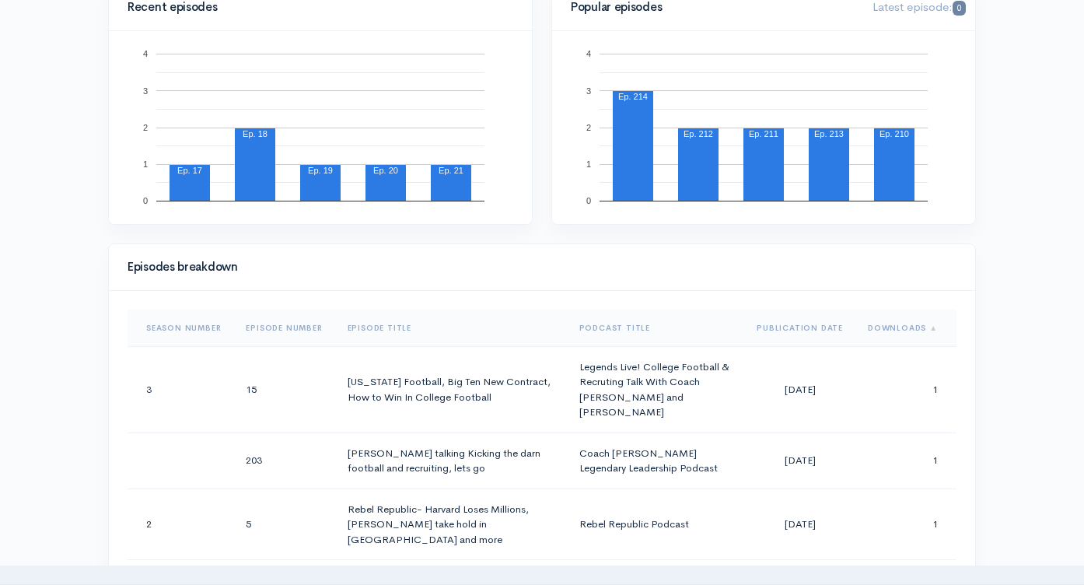
click at [882, 331] on th "Downloads" at bounding box center [905, 328] width 101 height 37
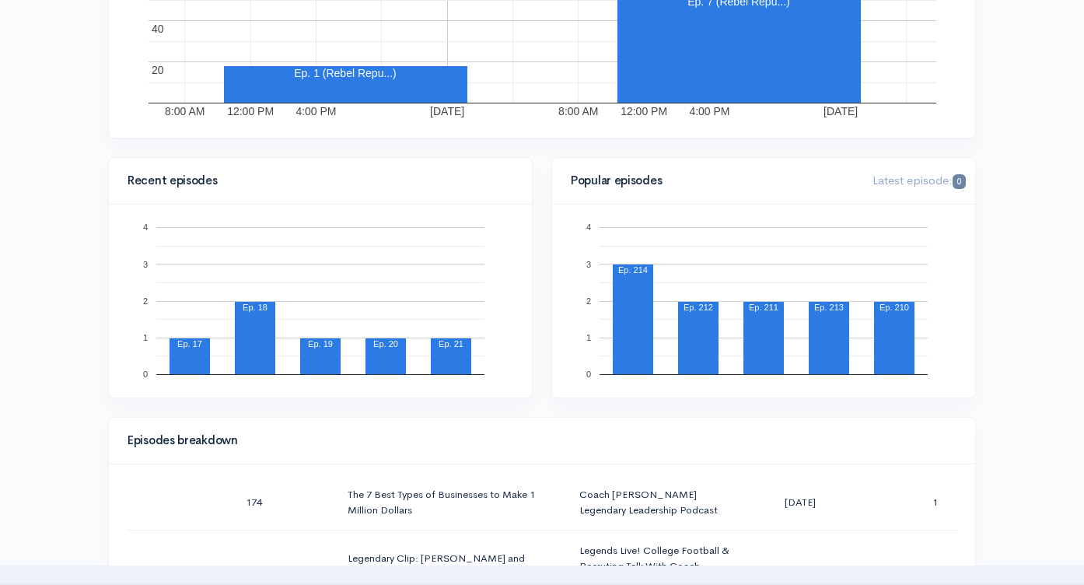
scroll to position [44, 0]
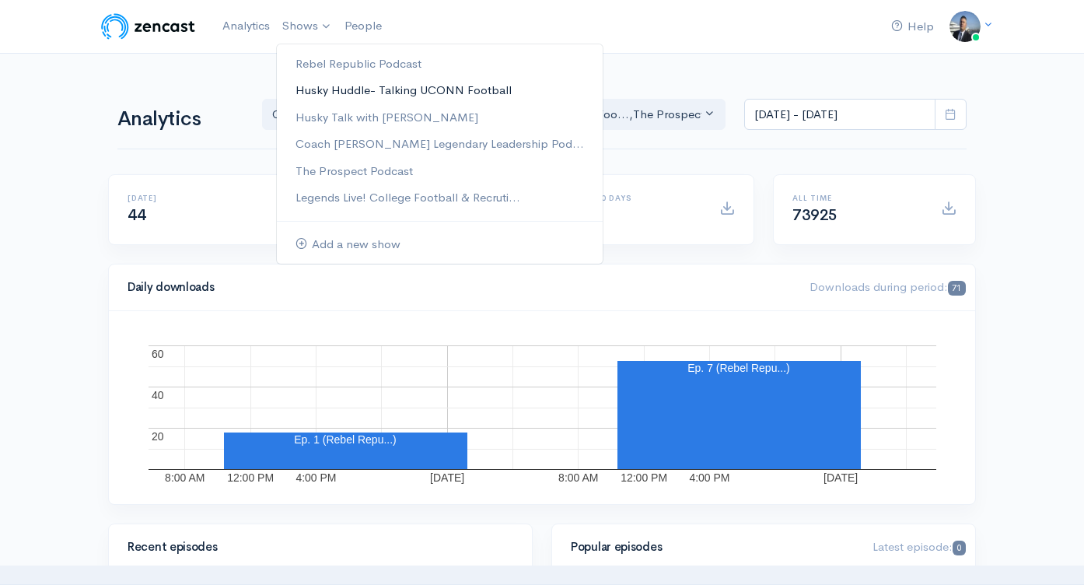
click at [307, 96] on link "Husky Huddle- Talking UCONN Football" at bounding box center [440, 90] width 326 height 27
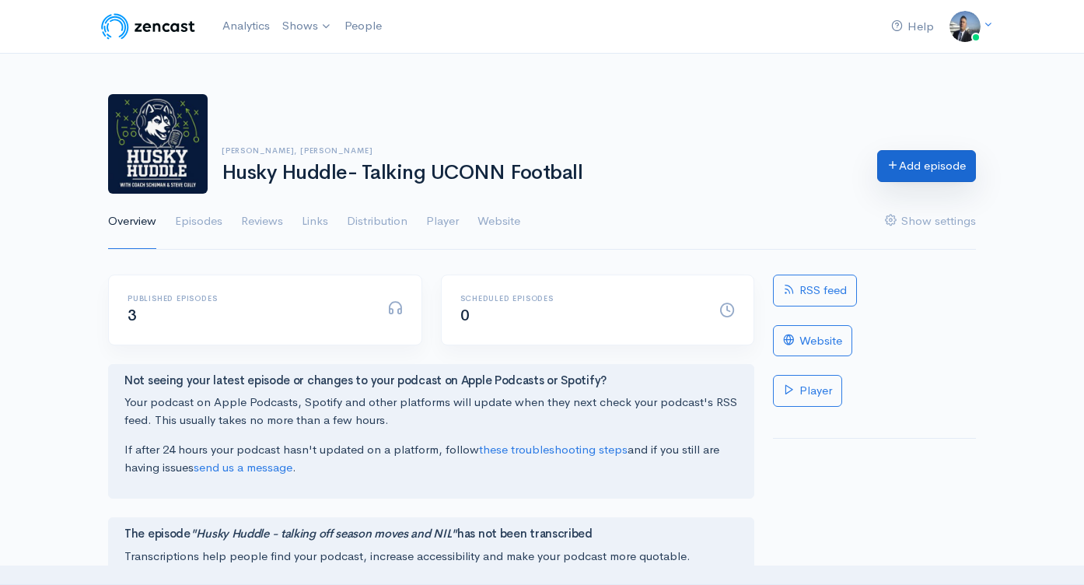
click at [908, 166] on link "Add episode" at bounding box center [926, 166] width 99 height 32
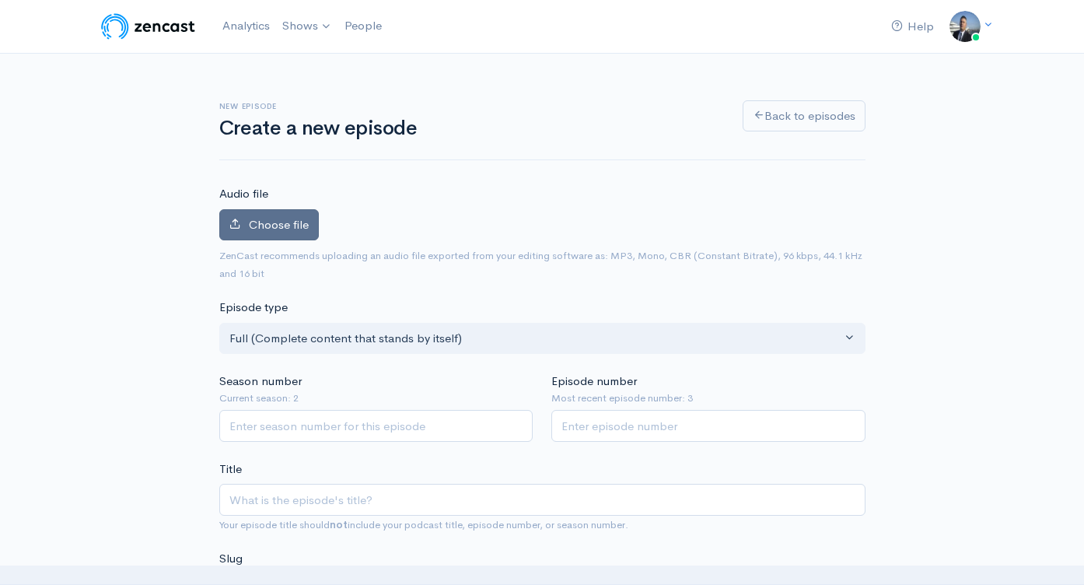
click at [292, 228] on span "Choose file" at bounding box center [279, 224] width 60 height 15
click at [0, 0] on input "Choose file" at bounding box center [0, 0] width 0 height 0
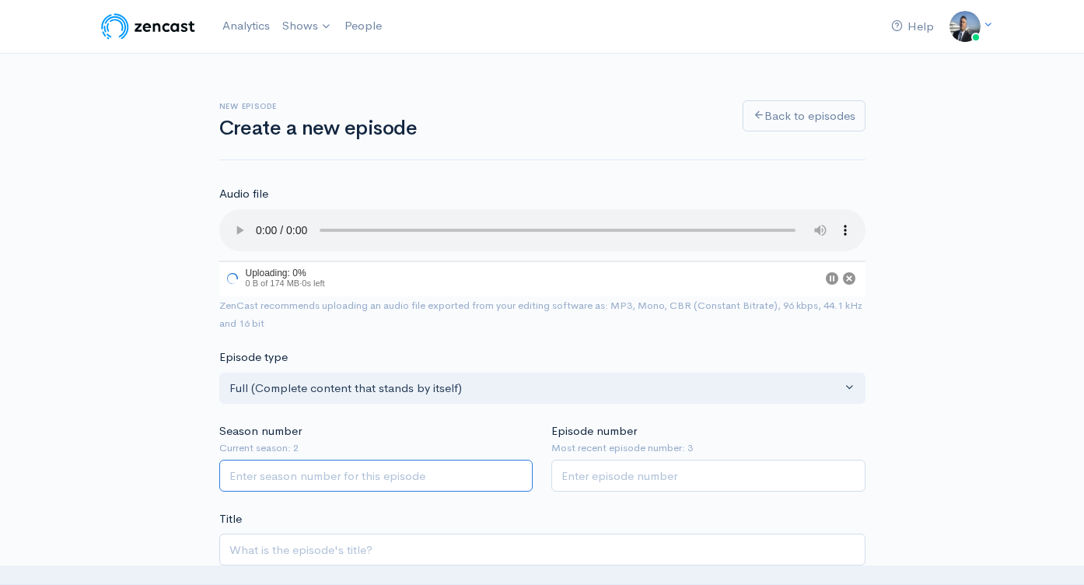
click at [398, 475] on input "Season number" at bounding box center [376, 476] width 314 height 32
type input "2"
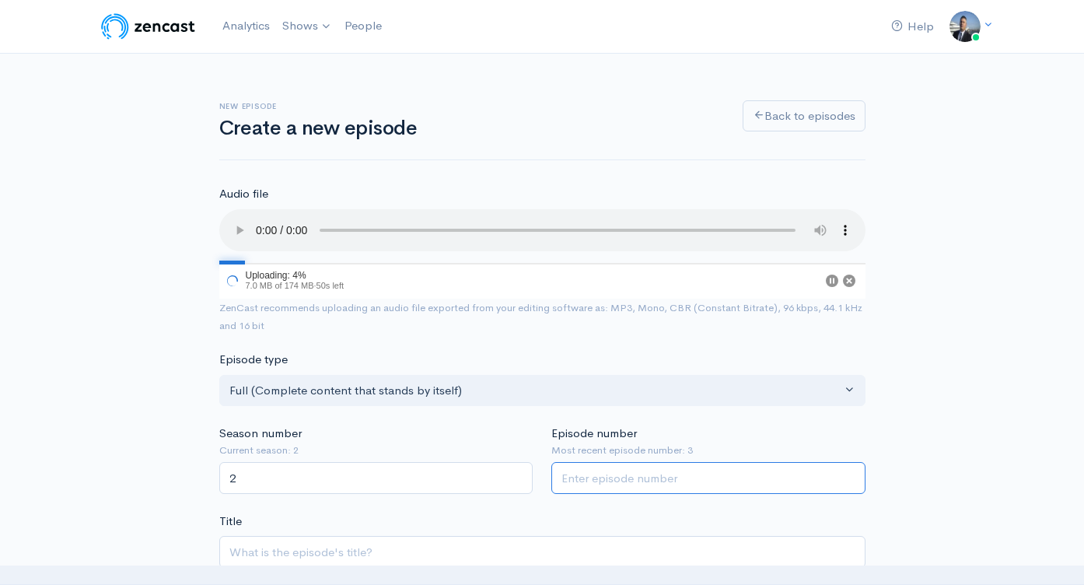
click at [599, 478] on input "Episode number" at bounding box center [708, 478] width 314 height 32
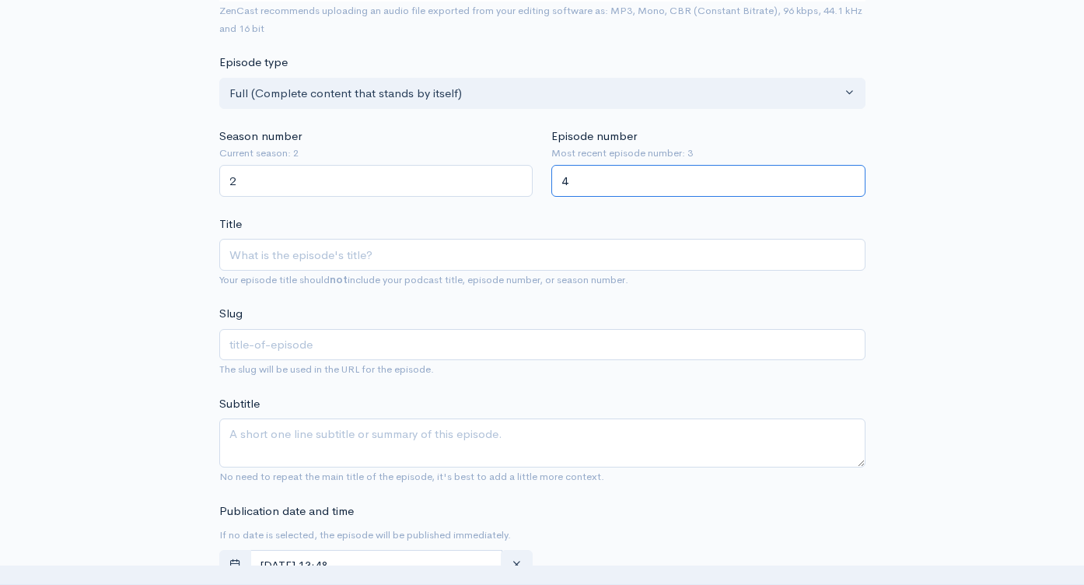
type input "4"
click at [417, 258] on input "Title" at bounding box center [542, 255] width 646 height 32
paste input "Husky Huddle- Talking Recruiting and Summer Camps"
type input "Husky Huddle- Talking Recruiting and Summer Camps"
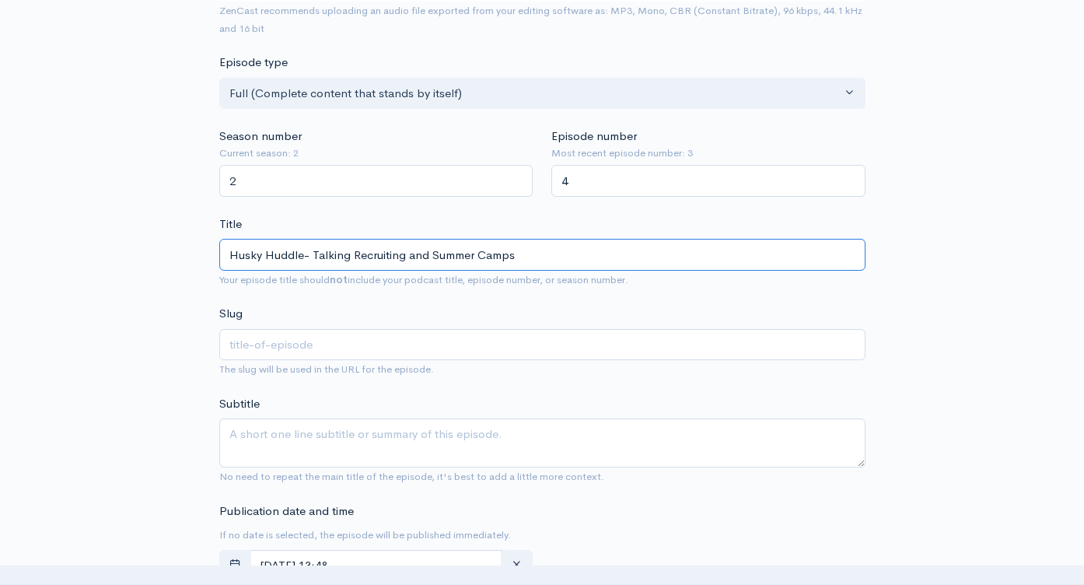
type input "husky-huddle-talking-recruiting-and-summer-camps"
type input "Husky Huddle- Talking Recruiting and Summer Camps"
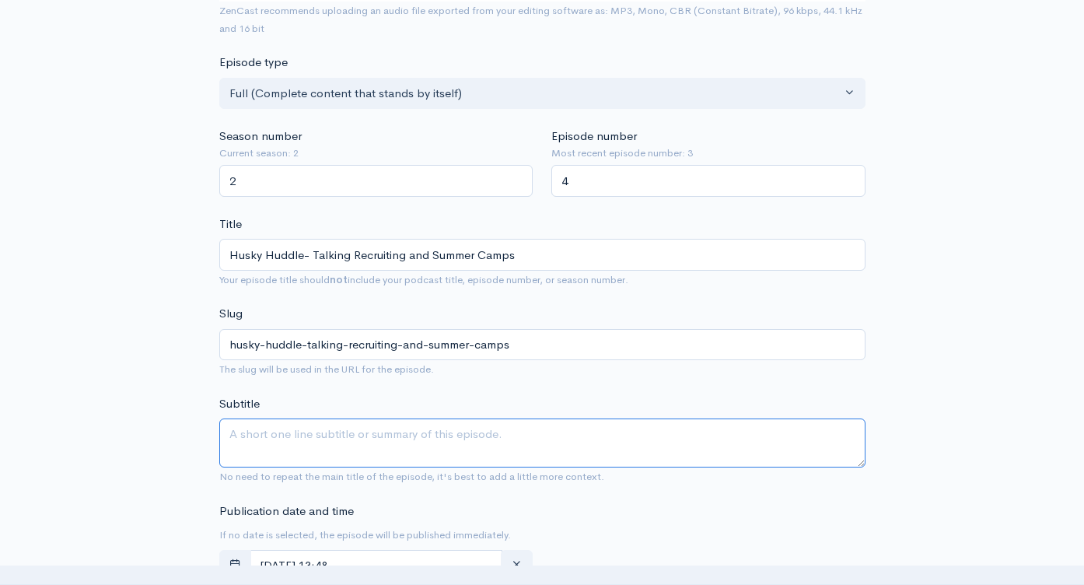
click at [407, 444] on textarea "Subtitle" at bounding box center [542, 442] width 646 height 49
paste textarea "Husky Huddle- Talking Recruiting and Summer Camps"
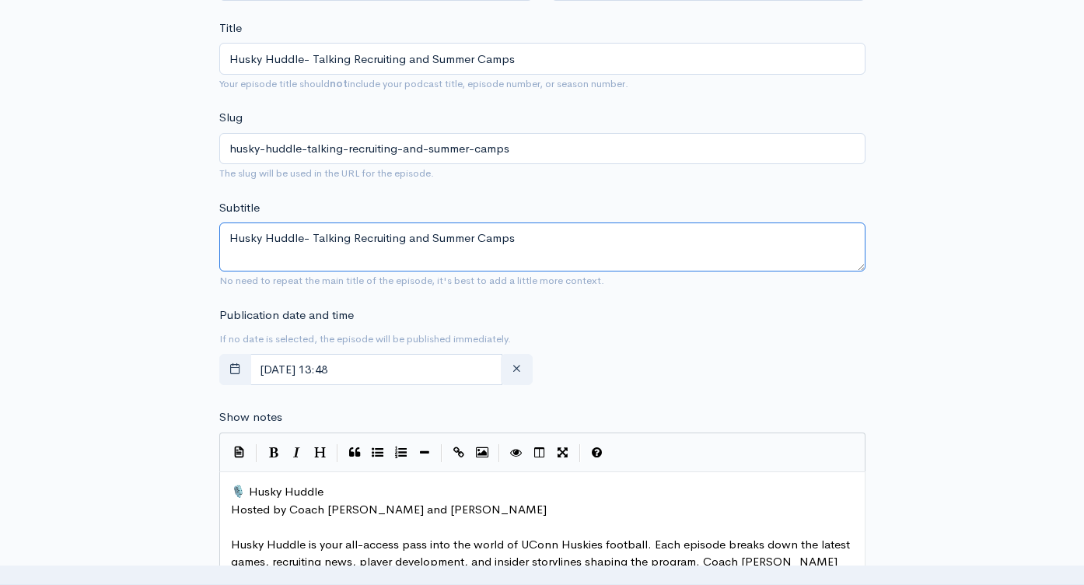
scroll to position [617, 0]
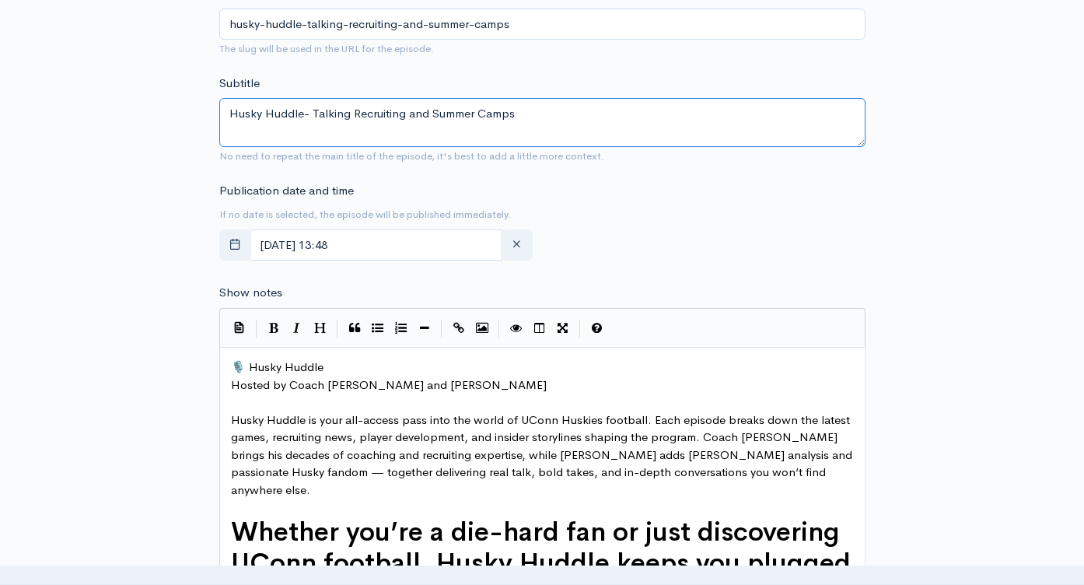
type textarea "Husky Huddle- Talking Recruiting and Summer Camps"
click at [233, 366] on span "🎙️ Husky Huddle" at bounding box center [277, 366] width 93 height 15
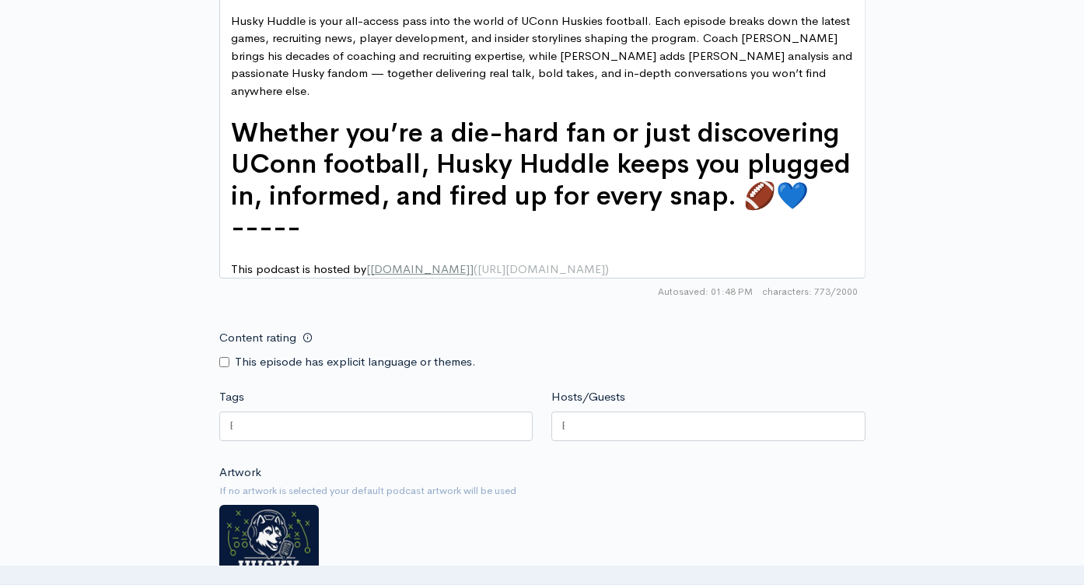
scroll to position [1163, 0]
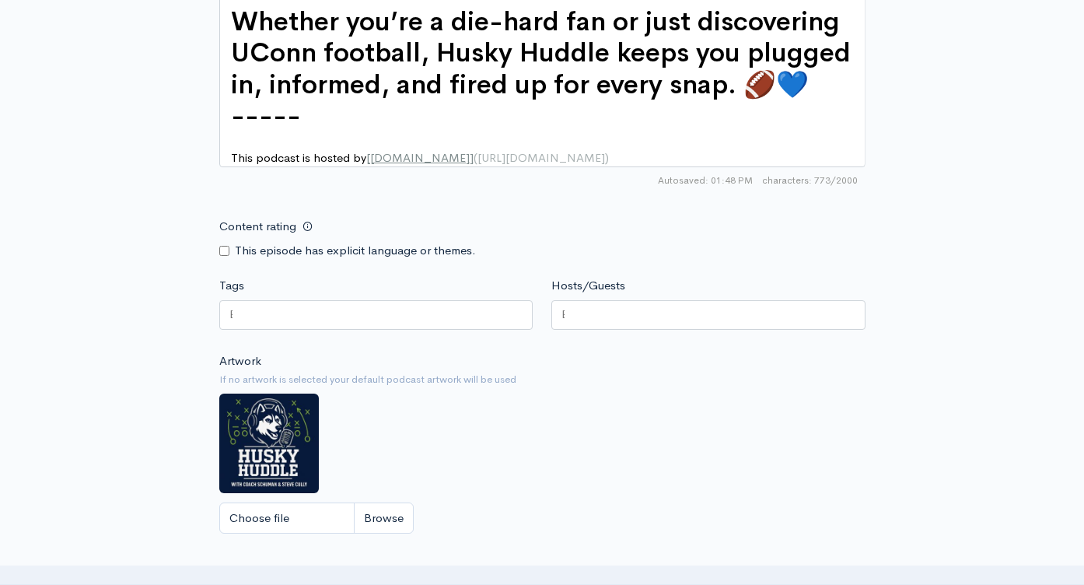
click at [339, 316] on div at bounding box center [376, 315] width 314 height 30
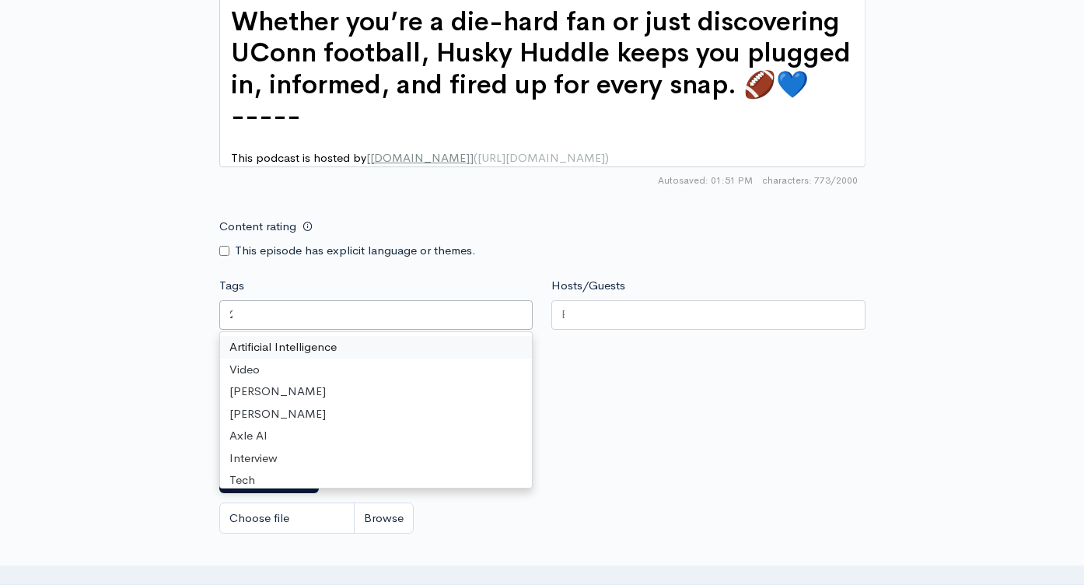
scroll to position [0, 3]
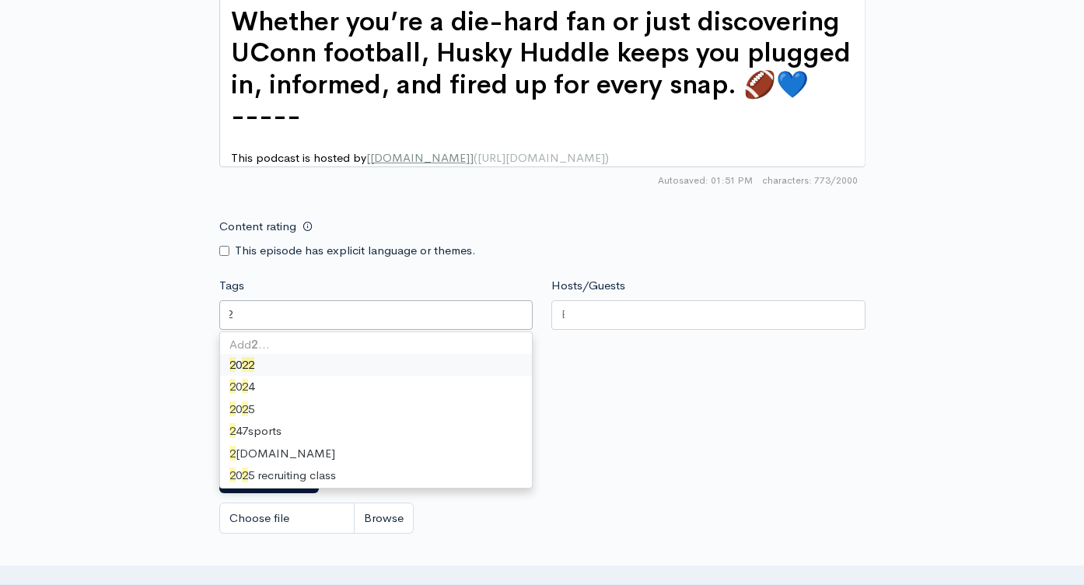
type input "2"
click at [577, 317] on div at bounding box center [708, 315] width 314 height 30
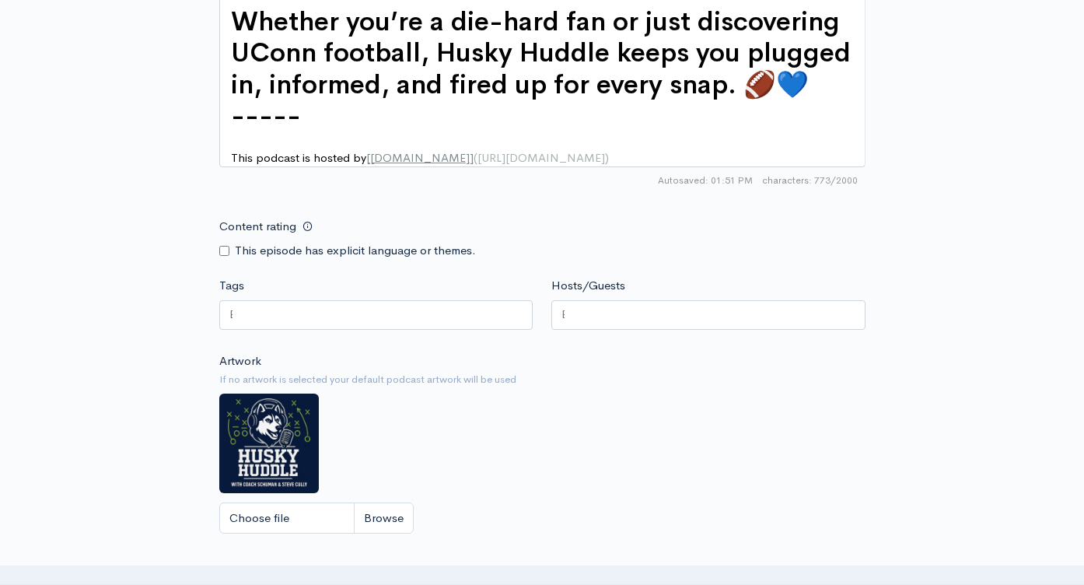
click at [462, 311] on div at bounding box center [376, 315] width 314 height 30
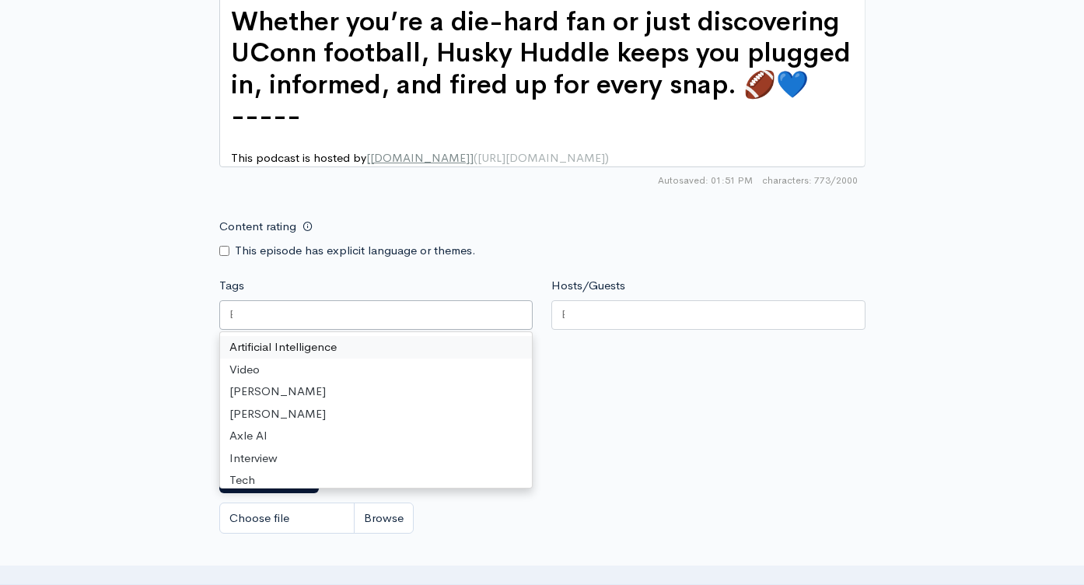
click at [462, 311] on div at bounding box center [376, 315] width 314 height 30
paste input "Husky Huddle- Talking Recruiting and Summer Camps"
type input "Husky Huddle- Talking Recruiting and Summer Camps"
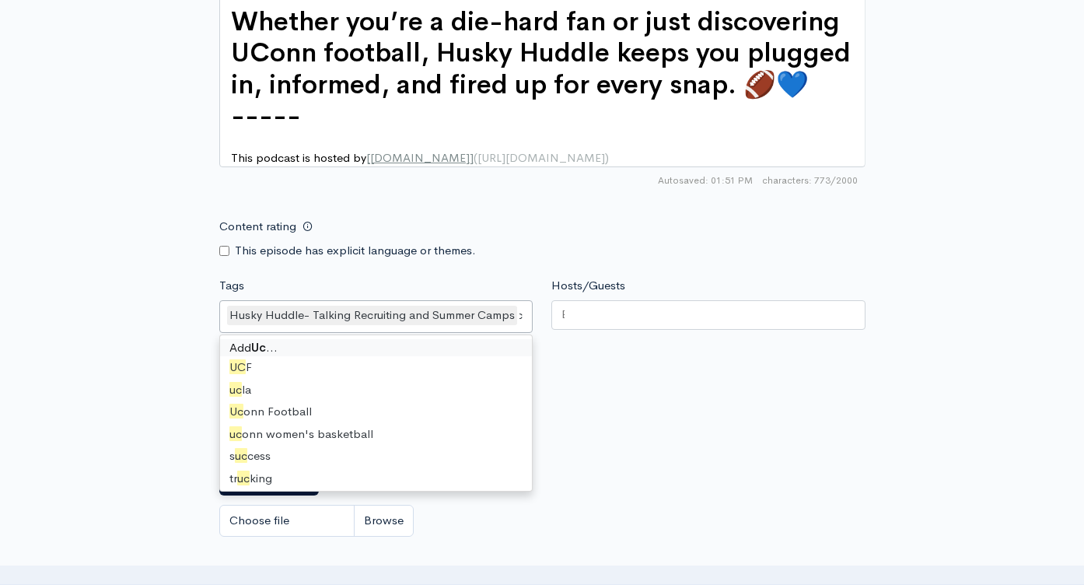
type input "Uco"
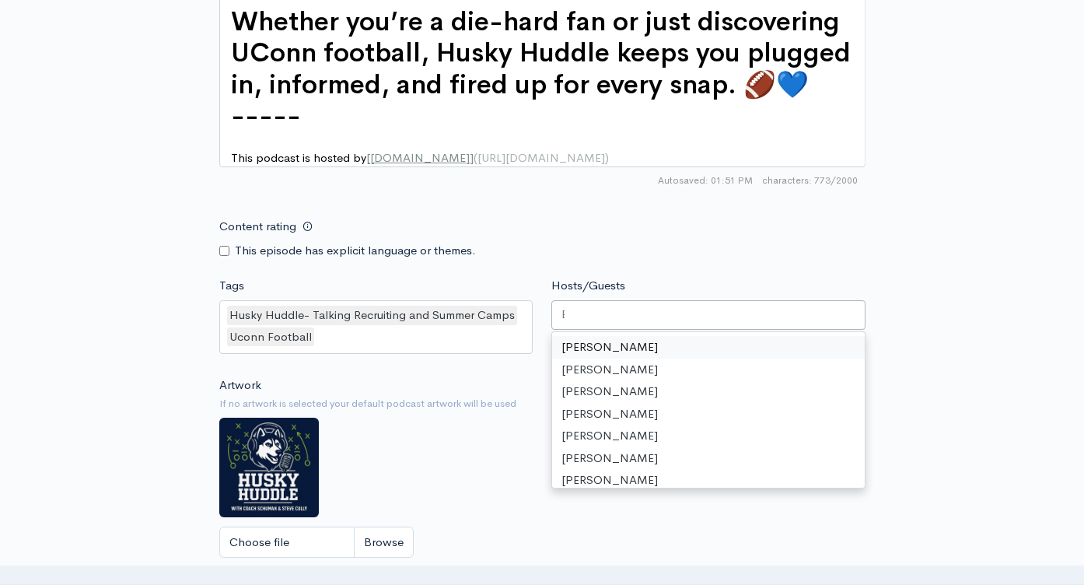
click at [694, 310] on div at bounding box center [708, 315] width 314 height 30
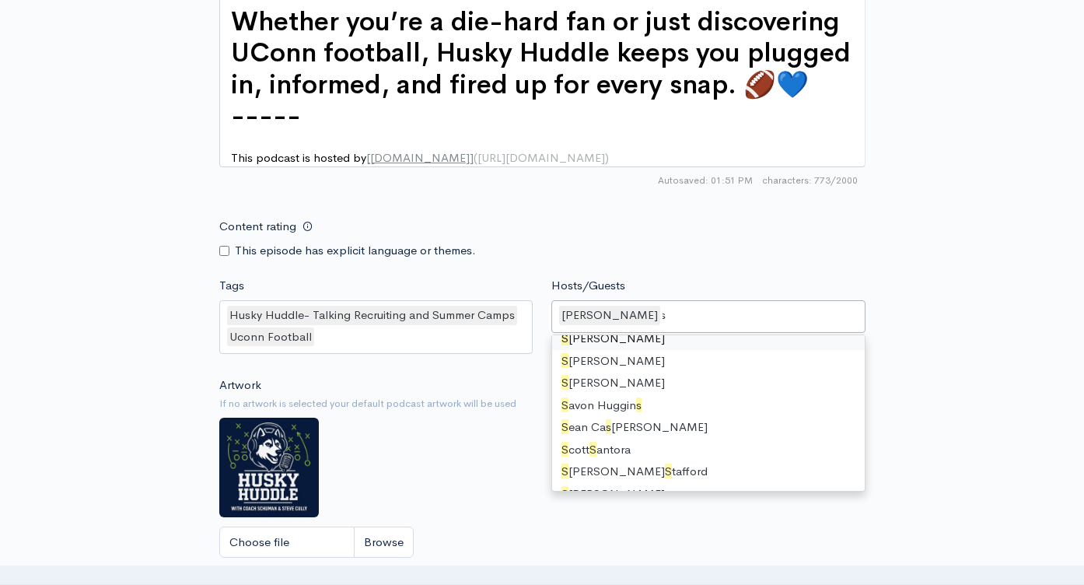
scroll to position [0, 6]
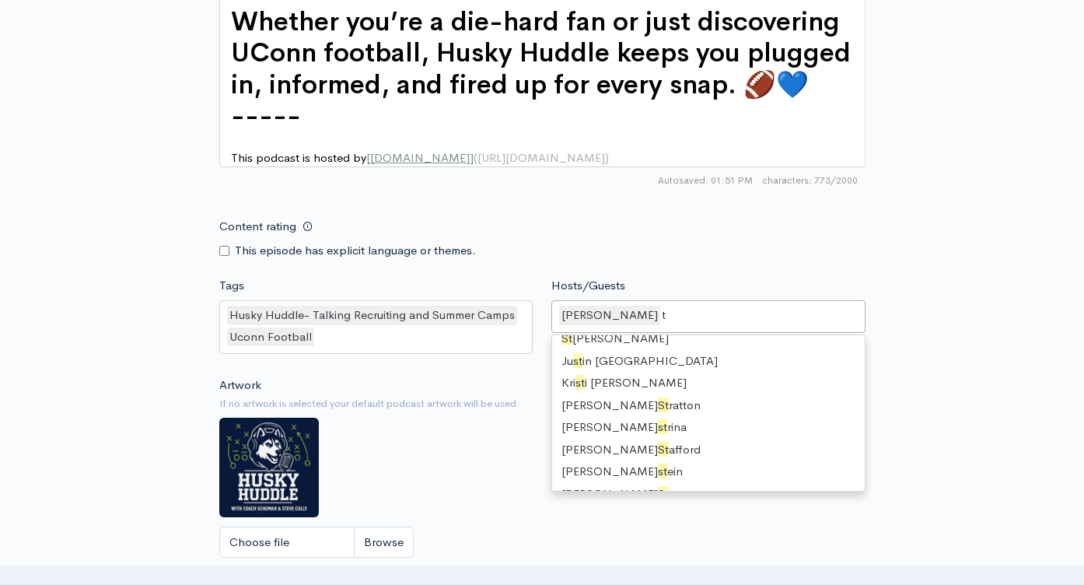
type input "ste"
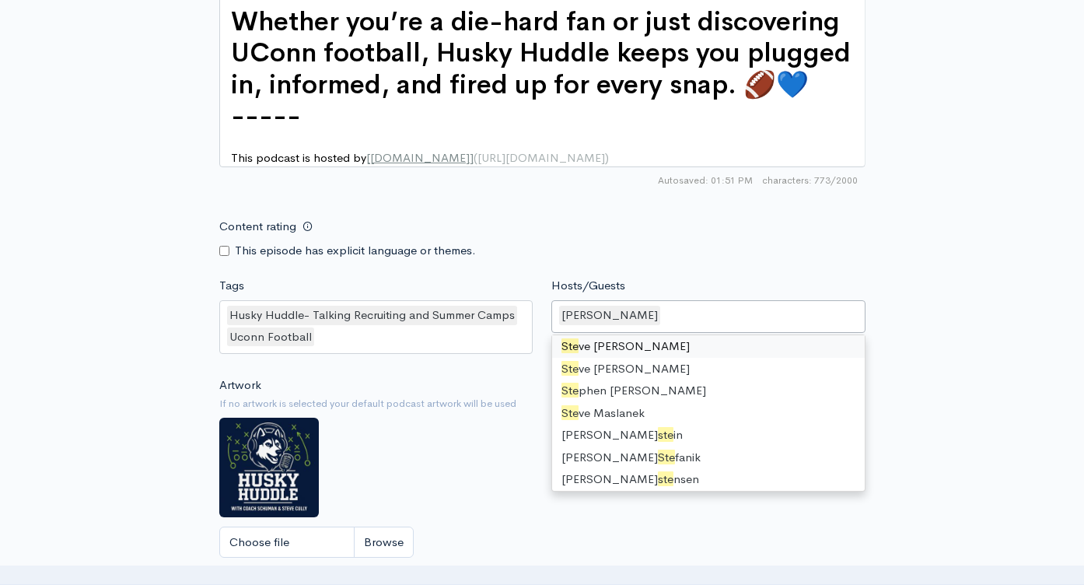
scroll to position [0, 0]
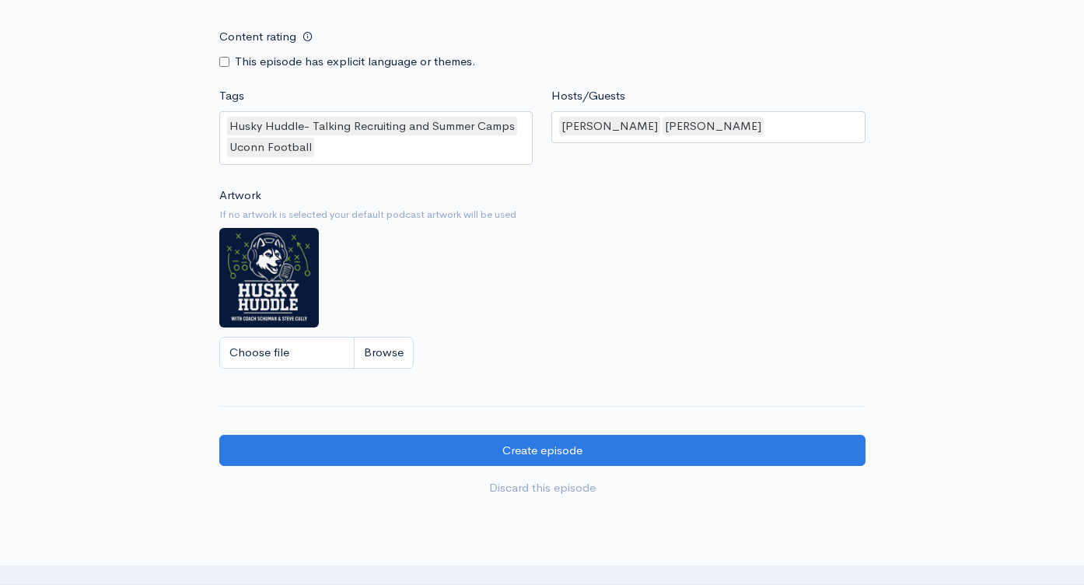
scroll to position [1522, 0]
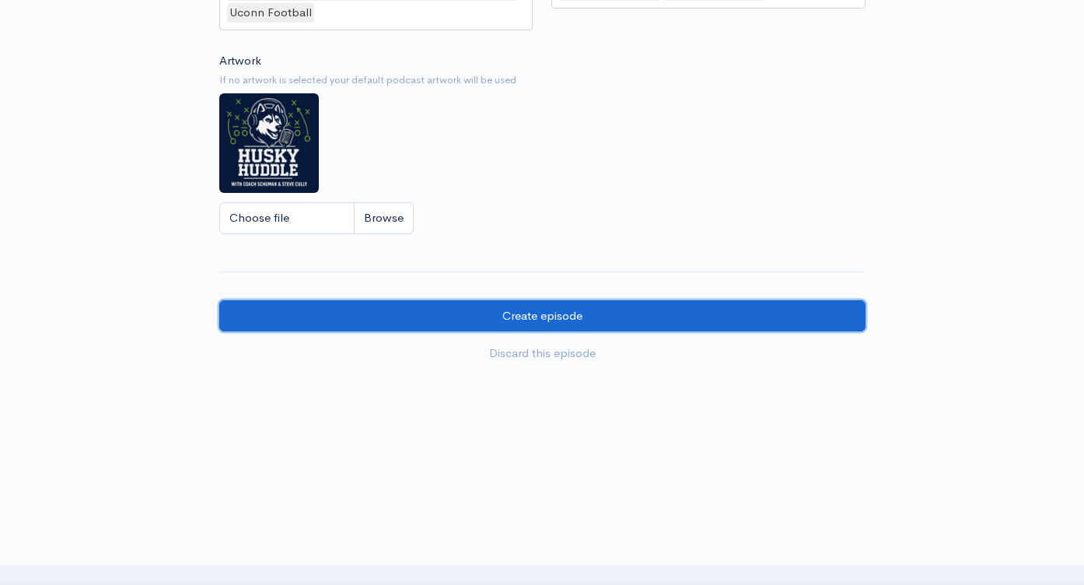
click at [663, 318] on input "Create episode" at bounding box center [542, 316] width 646 height 32
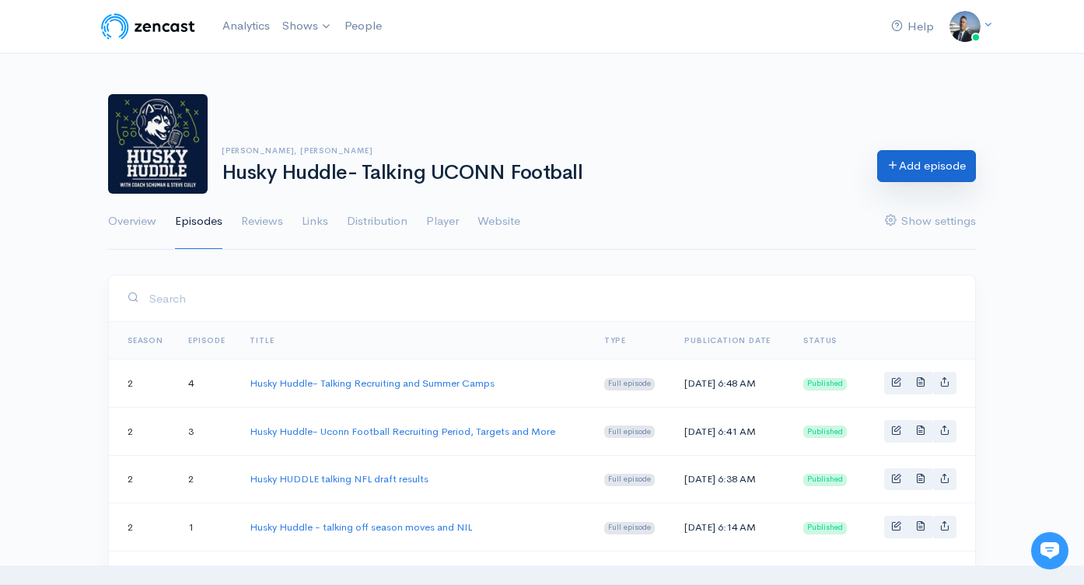
click at [919, 170] on link "Add episode" at bounding box center [926, 166] width 99 height 32
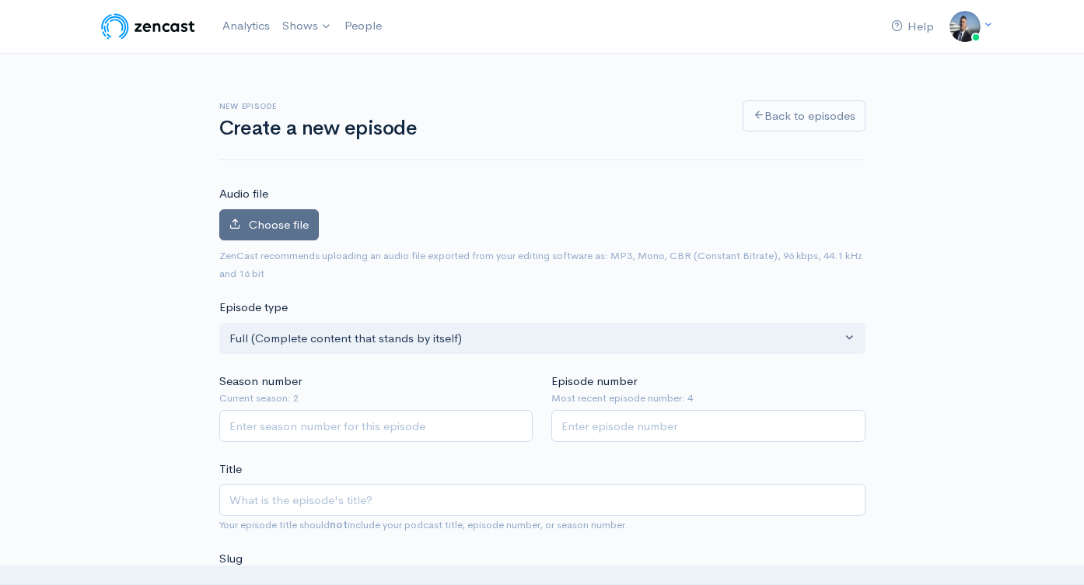
click at [296, 229] on span "Choose file" at bounding box center [279, 224] width 60 height 15
click at [0, 0] on input "Choose file" at bounding box center [0, 0] width 0 height 0
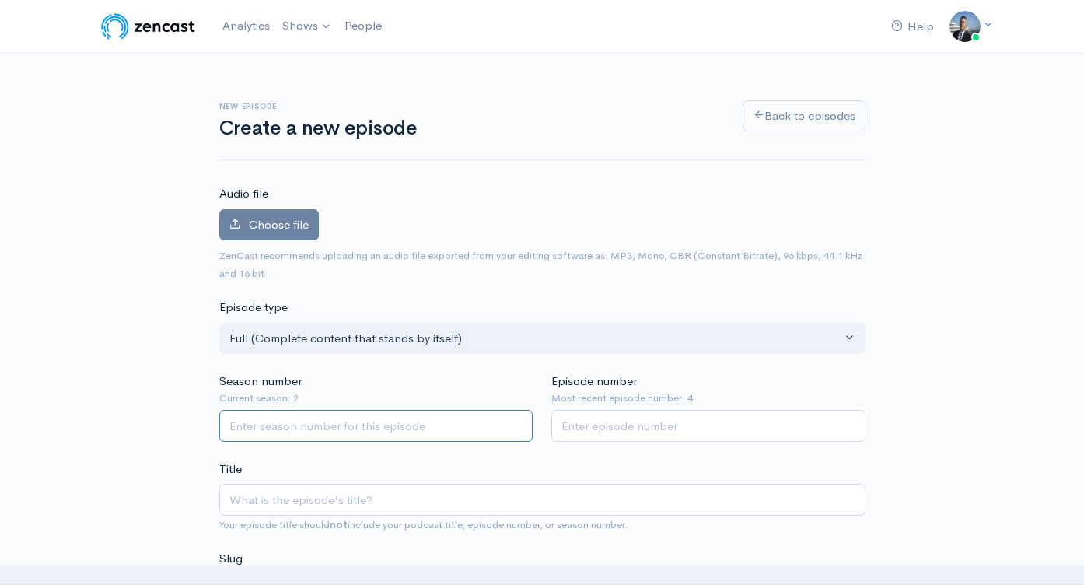
click at [303, 432] on input "Season number" at bounding box center [376, 426] width 314 height 32
type input "2"
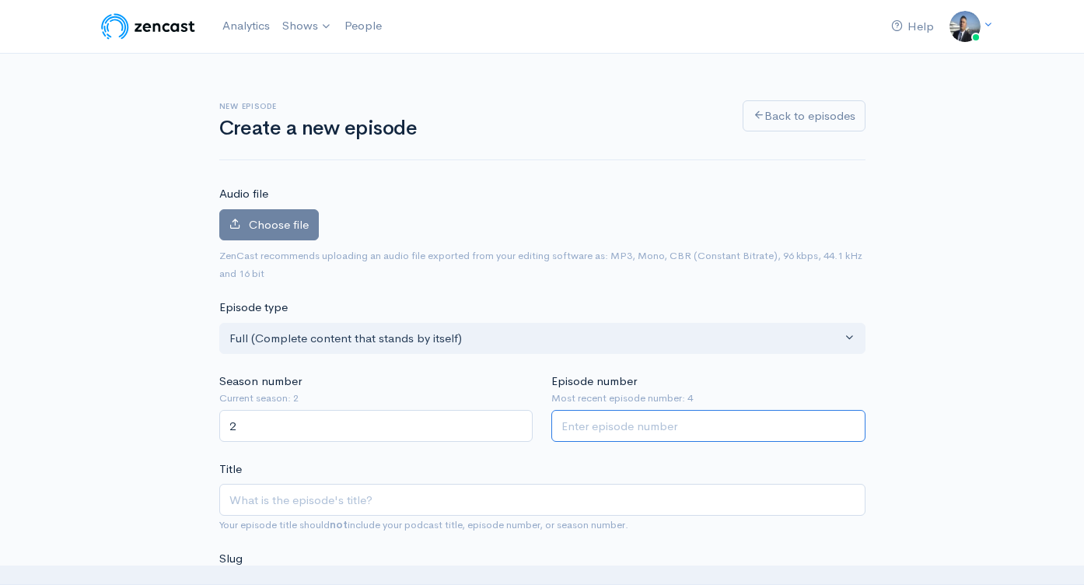
click at [617, 423] on input "Episode number" at bounding box center [708, 426] width 314 height 32
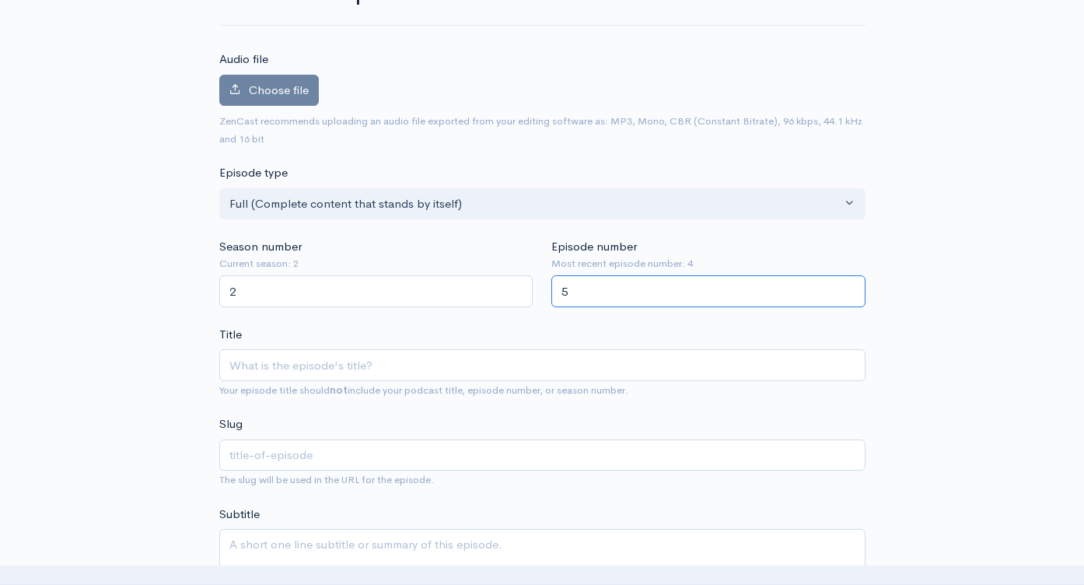
scroll to position [296, 0]
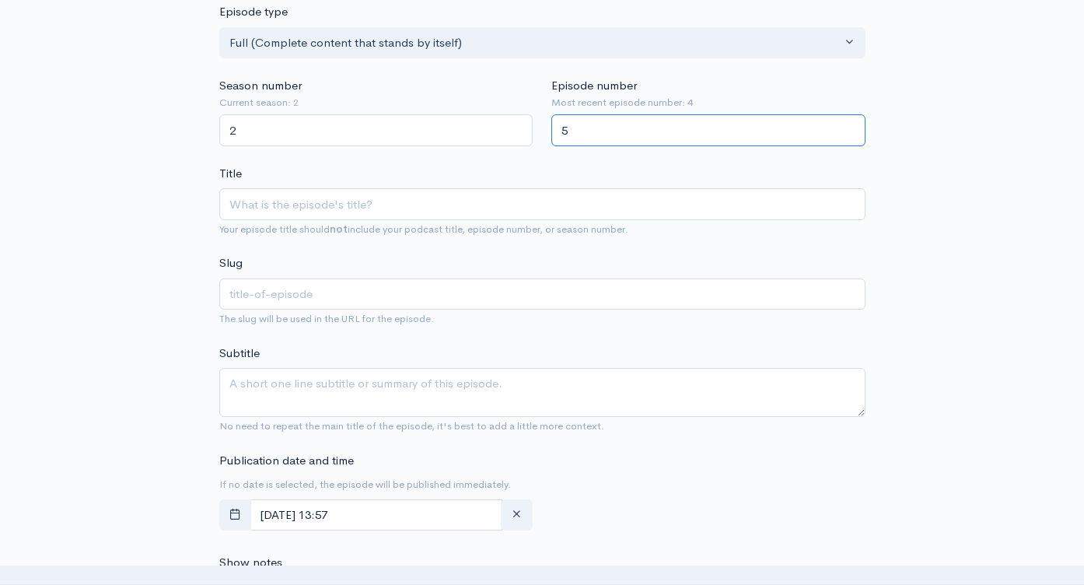
type input "5"
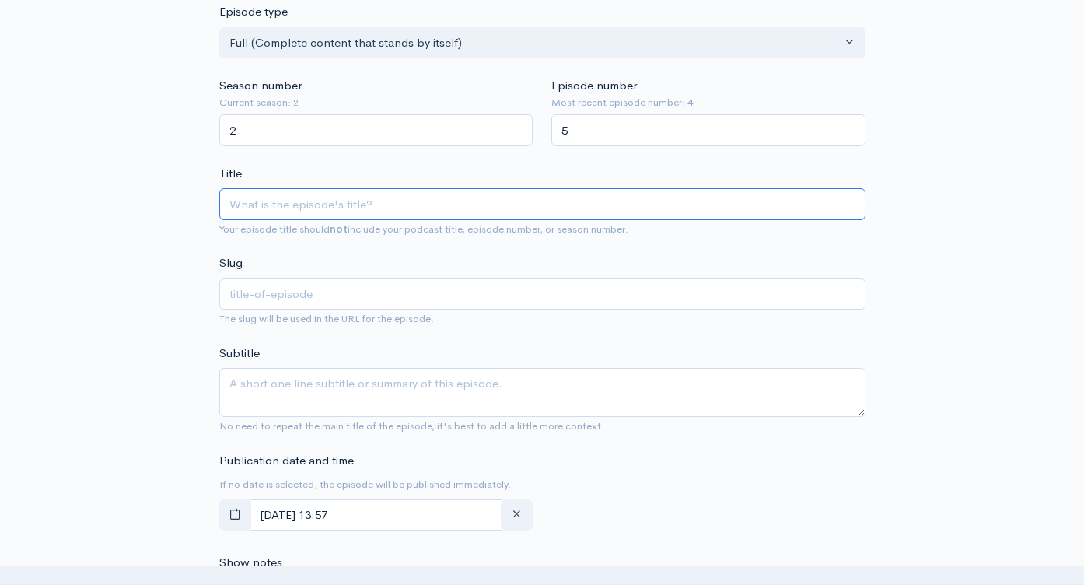
click at [434, 215] on input "Title" at bounding box center [542, 204] width 646 height 32
type input "H"
type input "h"
type input "Hu"
type input "hu"
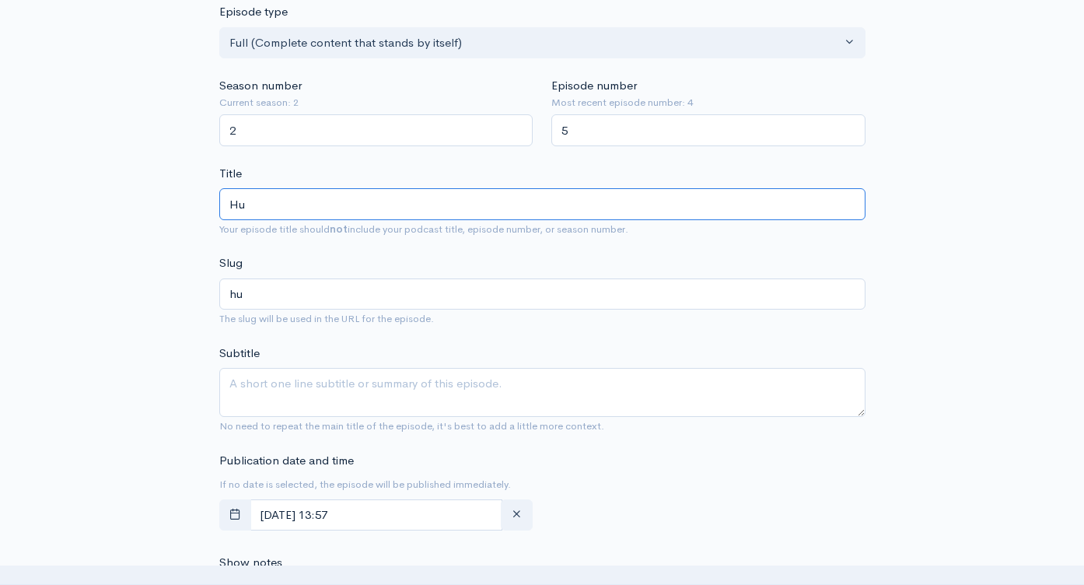
type input "Hus"
type input "hus"
type input "Husk"
type input "husk"
type input "Husky"
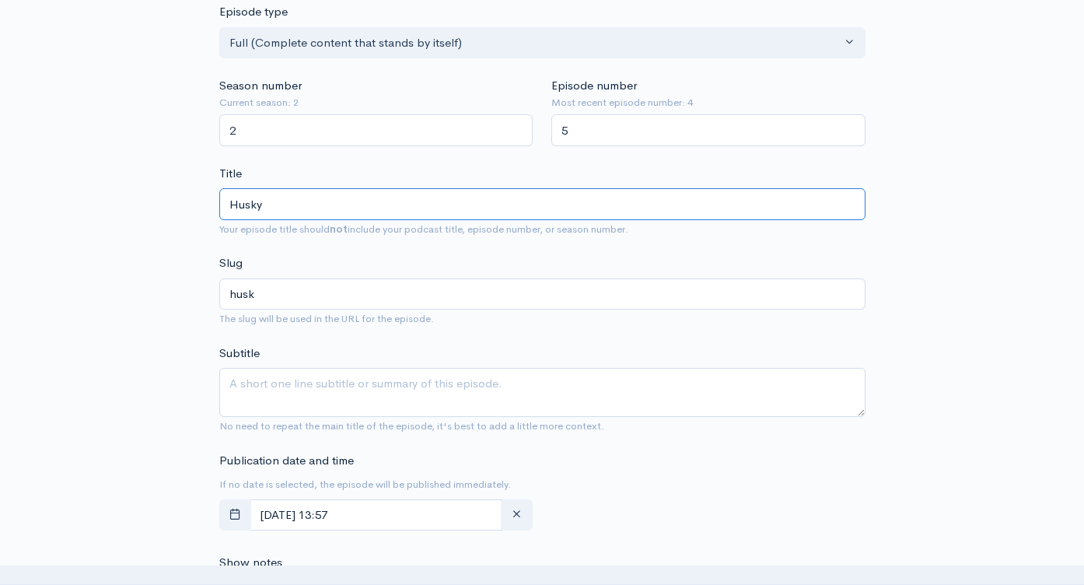
type input "husky"
type input "Husky H"
type input "husky-h"
type input "Husky Hu"
type input "husky-hu"
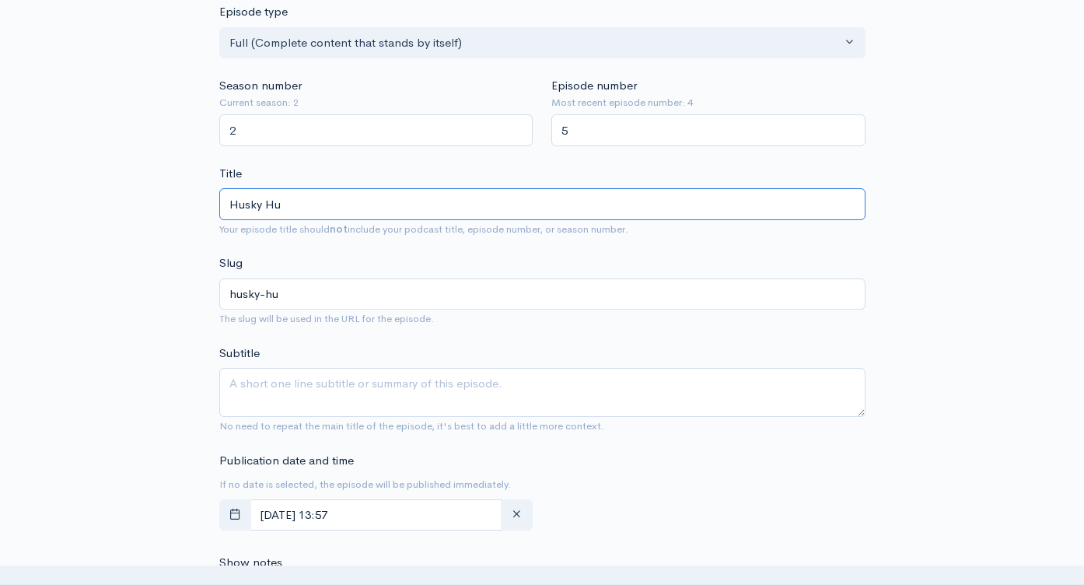
type input "Husky Hud"
type input "husky-hud"
type input "Husky Hudd"
type input "husky-hudd"
type input "Husky Huddl"
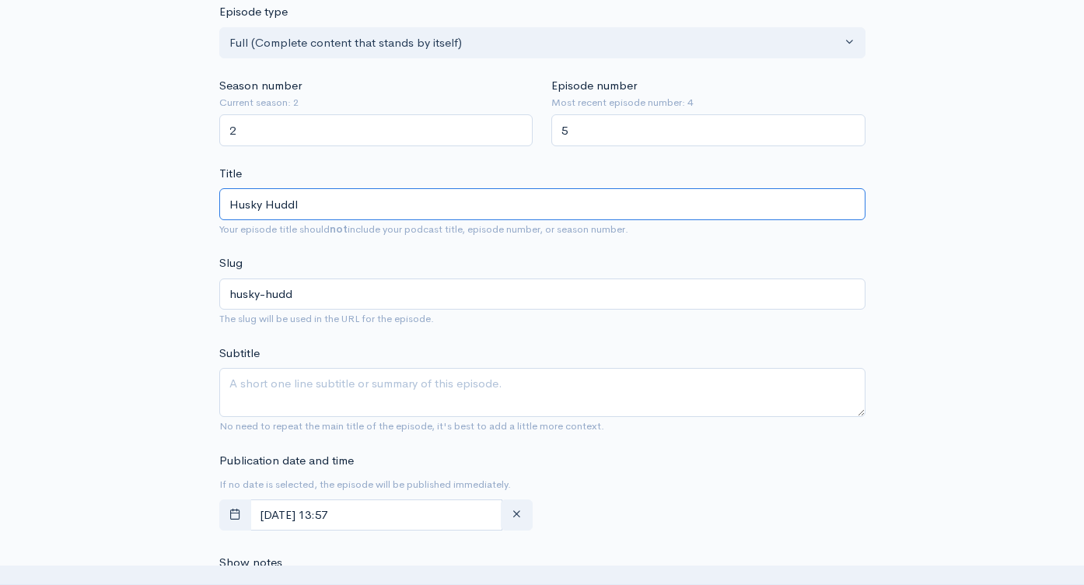
type input "husky-huddl"
type input "Husky Huddle"
type input "husky-huddle"
type input "Husky Huddle- S"
type input "husky-huddle-s"
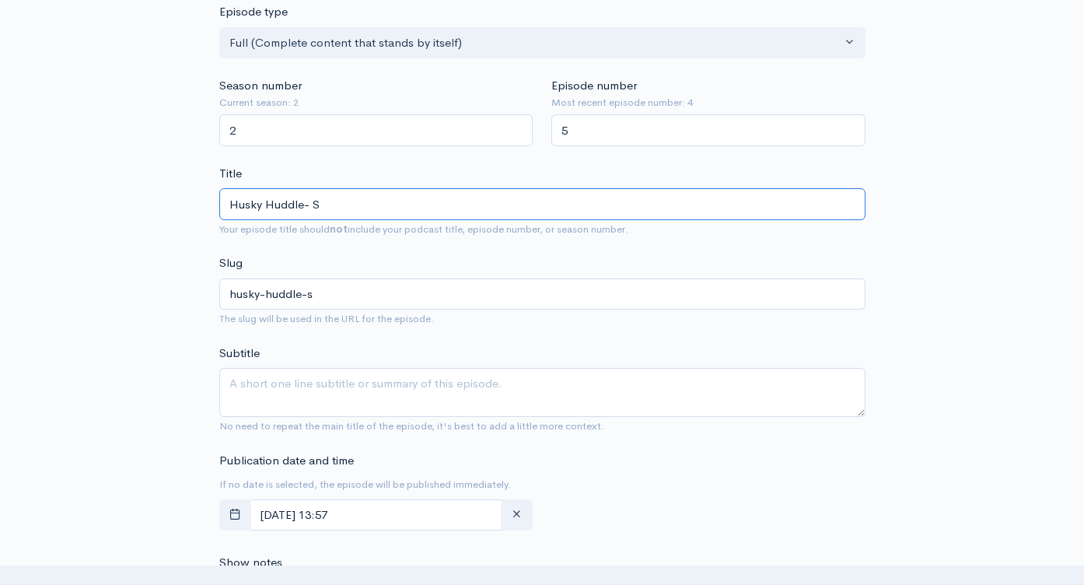
type input "Husky Huddle- Su"
type input "husky-huddle-su"
type input "Husky Huddle- Sum"
type input "husky-huddle-sum"
type input "Husky Huddle- Summ"
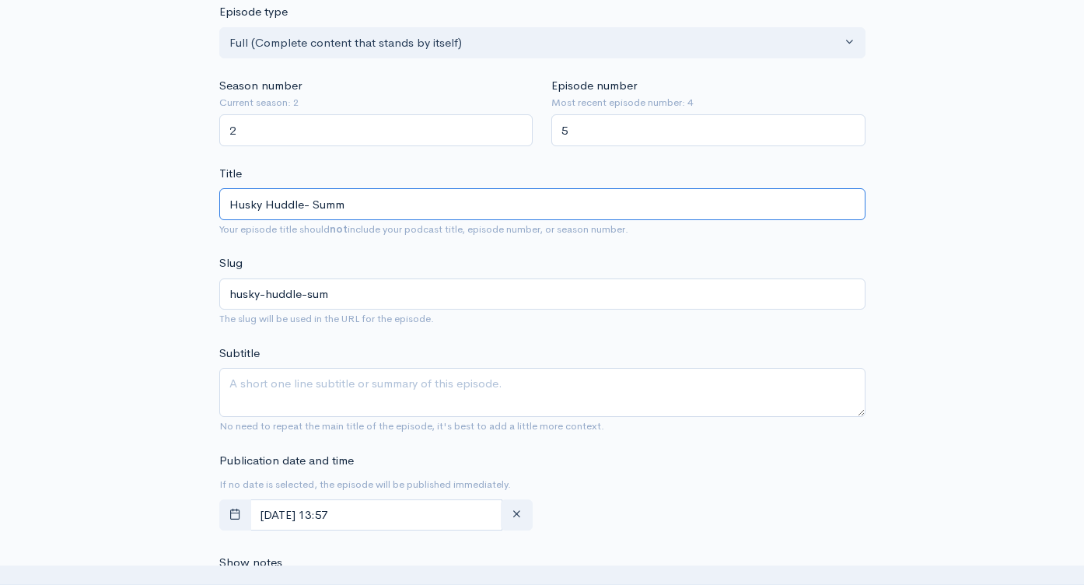
type input "husky-huddle-summ"
type input "Husky Huddle- Summer"
type input "husky-huddle-summer"
type input "Husky Huddle- Summer T"
type input "husky-huddle-summer-t"
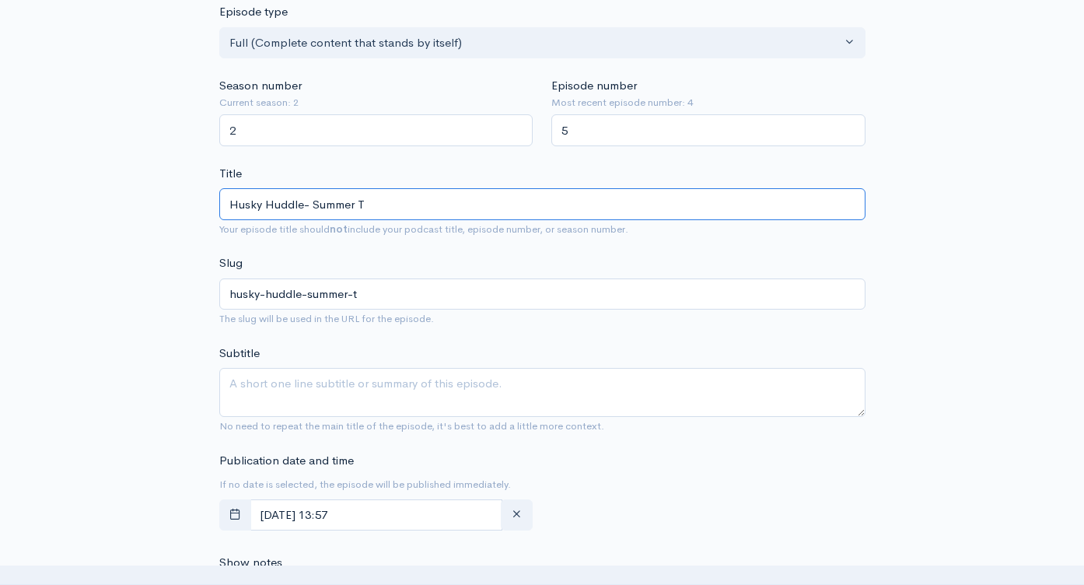
type input "Husky Huddle- Summer Ti"
type input "husky-huddle-summer-ti"
type input "Husky Huddle- Summer Tim"
type input "husky-huddle-summer-tim"
type input "Husky Huddle- Summer Time"
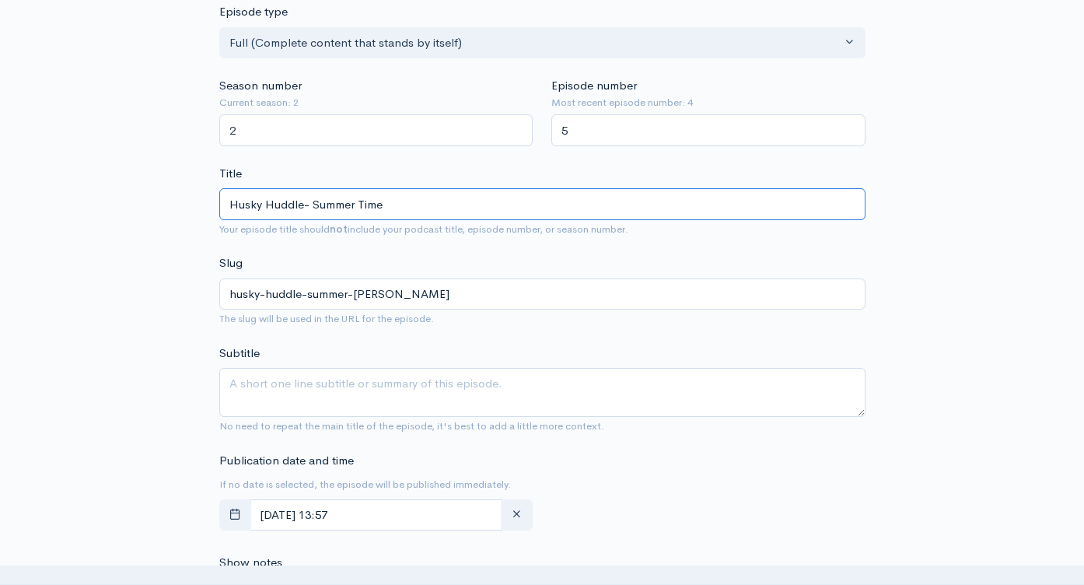
type input "husky-huddle-summer-time"
type input "Husky Huddle- Summer Time F"
type input "husky-huddle-summer-time-f"
type input "Husky Huddle- Summer Time Fo"
type input "husky-huddle-summer-time-fo"
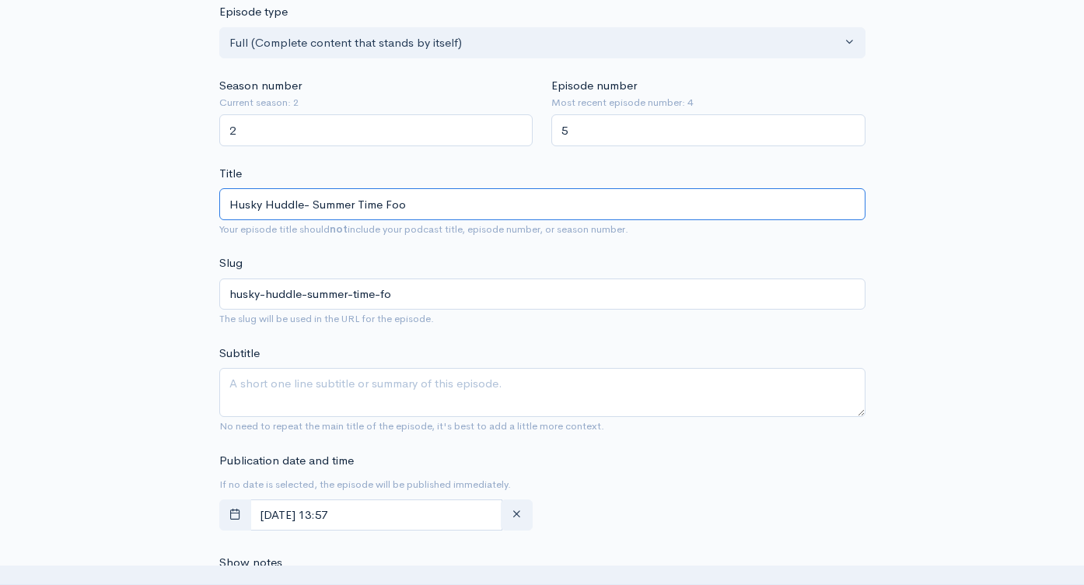
type input "Husky Huddle- Summer Time Foot"
type input "husky-huddle-summer-time-foot"
type input "Husky Huddle- Summer Time Footba"
type input "husky-huddle-summer-time-footb"
type input "Husky Huddle- Summer Time Footbal"
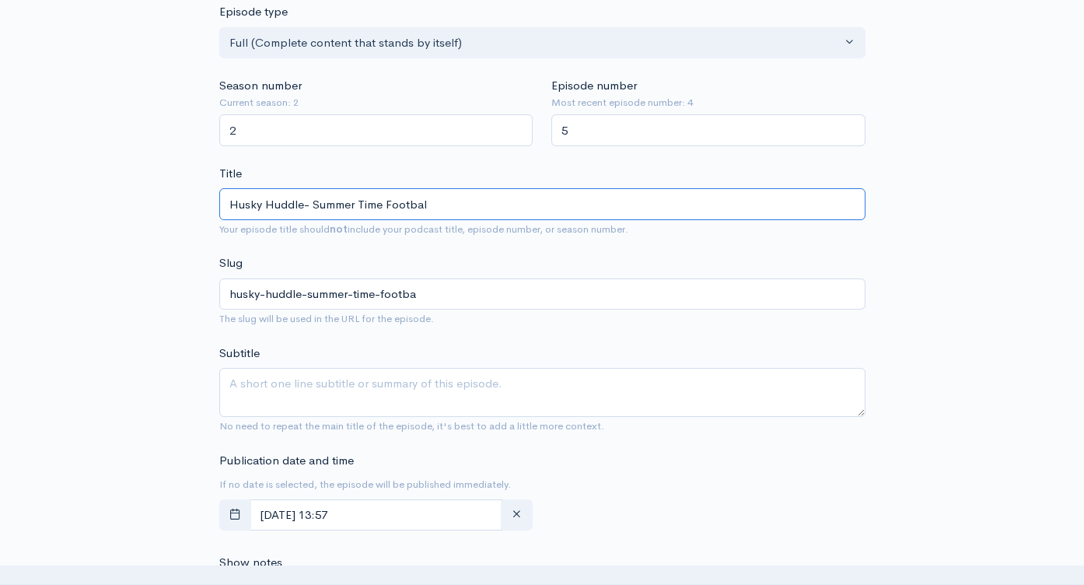
type input "husky-huddle-summer-time-footbal"
type input "Husky Huddle- Summer Time Football"
type input "husky-huddle-summer-time-football"
type input "Husky Huddle- Summer Time Football B"
type input "husky-huddle-summer-time-football-b"
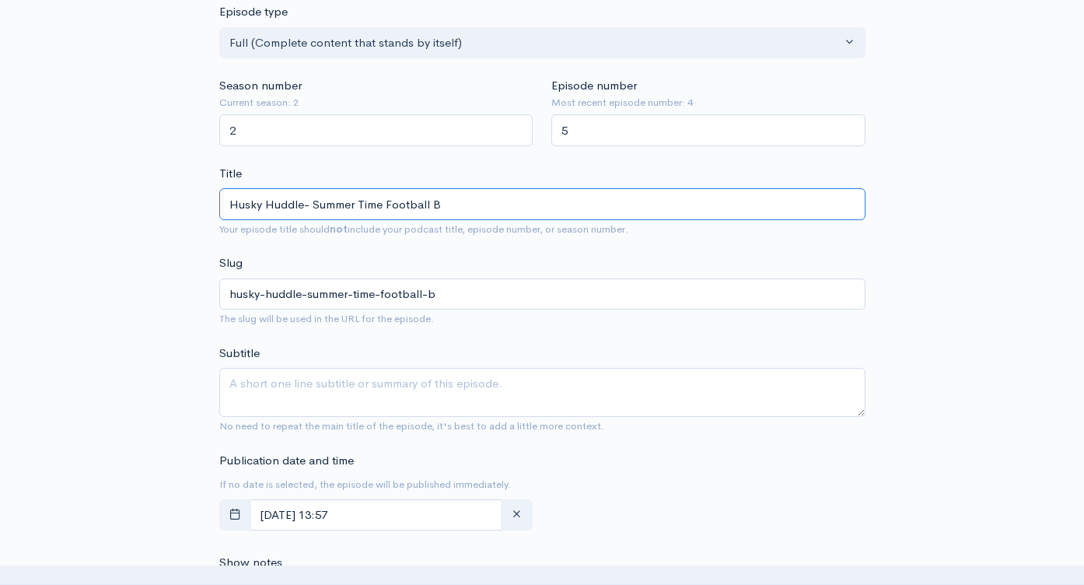
type input "Husky Huddle- Summer Time Football Bl"
type input "husky-huddle-summer-time-football-bl"
type input "Husky Huddle- Summer Time Football Blu"
type input "husky-huddle-summer-time-football-blu"
type input "Husky Huddle- Summer Time Football Blue"
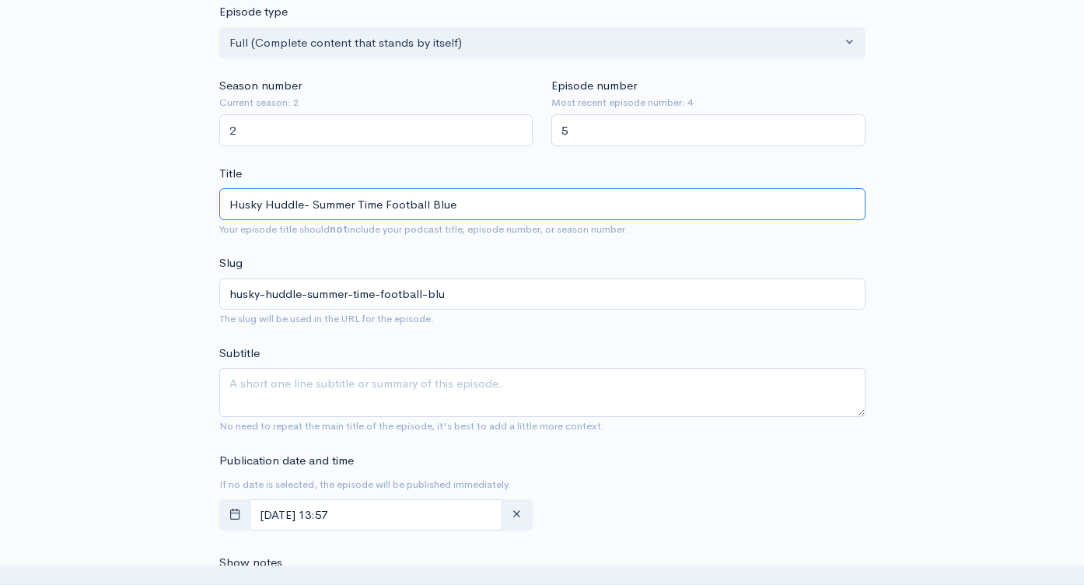
type input "husky-huddle-summer-time-football-blue"
type input "Husky Huddle- Summer Time Football Blues"
type input "husky-huddle-summer-time-football-blues"
type input "Husky Huddle- Summer Time Football Blues"
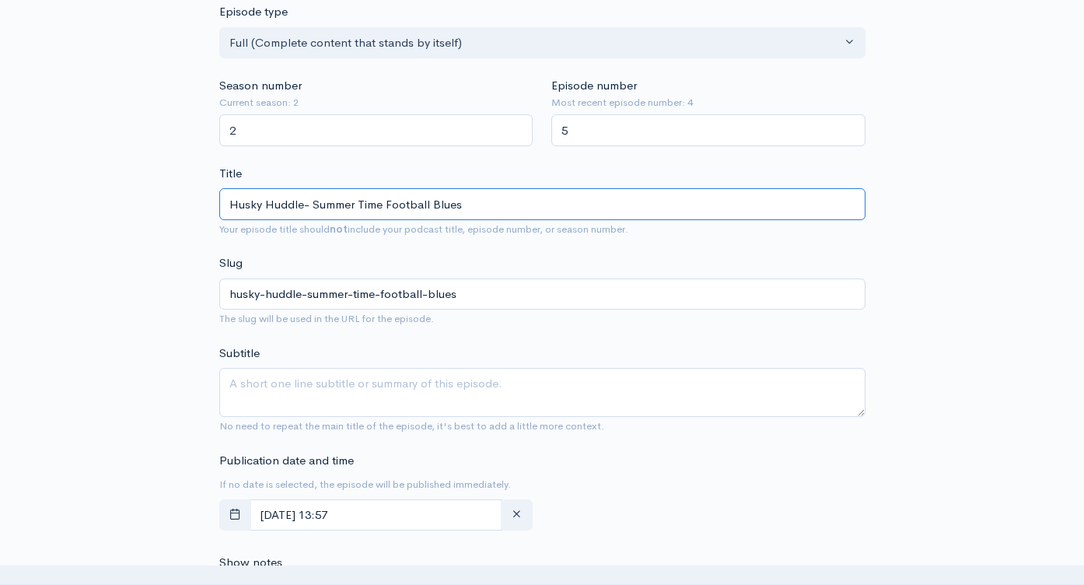
click at [463, 212] on input "Husky Huddle- Summer Time Football Blues" at bounding box center [542, 204] width 646 height 32
click at [460, 211] on input "Husky Huddle- Summer Time Football Blues" at bounding box center [542, 204] width 646 height 32
click at [460, 210] on input "Husky Huddle- Summer Time Football Blues" at bounding box center [542, 204] width 646 height 32
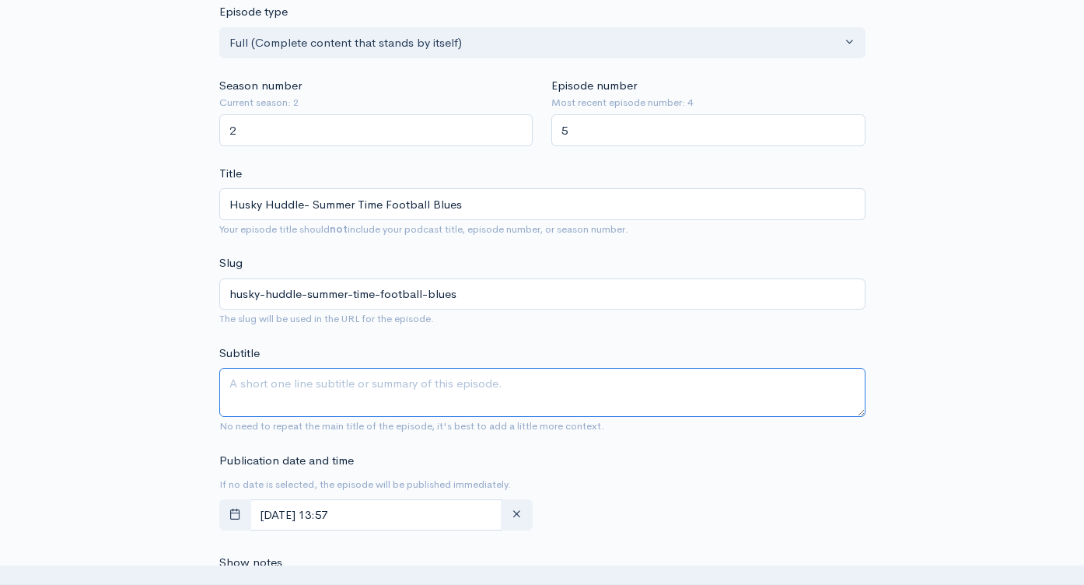
click at [428, 390] on textarea "Subtitle" at bounding box center [542, 392] width 646 height 49
paste textarea "Husky Huddle- Summer Time Football Blues"
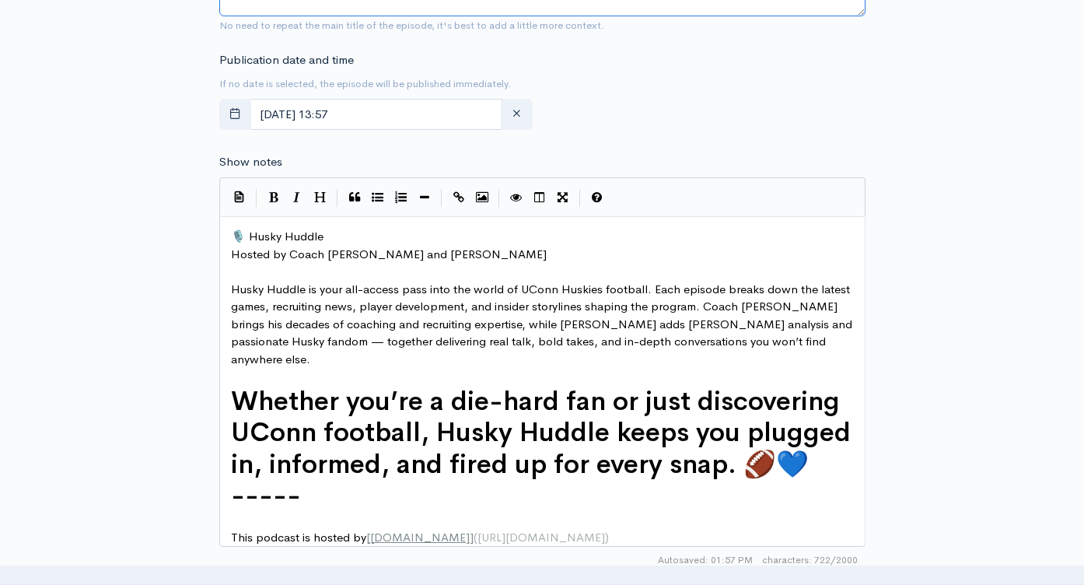
scroll to position [759, 0]
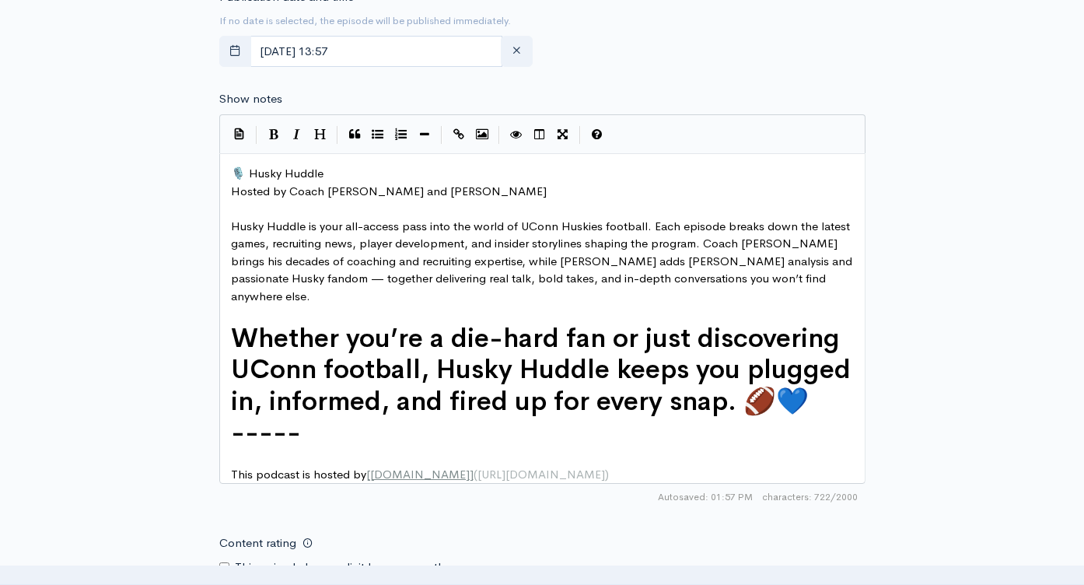
type textarea "Husky Huddle- Summer Time Football Blues"
click at [234, 171] on span "🎙️ Husky Huddle" at bounding box center [277, 173] width 93 height 15
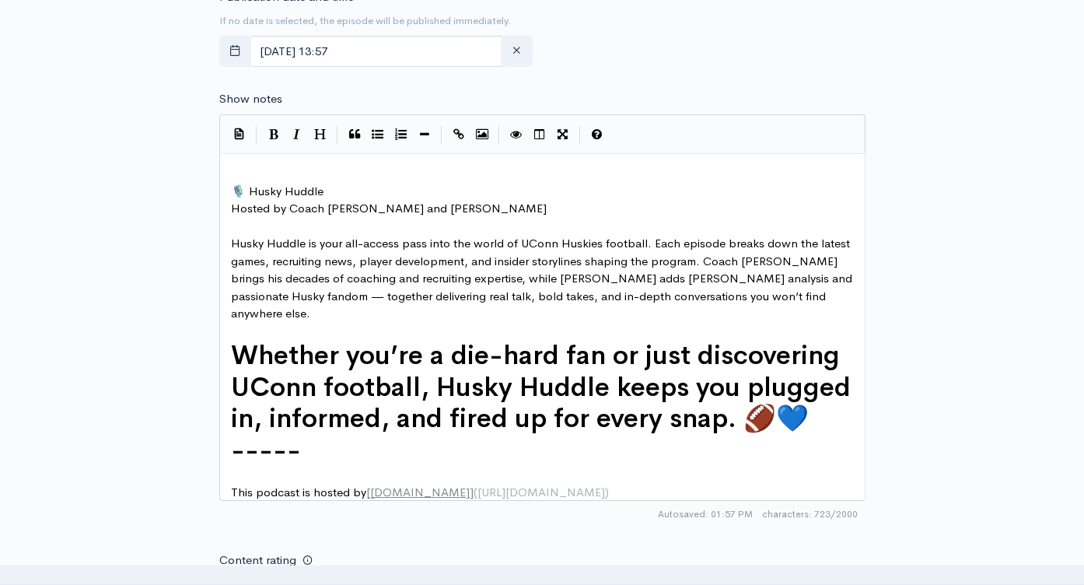
click at [253, 175] on pre "​" at bounding box center [548, 174] width 641 height 18
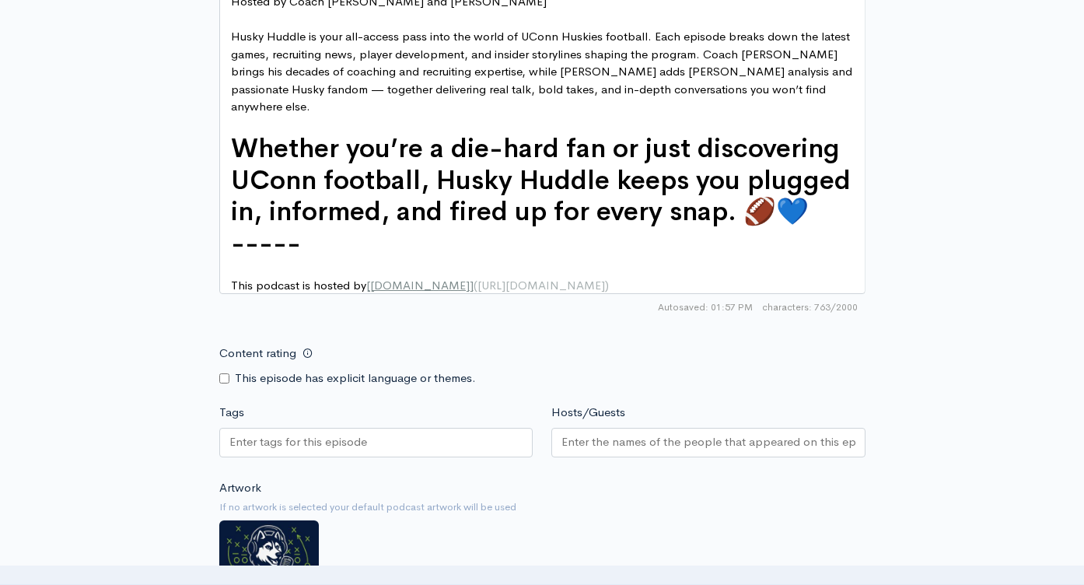
scroll to position [1068, 0]
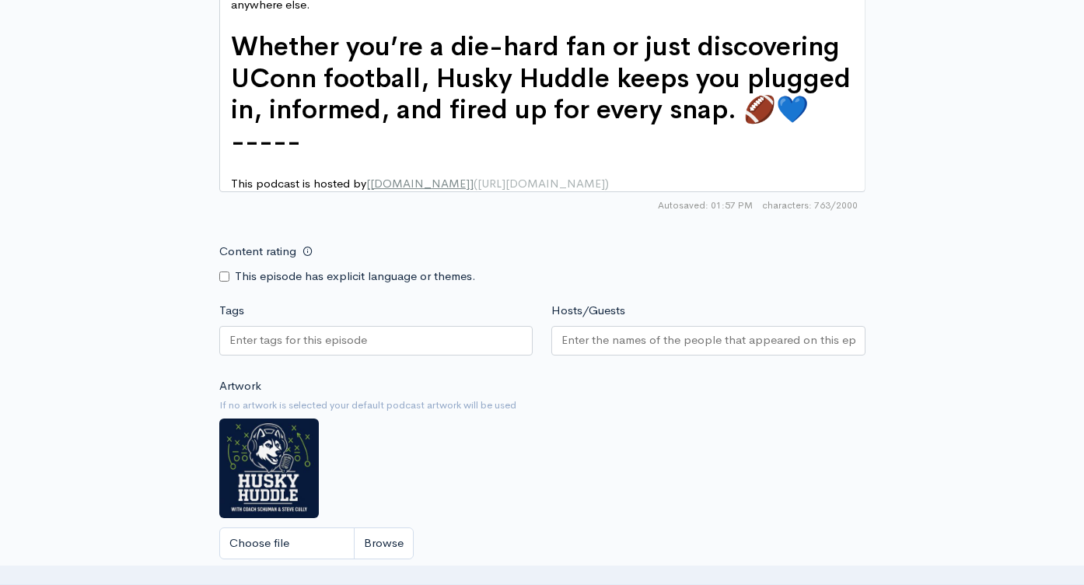
click at [383, 332] on div at bounding box center [376, 341] width 314 height 30
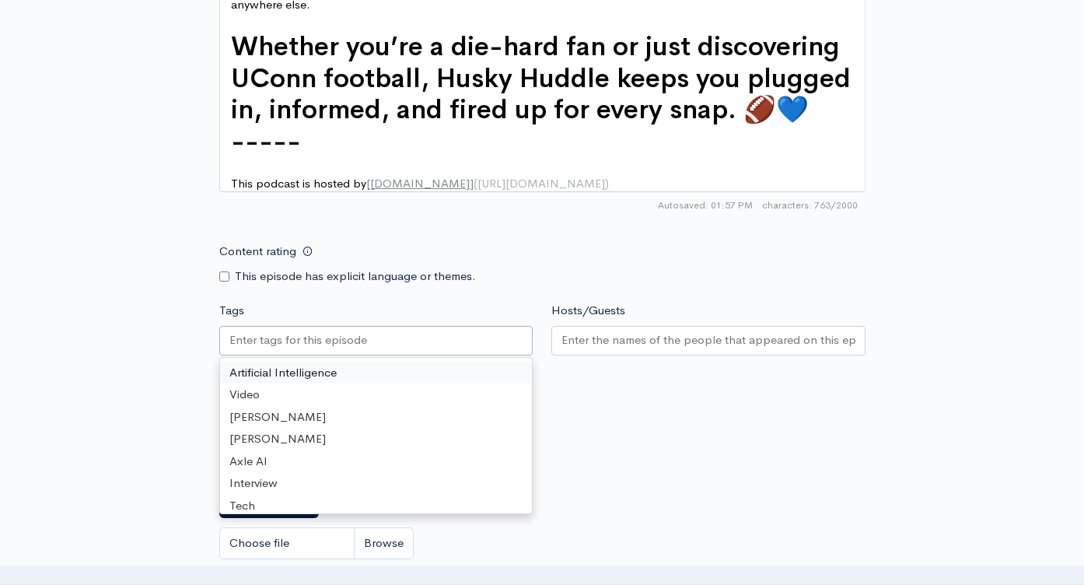
paste input "Husky Huddle- Summer Time Football Blues"
type input "Husky Huddle- Summer Time Football Blues"
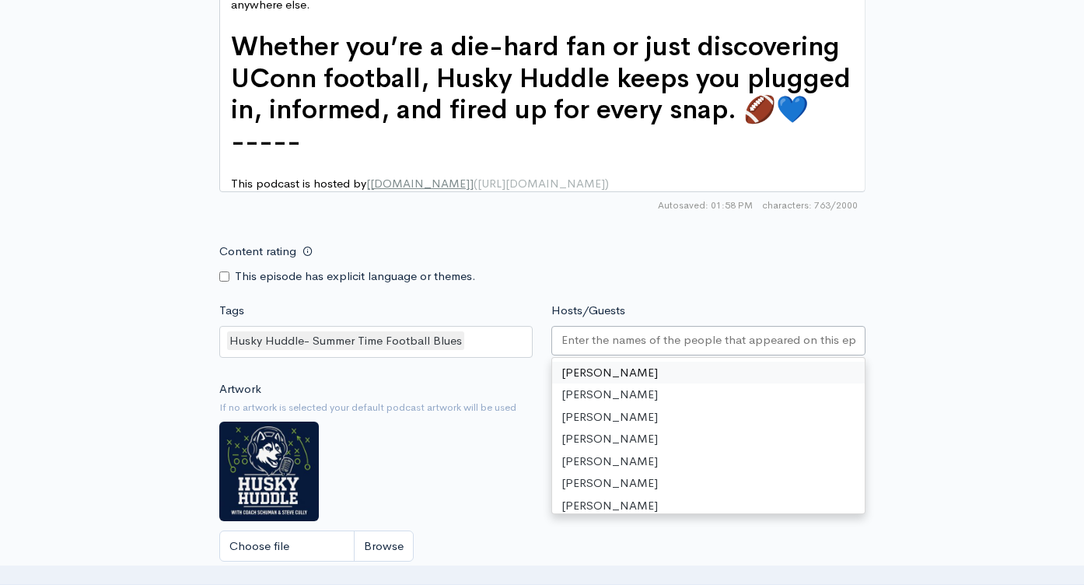
click at [617, 340] on input "Hosts/Guests" at bounding box center [708, 340] width 294 height 18
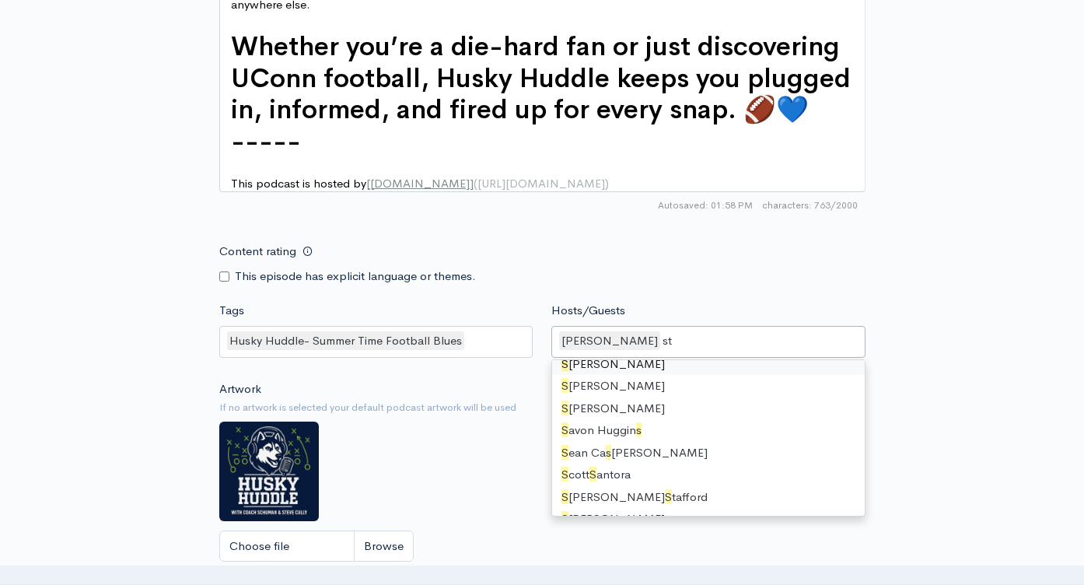
type input "ste"
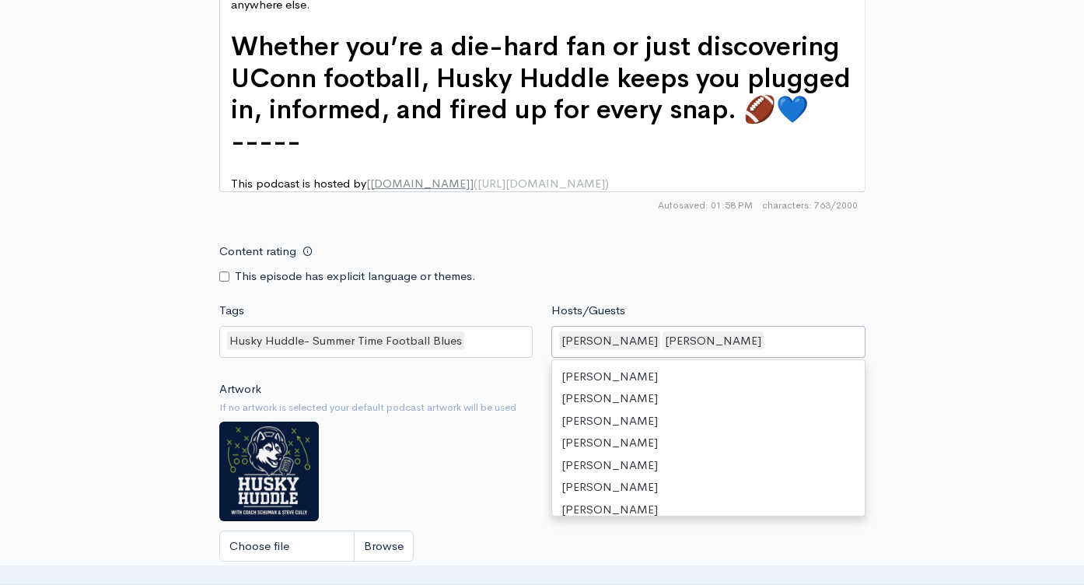
scroll to position [809, 0]
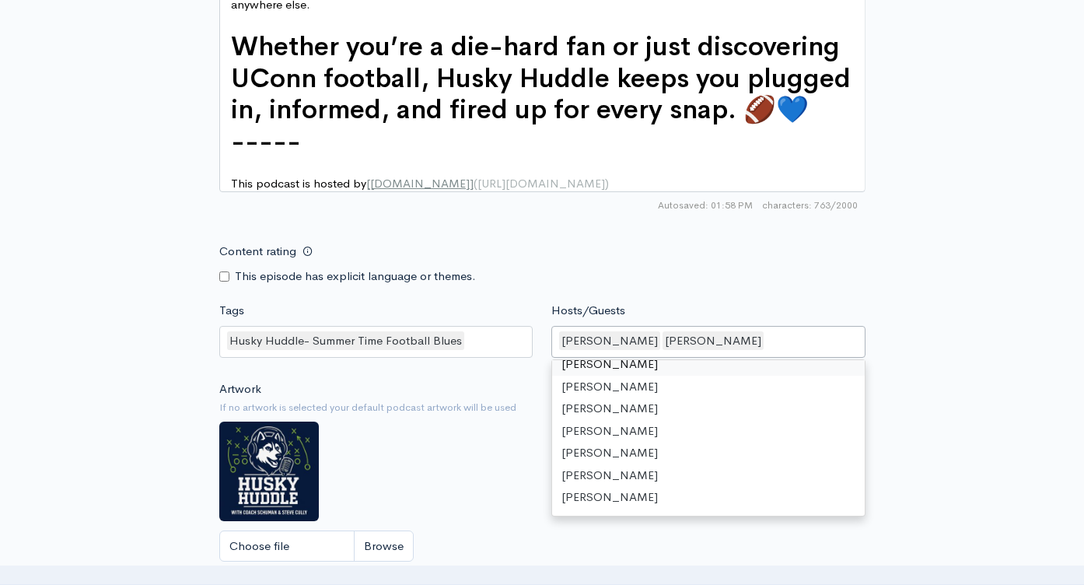
click at [768, 243] on div "Content rating This episode has explicit language or themes." at bounding box center [542, 260] width 665 height 49
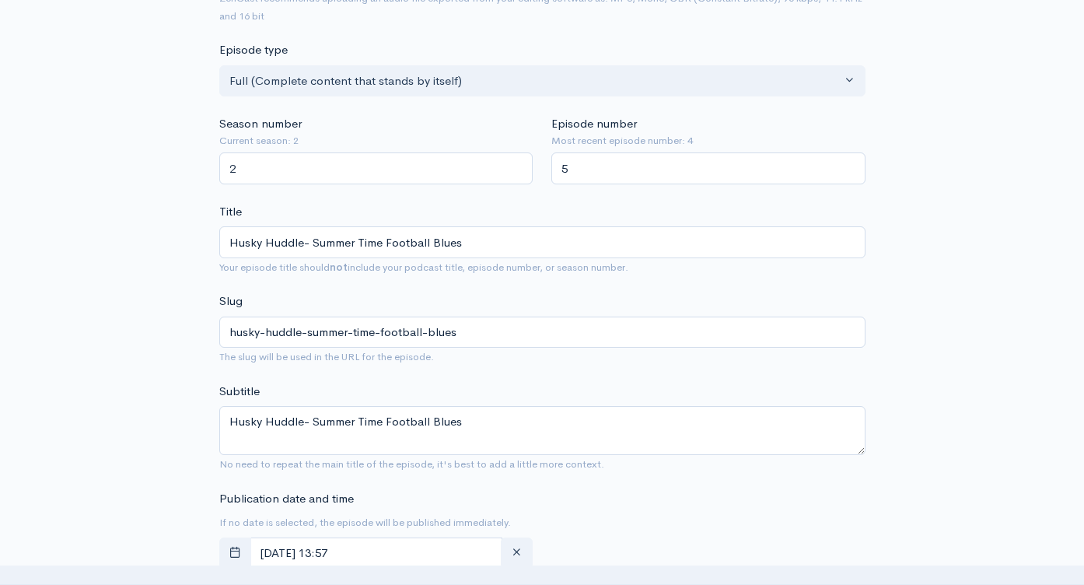
scroll to position [183, 0]
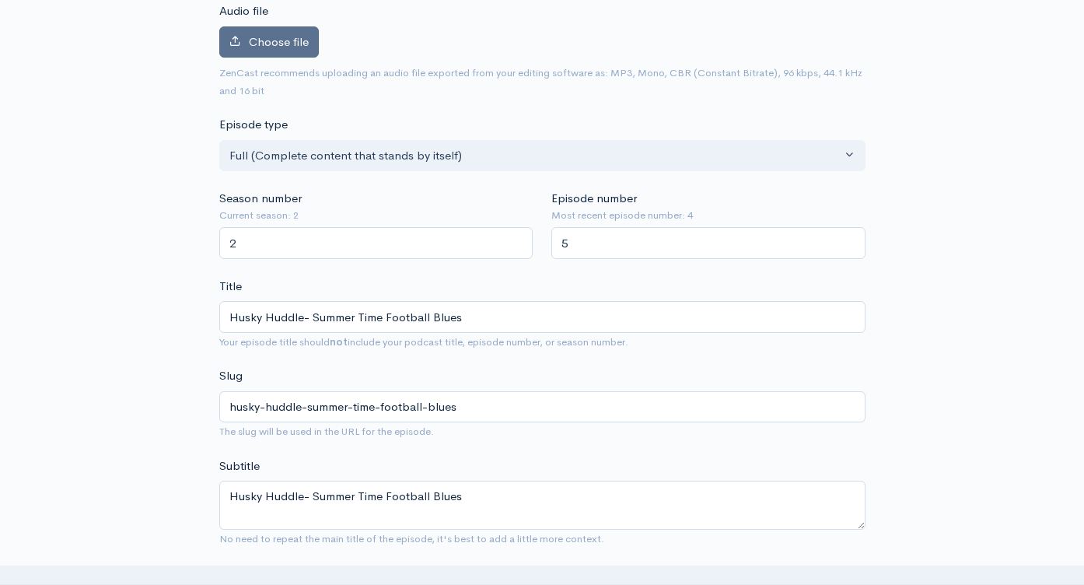
click at [264, 37] on span "Choose file" at bounding box center [279, 41] width 60 height 15
click at [0, 0] on input "Choose file" at bounding box center [0, 0] width 0 height 0
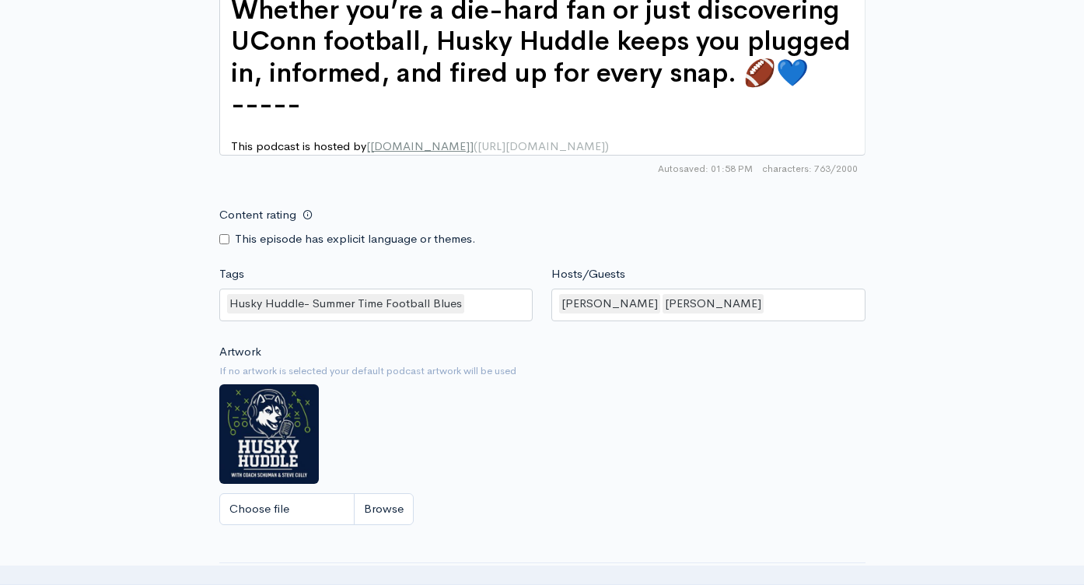
scroll to position [944, 0]
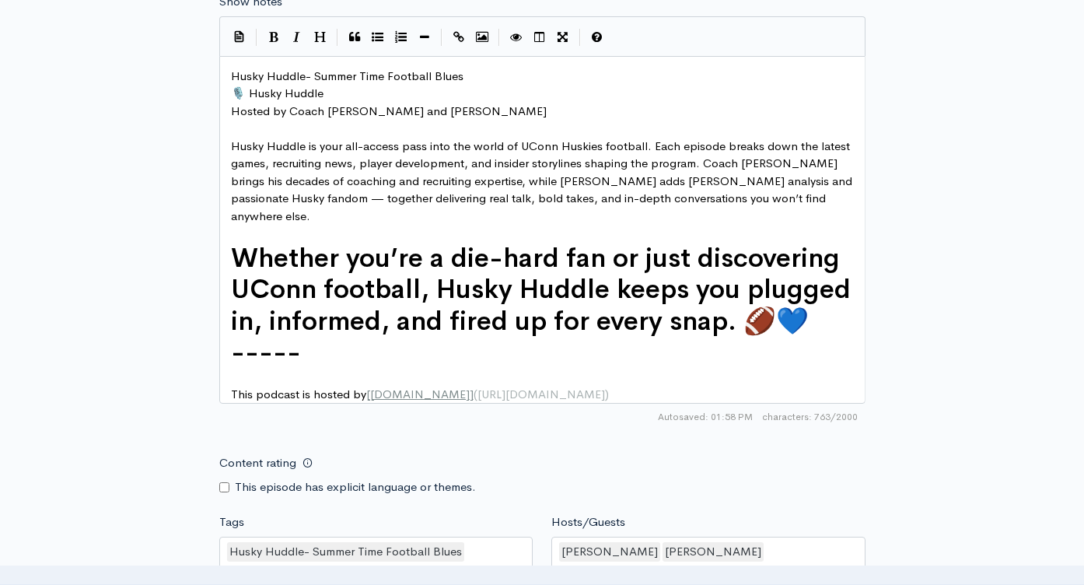
click at [516, 541] on div "Husky Huddle- Summer Time Football Blues" at bounding box center [376, 553] width 314 height 33
type input "uconn footba"
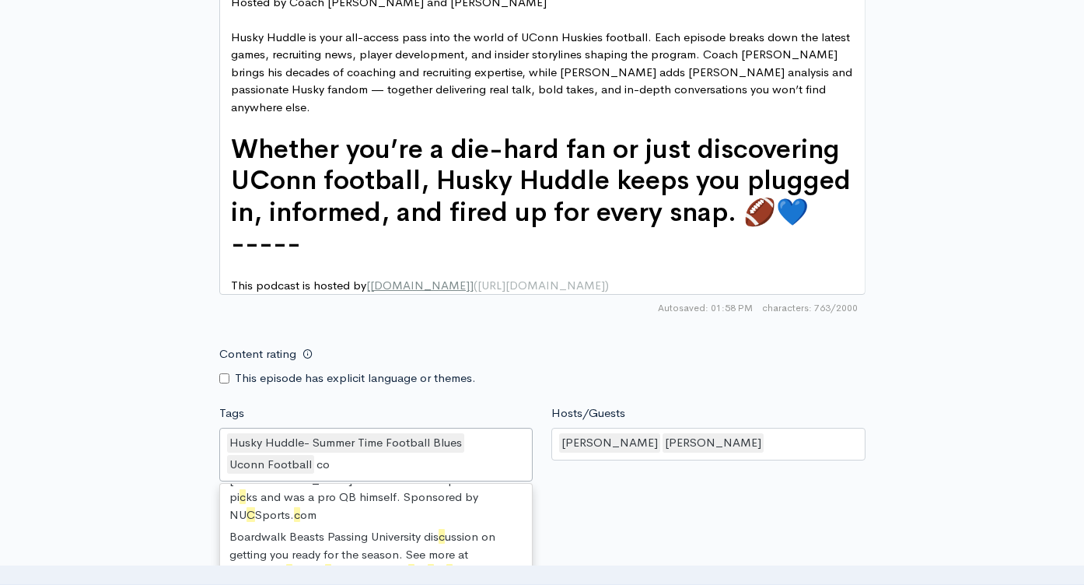
scroll to position [21, 0]
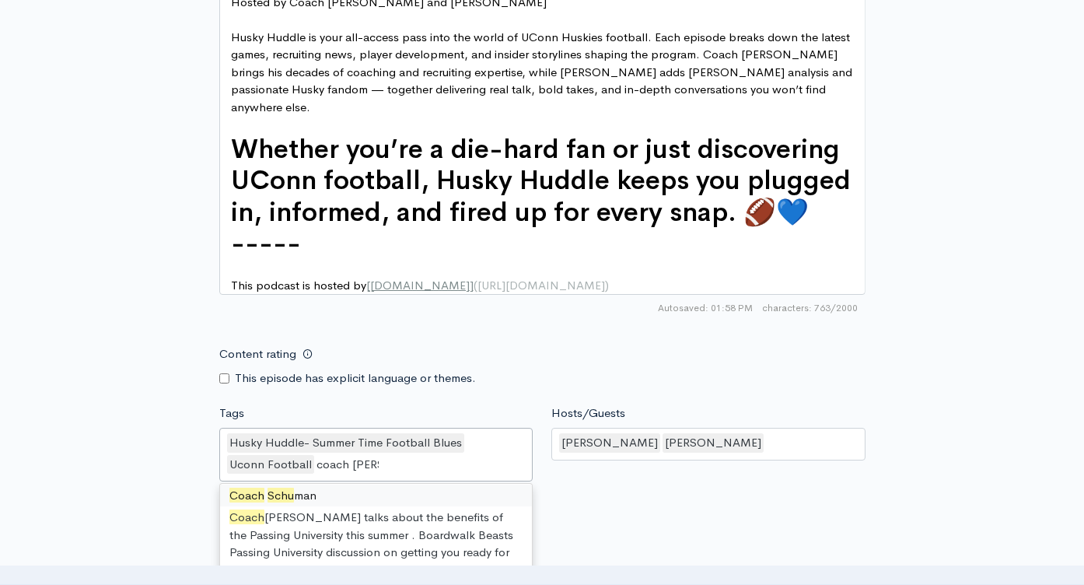
type input "coach schuman"
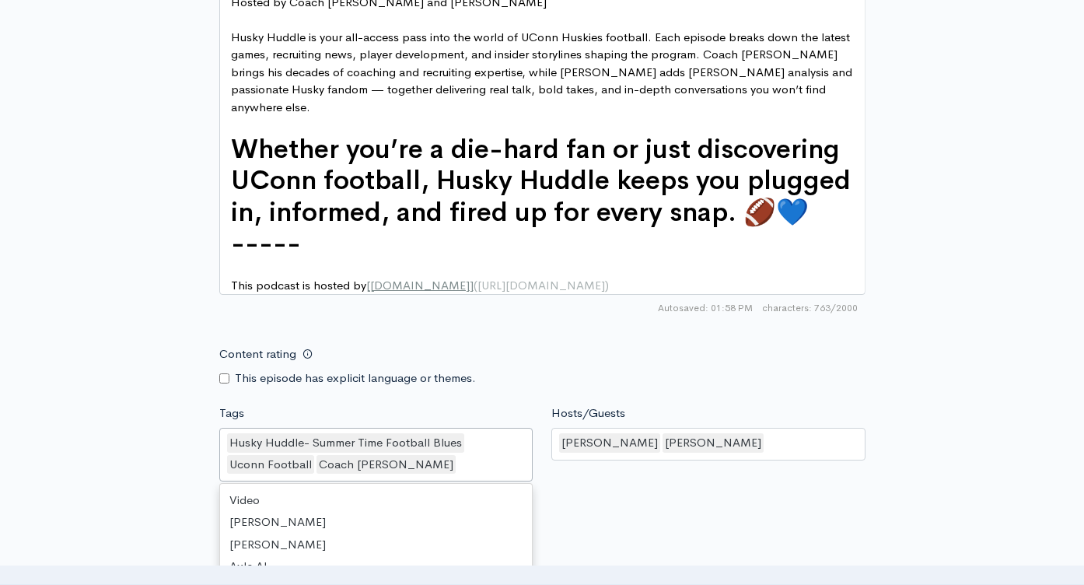
scroll to position [15308, 0]
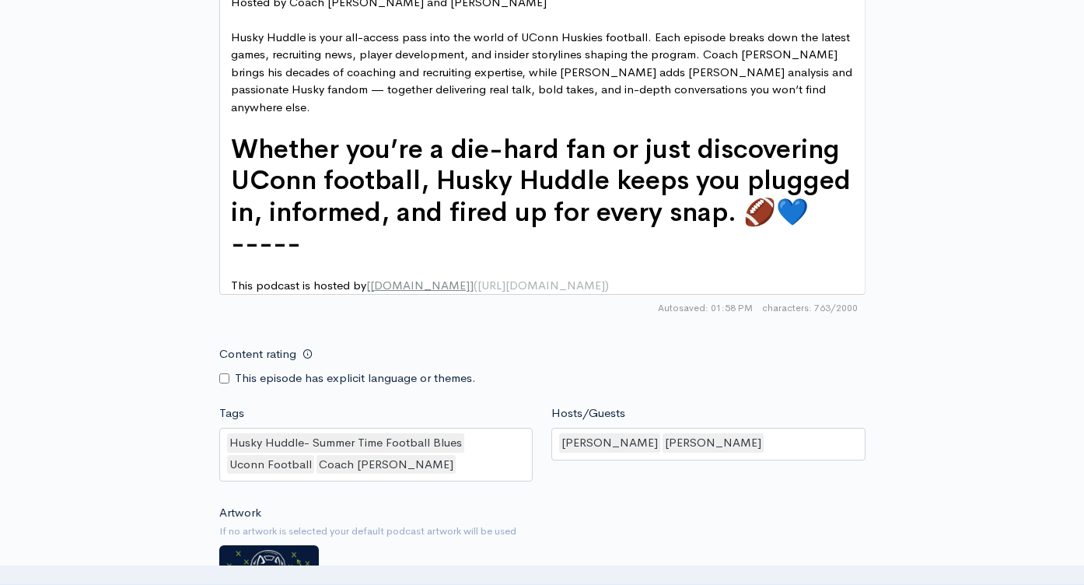
click at [649, 523] on small "If no artwork is selected your default podcast artwork will be used" at bounding box center [542, 531] width 646 height 16
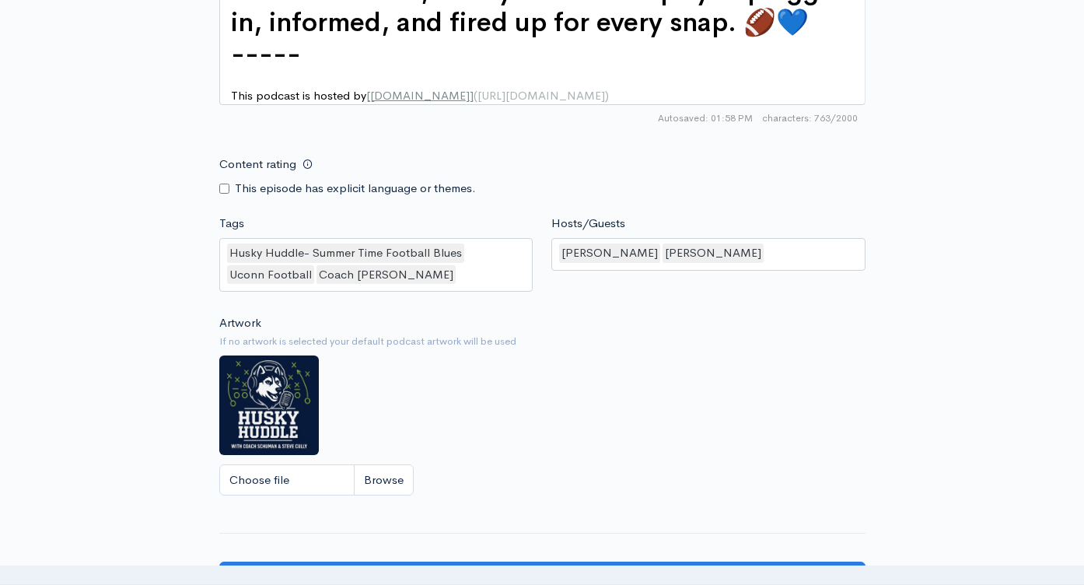
scroll to position [1504, 0]
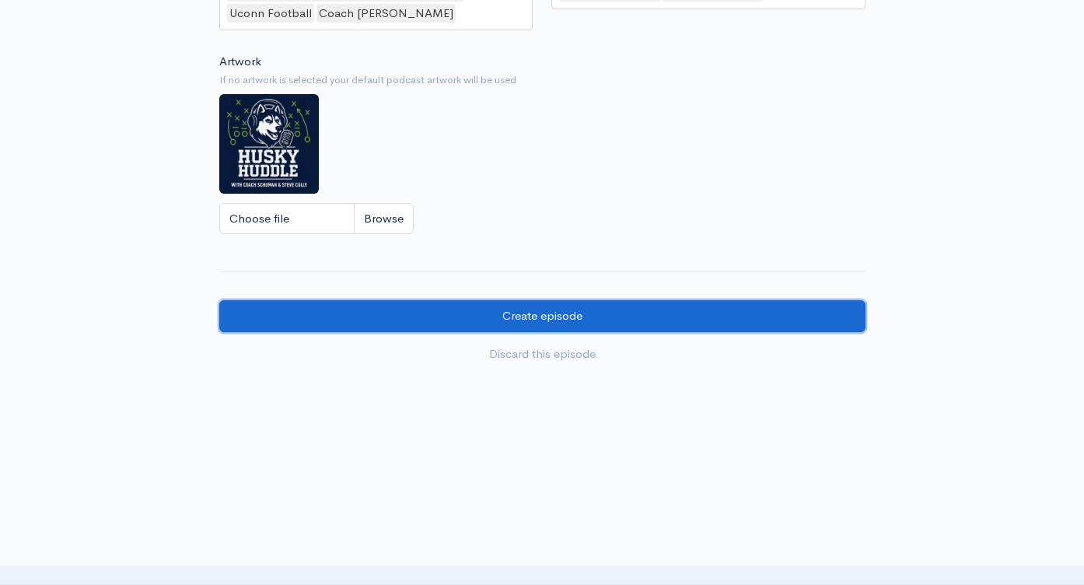
click at [551, 320] on input "Create episode" at bounding box center [542, 316] width 646 height 32
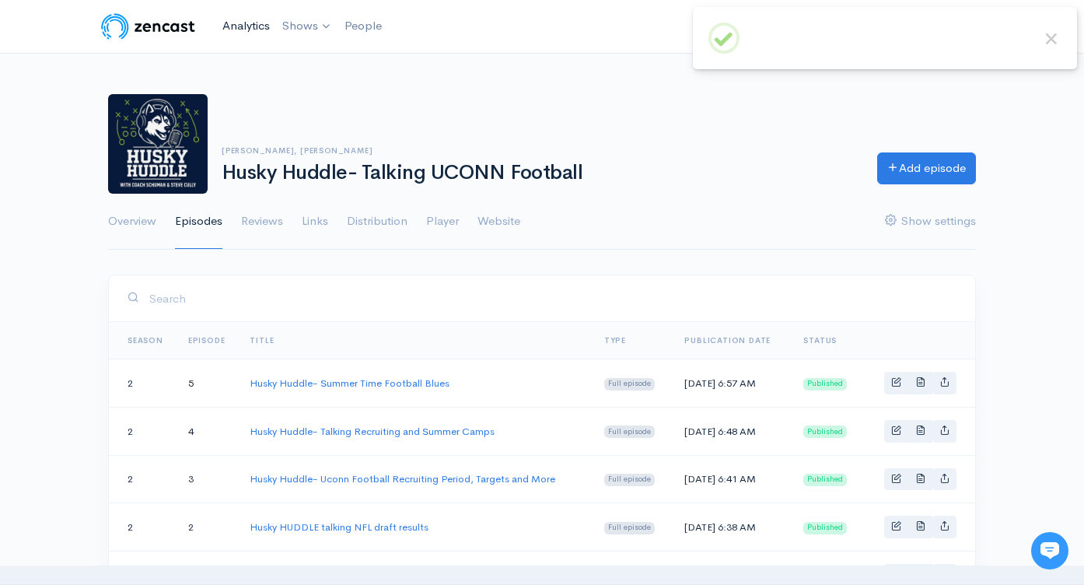
click at [257, 26] on link "Analytics" at bounding box center [246, 25] width 60 height 33
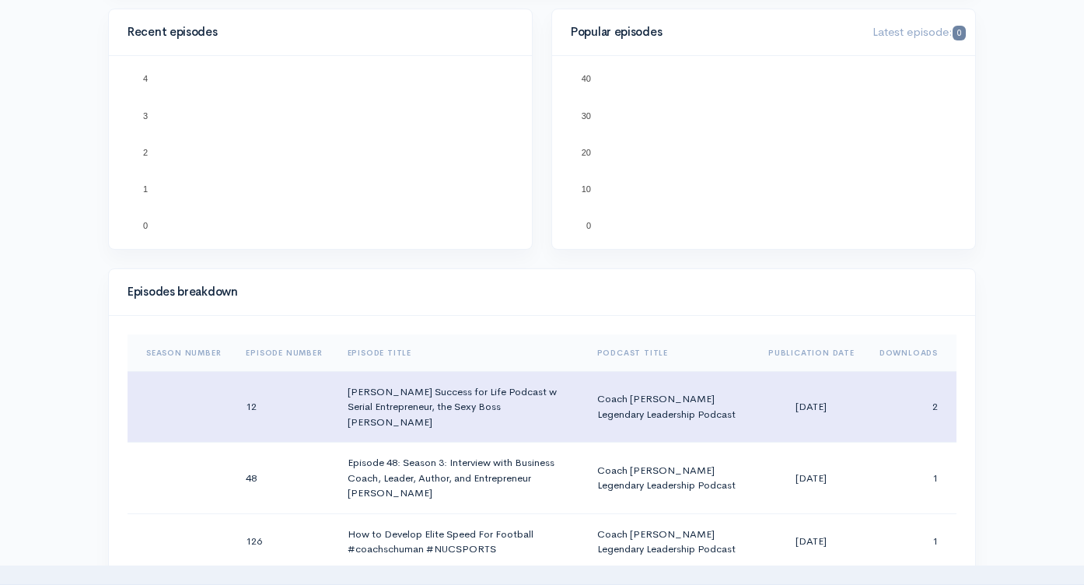
scroll to position [819, 0]
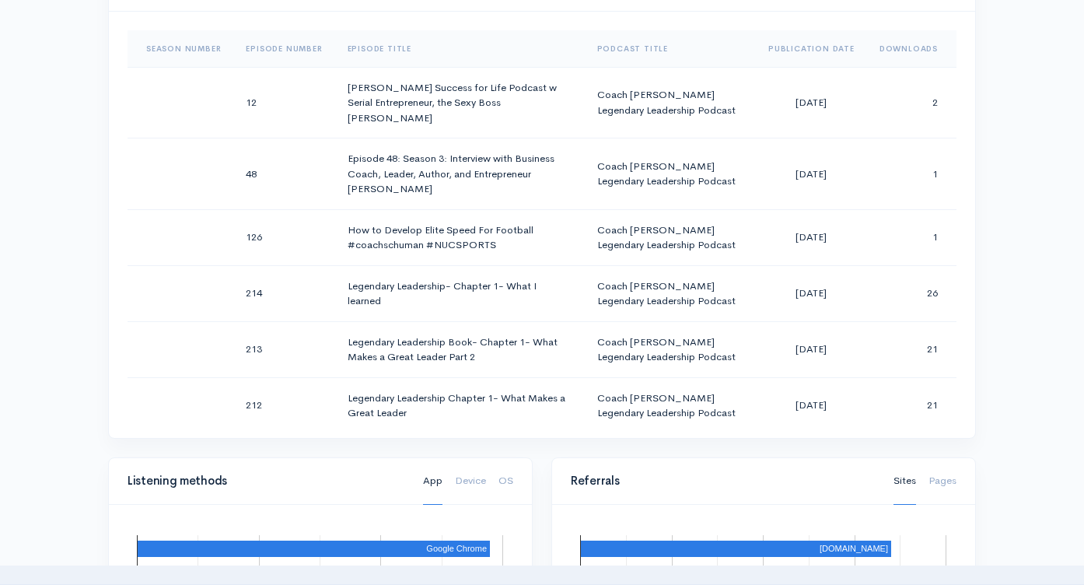
click at [900, 50] on th "Downloads" at bounding box center [911, 48] width 89 height 37
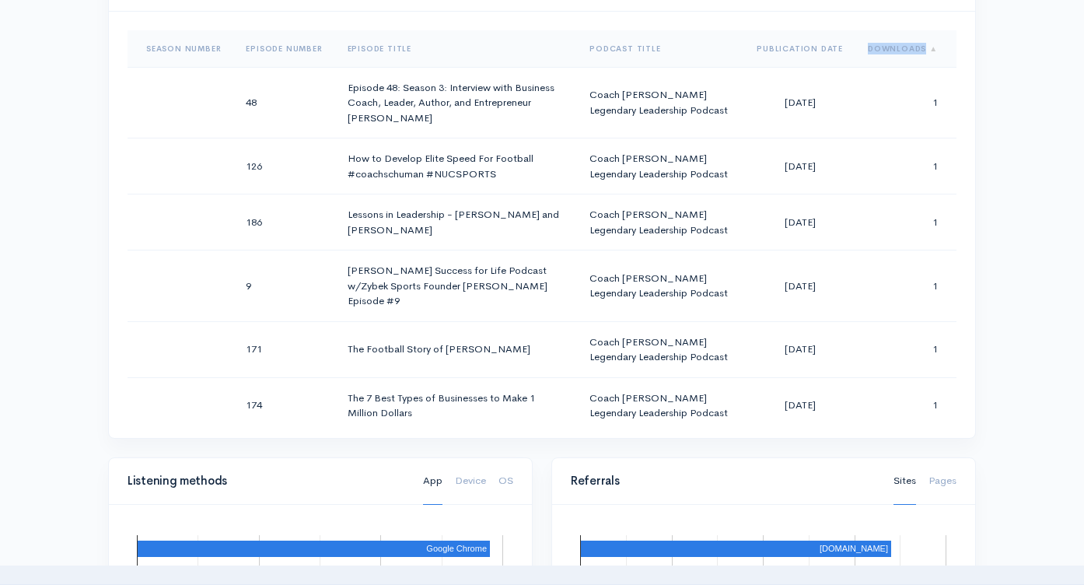
click at [901, 51] on th "Downloads" at bounding box center [905, 48] width 101 height 37
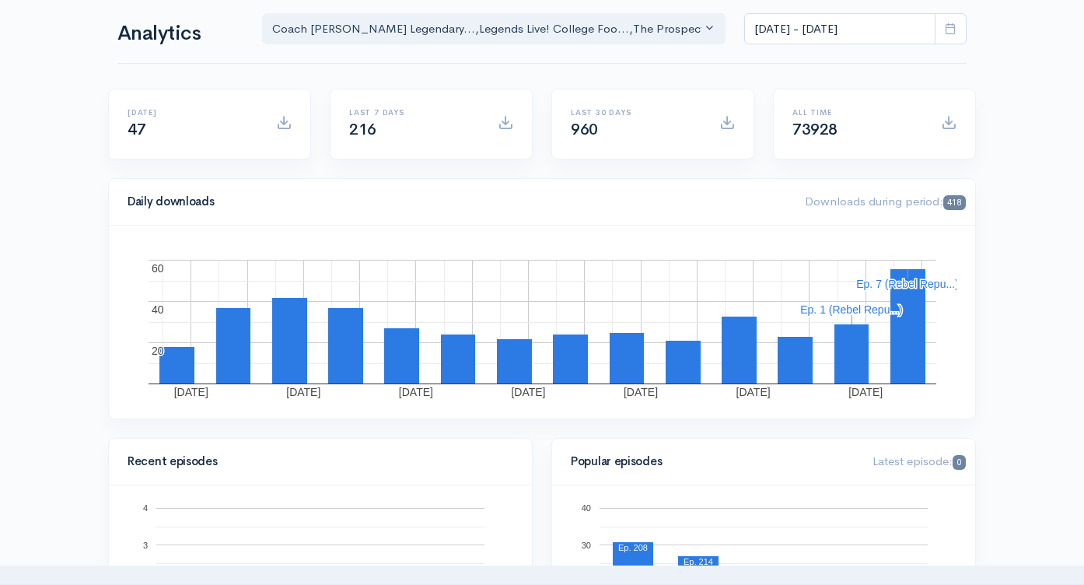
scroll to position [0, 0]
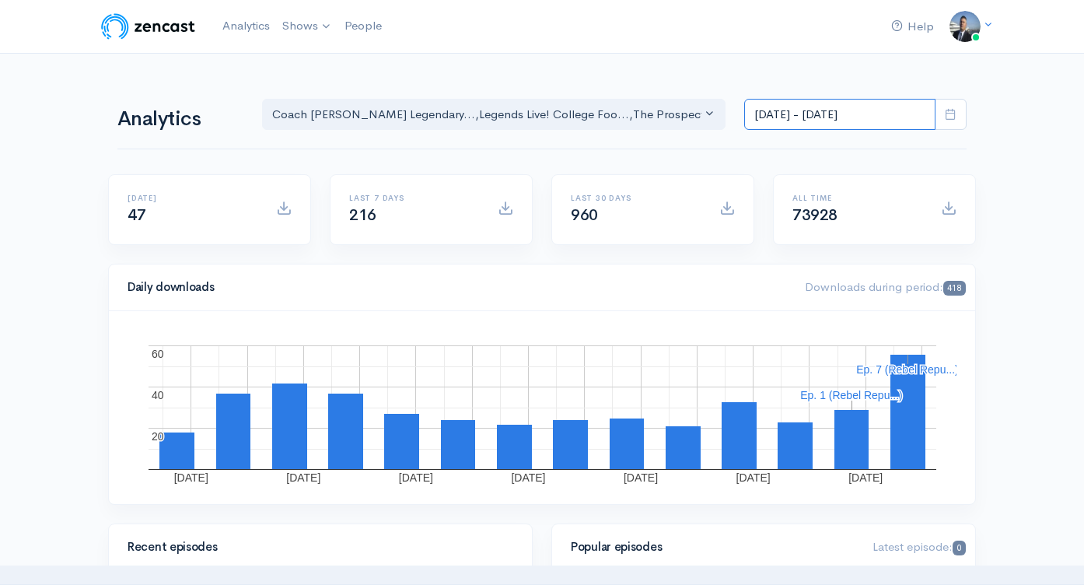
click at [873, 114] on input "[DATE] - [DATE]" at bounding box center [839, 115] width 191 height 32
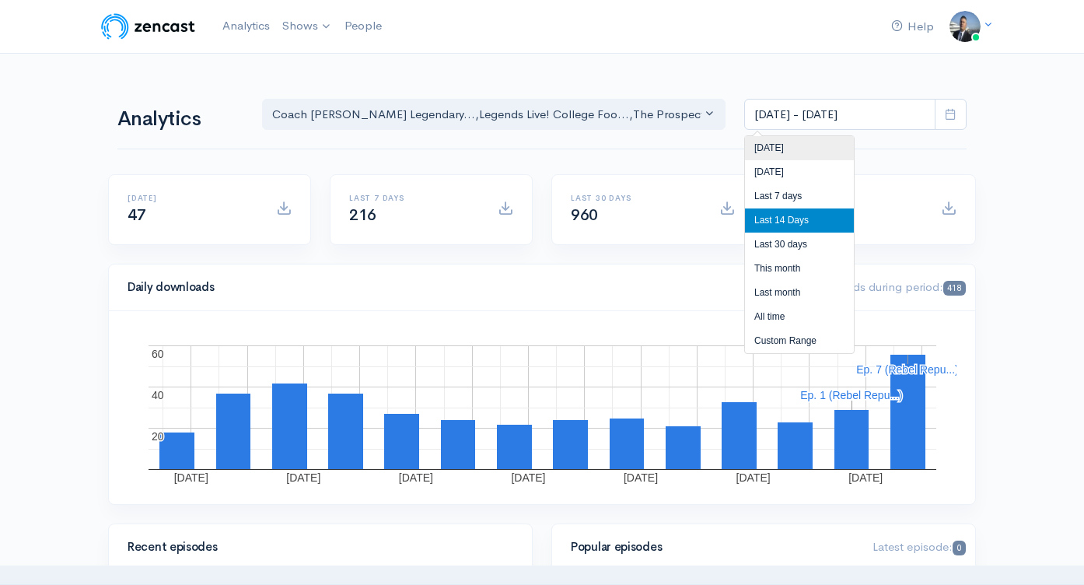
click at [822, 139] on li "[DATE]" at bounding box center [799, 148] width 109 height 24
type input "[DATE] - [DATE]"
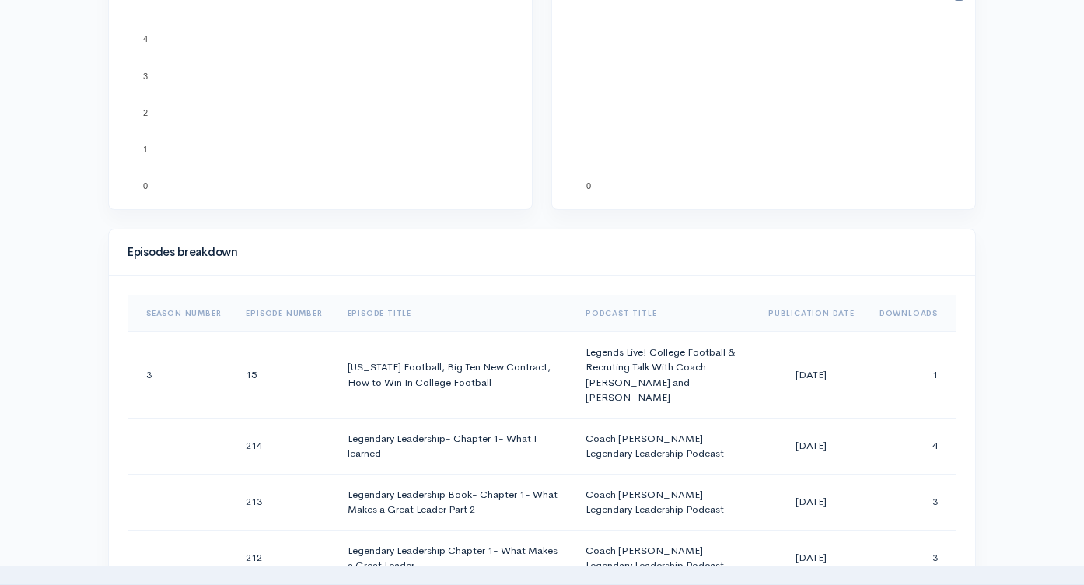
scroll to position [756, 0]
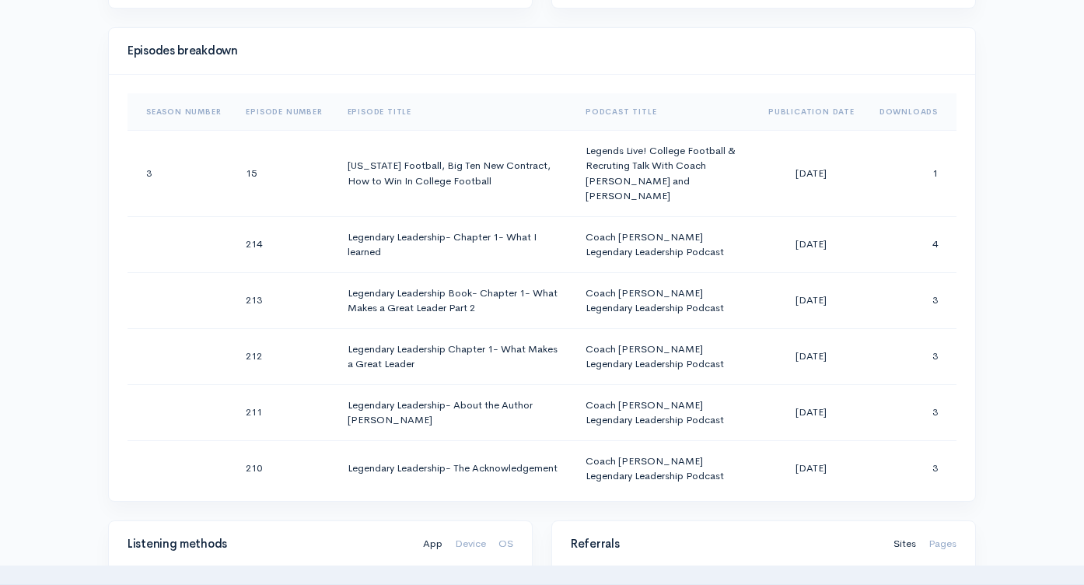
click at [885, 110] on th "Downloads" at bounding box center [911, 111] width 89 height 37
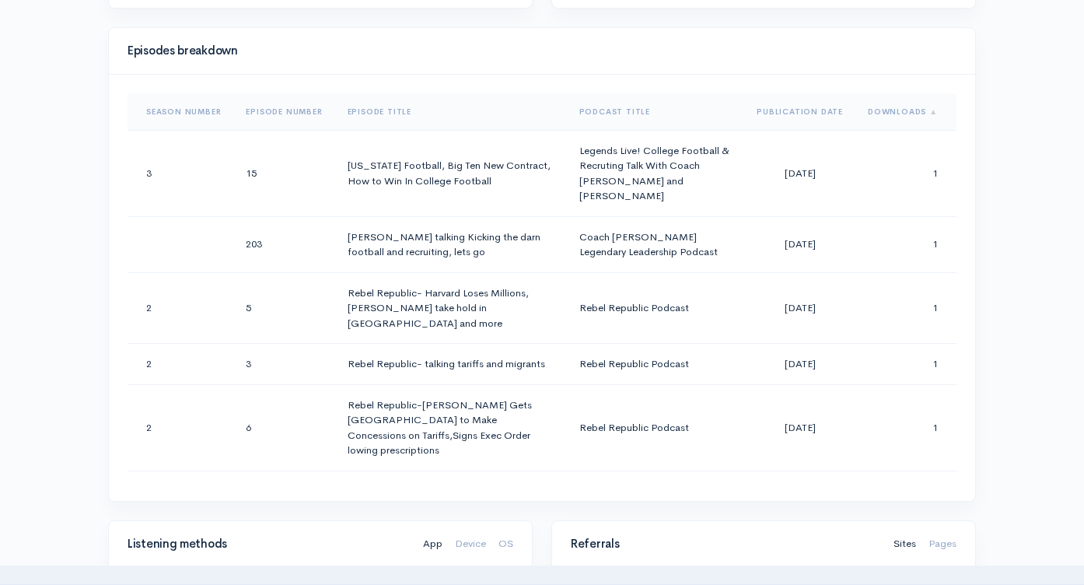
click at [885, 109] on th "Downloads" at bounding box center [905, 111] width 101 height 37
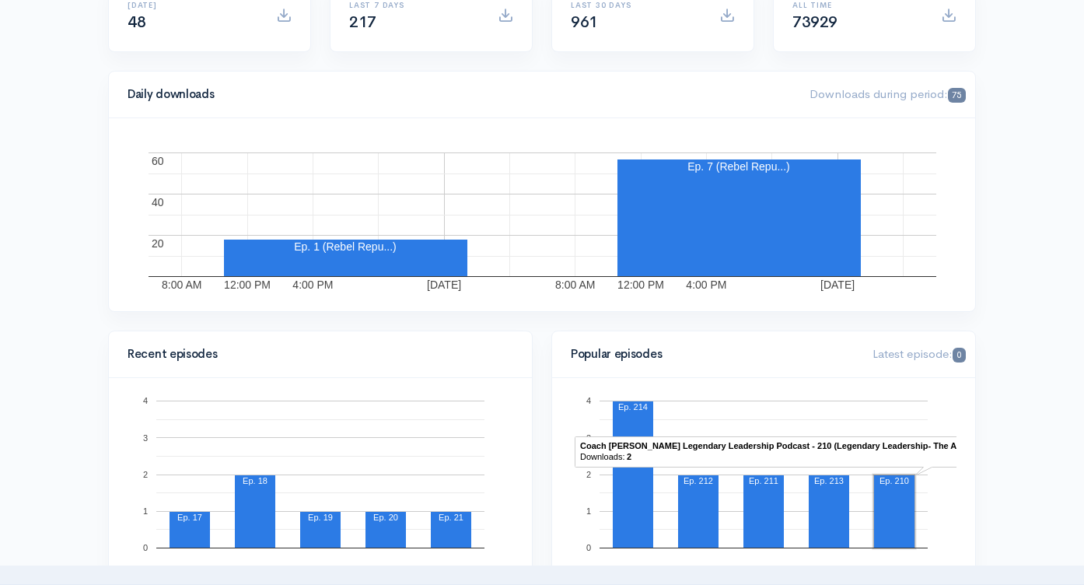
scroll to position [0, 0]
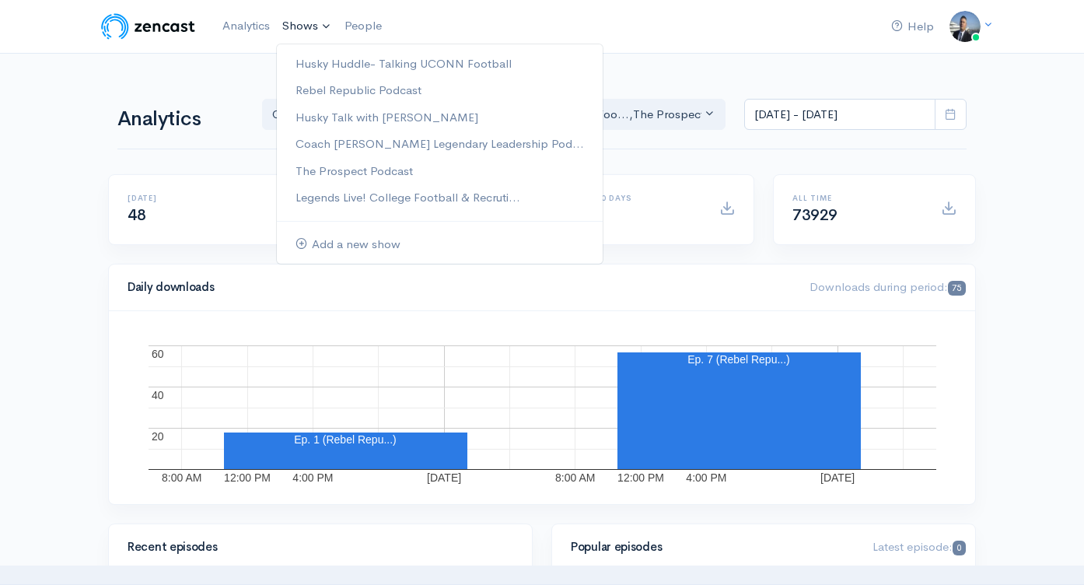
click at [299, 31] on link "Shows" at bounding box center [307, 26] width 62 height 34
click at [309, 58] on link "Husky Huddle- Talking UCONN Football" at bounding box center [440, 64] width 326 height 27
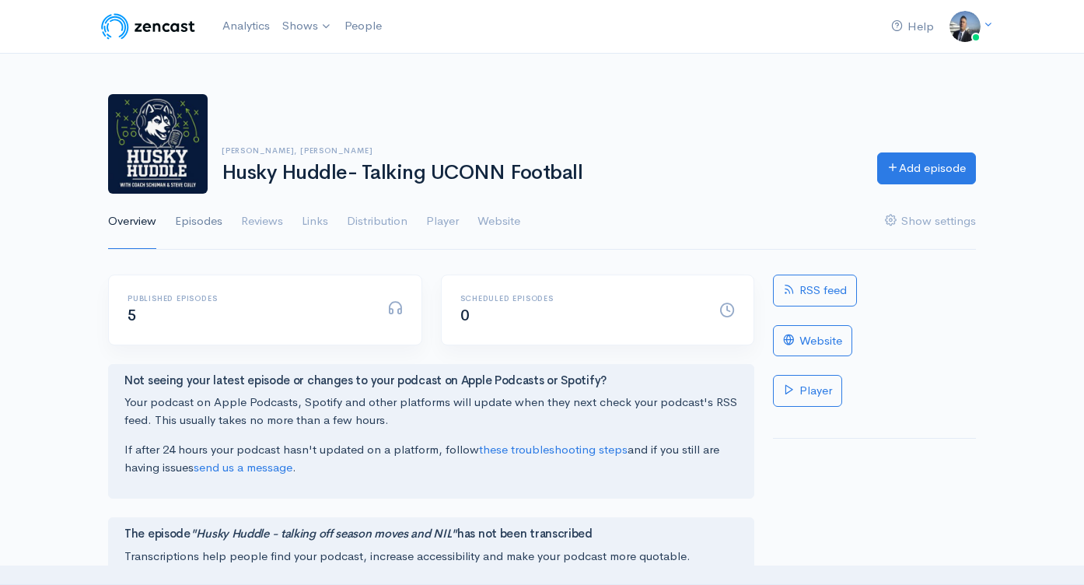
click at [199, 223] on link "Episodes" at bounding box center [198, 222] width 47 height 56
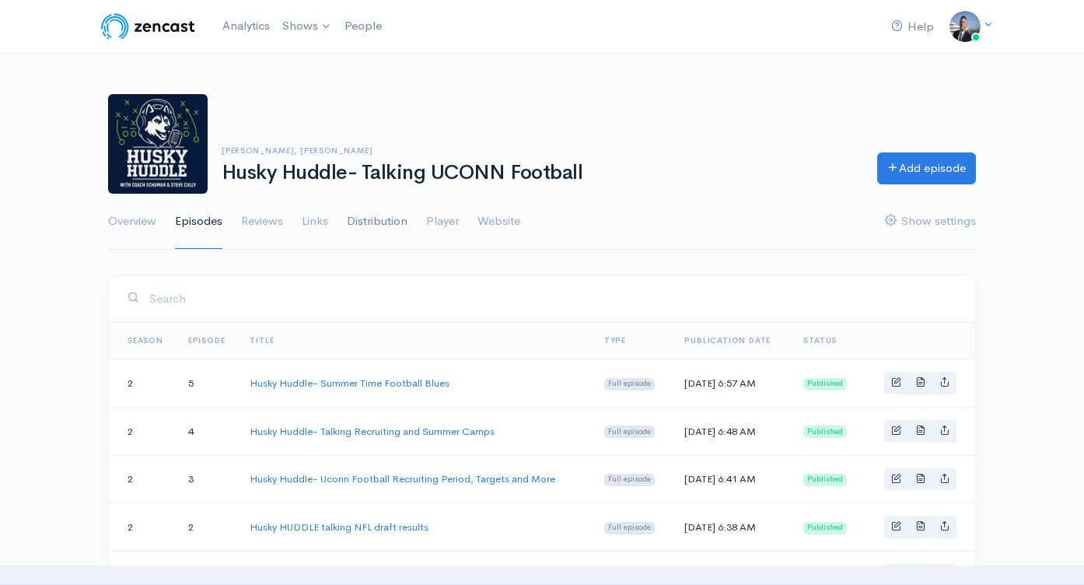
click at [377, 223] on link "Distribution" at bounding box center [377, 222] width 61 height 56
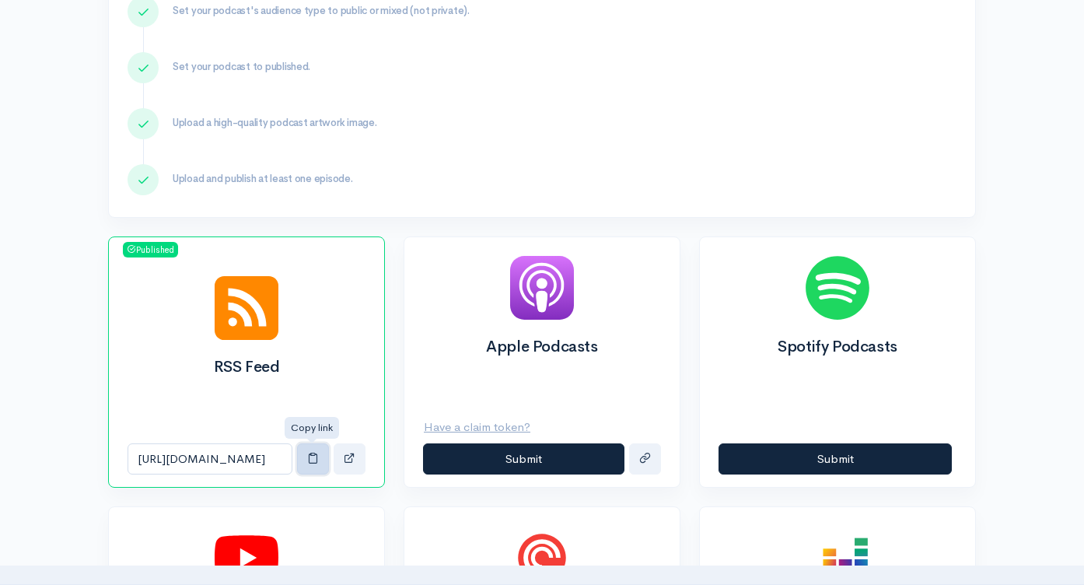
click at [312, 465] on button "button" at bounding box center [313, 459] width 32 height 32
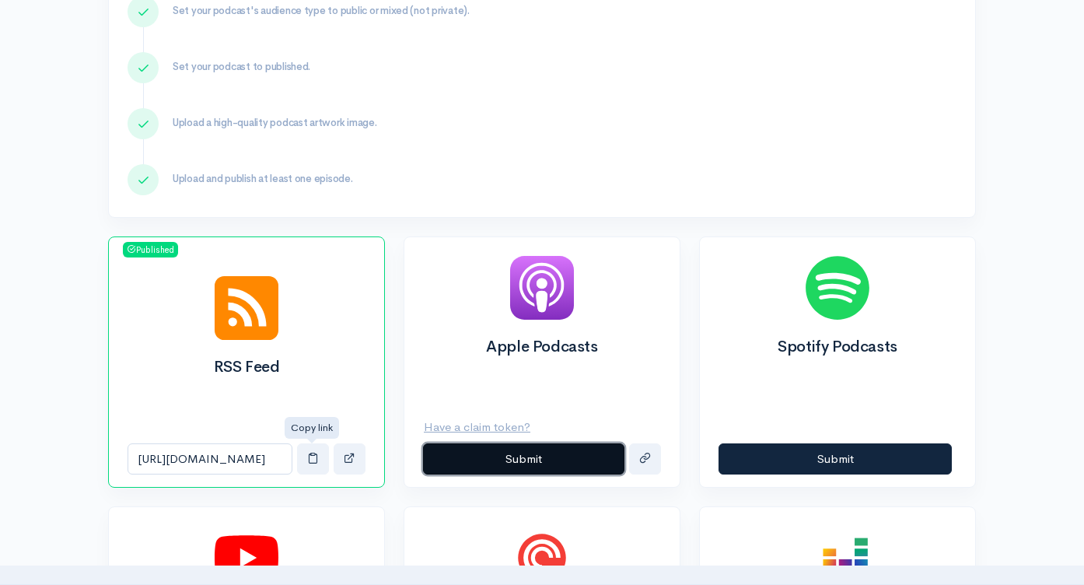
click at [558, 460] on button "Submit" at bounding box center [523, 459] width 201 height 32
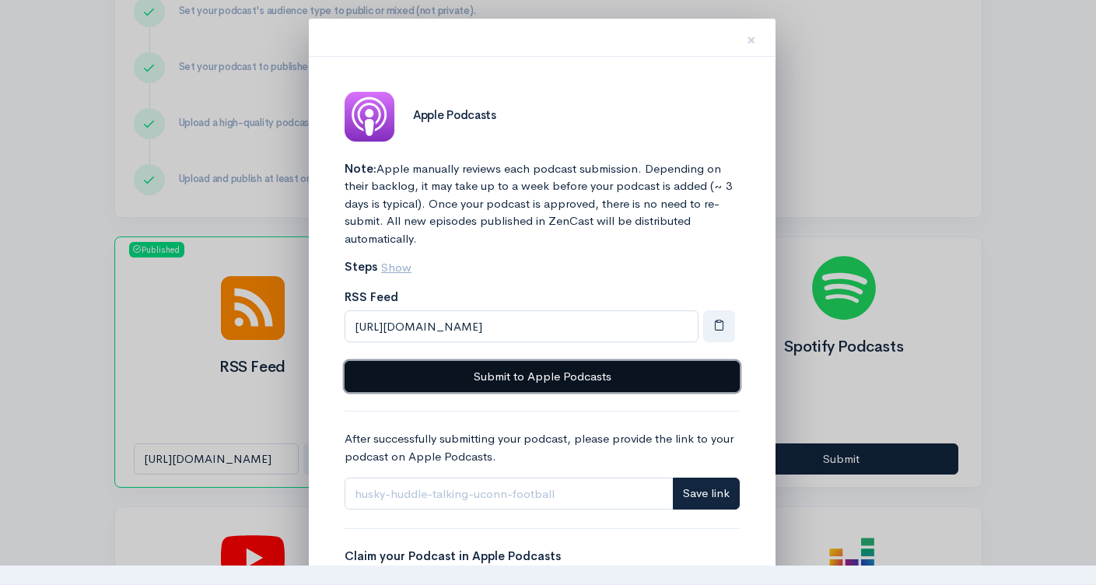
click at [585, 378] on button "Submit to Apple Podcasts" at bounding box center [542, 377] width 395 height 32
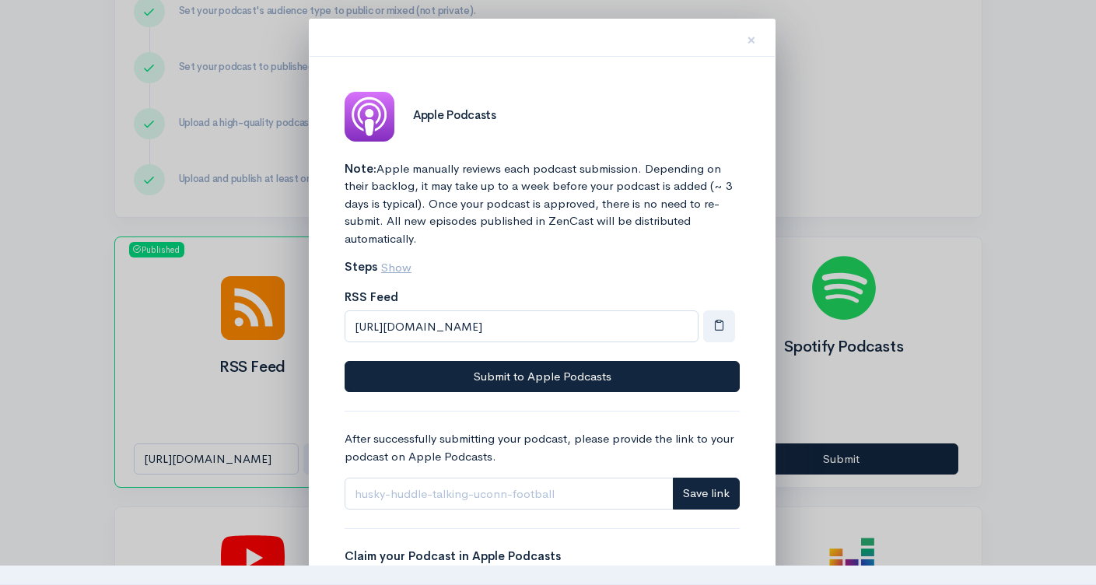
click at [923, 98] on div at bounding box center [548, 292] width 1096 height 585
click at [754, 38] on span "×" at bounding box center [751, 40] width 9 height 23
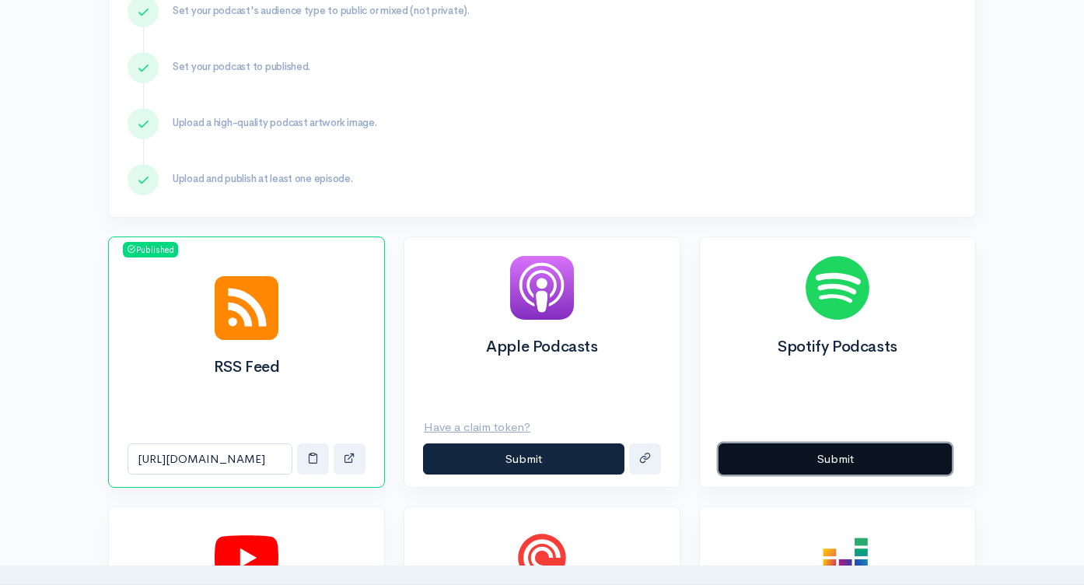
click at [829, 454] on button "Submit" at bounding box center [835, 459] width 233 height 32
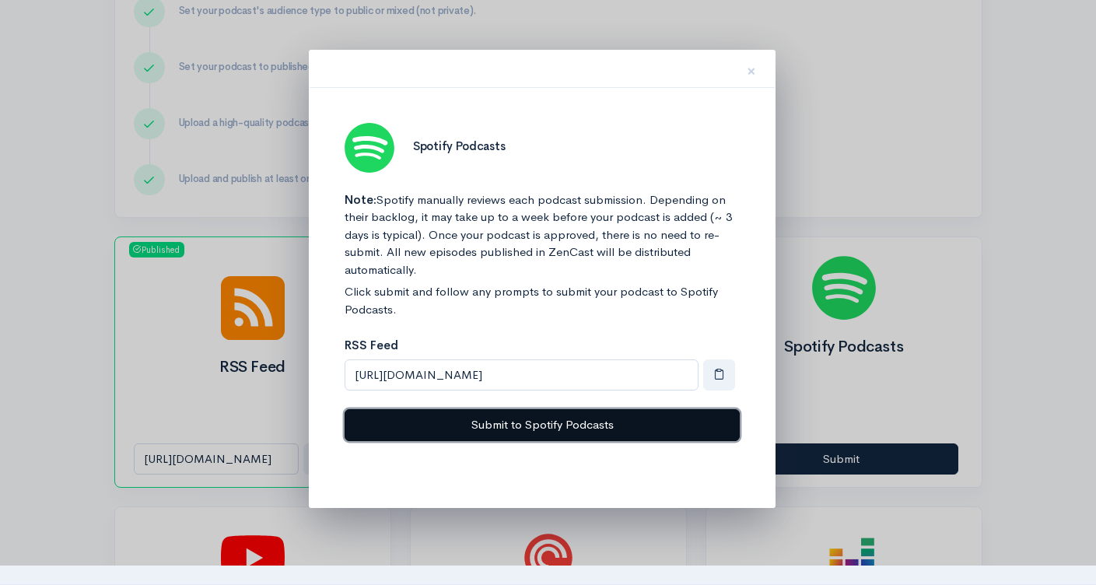
click at [523, 420] on button "Submit to Spotify Podcasts" at bounding box center [542, 425] width 395 height 32
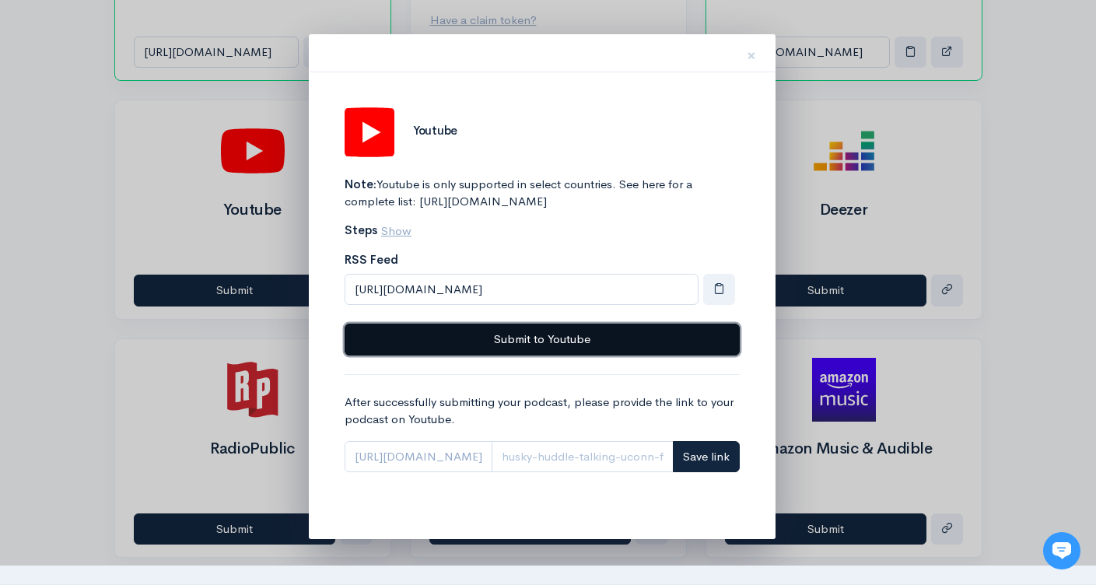
click at [506, 355] on button "Submit to Youtube" at bounding box center [542, 340] width 395 height 32
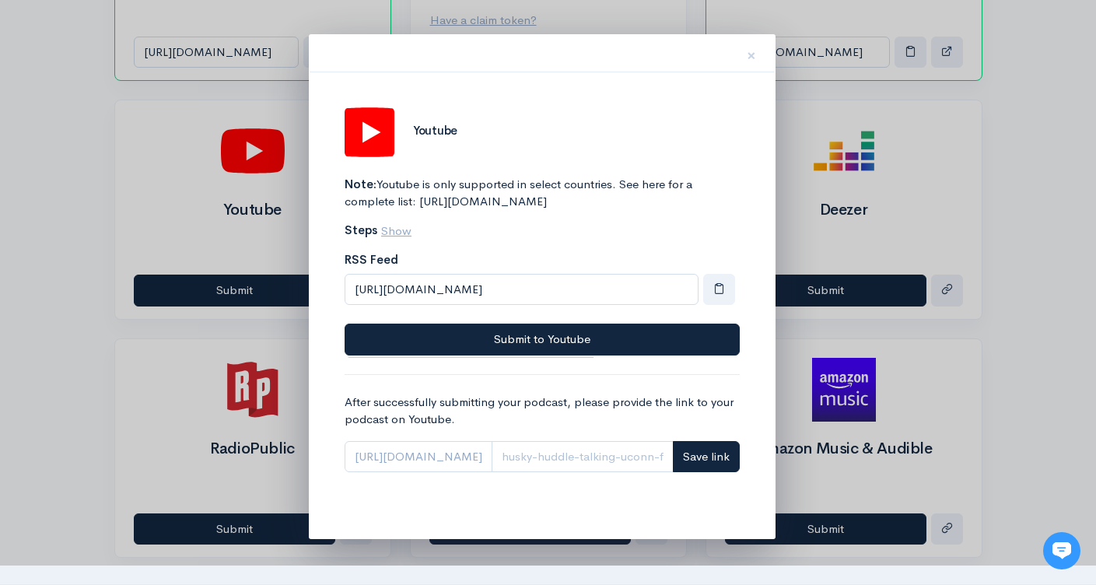
click at [492, 473] on span "[URL][DOMAIN_NAME]" at bounding box center [419, 457] width 148 height 32
click at [614, 473] on input "Link" at bounding box center [583, 457] width 182 height 32
paste input "PLSVhMudLCreSl-gfRb-5LbzLFD_TRXfWA"
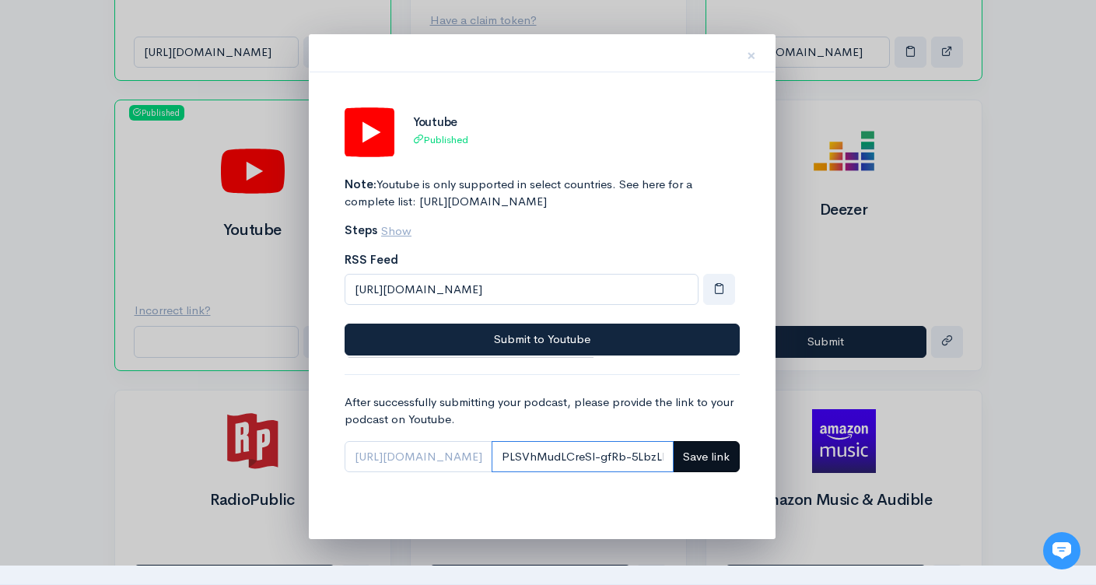
scroll to position [0, 148]
type input "PLSVhMudLCreSl-gfRb-5LbzLFD_TRXfWA"
click at [721, 464] on span "Save link" at bounding box center [706, 456] width 47 height 15
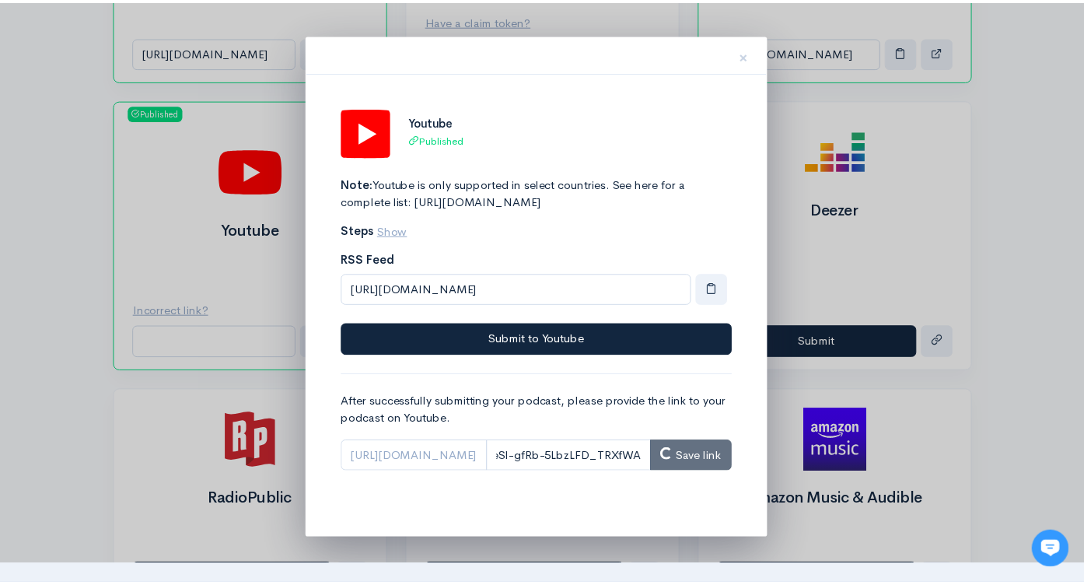
scroll to position [0, 0]
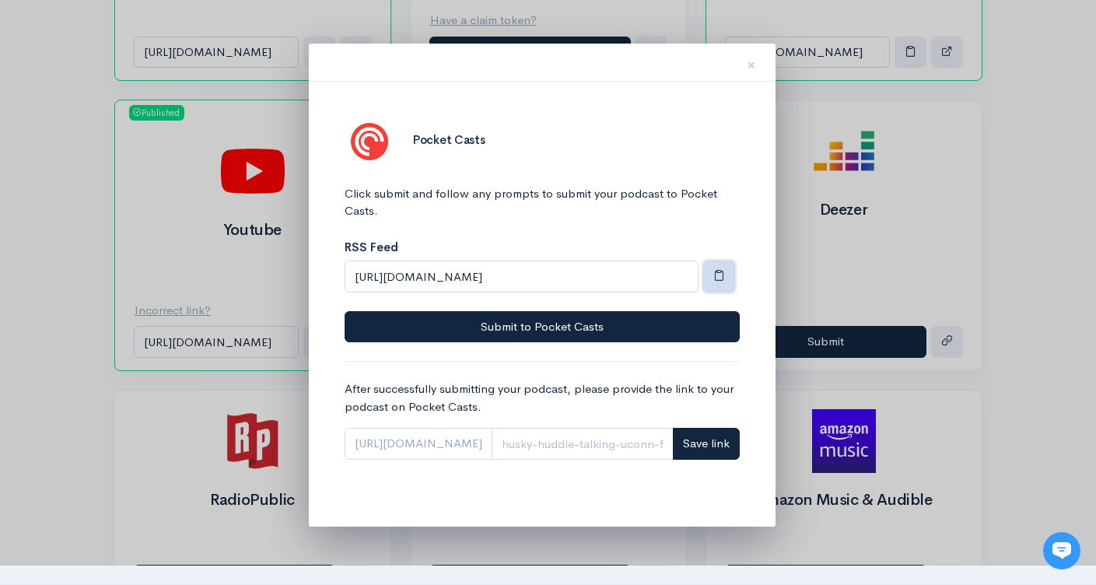
click at [717, 277] on span "button" at bounding box center [719, 275] width 12 height 12
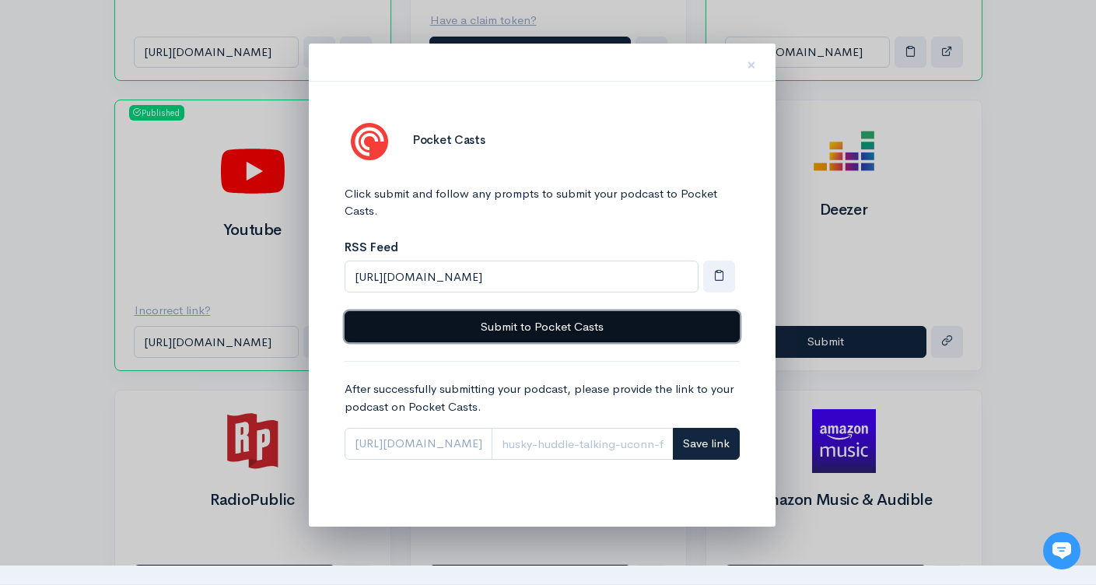
click at [579, 333] on button "Submit to Pocket Casts" at bounding box center [542, 327] width 395 height 32
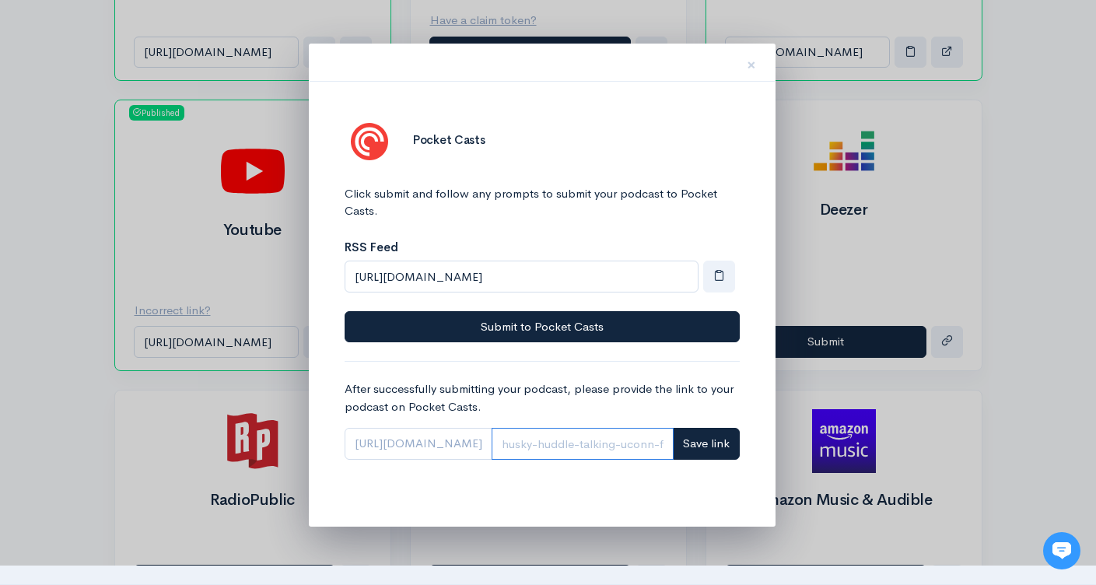
click at [588, 438] on input "Link" at bounding box center [583, 444] width 182 height 32
paste input "hh16g6oj"
type input "hh16g6oj"
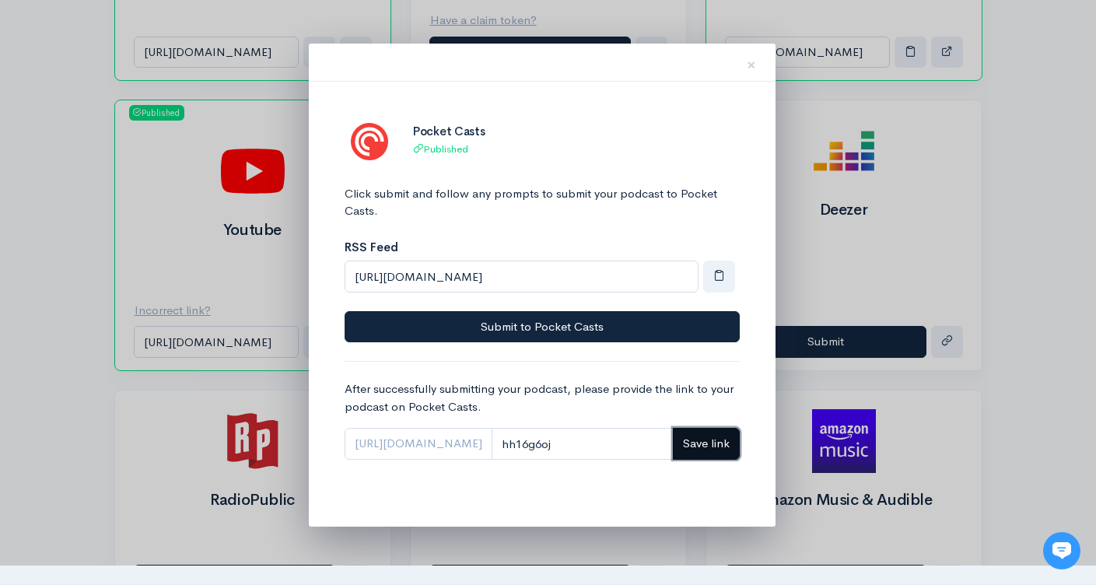
click at [702, 443] on span "Save link" at bounding box center [706, 443] width 47 height 15
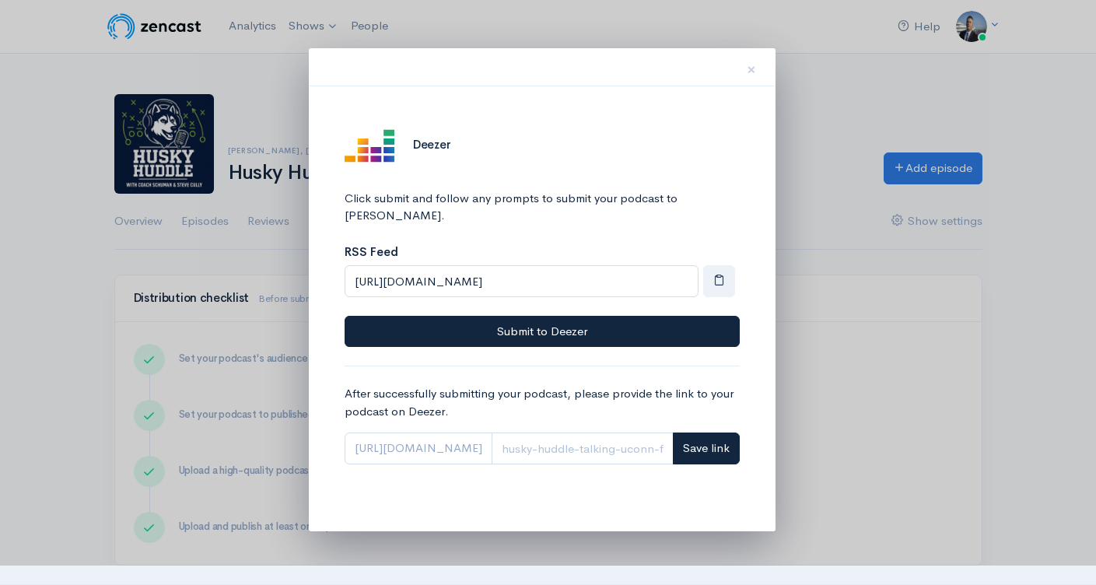
click at [724, 265] on button "button" at bounding box center [719, 281] width 32 height 32
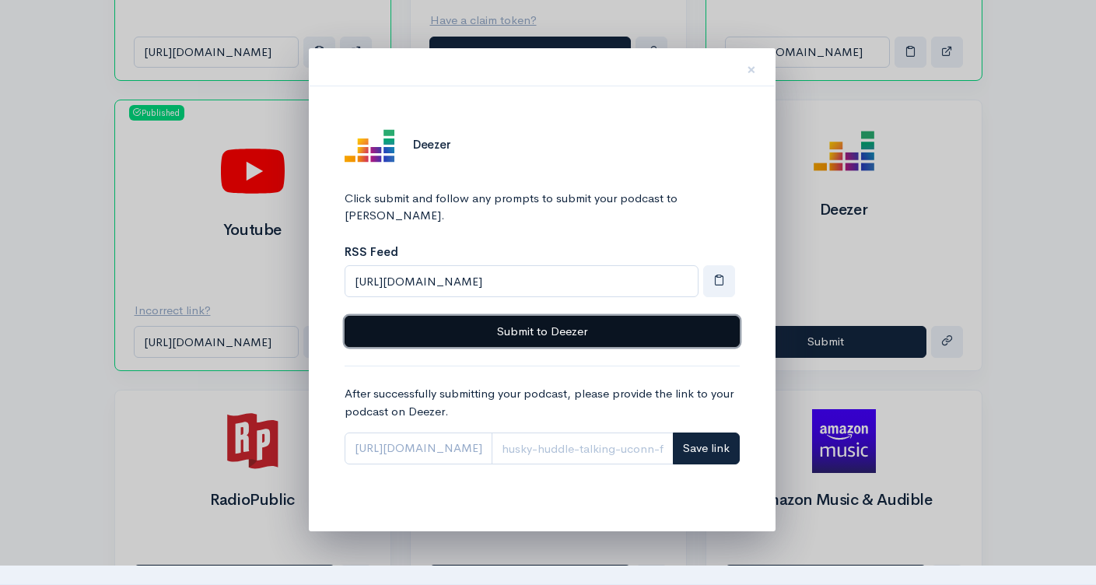
scroll to position [754, 0]
click at [605, 316] on button "Submit to Deezer" at bounding box center [542, 332] width 395 height 32
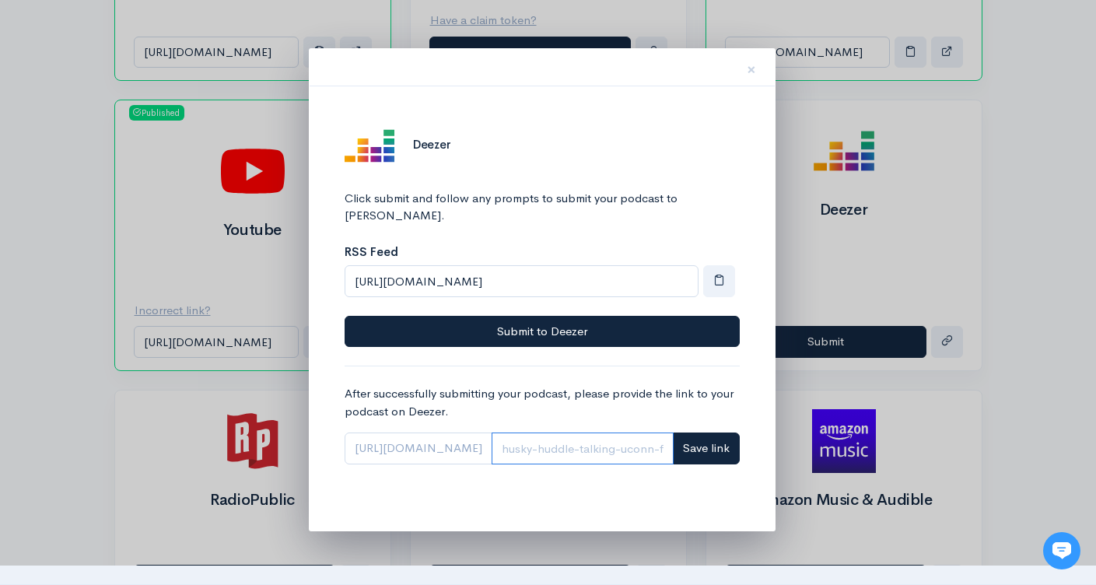
click at [628, 432] on input "Link" at bounding box center [583, 448] width 182 height 32
paste input "1002197261"
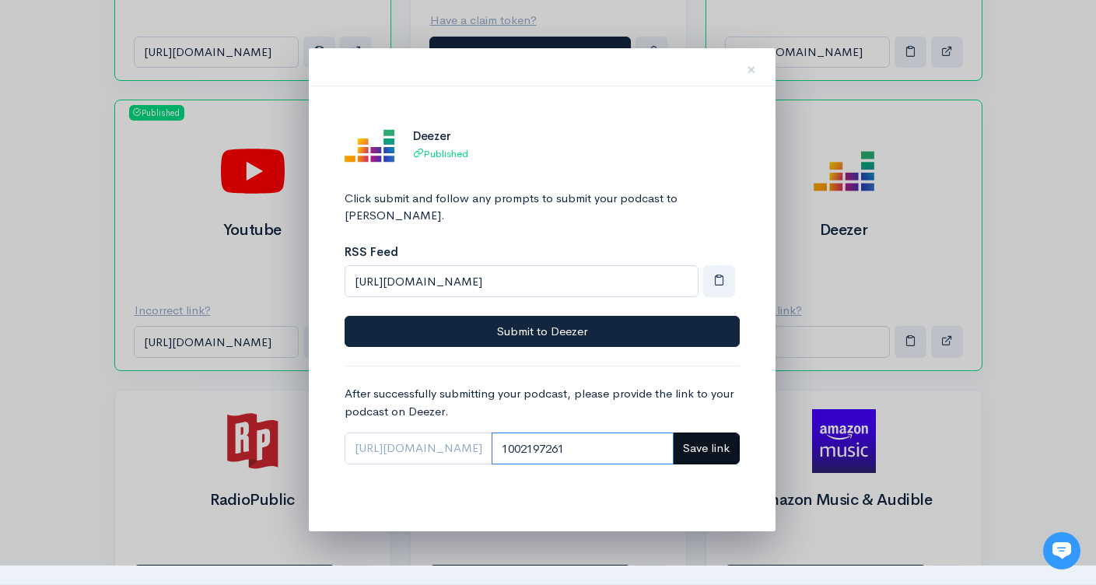
type input "1002197261"
click at [706, 440] on span "Save link" at bounding box center [706, 447] width 47 height 15
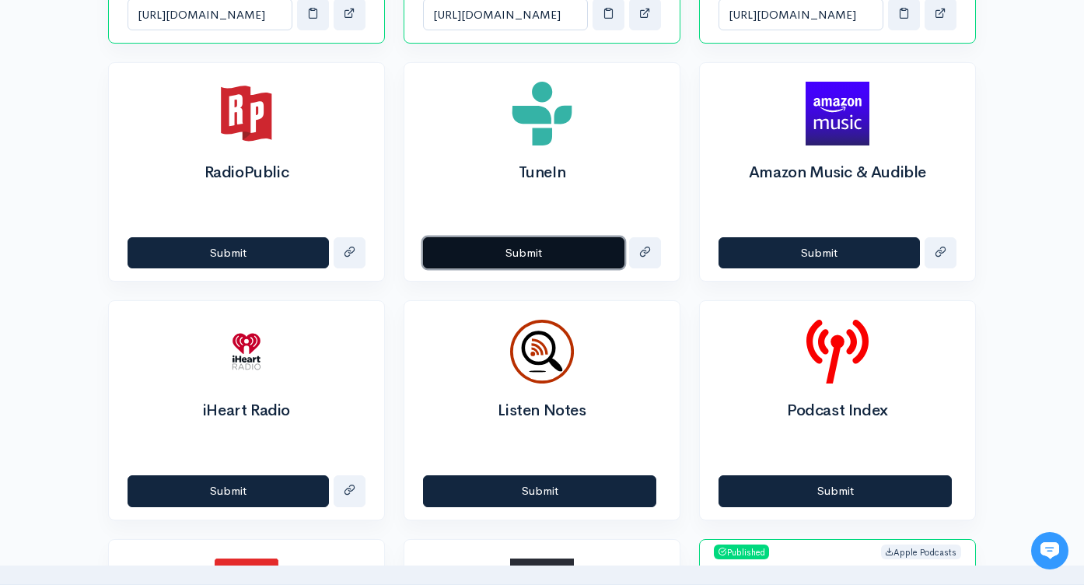
click at [560, 254] on button "Submit" at bounding box center [523, 253] width 201 height 32
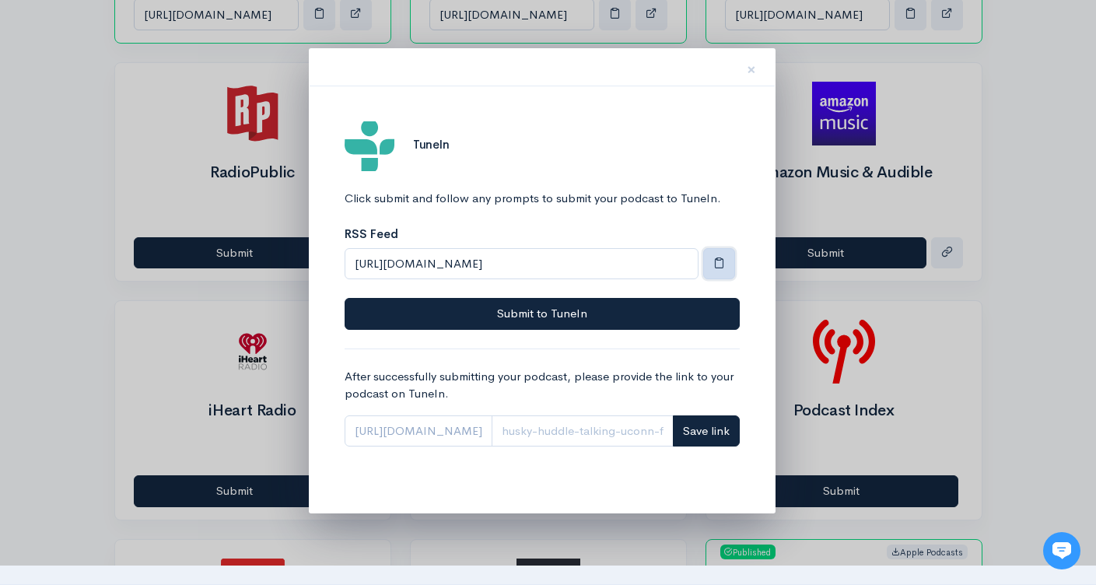
click at [712, 267] on button "button" at bounding box center [719, 264] width 32 height 32
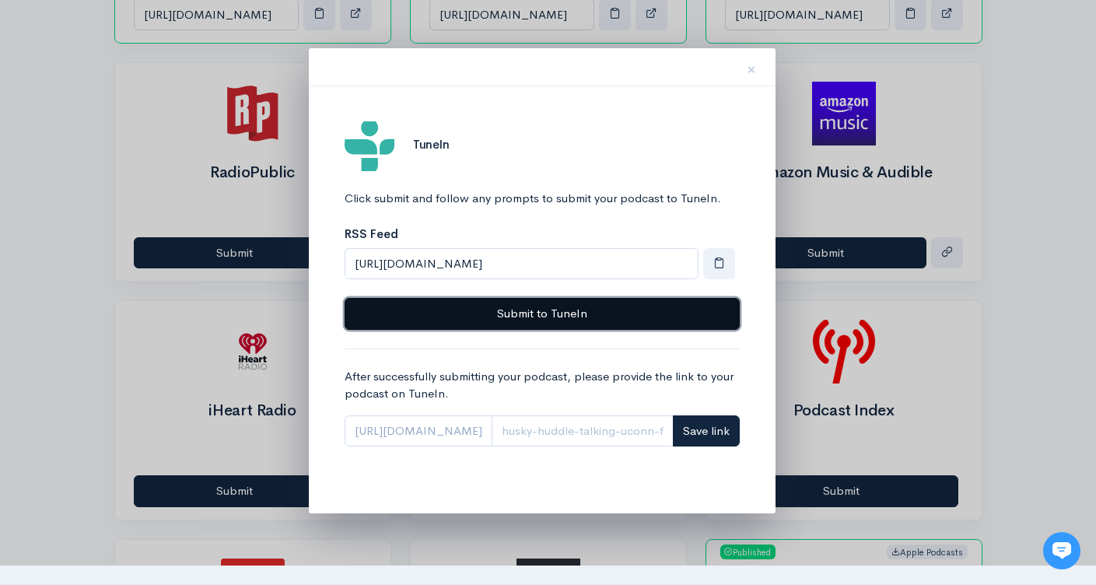
click at [588, 315] on button "Submit to TuneIn" at bounding box center [542, 314] width 395 height 32
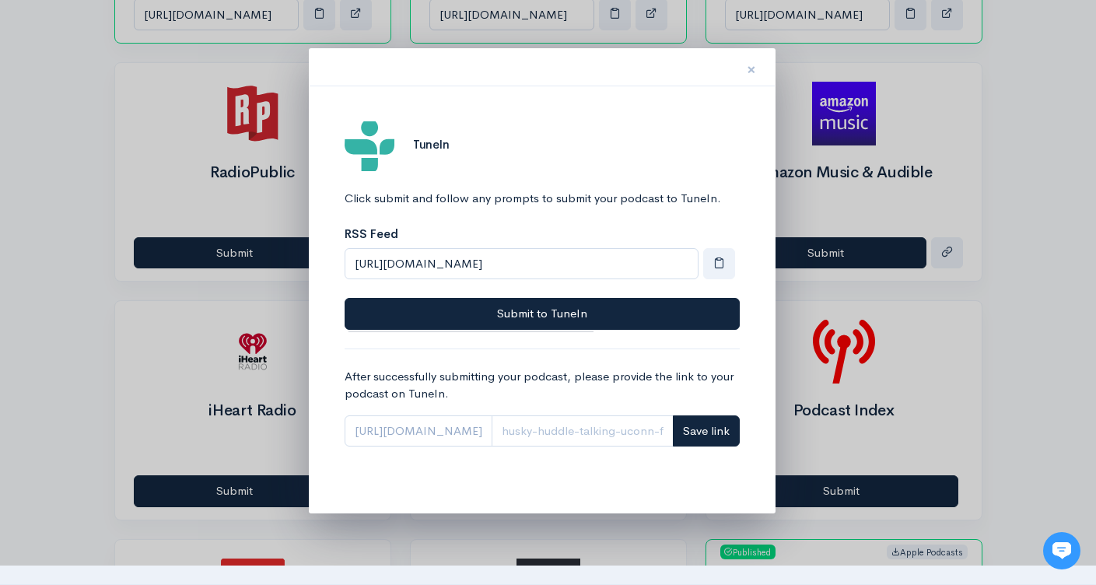
click at [748, 65] on span "×" at bounding box center [751, 69] width 9 height 23
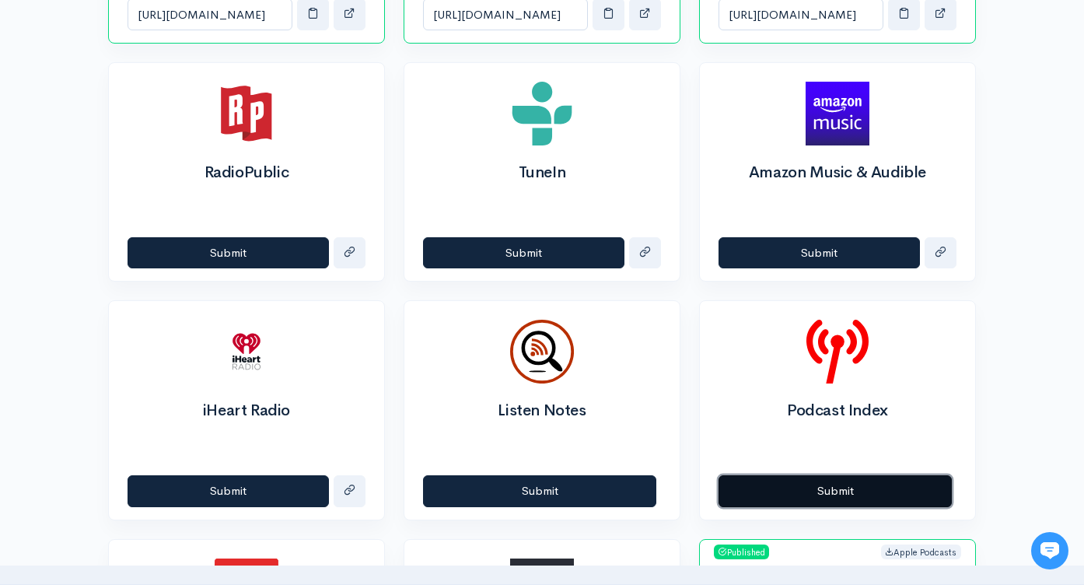
click at [820, 482] on button "Submit" at bounding box center [835, 491] width 233 height 32
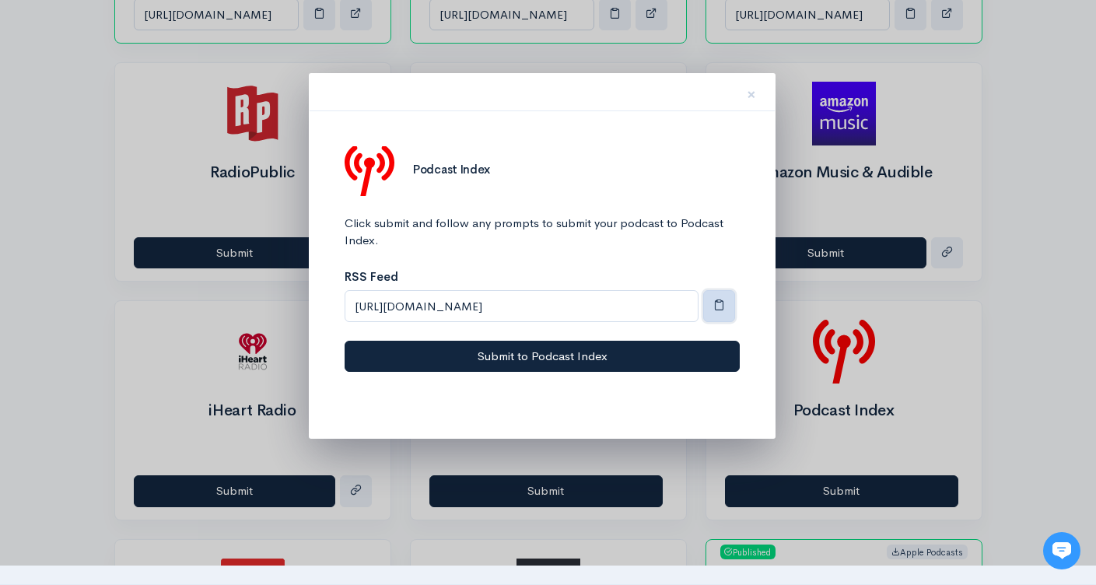
click at [719, 308] on span "button" at bounding box center [719, 305] width 12 height 12
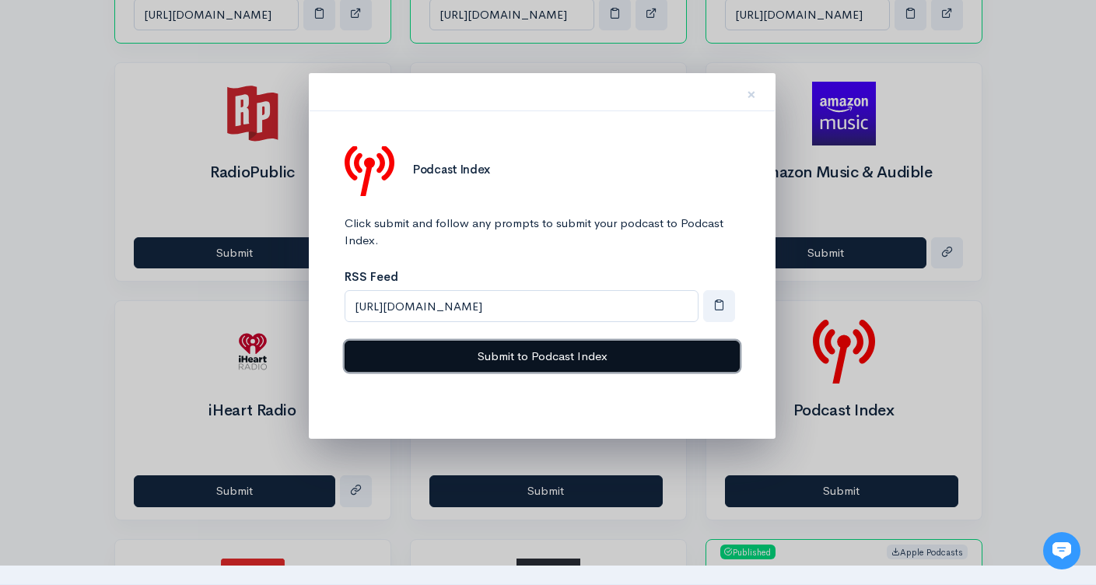
click at [660, 362] on button "Submit to Podcast Index" at bounding box center [542, 357] width 395 height 32
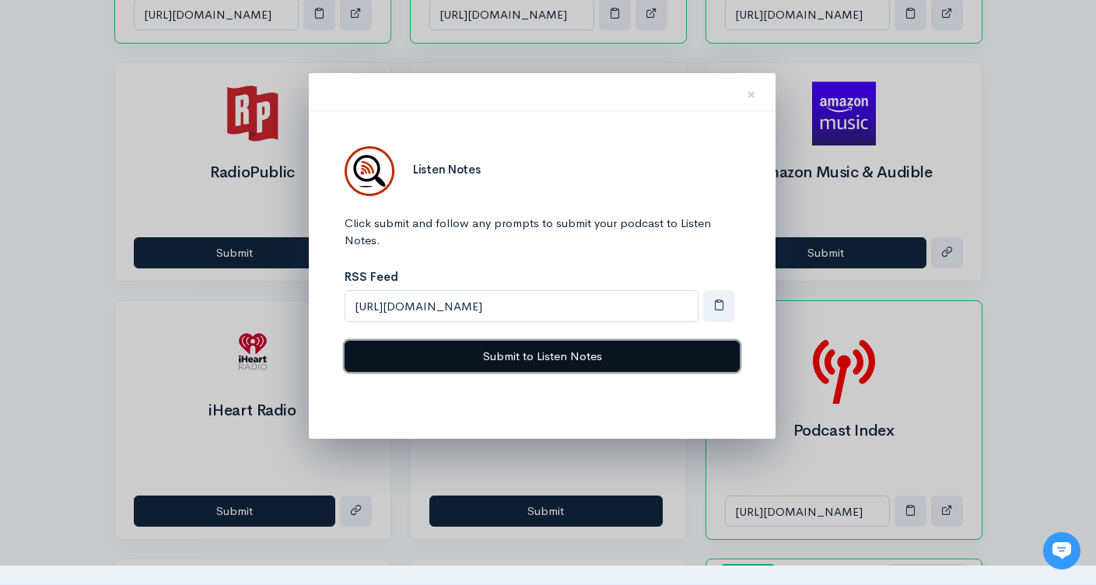
click at [534, 354] on button "Submit to Listen Notes" at bounding box center [542, 357] width 395 height 32
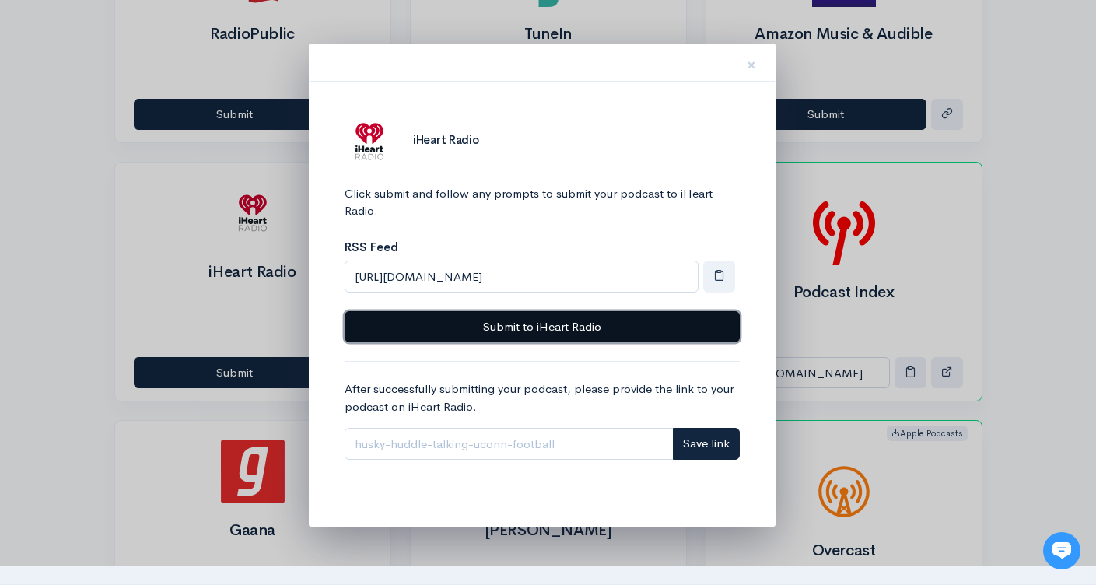
click at [548, 331] on button "Submit to iHeart Radio" at bounding box center [542, 327] width 395 height 32
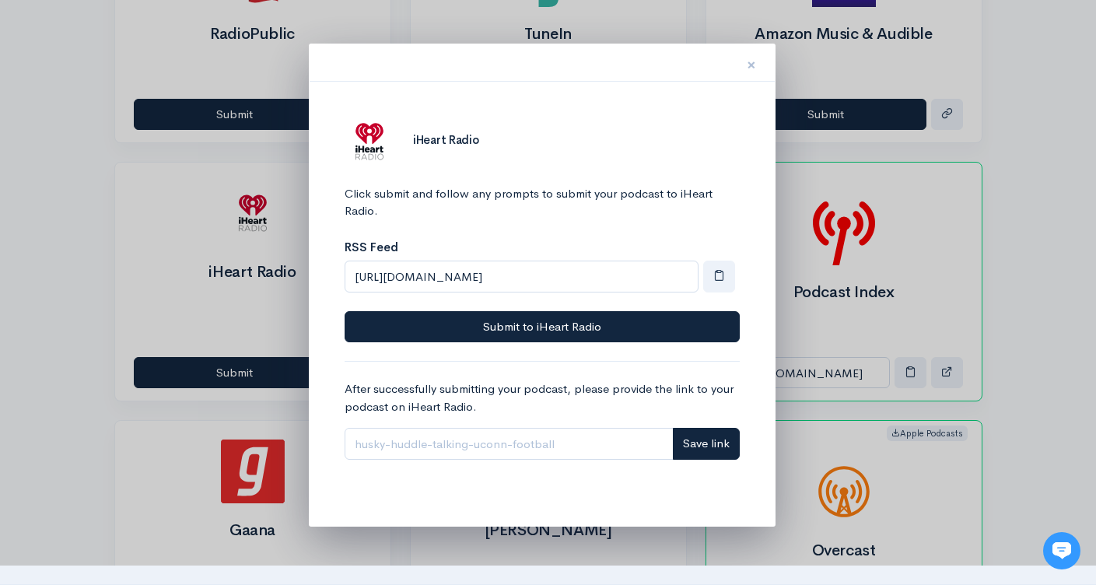
click at [743, 65] on button "×" at bounding box center [751, 62] width 47 height 49
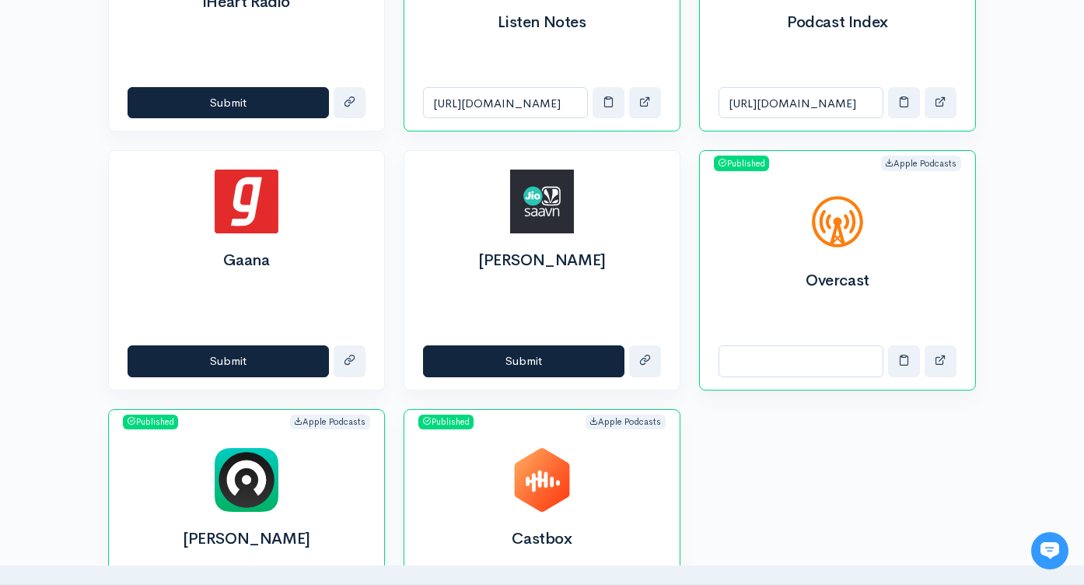
scroll to position [1490, 0]
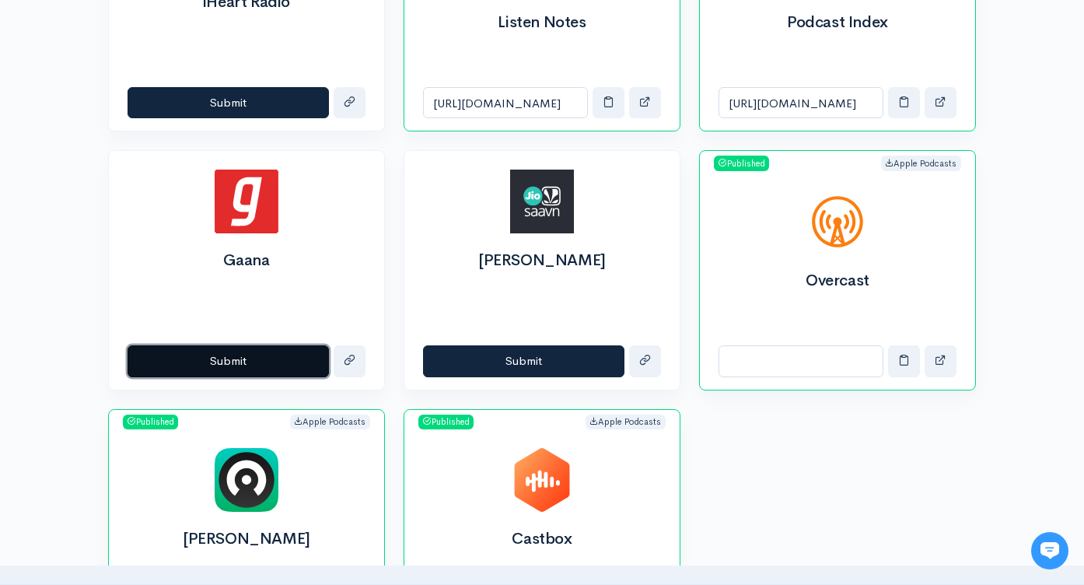
click at [230, 362] on button "Submit" at bounding box center [228, 361] width 201 height 32
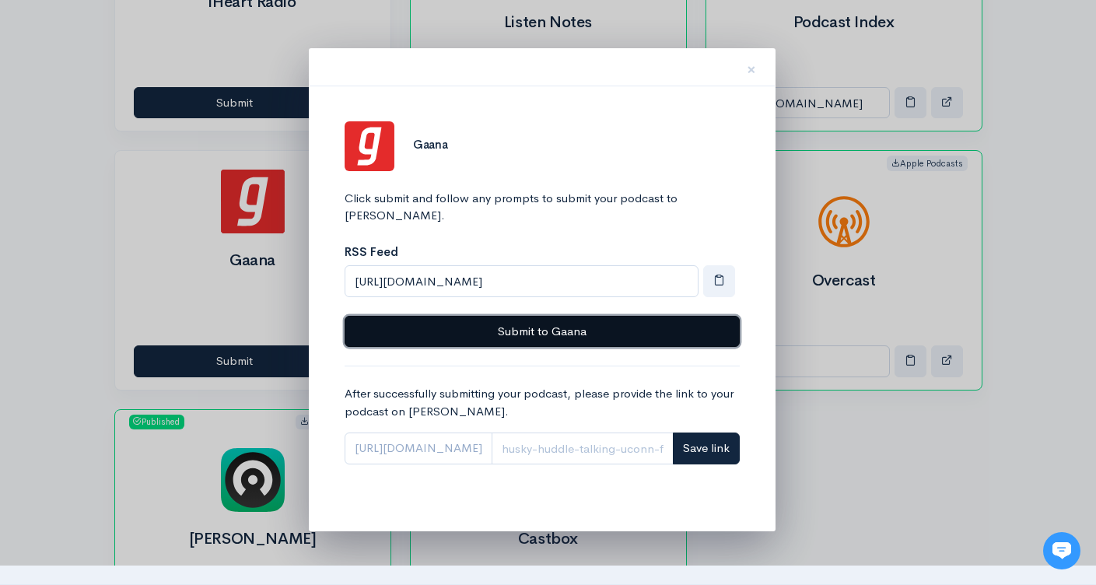
click at [640, 319] on button "Submit to Gaana" at bounding box center [542, 332] width 395 height 32
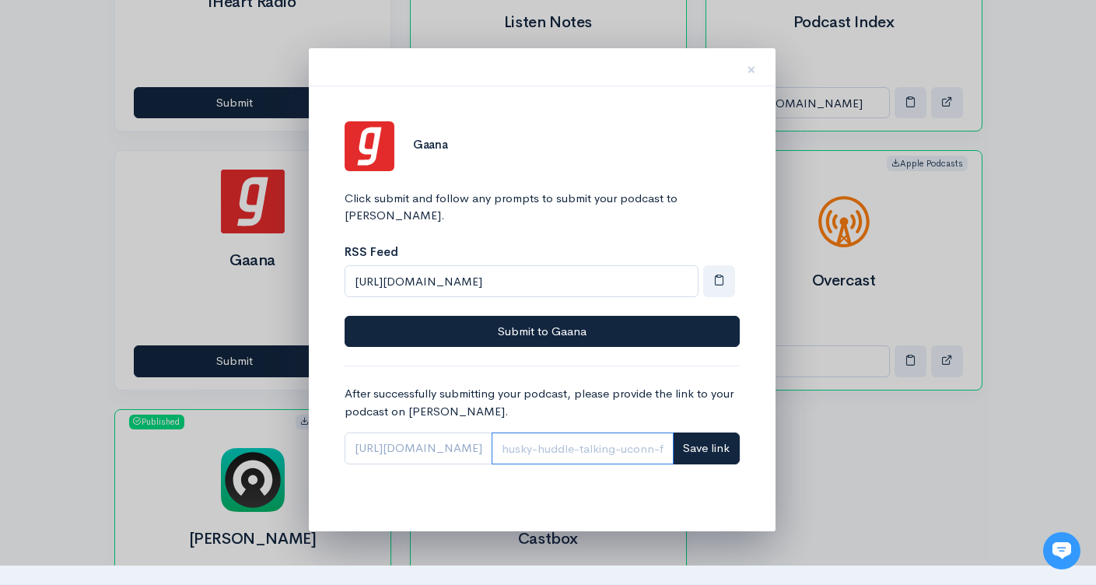
click at [591, 432] on input "Link" at bounding box center [583, 448] width 182 height 32
paste input "81855"
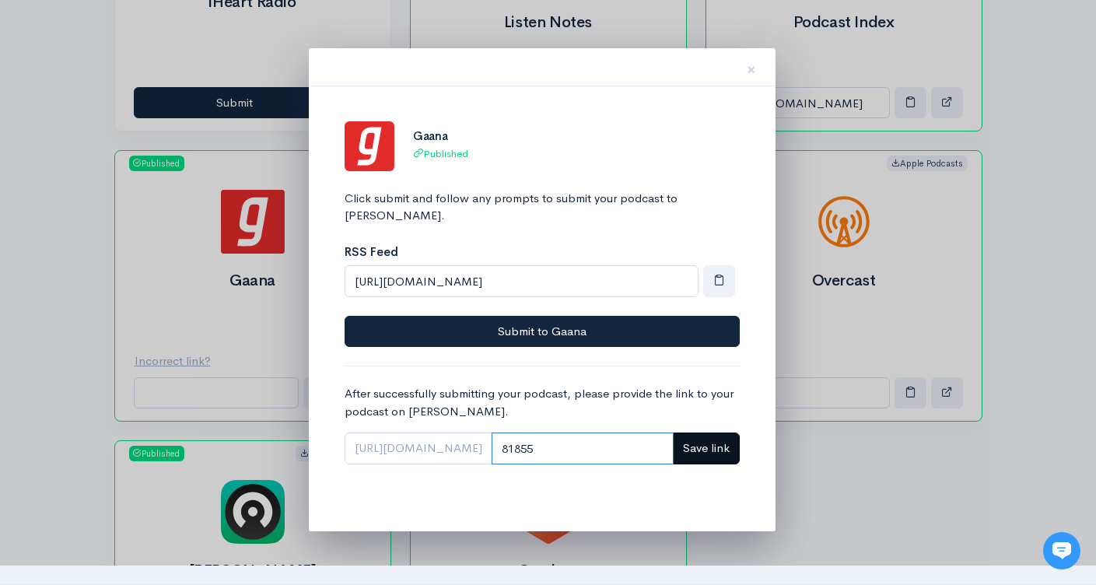
type input "81855"
click at [728, 440] on span "Save link" at bounding box center [706, 447] width 47 height 15
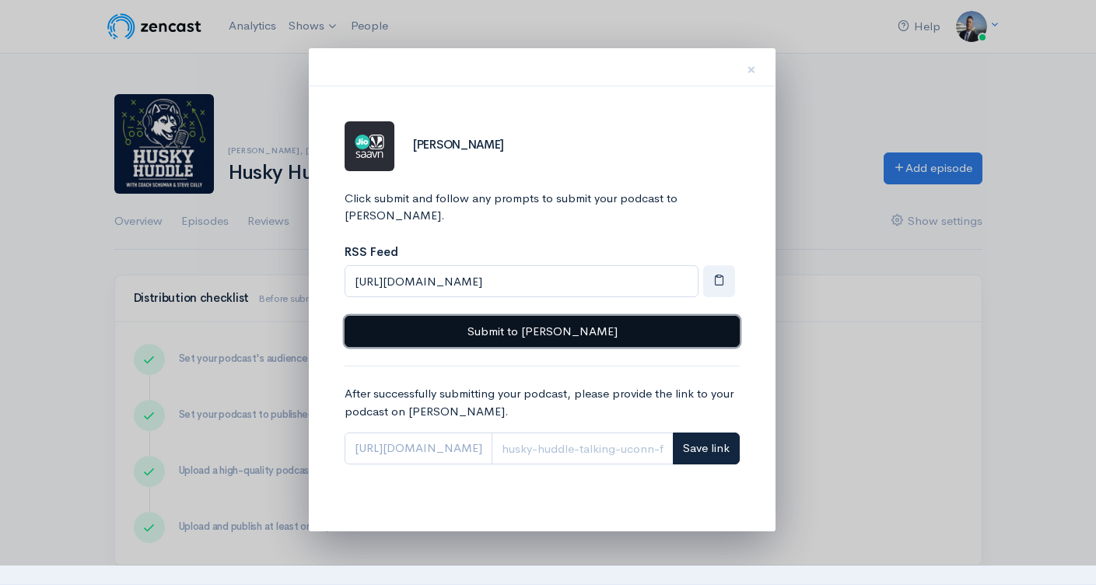
scroll to position [1492, 0]
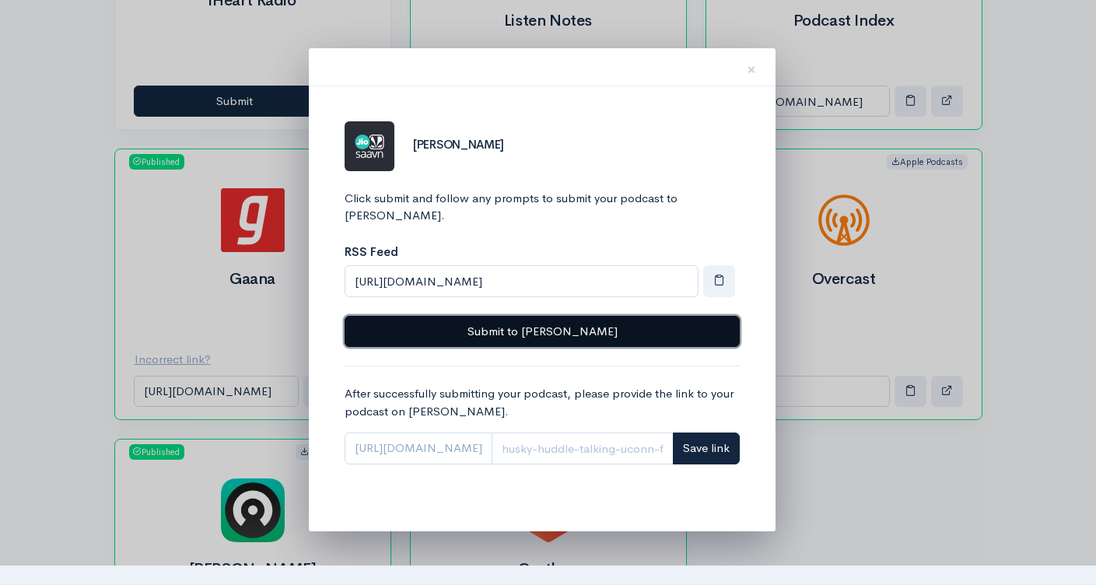
click at [545, 326] on button "Submit to [PERSON_NAME]" at bounding box center [542, 332] width 395 height 32
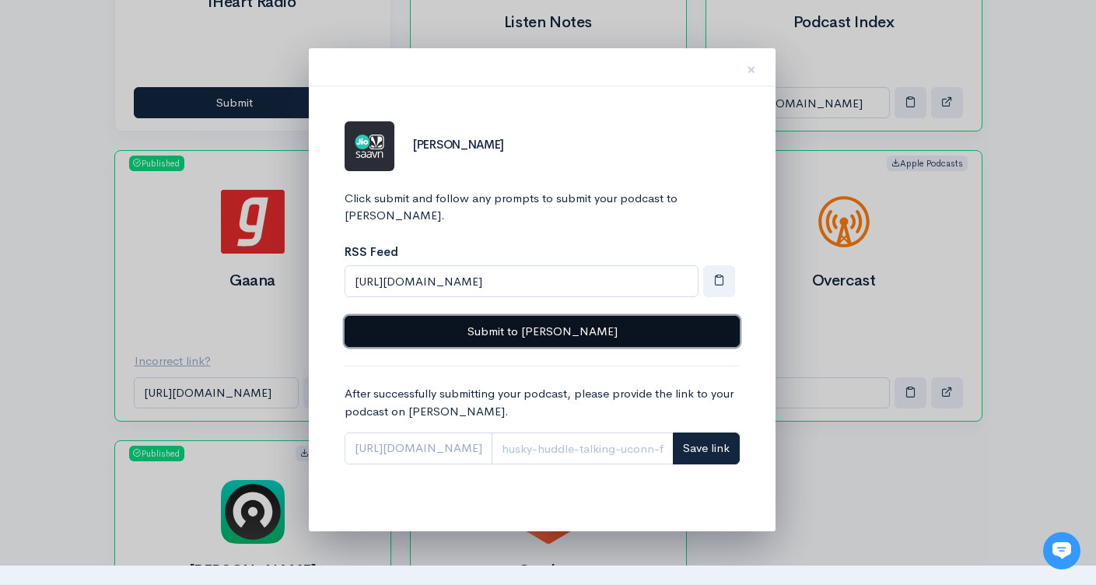
scroll to position [0, 0]
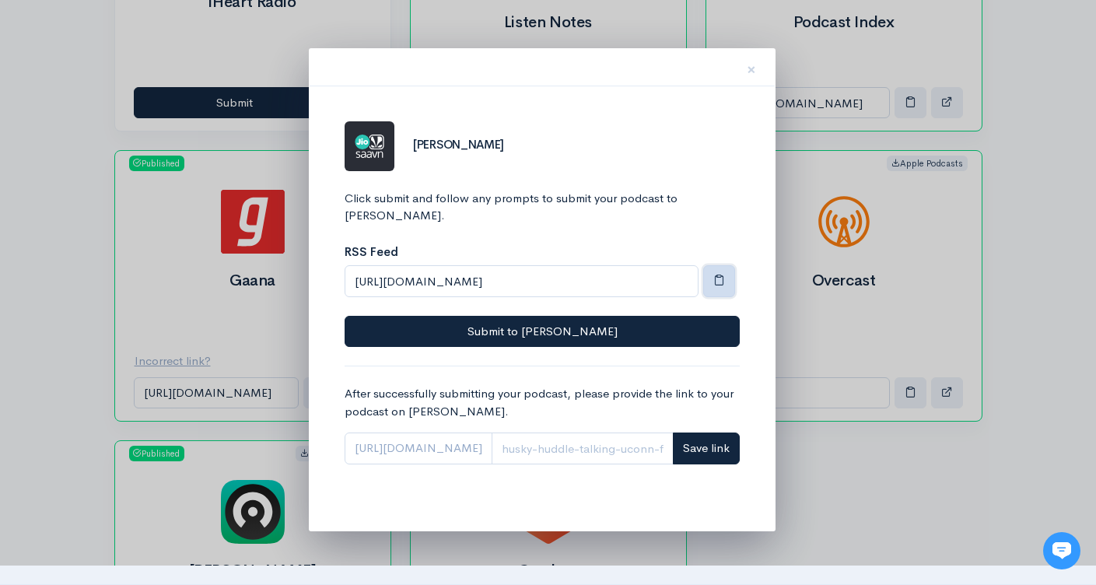
drag, startPoint x: 723, startPoint y: 262, endPoint x: 883, endPoint y: 267, distance: 159.5
click at [723, 274] on span "button" at bounding box center [719, 280] width 12 height 12
click at [911, 306] on div at bounding box center [548, 292] width 1096 height 585
click at [747, 64] on span "×" at bounding box center [751, 69] width 9 height 23
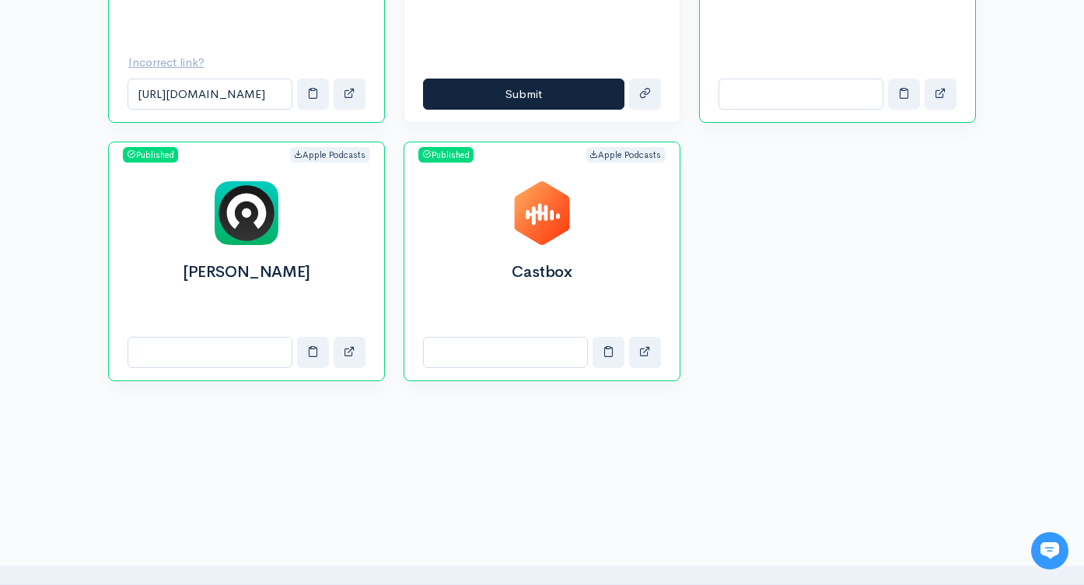
scroll to position [1791, 0]
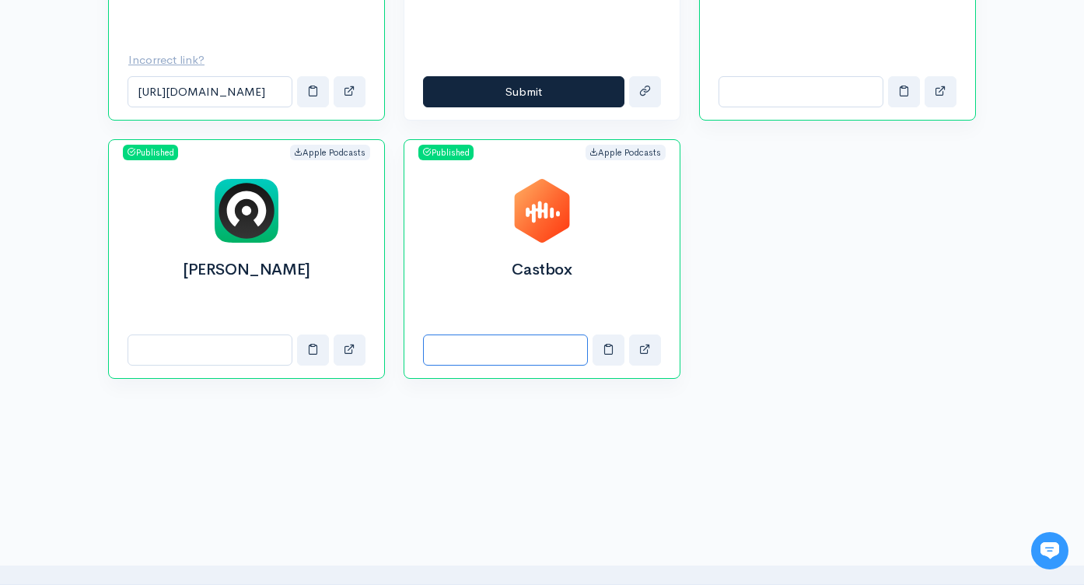
click at [507, 348] on input "Castbox link" at bounding box center [505, 350] width 165 height 32
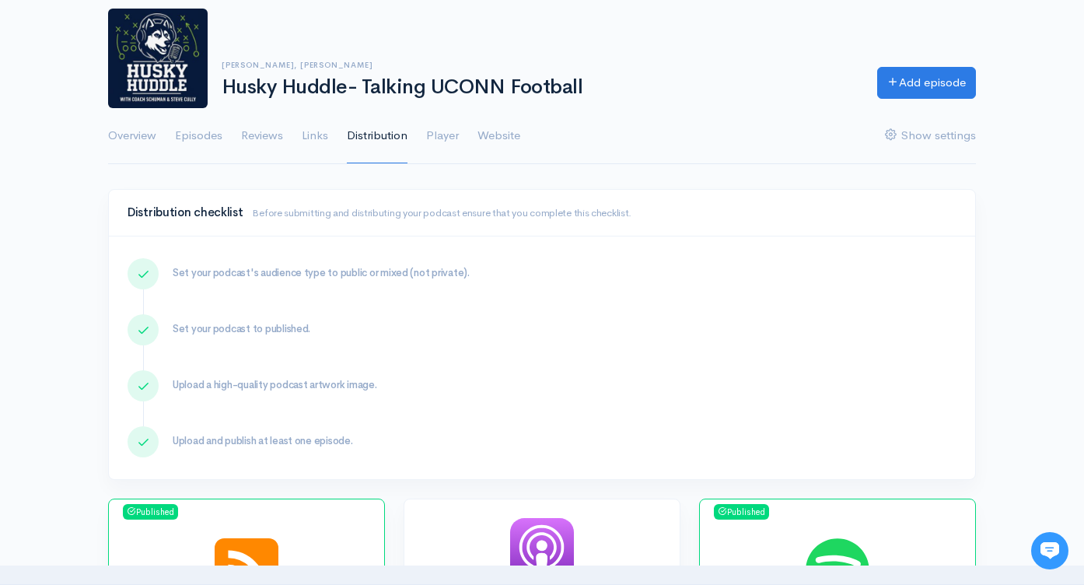
scroll to position [0, 0]
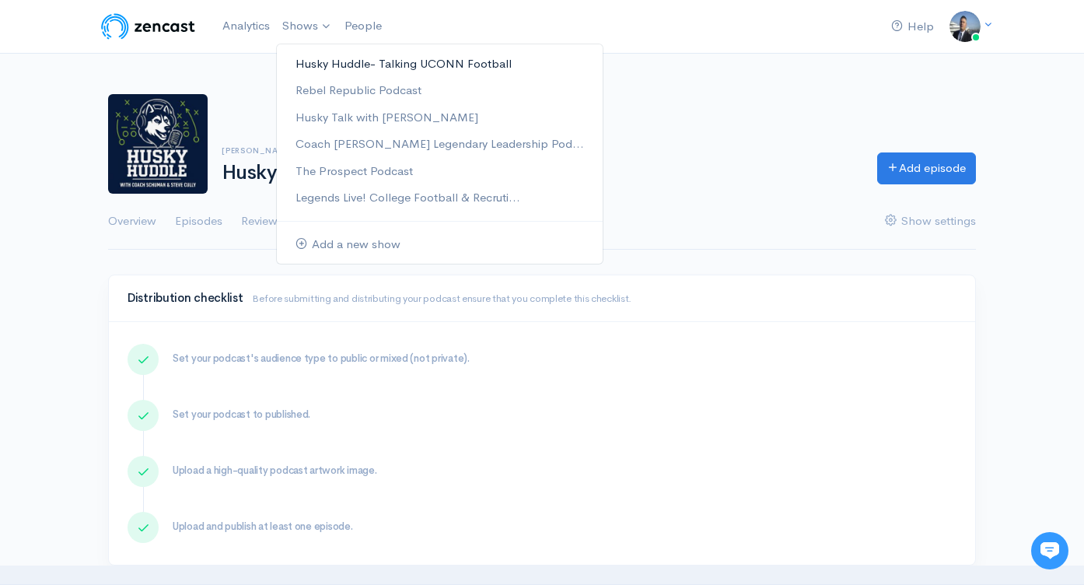
click at [317, 54] on link "Husky Huddle- Talking UCONN Football" at bounding box center [440, 64] width 326 height 27
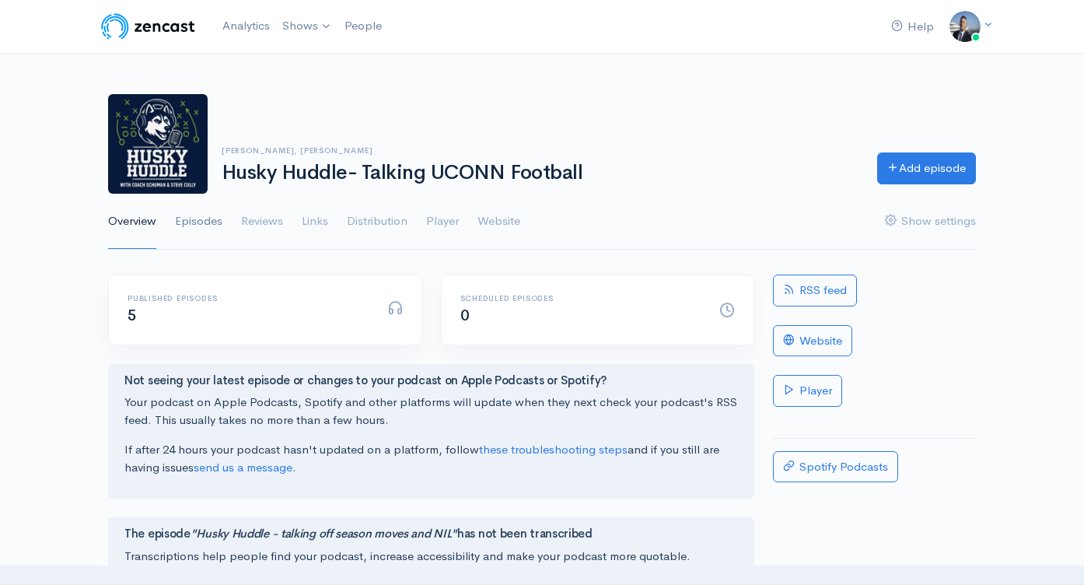
click at [216, 225] on link "Episodes" at bounding box center [198, 222] width 47 height 56
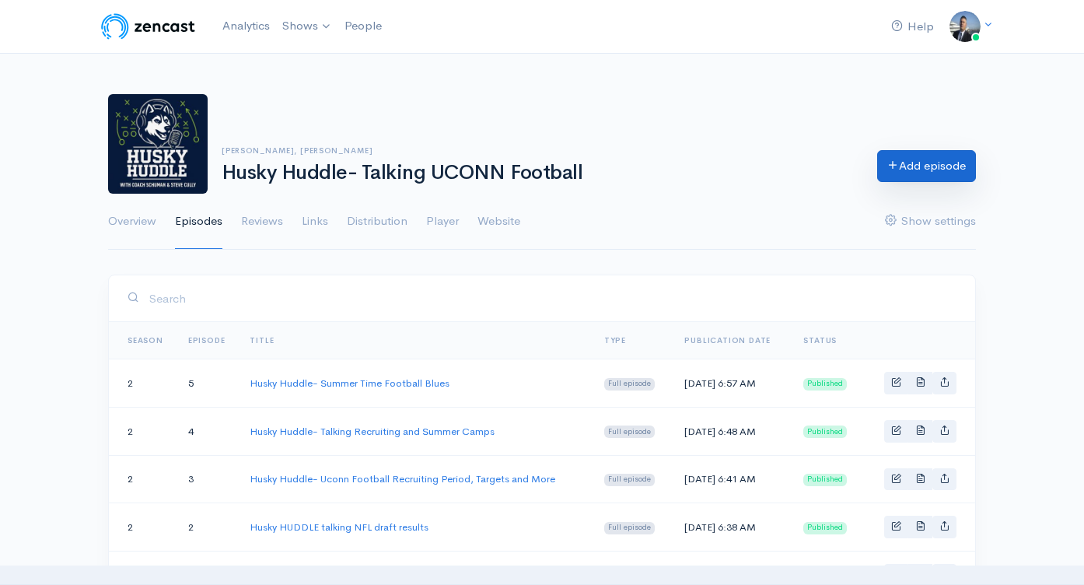
click at [886, 175] on link "Add episode" at bounding box center [926, 166] width 99 height 32
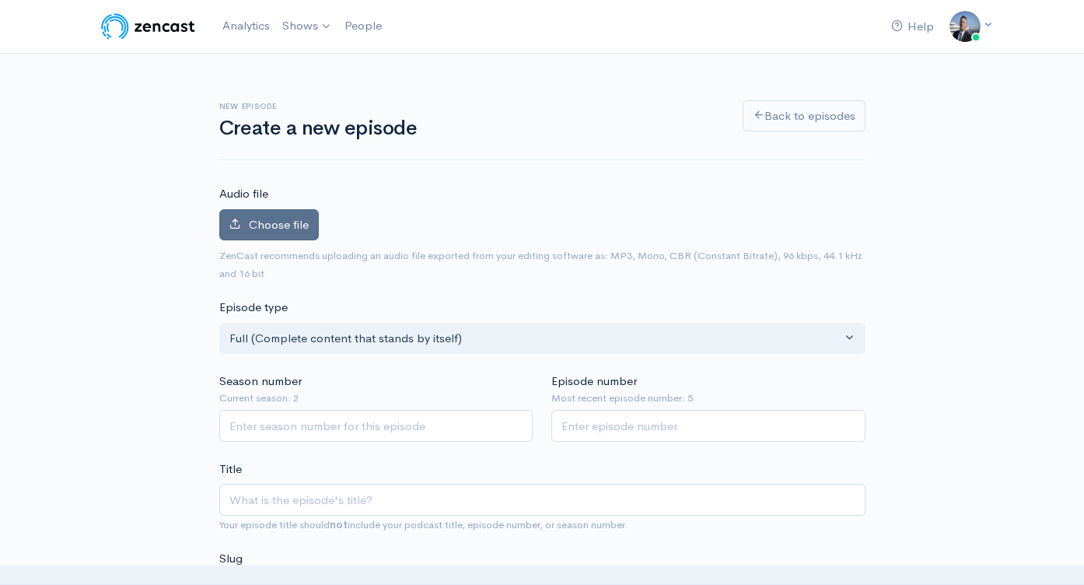
click at [256, 230] on span "Choose file" at bounding box center [279, 224] width 60 height 15
click at [0, 0] on input "Choose file" at bounding box center [0, 0] width 0 height 0
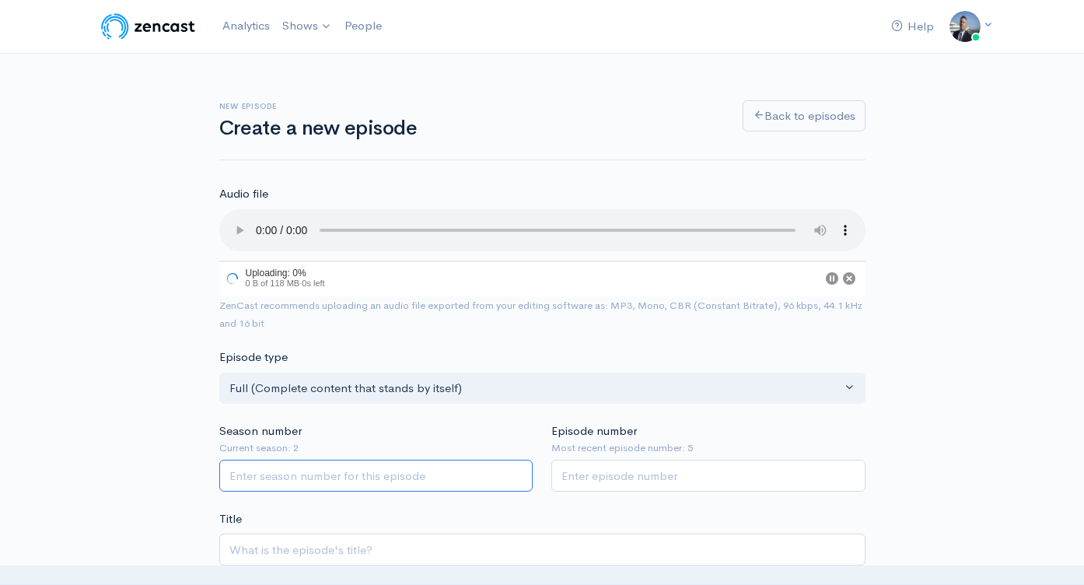
click at [429, 474] on input "Season number" at bounding box center [376, 476] width 314 height 32
type input "2"
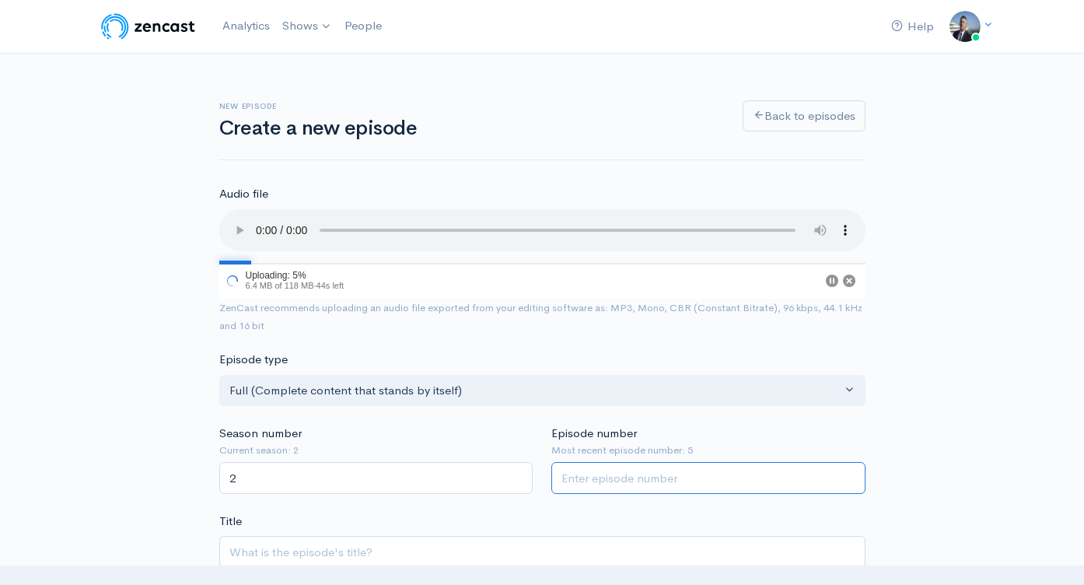
click at [605, 474] on input "Episode number" at bounding box center [708, 478] width 314 height 32
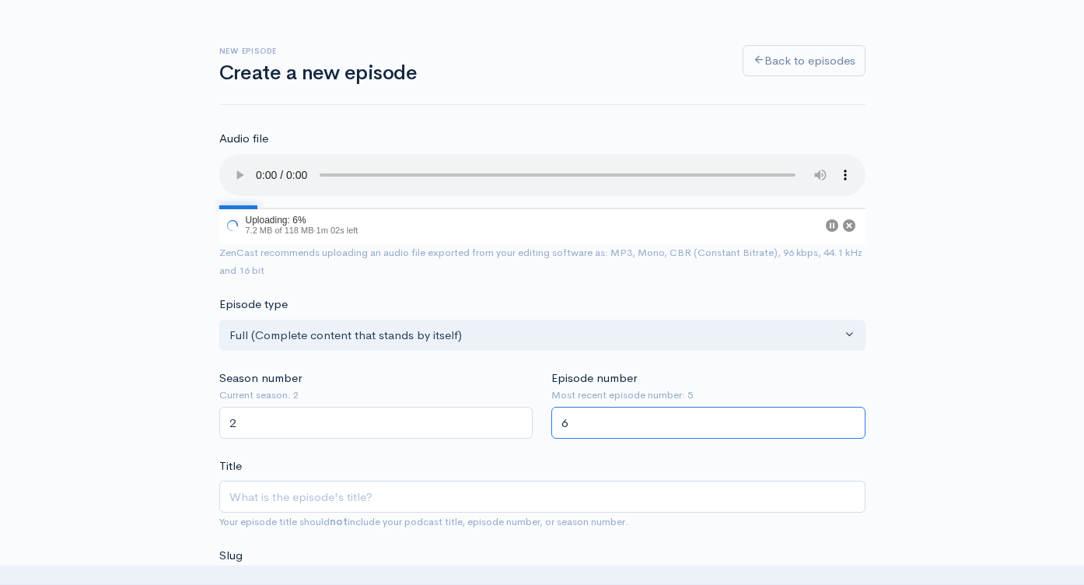
scroll to position [122, 0]
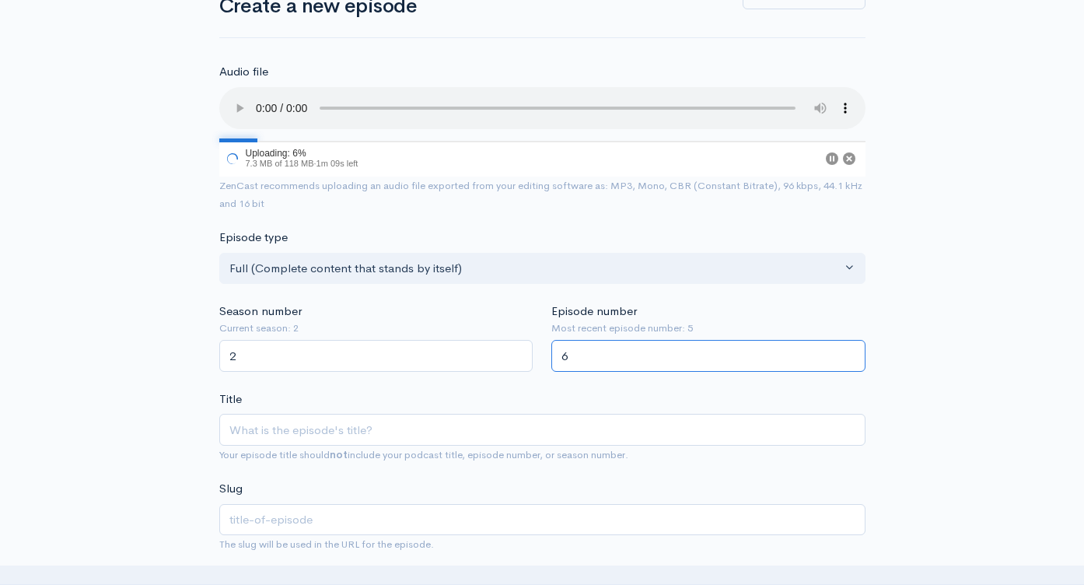
type input "6"
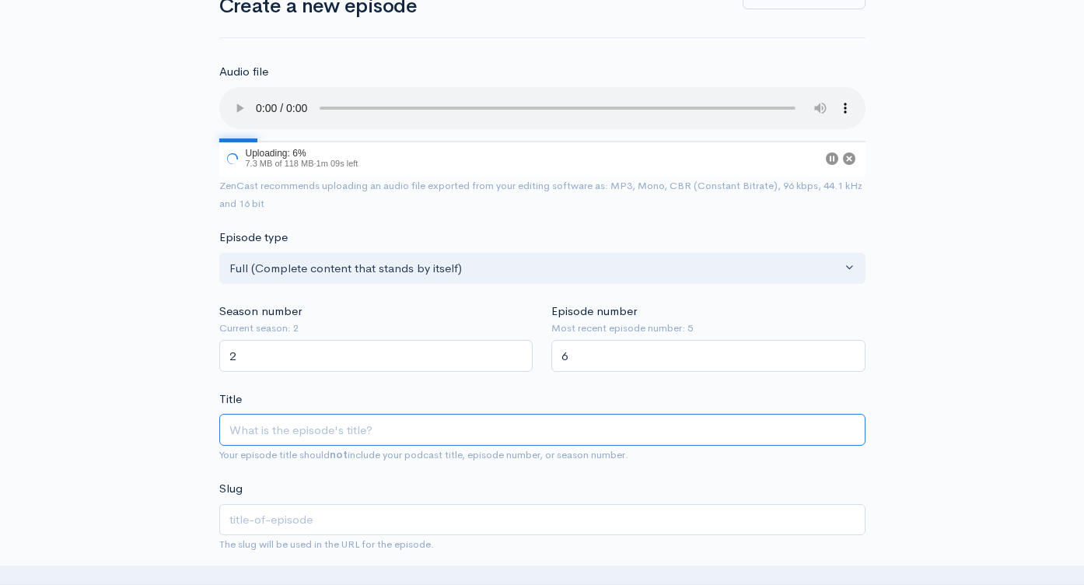
click at [461, 435] on input "Title" at bounding box center [542, 430] width 646 height 32
paste input "Husky HUDDLE-talking, Prospect camps and Uconn Football preview"
type input "Husky HUDDLE-talking, Prospect camps and Uconn Football preview"
type input "husky-huddle-talking-prospect-camps-and-uconn-football-preview"
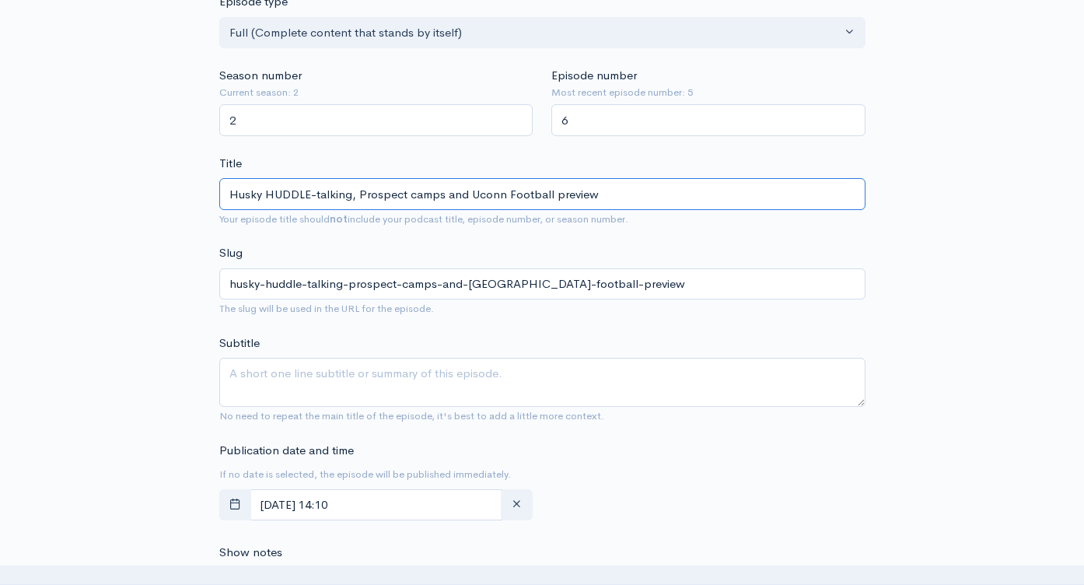
scroll to position [432, 0]
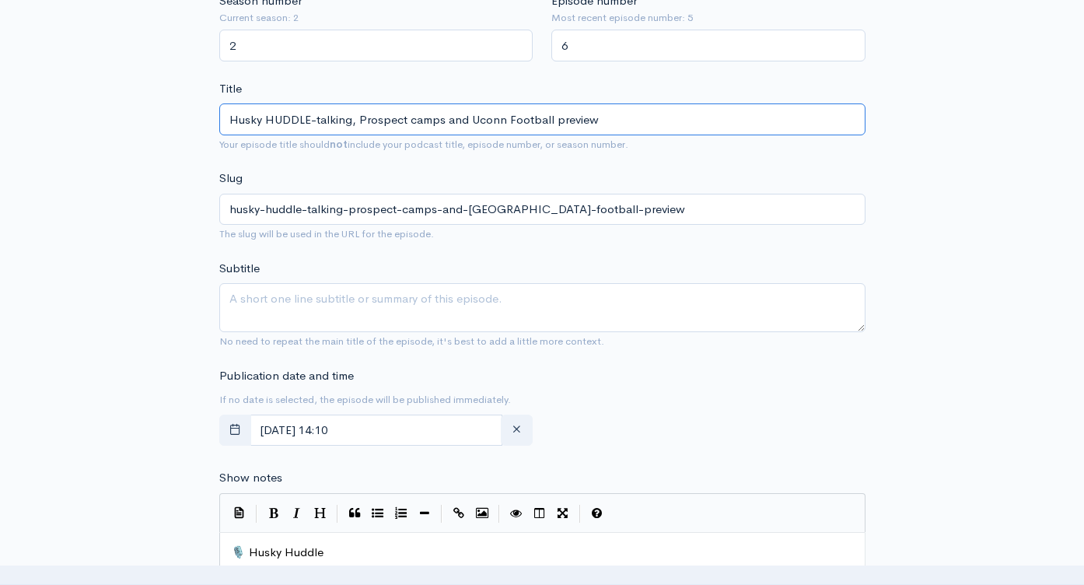
type input "Husky HUDDLE-talking, Prospect camps and Uconn Football preview"
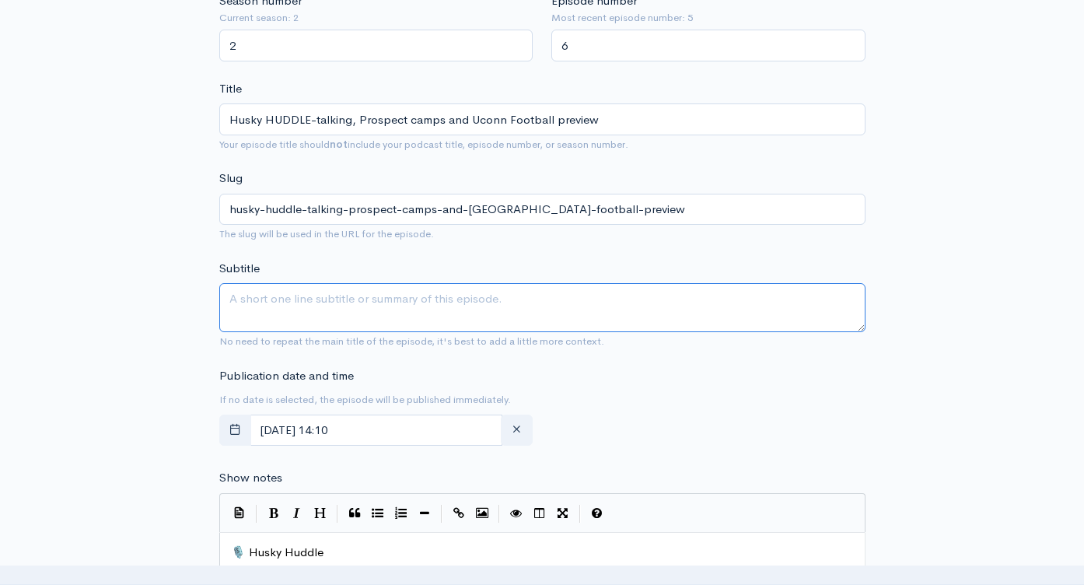
drag, startPoint x: 366, startPoint y: 319, endPoint x: 386, endPoint y: 329, distance: 21.9
click at [366, 319] on textarea "Subtitle" at bounding box center [542, 307] width 646 height 49
paste textarea "Husky HUDDLE-talking, Prospect camps and Uconn Football preview"
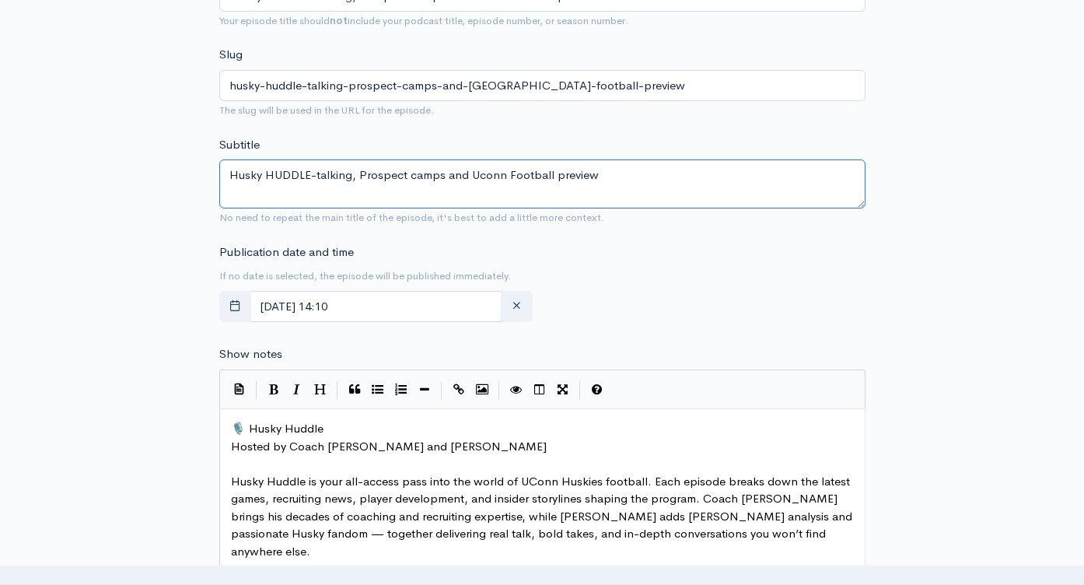
scroll to position [579, 0]
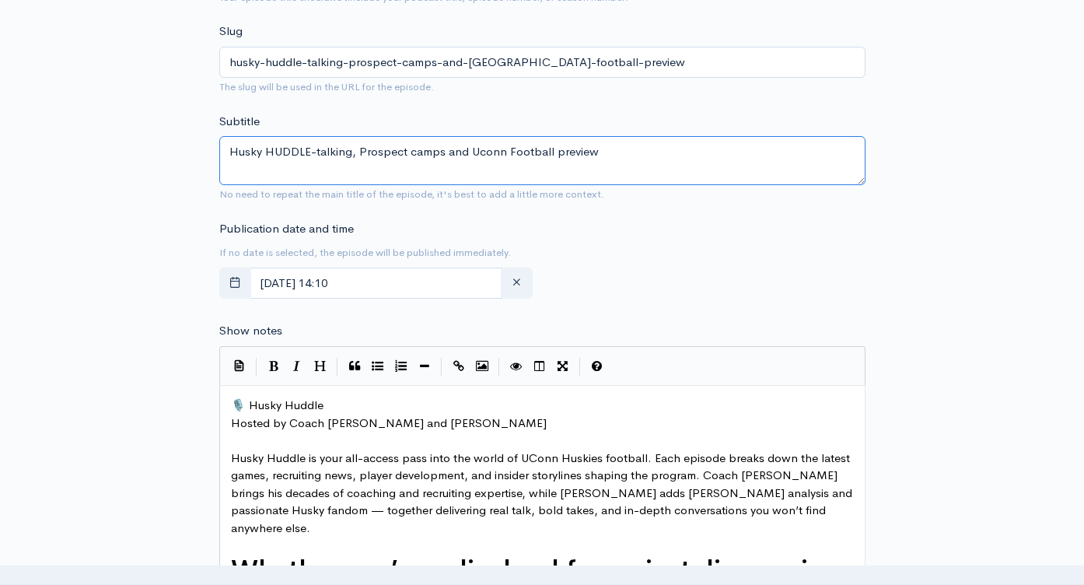
type textarea "Husky HUDDLE-talking, Prospect camps and Uconn Football preview"
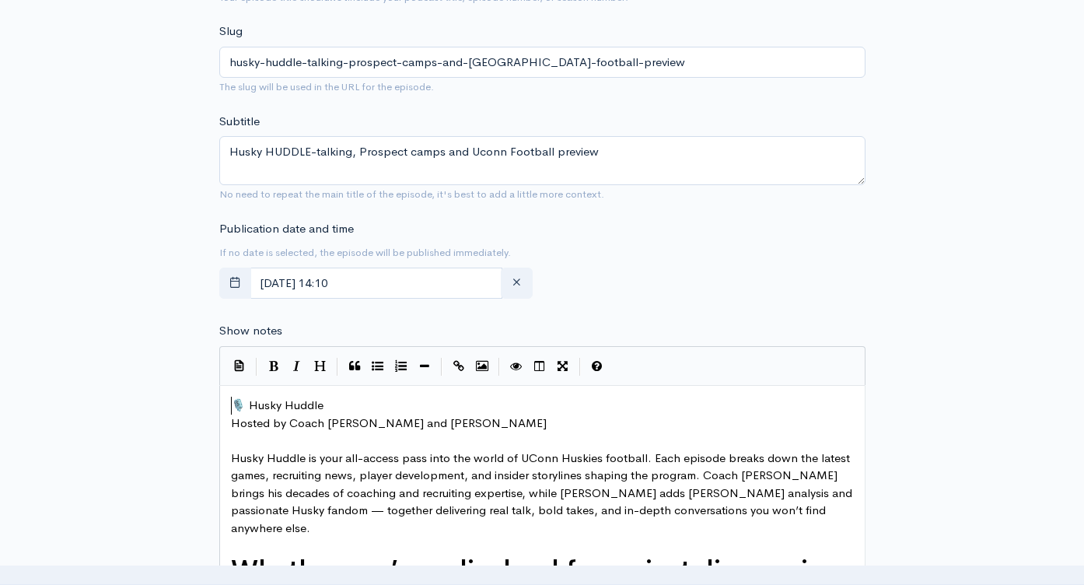
click at [231, 404] on span "🎙️ Husky Huddle" at bounding box center [277, 404] width 93 height 15
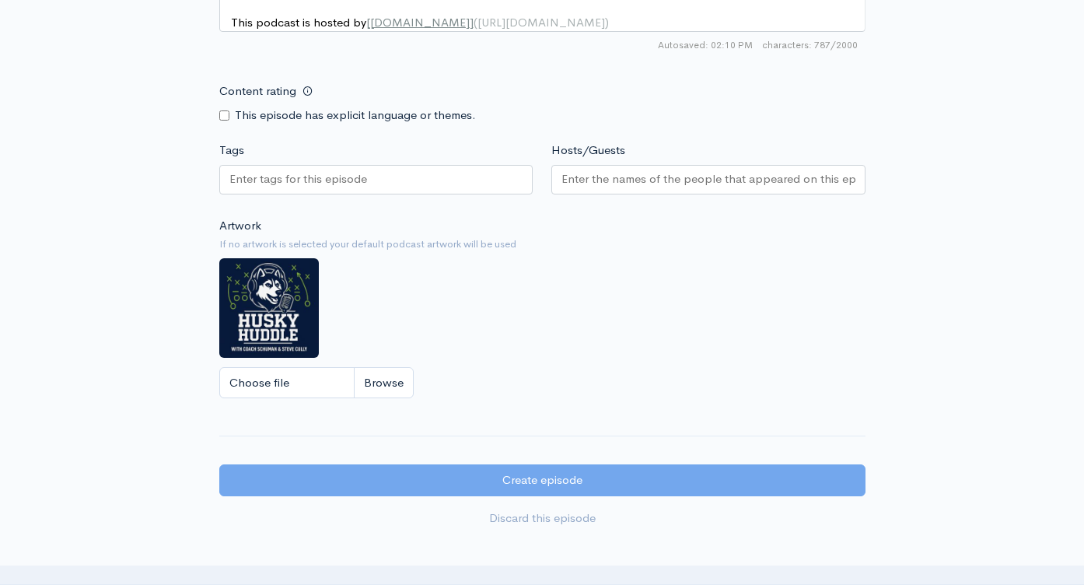
scroll to position [1298, 0]
click at [429, 179] on div at bounding box center [376, 180] width 314 height 30
paste input "text"
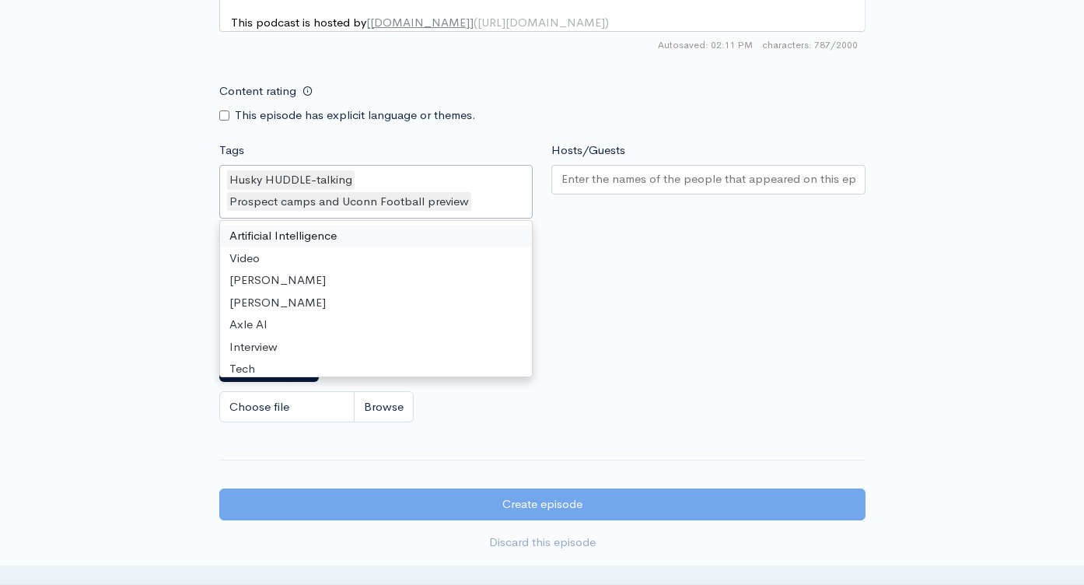
scroll to position [0, 0]
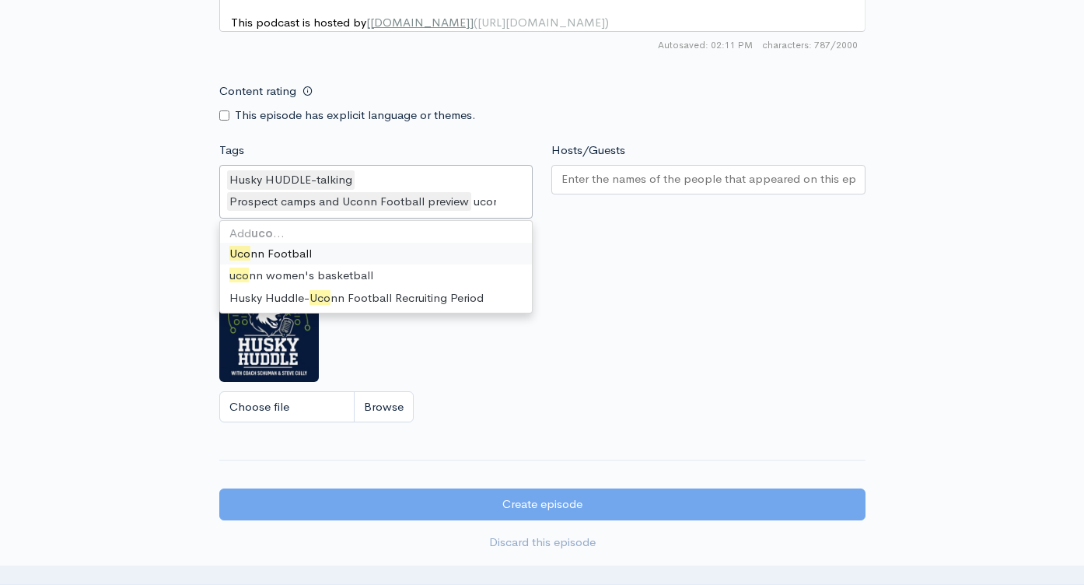
type input "uconn"
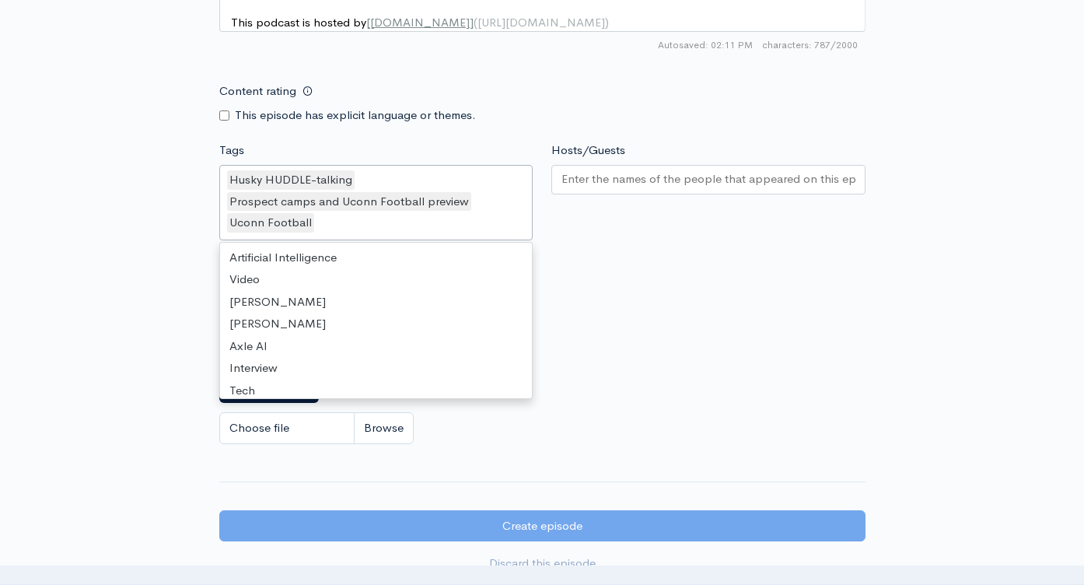
scroll to position [9756, 0]
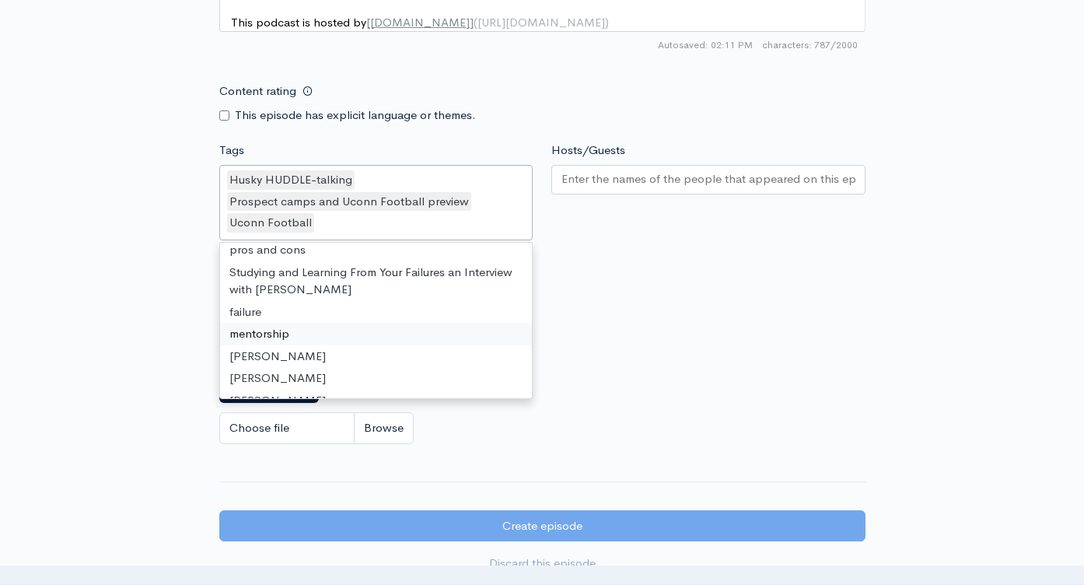
click at [712, 165] on div at bounding box center [708, 180] width 314 height 30
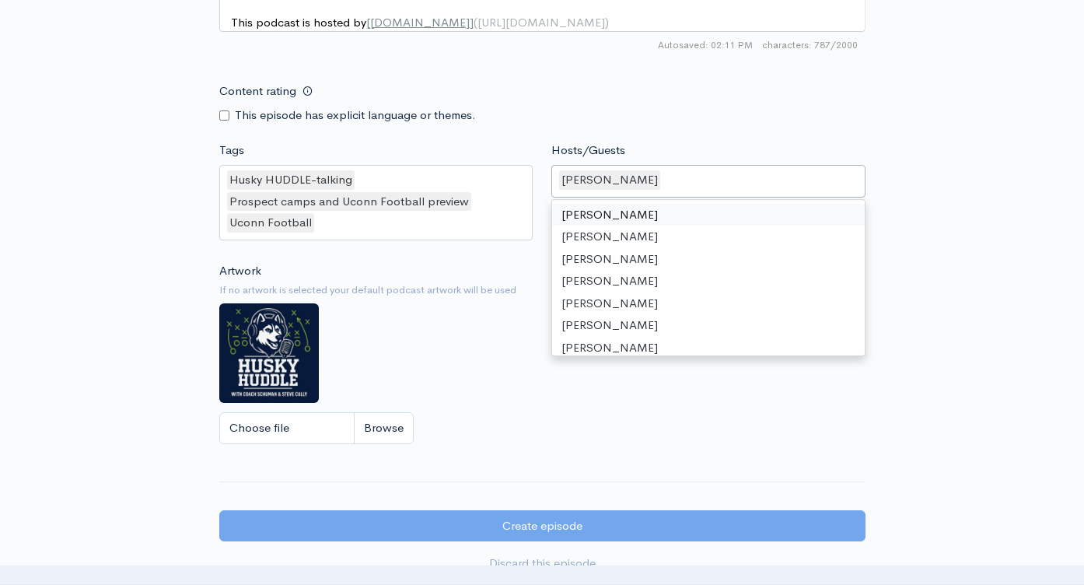
type input "s"
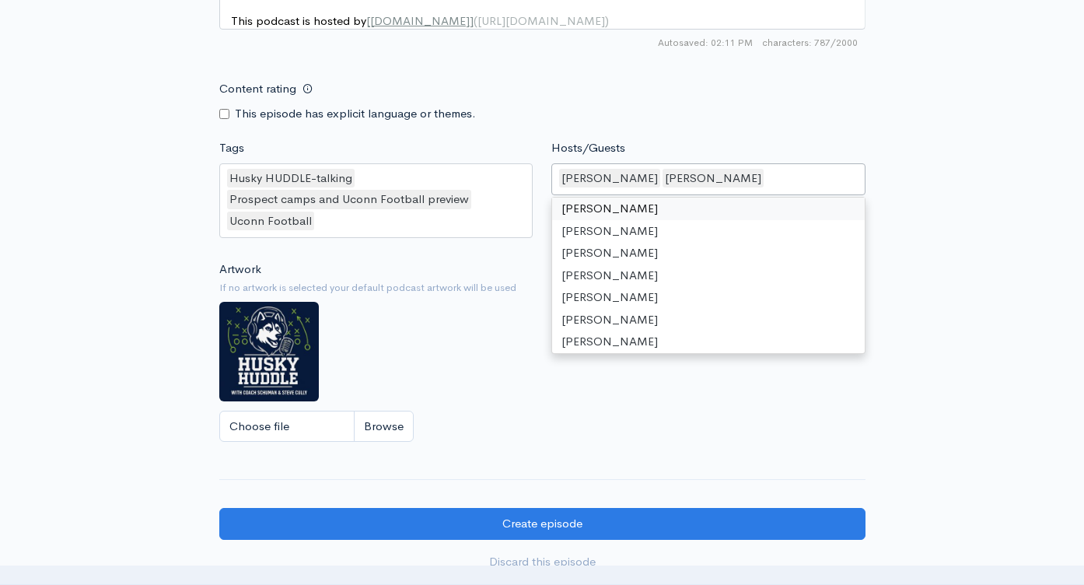
scroll to position [1544, 0]
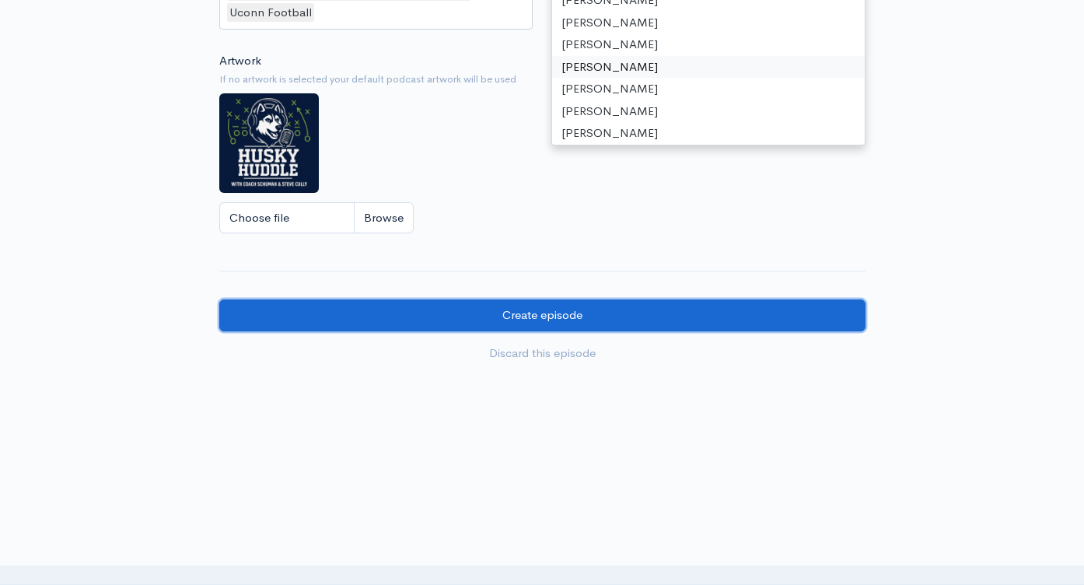
click at [613, 313] on input "Create episode" at bounding box center [542, 315] width 646 height 32
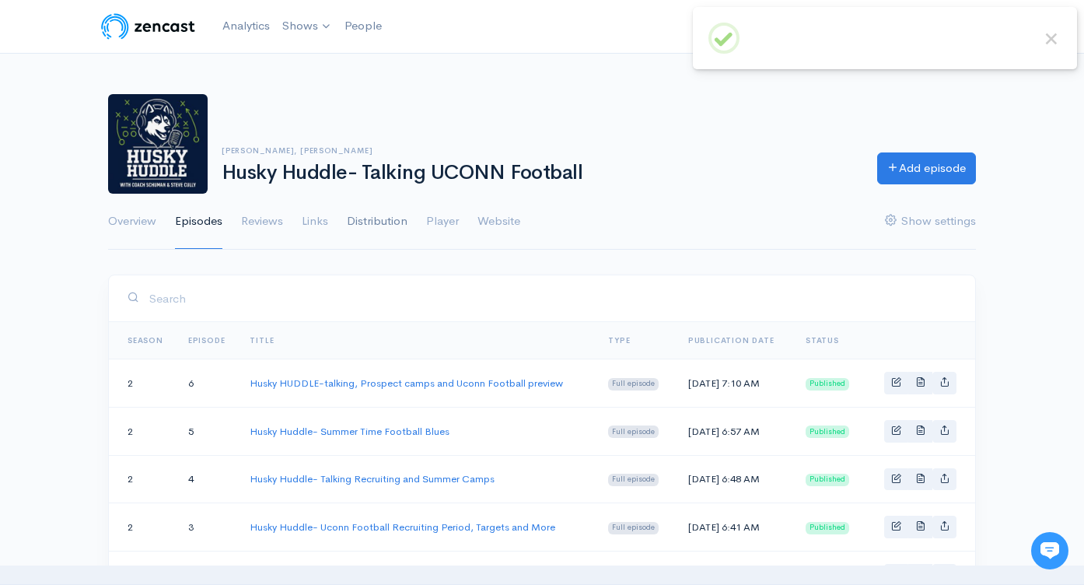
click at [361, 230] on link "Distribution" at bounding box center [377, 222] width 61 height 56
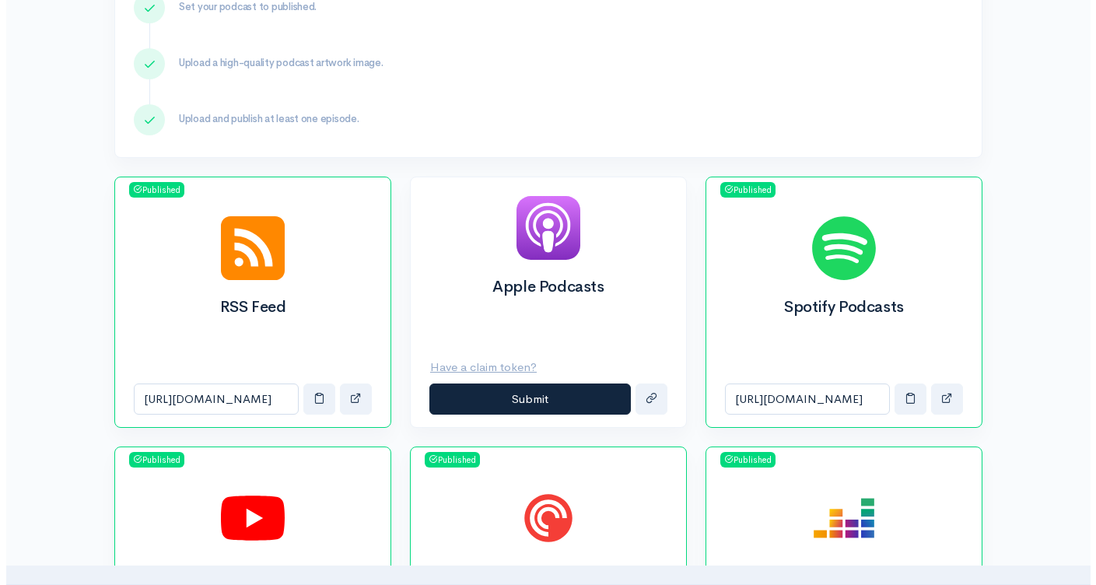
scroll to position [527, 0]
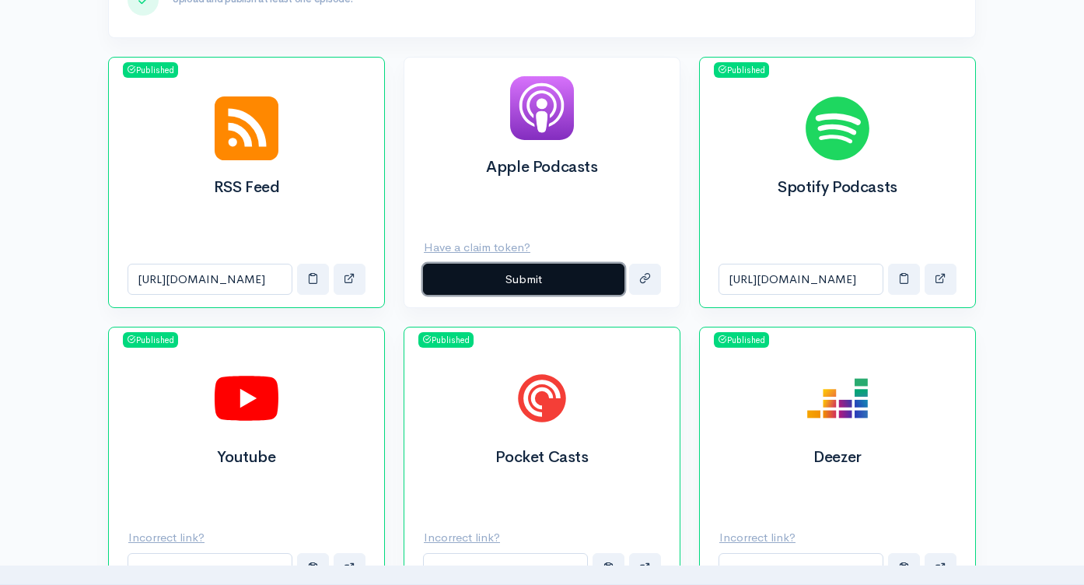
click at [562, 275] on button "Submit" at bounding box center [523, 280] width 201 height 32
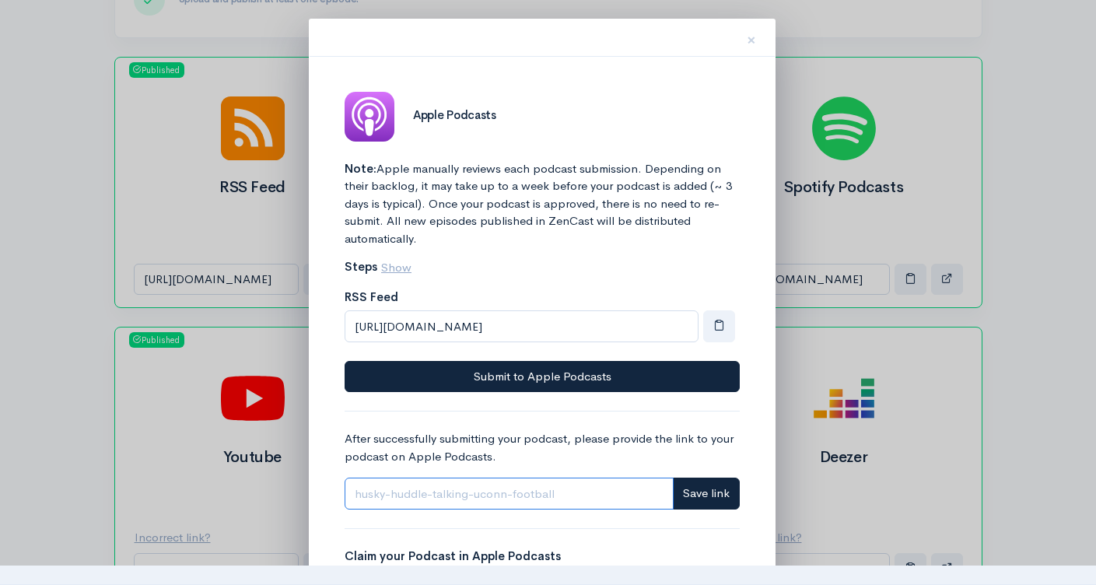
click at [605, 485] on input "Link" at bounding box center [509, 494] width 329 height 32
paste input "https://podcasts.apple.com/us/podcast/husky-huddle-talking-uconn-football/id183…"
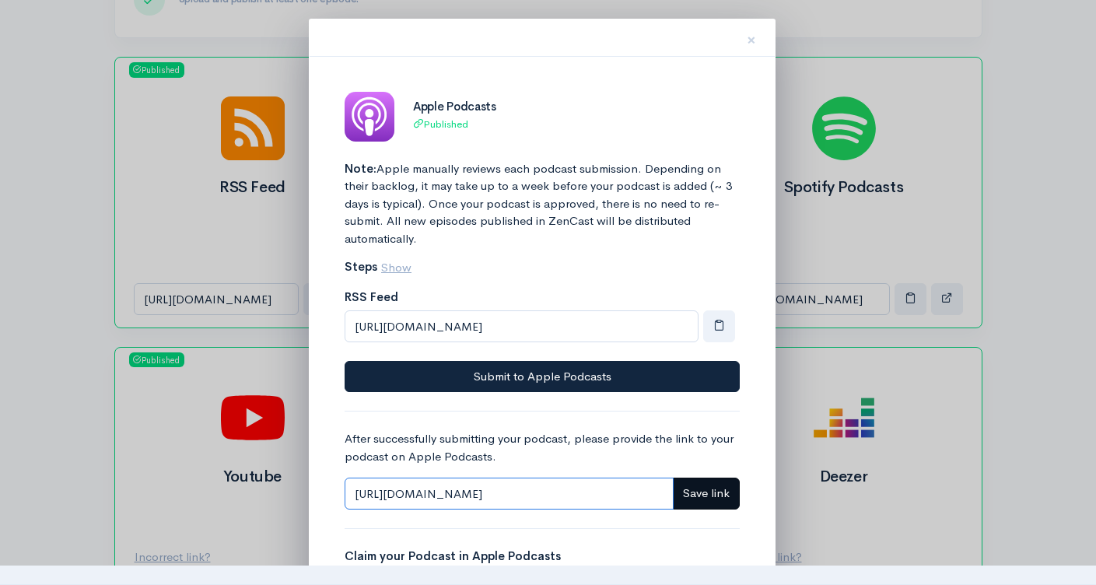
type input "https://podcasts.apple.com/us/podcast/husky-huddle-talking-uconn-football/id183…"
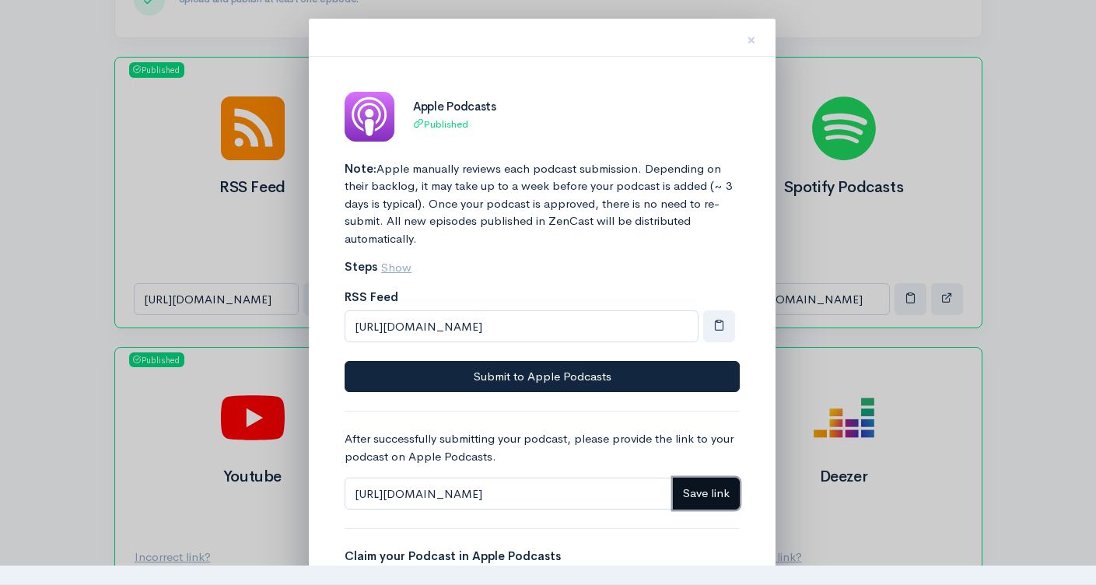
click at [705, 495] on span "Save link" at bounding box center [706, 492] width 47 height 15
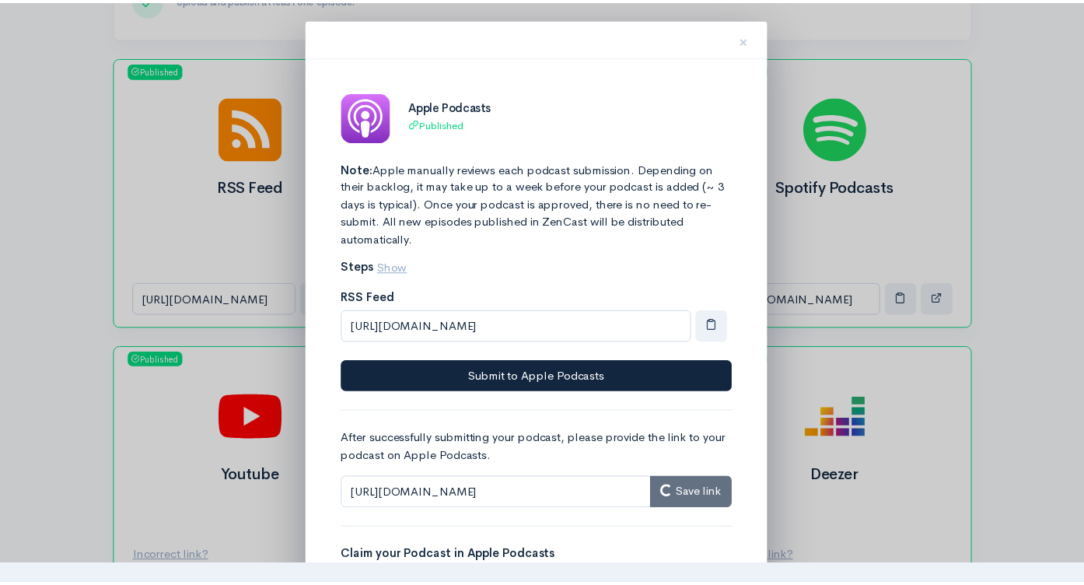
scroll to position [0, 0]
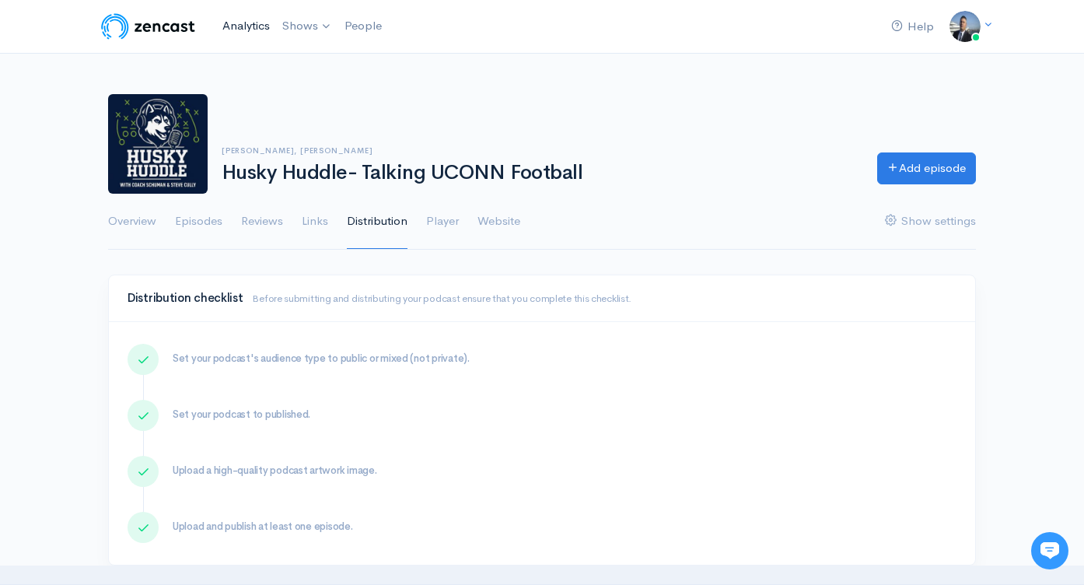
click at [253, 28] on link "Analytics" at bounding box center [246, 25] width 60 height 33
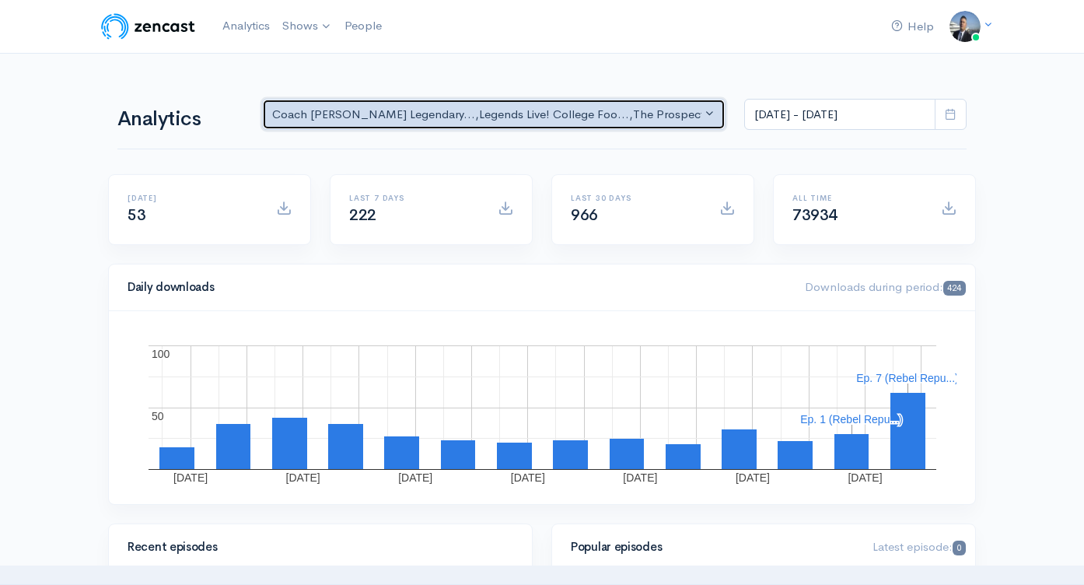
click at [540, 110] on div "Coach [PERSON_NAME] Legendary... , Legends Live! College Foo... , The Prospect …" at bounding box center [486, 115] width 429 height 18
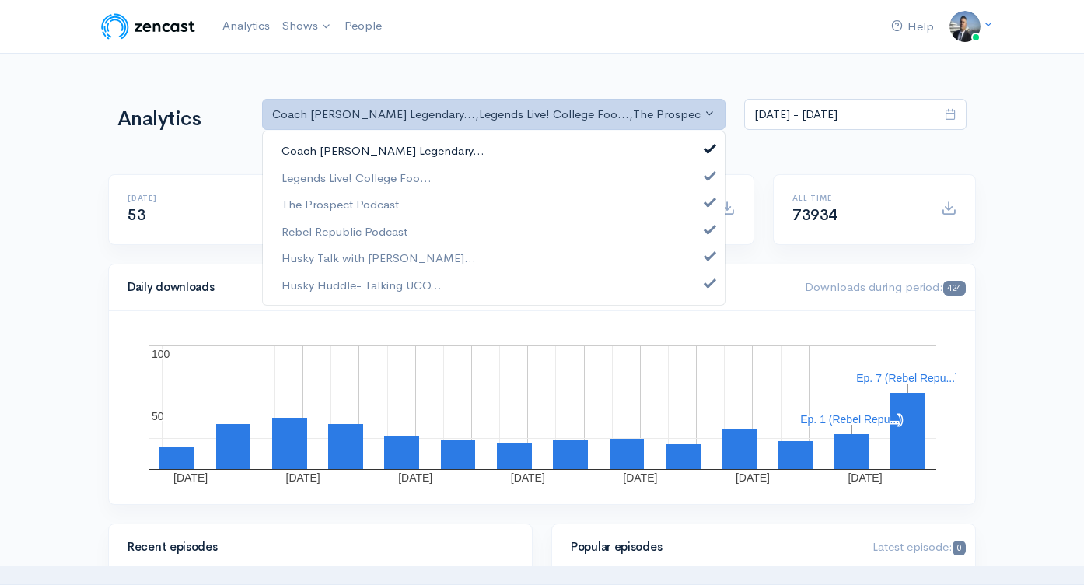
click at [715, 149] on link "Coach [PERSON_NAME] Legendary..." at bounding box center [494, 151] width 462 height 27
click at [711, 168] on span at bounding box center [710, 174] width 6 height 12
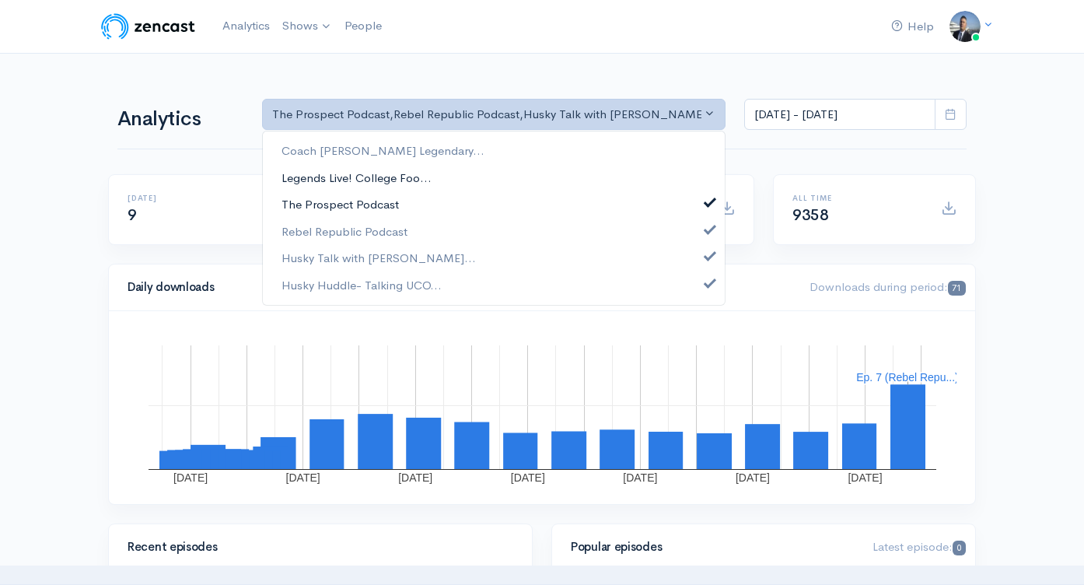
click at [712, 187] on link "Legends Live! College Foo..." at bounding box center [494, 177] width 462 height 27
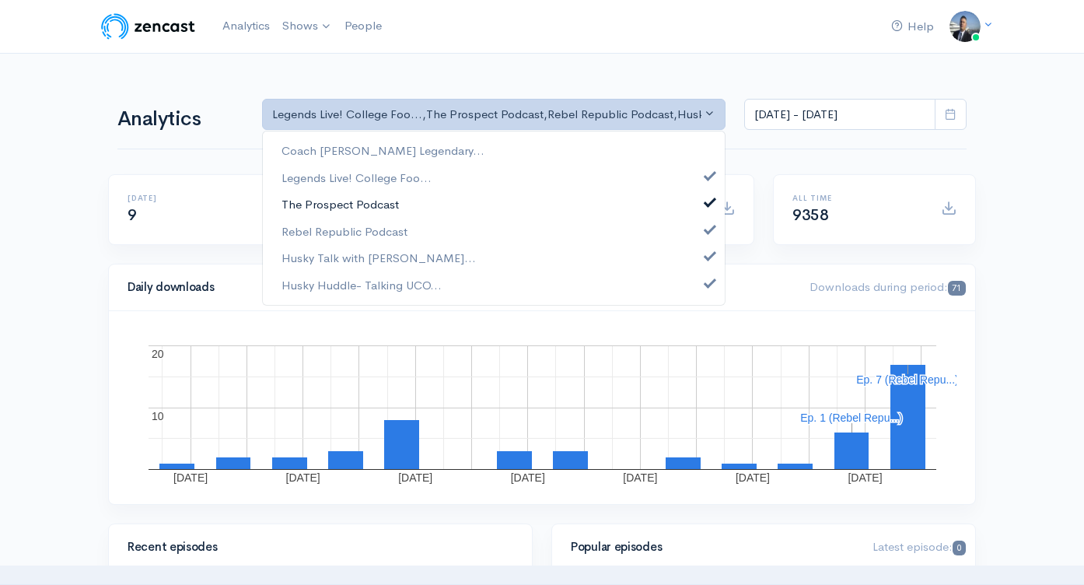
click at [709, 213] on link "The Prospect Podcast" at bounding box center [494, 204] width 462 height 27
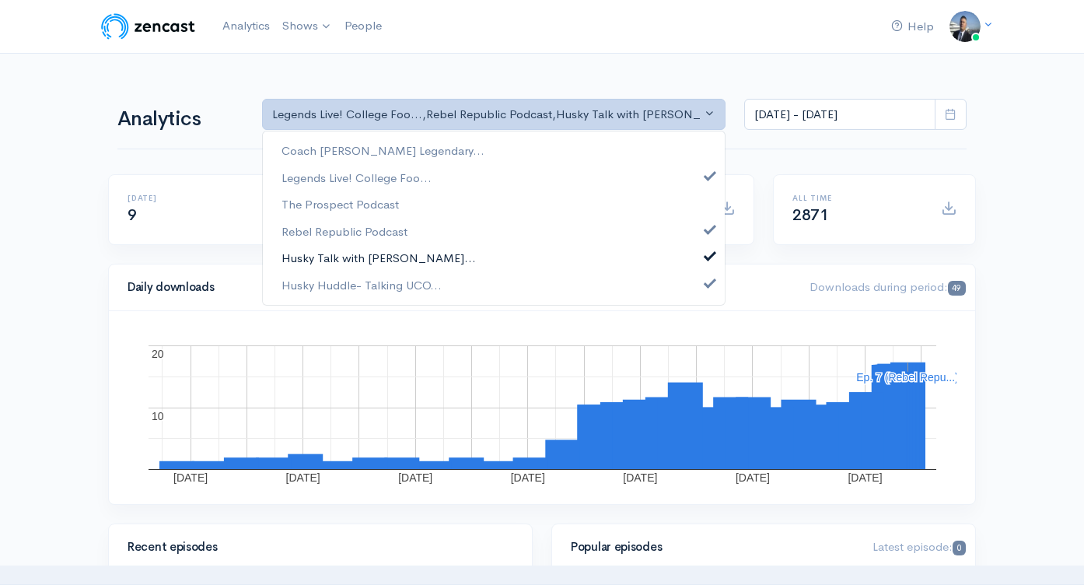
click at [711, 256] on span at bounding box center [710, 255] width 6 height 12
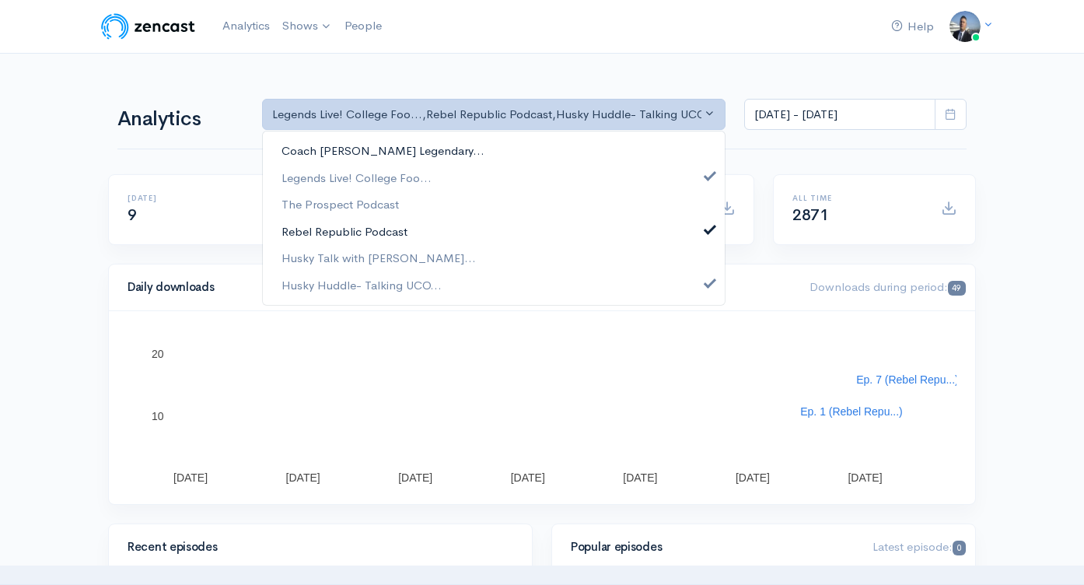
drag, startPoint x: 712, startPoint y: 232, endPoint x: 713, endPoint y: 161, distance: 70.8
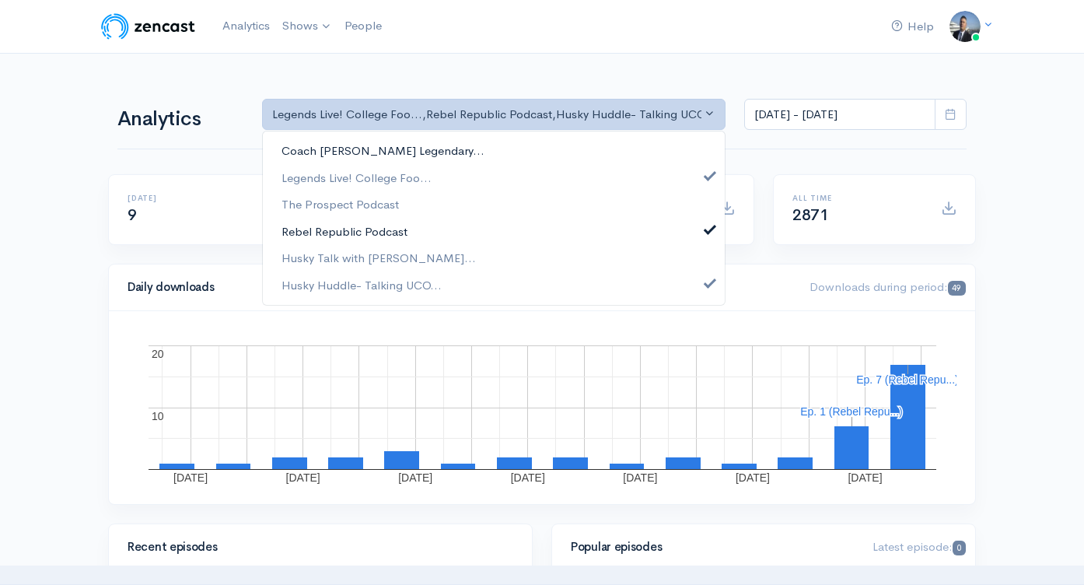
click at [712, 230] on span at bounding box center [710, 228] width 6 height 12
click at [706, 171] on link "Legends Live! College Foo..." at bounding box center [494, 177] width 462 height 27
select select "15929"
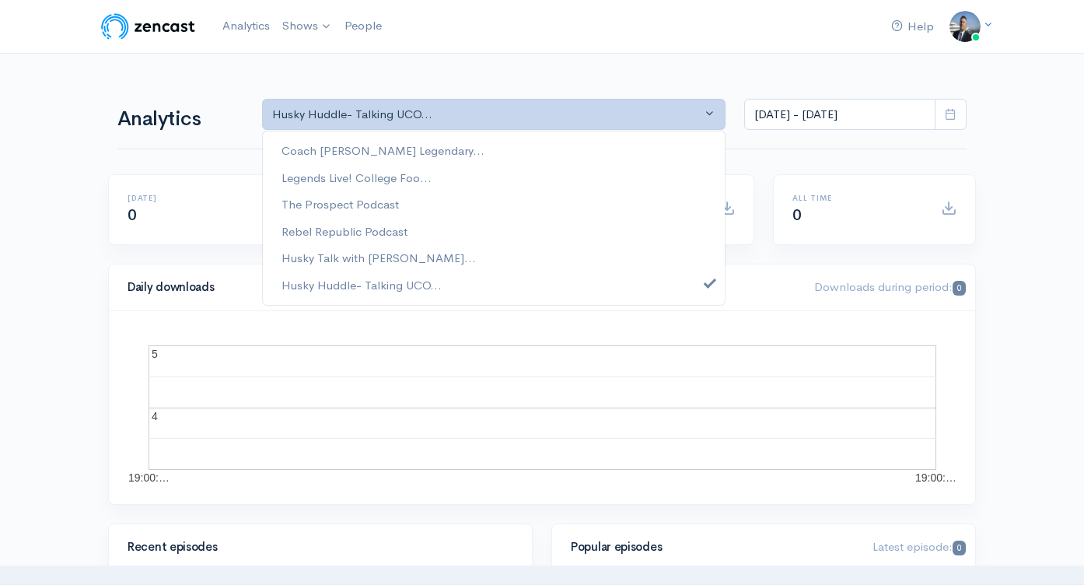
click at [668, 361] on rect "A chart." at bounding box center [543, 407] width 788 height 124
